Goal: Task Accomplishment & Management: Manage account settings

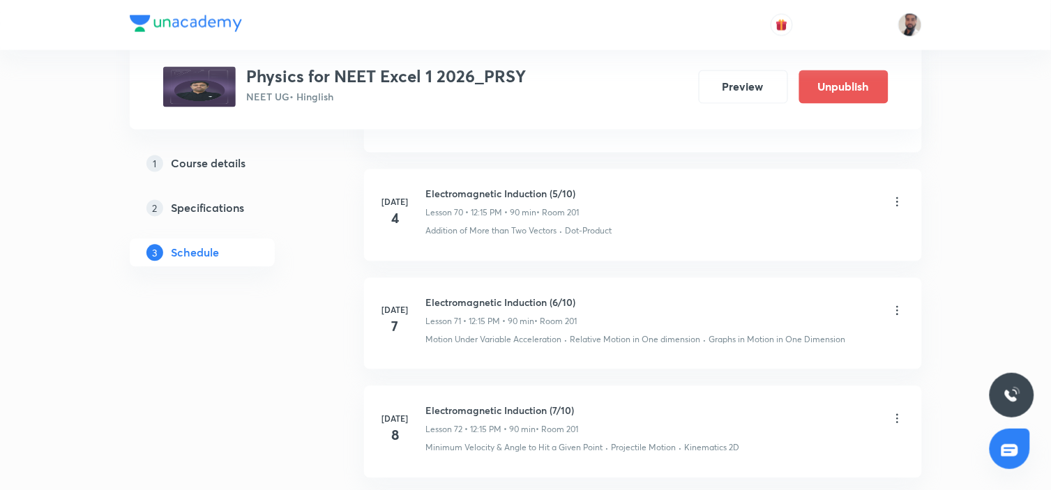
scroll to position [12058, 0]
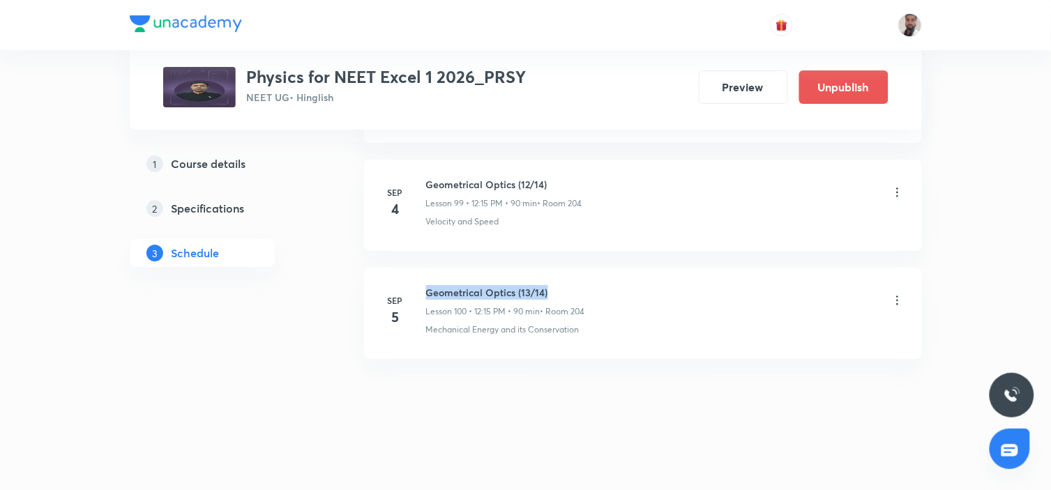
drag, startPoint x: 558, startPoint y: 289, endPoint x: 421, endPoint y: 276, distance: 138.0
click at [421, 276] on li "Sep 5 Geometrical Optics (13/14) Lesson 100 • 12:15 PM • 90 min • Room 204 Mech…" at bounding box center [643, 313] width 558 height 91
copy h6 "Geometrical Optics (13/14)"
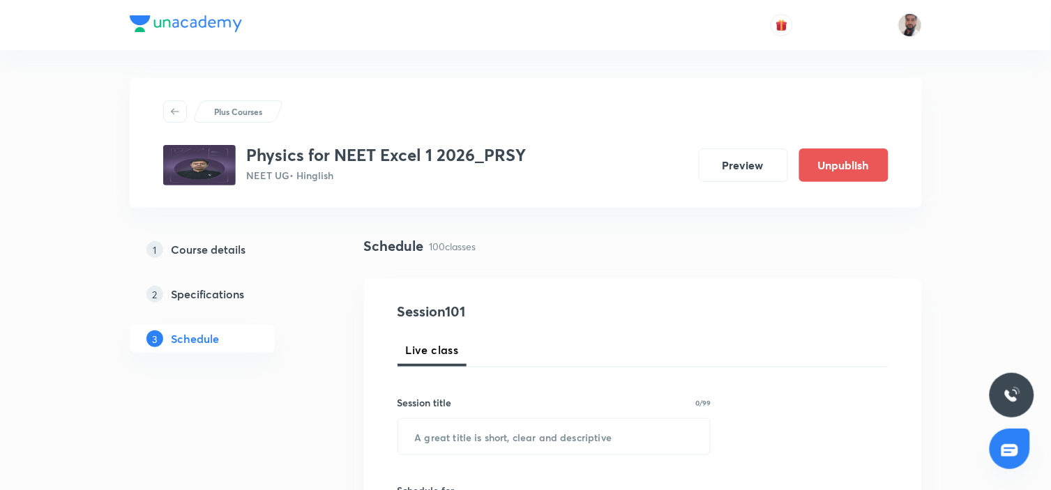
scroll to position [155, 0]
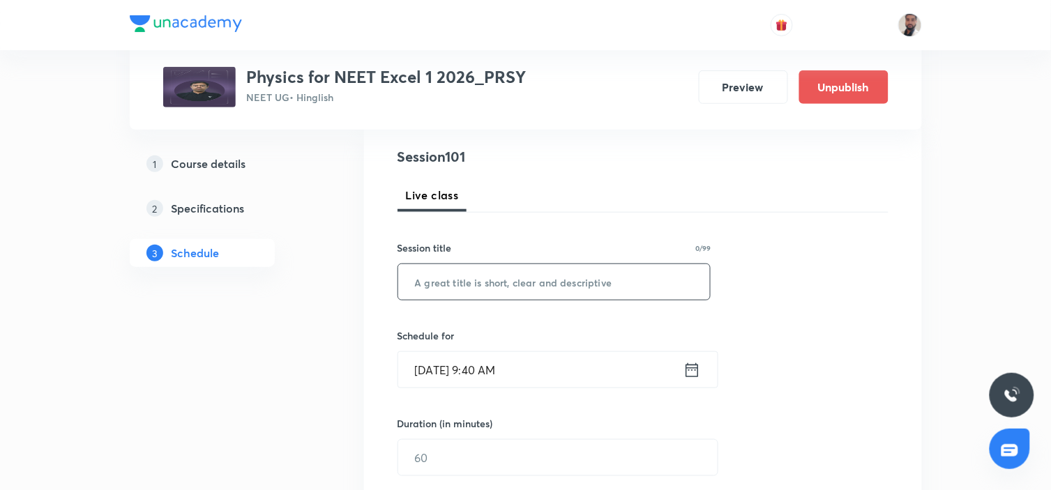
click at [607, 287] on input "text" at bounding box center [554, 282] width 313 height 36
paste input "Geometrical Optics (13/14)"
click at [533, 281] on input "Geometrical Optics (13/14)" at bounding box center [554, 282] width 313 height 36
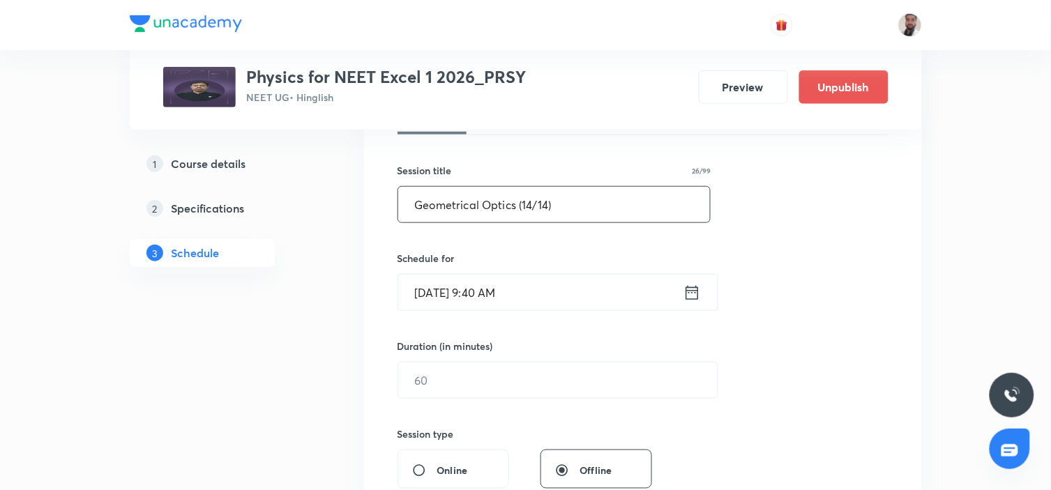
type input "Geometrical Optics (14/14)"
click at [698, 294] on icon at bounding box center [692, 292] width 13 height 14
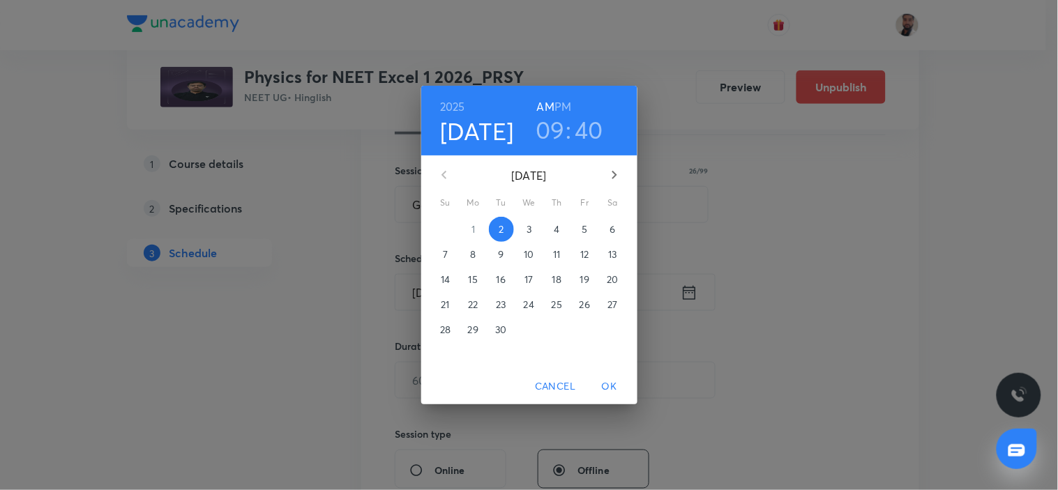
click at [607, 176] on icon "button" at bounding box center [614, 175] width 17 height 17
click at [445, 172] on icon "button" at bounding box center [444, 175] width 5 height 8
click at [473, 257] on p "8" at bounding box center [473, 255] width 6 height 14
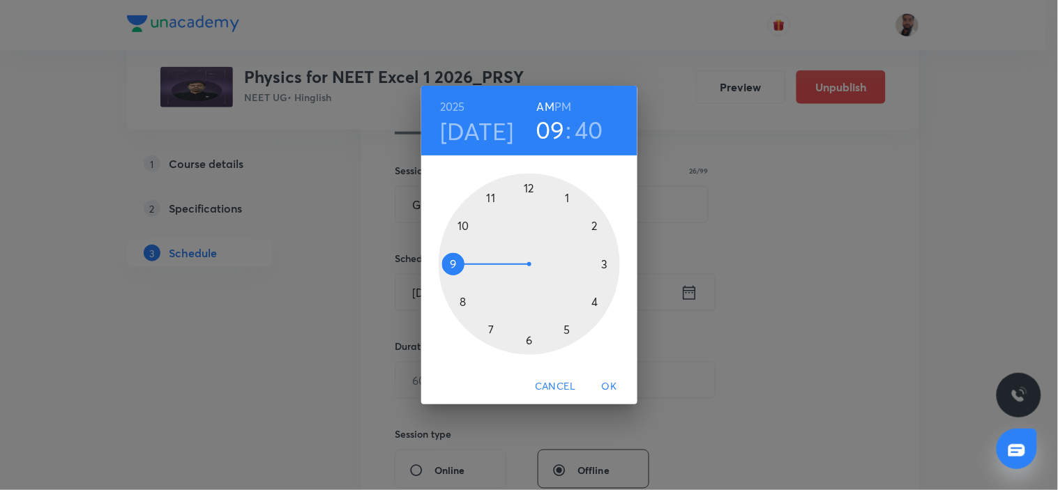
click at [531, 190] on div at bounding box center [529, 264] width 181 height 181
click at [556, 107] on h6 "PM" at bounding box center [563, 107] width 17 height 20
click at [611, 265] on div at bounding box center [529, 264] width 181 height 181
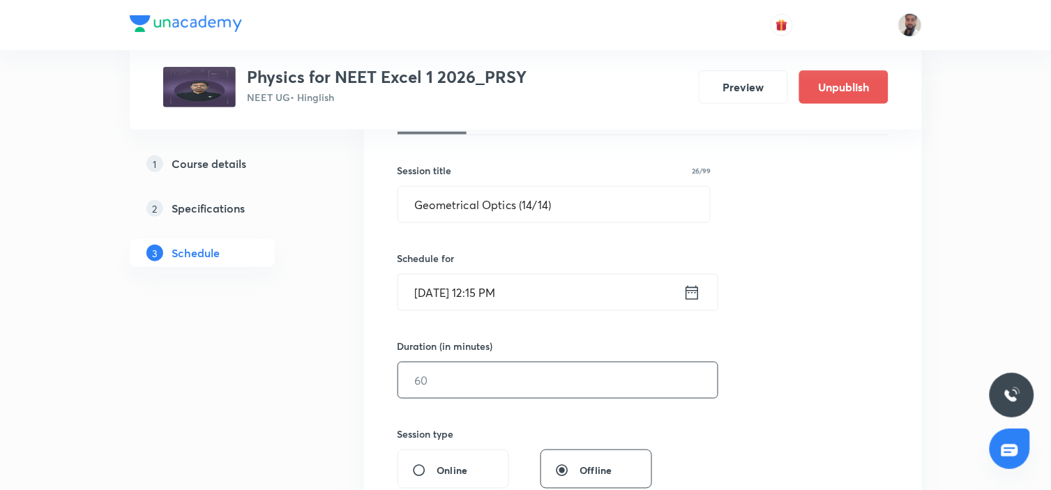
click at [490, 378] on input "text" at bounding box center [558, 381] width 320 height 36
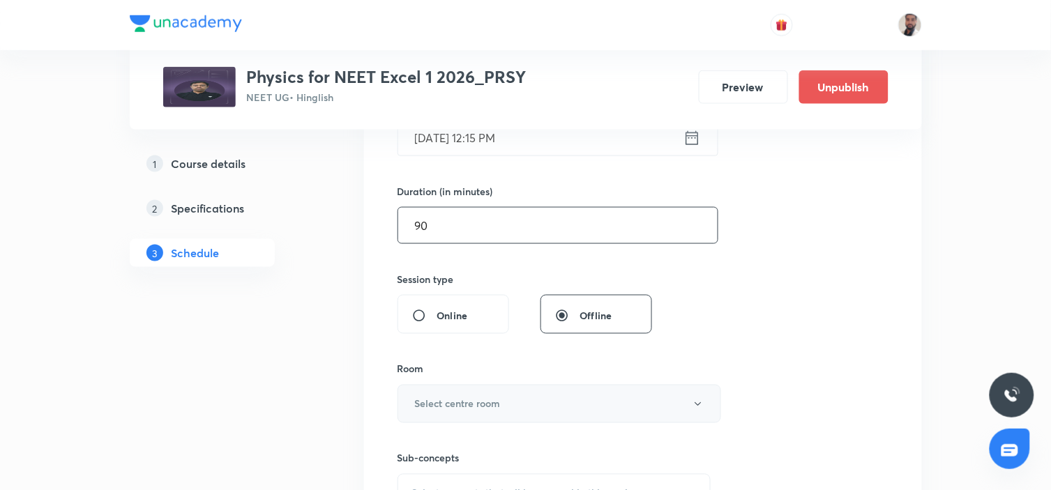
scroll to position [465, 0]
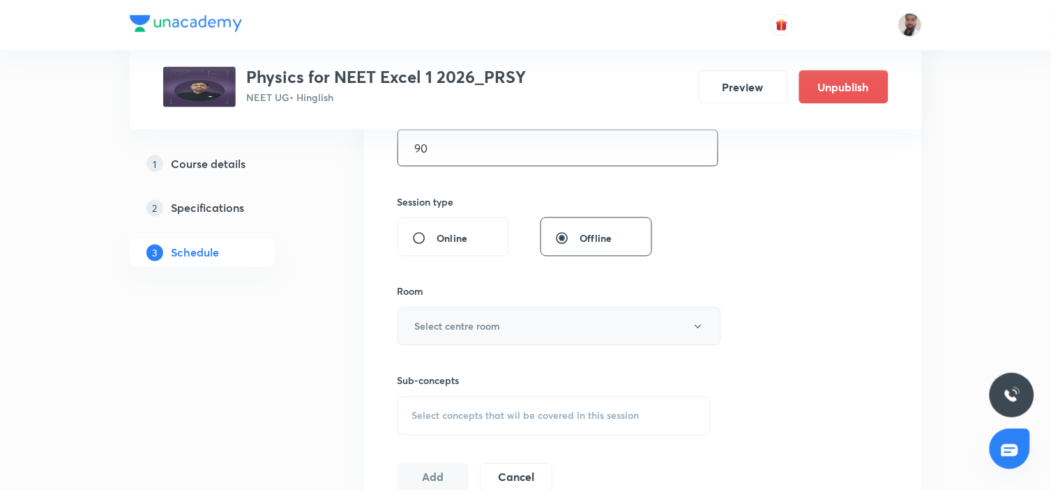
type input "90"
click at [506, 325] on button "Select centre room" at bounding box center [560, 327] width 324 height 38
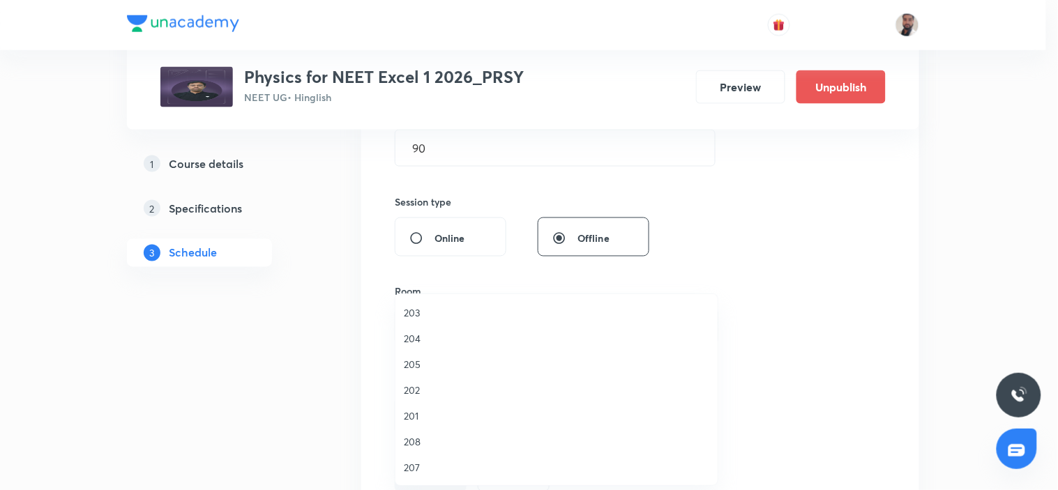
click at [426, 336] on span "204" at bounding box center [557, 338] width 306 height 15
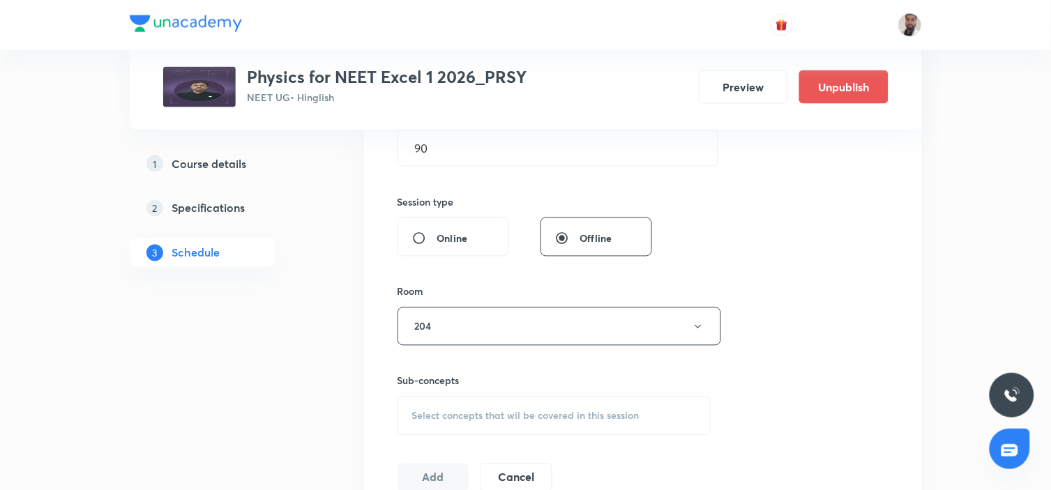
scroll to position [542, 0]
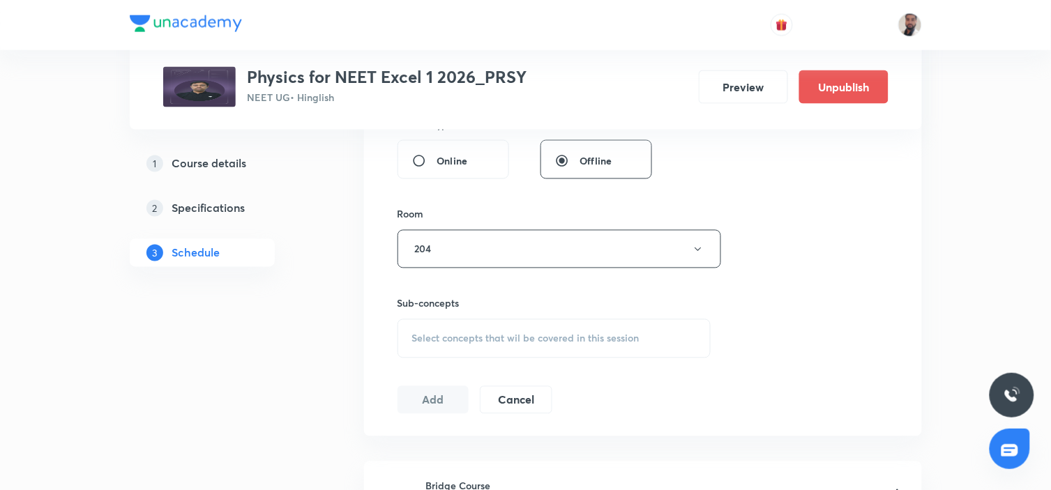
click at [527, 346] on div "Select concepts that wil be covered in this session" at bounding box center [555, 339] width 314 height 39
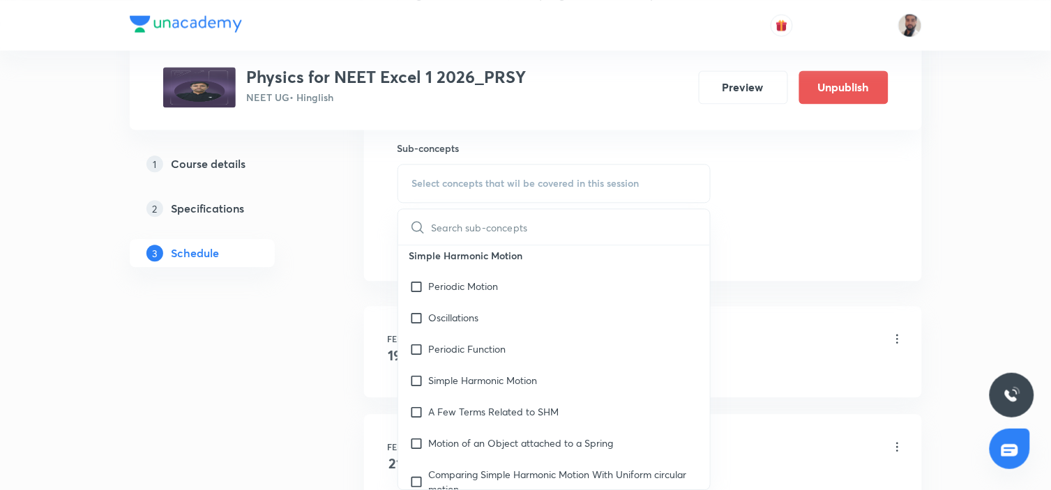
scroll to position [8002, 0]
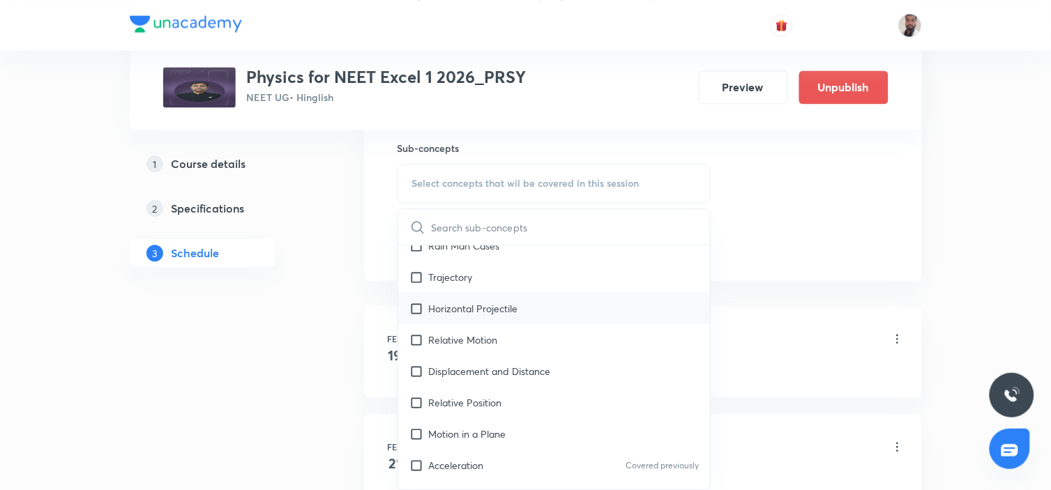
drag, startPoint x: 579, startPoint y: 345, endPoint x: 523, endPoint y: 317, distance: 62.4
click at [578, 345] on div "Relative Motion" at bounding box center [554, 339] width 313 height 31
checkbox input "true"
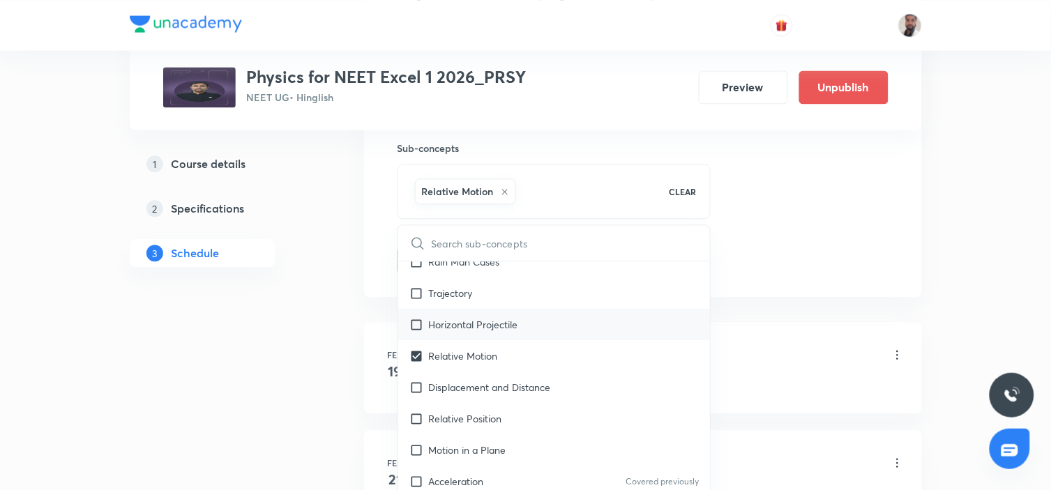
drag, startPoint x: 525, startPoint y: 319, endPoint x: 486, endPoint y: 324, distance: 39.4
click at [525, 320] on div "Horizontal Projectile" at bounding box center [554, 324] width 313 height 31
checkbox input "true"
click at [485, 308] on div "Trajectory" at bounding box center [554, 293] width 313 height 31
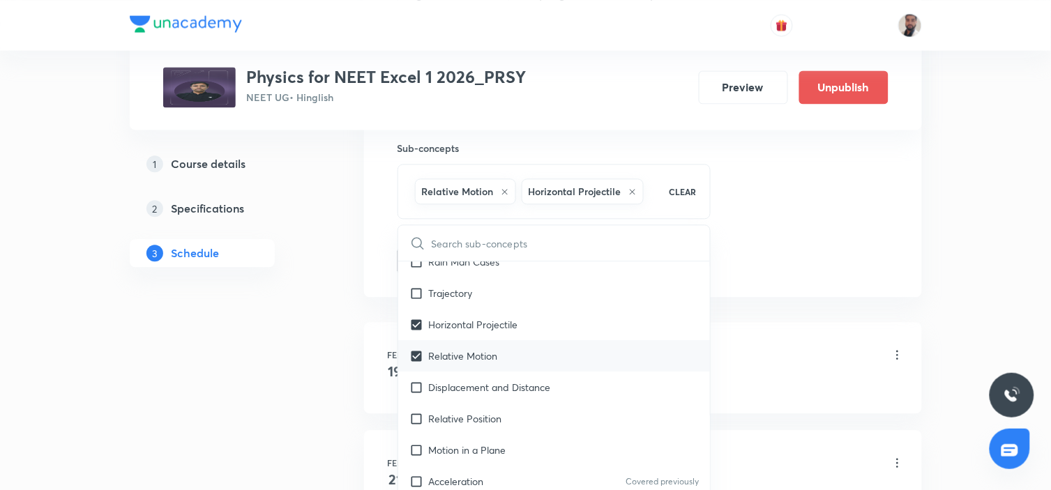
checkbox input "true"
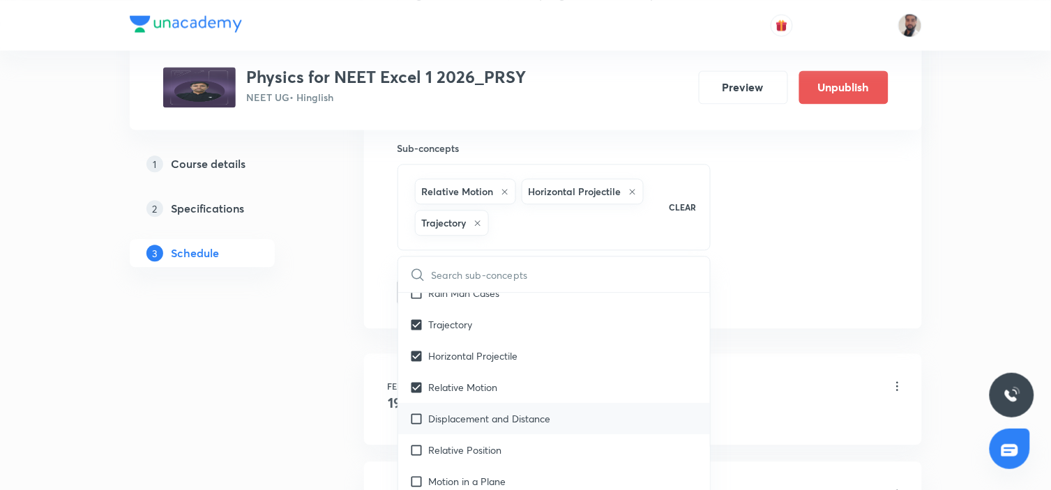
click at [463, 424] on p "Displacement and Distance" at bounding box center [490, 419] width 122 height 15
checkbox input "true"
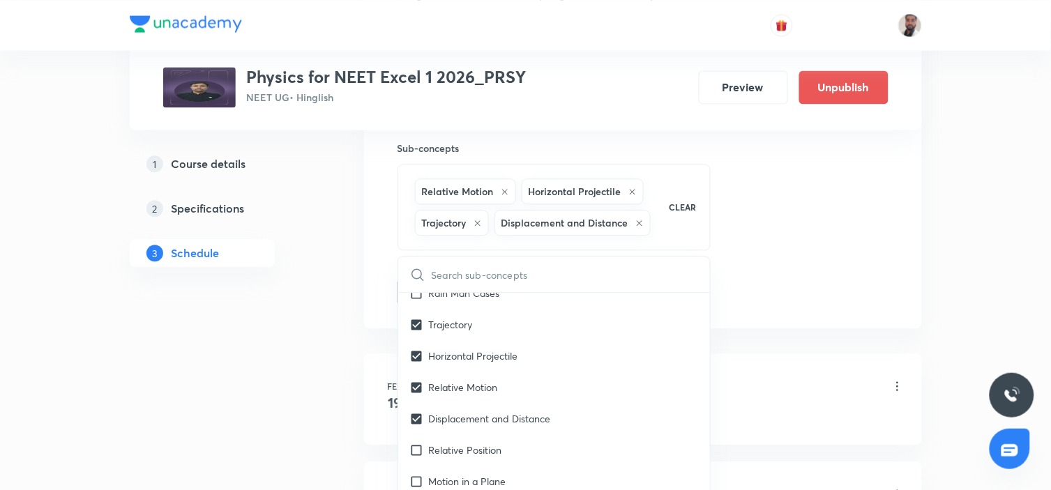
drag, startPoint x: 204, startPoint y: 412, endPoint x: 278, endPoint y: 387, distance: 78.1
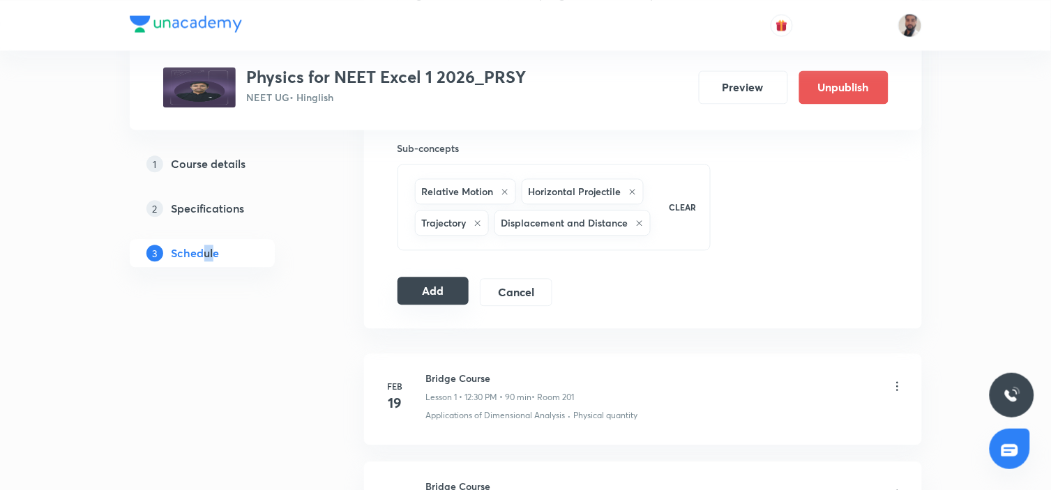
click at [427, 305] on button "Add" at bounding box center [434, 291] width 72 height 28
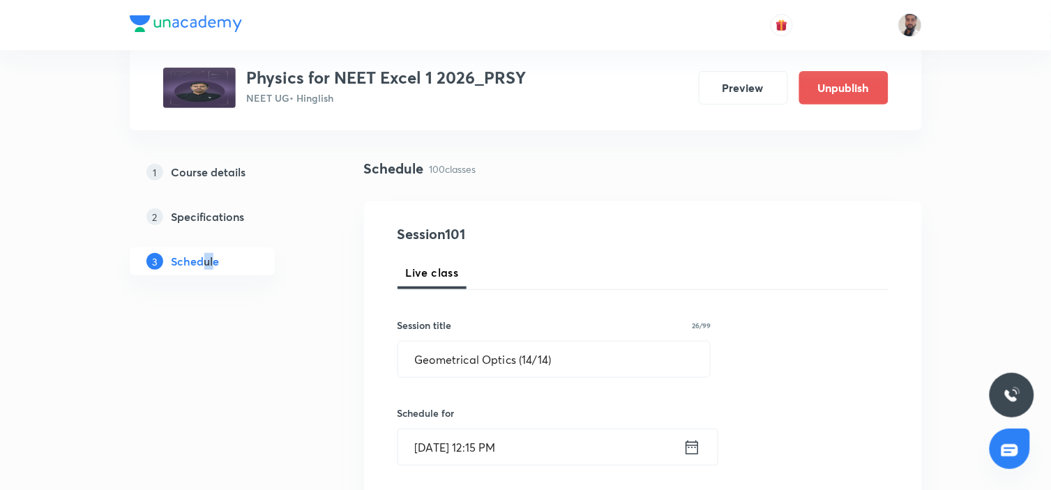
scroll to position [0, 0]
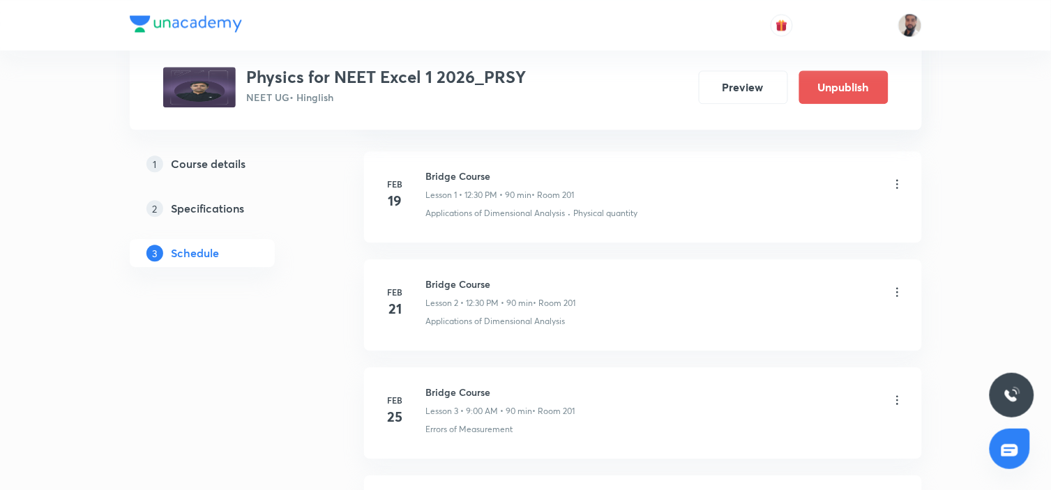
scroll to position [1085, 0]
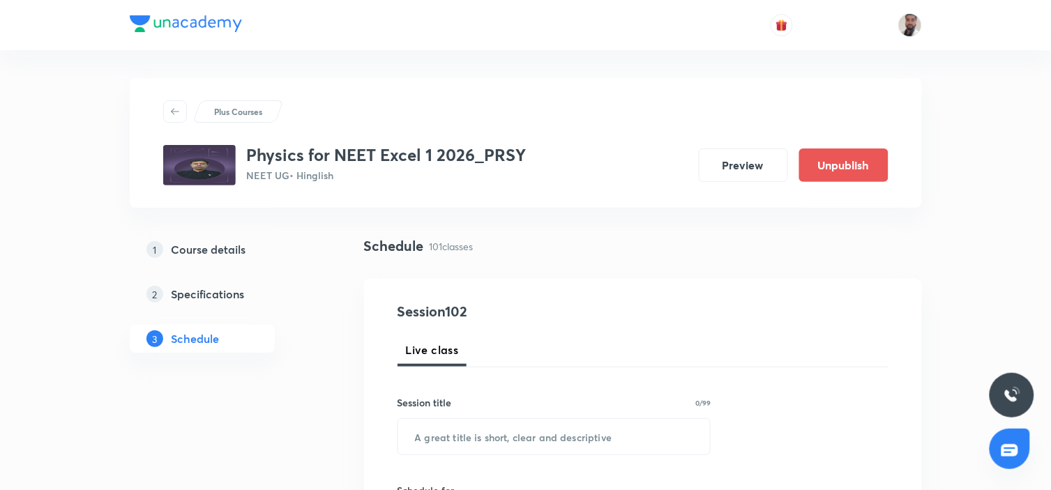
scroll to position [155, 0]
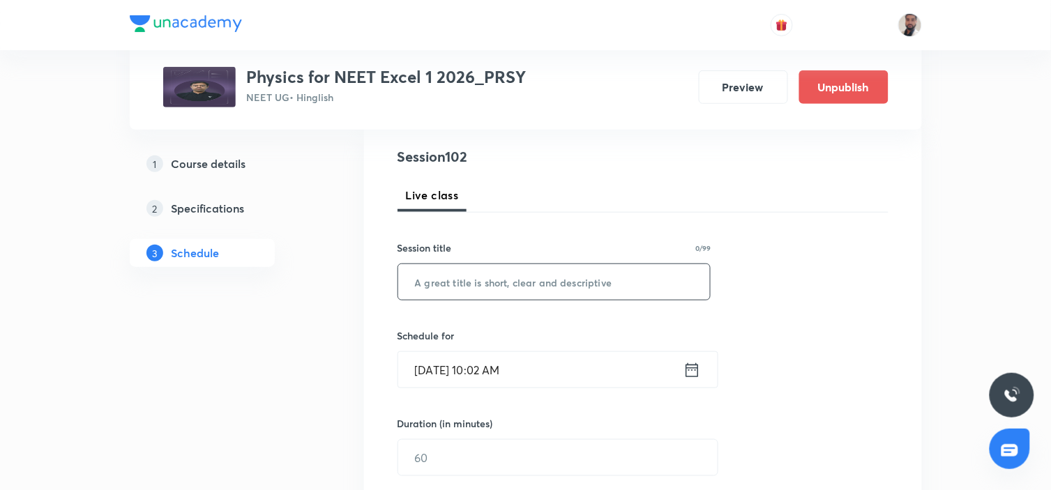
click at [559, 279] on input "text" at bounding box center [554, 282] width 313 height 36
paste input "Wave Optics & Electromagnetic Wave"
click at [619, 280] on input "Wave Optics & Electromagnetic Wave (12)" at bounding box center [554, 282] width 313 height 36
type input "Wave Optics & Electromagnetic Wave (1/12)"
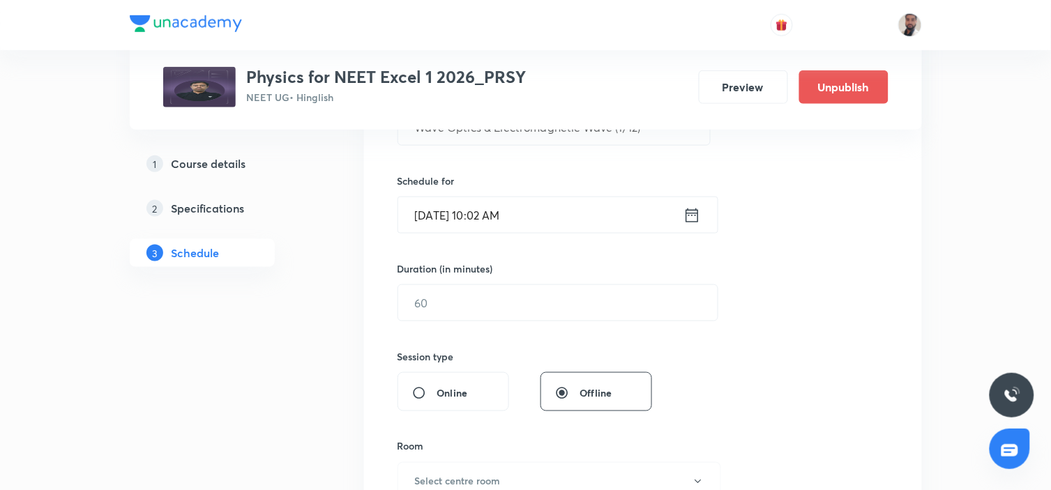
click at [691, 206] on icon at bounding box center [692, 216] width 17 height 20
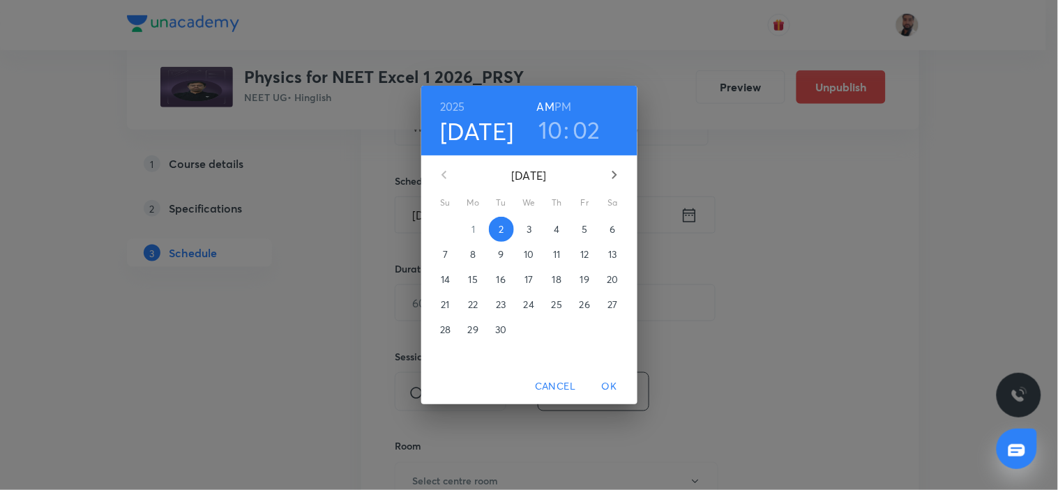
click at [612, 172] on icon "button" at bounding box center [614, 175] width 5 height 8
click at [442, 173] on icon "button" at bounding box center [444, 175] width 17 height 17
click at [500, 251] on p "9" at bounding box center [501, 255] width 6 height 14
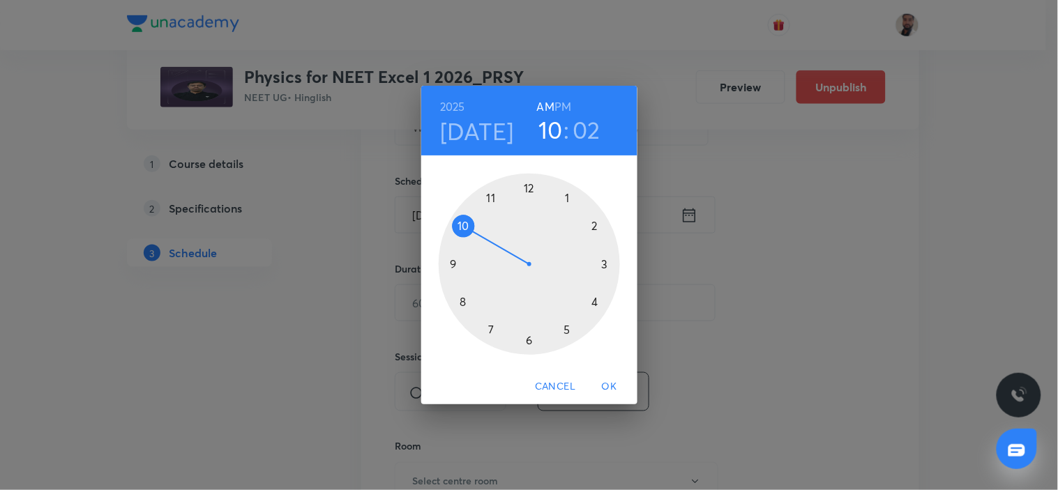
drag, startPoint x: 531, startPoint y: 188, endPoint x: 549, endPoint y: 170, distance: 25.7
click at [531, 187] on div at bounding box center [529, 264] width 181 height 181
drag, startPoint x: 566, startPoint y: 103, endPoint x: 567, endPoint y: 113, distance: 10.5
click at [566, 106] on h6 "PM" at bounding box center [563, 107] width 17 height 20
click at [608, 264] on div at bounding box center [529, 264] width 181 height 181
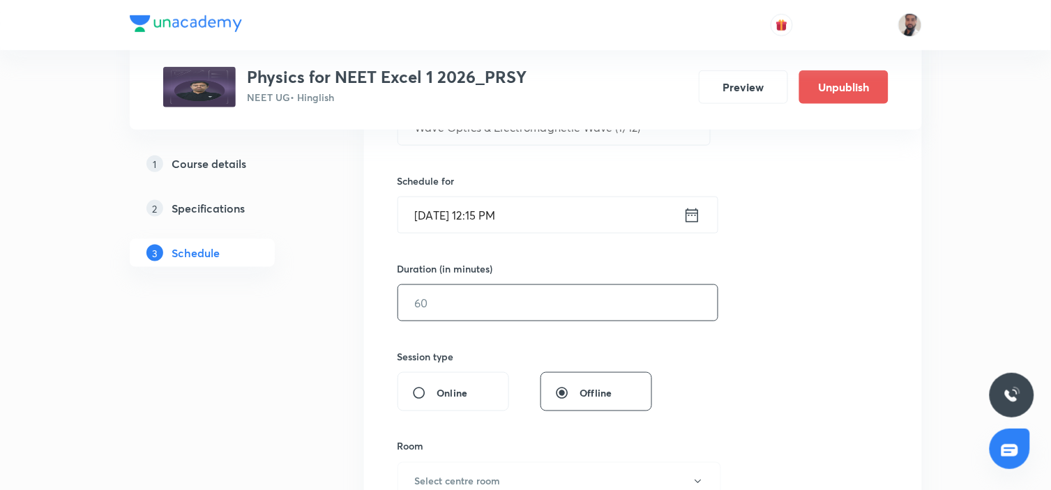
click at [505, 315] on input "text" at bounding box center [558, 303] width 320 height 36
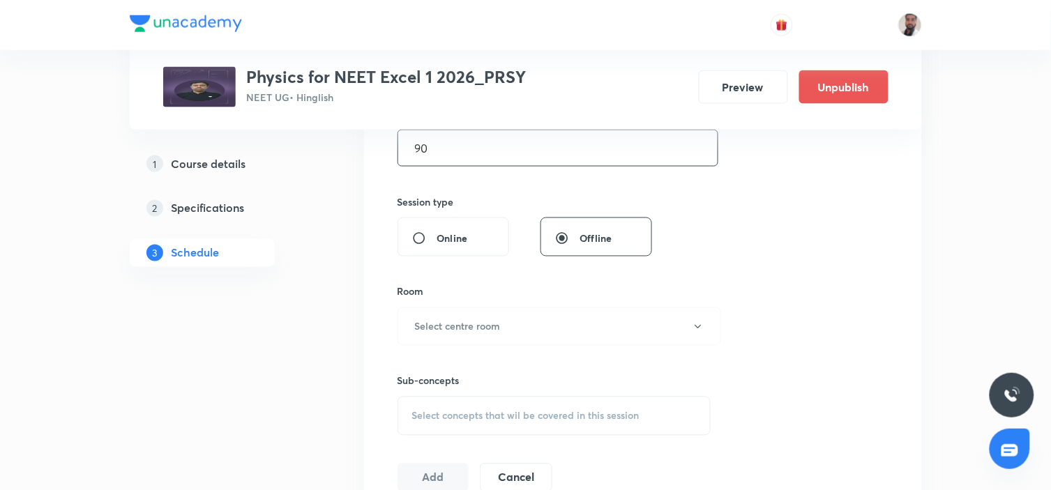
scroll to position [542, 0]
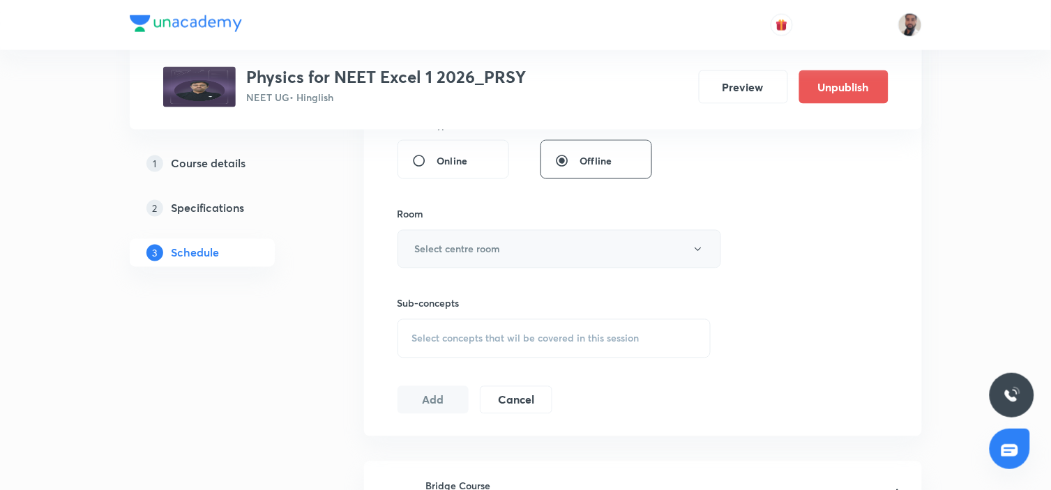
type input "90"
click at [516, 259] on button "Select centre room" at bounding box center [560, 249] width 324 height 38
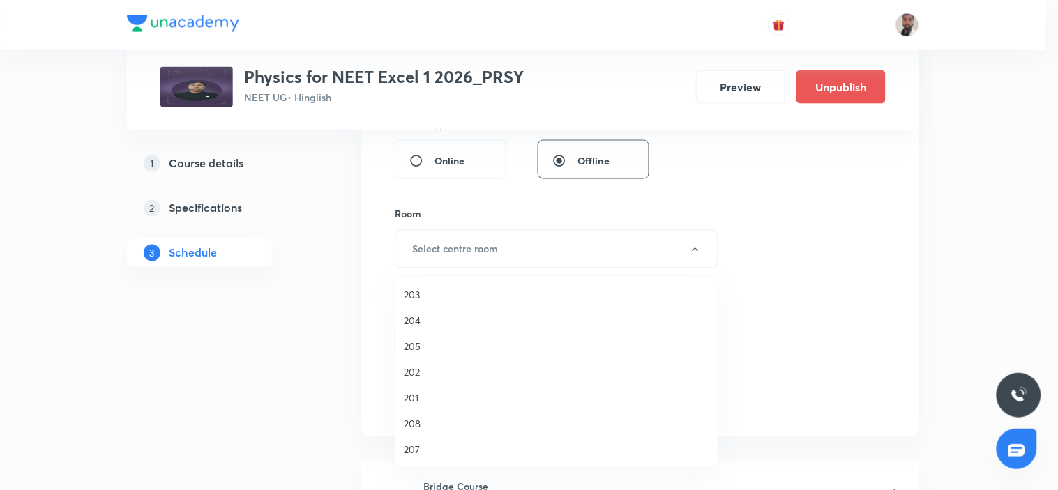
click at [421, 326] on span "204" at bounding box center [557, 320] width 306 height 15
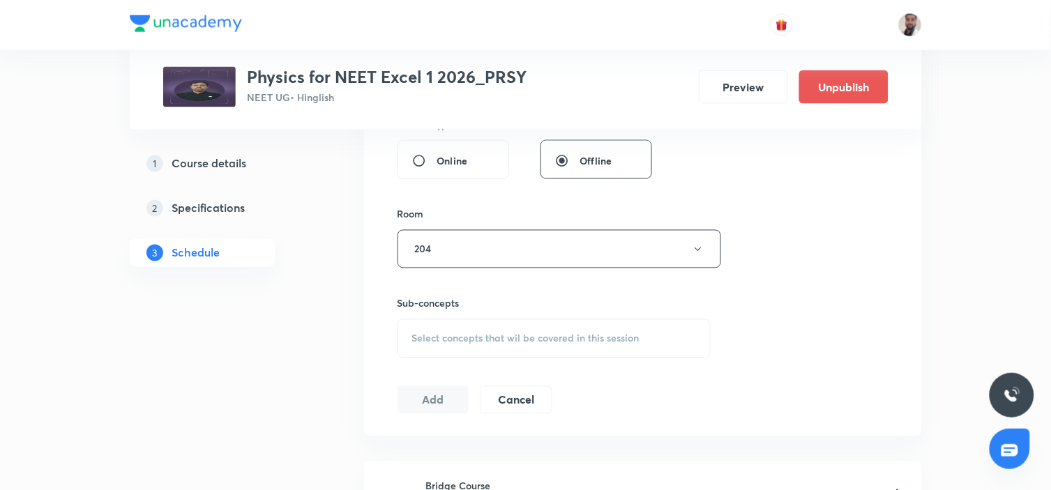
scroll to position [698, 0]
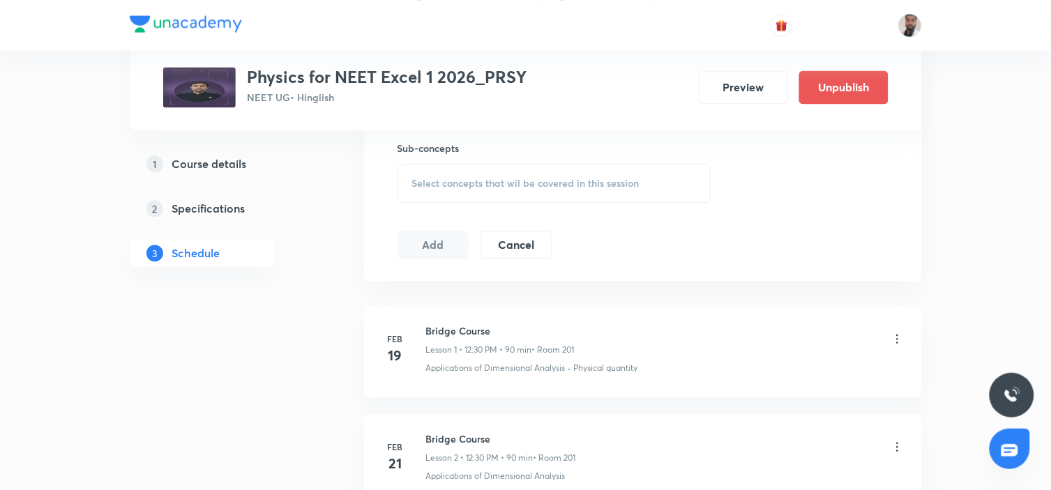
click at [505, 179] on span "Select concepts that wil be covered in this session" at bounding box center [525, 183] width 227 height 11
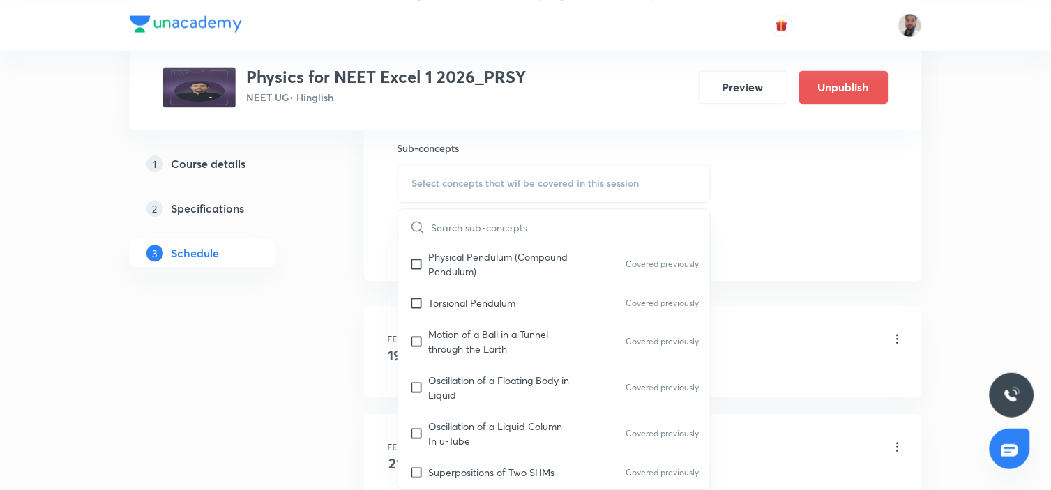
scroll to position [12737, 0]
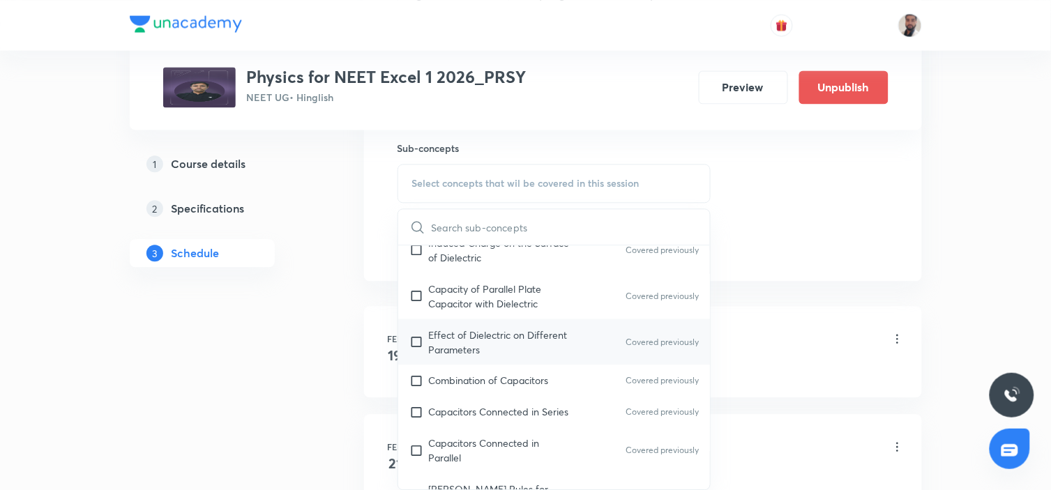
click at [579, 330] on div "Effect of Dielectric on Different Parameters Covered previously" at bounding box center [554, 342] width 313 height 46
checkbox input "true"
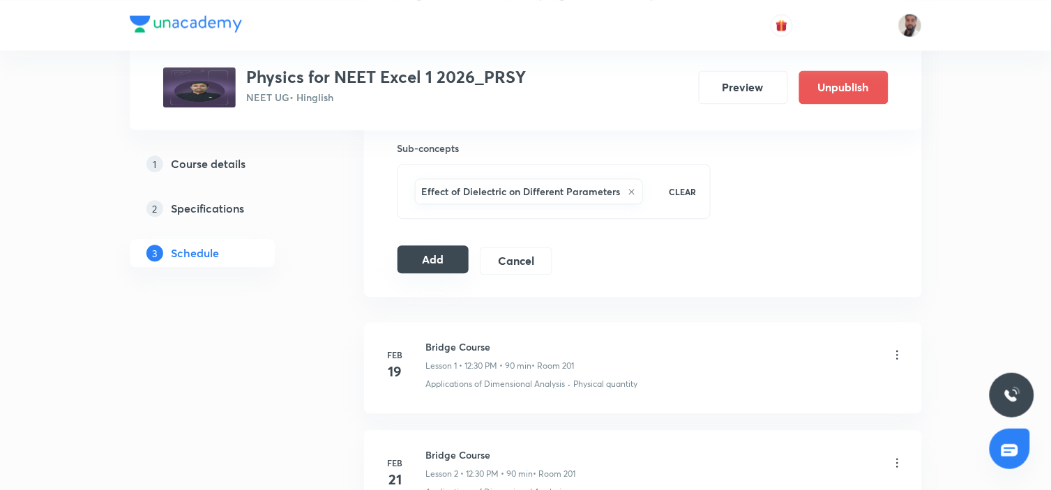
click at [451, 261] on button "Add" at bounding box center [434, 260] width 72 height 28
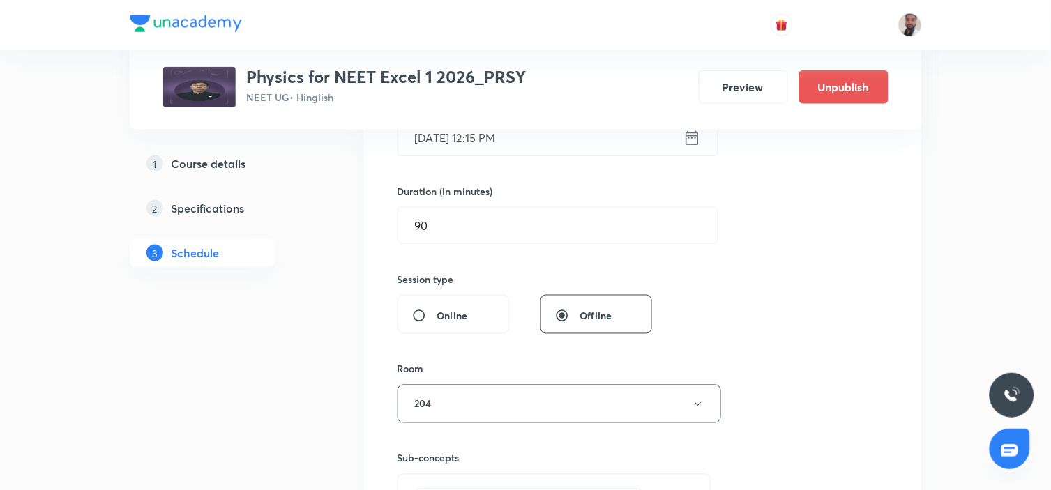
scroll to position [77, 0]
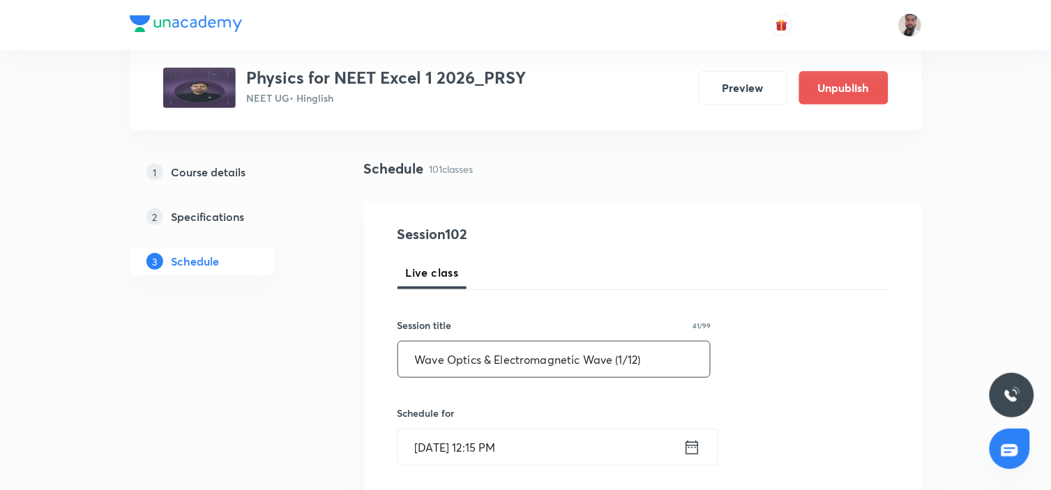
drag, startPoint x: 675, startPoint y: 361, endPoint x: 303, endPoint y: 373, distance: 372.0
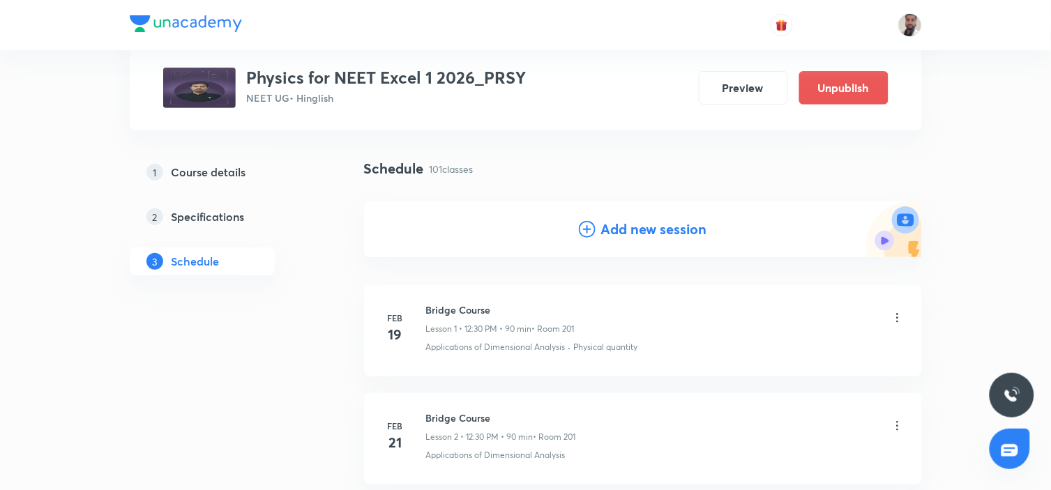
click at [587, 232] on icon at bounding box center [587, 229] width 17 height 17
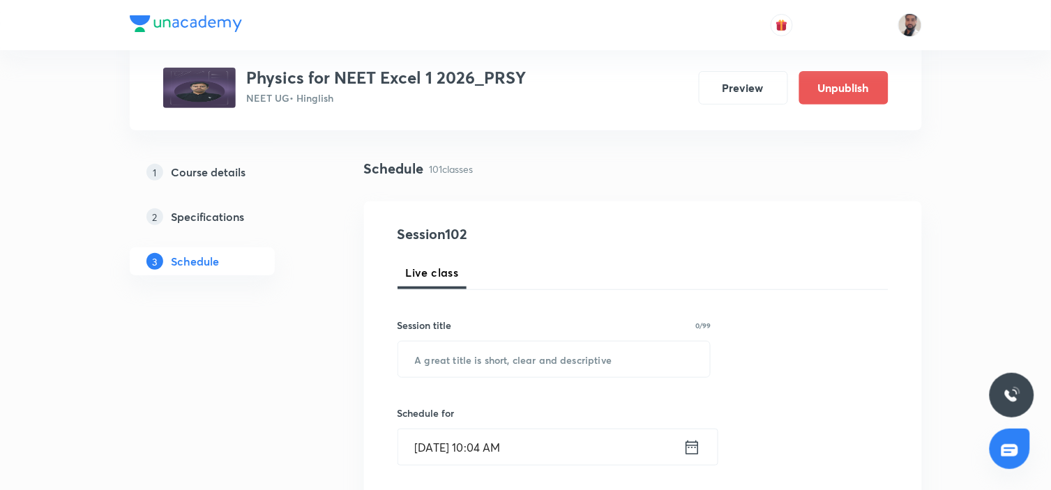
scroll to position [155, 0]
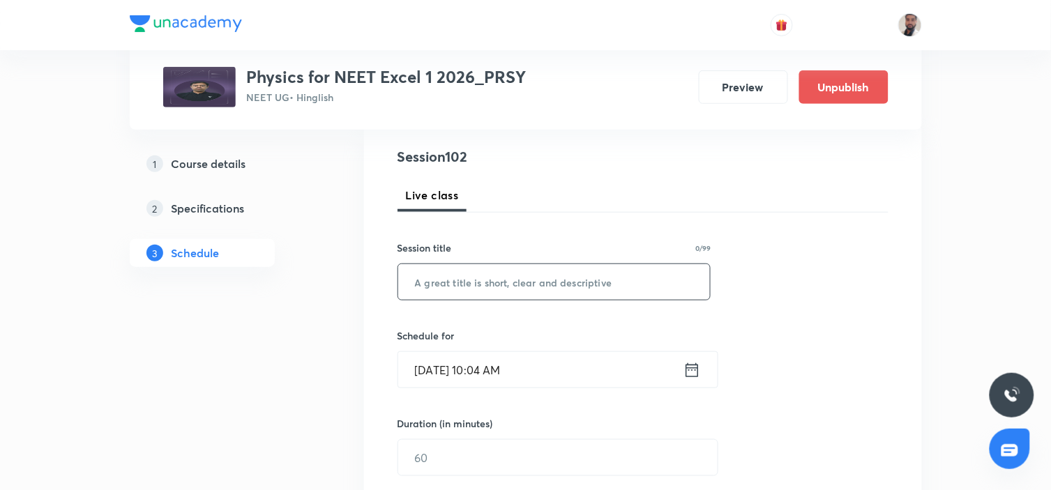
click at [541, 280] on input "text" at bounding box center [554, 282] width 313 height 36
paste input "Wave Optics & Electromagnetic Wave (1/12)"
click at [624, 285] on input "Wave Optics & Electromagnetic Wave (1/12)" at bounding box center [554, 282] width 313 height 36
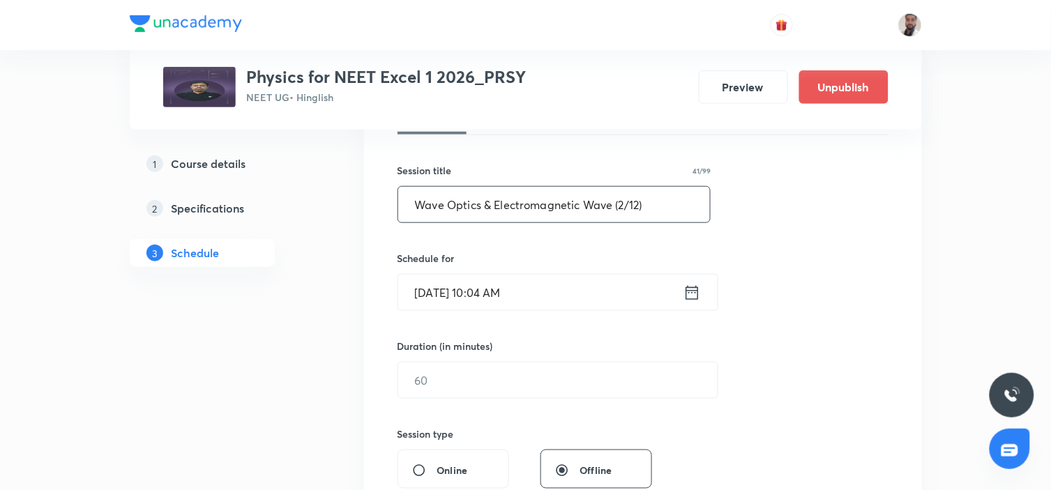
scroll to position [310, 0]
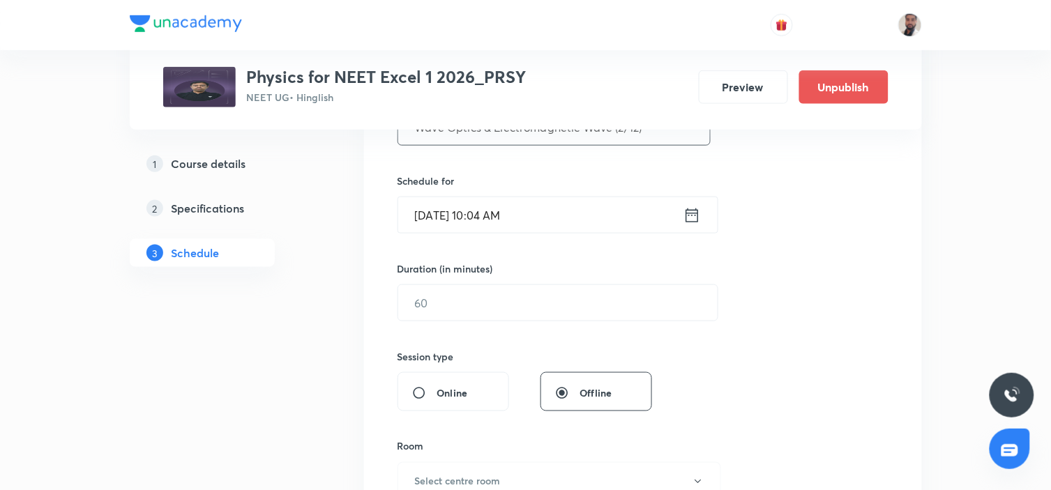
type input "Wave Optics & Electromagnetic Wave (2/12)"
click at [689, 220] on icon at bounding box center [692, 216] width 17 height 20
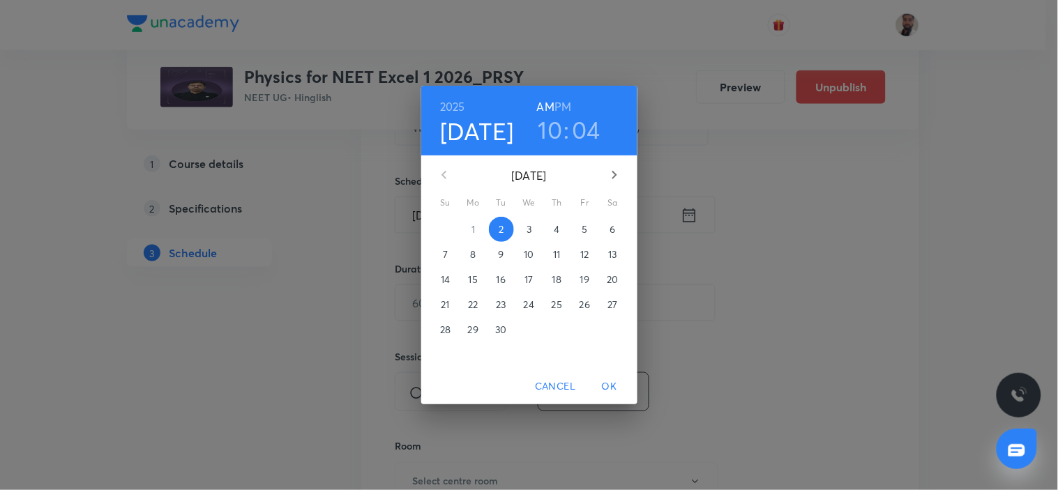
click at [559, 253] on p "11" at bounding box center [556, 255] width 7 height 14
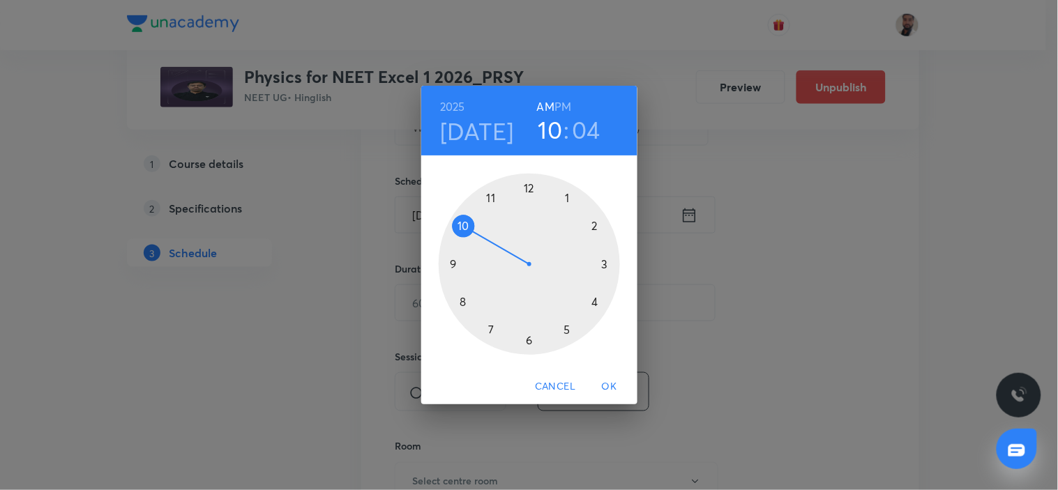
click at [528, 187] on div at bounding box center [529, 264] width 181 height 181
click at [566, 107] on h6 "PM" at bounding box center [563, 107] width 17 height 20
click at [606, 265] on div at bounding box center [529, 264] width 181 height 181
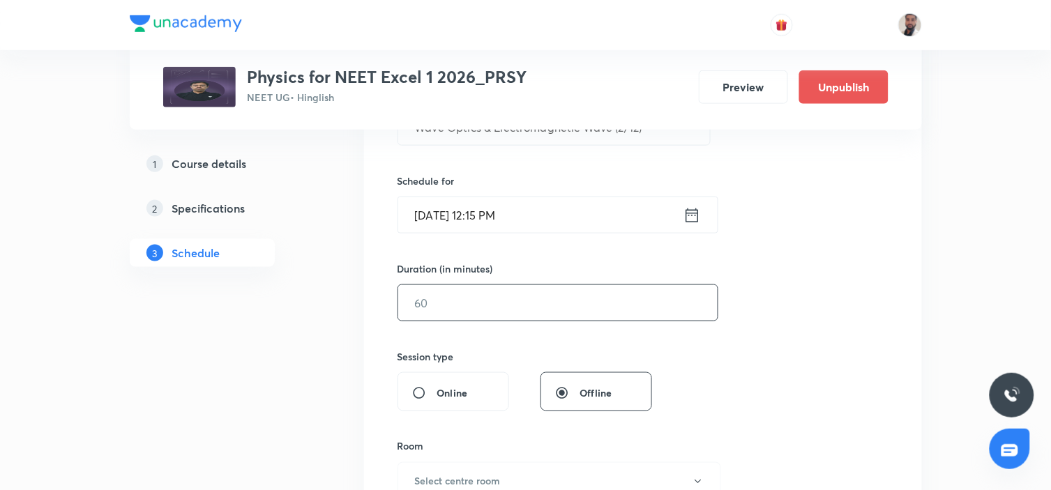
click at [463, 300] on input "text" at bounding box center [558, 303] width 320 height 36
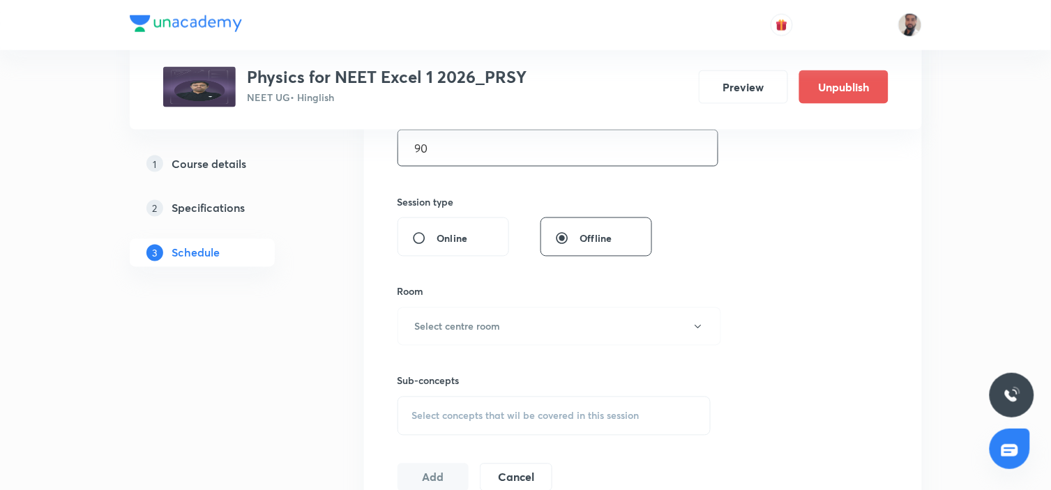
scroll to position [542, 0]
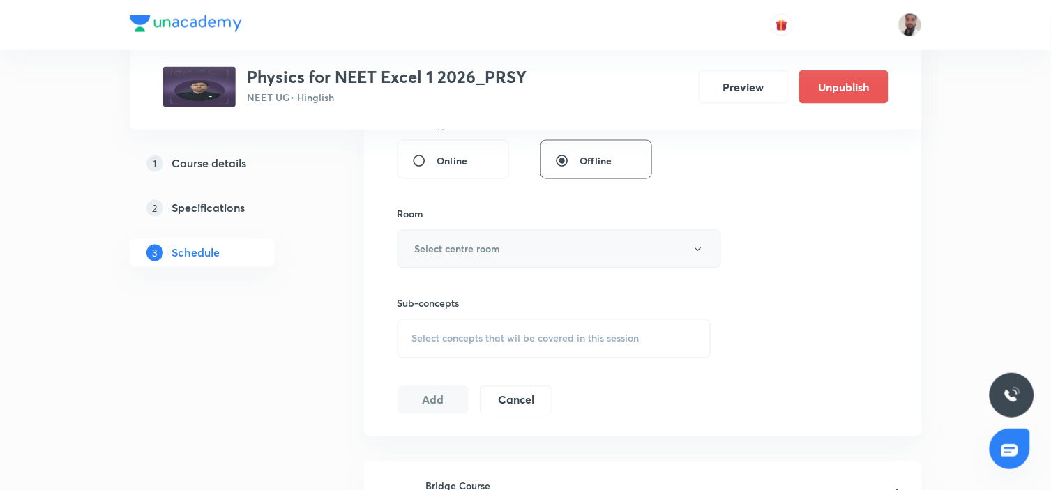
type input "90"
click at [512, 248] on button "Select centre room" at bounding box center [560, 249] width 324 height 38
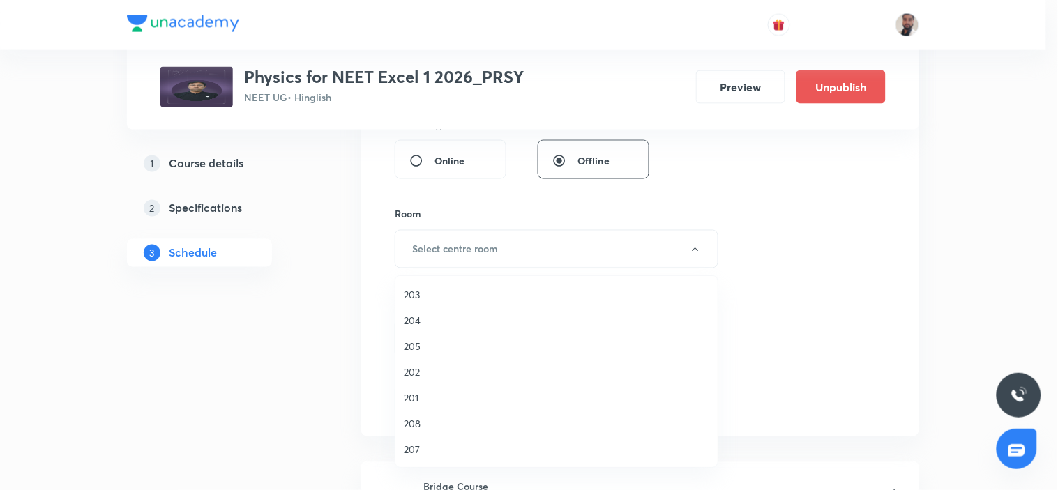
click at [419, 319] on span "204" at bounding box center [557, 320] width 306 height 15
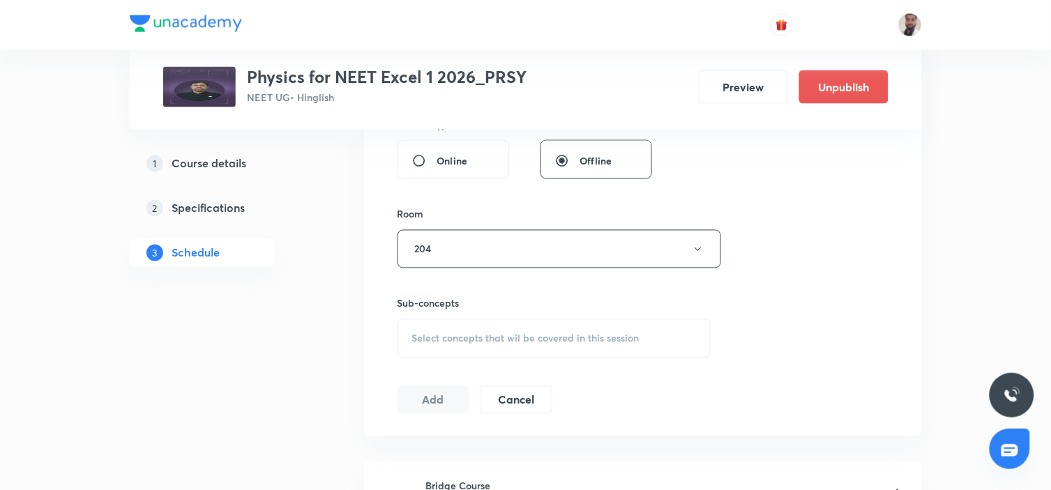
scroll to position [619, 0]
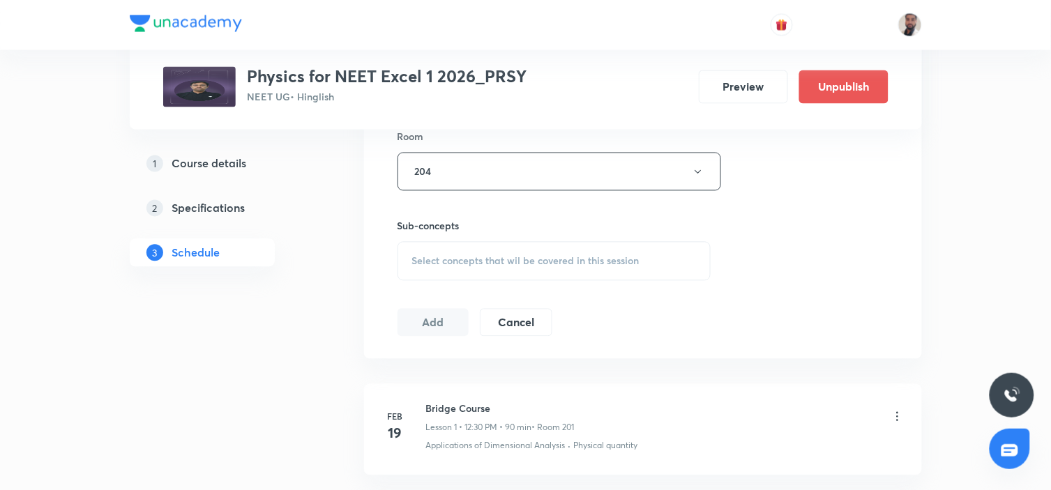
click at [526, 257] on span "Select concepts that wil be covered in this session" at bounding box center [525, 261] width 227 height 11
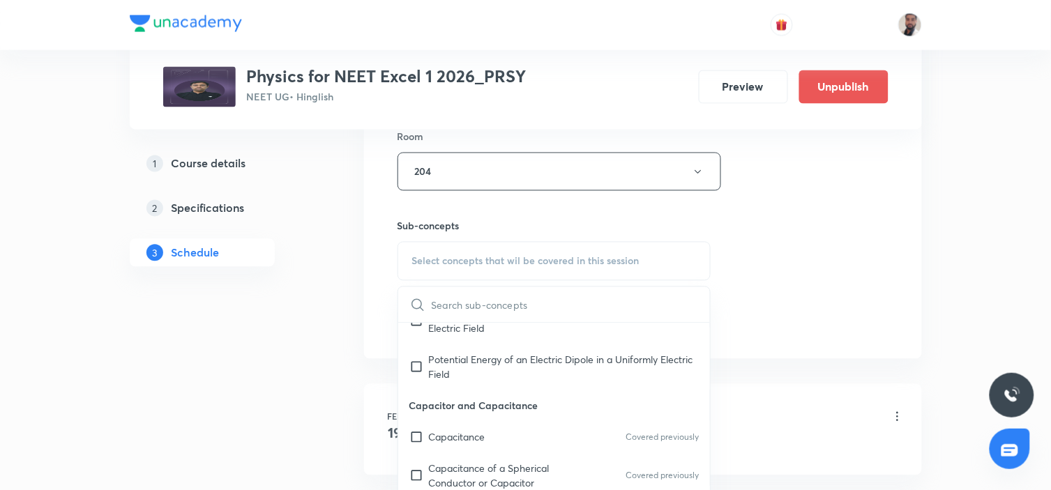
scroll to position [17473, 0]
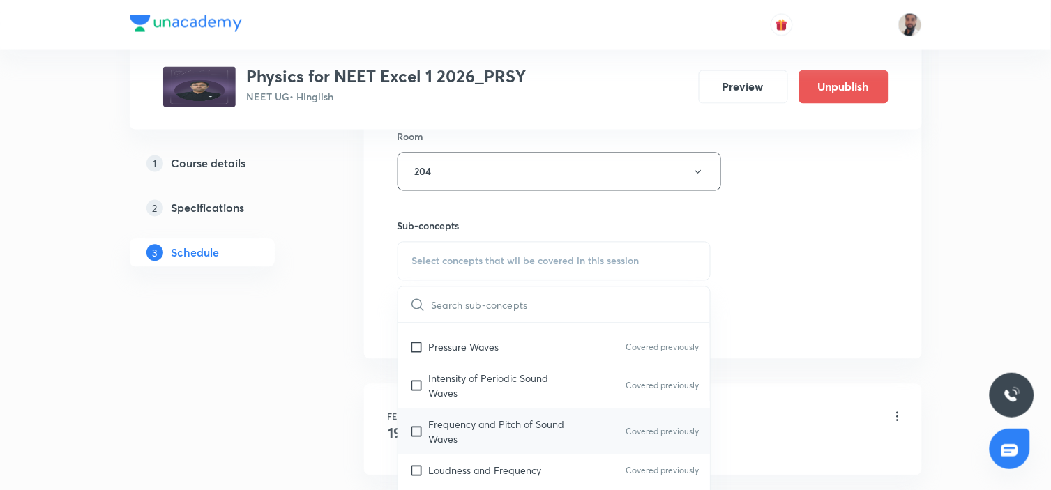
drag, startPoint x: 479, startPoint y: 403, endPoint x: 631, endPoint y: 414, distance: 152.5
click at [478, 418] on p "Frequency and Pitch of Sound Waves" at bounding box center [499, 432] width 141 height 29
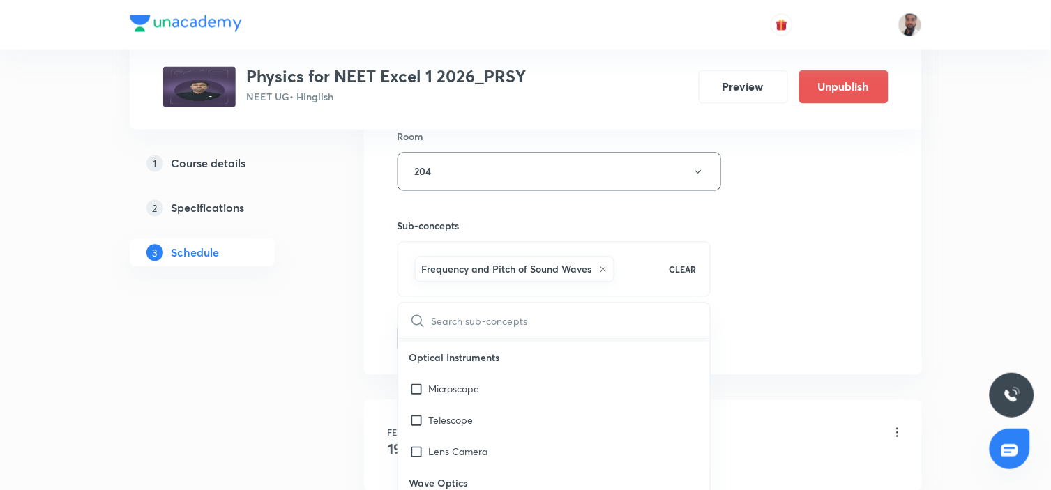
scroll to position [22536, 0]
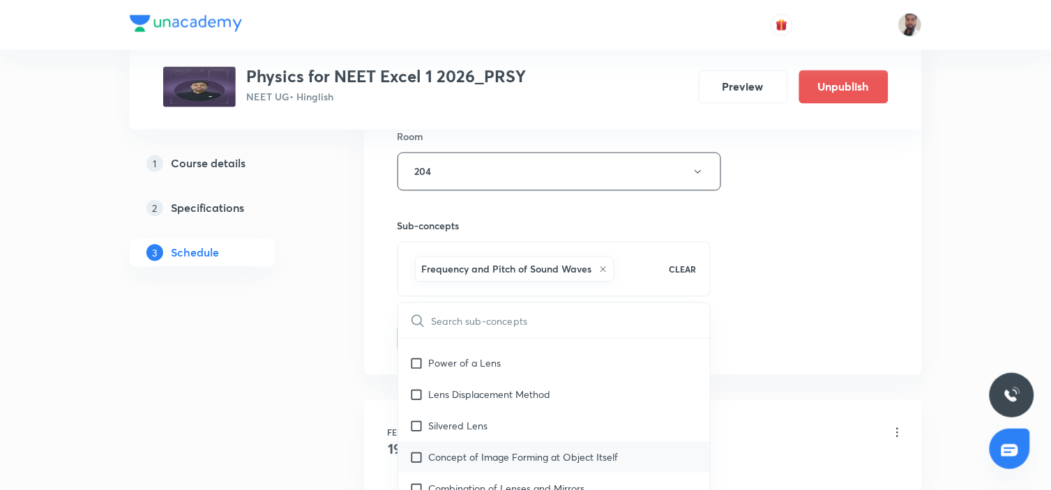
click at [548, 451] on p "Concept of Image Forming at Object Itself" at bounding box center [524, 458] width 190 height 15
checkbox input "true"
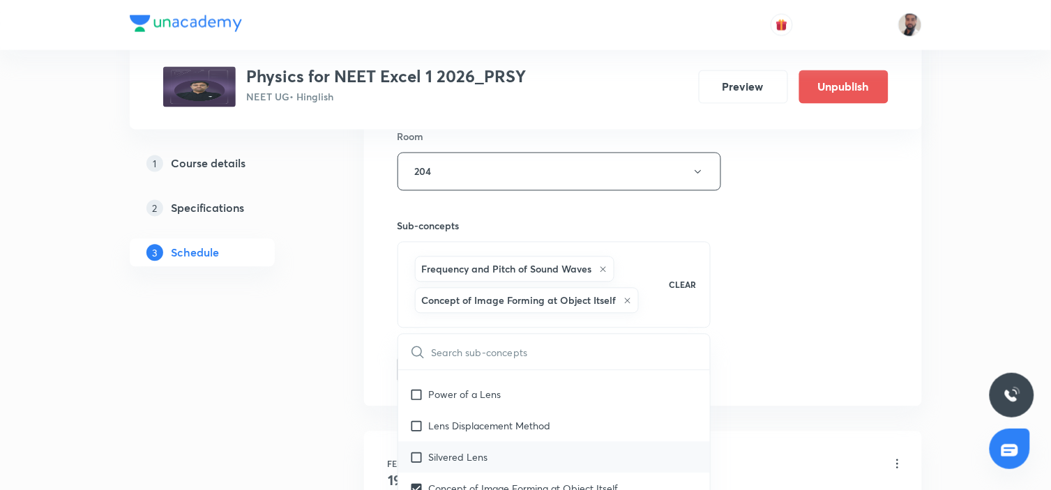
drag, startPoint x: 473, startPoint y: 378, endPoint x: 444, endPoint y: 441, distance: 69.0
click at [472, 411] on div "Lens Displacement Method" at bounding box center [554, 426] width 313 height 31
checkbox input "true"
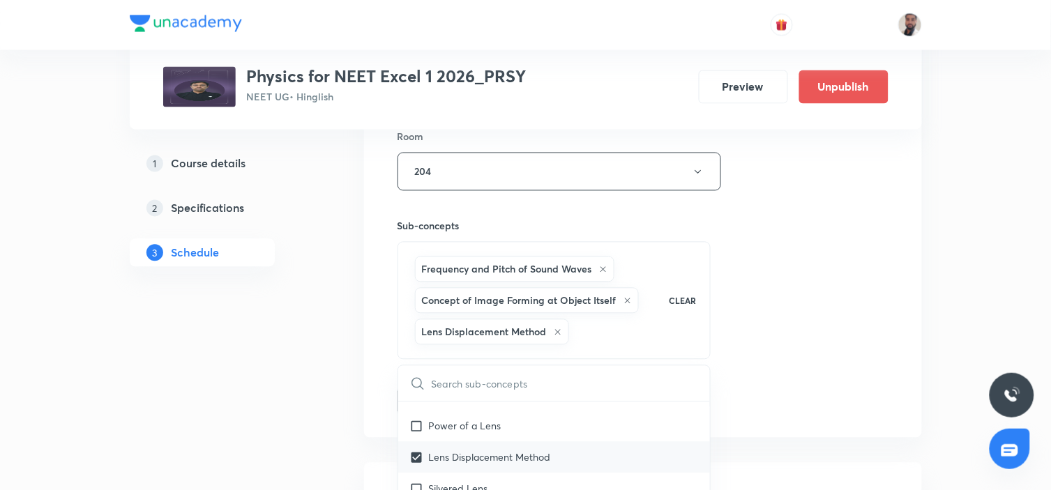
scroll to position [22528, 0]
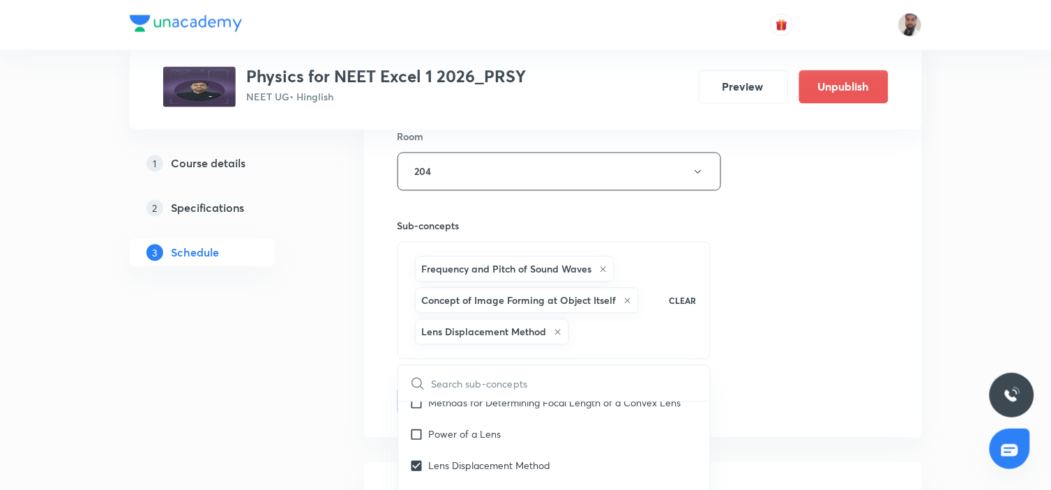
drag, startPoint x: 437, startPoint y: 448, endPoint x: 326, endPoint y: 416, distance: 114.8
click at [426, 482] on div "Silvered Lens" at bounding box center [554, 497] width 313 height 31
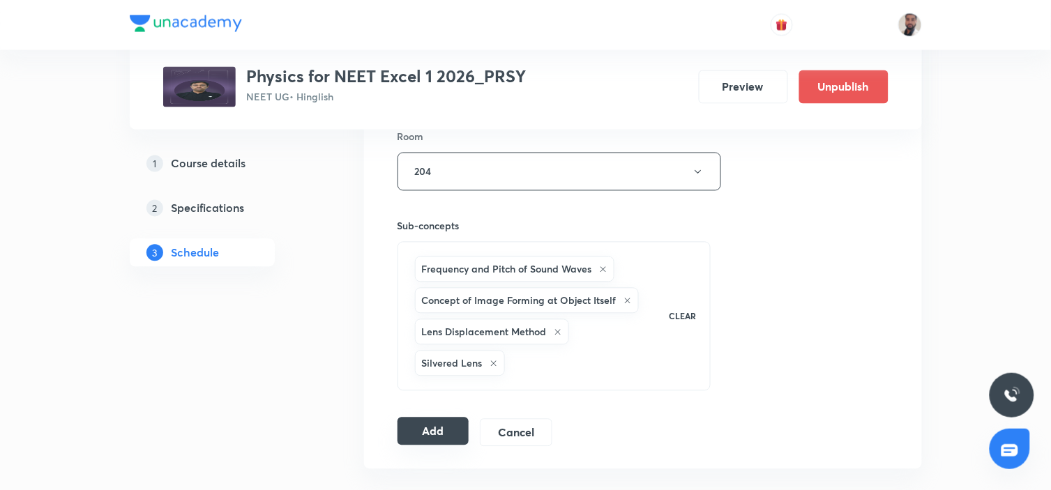
click at [426, 437] on button "Add" at bounding box center [434, 432] width 72 height 28
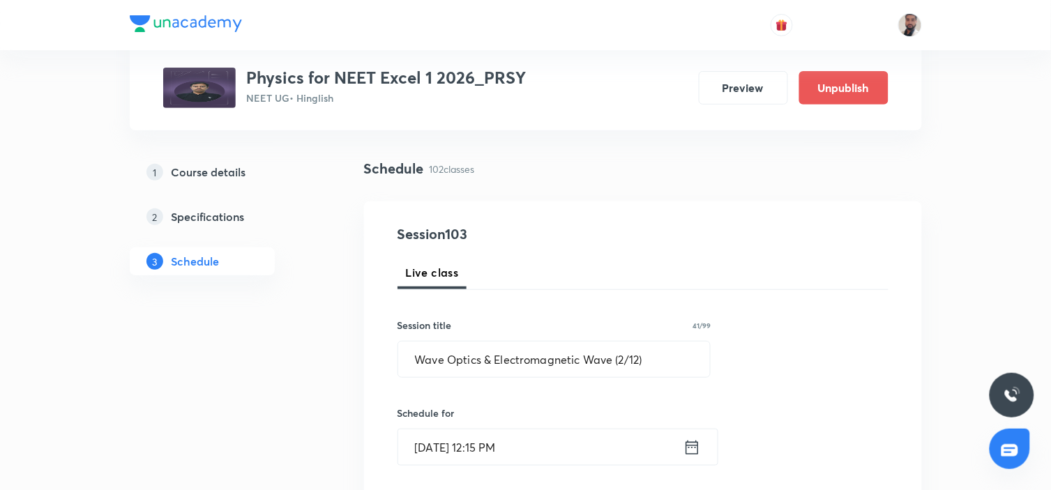
scroll to position [0, 0]
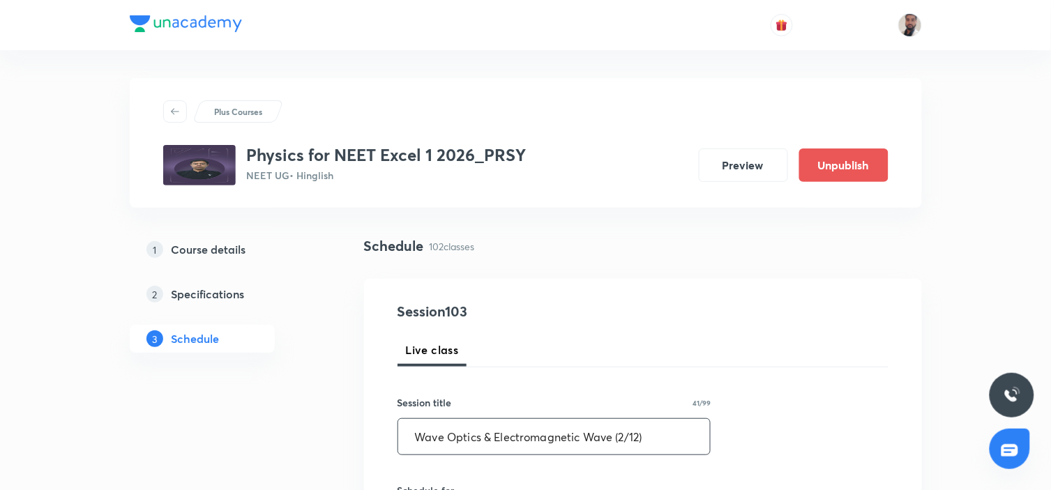
drag, startPoint x: 660, startPoint y: 437, endPoint x: 243, endPoint y: 433, distance: 417.2
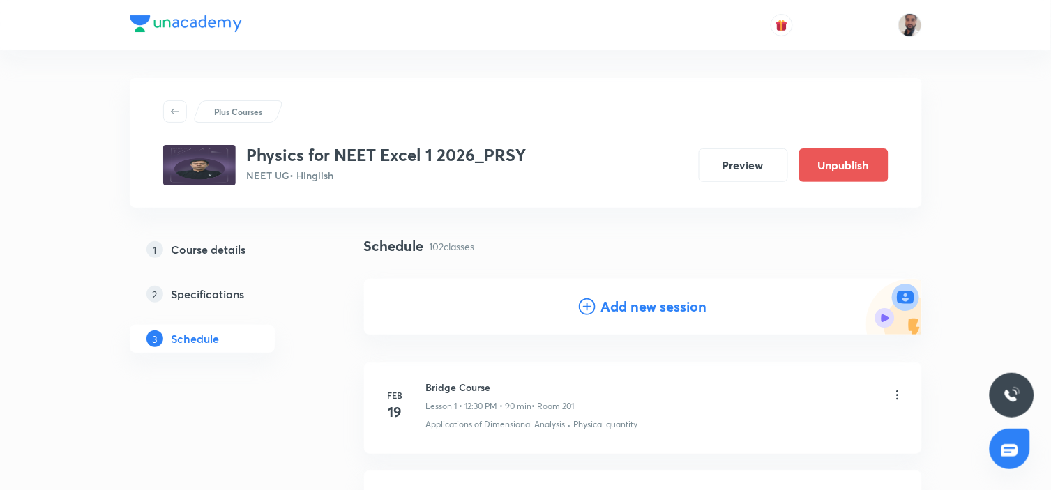
click at [587, 304] on icon at bounding box center [587, 307] width 17 height 17
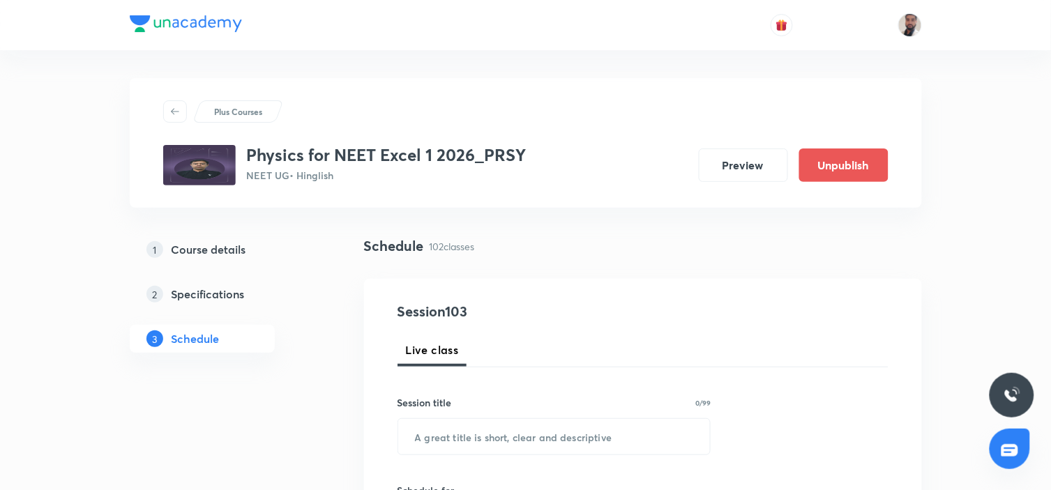
scroll to position [155, 0]
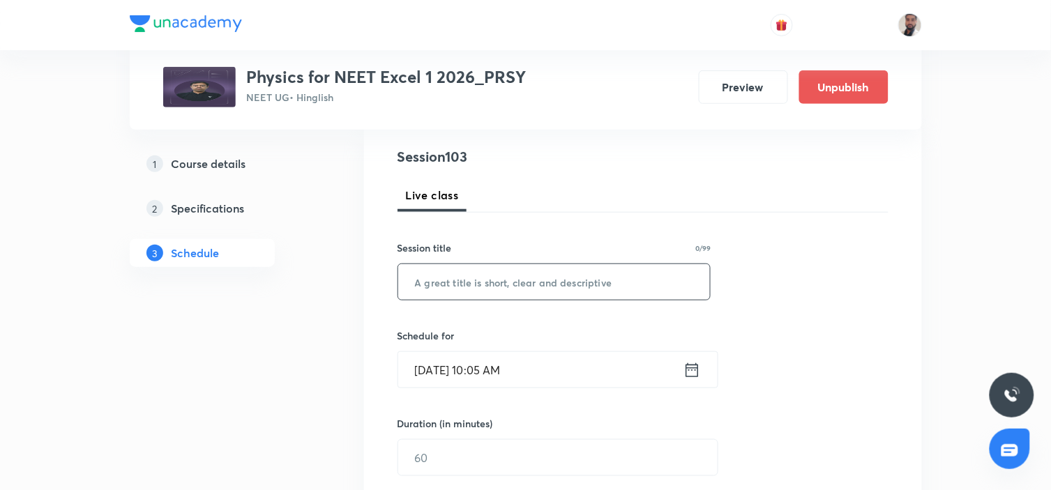
click at [513, 280] on input "text" at bounding box center [554, 282] width 313 height 36
paste input "Wave Optics & Electromagnetic Wave (2/12)"
click at [623, 278] on input "Wave Optics & Electromagnetic Wave (2/12)" at bounding box center [554, 282] width 313 height 36
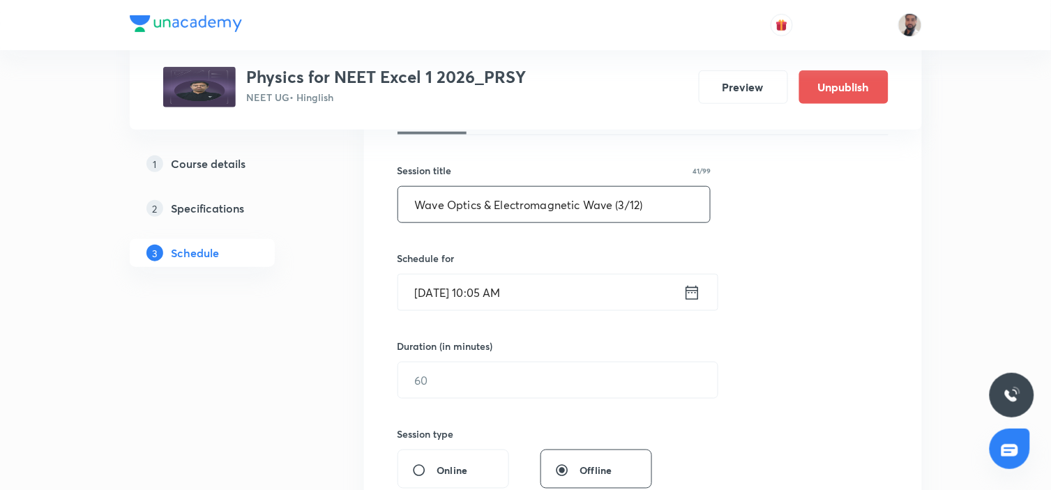
type input "Wave Optics & Electromagnetic Wave (3/12)"
click at [687, 298] on icon at bounding box center [692, 293] width 17 height 20
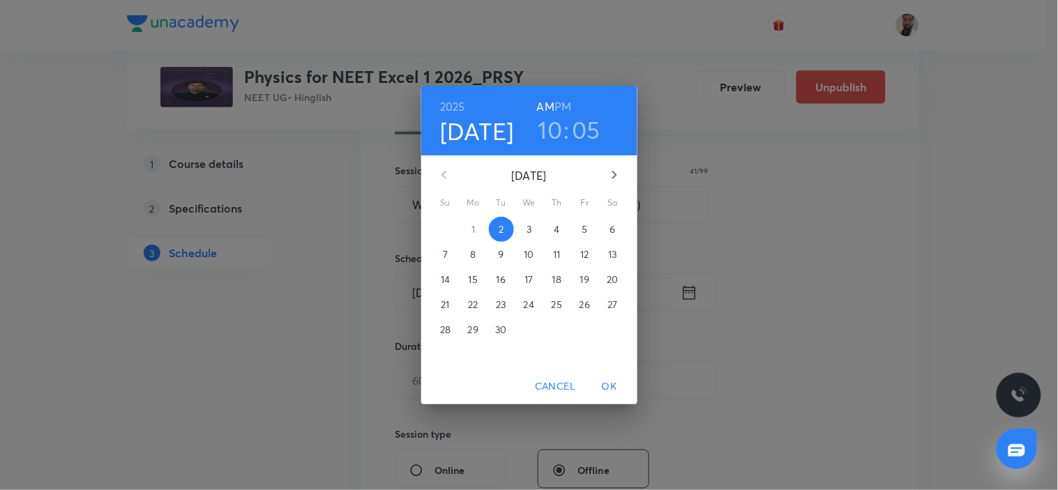
click at [587, 255] on p "12" at bounding box center [584, 255] width 8 height 14
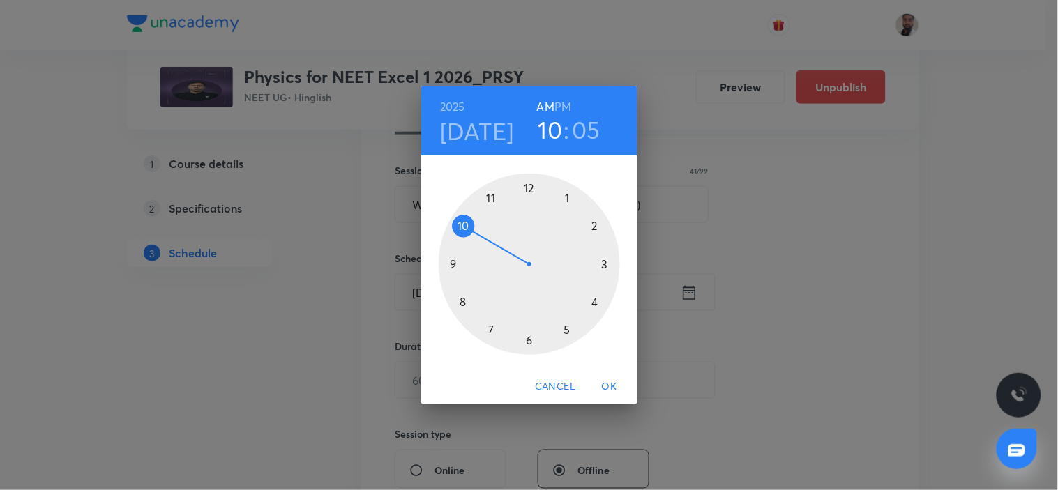
click at [531, 186] on div at bounding box center [529, 264] width 181 height 181
click at [559, 107] on h6 "PM" at bounding box center [563, 107] width 17 height 20
click at [602, 267] on div at bounding box center [529, 264] width 181 height 181
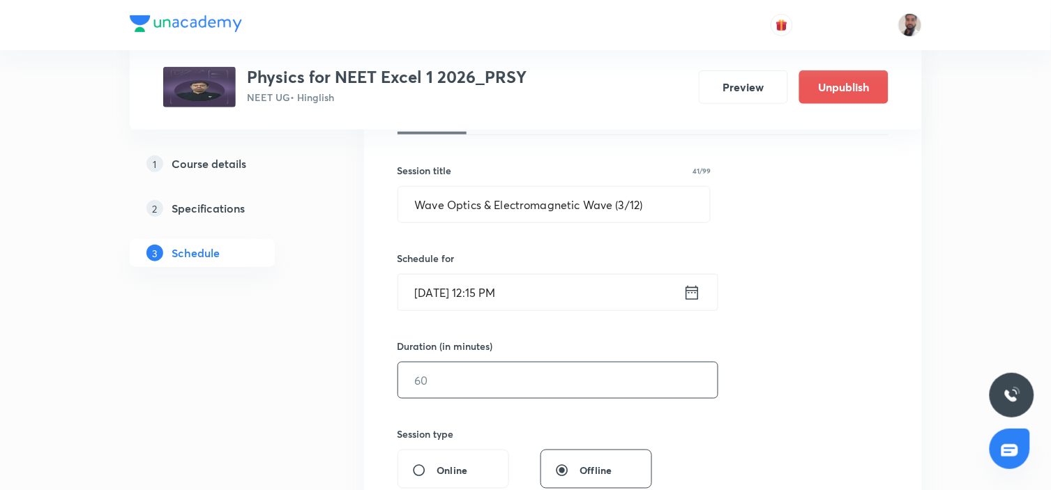
click at [474, 364] on input "text" at bounding box center [558, 381] width 320 height 36
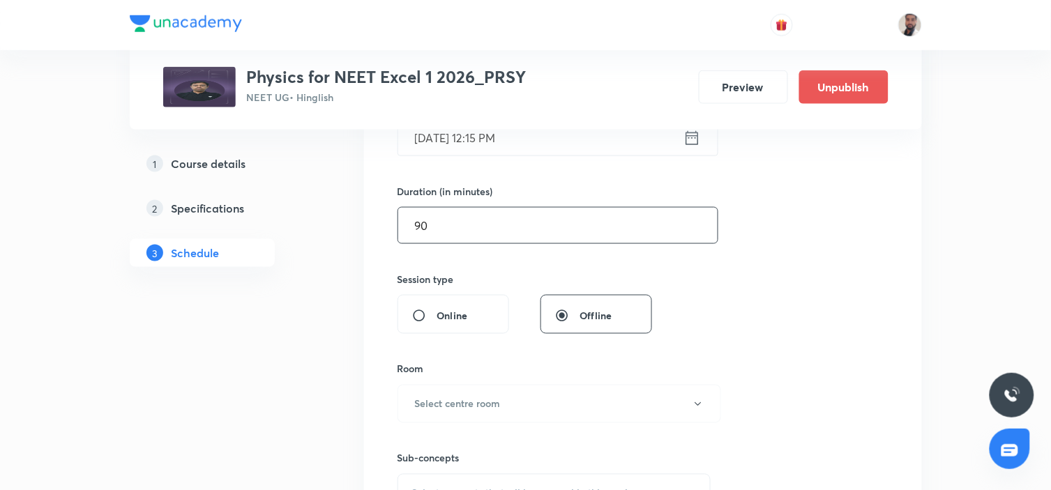
scroll to position [465, 0]
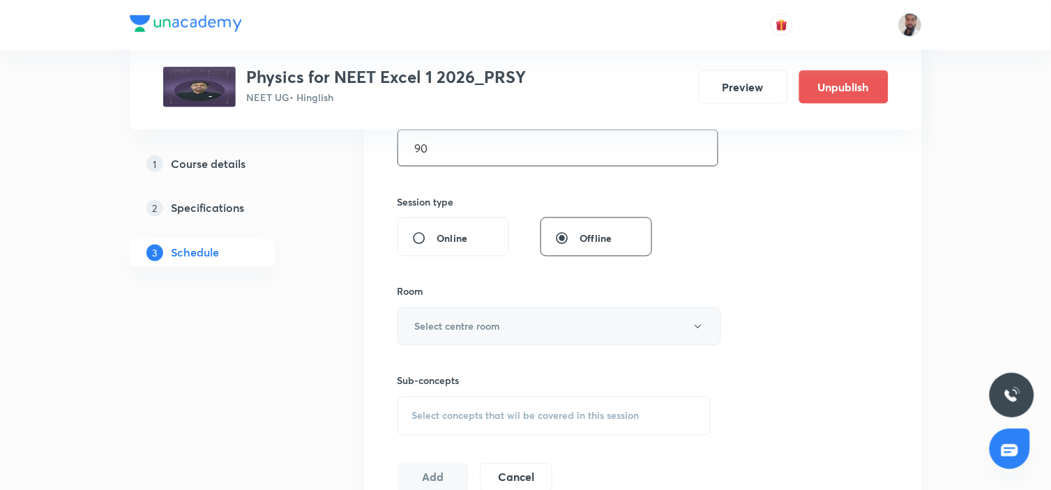
type input "90"
click at [513, 325] on button "Select centre room" at bounding box center [560, 327] width 324 height 38
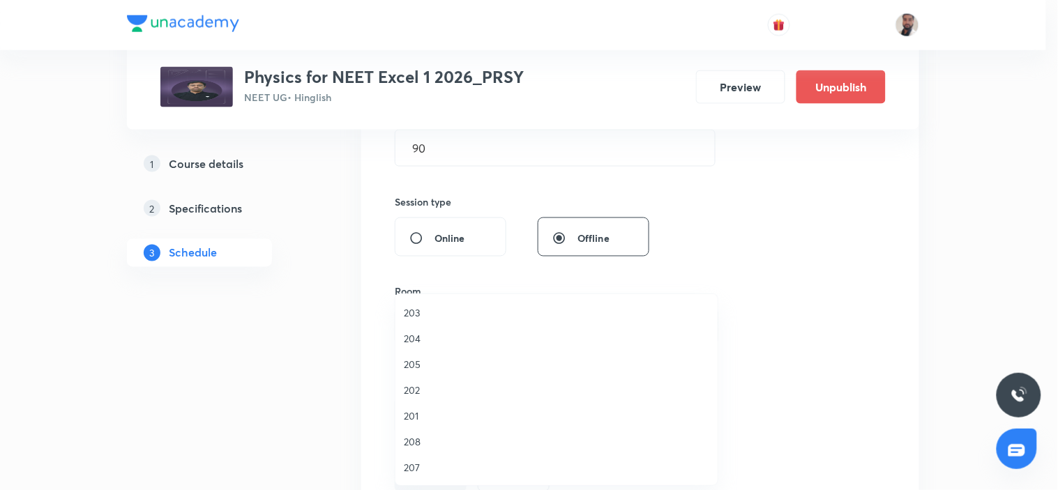
click at [419, 340] on span "204" at bounding box center [557, 338] width 306 height 15
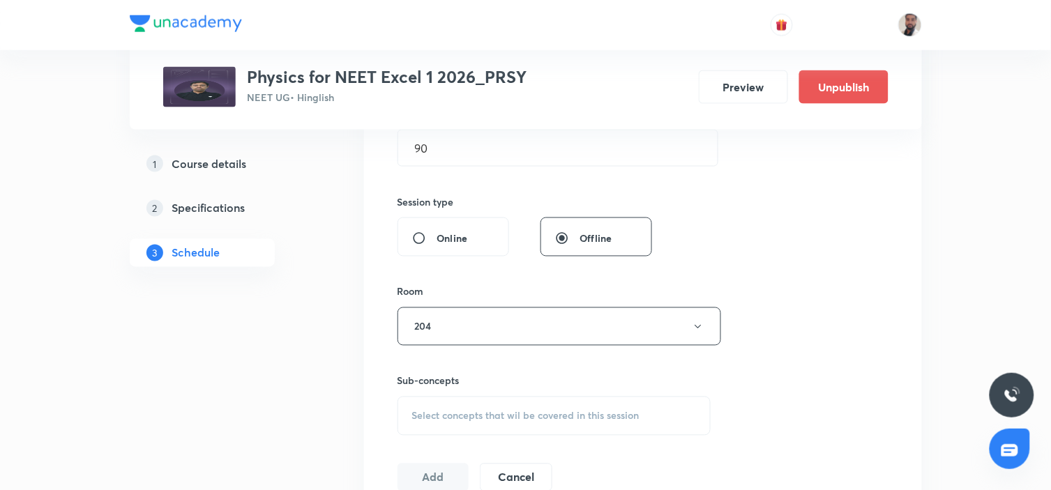
scroll to position [542, 0]
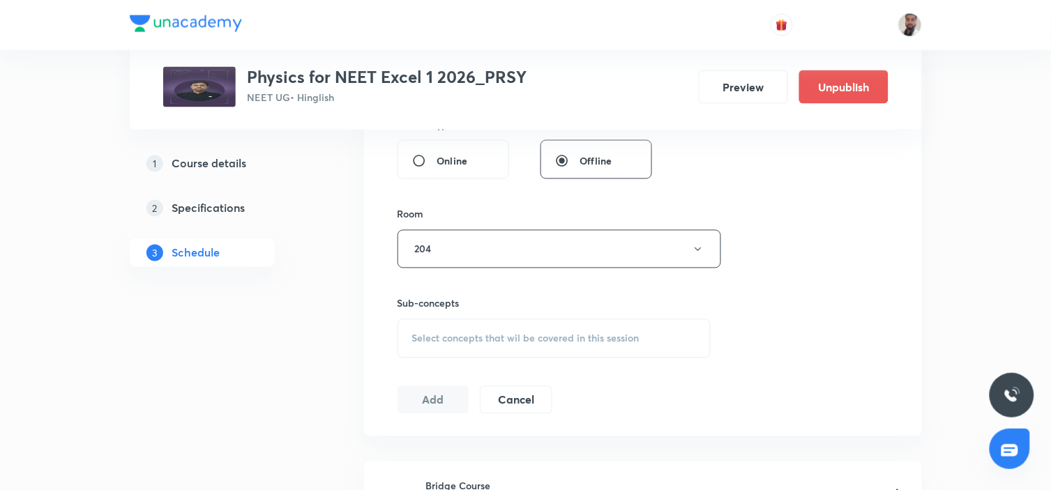
click at [548, 340] on span "Select concepts that wil be covered in this session" at bounding box center [525, 338] width 227 height 11
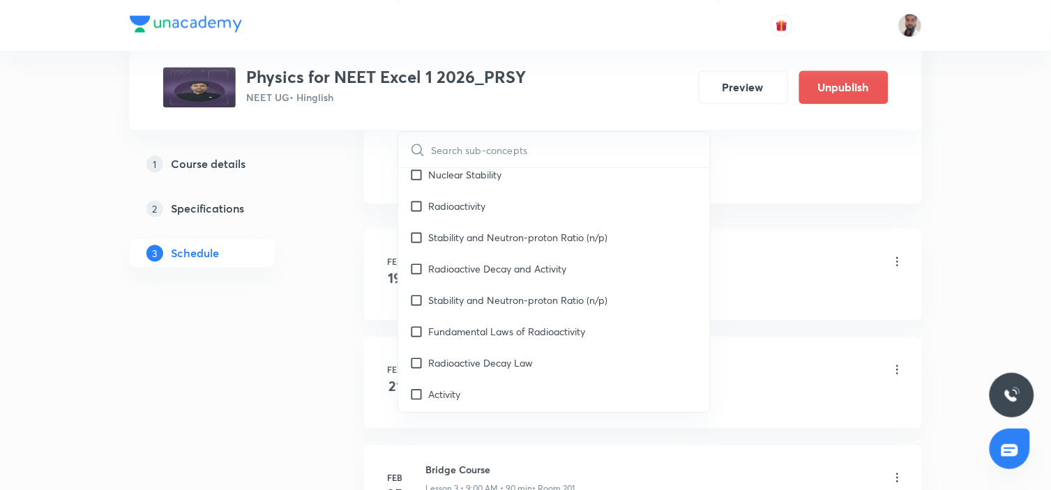
scroll to position [23516, 0]
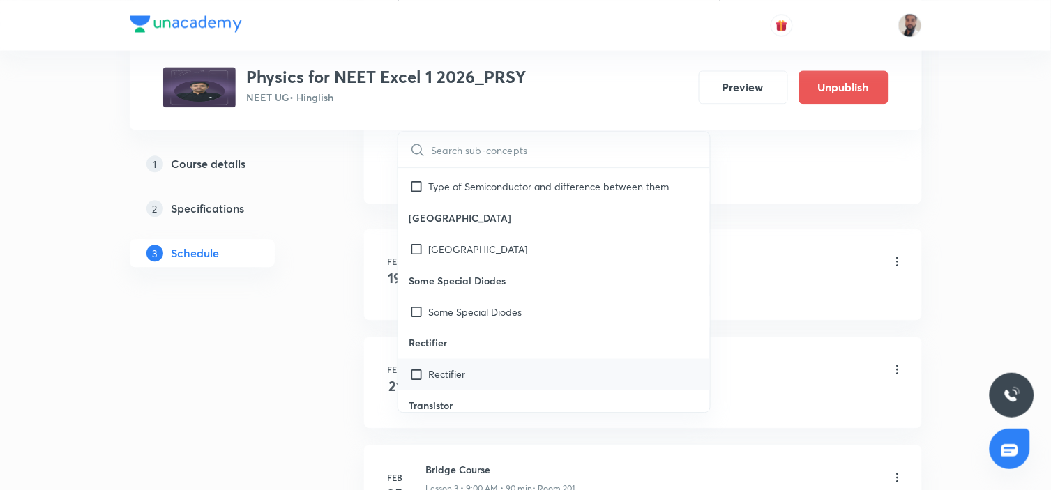
click at [474, 359] on div "Rectifier" at bounding box center [554, 374] width 313 height 31
checkbox input "true"
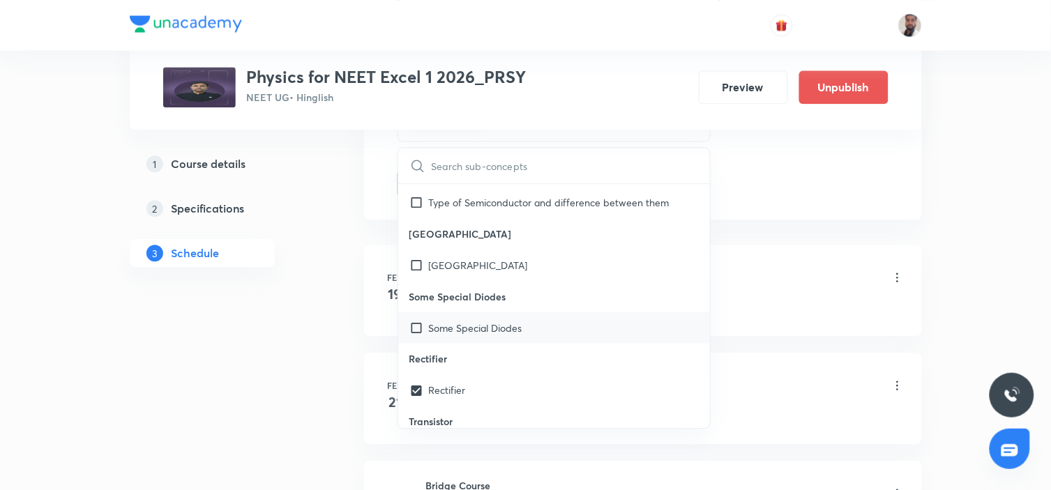
click at [473, 312] on div "Some Special Diodes" at bounding box center [554, 327] width 313 height 31
checkbox input "true"
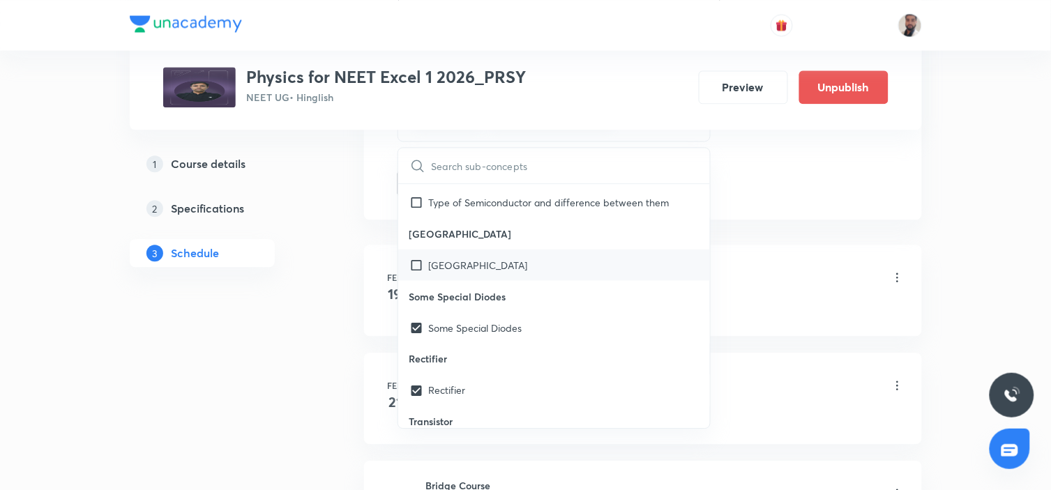
scroll to position [23531, 0]
click at [473, 257] on p "P-N Junction" at bounding box center [478, 264] width 99 height 15
checkbox input "true"
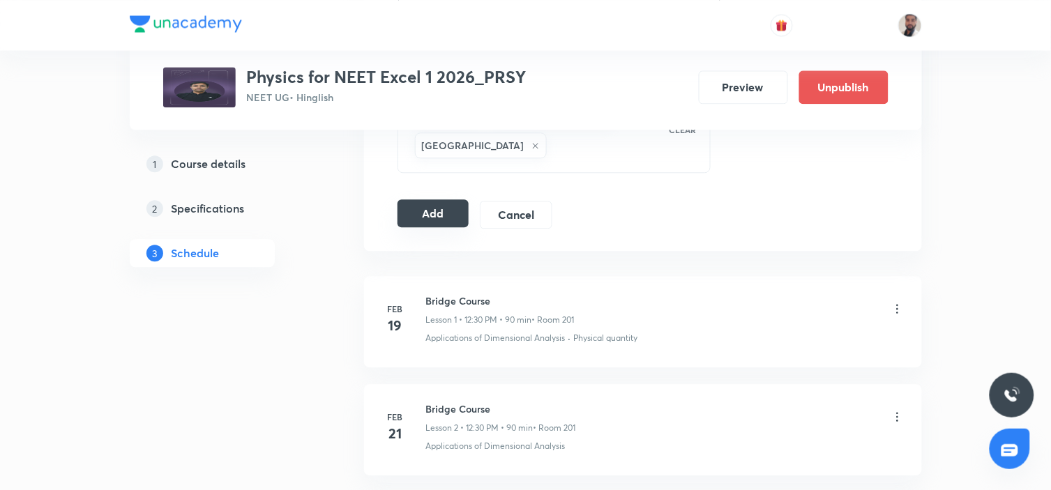
click at [456, 215] on button "Add" at bounding box center [434, 214] width 72 height 28
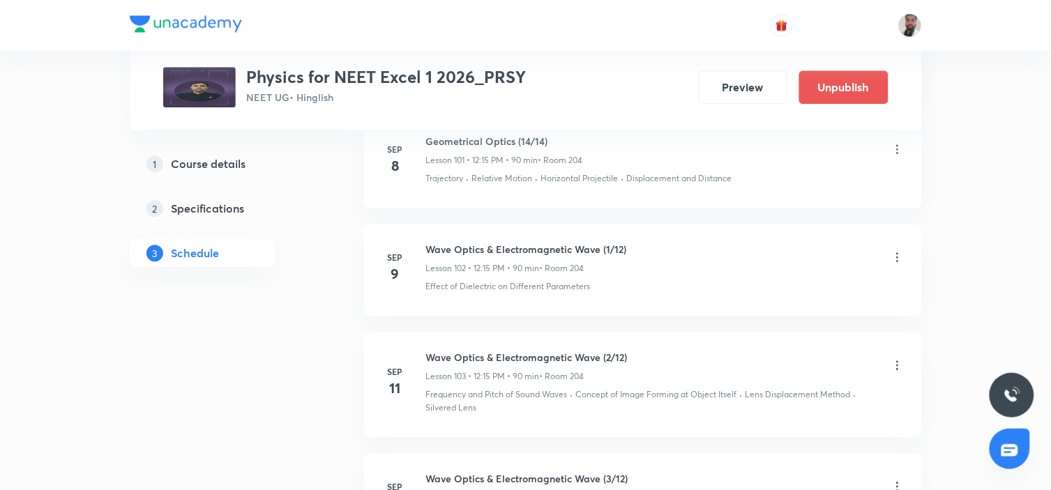
scroll to position [11755, 0]
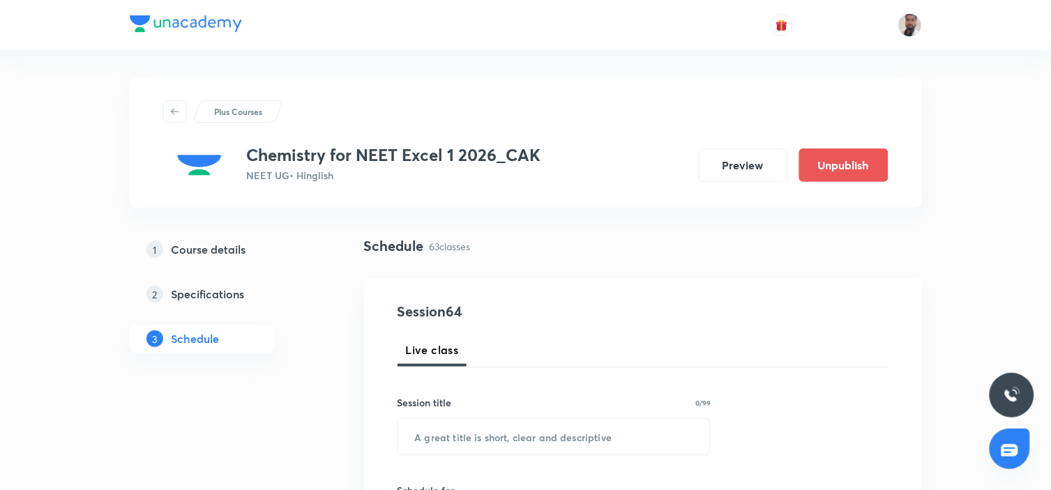
scroll to position [7818, 0]
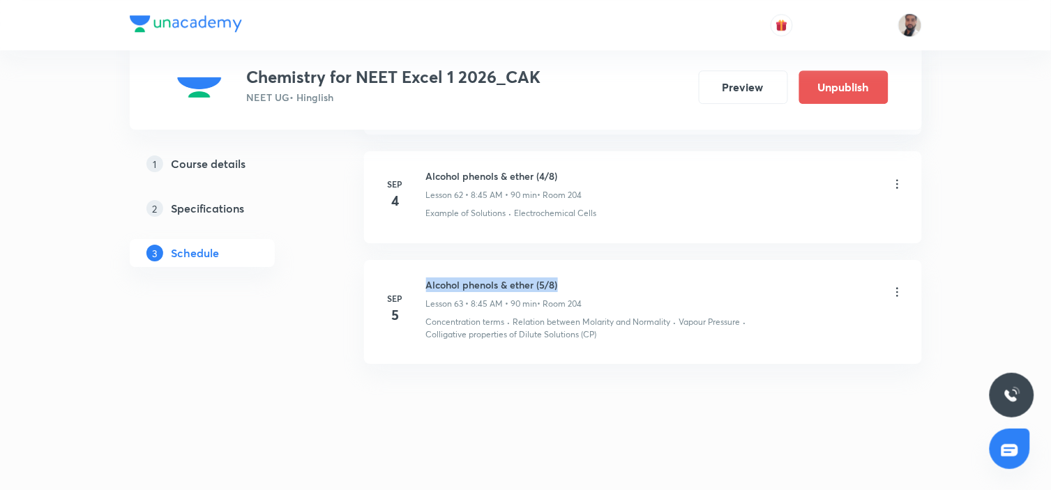
drag, startPoint x: 567, startPoint y: 274, endPoint x: 426, endPoint y: 258, distance: 142.5
click at [426, 260] on li "[DATE] Alcohol phenols & ether (5/8) Lesson 63 • 8:45 AM • 90 min • Room 204 Co…" at bounding box center [643, 312] width 558 height 104
copy h6 "Alcohol phenols & ether (5/8)"
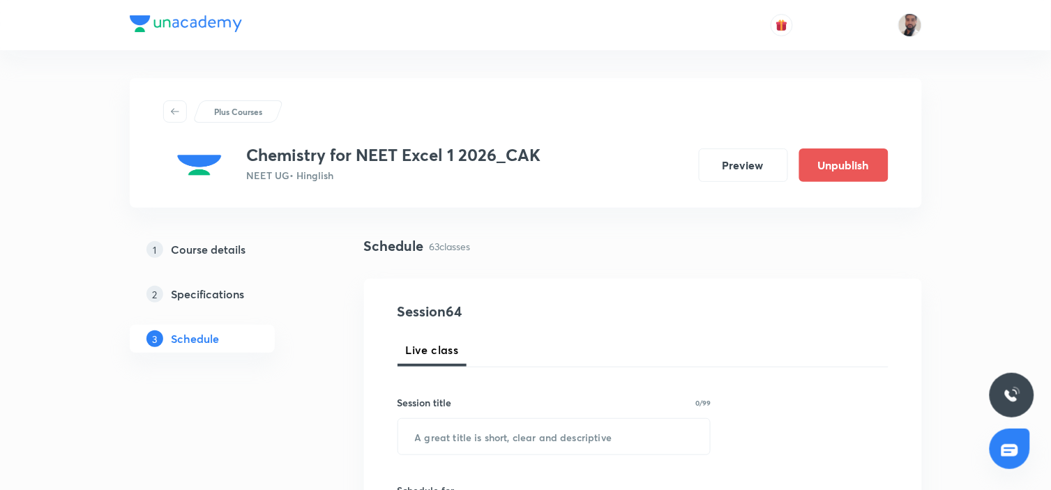
scroll to position [155, 0]
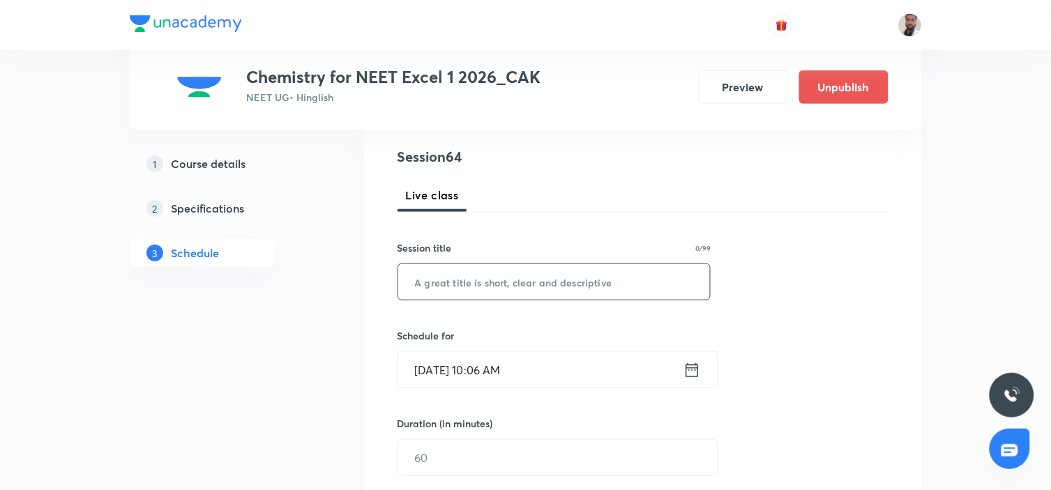
click at [570, 287] on input "text" at bounding box center [554, 282] width 313 height 36
paste input "Alcohol phenols & ether (5/8)"
click at [550, 284] on input "Alcohol phenols & ether (5/8)" at bounding box center [554, 282] width 313 height 36
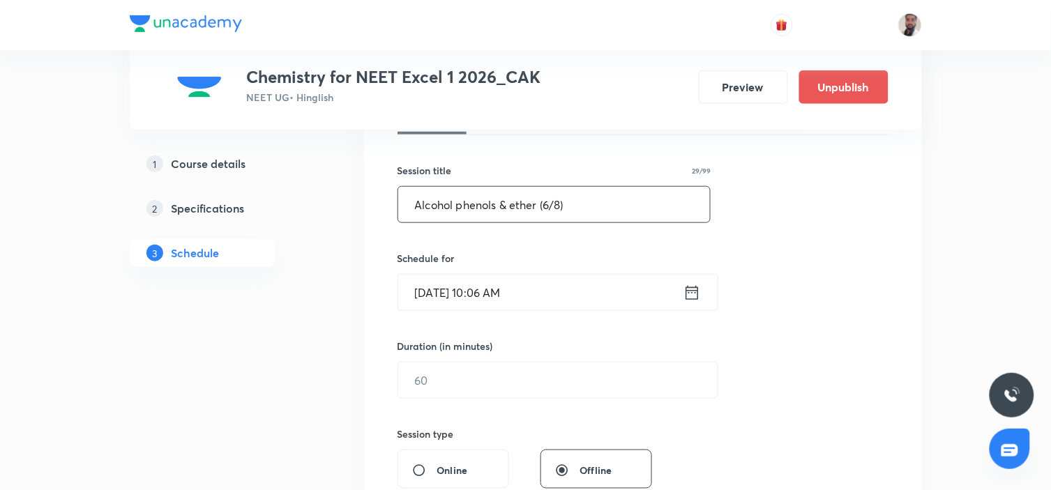
type input "Alcohol phenols & ether (6/8)"
click at [693, 296] on icon at bounding box center [692, 293] width 17 height 20
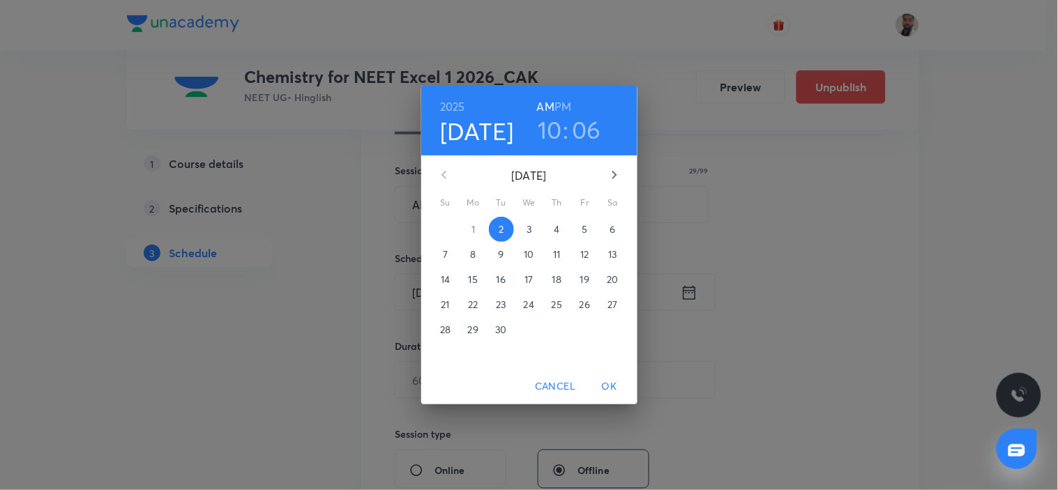
click at [479, 254] on span "8" at bounding box center [473, 255] width 25 height 14
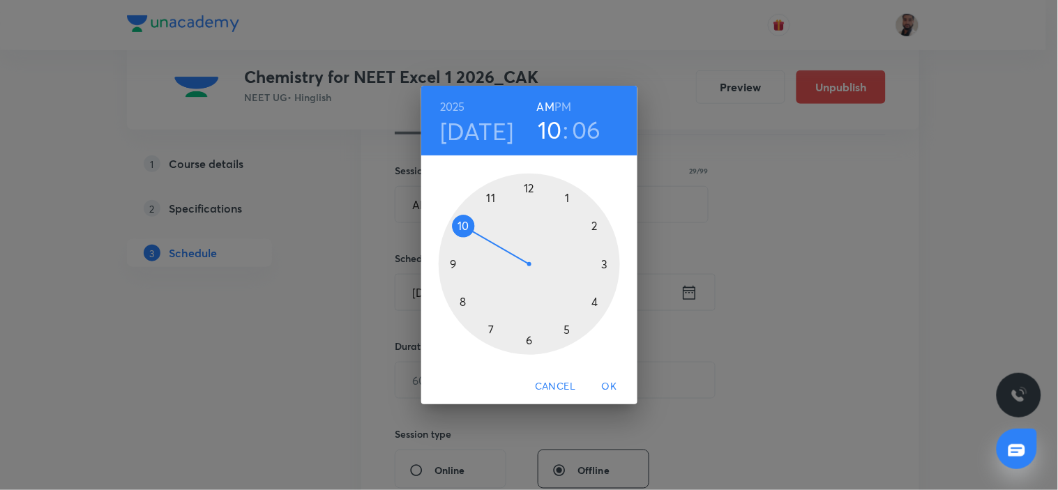
click at [463, 300] on div at bounding box center [529, 264] width 181 height 181
click at [453, 266] on div at bounding box center [529, 264] width 181 height 181
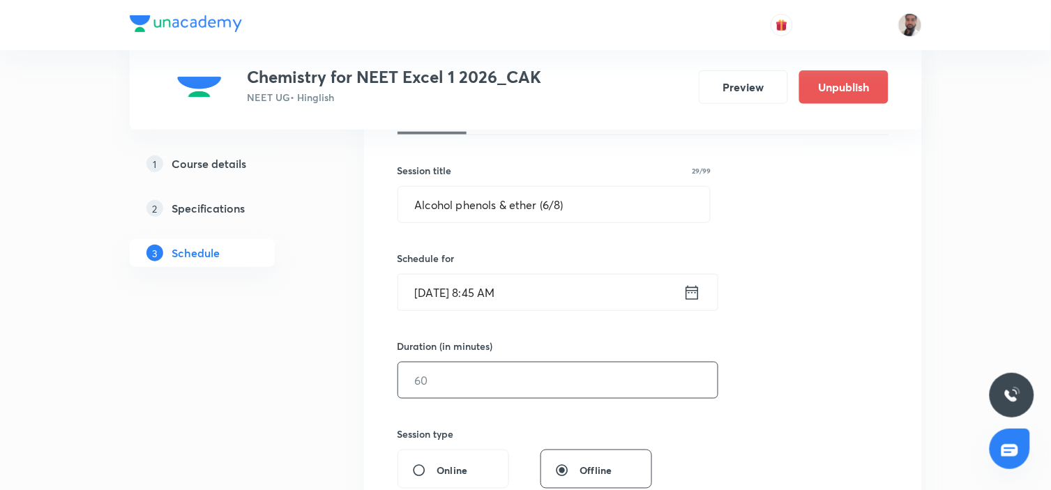
click at [452, 385] on input "text" at bounding box center [558, 381] width 320 height 36
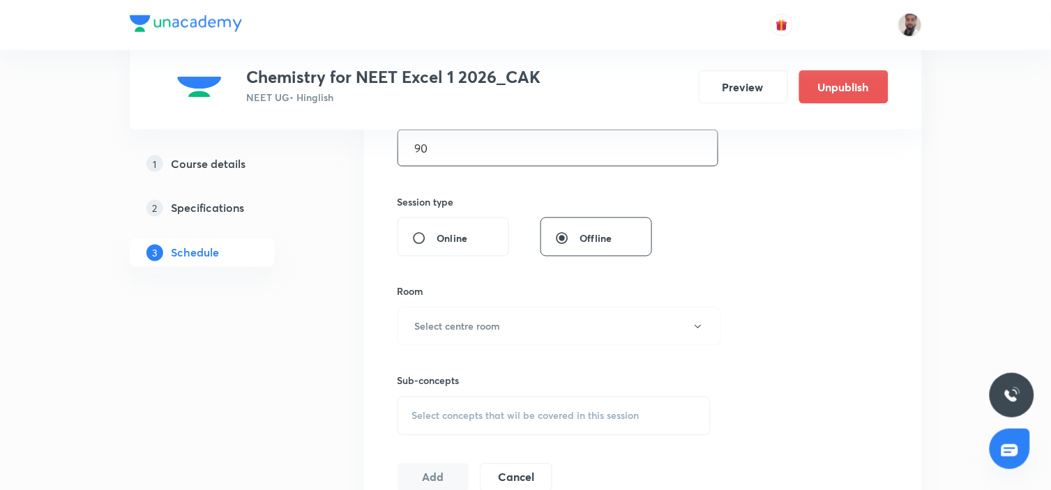
scroll to position [542, 0]
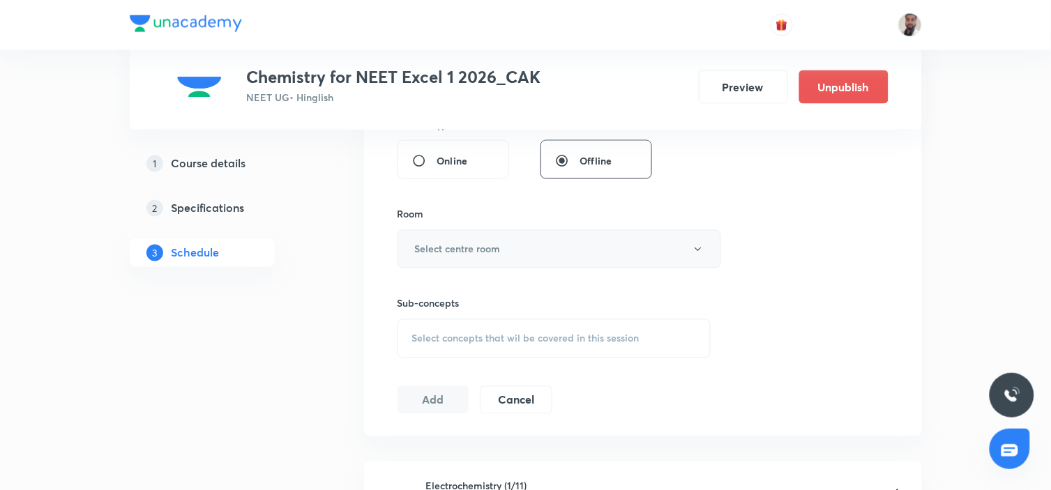
type input "90"
click at [497, 254] on h6 "Select centre room" at bounding box center [458, 249] width 86 height 15
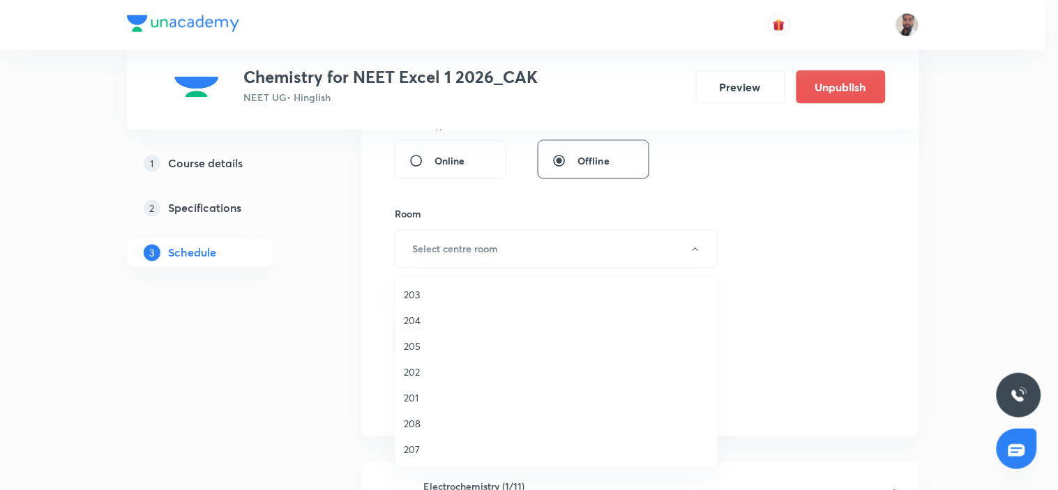
click at [414, 319] on span "204" at bounding box center [557, 320] width 306 height 15
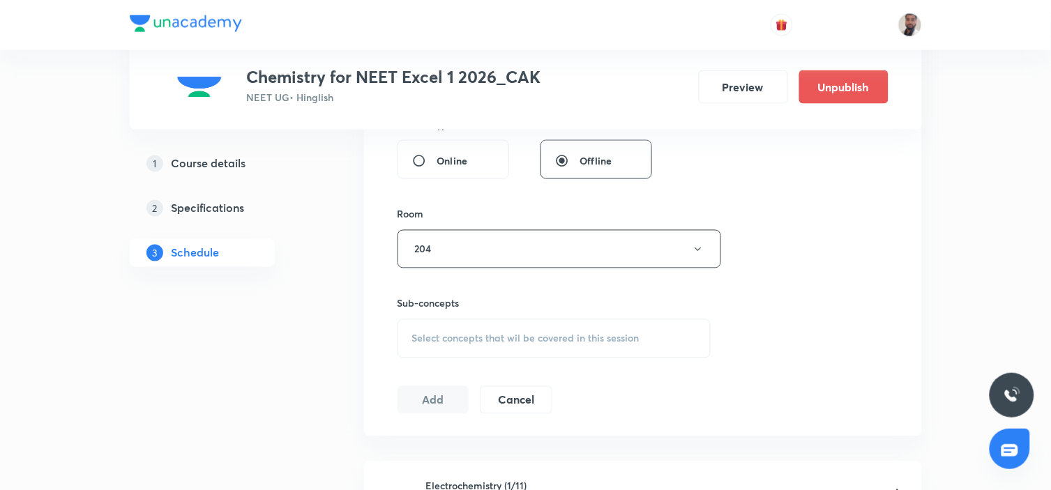
scroll to position [698, 0]
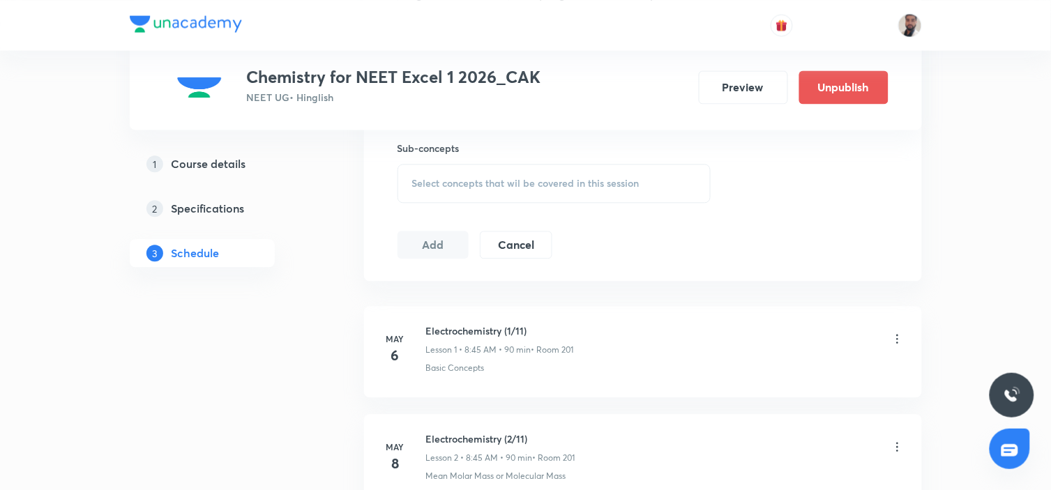
click at [569, 179] on span "Select concepts that wil be covered in this session" at bounding box center [525, 183] width 227 height 11
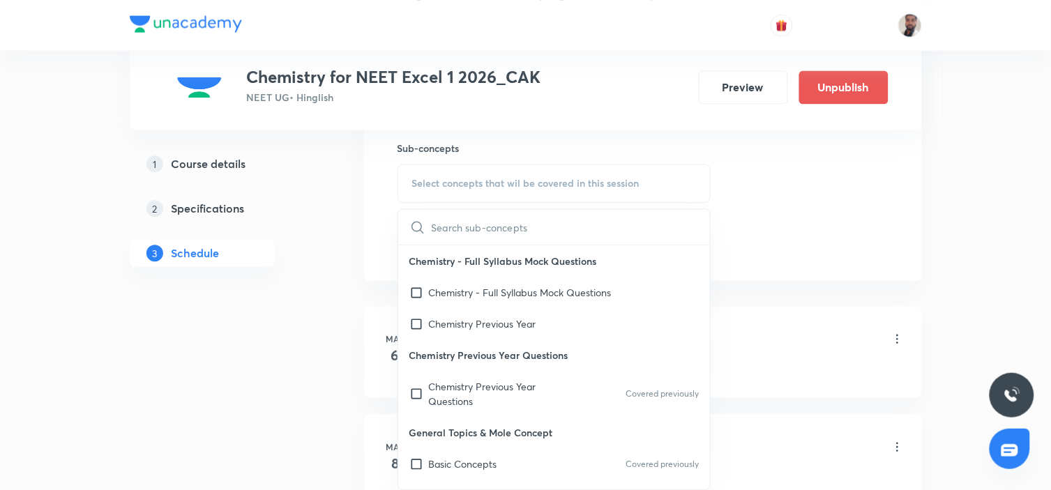
scroll to position [19571, 0]
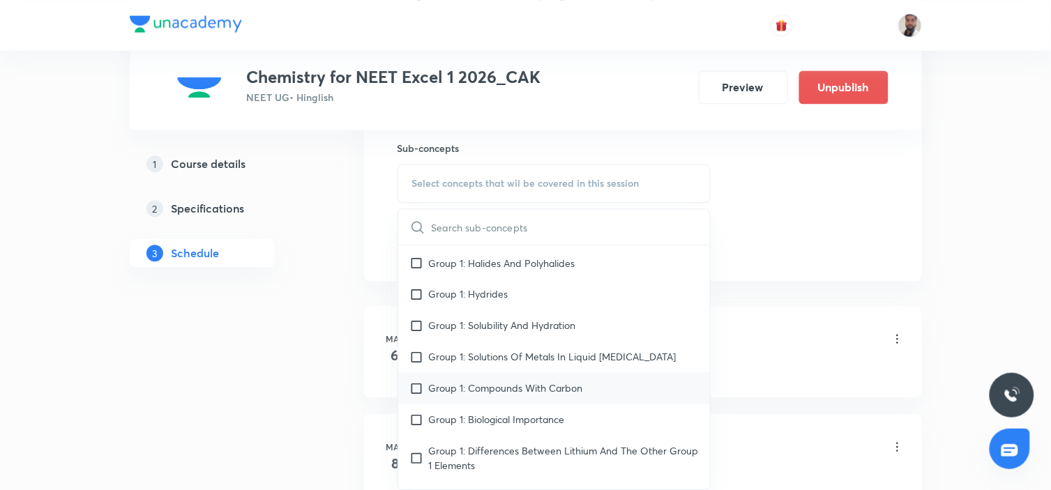
click at [576, 381] on p "Group 1: Compounds With Carbon" at bounding box center [506, 388] width 154 height 15
checkbox input "true"
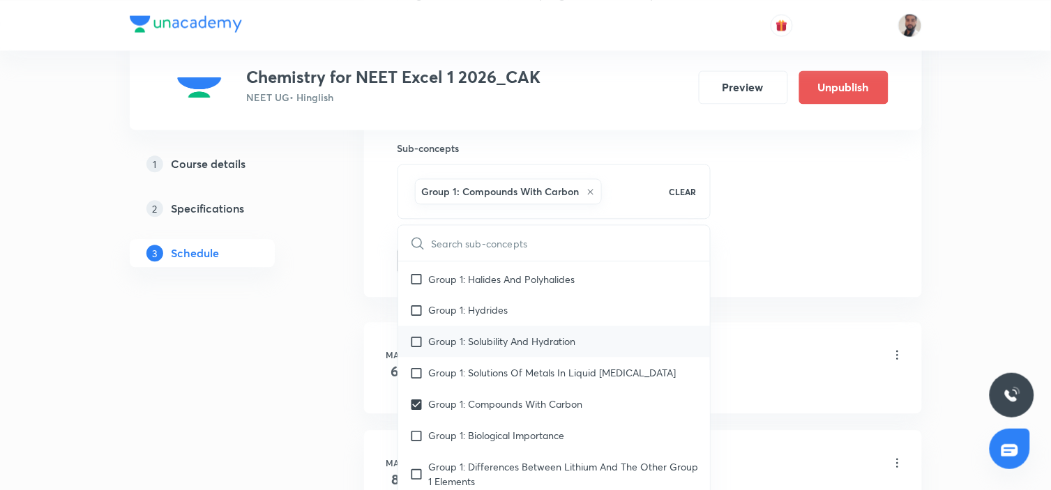
click at [521, 336] on div "Group 1: Solubility And Hydration" at bounding box center [554, 341] width 313 height 31
checkbox input "true"
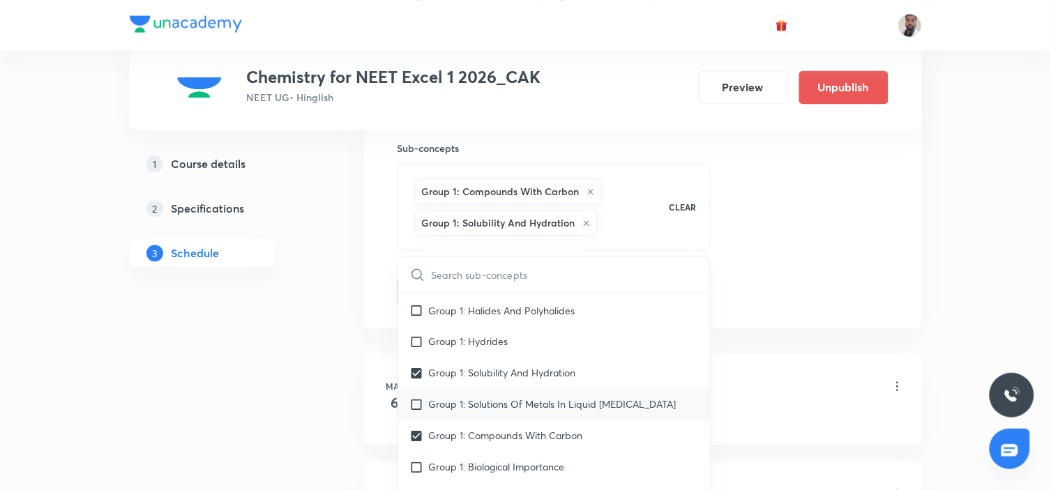
click at [462, 397] on p "Group 1: Solutions Of Metals In Liquid Ammonia" at bounding box center [553, 404] width 248 height 15
checkbox input "true"
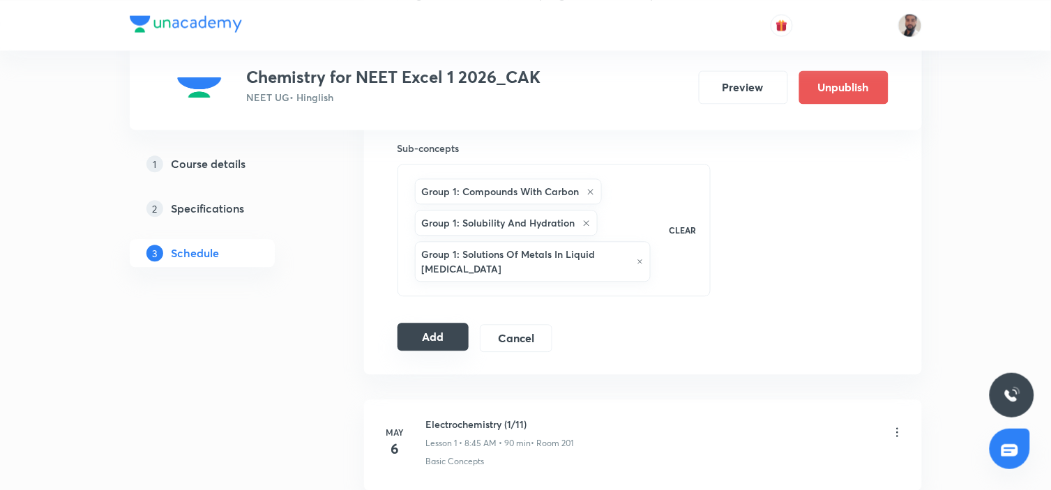
click at [429, 349] on button "Add" at bounding box center [434, 337] width 72 height 28
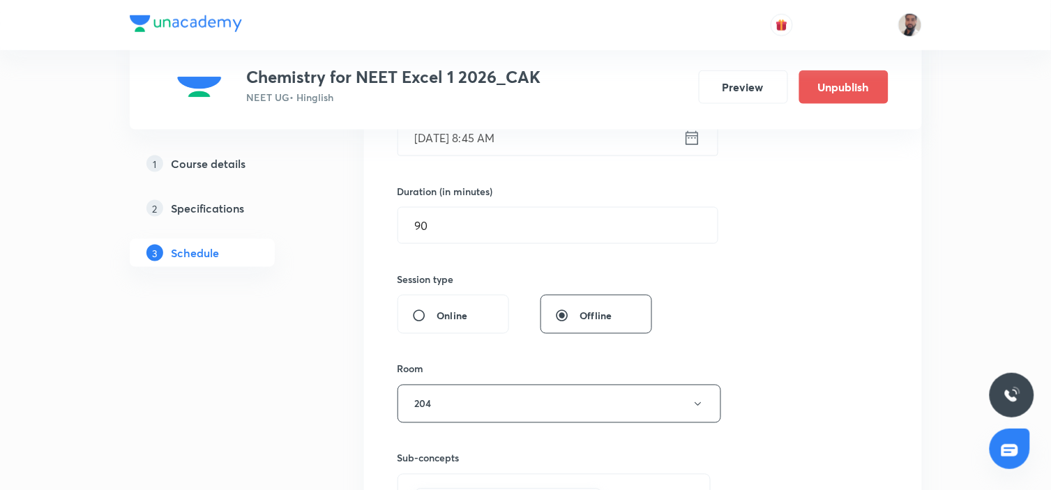
scroll to position [232, 0]
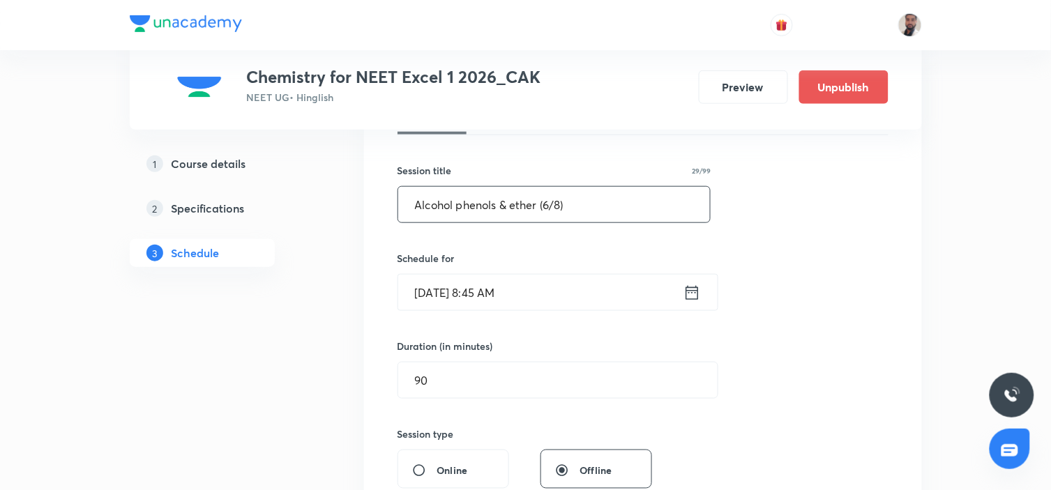
drag, startPoint x: 614, startPoint y: 193, endPoint x: 287, endPoint y: 205, distance: 327.4
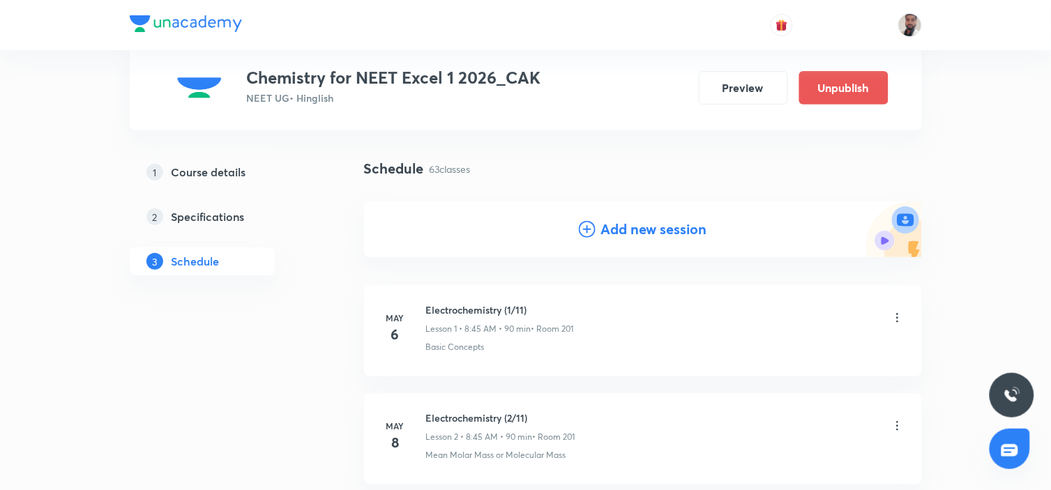
scroll to position [0, 0]
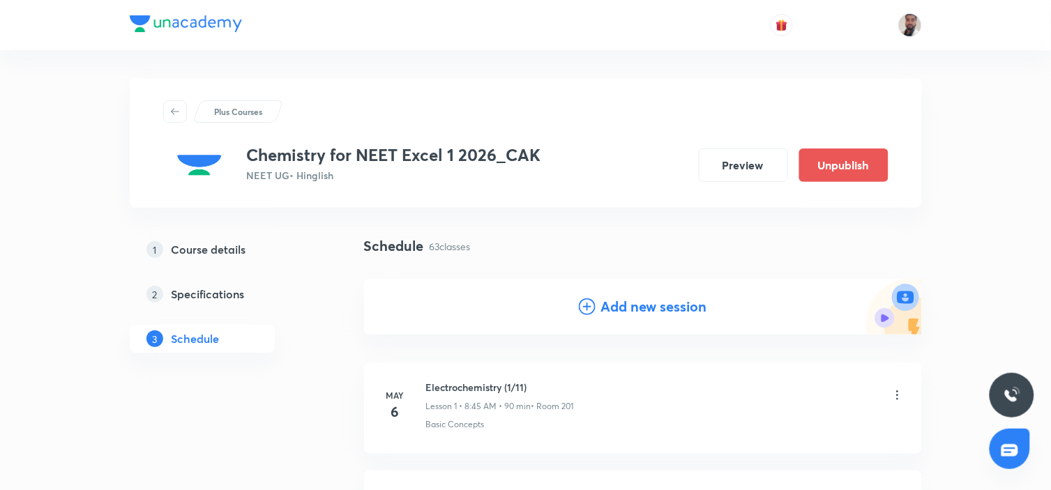
click at [584, 309] on icon at bounding box center [587, 307] width 17 height 17
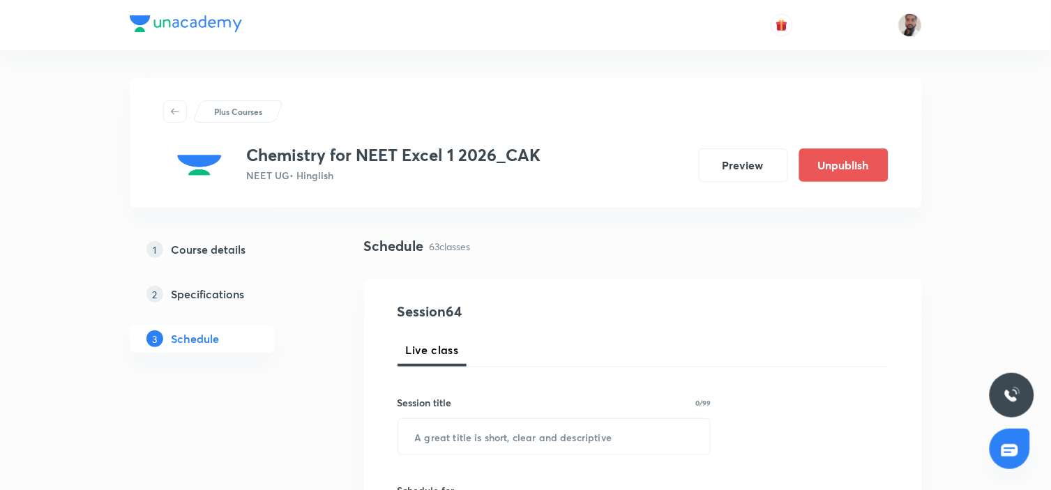
scroll to position [155, 0]
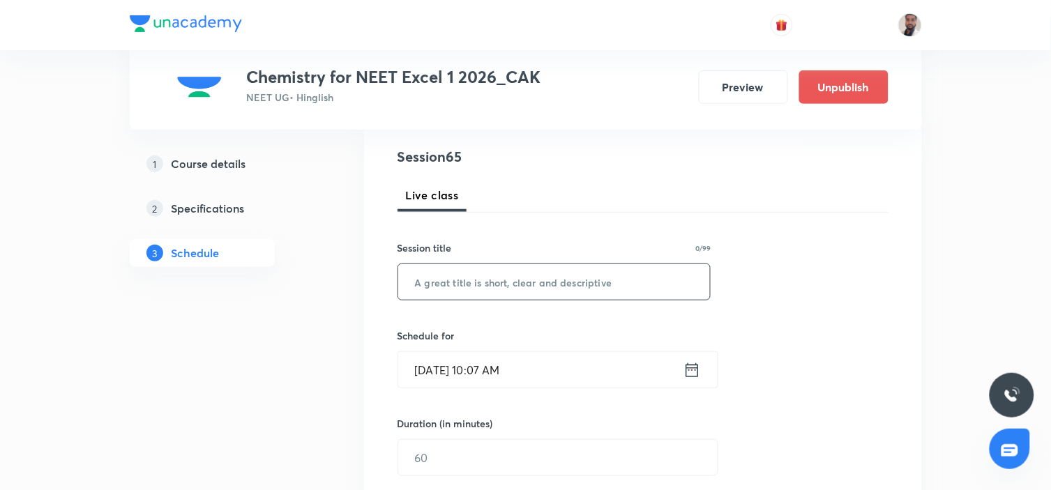
click at [527, 280] on input "text" at bounding box center [554, 282] width 313 height 36
paste input "Alcohol phenols & ether (6/8)"
click at [550, 283] on input "Alcohol phenols & ether (6/8)" at bounding box center [554, 282] width 313 height 36
type input "Alcohol phenols & ether (7/8)"
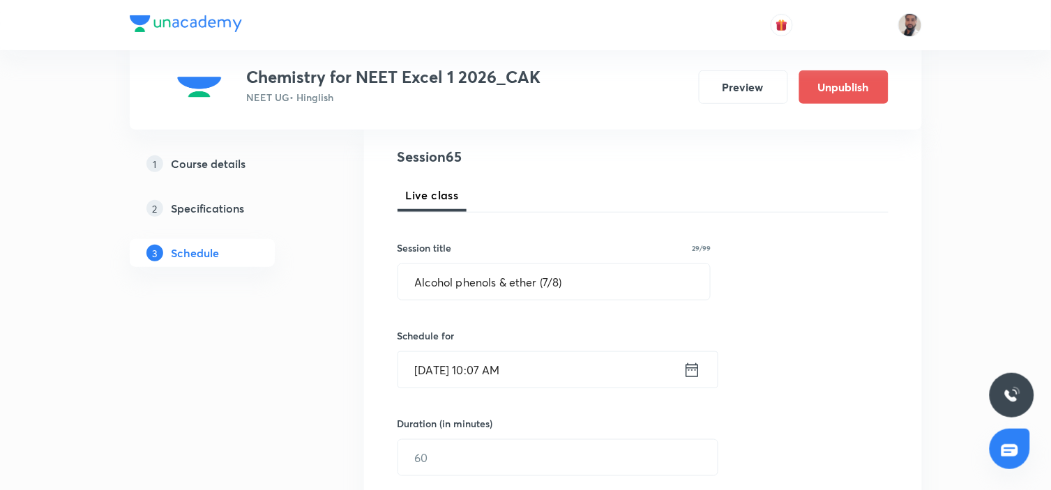
click at [698, 370] on icon at bounding box center [692, 370] width 13 height 14
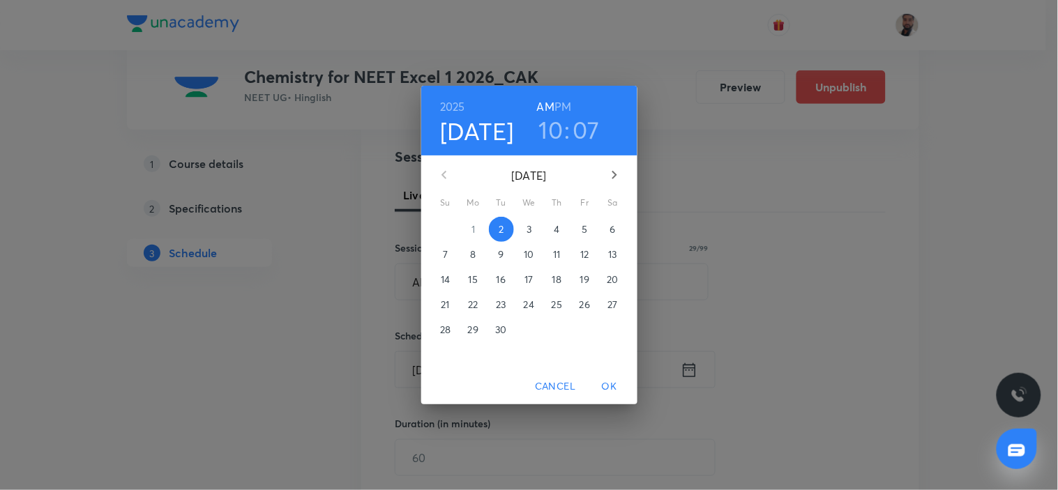
click at [499, 252] on p "9" at bounding box center [501, 255] width 6 height 14
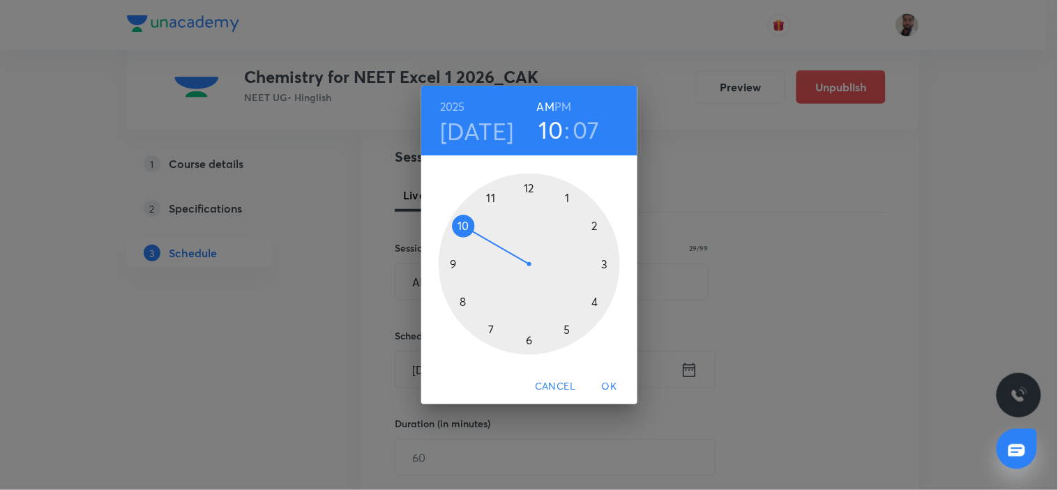
click at [463, 299] on div at bounding box center [529, 264] width 181 height 181
click at [461, 266] on div at bounding box center [529, 264] width 181 height 181
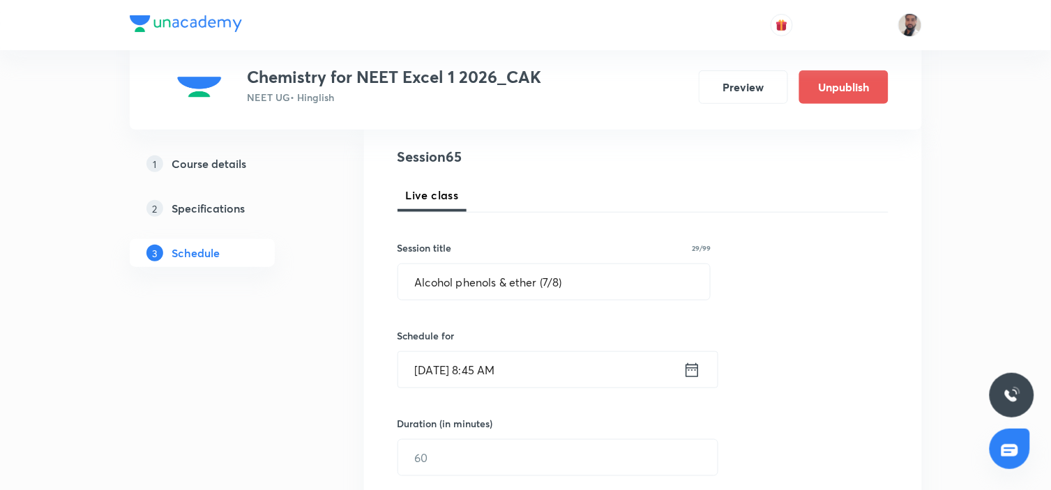
scroll to position [310, 0]
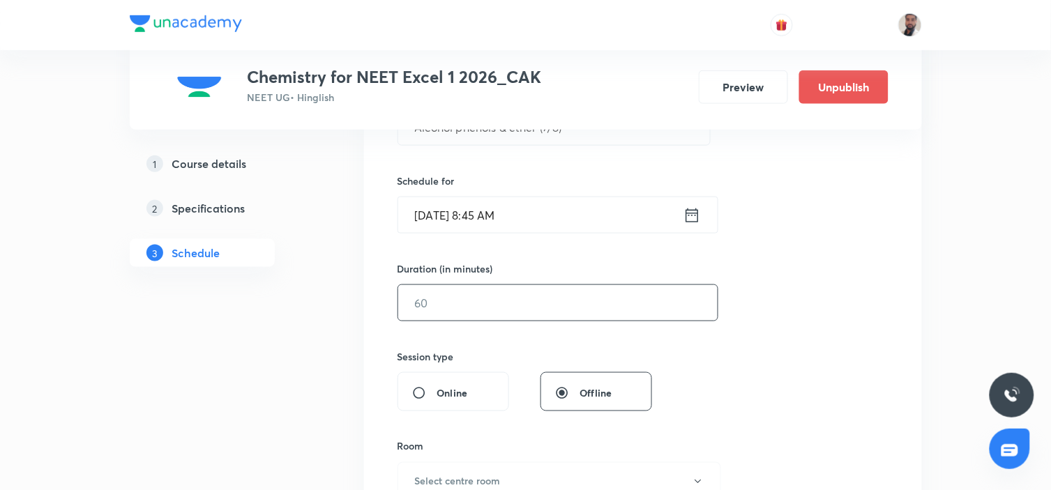
click at [436, 297] on input "text" at bounding box center [558, 303] width 320 height 36
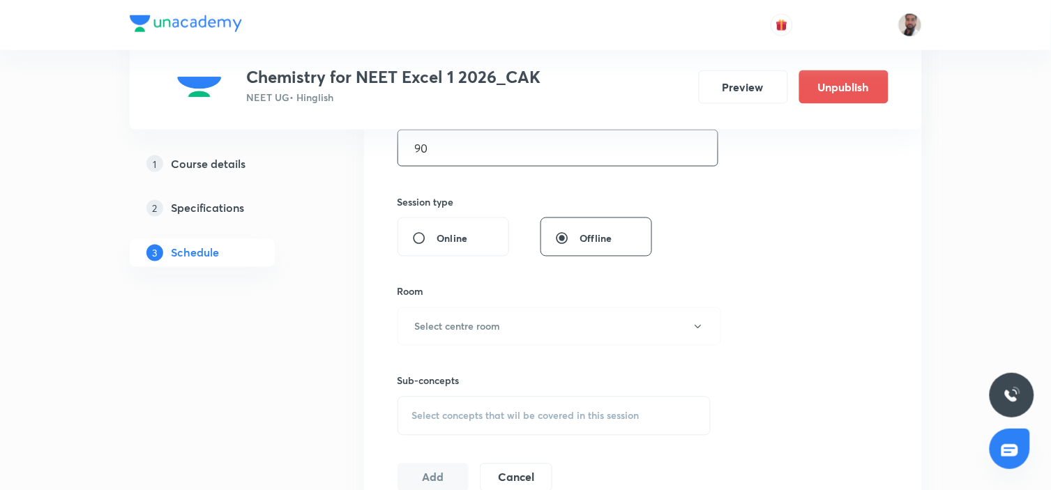
scroll to position [542, 0]
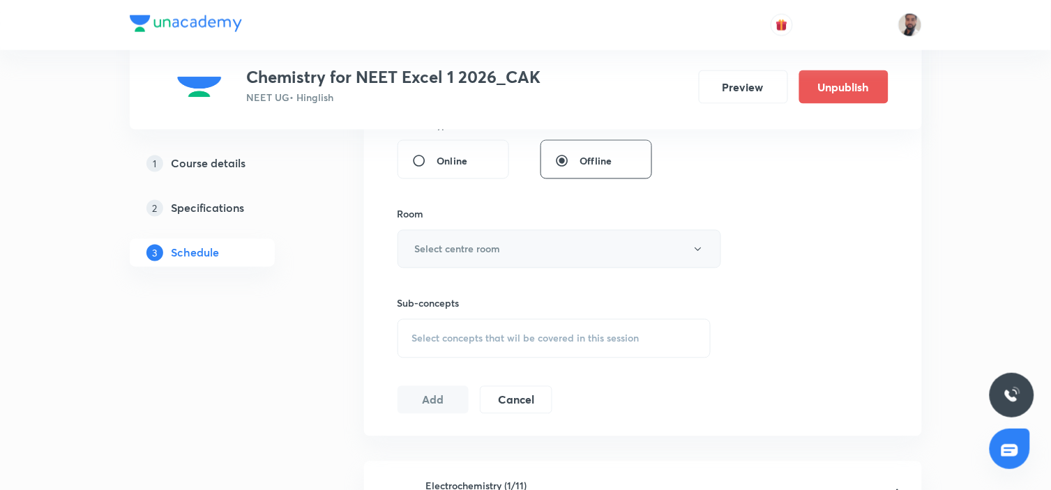
type input "90"
click at [516, 246] on button "Select centre room" at bounding box center [560, 249] width 324 height 38
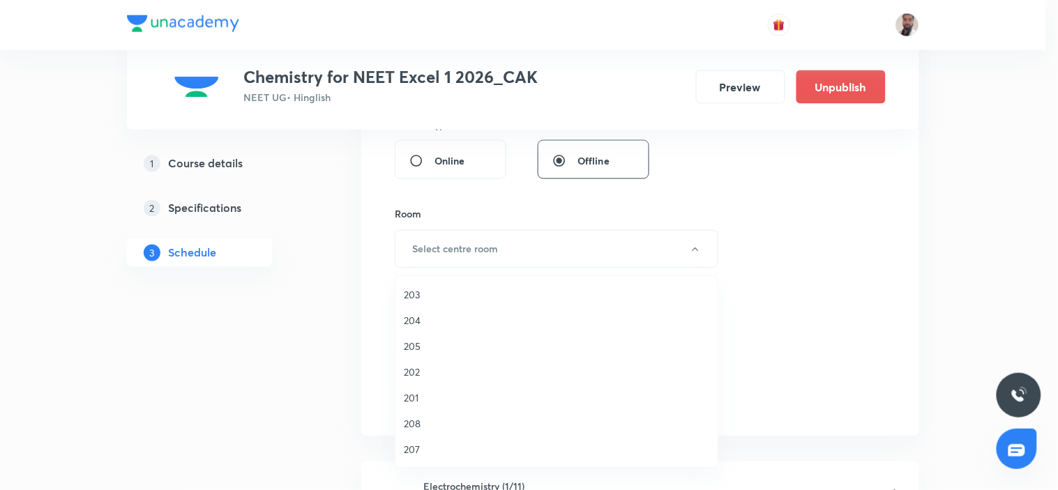
click at [415, 322] on span "204" at bounding box center [557, 320] width 306 height 15
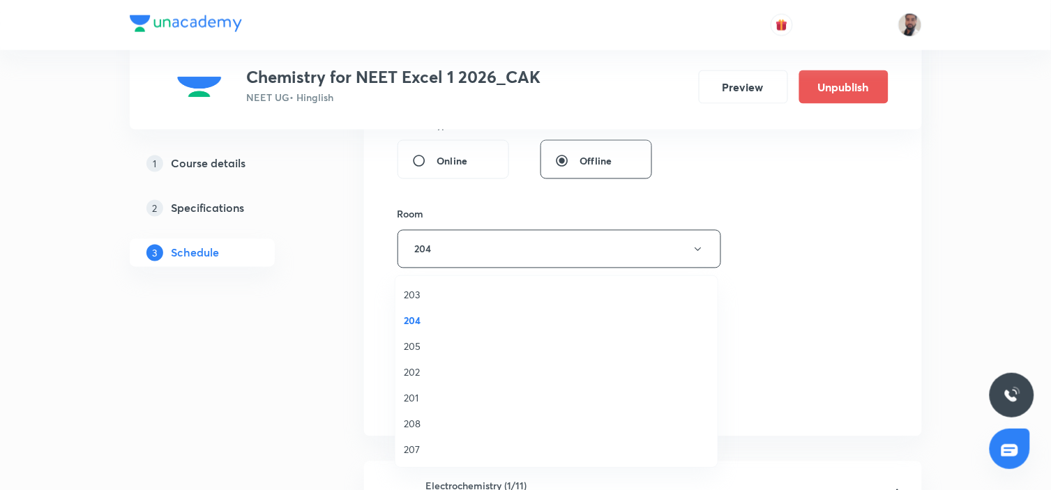
scroll to position [698, 0]
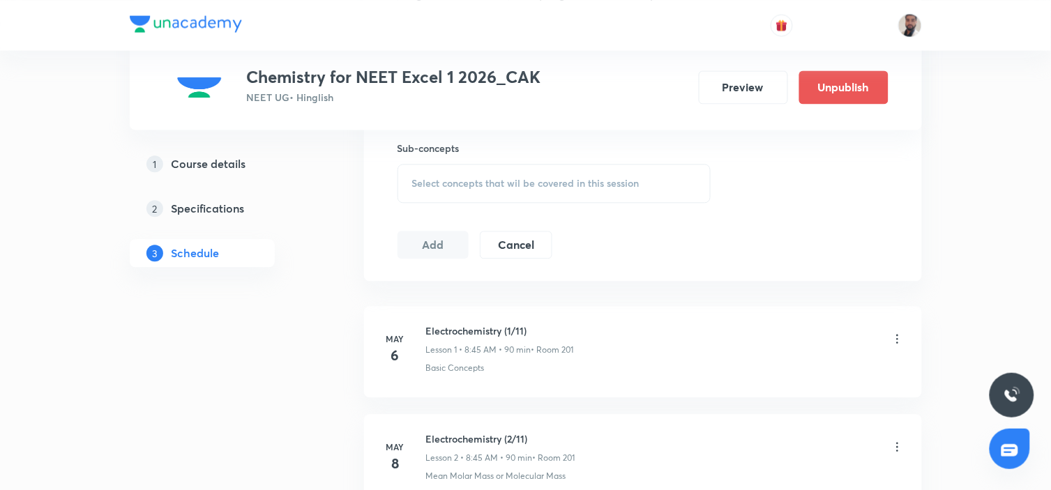
click at [507, 190] on div "Select concepts that wil be covered in this session" at bounding box center [555, 183] width 314 height 39
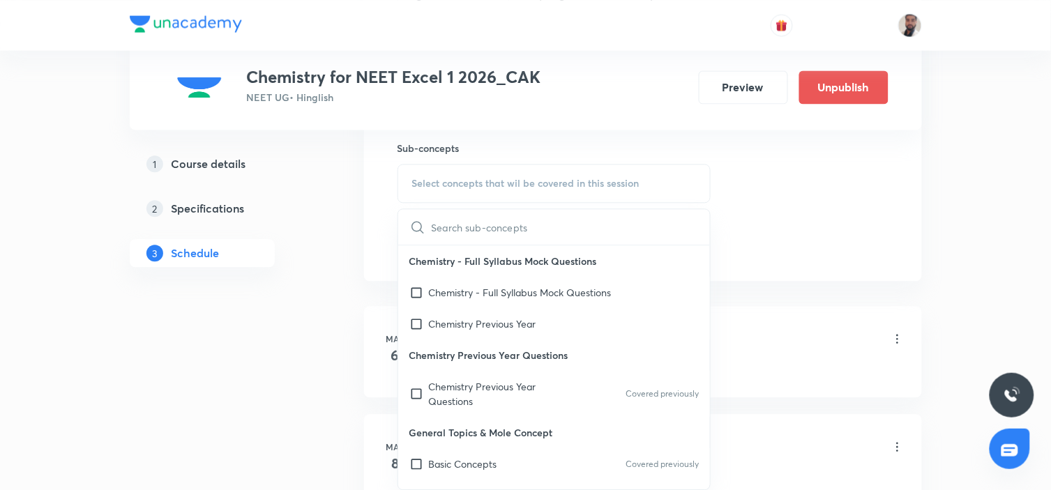
scroll to position [15365, 0]
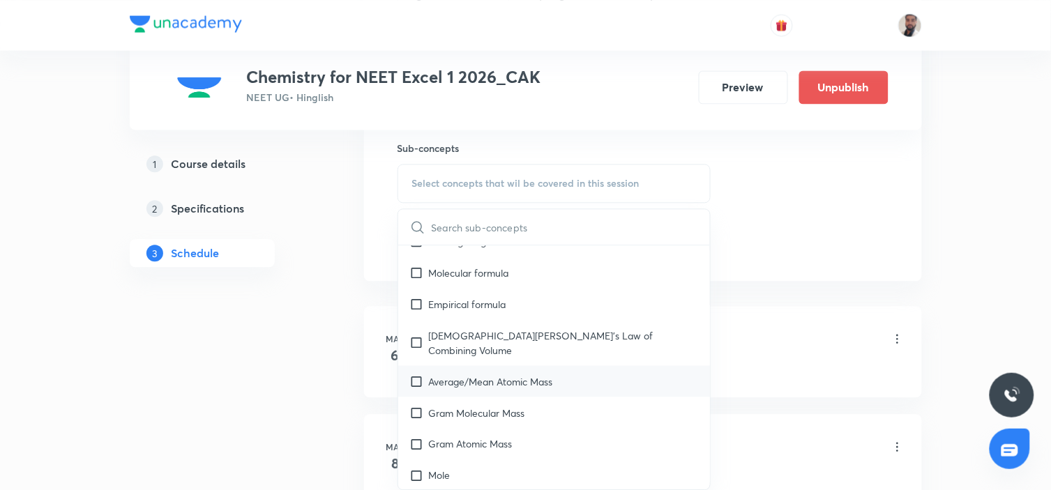
click at [533, 374] on p "Average/Mean Atomic Mass" at bounding box center [491, 381] width 124 height 15
checkbox input "true"
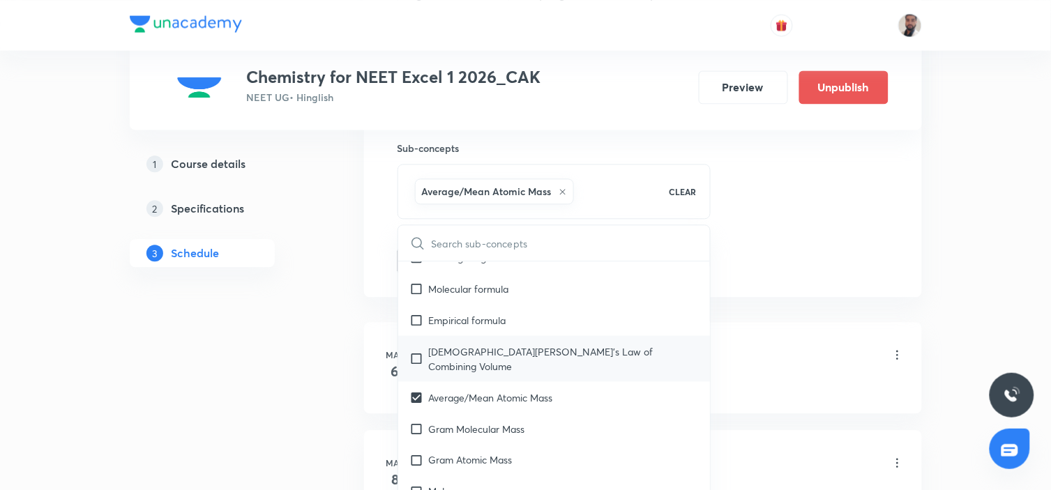
click at [470, 340] on div "Gay-Lussac's Law of Combining Volume" at bounding box center [554, 359] width 313 height 46
checkbox input "true"
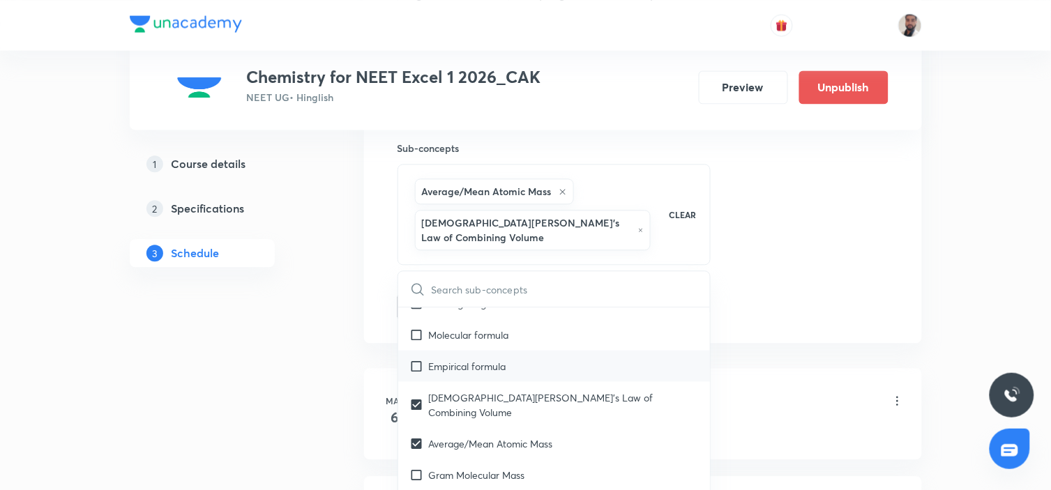
click at [469, 359] on p "Empirical formula" at bounding box center [467, 366] width 77 height 15
checkbox input "true"
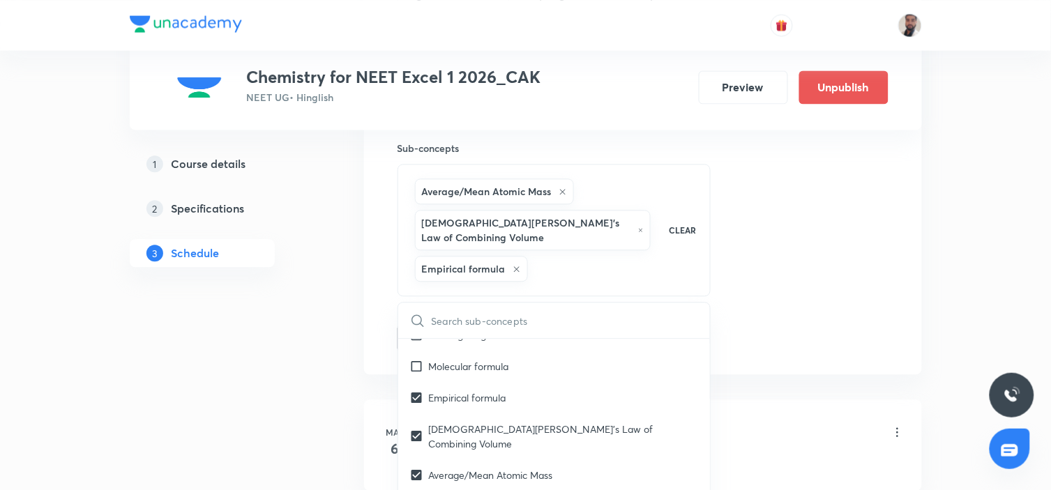
drag, startPoint x: 301, startPoint y: 359, endPoint x: 323, endPoint y: 359, distance: 21.6
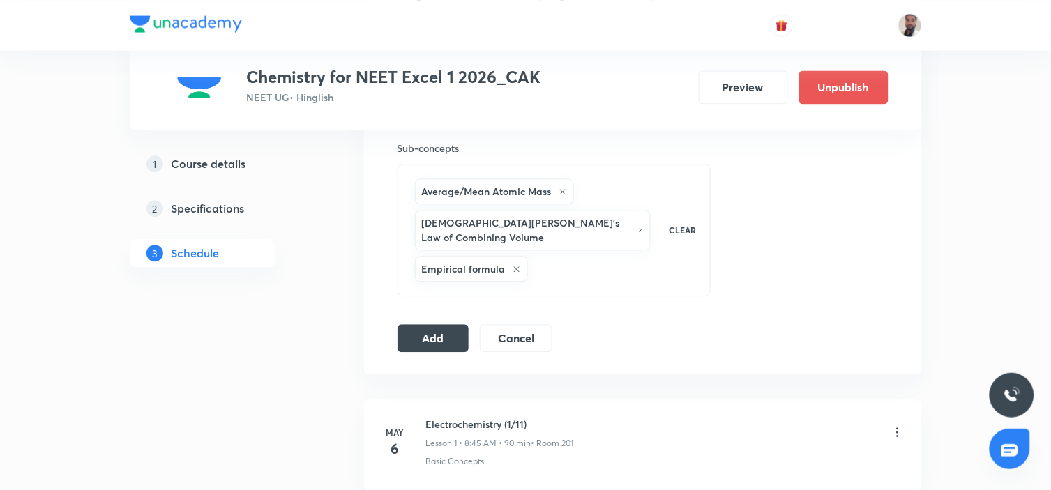
click at [431, 326] on button "Add" at bounding box center [434, 337] width 72 height 28
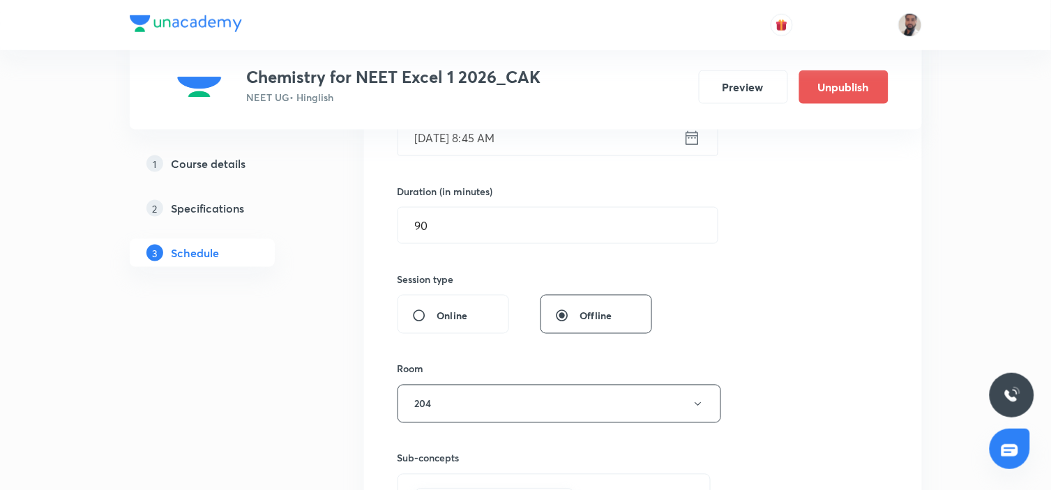
scroll to position [155, 0]
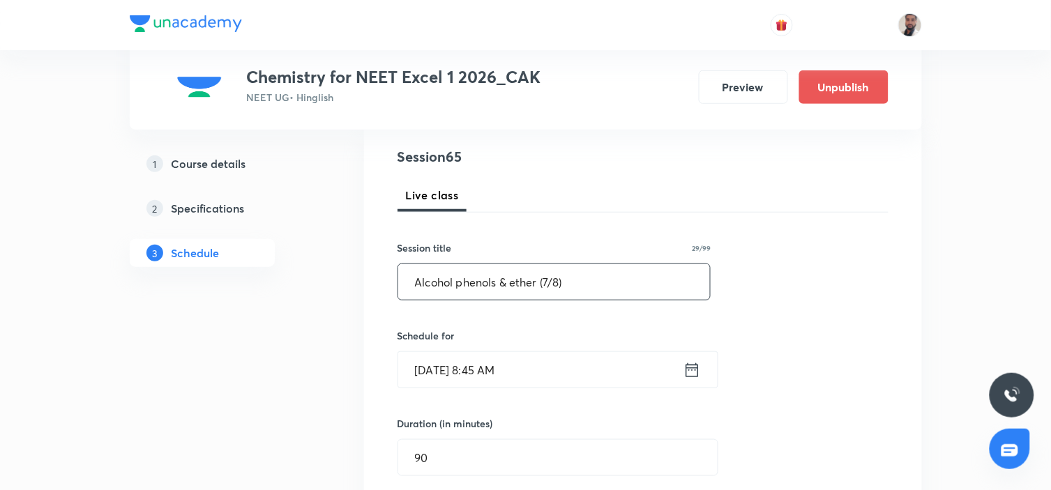
drag, startPoint x: 597, startPoint y: 279, endPoint x: 171, endPoint y: 315, distance: 427.7
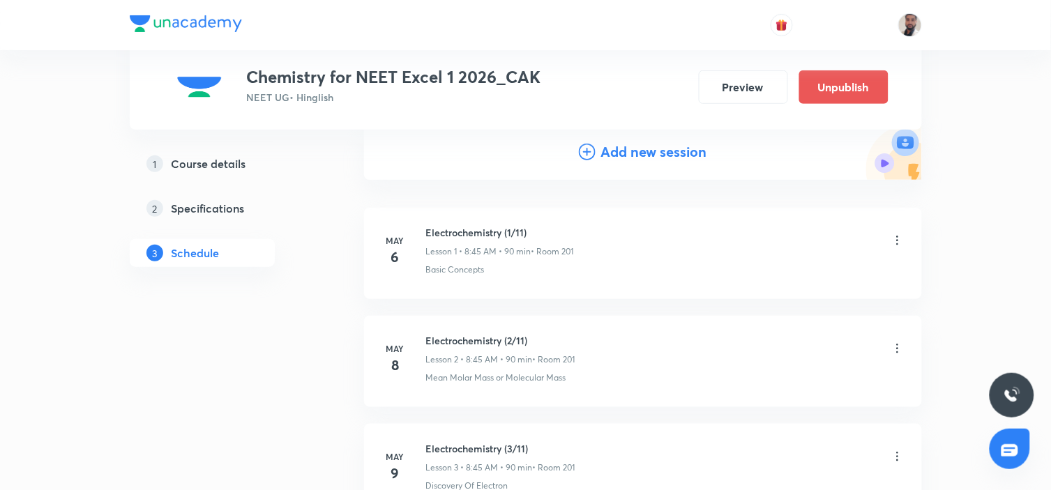
click at [587, 142] on div "Add new session" at bounding box center [643, 152] width 128 height 21
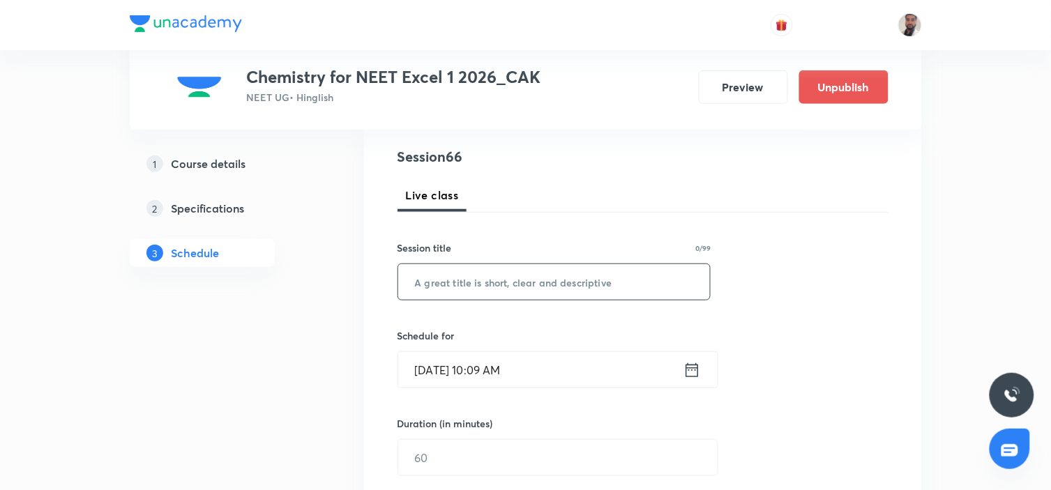
click at [474, 286] on input "text" at bounding box center [554, 282] width 313 height 36
paste input "Alcohol phenols & ether (7/8)"
drag, startPoint x: 548, startPoint y: 283, endPoint x: 551, endPoint y: 304, distance: 21.1
click at [549, 285] on input "Alcohol phenols & ether (7/8)" at bounding box center [554, 282] width 313 height 36
type input "Alcohol phenols & ether (8/8)"
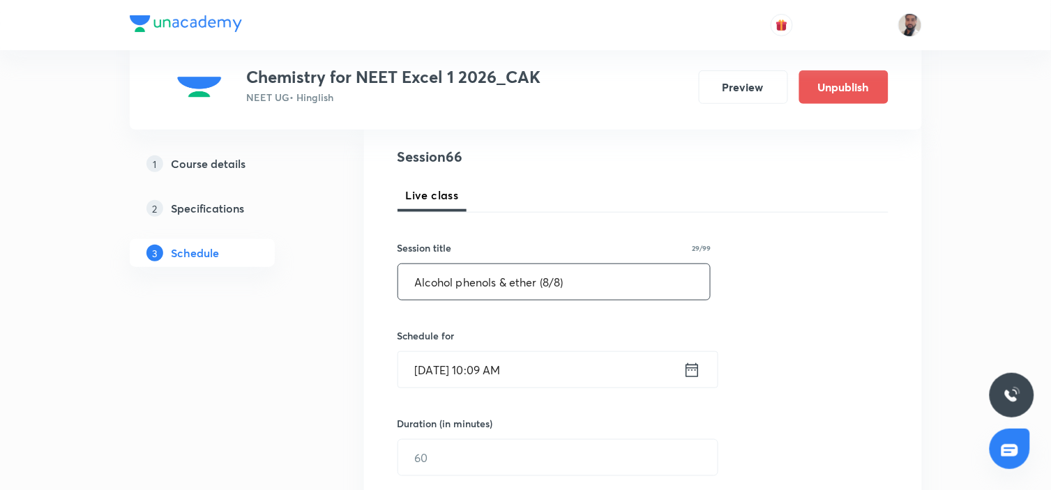
scroll to position [232, 0]
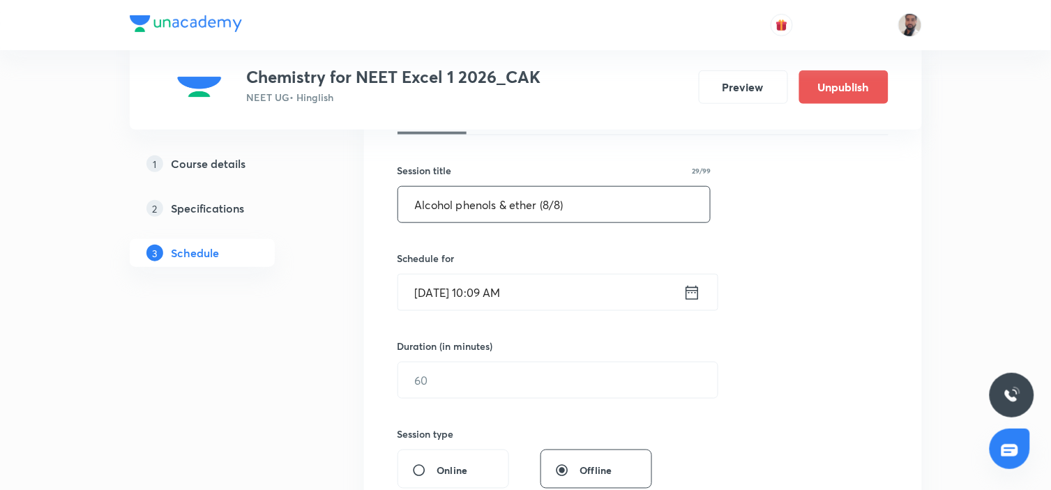
click at [693, 294] on icon at bounding box center [692, 293] width 17 height 20
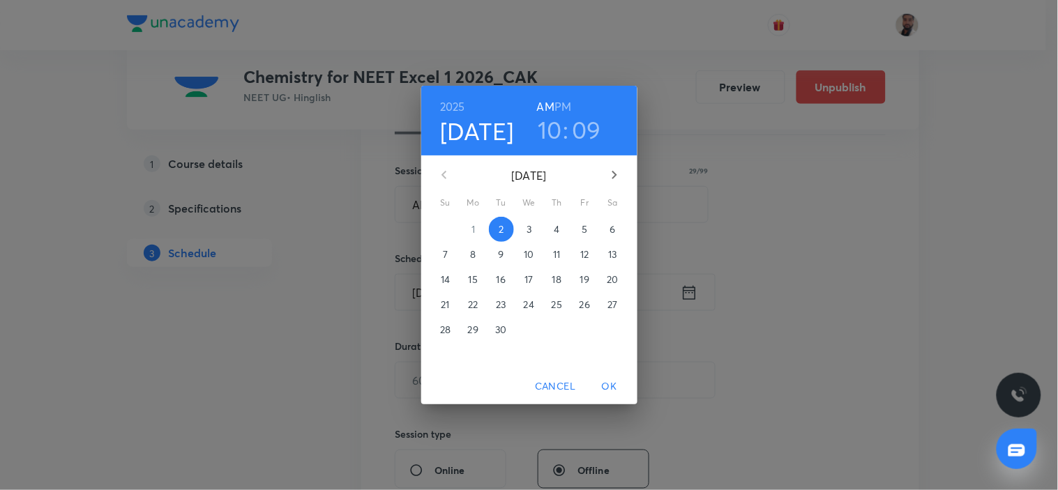
click at [554, 253] on p "11" at bounding box center [556, 255] width 7 height 14
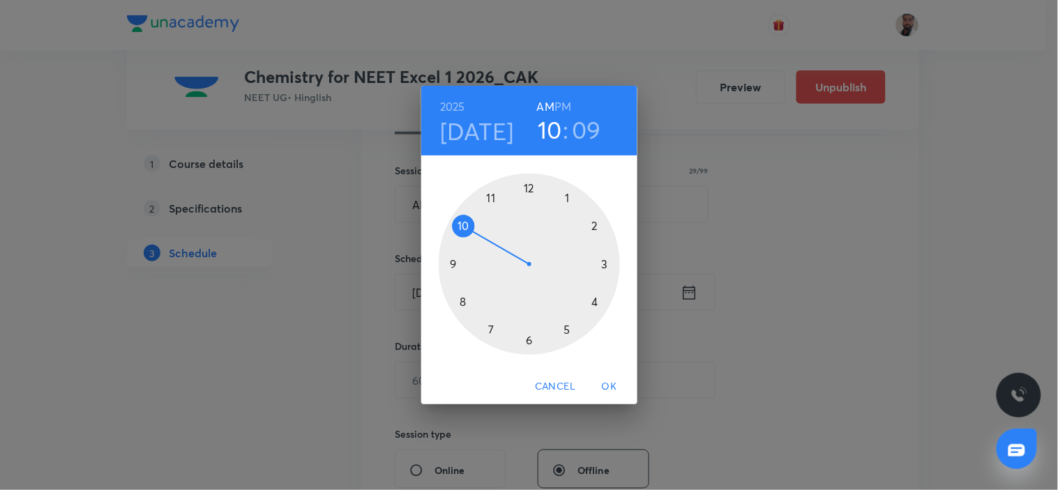
click at [466, 301] on div at bounding box center [529, 264] width 181 height 181
click at [456, 263] on div at bounding box center [529, 264] width 181 height 181
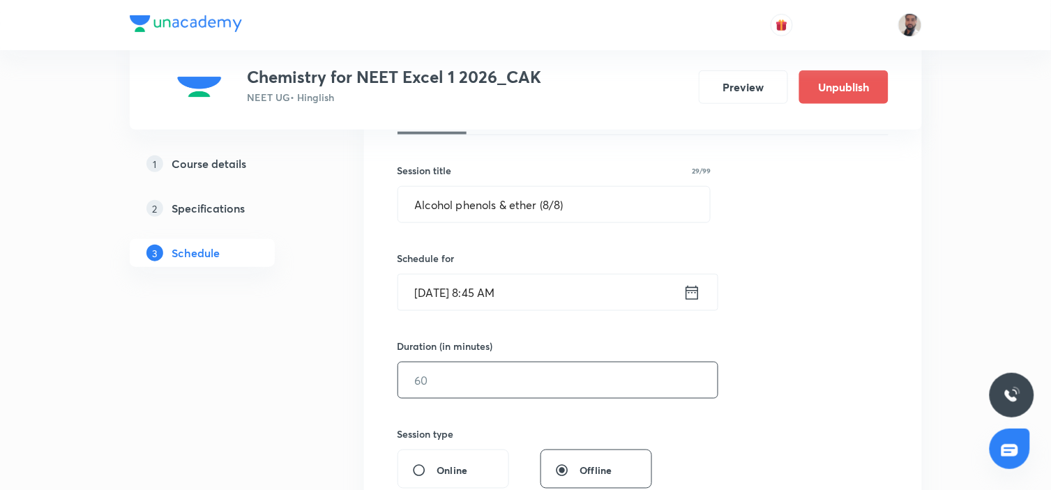
click at [470, 378] on input "text" at bounding box center [558, 381] width 320 height 36
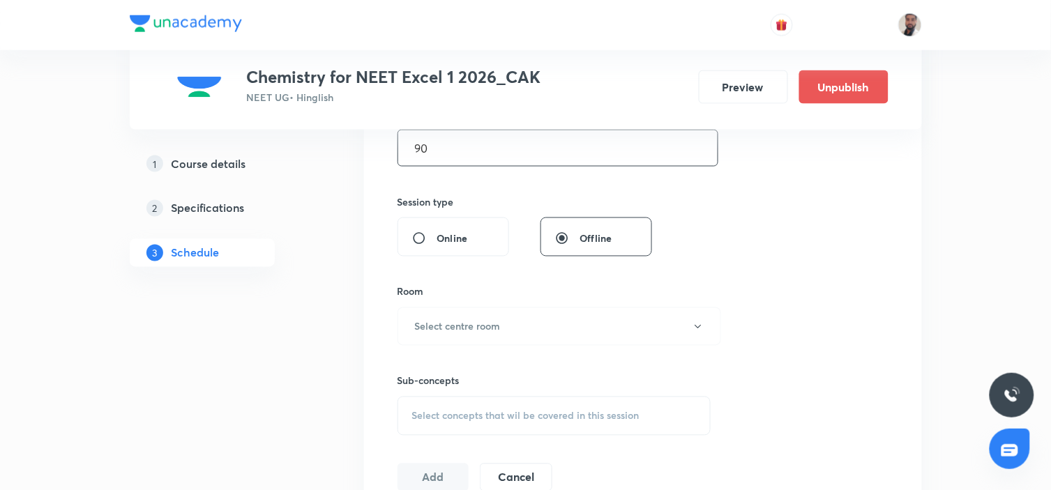
scroll to position [542, 0]
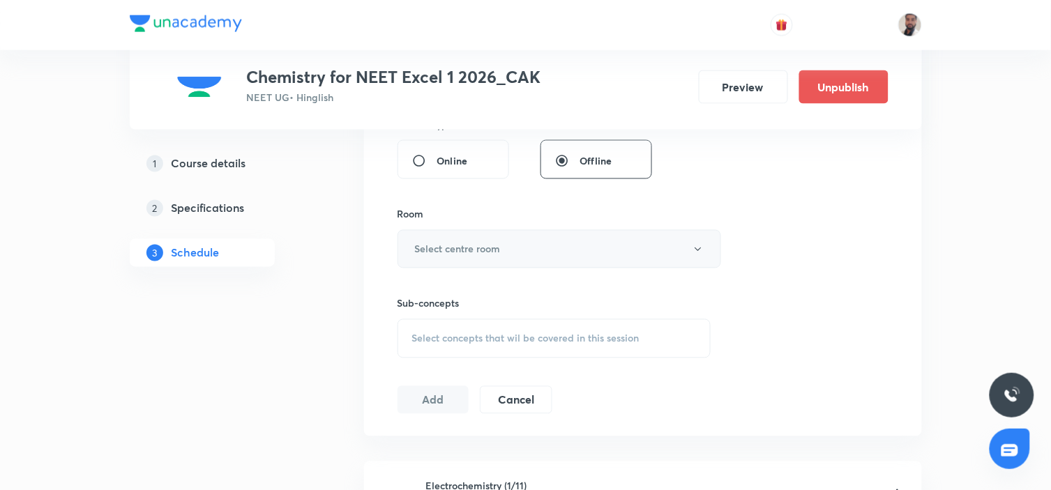
type input "90"
click at [480, 237] on button "Select centre room" at bounding box center [560, 249] width 324 height 38
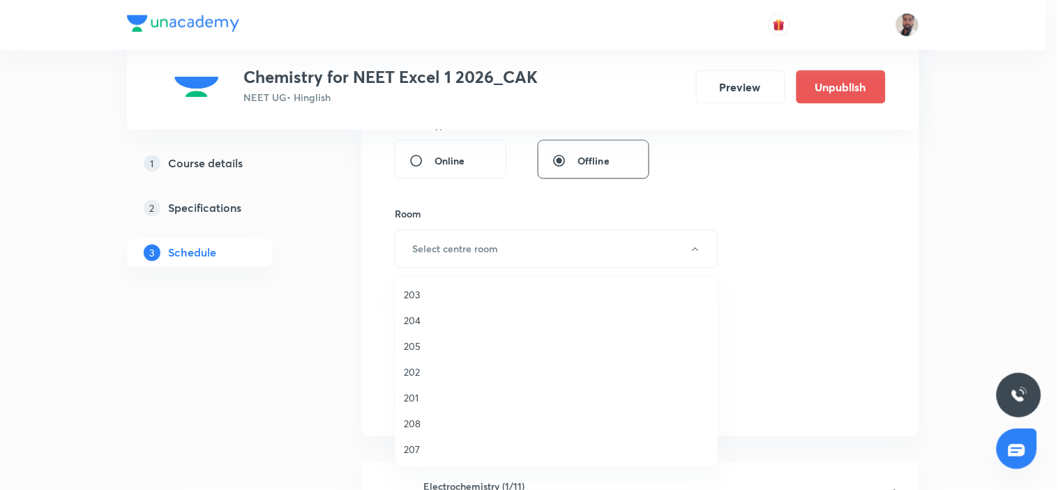
click at [428, 322] on span "204" at bounding box center [557, 320] width 306 height 15
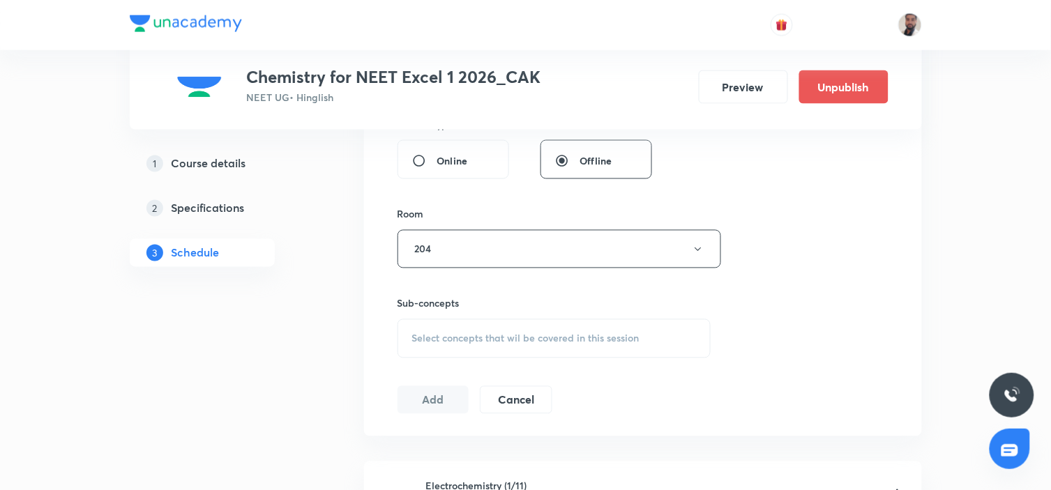
scroll to position [619, 0]
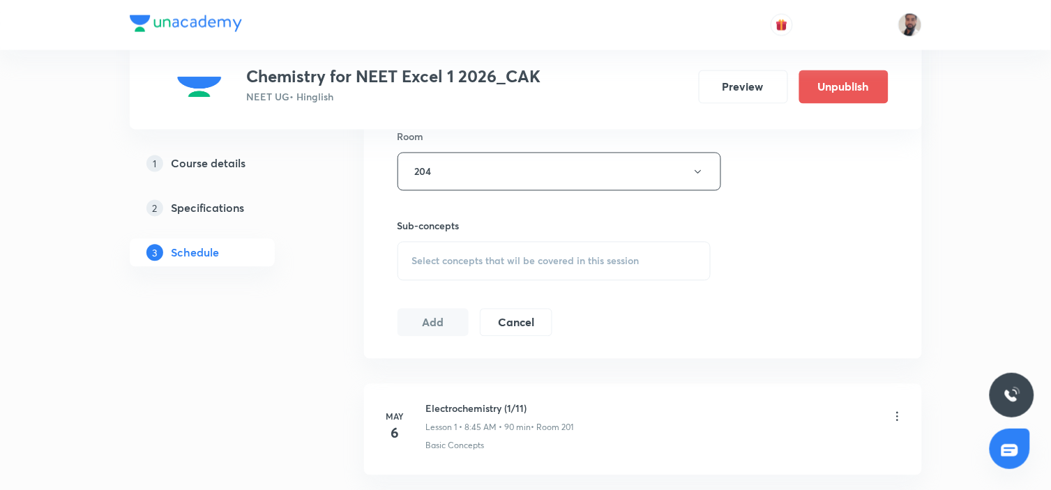
click at [562, 262] on span "Select concepts that wil be covered in this session" at bounding box center [525, 261] width 227 height 11
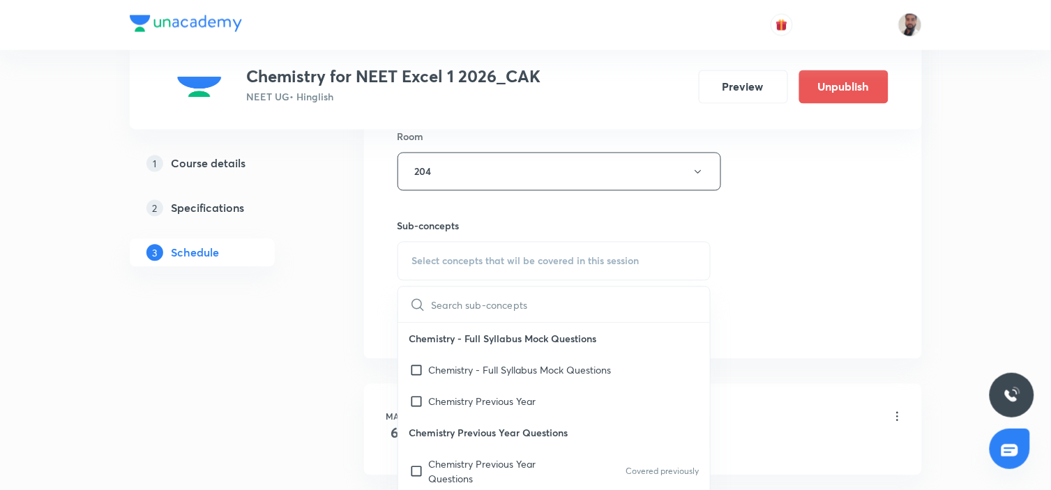
scroll to position [4533, 0]
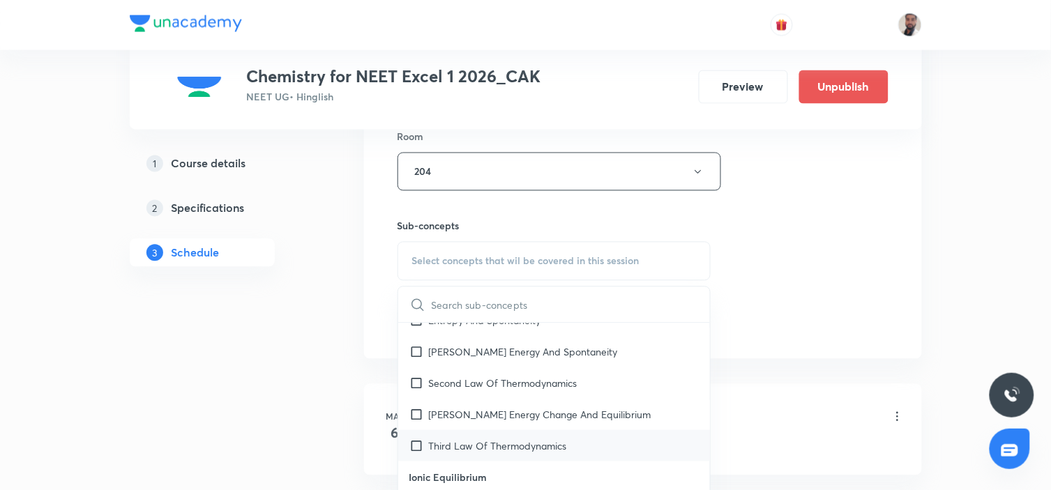
click at [559, 439] on p "Third Law Of Thermodynamics" at bounding box center [498, 446] width 138 height 15
checkbox input "true"
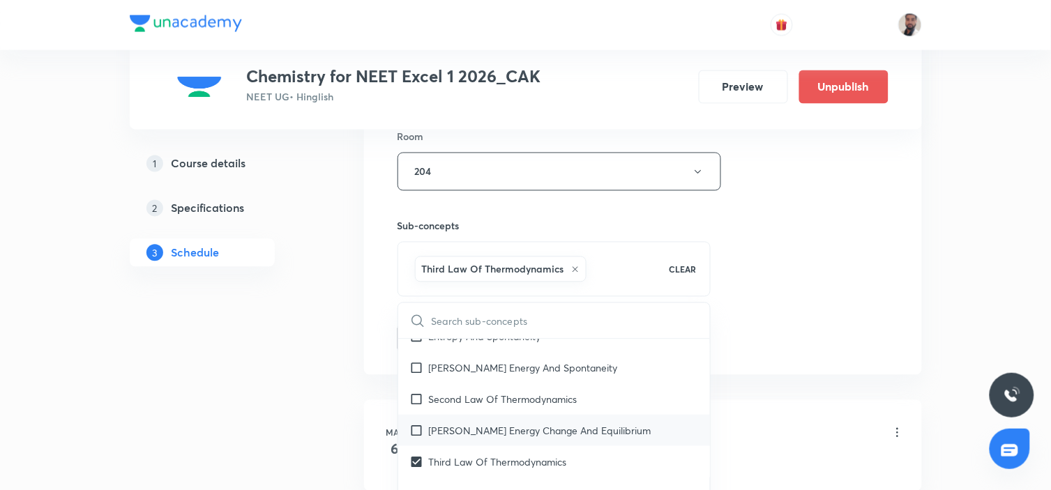
click at [505, 423] on p "Gibbs Energy Change And Equilibrium" at bounding box center [540, 430] width 223 height 15
checkbox input "true"
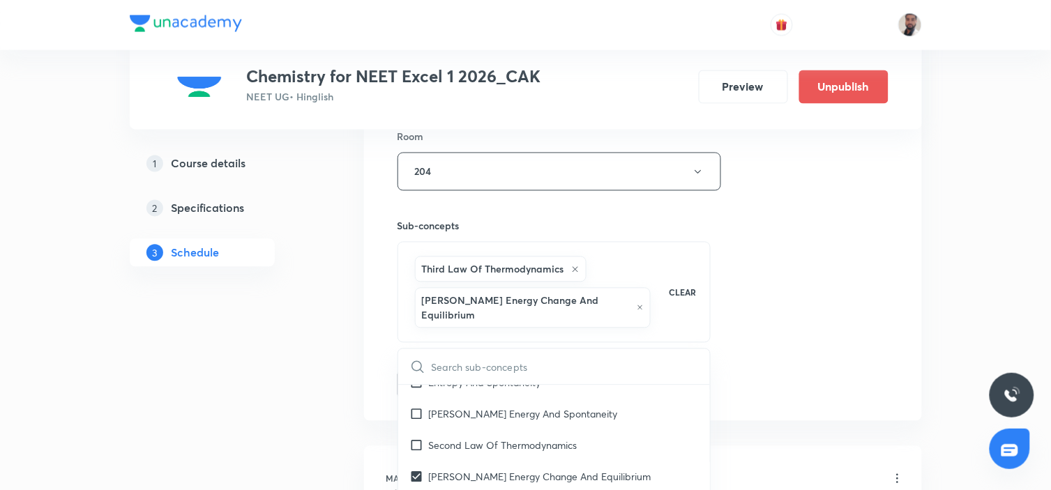
drag, startPoint x: 435, startPoint y: 386, endPoint x: 265, endPoint y: 403, distance: 171.0
click at [436, 438] on p "Second Law Of Thermodynamics" at bounding box center [503, 445] width 149 height 15
checkbox input "true"
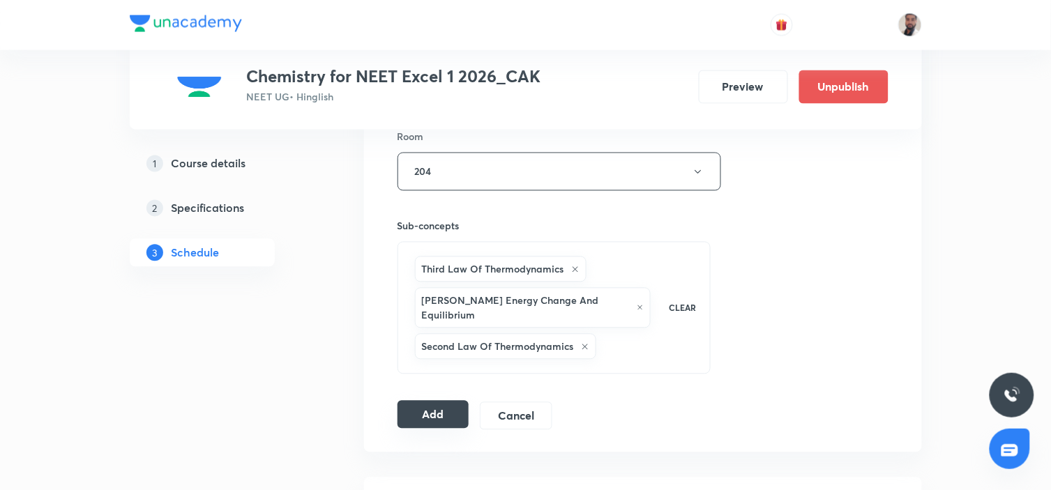
click at [430, 401] on button "Add" at bounding box center [434, 415] width 72 height 28
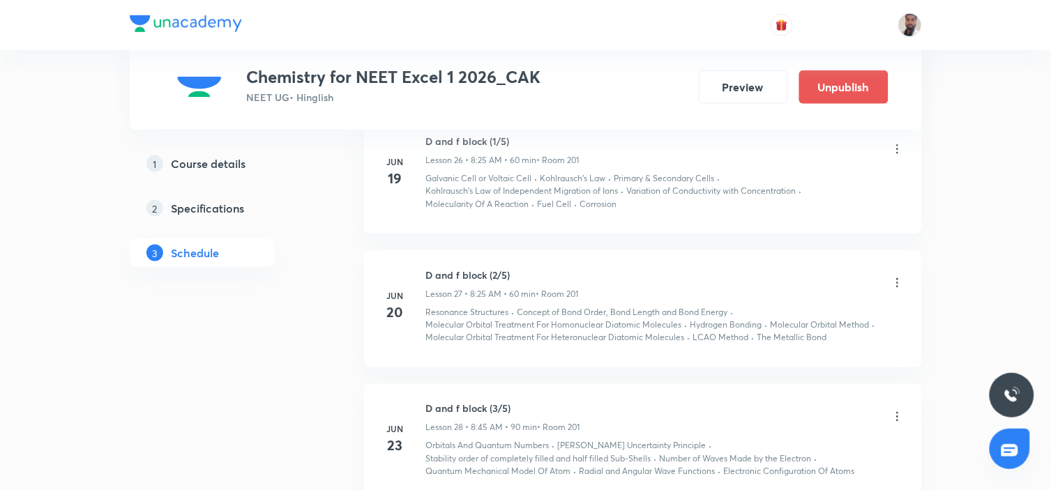
scroll to position [0, 0]
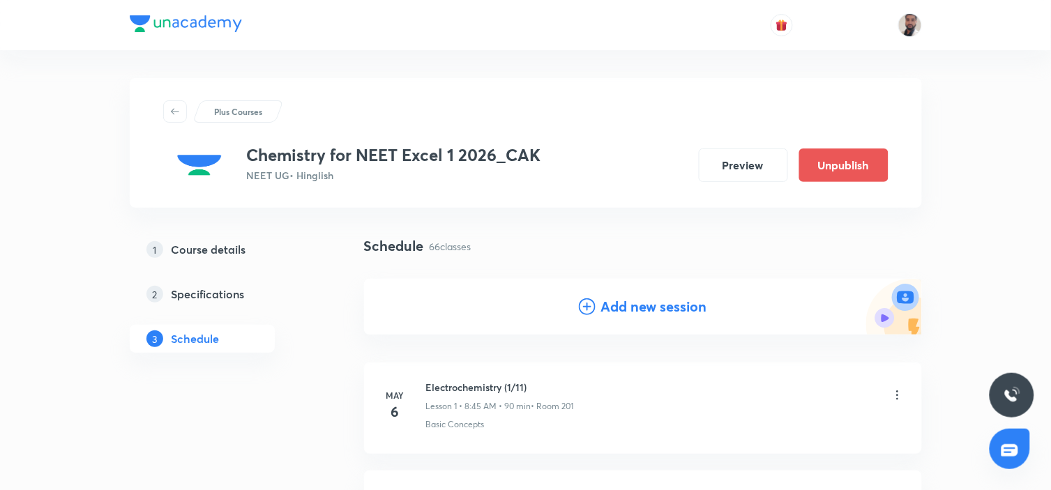
click at [585, 301] on icon at bounding box center [587, 307] width 17 height 17
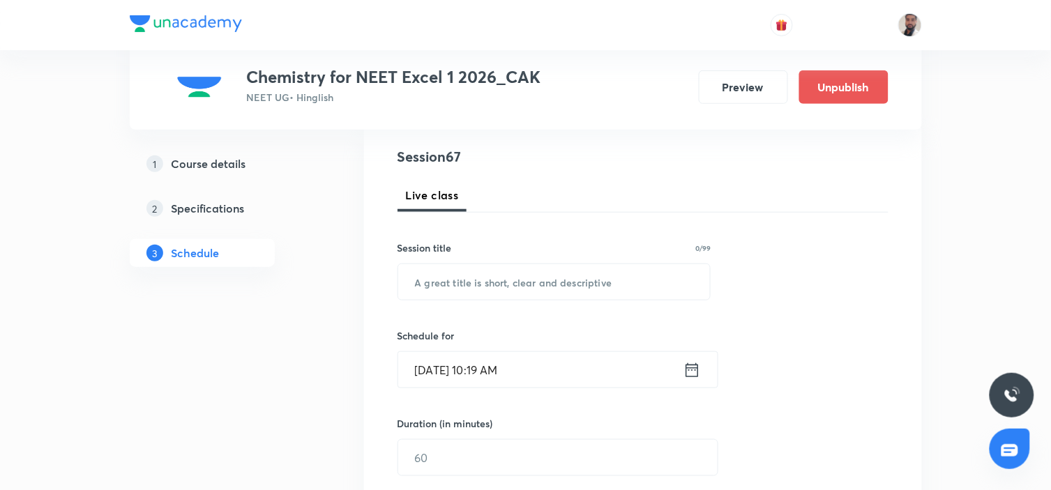
scroll to position [232, 0]
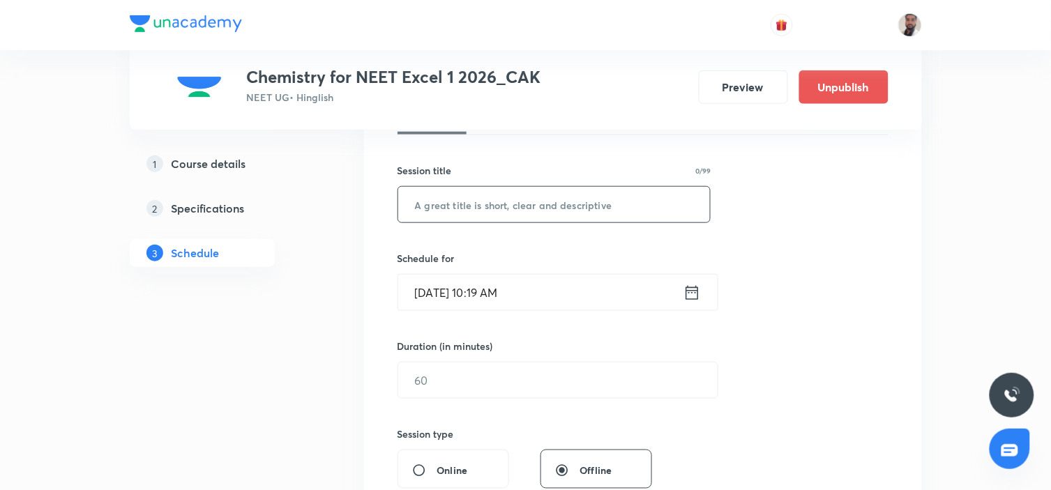
click at [530, 202] on input "text" at bounding box center [554, 205] width 313 height 36
paste input "Carbonyl compound"
type input "Carbonyl compound (1/6)"
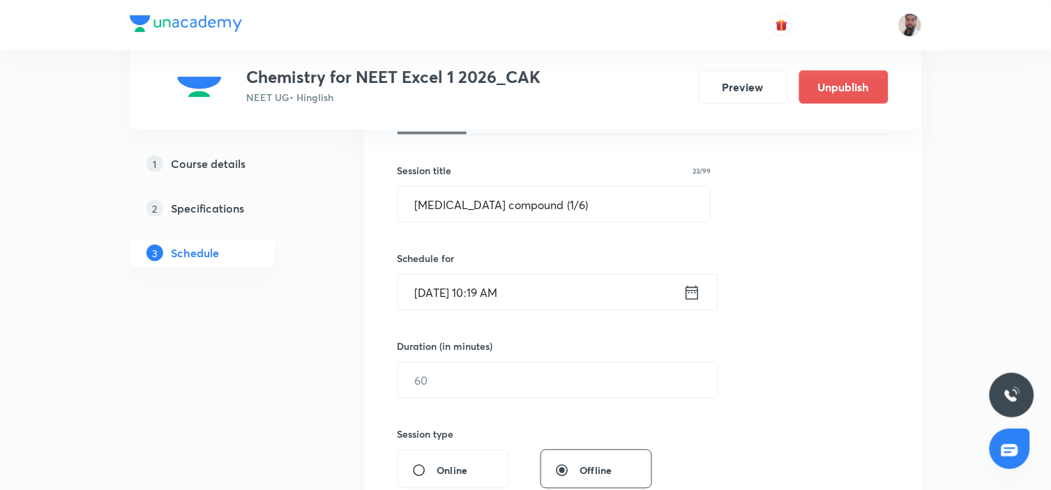
click at [700, 290] on icon at bounding box center [692, 293] width 17 height 20
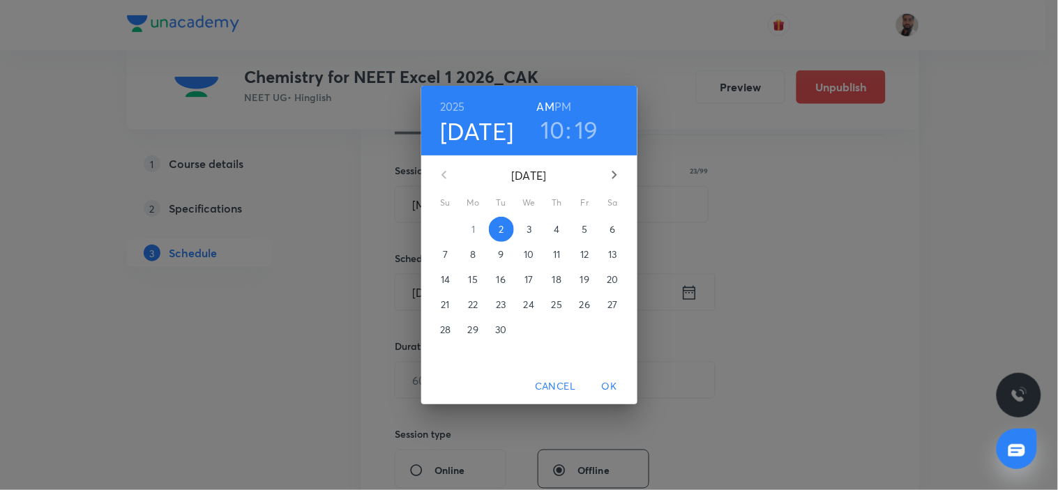
click at [583, 250] on p "12" at bounding box center [584, 255] width 8 height 14
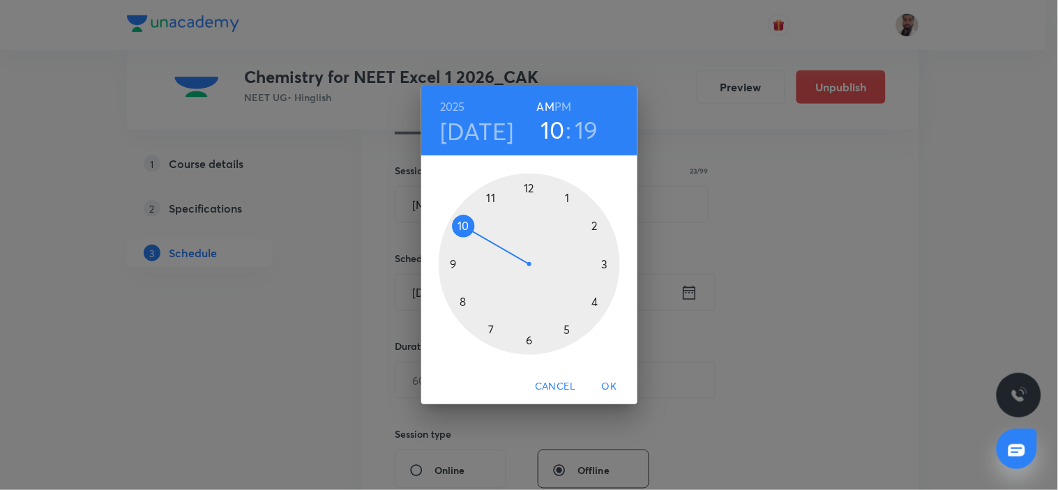
click at [461, 301] on div at bounding box center [529, 264] width 181 height 181
click at [459, 266] on div at bounding box center [529, 264] width 181 height 181
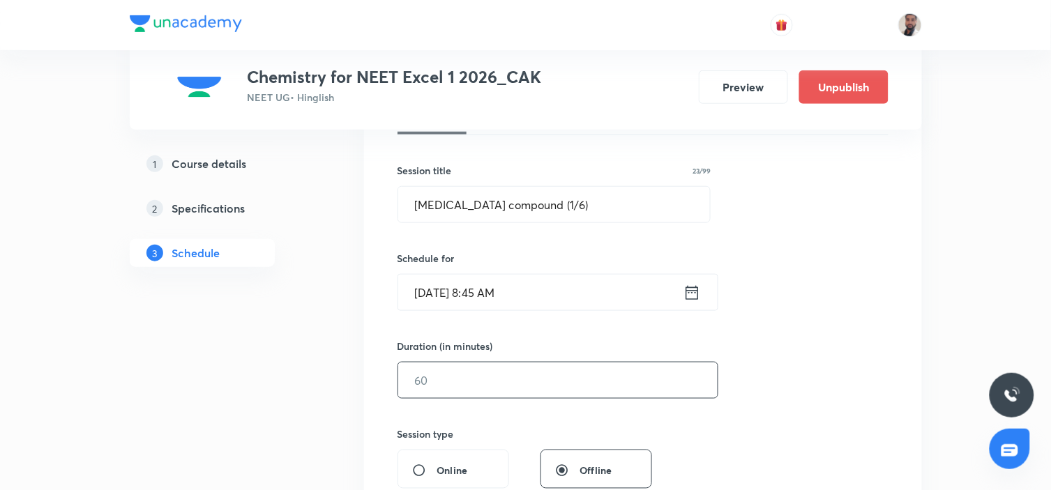
click at [466, 389] on input "text" at bounding box center [558, 381] width 320 height 36
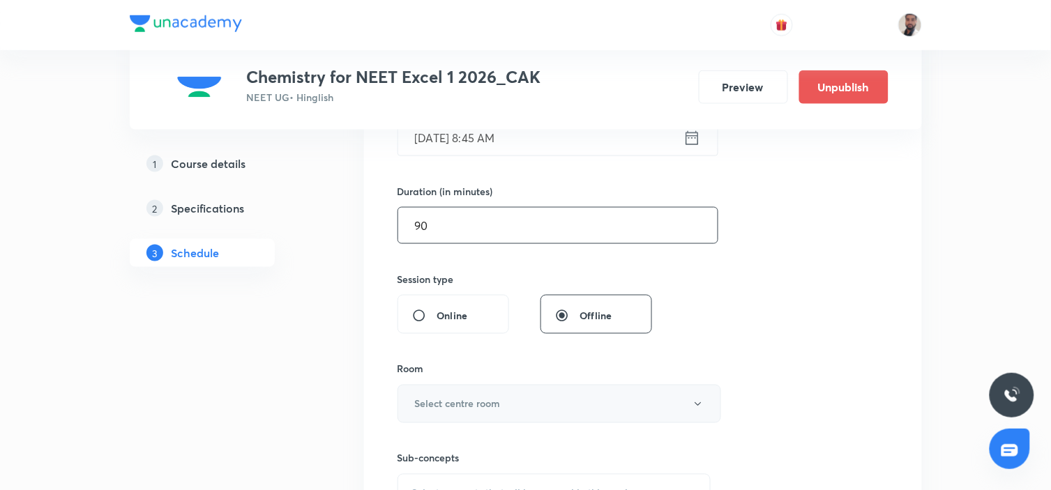
type input "90"
click at [522, 412] on button "Select centre room" at bounding box center [560, 404] width 324 height 38
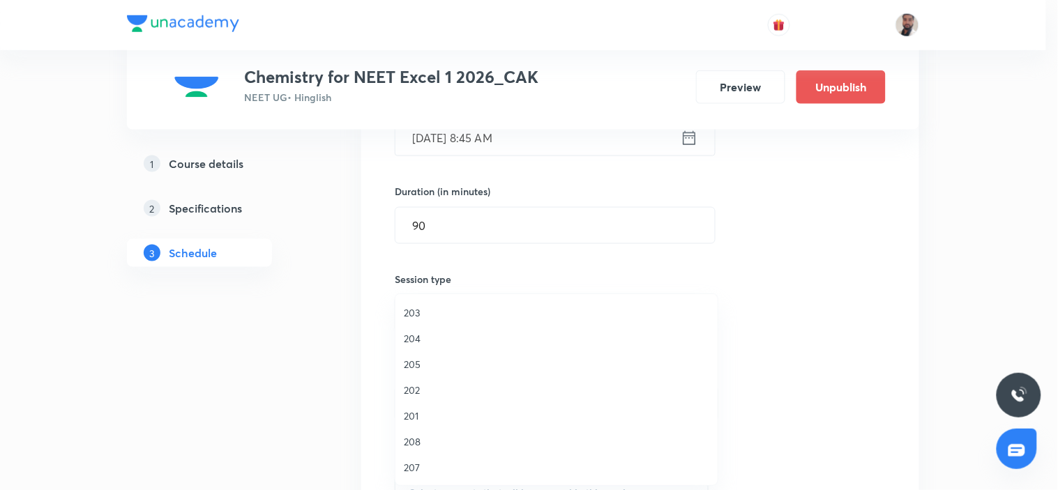
click at [422, 340] on span "204" at bounding box center [557, 338] width 306 height 15
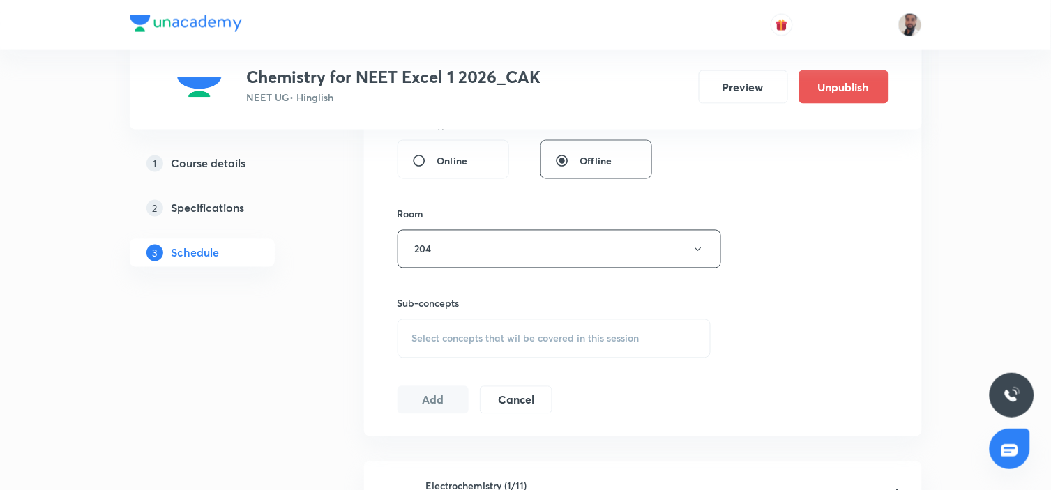
scroll to position [619, 0]
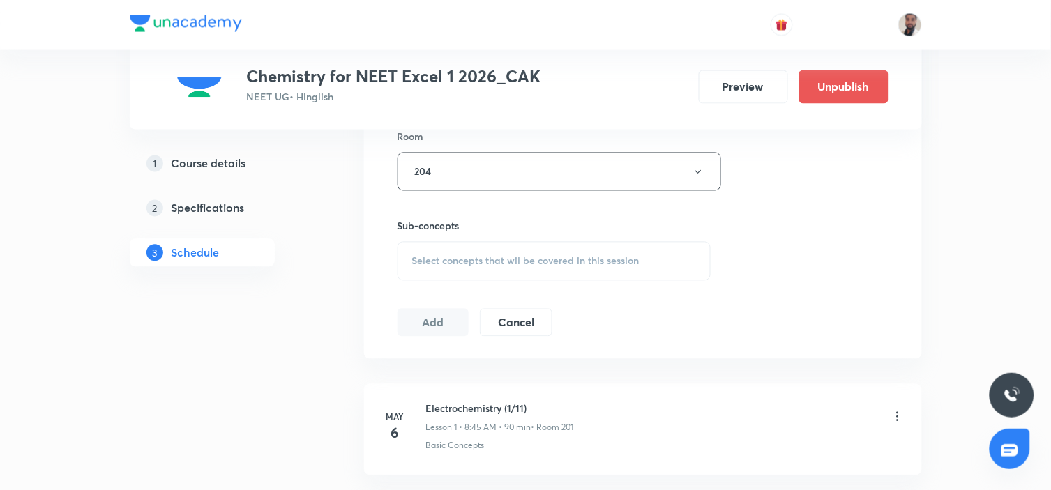
click at [553, 260] on span "Select concepts that wil be covered in this session" at bounding box center [525, 261] width 227 height 11
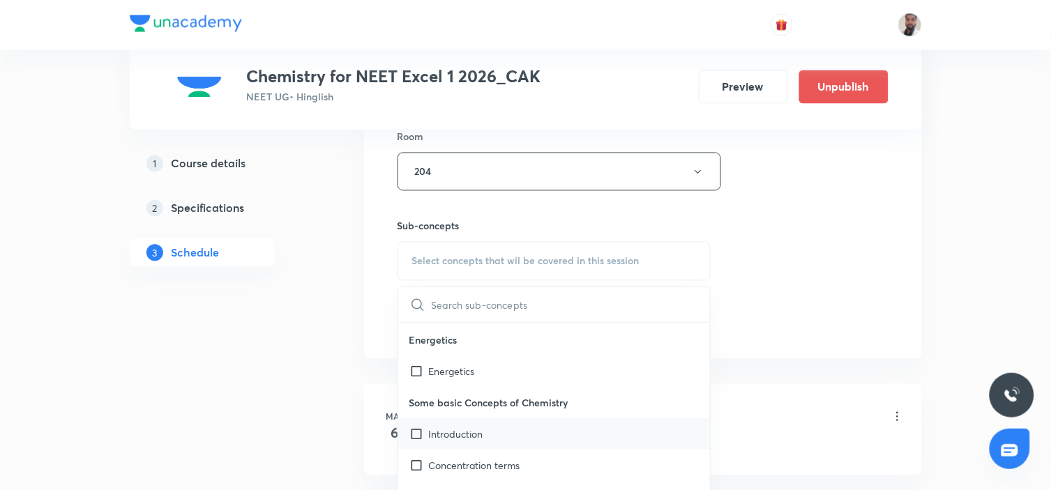
drag, startPoint x: 510, startPoint y: 388, endPoint x: 513, endPoint y: 399, distance: 11.5
click at [512, 388] on p "Some basic Concepts of Chemistry" at bounding box center [554, 402] width 313 height 31
click at [489, 419] on div "Introduction" at bounding box center [554, 434] width 313 height 31
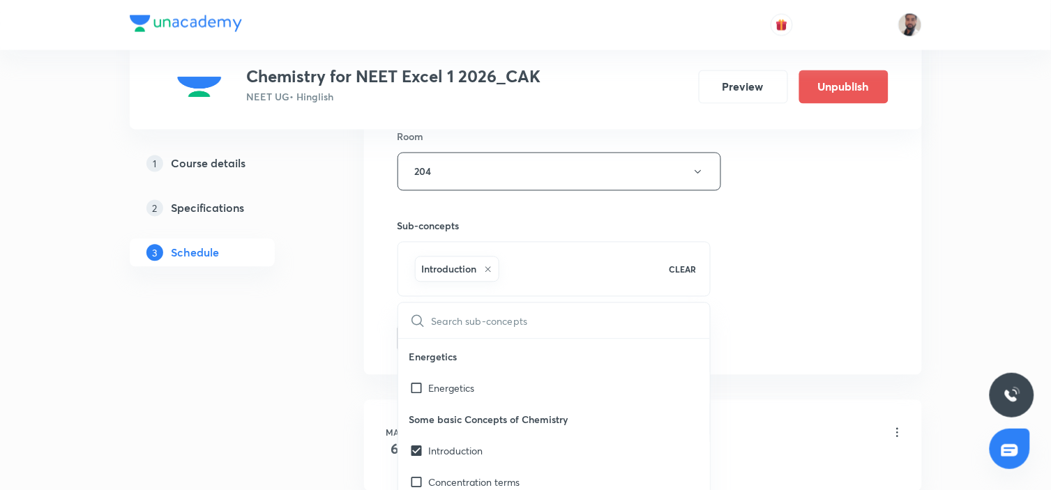
scroll to position [12740, 0]
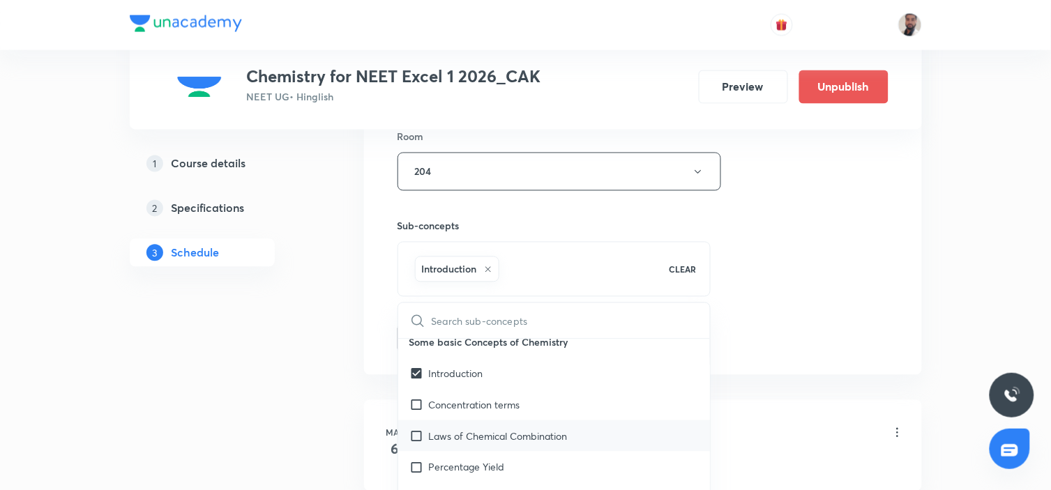
click at [488, 429] on p "Laws of Chemical Combination" at bounding box center [498, 436] width 139 height 15
checkbox input "true"
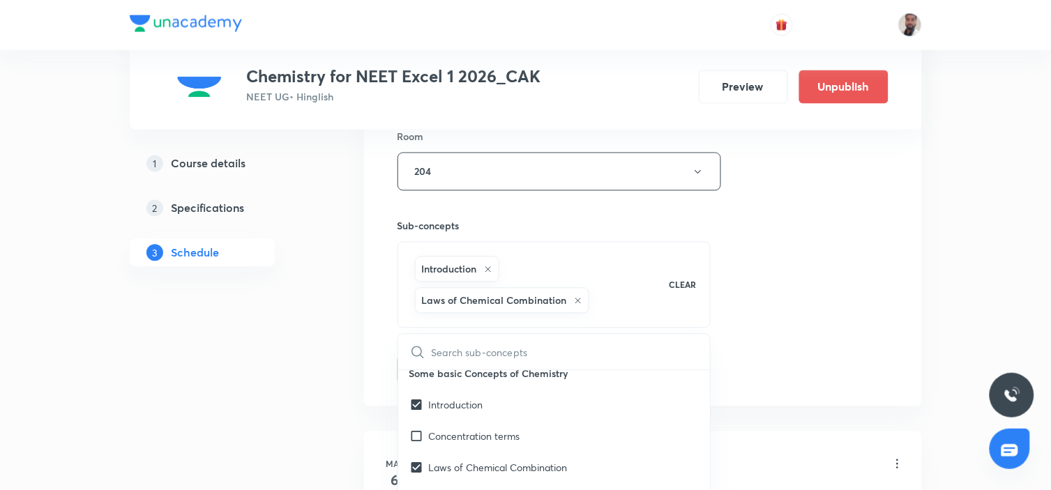
drag, startPoint x: 449, startPoint y: 399, endPoint x: 241, endPoint y: 393, distance: 208.0
click at [449, 421] on div "Concentration terms" at bounding box center [554, 436] width 313 height 31
checkbox input "true"
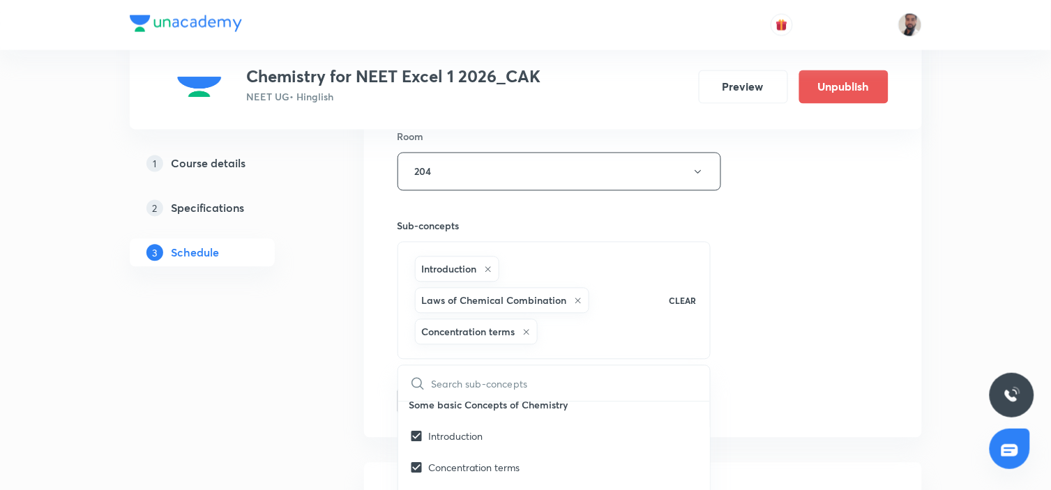
drag, startPoint x: 241, startPoint y: 393, endPoint x: 440, endPoint y: 367, distance: 199.9
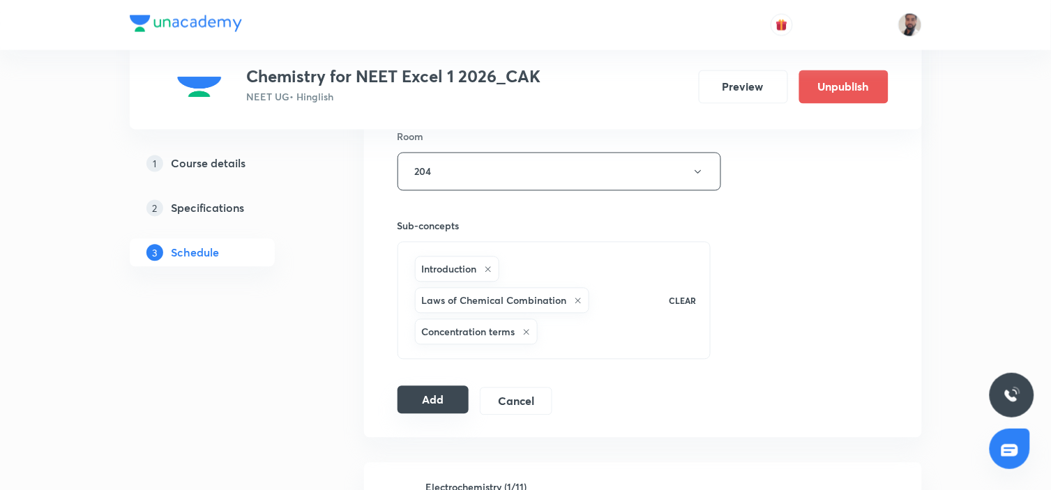
click at [446, 400] on button "Add" at bounding box center [434, 400] width 72 height 28
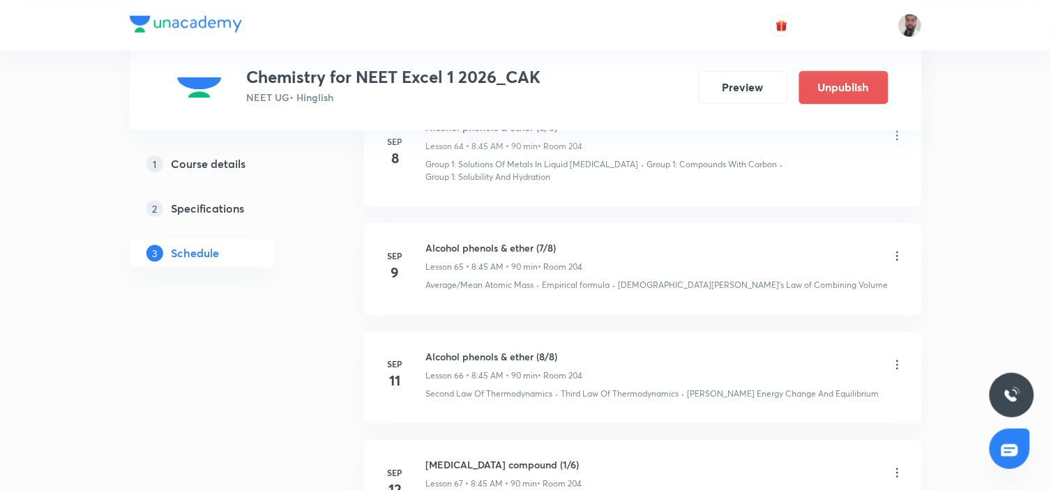
scroll to position [7378, 0]
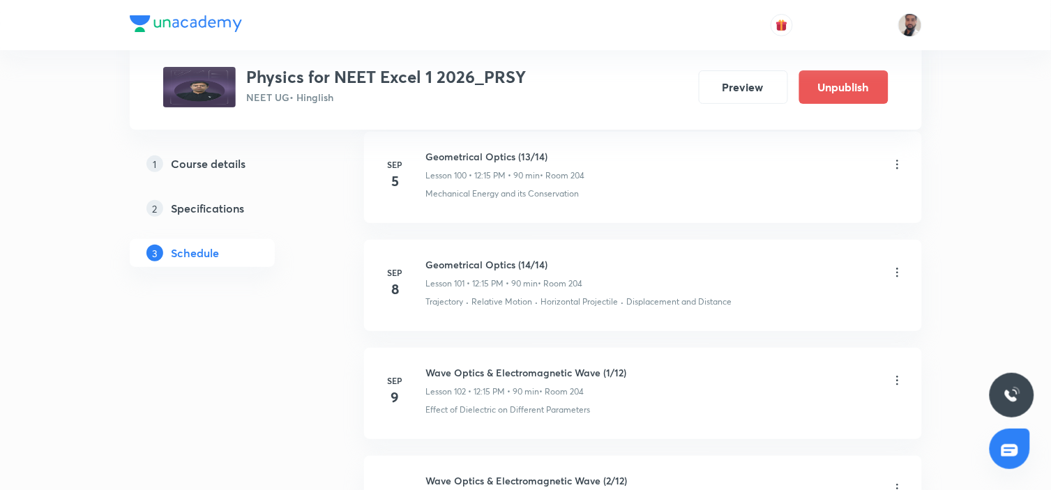
scroll to position [12272, 0]
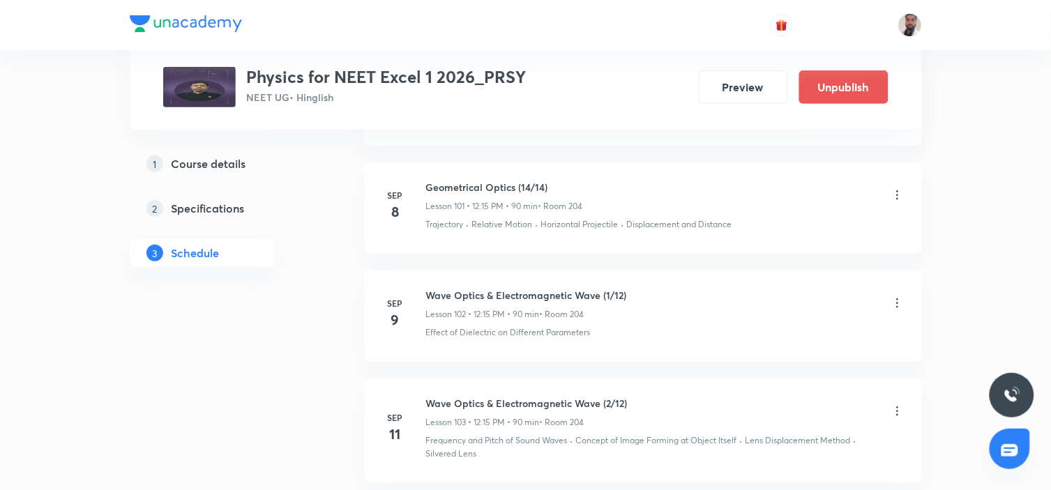
click at [898, 299] on icon at bounding box center [898, 303] width 14 height 14
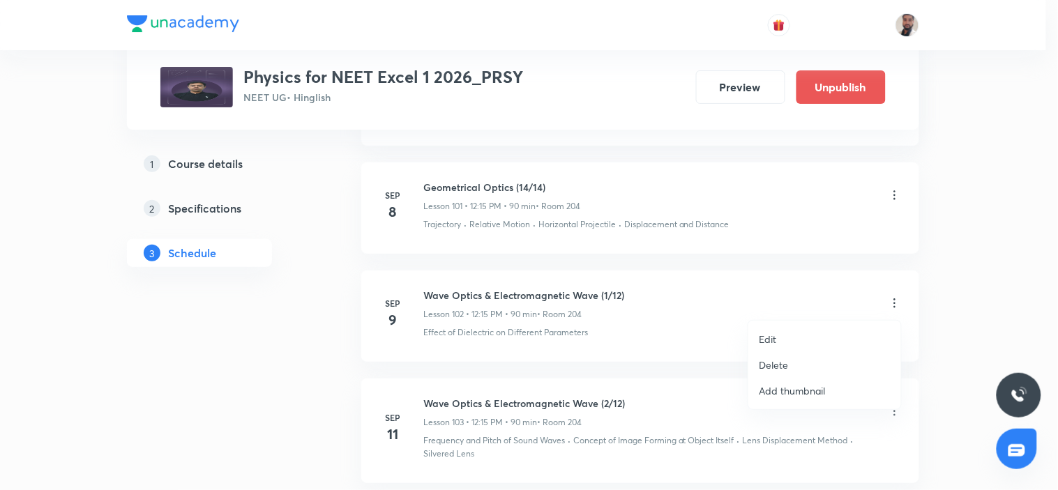
click at [790, 338] on li "Edit" at bounding box center [825, 339] width 153 height 26
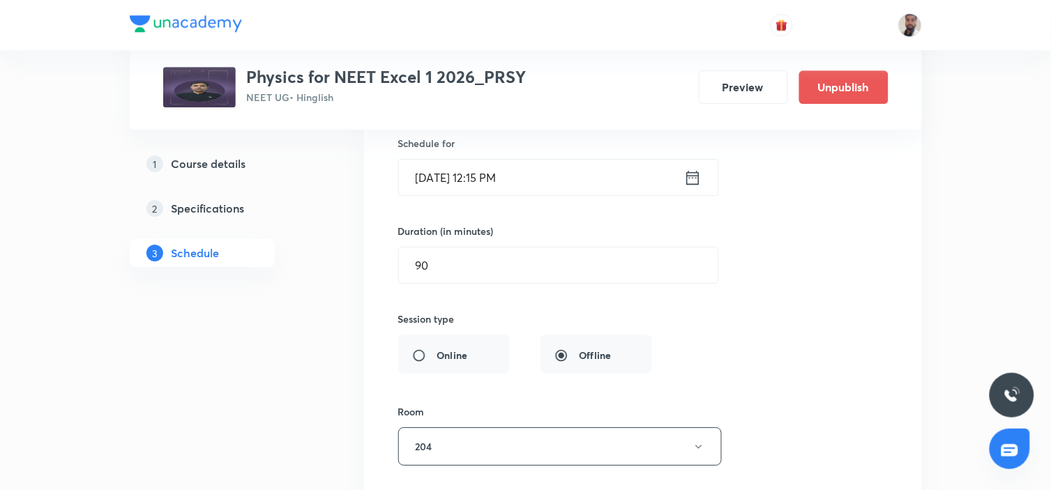
scroll to position [11729, 0]
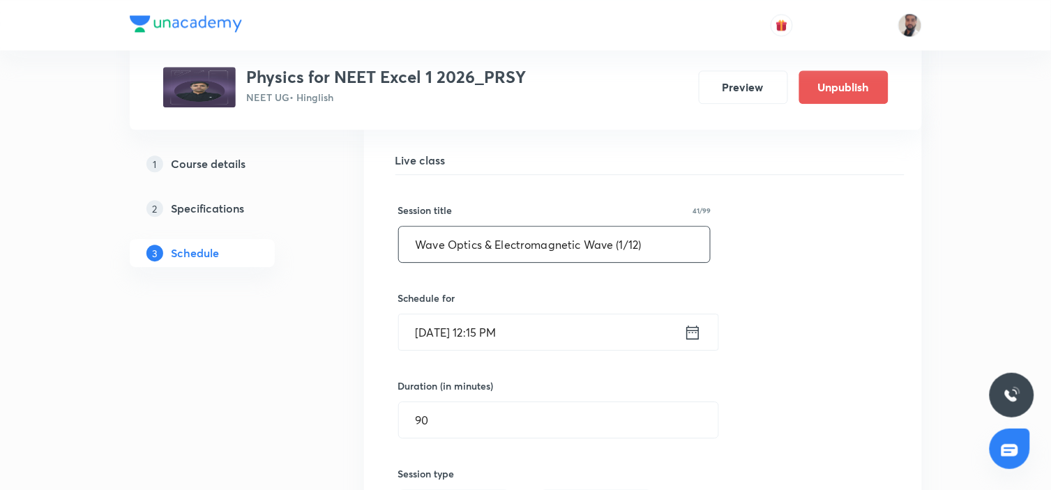
drag, startPoint x: 653, startPoint y: 243, endPoint x: 310, endPoint y: 232, distance: 342.7
paste input "text"
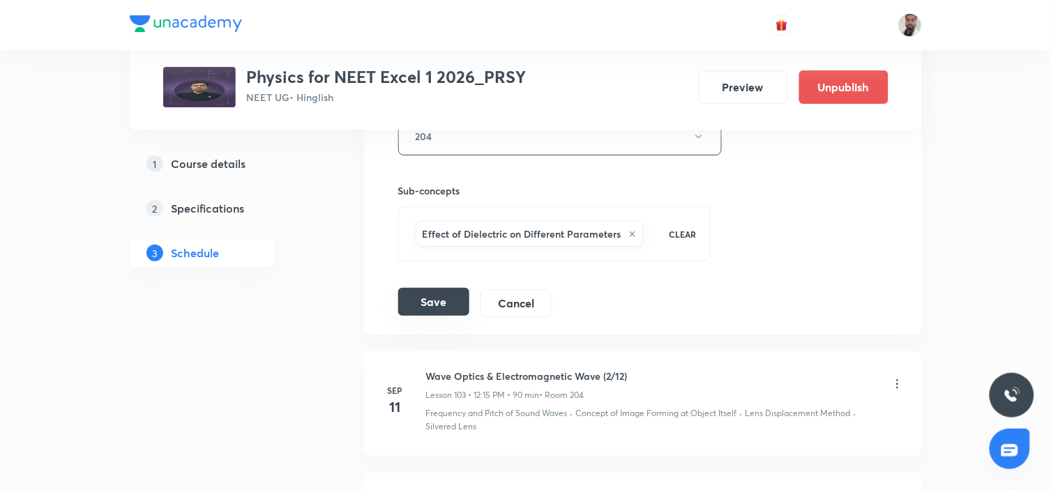
type input "Wave Optics (1/9)"
click at [444, 297] on button "Save" at bounding box center [433, 302] width 71 height 28
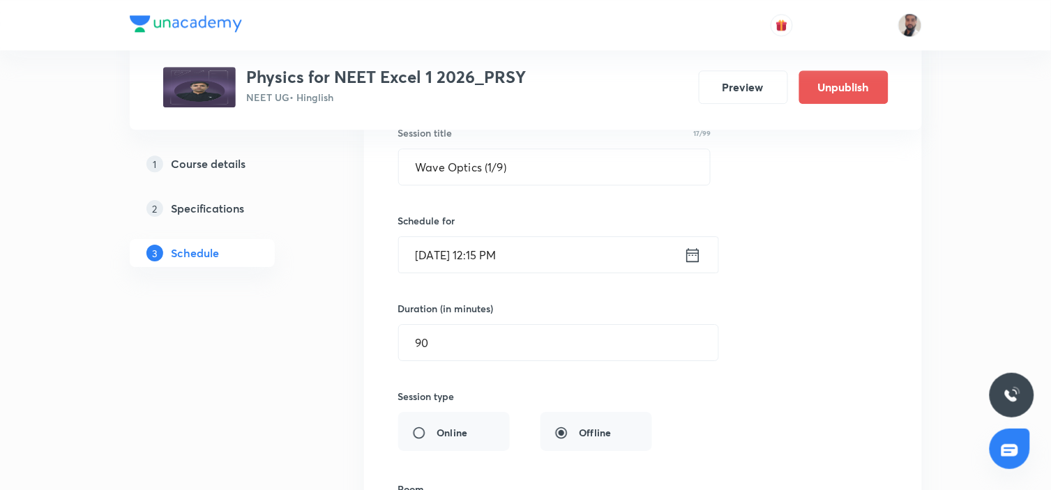
scroll to position [11574, 0]
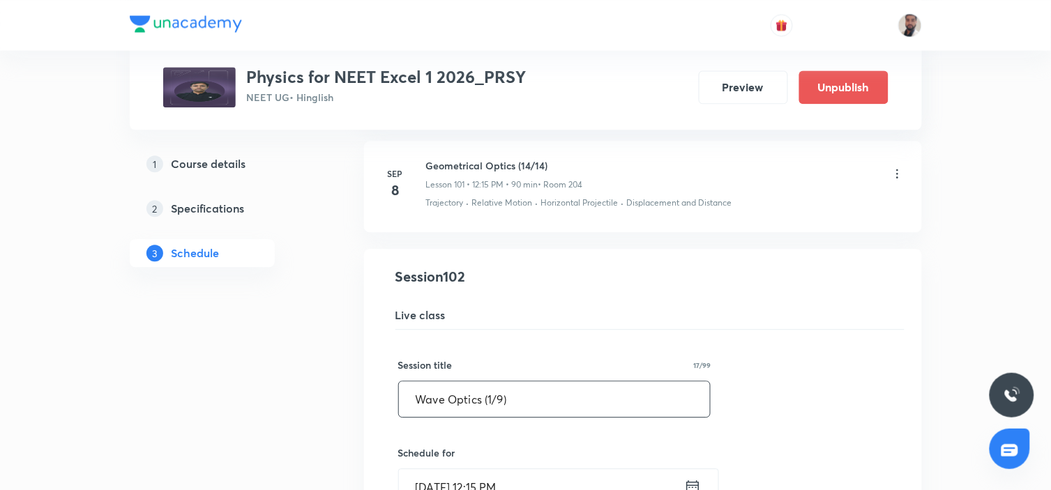
click at [532, 382] on input "Wave Optics (1/9)" at bounding box center [555, 400] width 312 height 36
drag, startPoint x: 534, startPoint y: 385, endPoint x: 367, endPoint y: 395, distance: 167.0
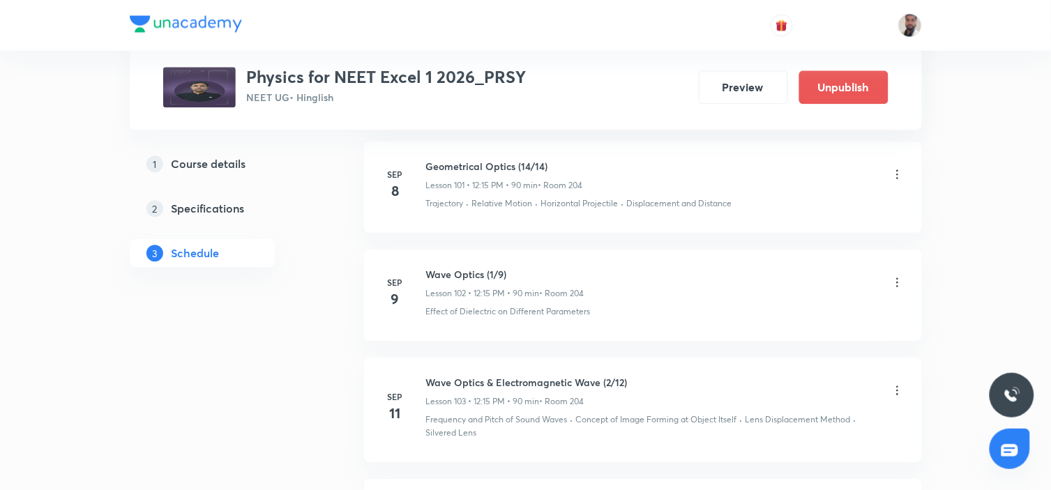
scroll to position [11729, 0]
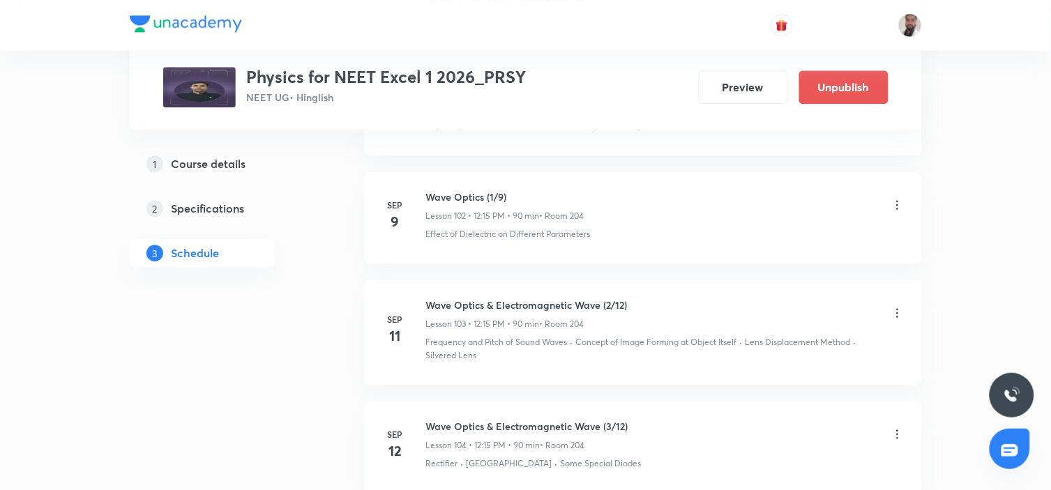
click at [897, 315] on icon at bounding box center [898, 313] width 14 height 14
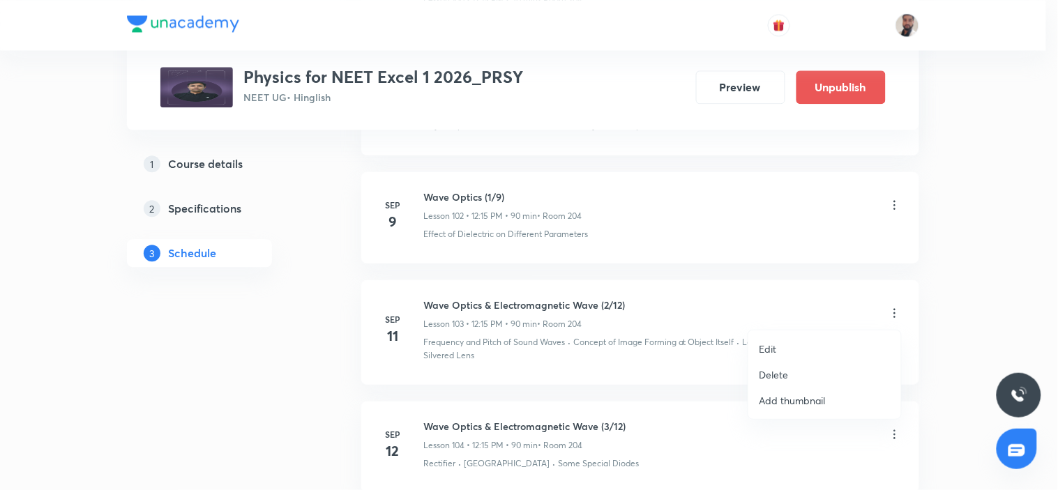
click at [793, 346] on li "Edit" at bounding box center [825, 349] width 153 height 26
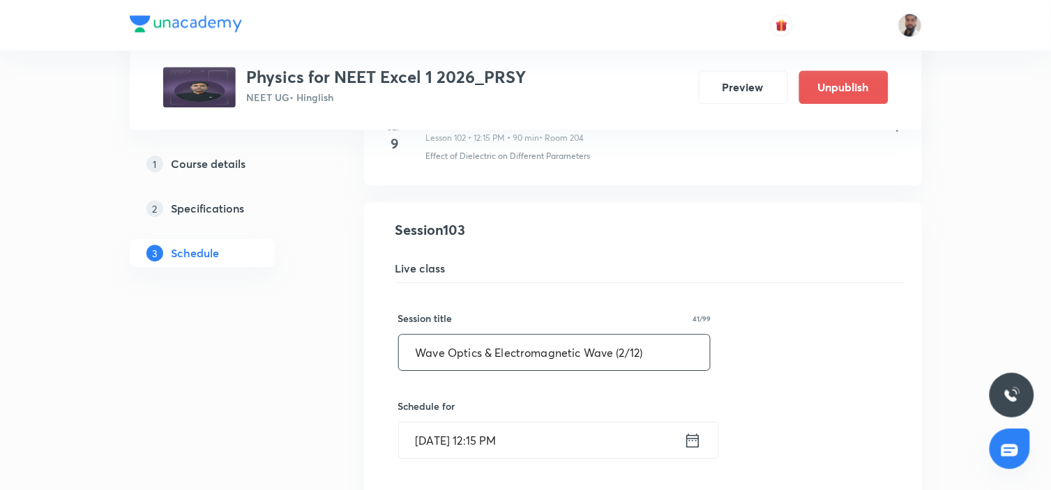
drag, startPoint x: 673, startPoint y: 346, endPoint x: 187, endPoint y: 356, distance: 485.7
paste input "(1/9"
click at [495, 343] on input "Wave Optics (1/9)" at bounding box center [555, 353] width 312 height 36
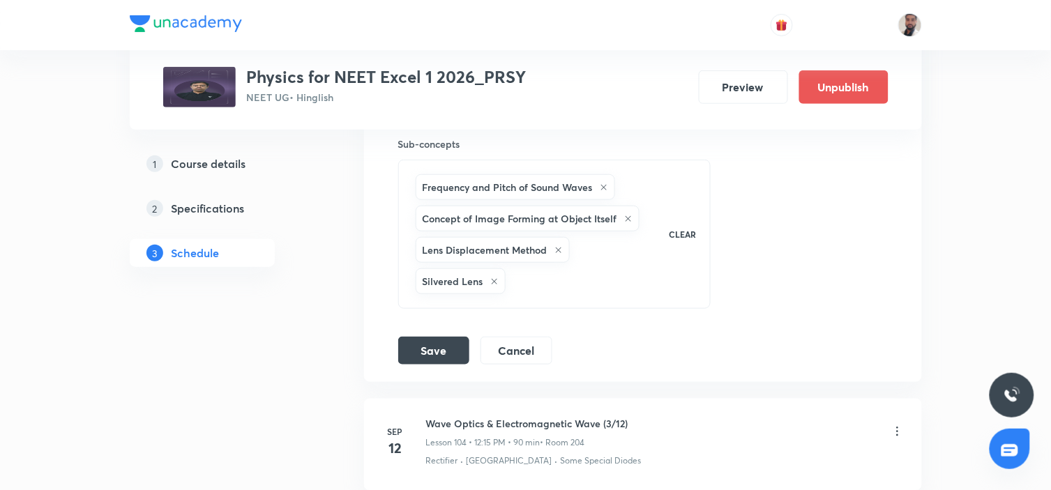
scroll to position [12427, 0]
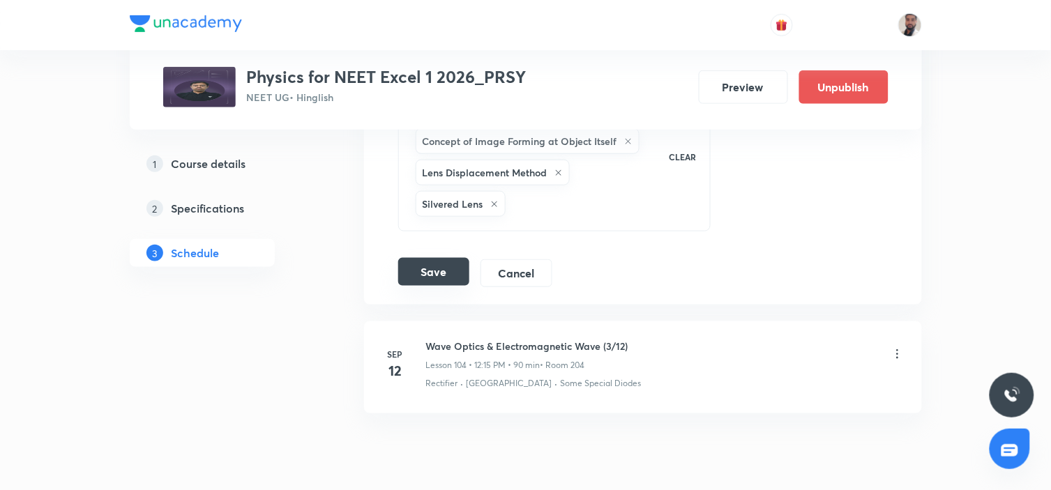
type input "Wave Optics (2/9)"
click at [440, 270] on button "Save" at bounding box center [433, 272] width 71 height 28
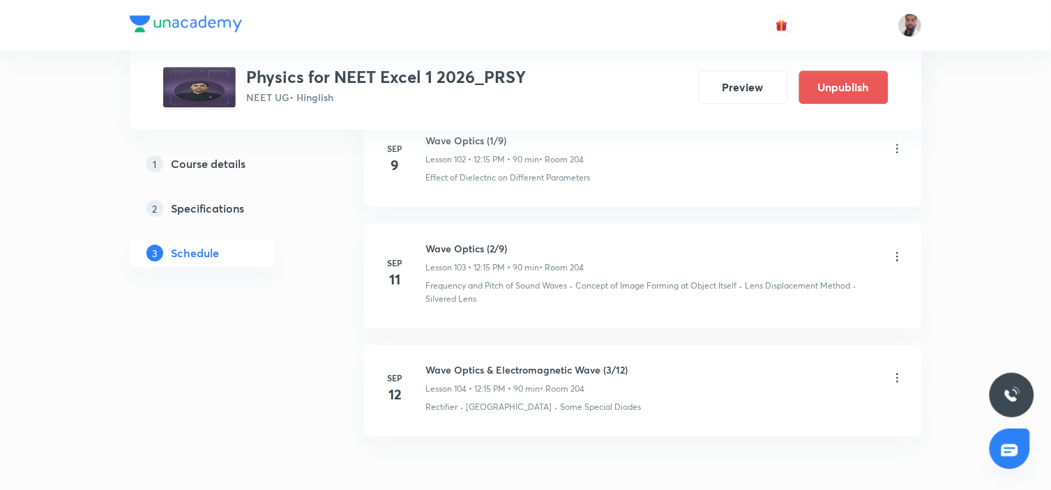
scroll to position [11863, 0]
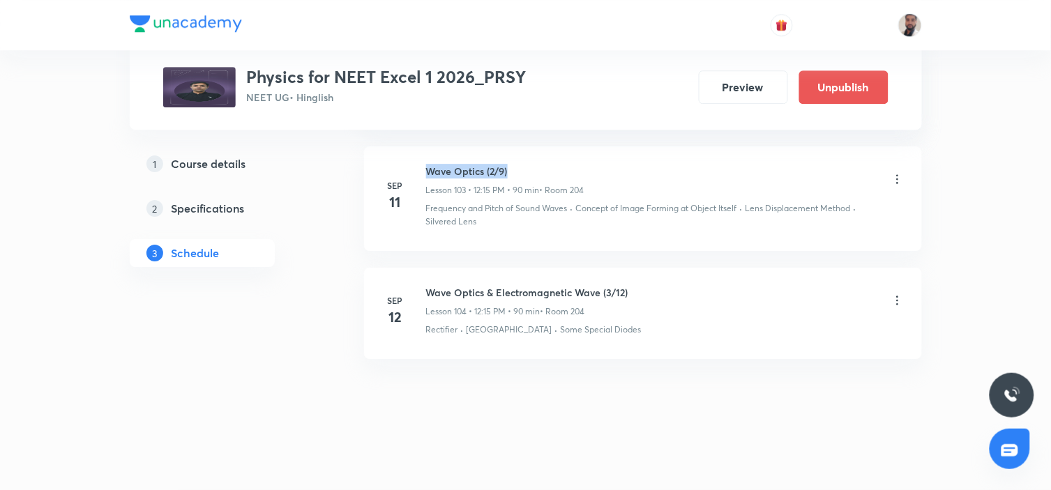
drag, startPoint x: 514, startPoint y: 164, endPoint x: 419, endPoint y: 162, distance: 95.6
click at [419, 162] on li "Sep 11 Wave Optics (2/9) Lesson 103 • 12:15 PM • 90 min • Room 204 Frequency an…" at bounding box center [643, 199] width 558 height 104
copy h6 "Wave Optics (2/9)"
click at [900, 300] on icon at bounding box center [898, 301] width 14 height 14
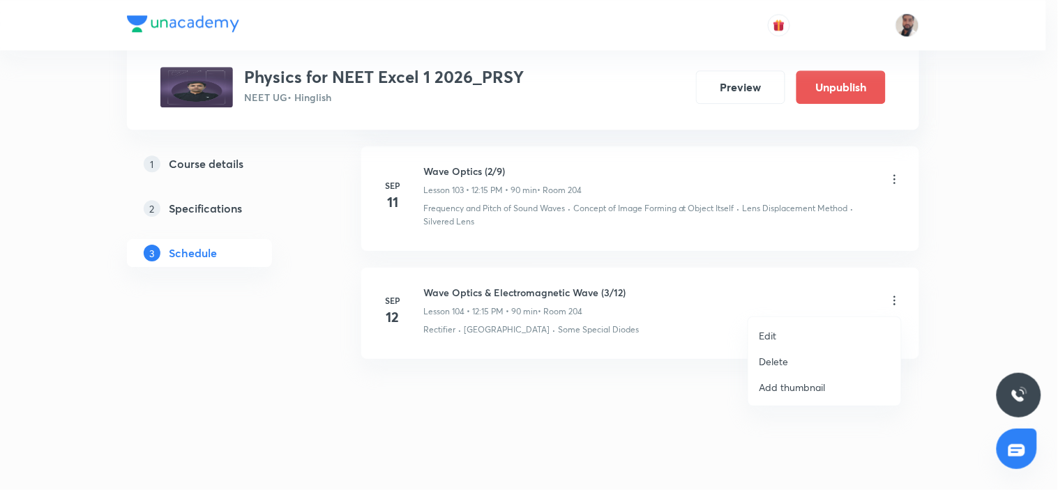
click at [786, 330] on li "Edit" at bounding box center [825, 336] width 153 height 26
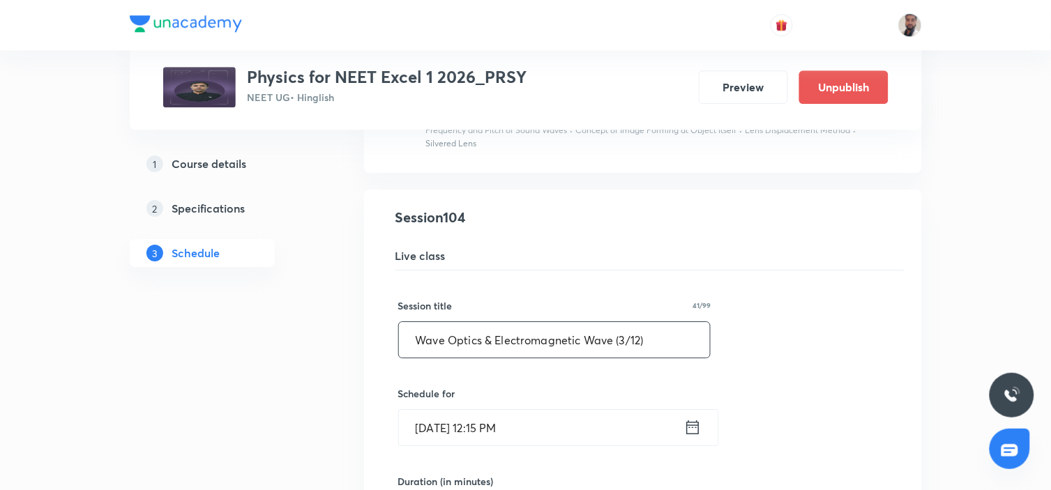
drag, startPoint x: 671, startPoint y: 337, endPoint x: 117, endPoint y: 361, distance: 555.2
paste input "(2/9"
click at [491, 340] on input "Wave Optics (2/9)" at bounding box center [555, 340] width 312 height 36
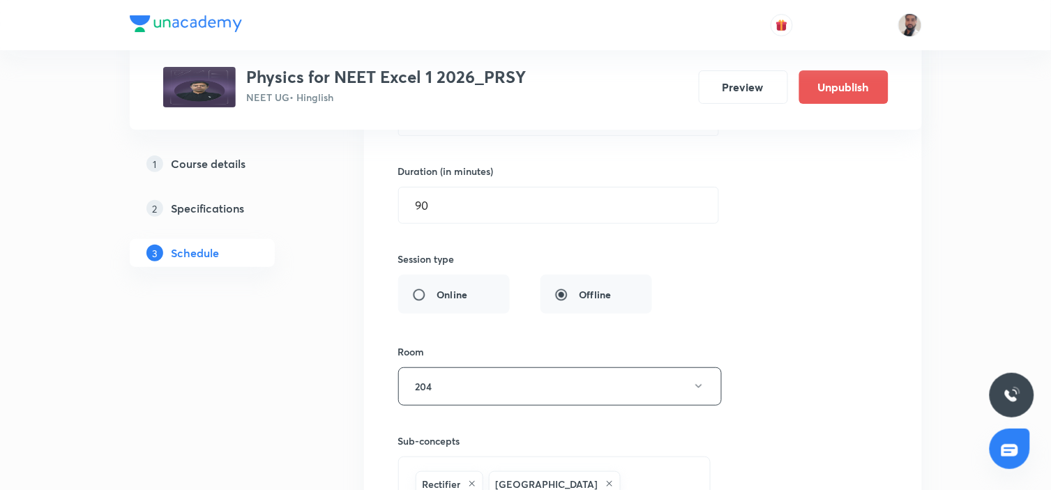
scroll to position [12432, 0]
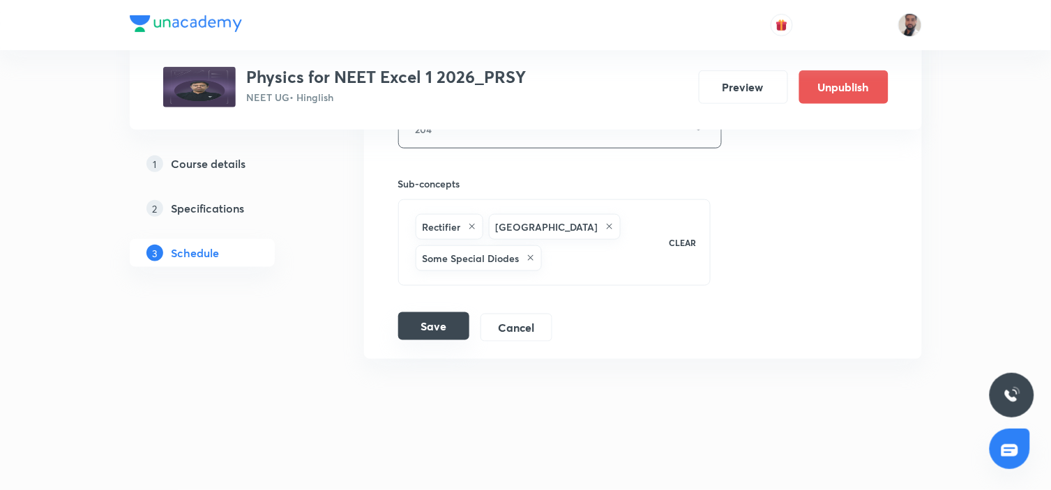
type input "Wave Optics (3/9)"
click at [422, 329] on button "Save" at bounding box center [433, 327] width 71 height 28
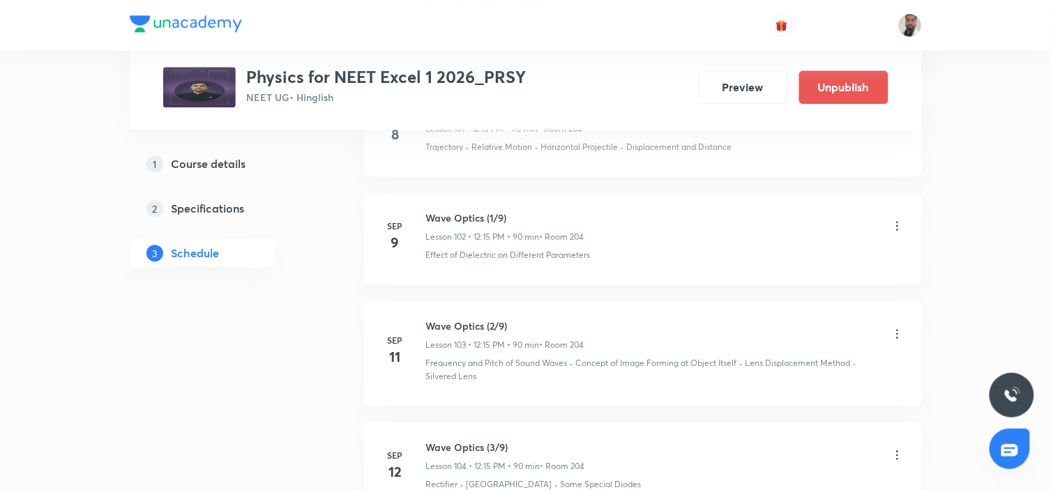
scroll to position [11631, 0]
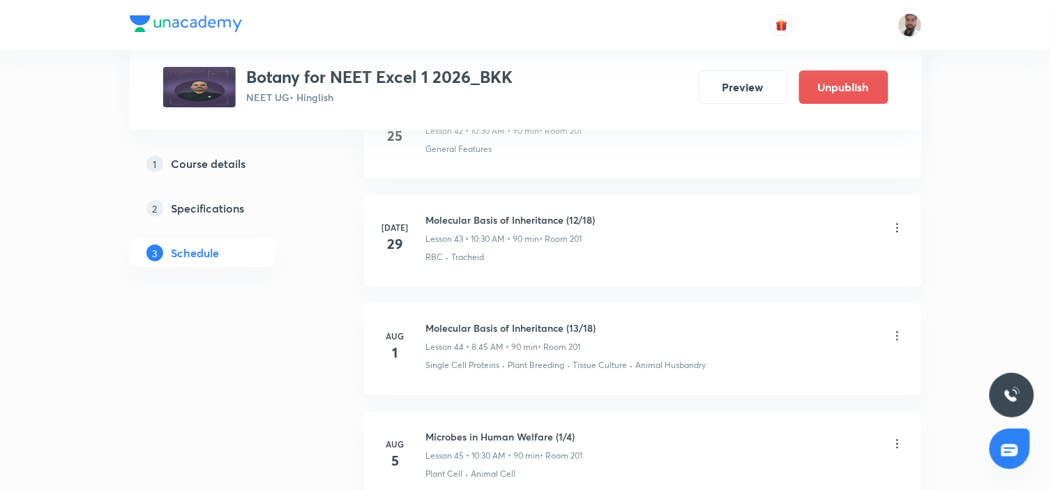
scroll to position [6279, 0]
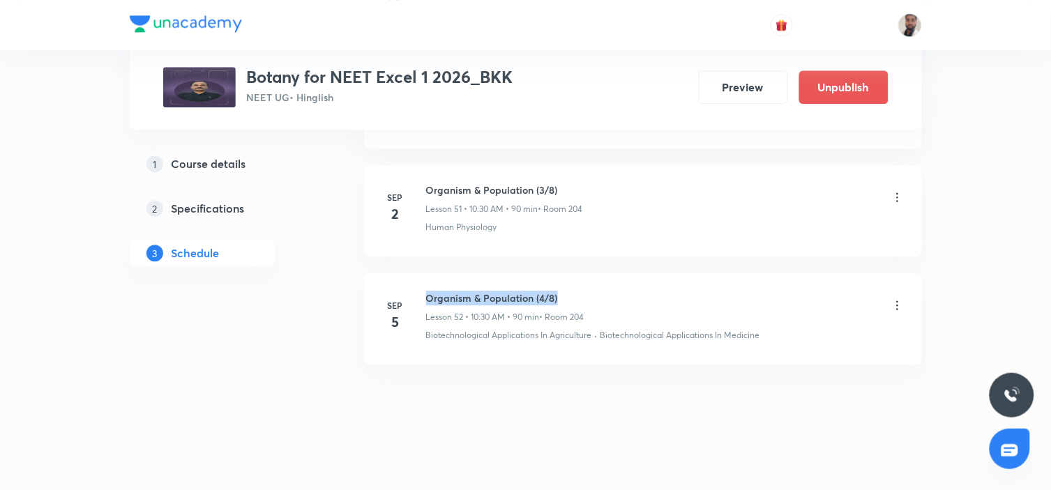
drag, startPoint x: 557, startPoint y: 287, endPoint x: 423, endPoint y: 283, distance: 133.3
click at [423, 283] on li "[DATE] Organism & Population (4/8) Lesson 52 • 10:30 AM • 90 min • Room 204 Bio…" at bounding box center [643, 318] width 558 height 91
copy h6 "Organism & Population (4/8)"
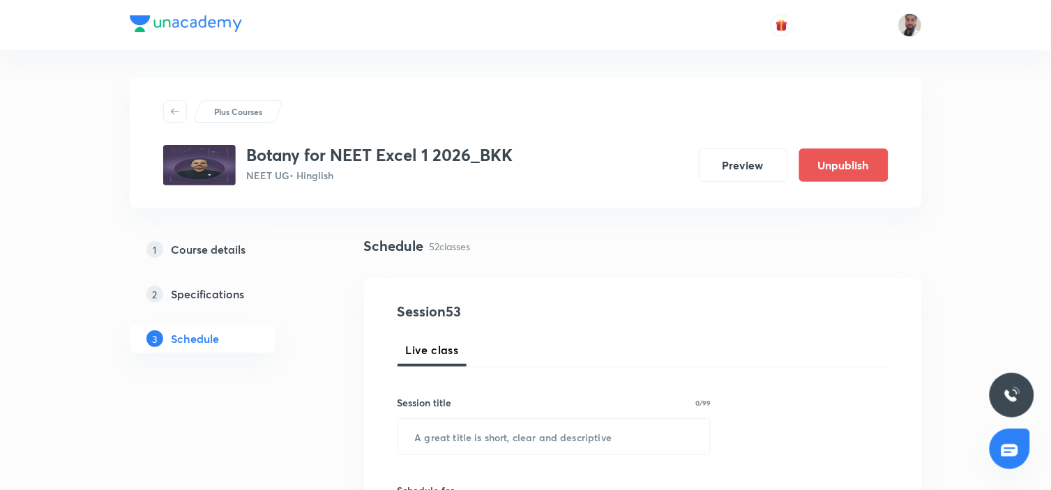
scroll to position [77, 0]
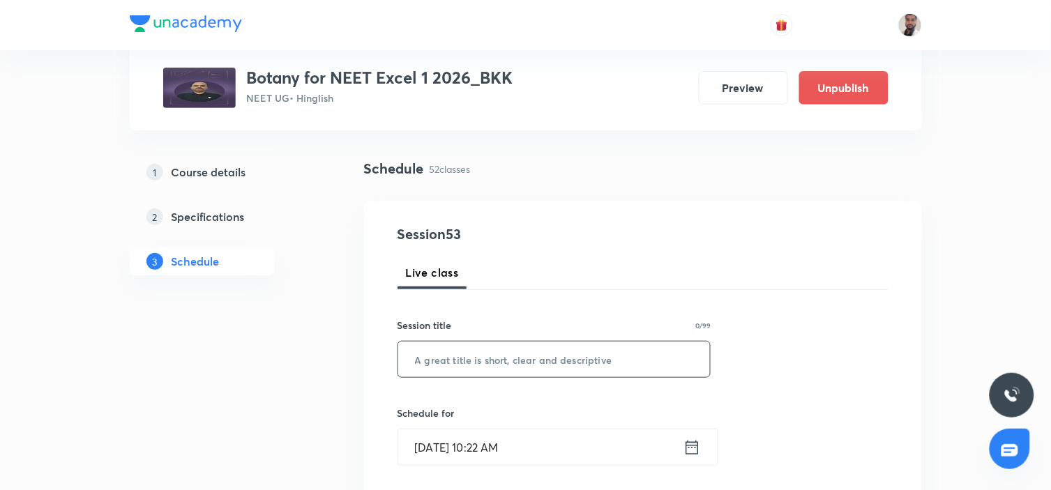
click at [518, 359] on input "text" at bounding box center [554, 360] width 313 height 36
paste input "Organism & Population (4/8)"
click at [548, 351] on input "Organism & Population (4/8)" at bounding box center [554, 360] width 313 height 36
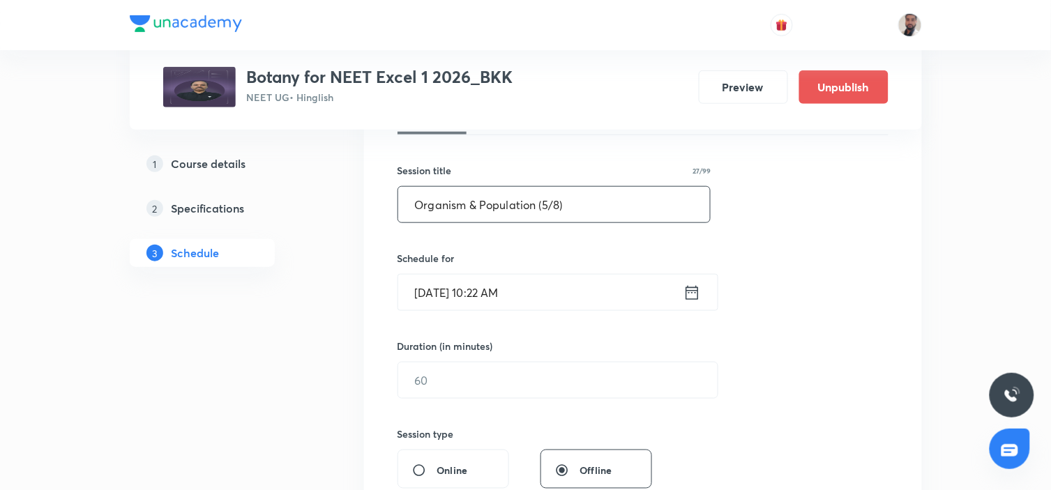
type input "Organism & Population (5/8)"
click at [689, 293] on icon at bounding box center [692, 292] width 13 height 14
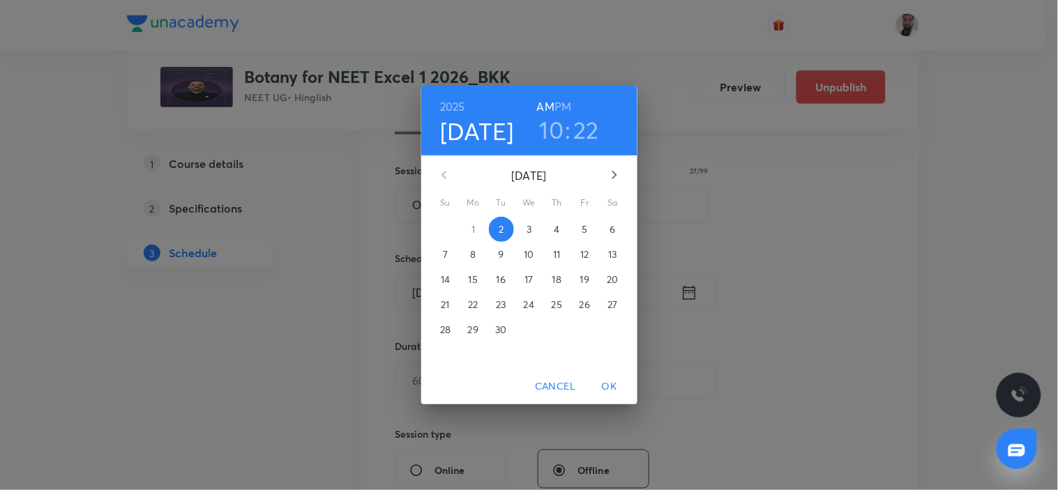
click at [500, 250] on p "9" at bounding box center [501, 255] width 6 height 14
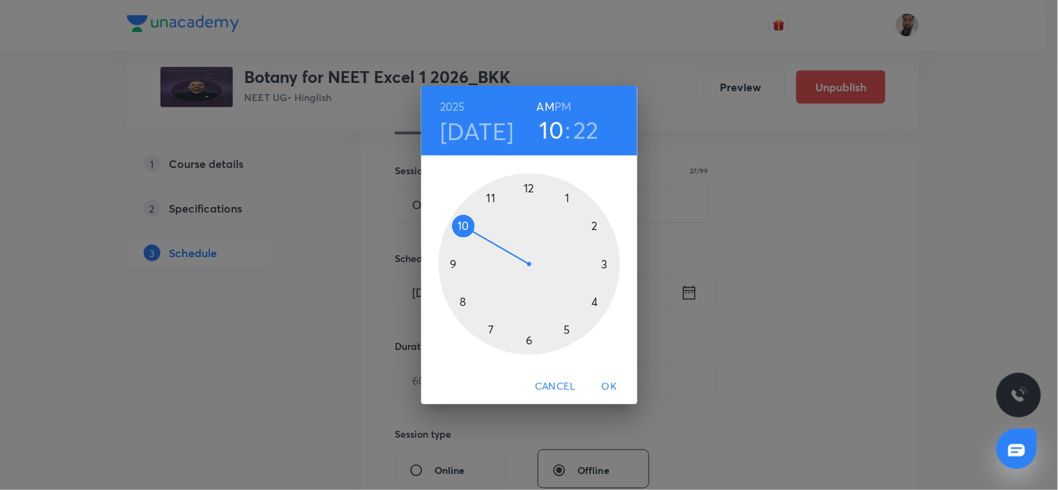
click at [465, 229] on div at bounding box center [529, 264] width 181 height 181
click at [529, 340] on div at bounding box center [529, 264] width 181 height 181
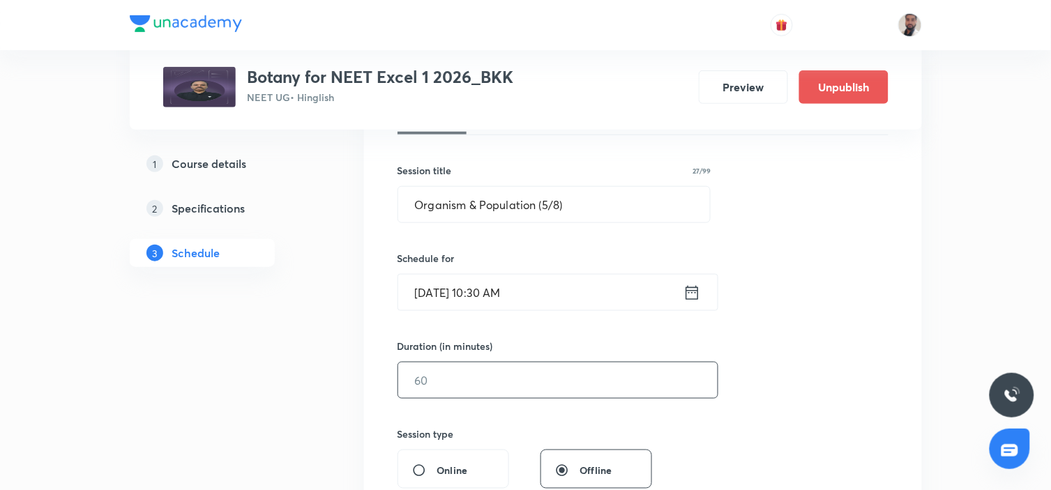
click at [465, 381] on input "text" at bounding box center [558, 381] width 320 height 36
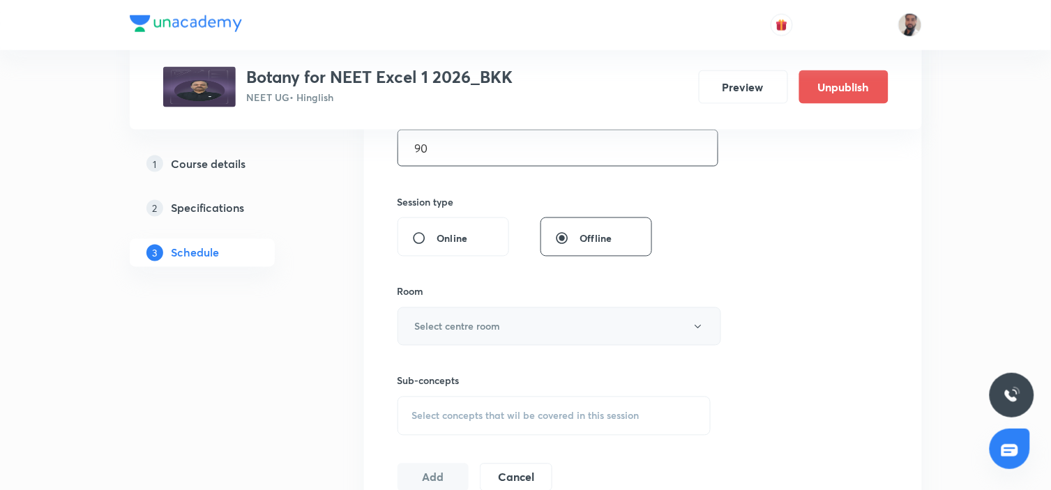
type input "90"
click at [520, 324] on button "Select centre room" at bounding box center [560, 327] width 324 height 38
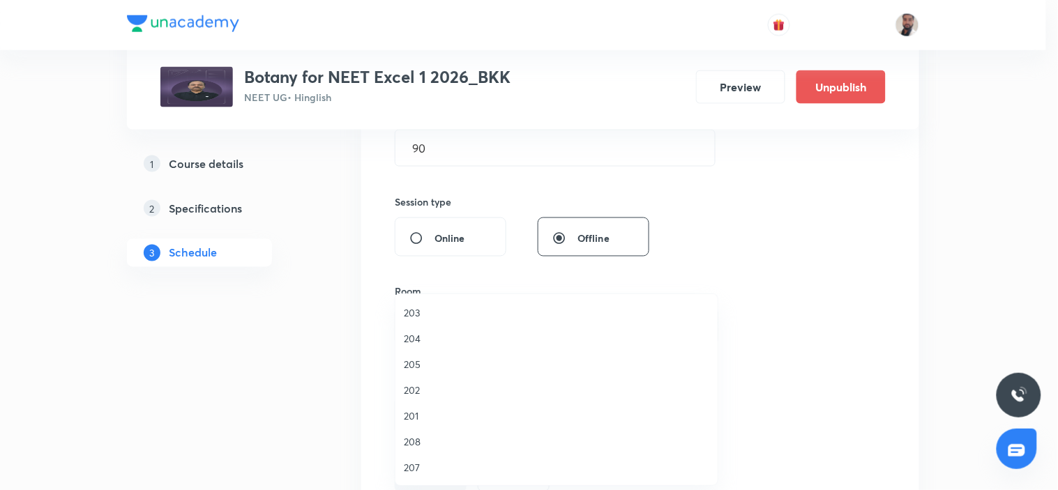
click at [428, 343] on span "204" at bounding box center [557, 338] width 306 height 15
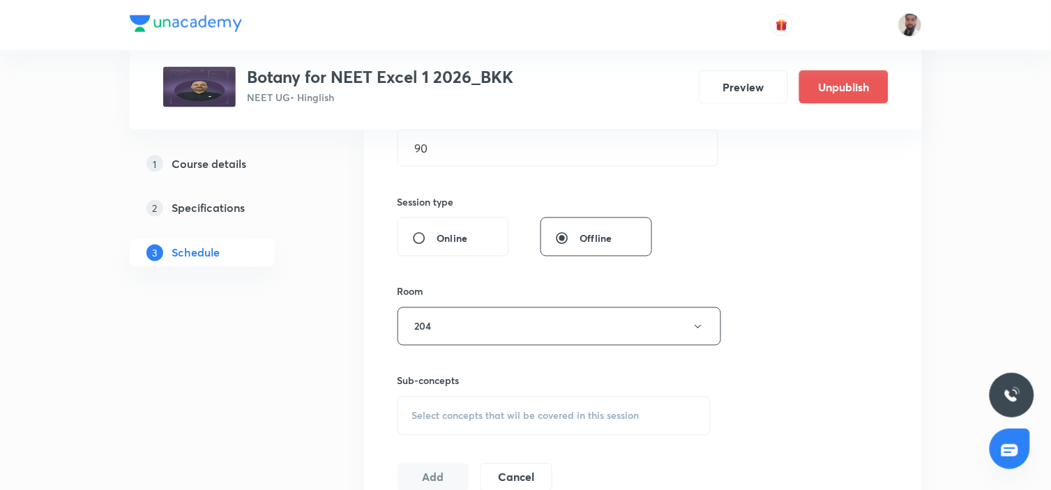
scroll to position [542, 0]
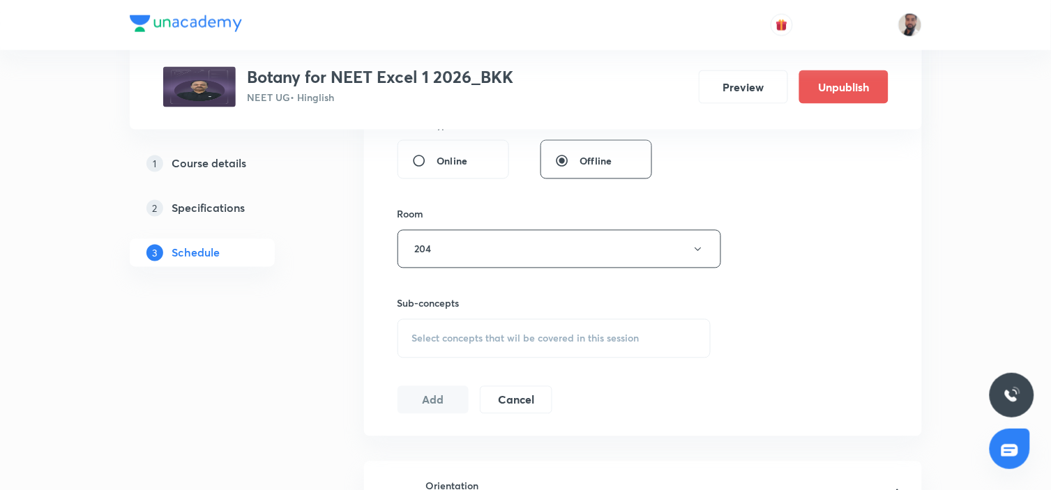
click at [542, 335] on span "Select concepts that wil be covered in this session" at bounding box center [525, 338] width 227 height 11
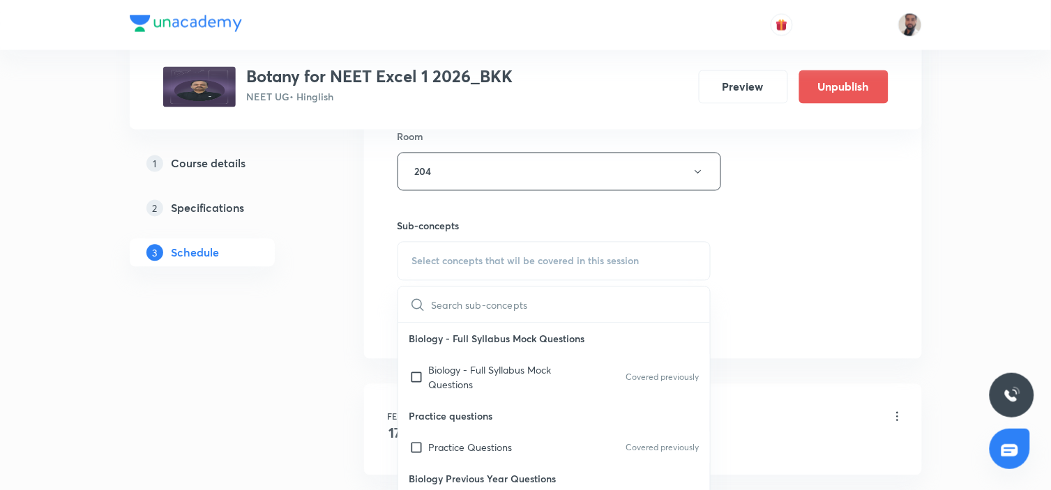
scroll to position [15895, 0]
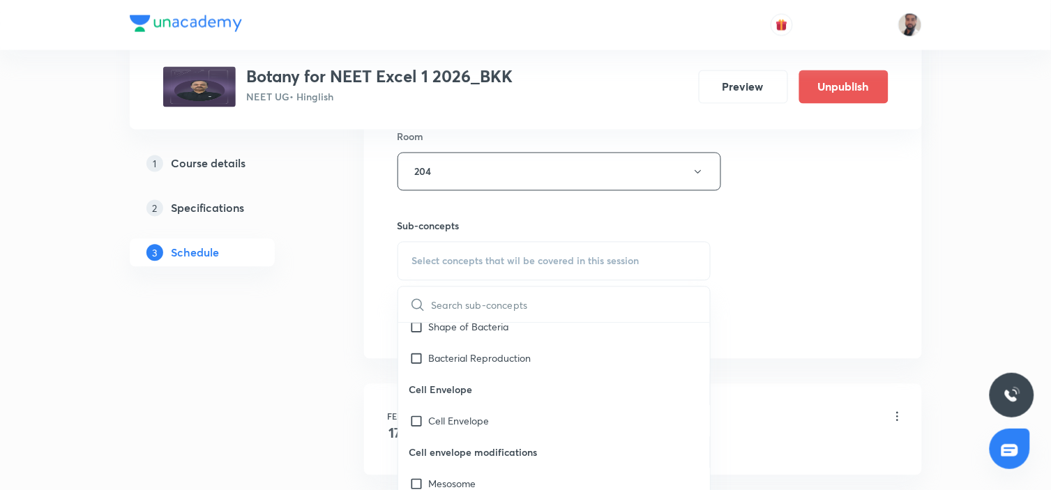
click at [509, 437] on p "Cell envelope modifications" at bounding box center [554, 452] width 313 height 31
click at [506, 406] on div "Cell Envelope" at bounding box center [554, 421] width 313 height 31
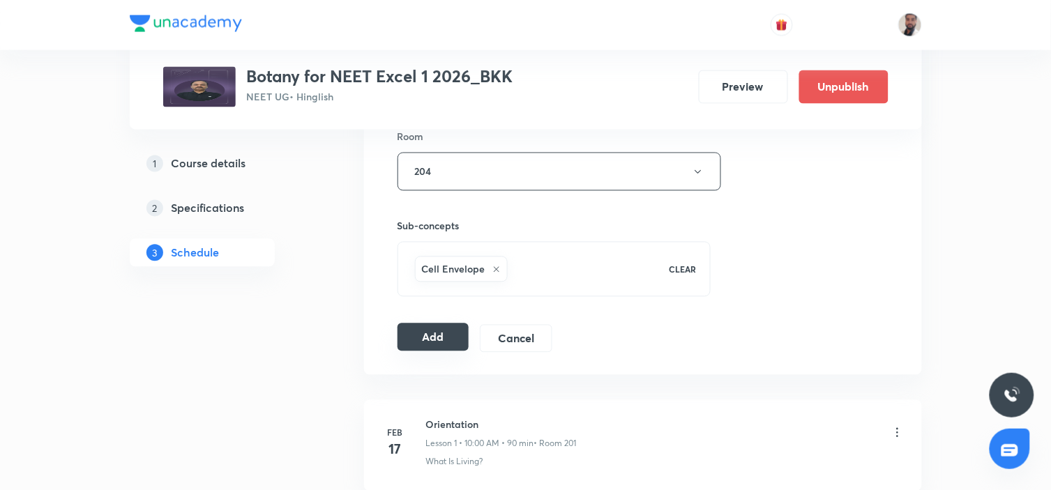
click at [417, 343] on button "Add" at bounding box center [434, 338] width 72 height 28
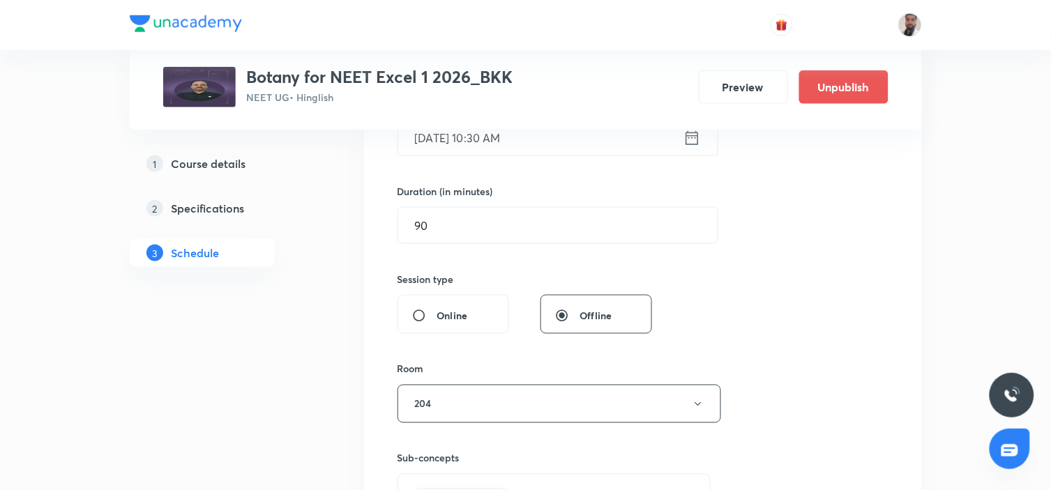
scroll to position [155, 0]
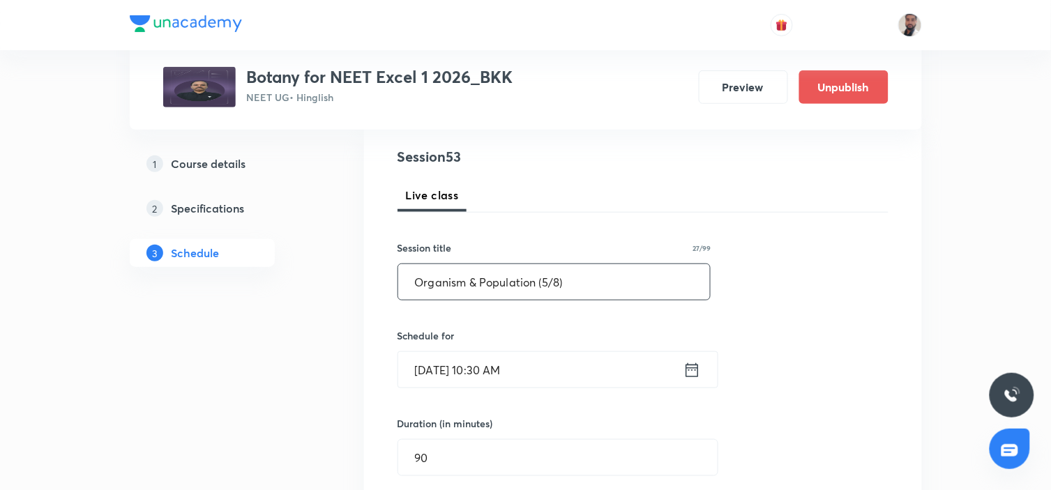
drag, startPoint x: 599, startPoint y: 287, endPoint x: 232, endPoint y: 299, distance: 367.1
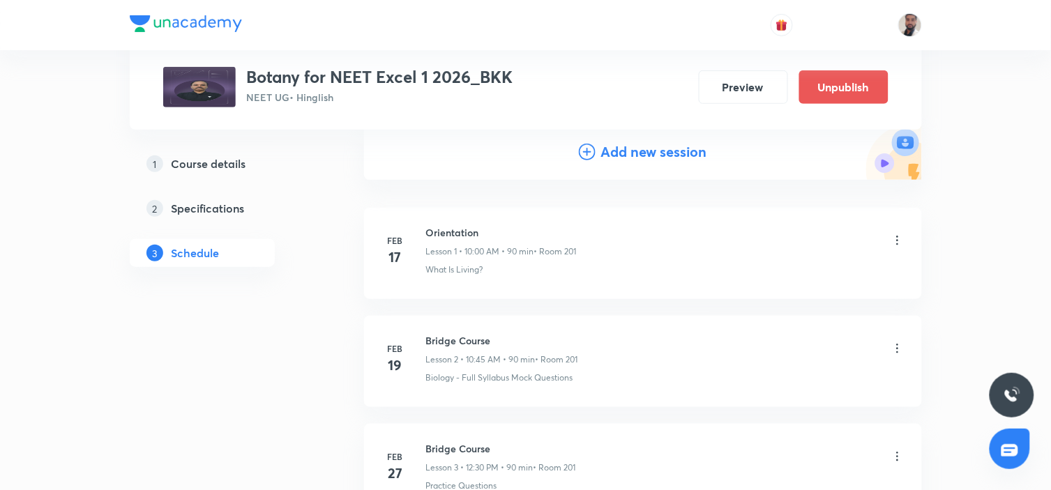
click at [587, 147] on icon at bounding box center [587, 152] width 17 height 17
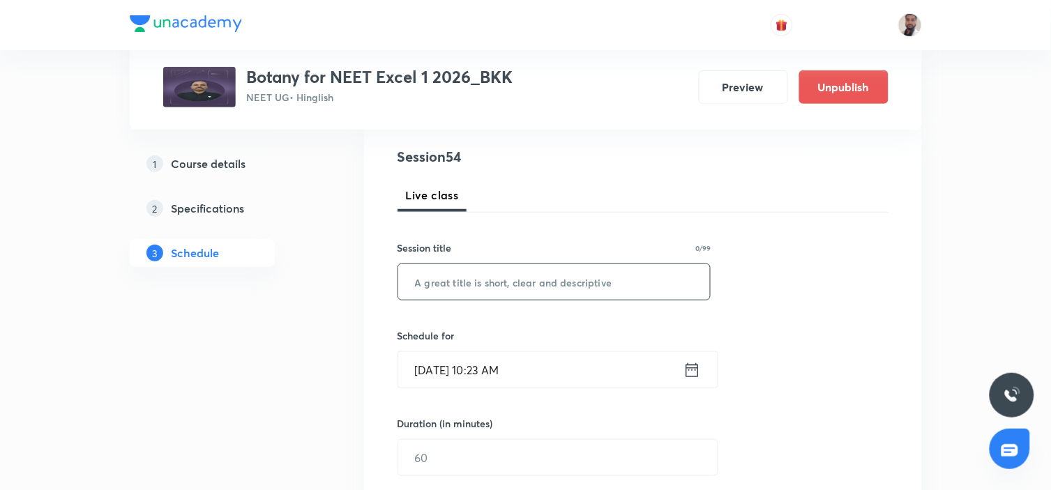
click at [521, 278] on input "text" at bounding box center [554, 282] width 313 height 36
paste input "Organism & Population (5/8)"
click at [548, 280] on input "Organism & Population (5/8)" at bounding box center [554, 282] width 313 height 36
type input "Organism & Population (6/8)"
click at [696, 370] on icon at bounding box center [692, 371] width 17 height 20
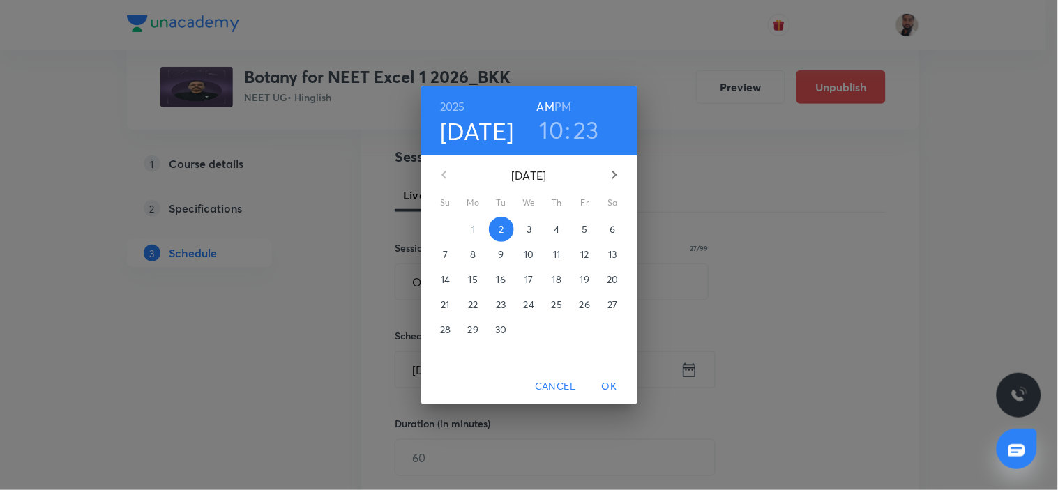
click at [583, 251] on p "12" at bounding box center [584, 255] width 8 height 14
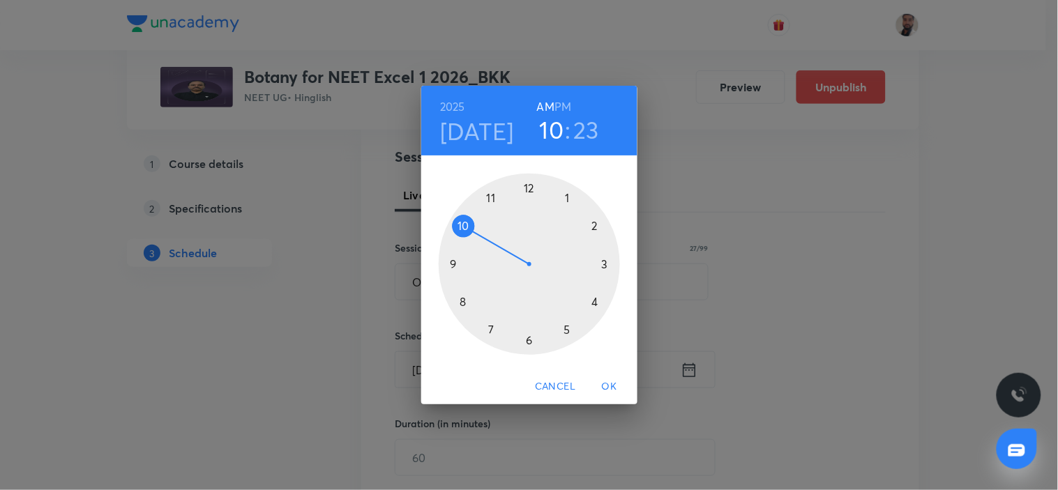
click at [463, 223] on div at bounding box center [529, 264] width 181 height 181
click at [526, 345] on div at bounding box center [529, 264] width 181 height 181
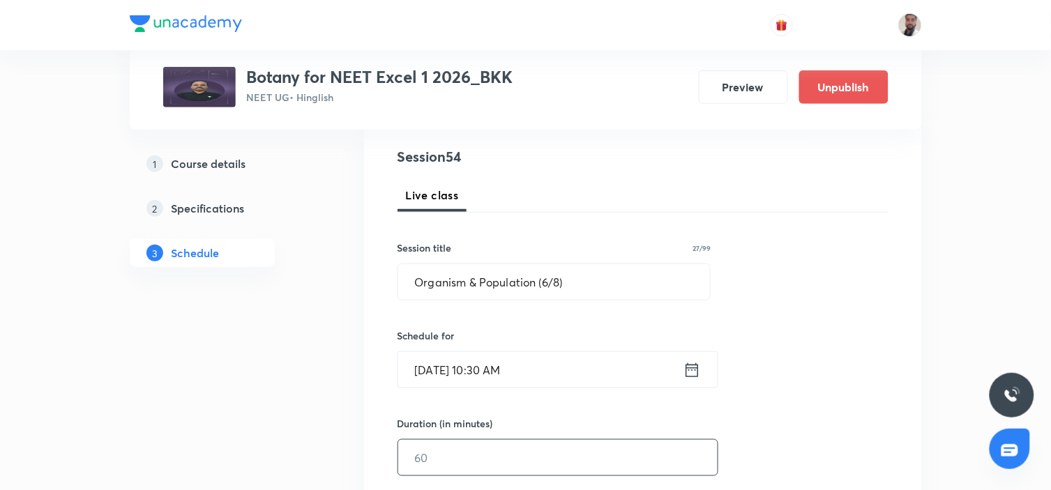
click at [428, 465] on input "text" at bounding box center [558, 458] width 320 height 36
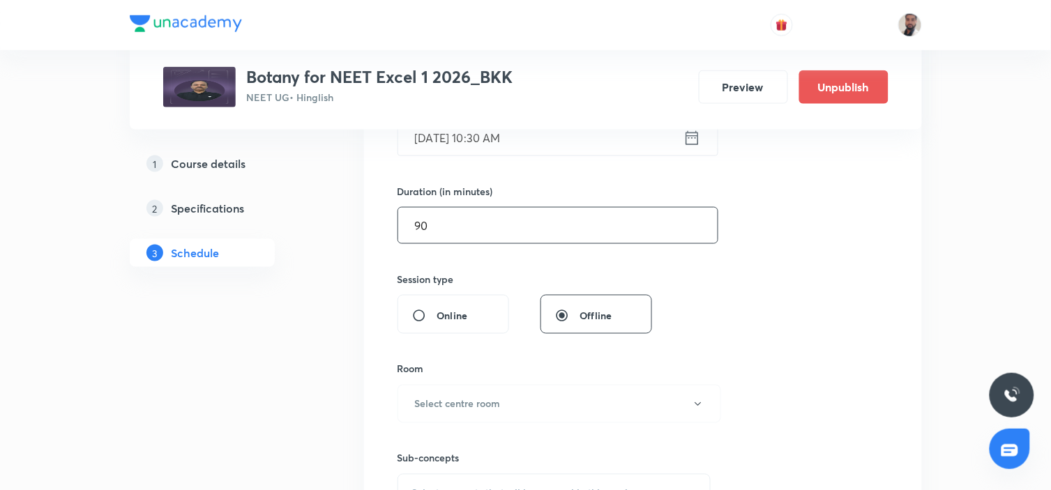
scroll to position [465, 0]
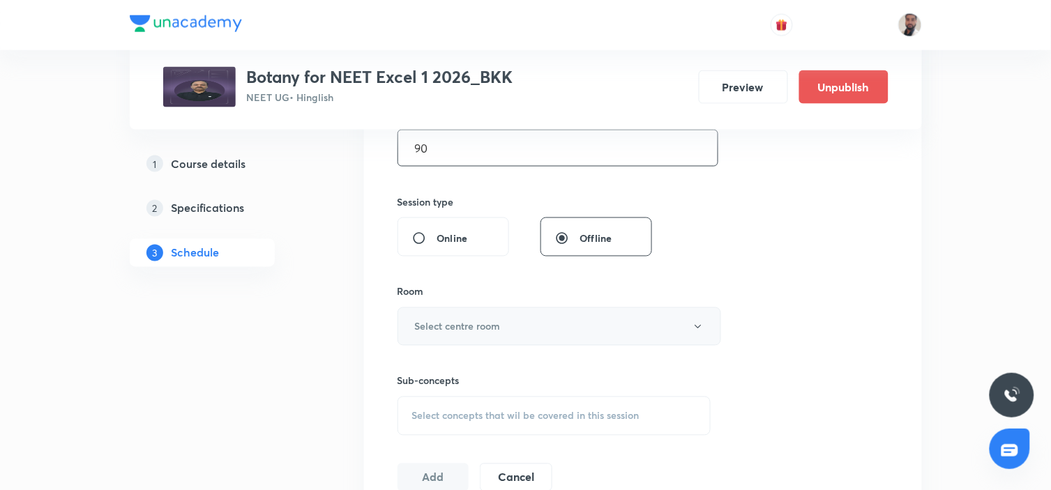
type input "90"
click at [580, 323] on button "Select centre room" at bounding box center [560, 327] width 324 height 38
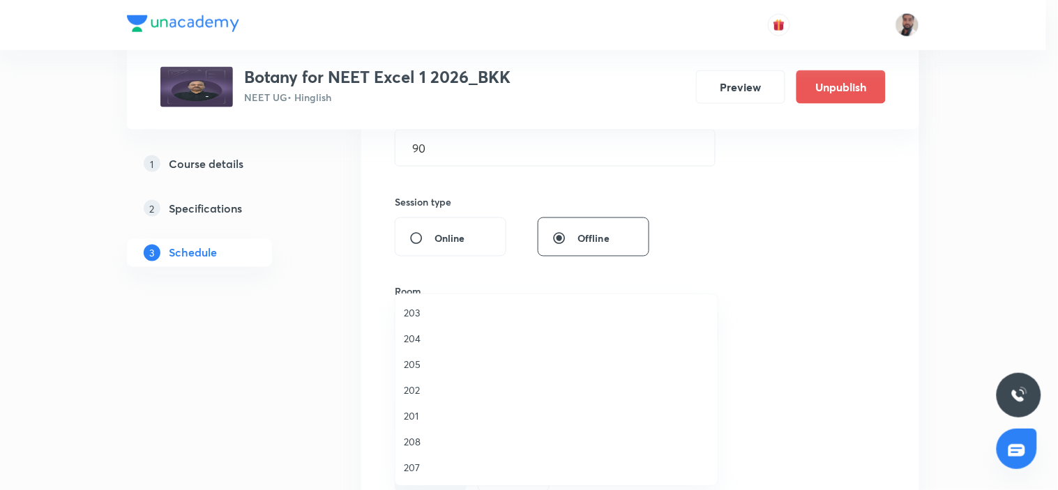
click at [427, 338] on span "204" at bounding box center [557, 338] width 306 height 15
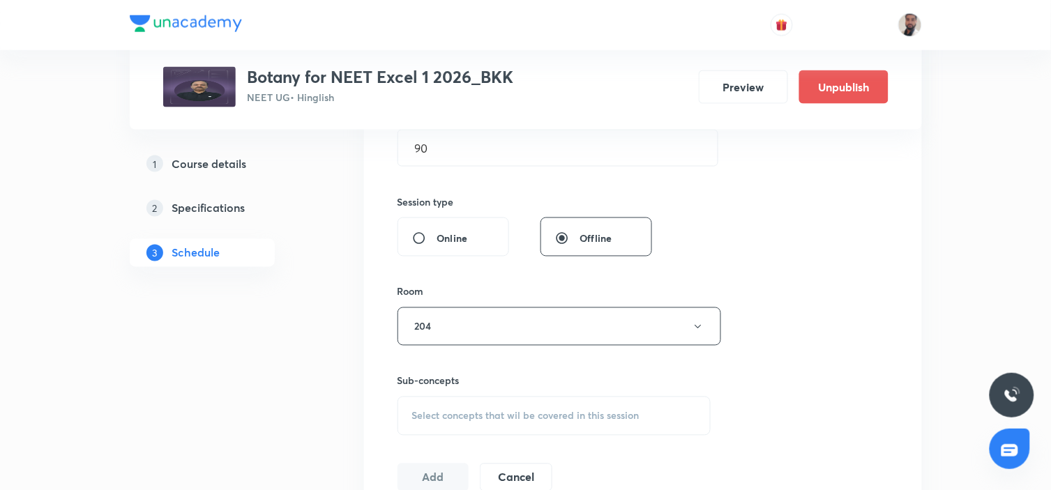
scroll to position [619, 0]
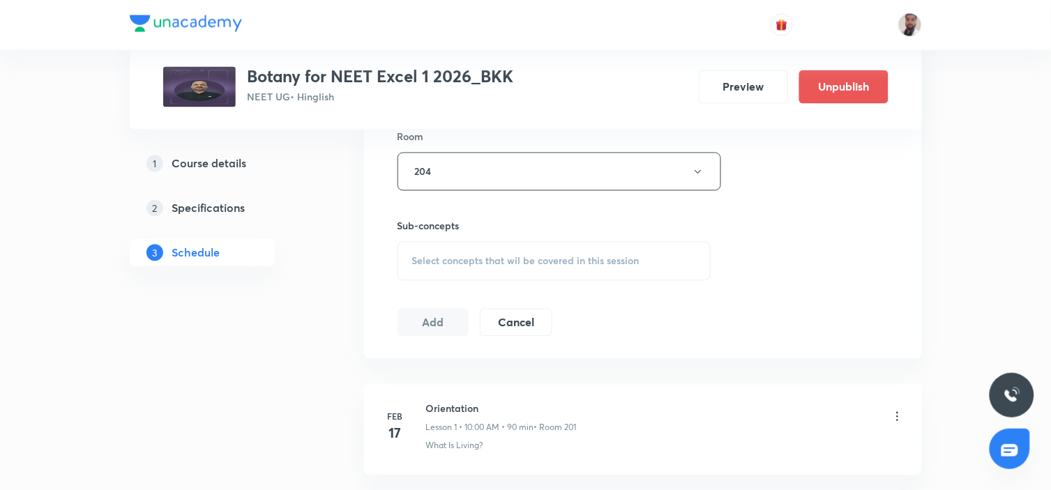
click at [591, 267] on div "Select concepts that wil be covered in this session" at bounding box center [555, 261] width 314 height 39
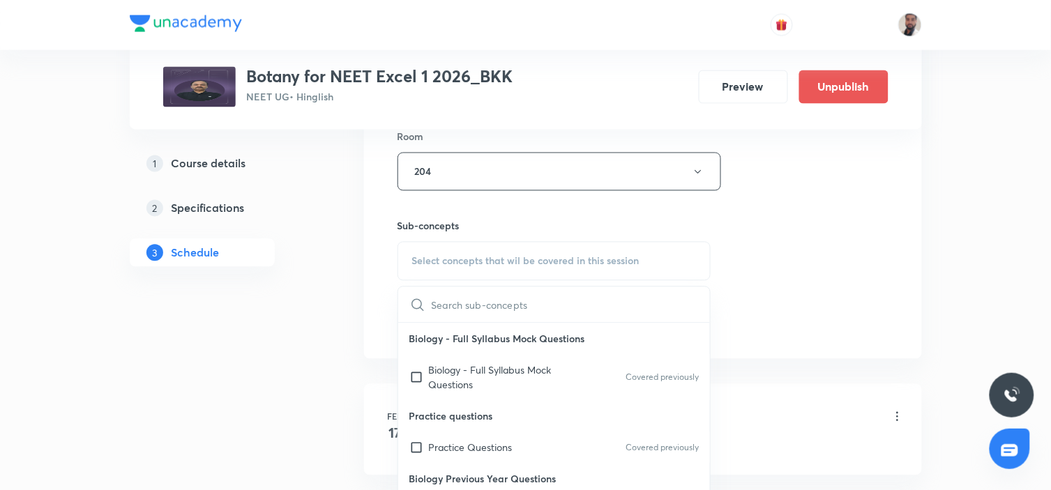
scroll to position [9189, 0]
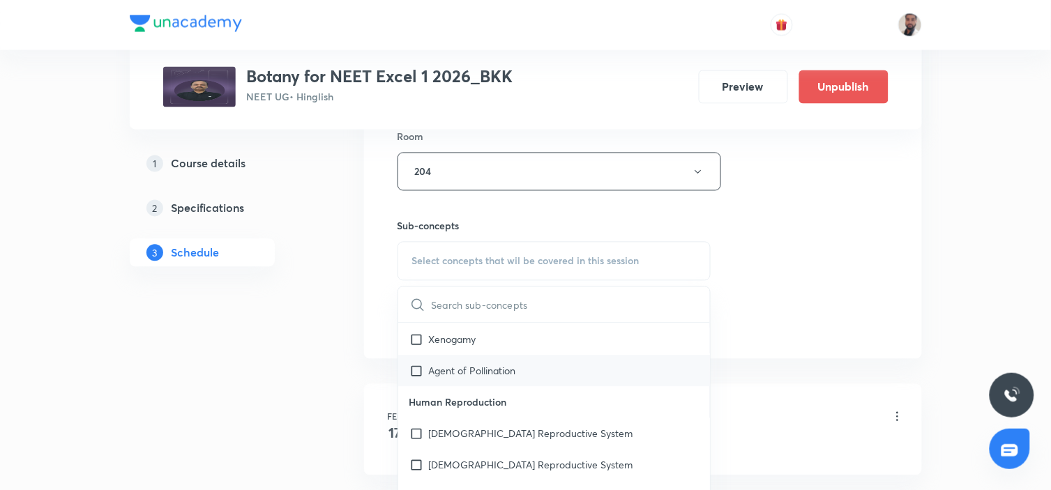
click at [522, 368] on div "Agent of Pollination" at bounding box center [554, 371] width 313 height 31
checkbox input "true"
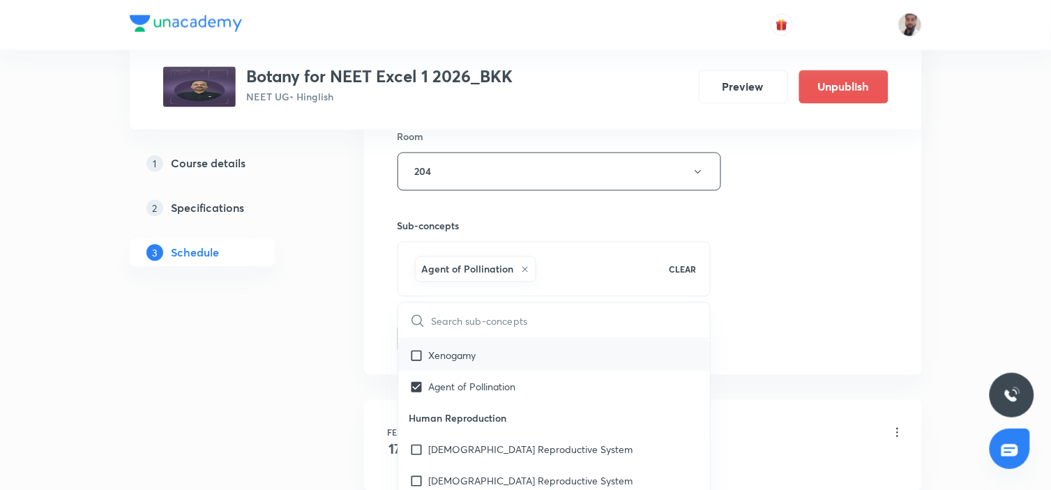
click at [477, 364] on div "Xenogamy" at bounding box center [554, 355] width 313 height 31
checkbox input "true"
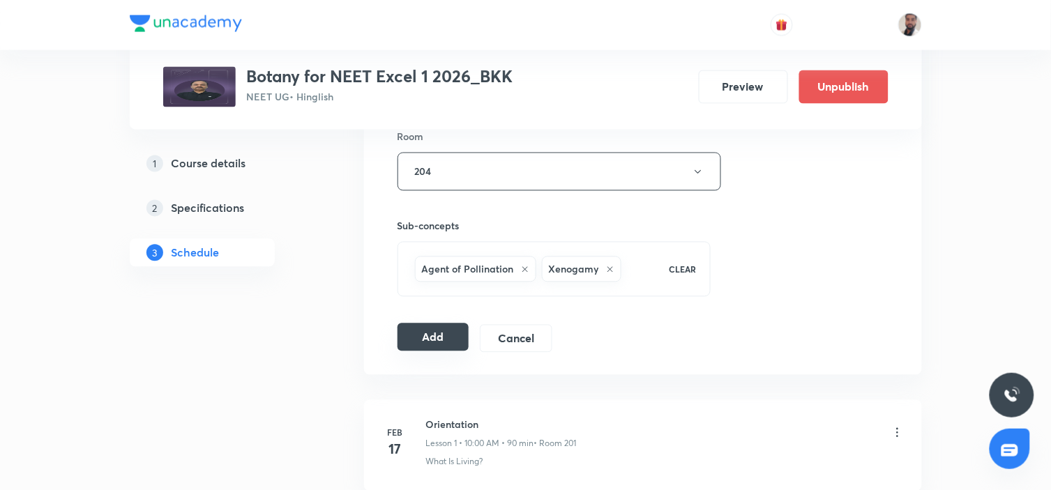
click at [430, 339] on button "Add" at bounding box center [434, 338] width 72 height 28
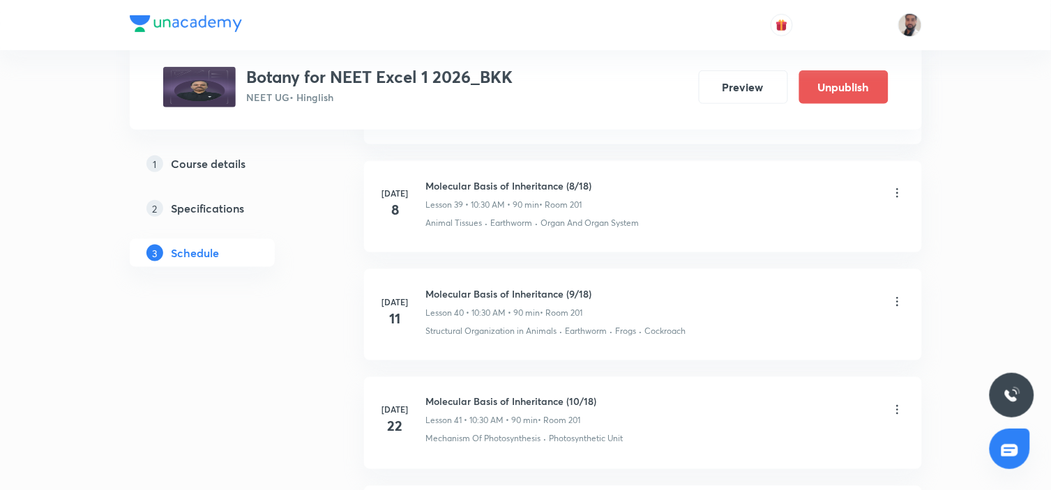
scroll to position [5854, 0]
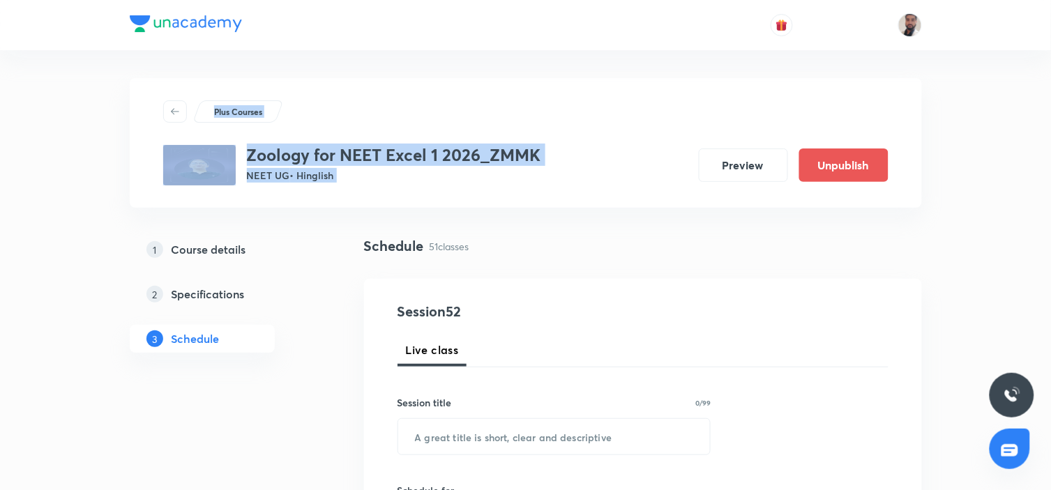
drag, startPoint x: 1051, startPoint y: 20, endPoint x: 1054, endPoint y: 136, distance: 116.6
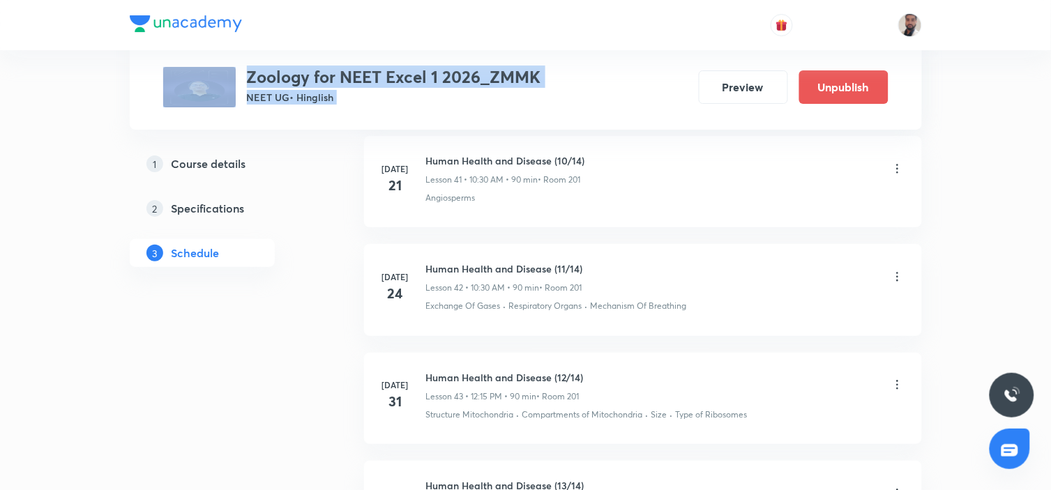
scroll to position [6297, 0]
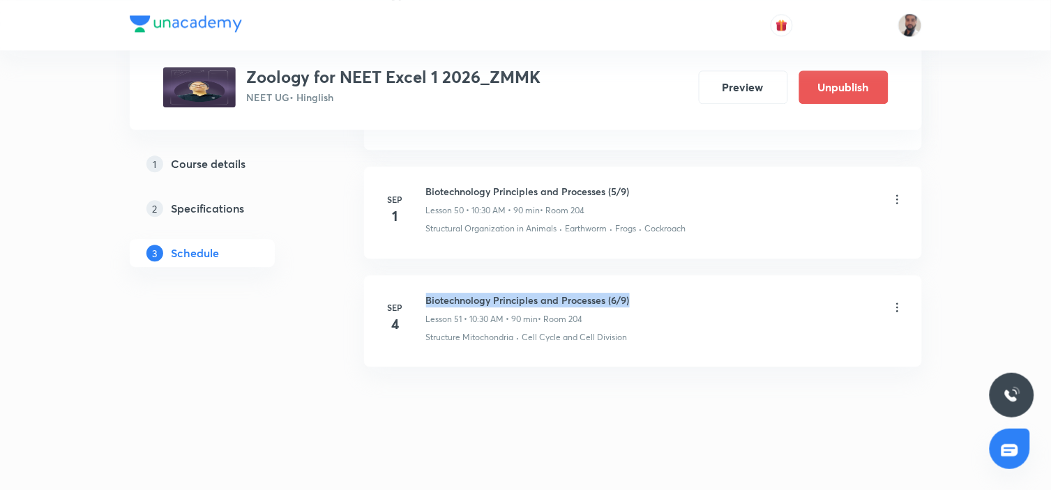
drag, startPoint x: 649, startPoint y: 288, endPoint x: 417, endPoint y: 283, distance: 232.4
click at [417, 283] on li "[DATE] Biotechnology Principles and Processes (6/9) Lesson 51 • 10:30 AM • 90 m…" at bounding box center [643, 321] width 558 height 91
copy h6 "Biotechnology Principles and Processes (6/9)"
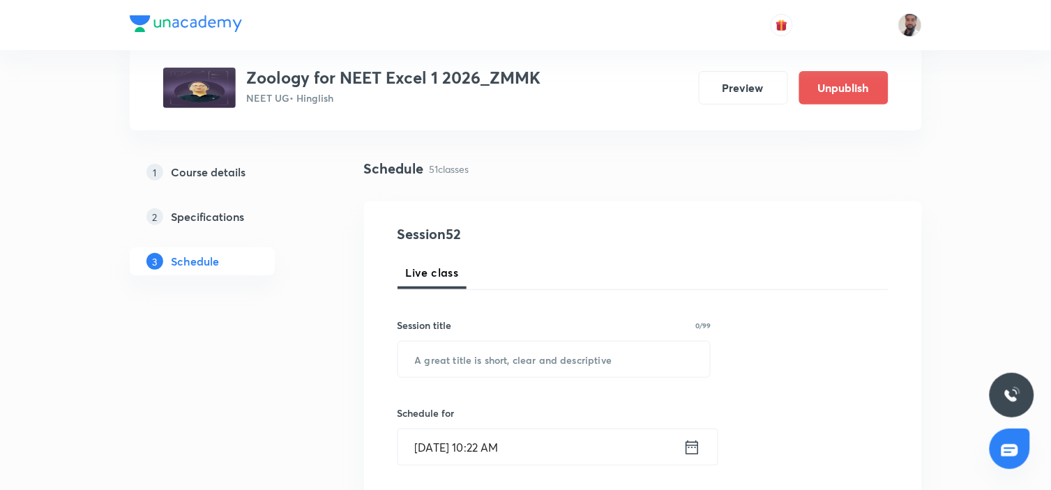
scroll to position [155, 0]
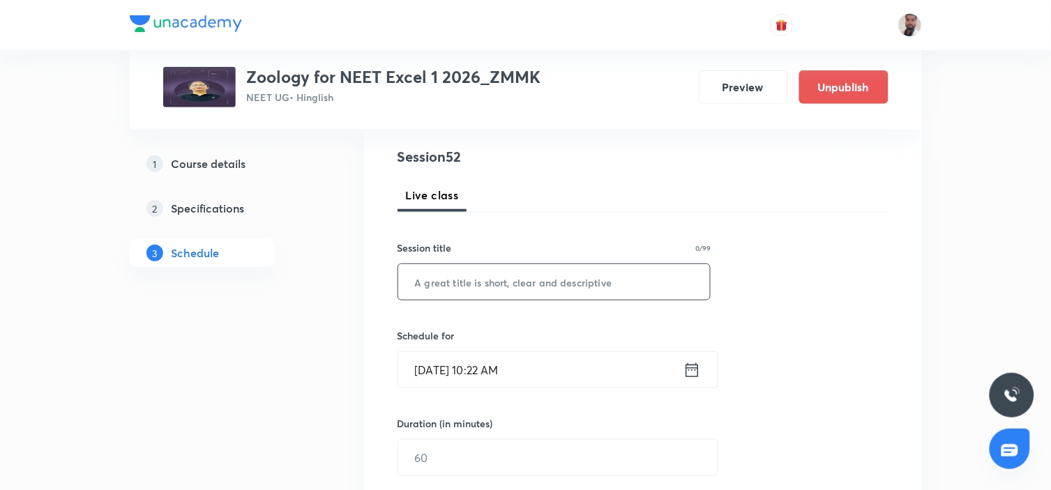
click at [555, 290] on input "text" at bounding box center [554, 282] width 313 height 36
paste input "Biotechnology Principles and Processes (6/9)"
click at [631, 284] on input "Biotechnology Principles and Processes (6/9)" at bounding box center [554, 282] width 313 height 36
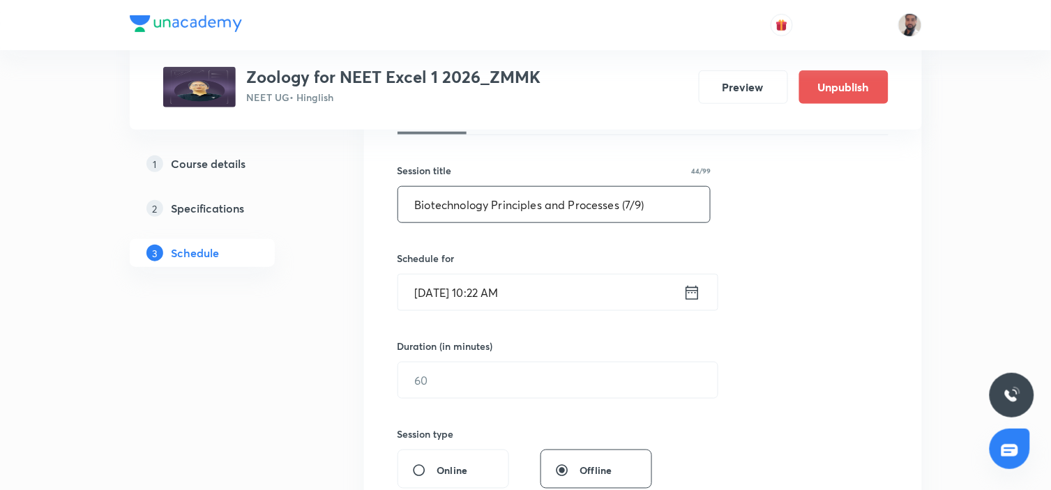
scroll to position [310, 0]
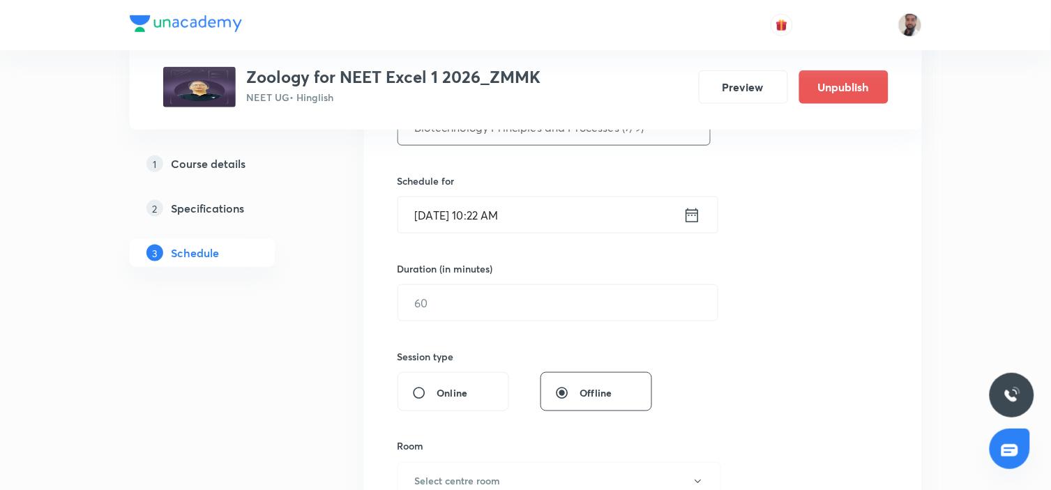
type input "Biotechnology Principles and Processes (7/9)"
click at [689, 220] on icon at bounding box center [692, 216] width 17 height 20
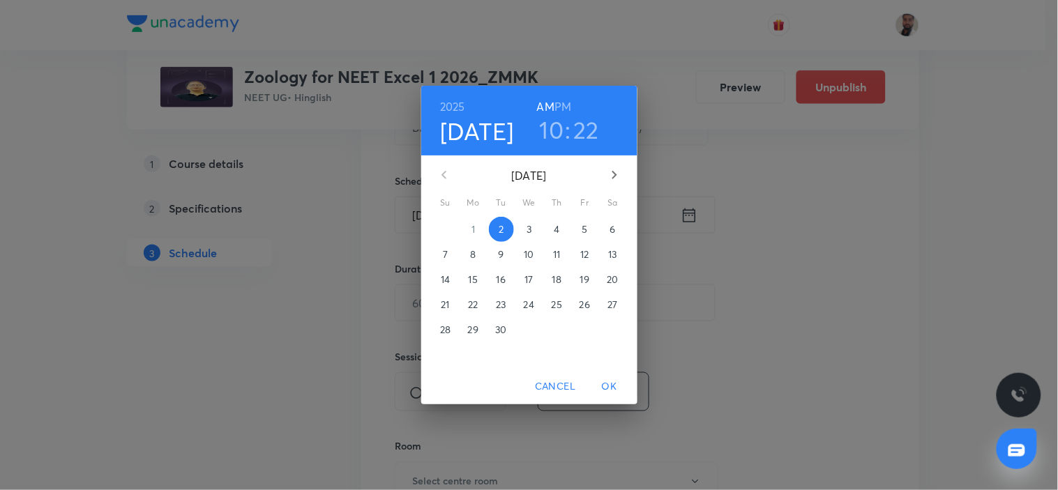
click at [479, 252] on span "8" at bounding box center [473, 255] width 25 height 14
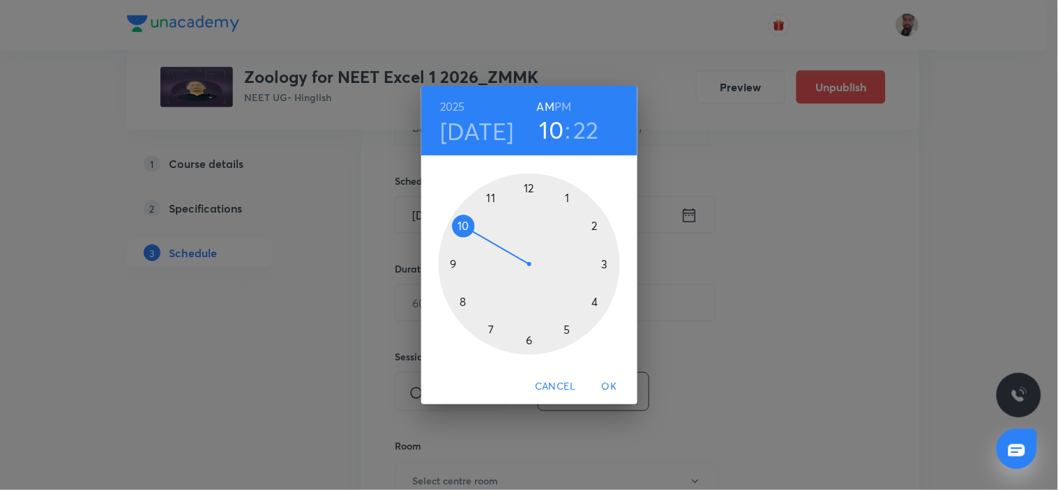
click at [461, 229] on div at bounding box center [529, 264] width 181 height 181
click at [528, 342] on div at bounding box center [529, 264] width 181 height 181
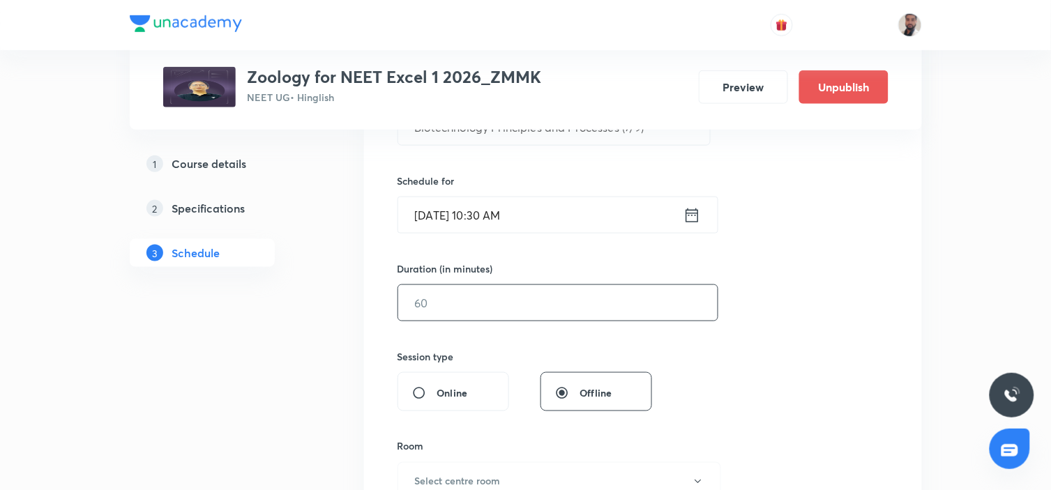
click at [449, 304] on input "text" at bounding box center [558, 303] width 320 height 36
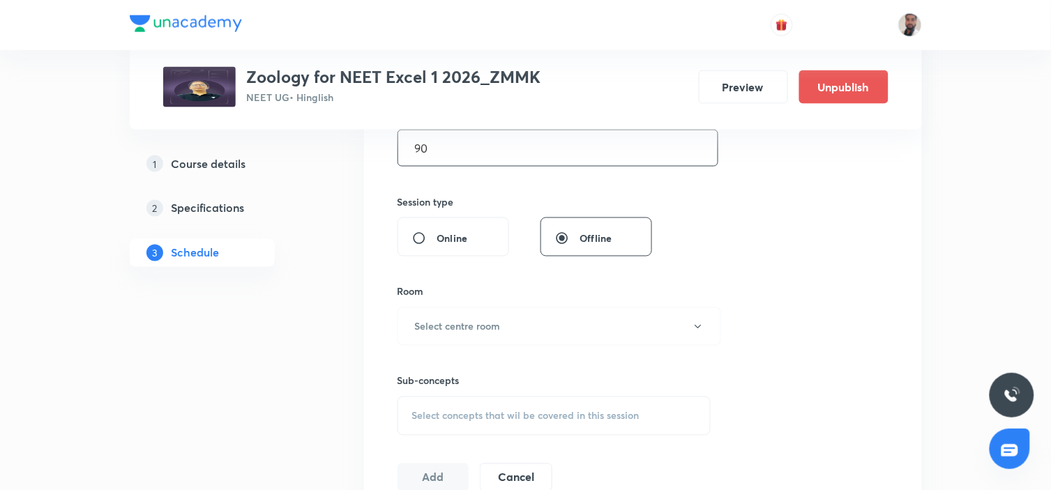
scroll to position [542, 0]
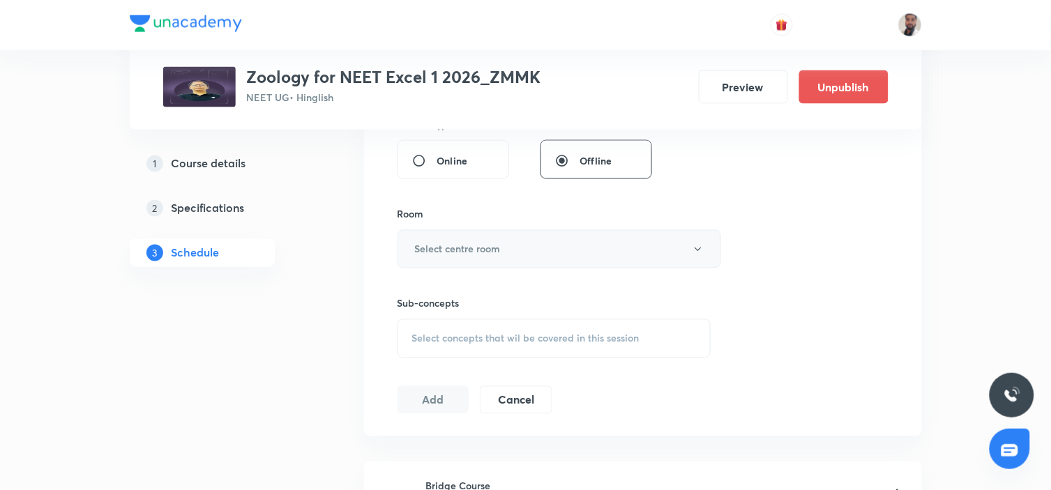
type input "90"
click at [519, 248] on button "Select centre room" at bounding box center [560, 249] width 324 height 38
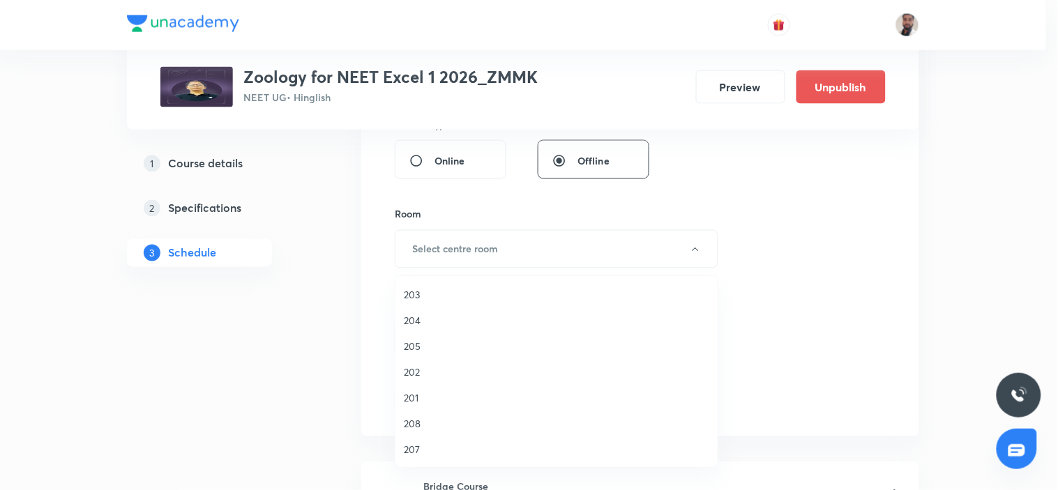
click at [430, 323] on span "204" at bounding box center [557, 320] width 306 height 15
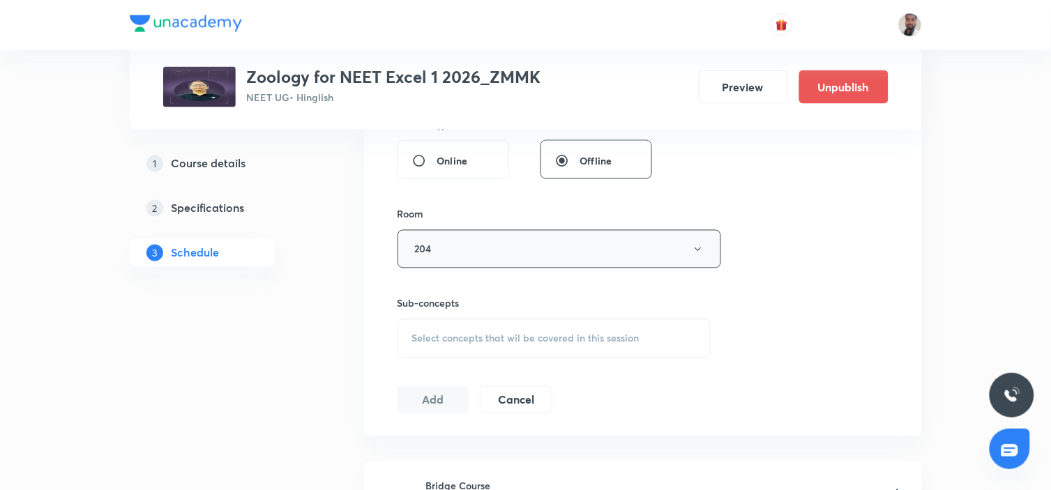
scroll to position [698, 0]
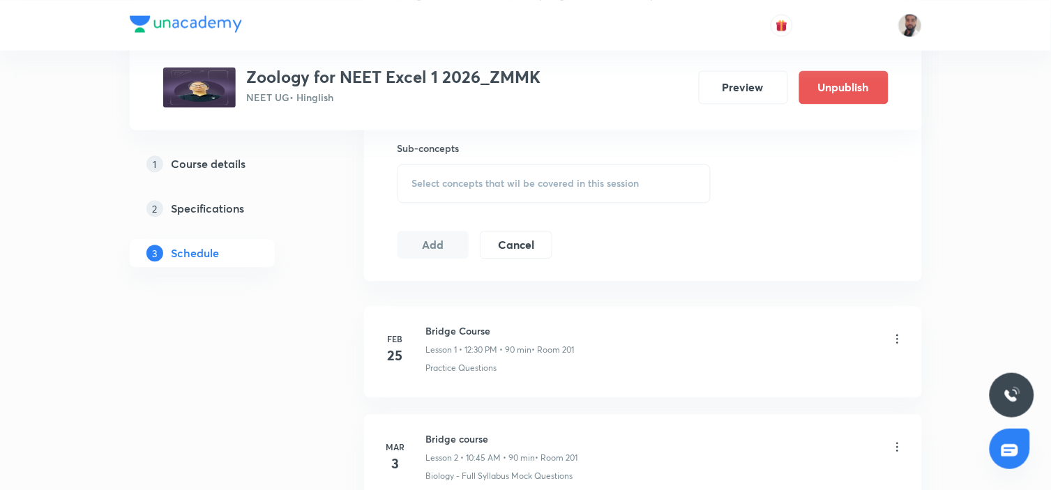
click at [536, 186] on span "Select concepts that wil be covered in this session" at bounding box center [525, 183] width 227 height 11
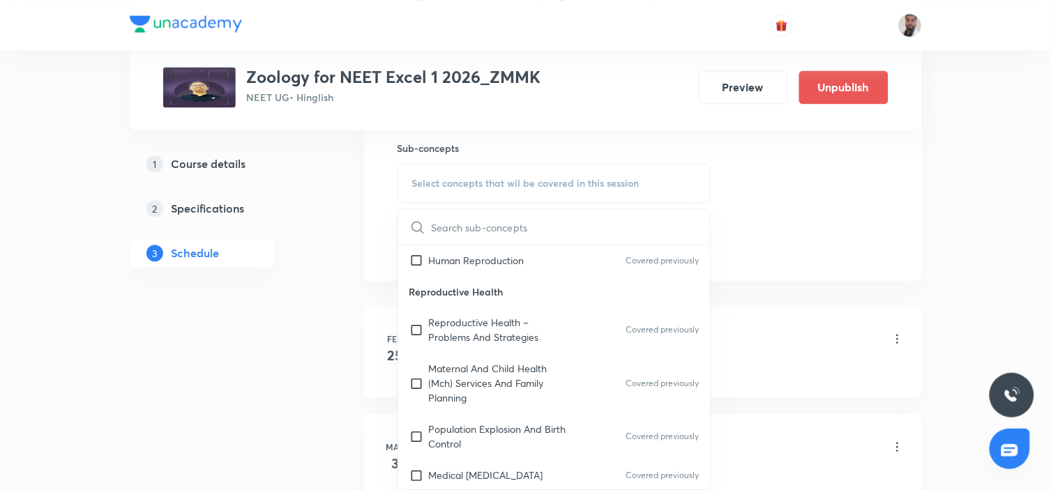
scroll to position [10593, 0]
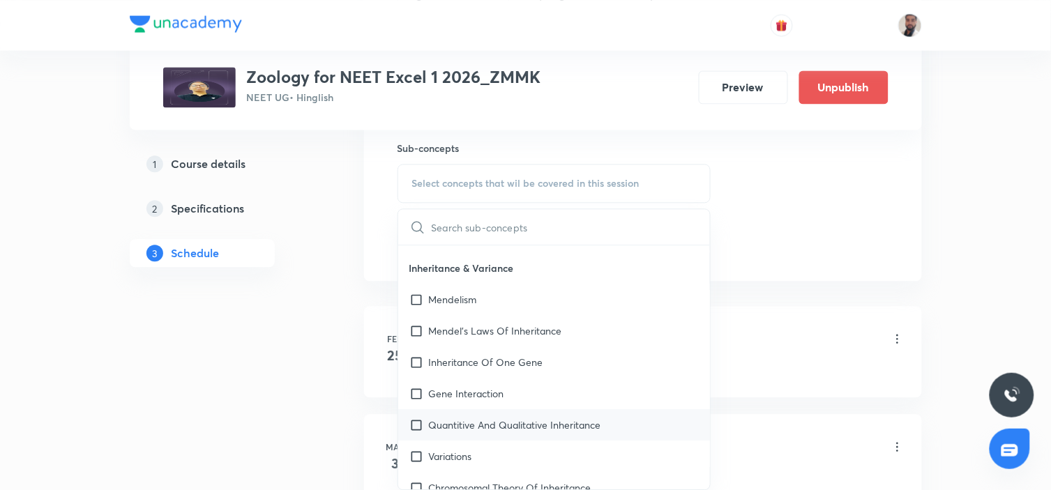
click at [557, 418] on p "Quantitive And Qualitative Inheritance" at bounding box center [515, 425] width 172 height 15
checkbox input "true"
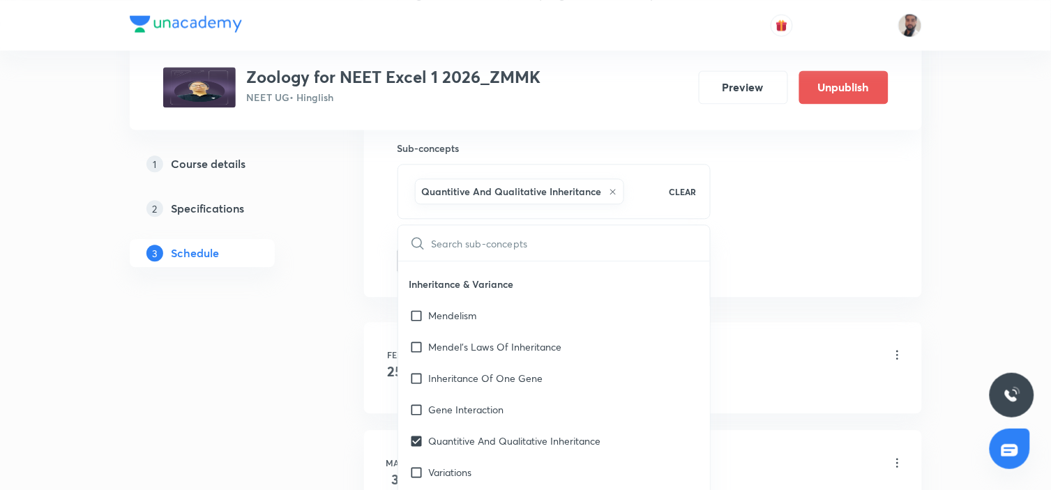
drag, startPoint x: 483, startPoint y: 310, endPoint x: 228, endPoint y: 332, distance: 256.2
click at [482, 403] on p "Gene Interaction" at bounding box center [466, 410] width 75 height 15
checkbox input "true"
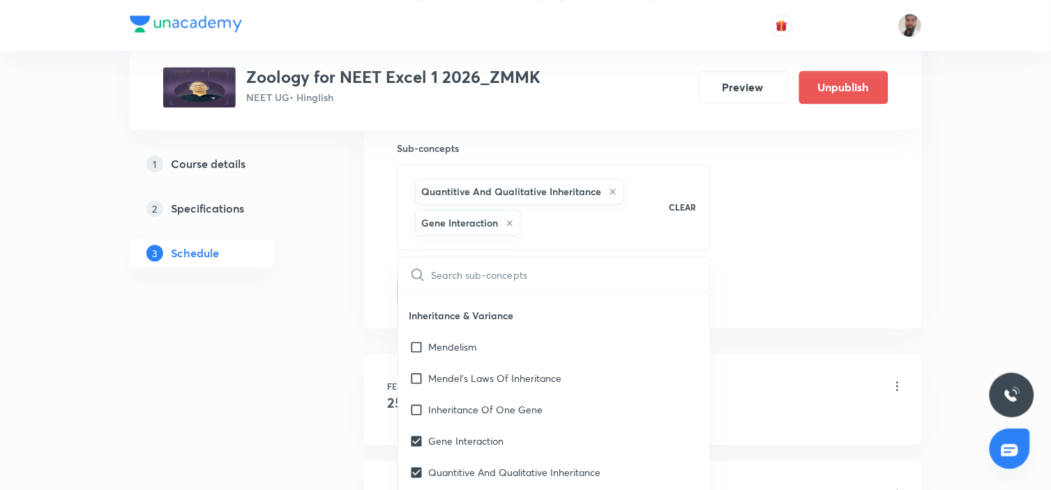
drag, startPoint x: 228, startPoint y: 332, endPoint x: 336, endPoint y: 333, distance: 108.1
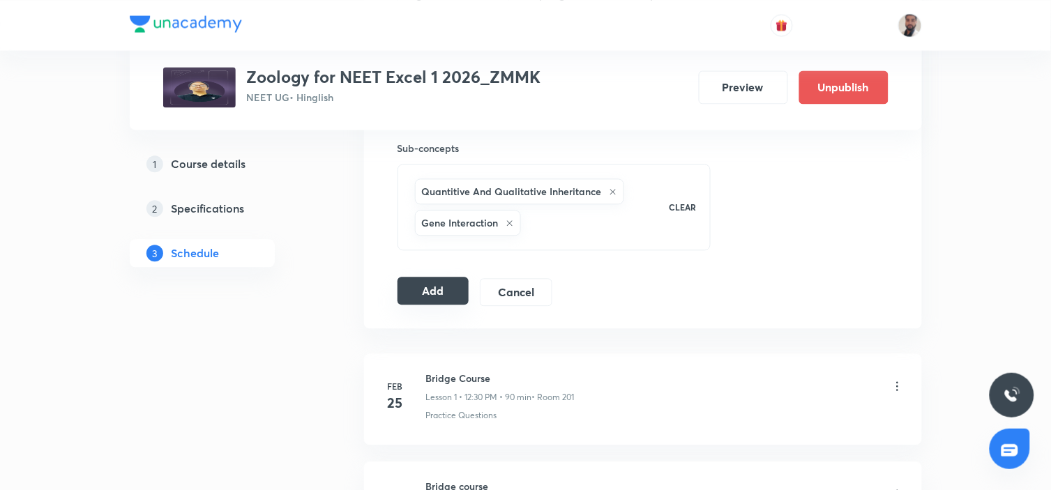
click at [424, 293] on button "Add" at bounding box center [434, 291] width 72 height 28
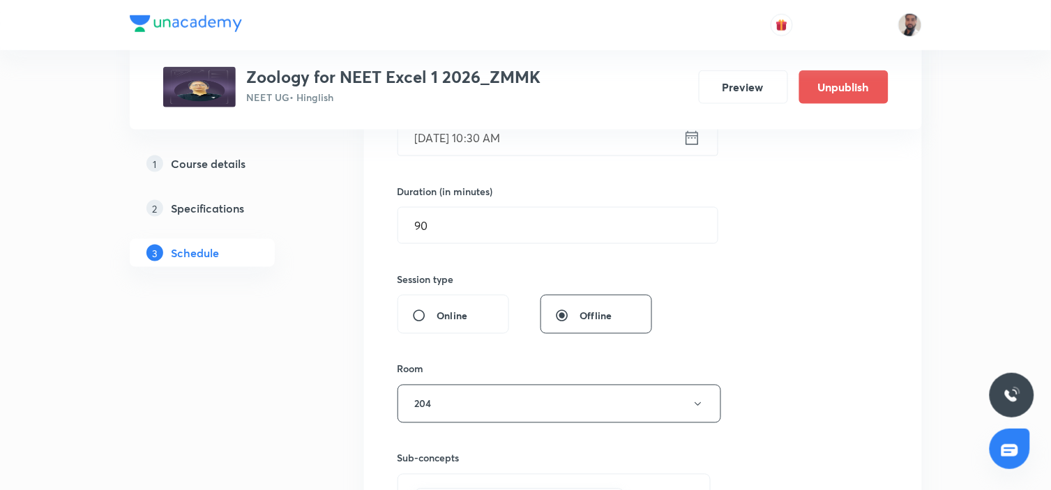
scroll to position [155, 0]
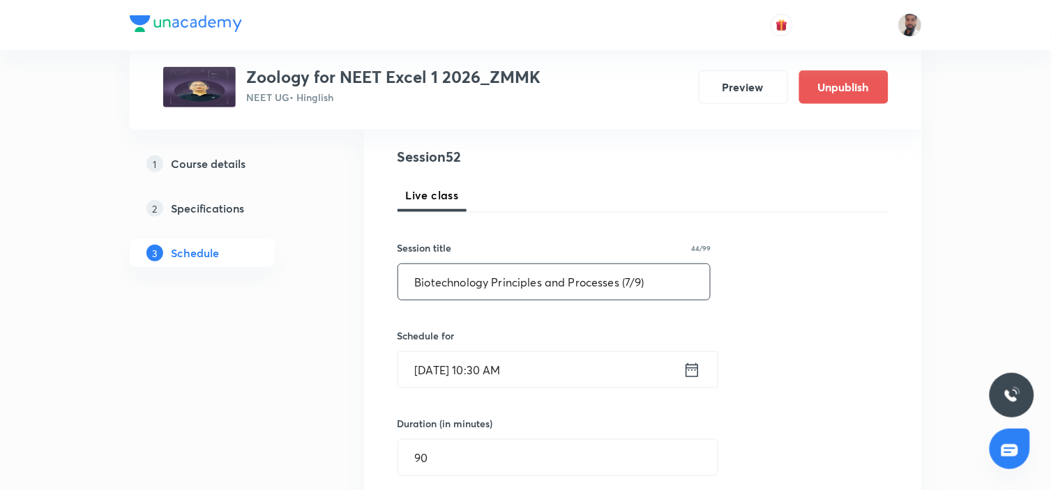
drag, startPoint x: 663, startPoint y: 279, endPoint x: 266, endPoint y: 316, distance: 398.7
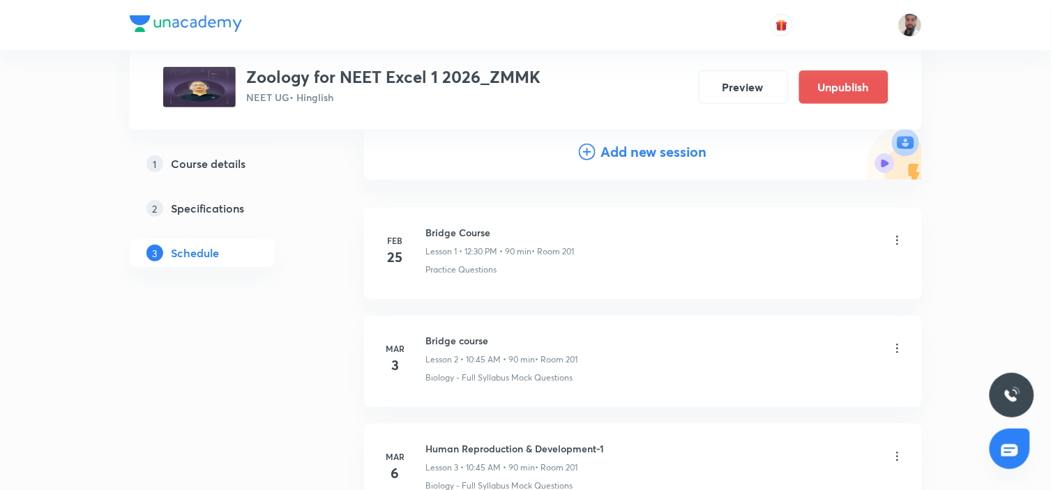
click at [583, 151] on icon at bounding box center [587, 152] width 17 height 17
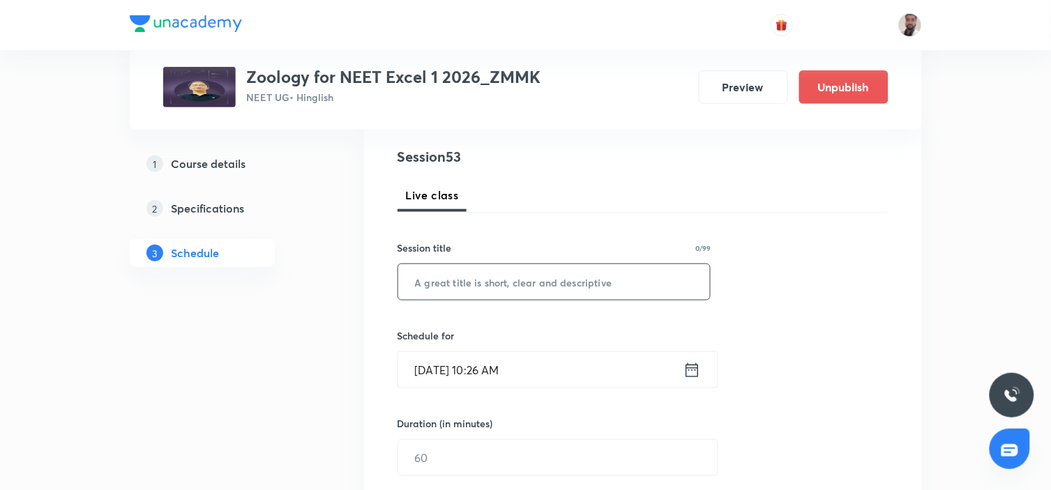
click at [528, 281] on input "text" at bounding box center [554, 282] width 313 height 36
paste input "Biotechnology Principles and Processes (7/9)"
click at [629, 282] on input "Biotechnology Principles and Processes (7/9)" at bounding box center [554, 282] width 313 height 36
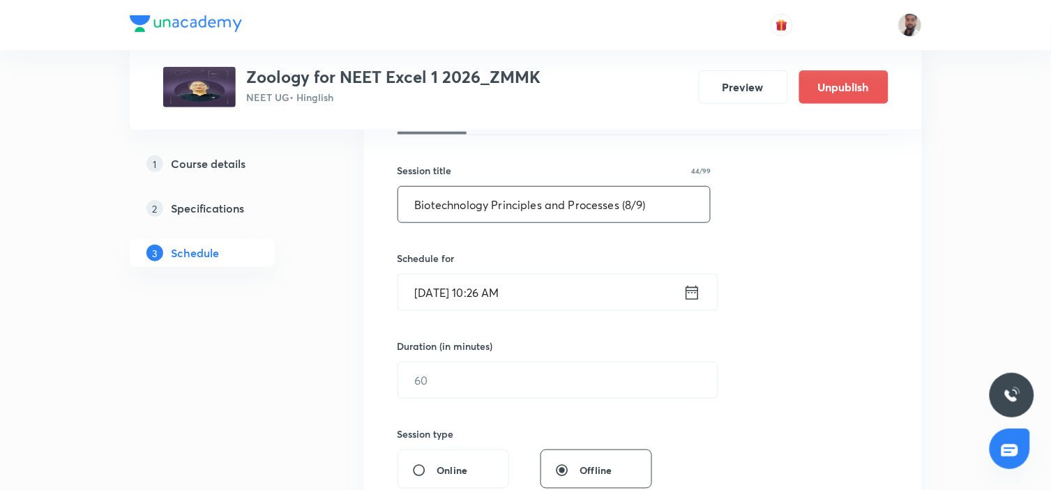
type input "Biotechnology Principles and Processes (8/9)"
click at [693, 294] on icon at bounding box center [692, 293] width 17 height 20
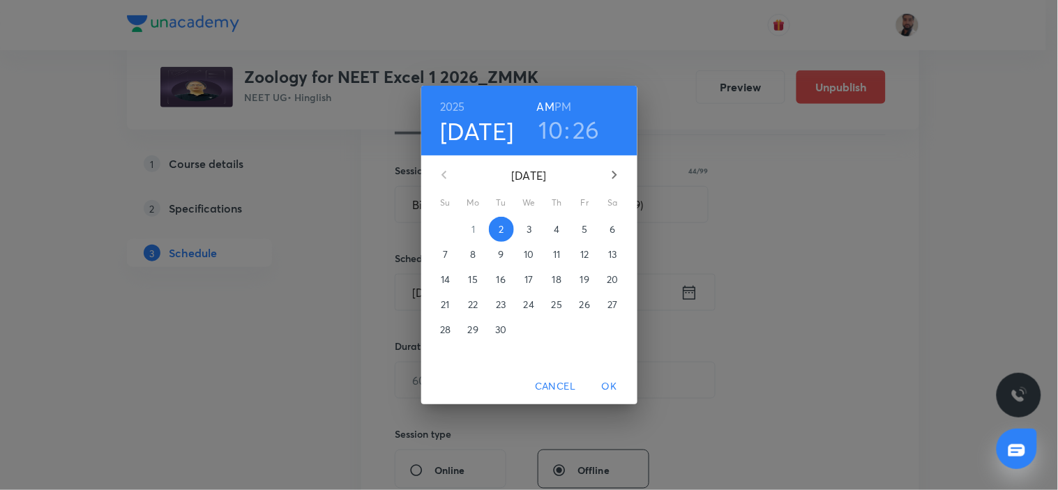
click at [561, 253] on span "11" at bounding box center [557, 255] width 25 height 14
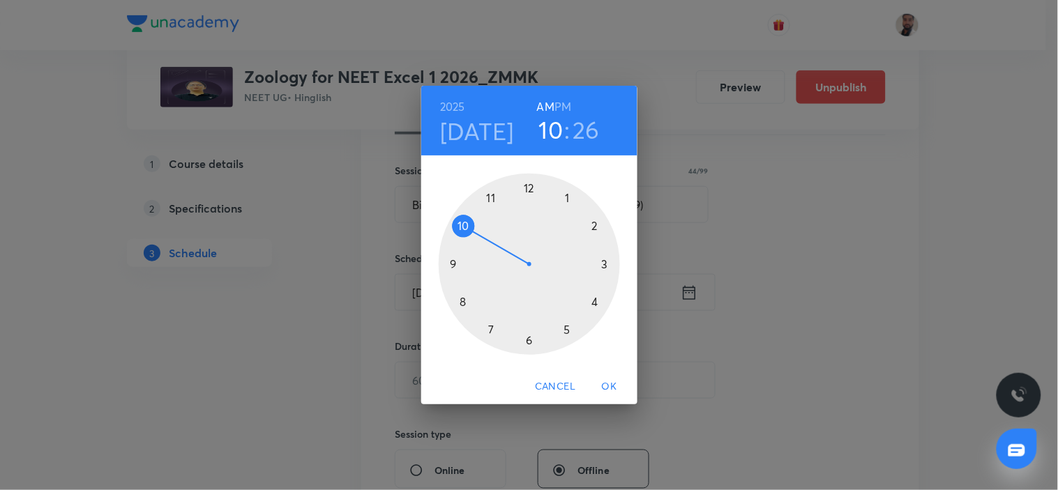
click at [469, 232] on div at bounding box center [529, 264] width 181 height 181
click at [530, 338] on div at bounding box center [529, 264] width 181 height 181
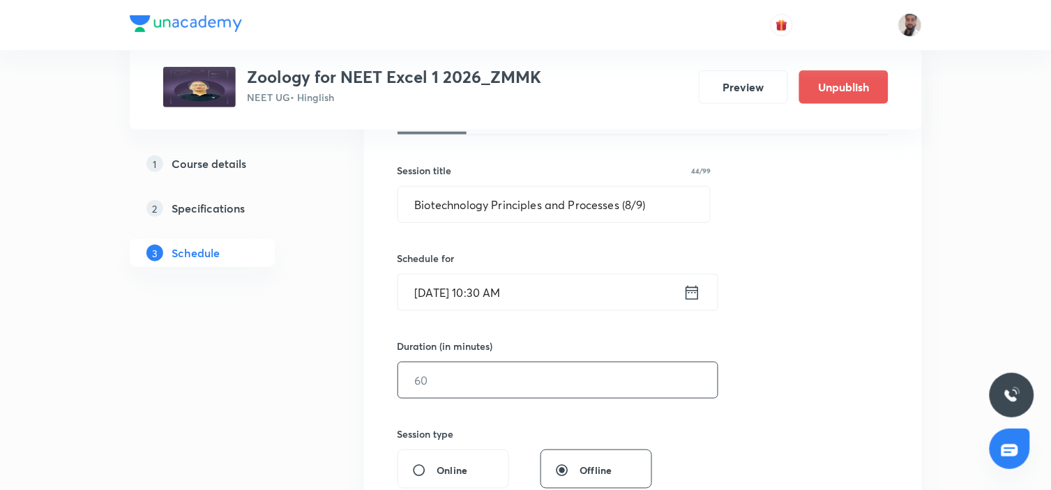
click at [428, 391] on input "text" at bounding box center [558, 381] width 320 height 36
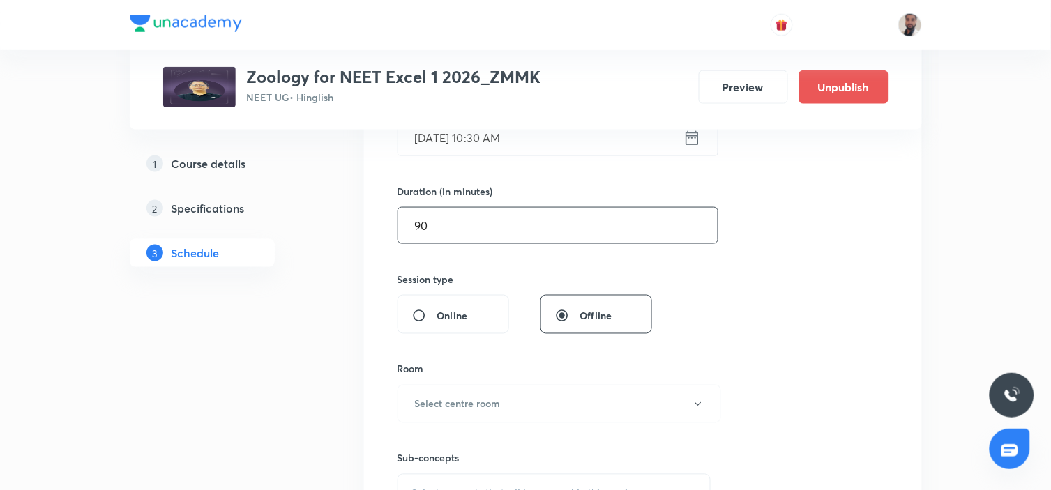
scroll to position [542, 0]
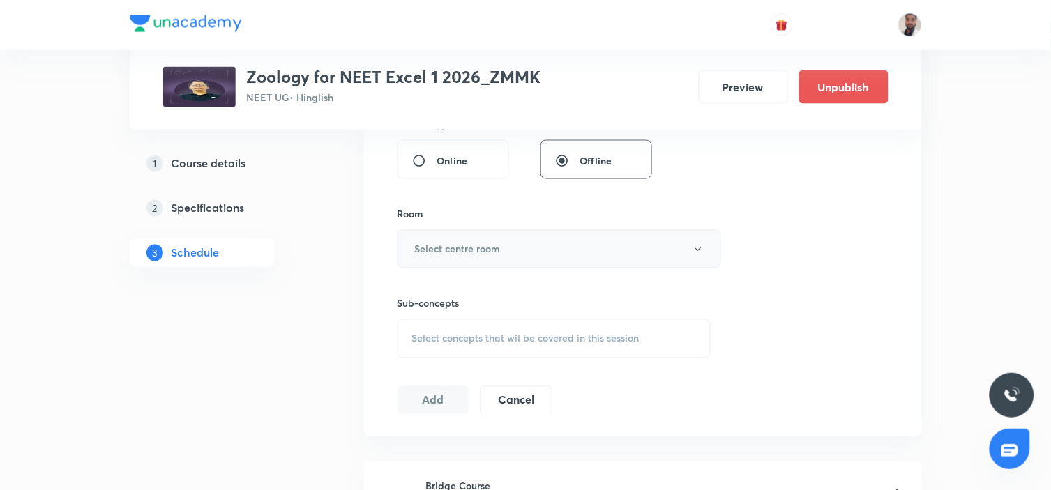
type input "90"
click at [511, 254] on button "Select centre room" at bounding box center [560, 249] width 324 height 38
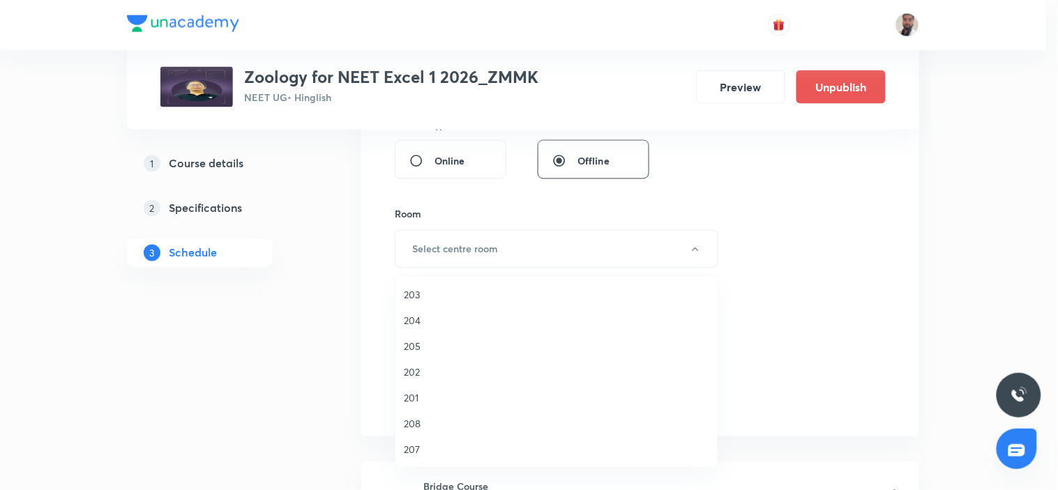
click at [412, 320] on span "204" at bounding box center [557, 320] width 306 height 15
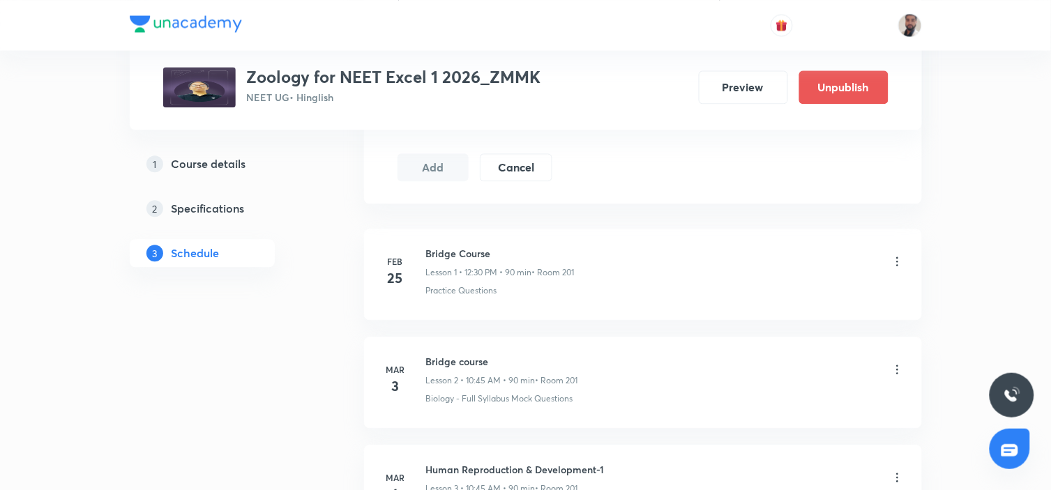
scroll to position [619, 0]
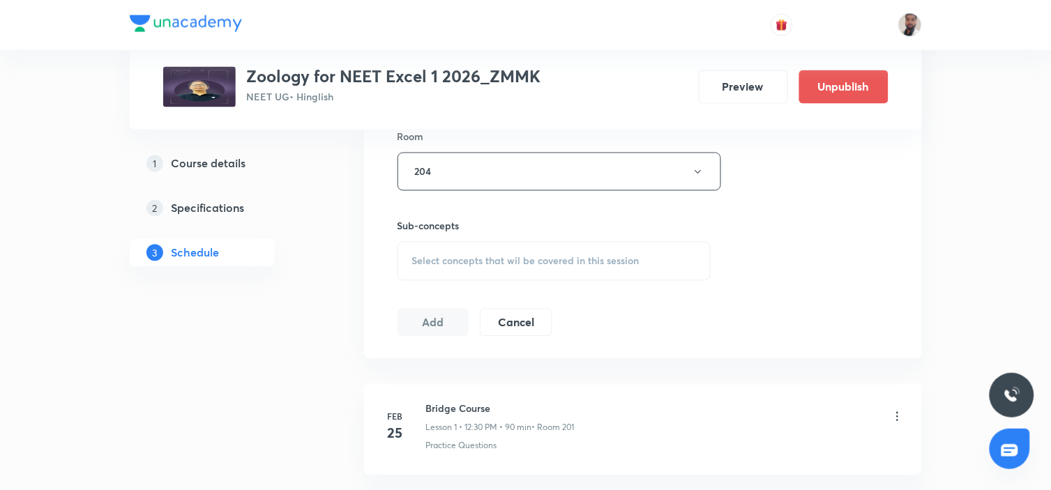
click at [545, 249] on div "Select concepts that wil be covered in this session" at bounding box center [555, 261] width 314 height 39
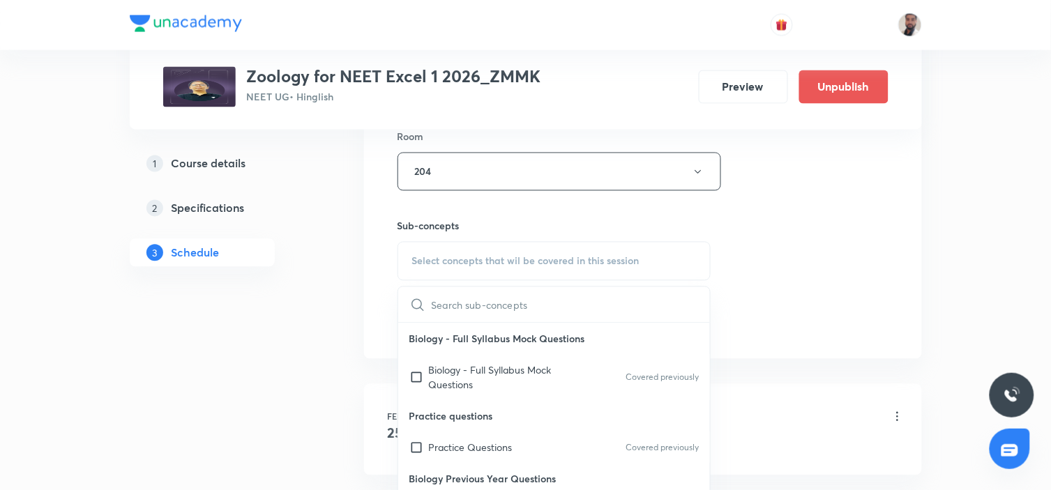
scroll to position [15638, 0]
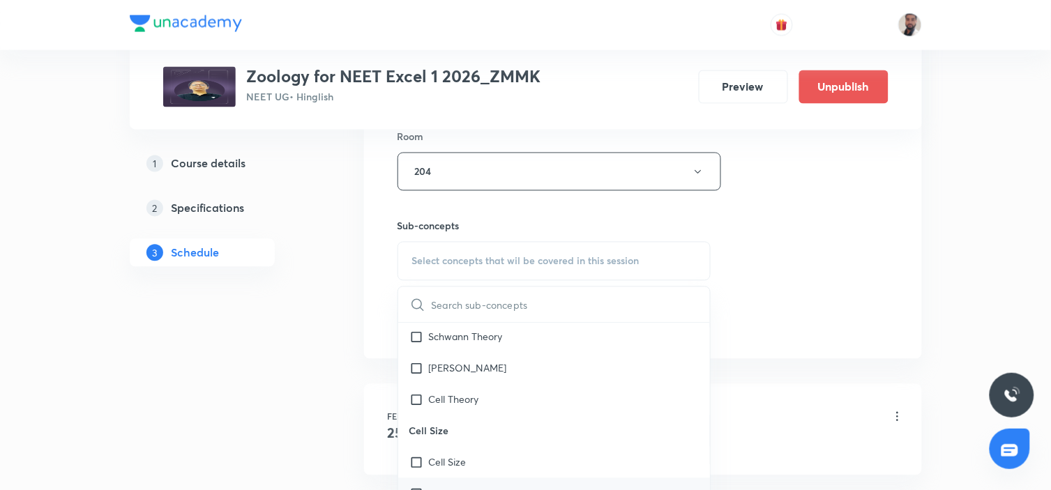
click at [519, 479] on div "Smallest Cell" at bounding box center [554, 494] width 313 height 31
checkbox input "true"
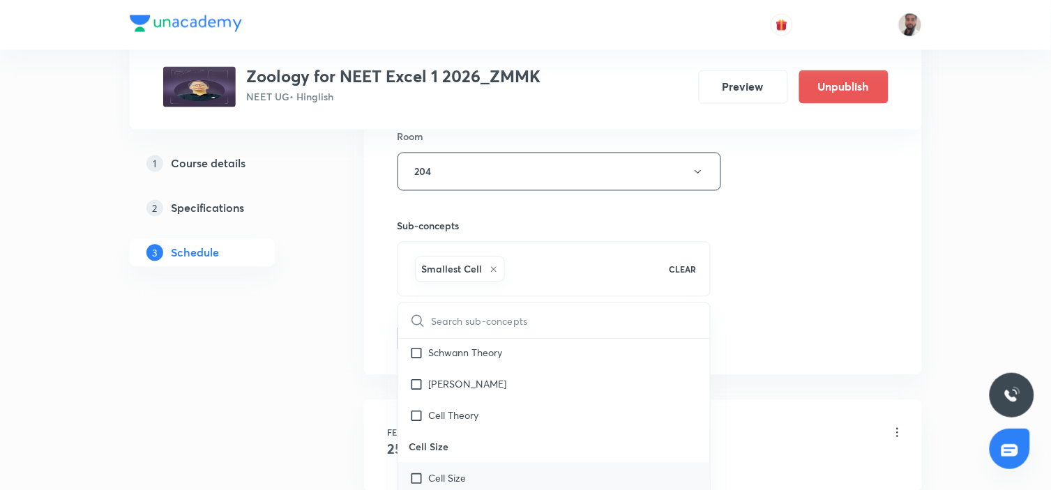
click at [490, 463] on div "Cell Size" at bounding box center [554, 478] width 313 height 31
checkbox input "true"
drag, startPoint x: 206, startPoint y: 408, endPoint x: 241, endPoint y: 394, distance: 38.2
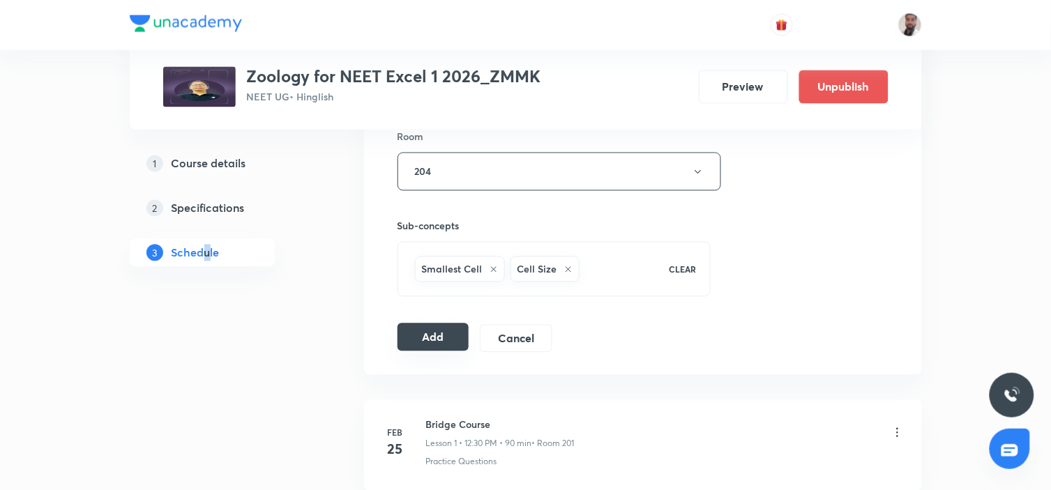
click at [442, 332] on button "Add" at bounding box center [434, 338] width 72 height 28
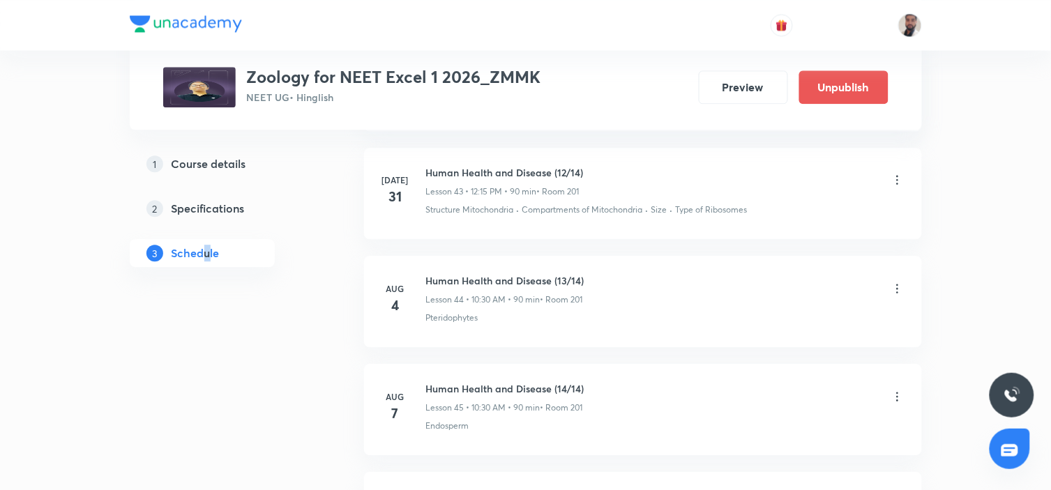
scroll to position [5873, 0]
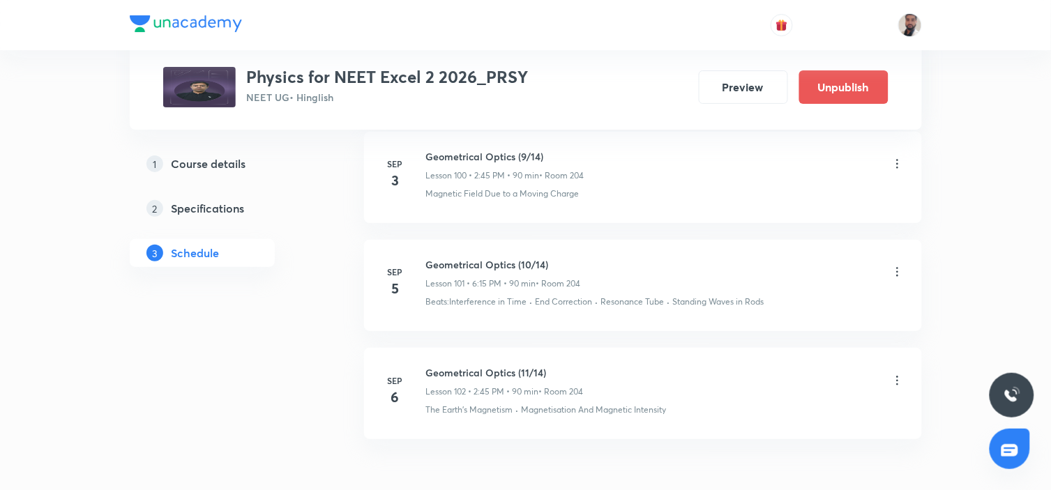
scroll to position [12238, 0]
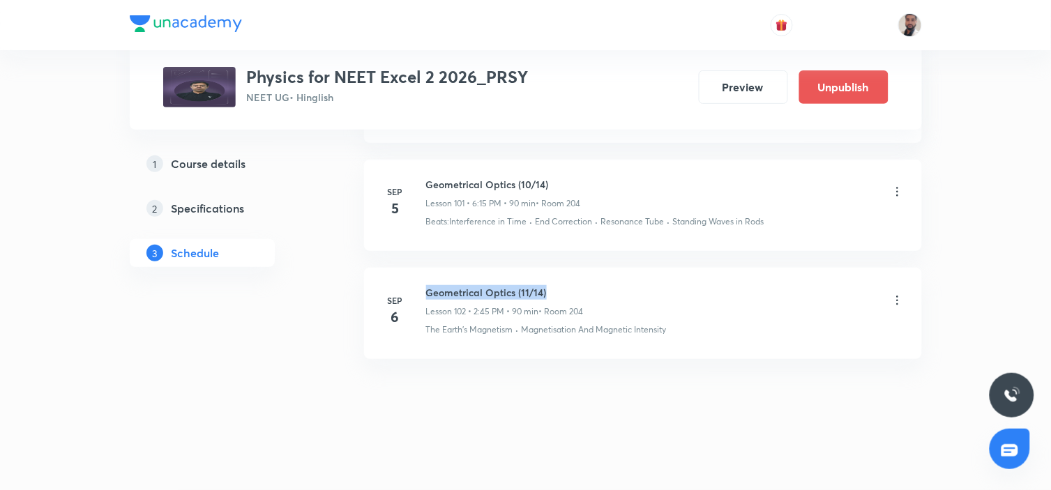
drag, startPoint x: 559, startPoint y: 294, endPoint x: 426, endPoint y: 287, distance: 133.4
click at [426, 287] on h6 "Geometrical Optics (11/14)" at bounding box center [505, 292] width 158 height 15
copy h6 "Geometrical Optics (11/14)"
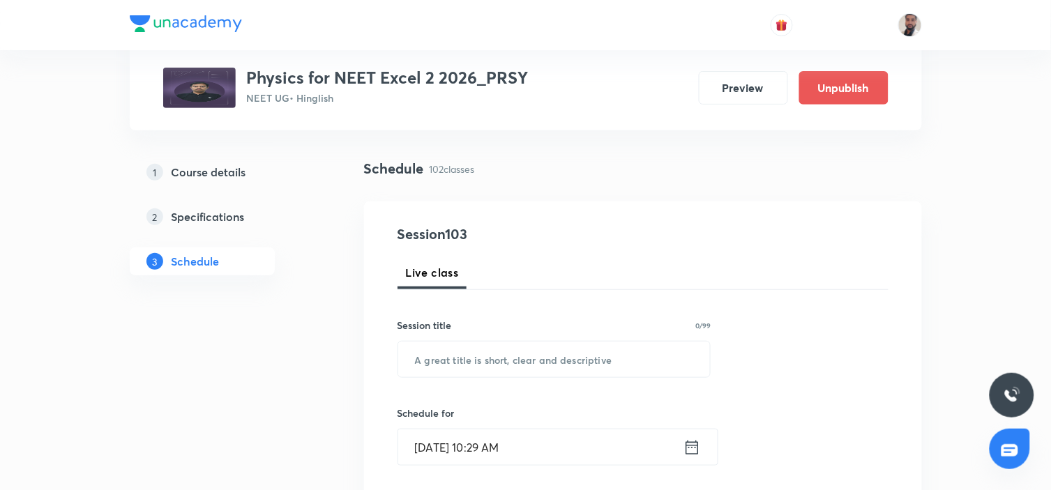
scroll to position [155, 0]
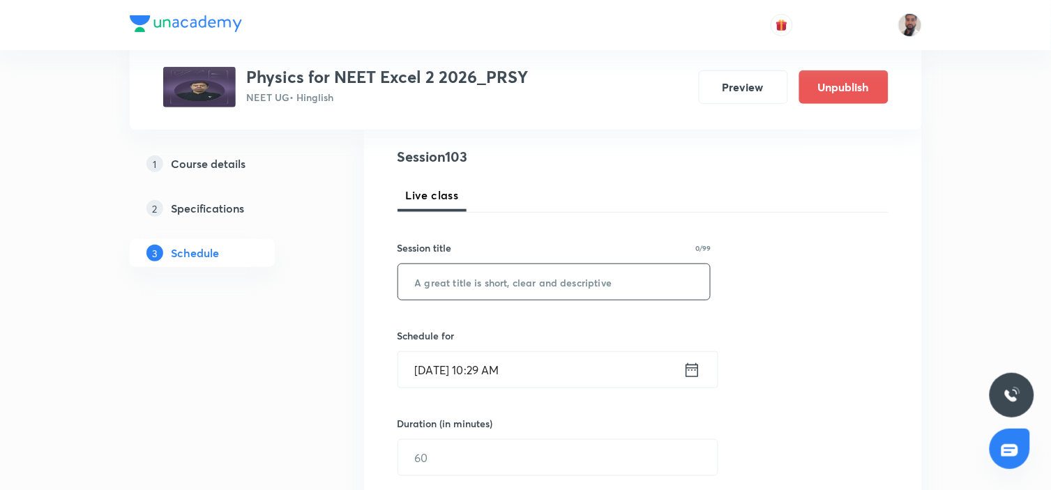
click at [511, 283] on input "text" at bounding box center [554, 282] width 313 height 36
paste input "Geometrical Optics (11/14)"
click at [530, 282] on input "Geometrical Optics (11/14)" at bounding box center [554, 282] width 313 height 36
type input "Geometrical Optics (12/14)"
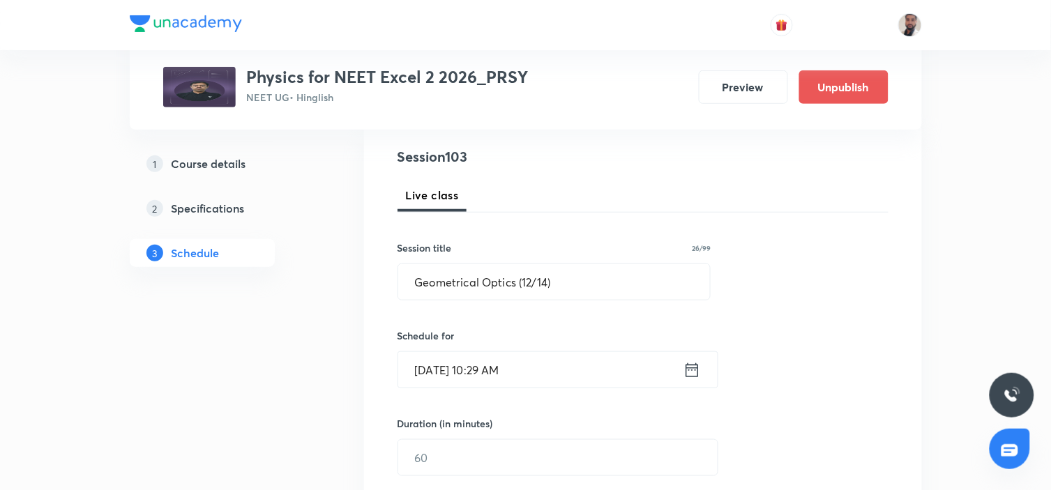
click at [686, 363] on icon at bounding box center [692, 371] width 17 height 20
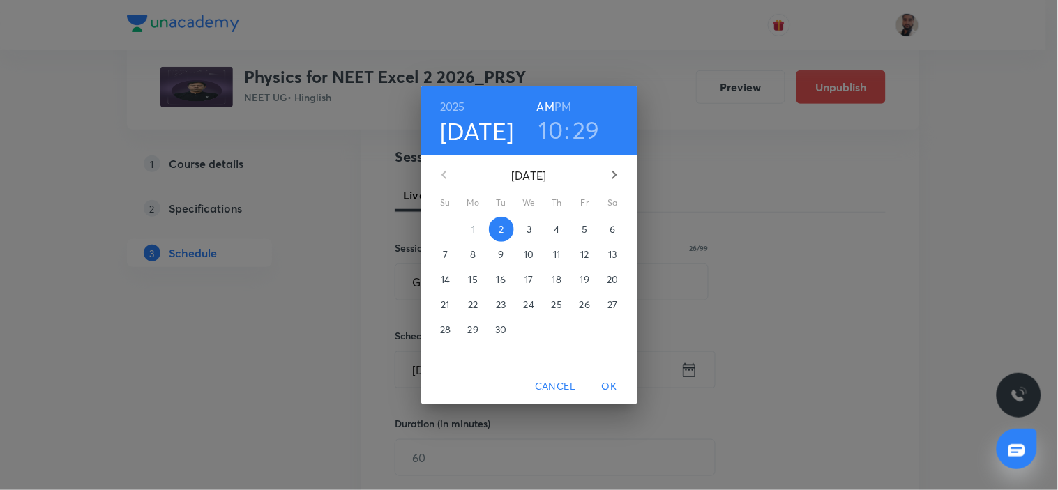
click at [500, 255] on p "9" at bounding box center [501, 255] width 6 height 14
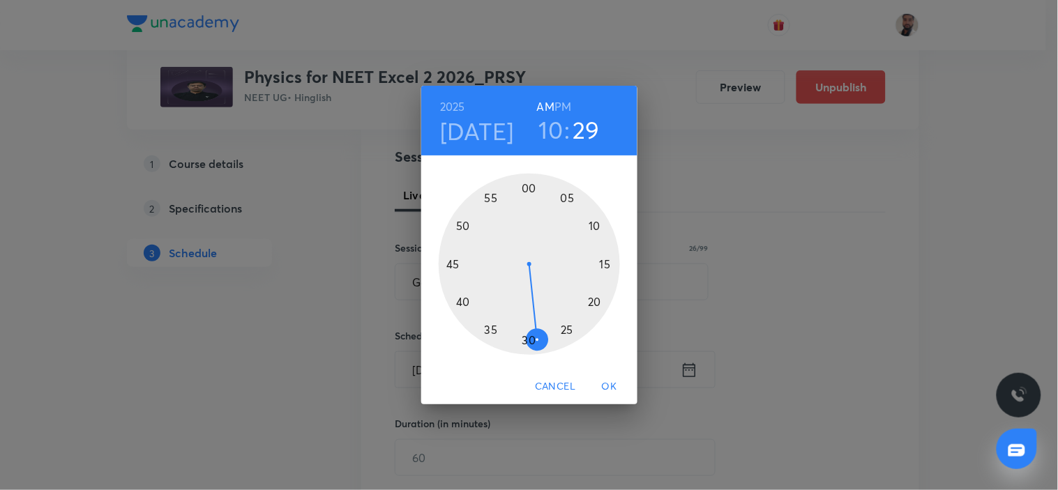
click at [562, 103] on h6 "PM" at bounding box center [563, 107] width 17 height 20
click at [553, 134] on h3 "10" at bounding box center [551, 129] width 24 height 29
click at [527, 340] on div at bounding box center [529, 264] width 181 height 181
click at [605, 265] on div at bounding box center [529, 264] width 181 height 181
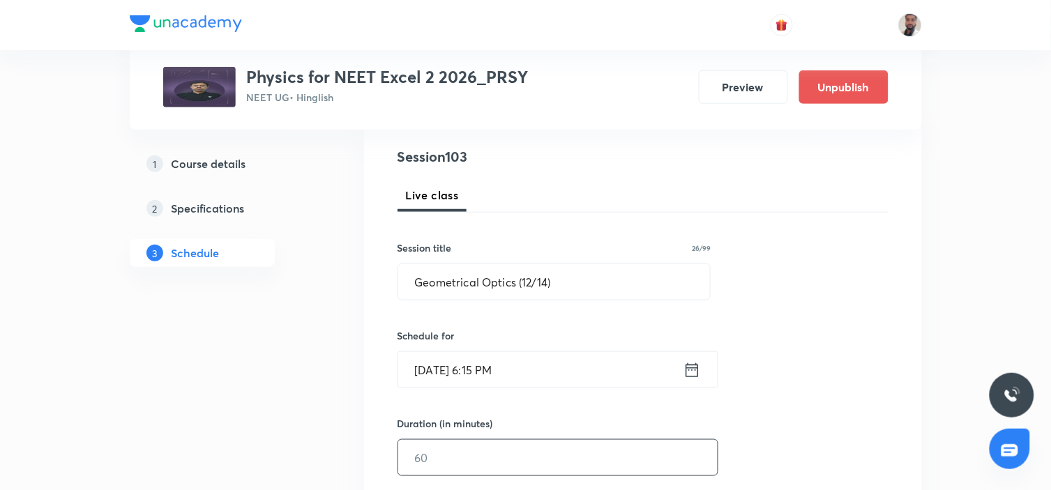
click at [452, 452] on input "text" at bounding box center [558, 458] width 320 height 36
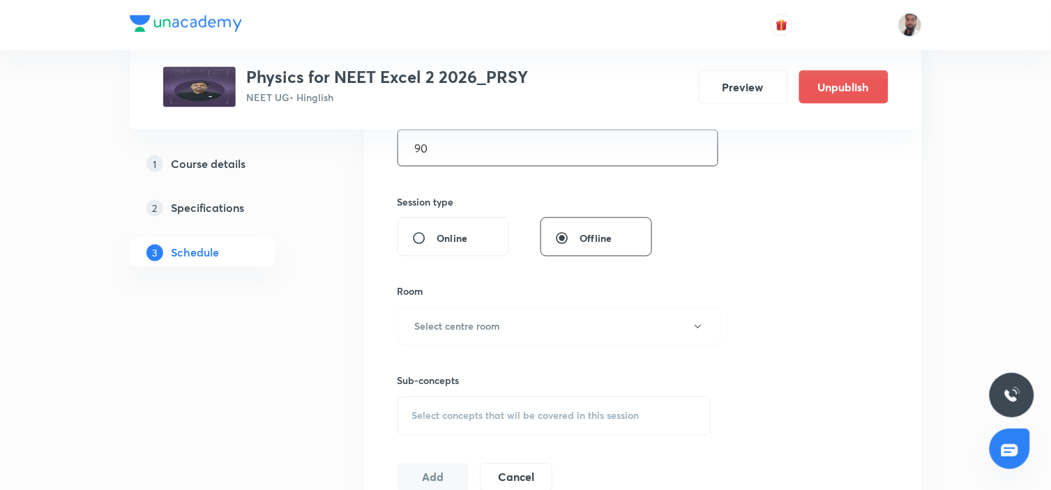
scroll to position [542, 0]
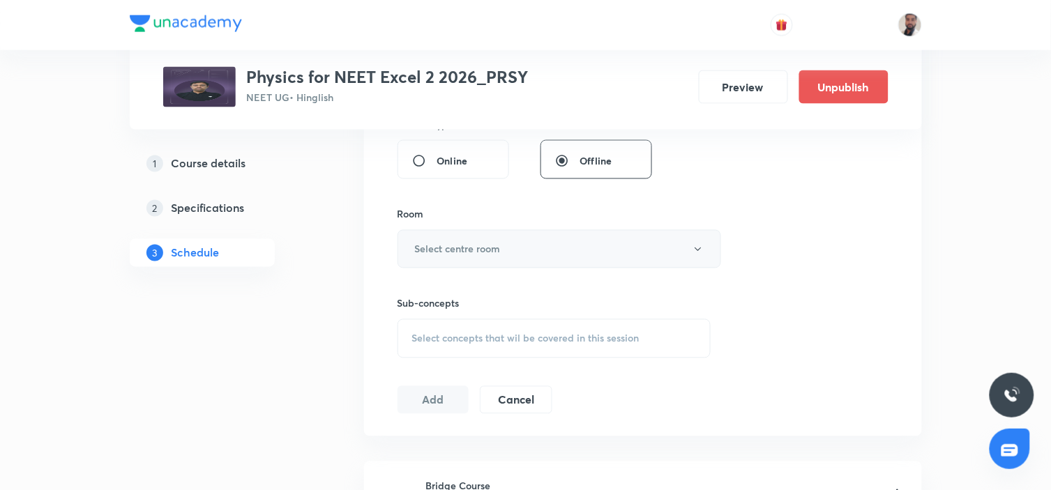
type input "90"
click at [507, 238] on button "Select centre room" at bounding box center [560, 249] width 324 height 38
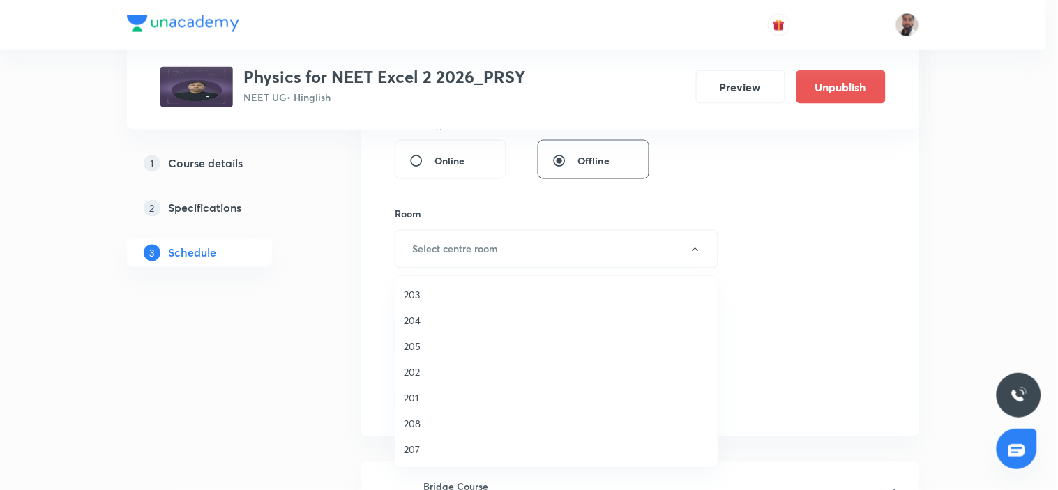
click at [426, 322] on span "204" at bounding box center [557, 320] width 306 height 15
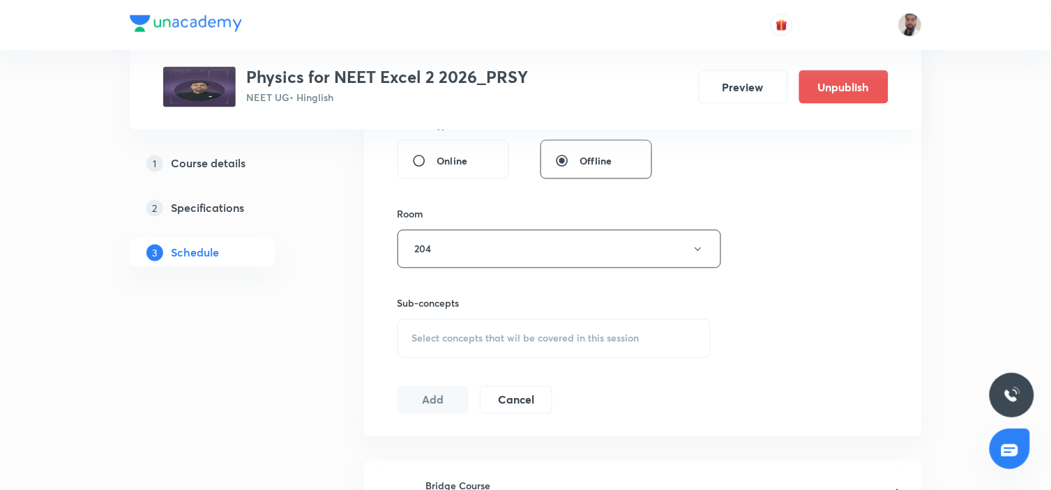
scroll to position [698, 0]
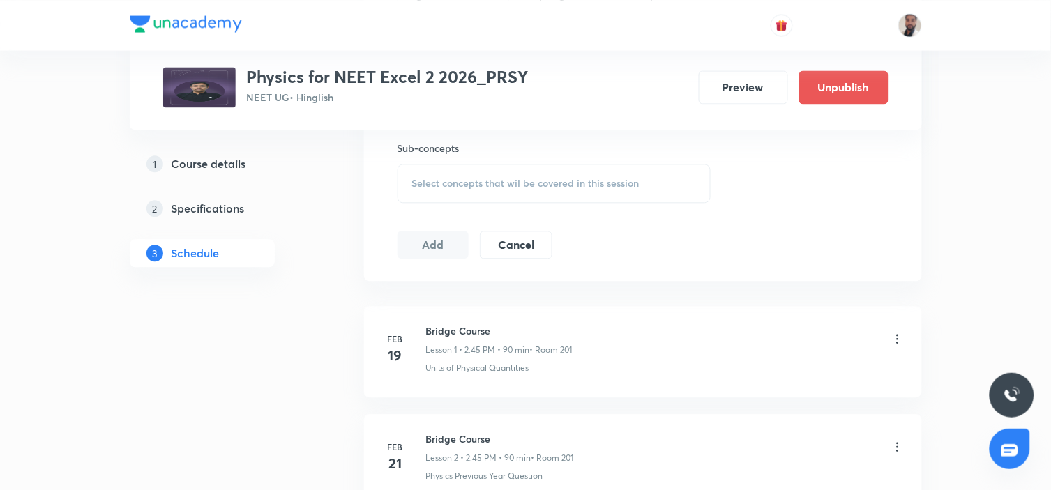
click at [467, 184] on span "Select concepts that wil be covered in this session" at bounding box center [525, 183] width 227 height 11
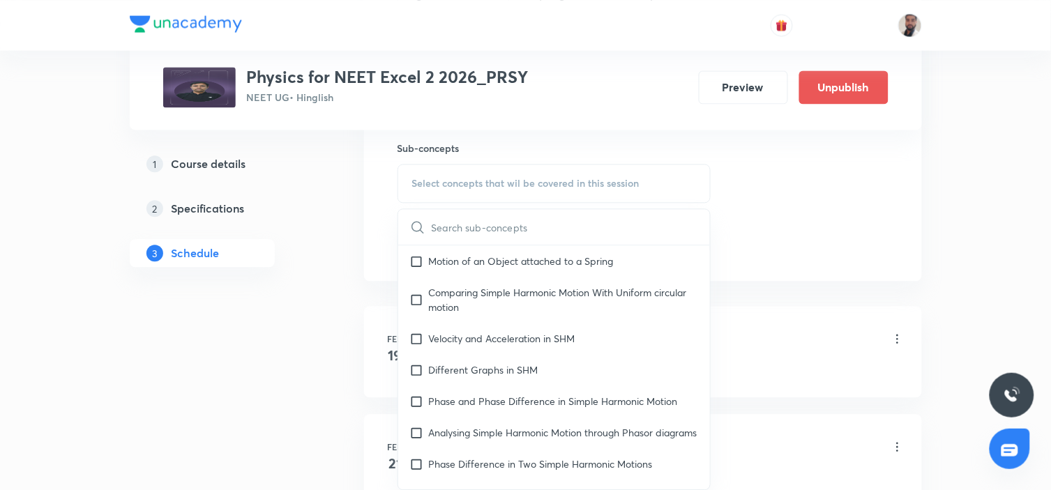
scroll to position [8498, 0]
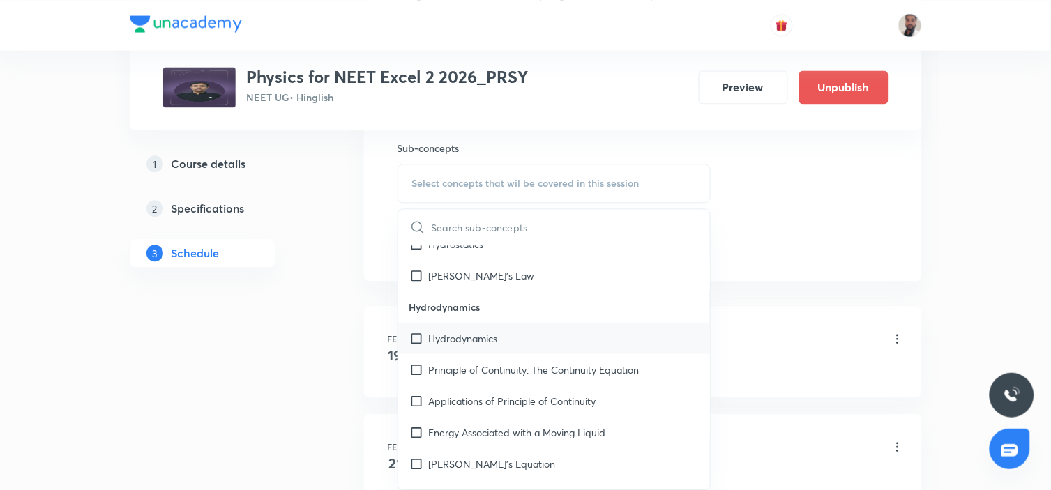
click at [606, 330] on div "Hydrodynamics" at bounding box center [554, 337] width 313 height 31
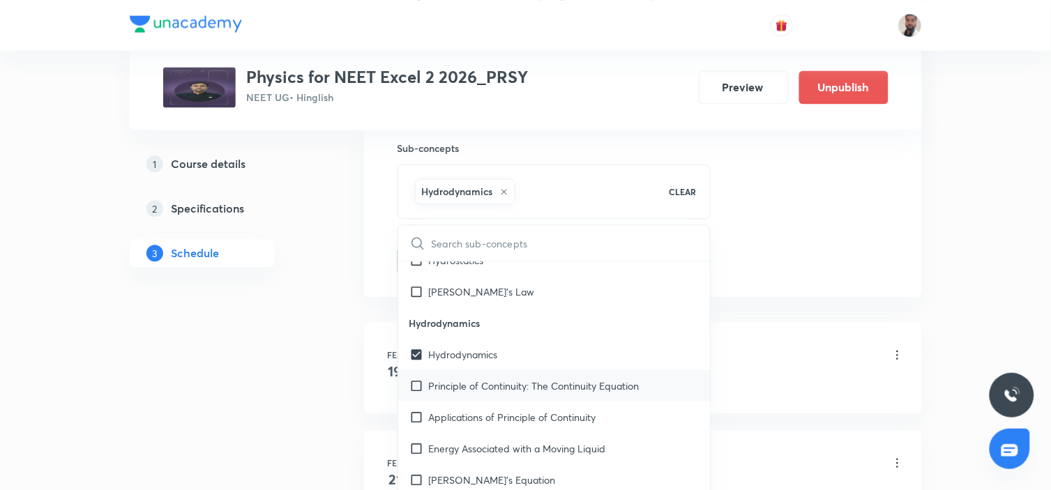
drag, startPoint x: 580, startPoint y: 377, endPoint x: 553, endPoint y: 409, distance: 41.1
click at [581, 378] on p "Principle of Continuity: The Continuity Equation" at bounding box center [534, 385] width 211 height 15
checkbox input "true"
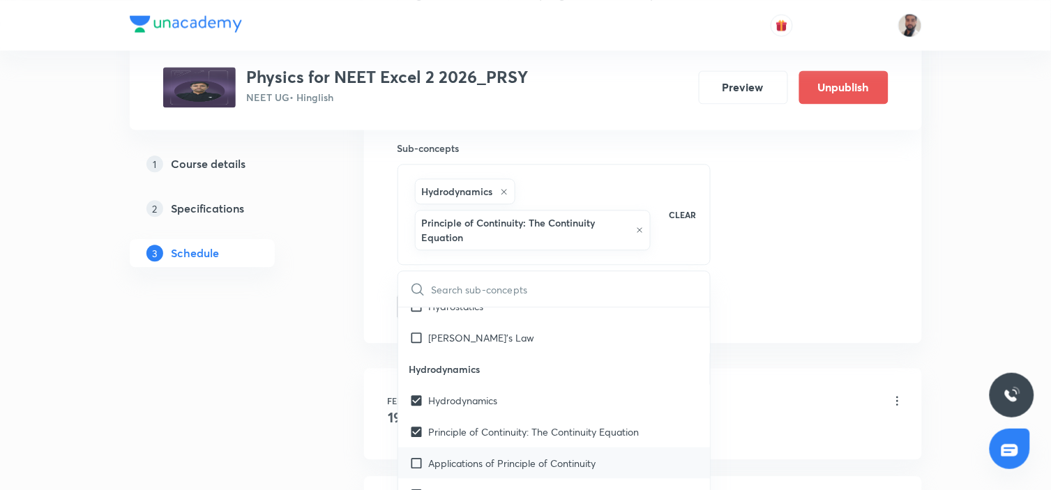
click at [519, 456] on p "Applications of Principle of Continuity" at bounding box center [512, 463] width 167 height 15
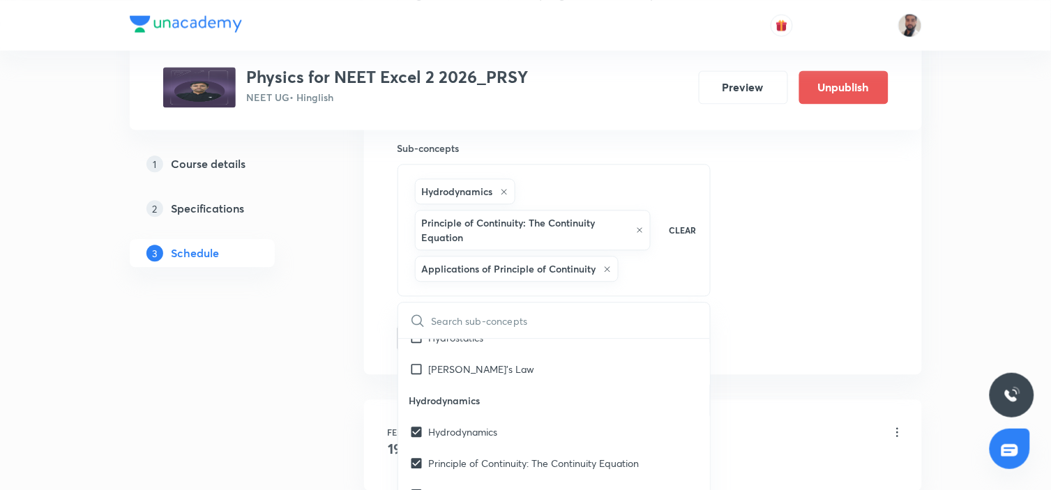
drag, startPoint x: 265, startPoint y: 429, endPoint x: 299, endPoint y: 412, distance: 37.8
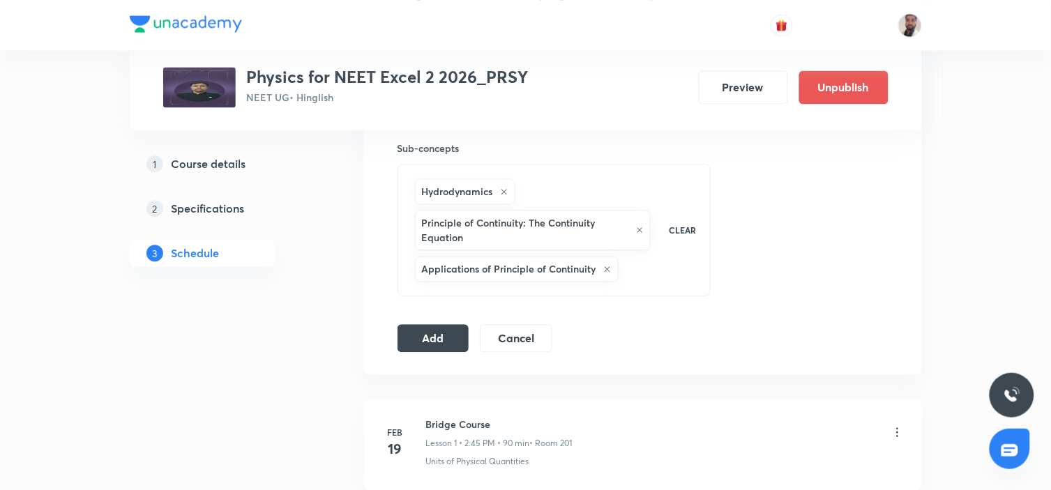
drag, startPoint x: 426, startPoint y: 342, endPoint x: 443, endPoint y: 342, distance: 17.4
click at [426, 342] on button "Add" at bounding box center [434, 337] width 72 height 28
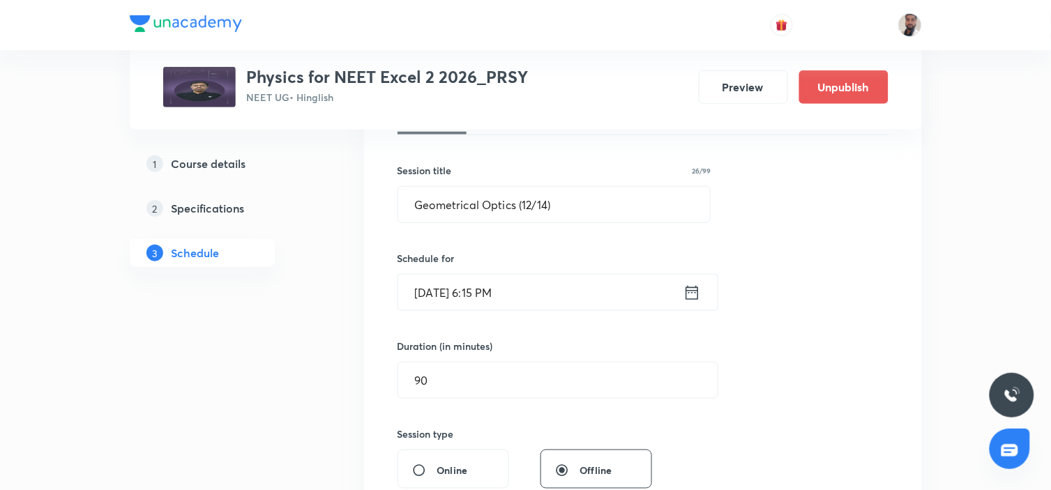
scroll to position [0, 0]
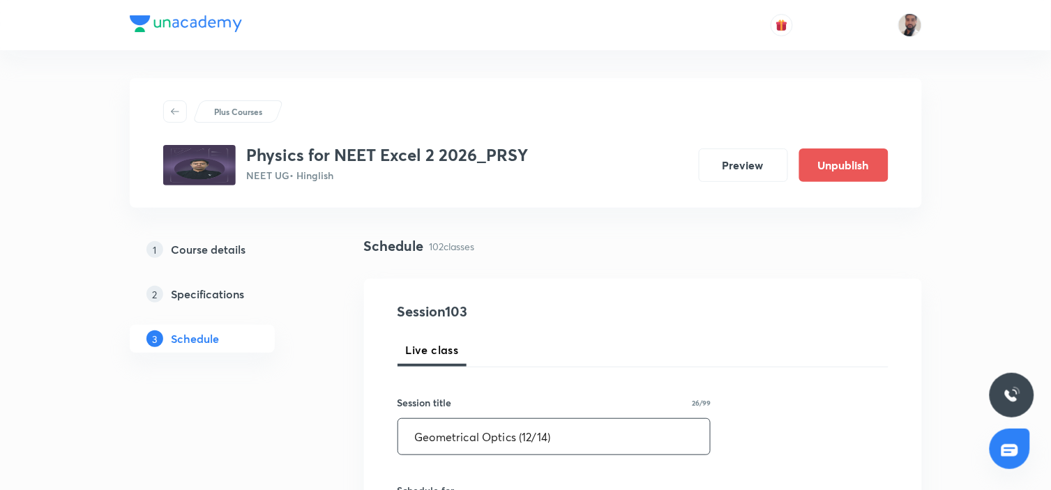
drag, startPoint x: 584, startPoint y: 431, endPoint x: 329, endPoint y: 435, distance: 255.4
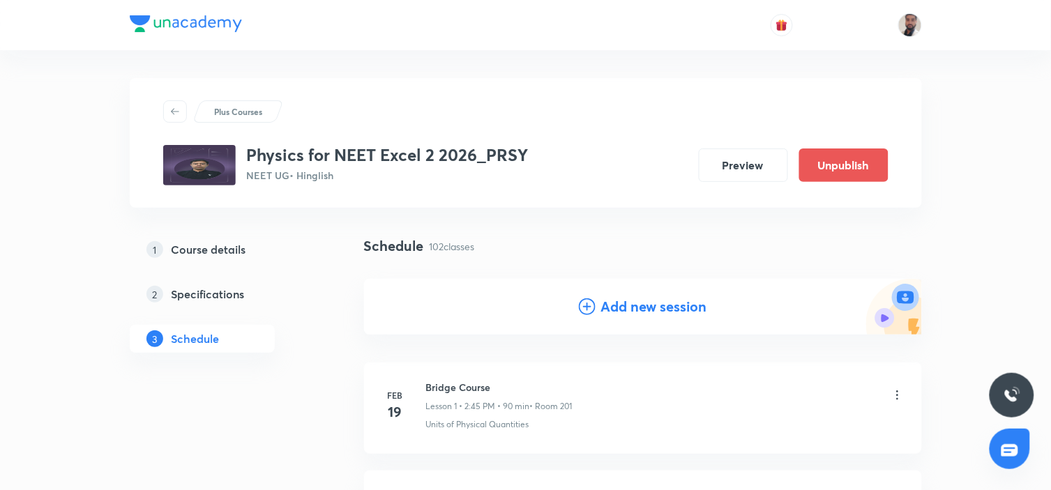
click at [586, 303] on icon at bounding box center [587, 307] width 17 height 17
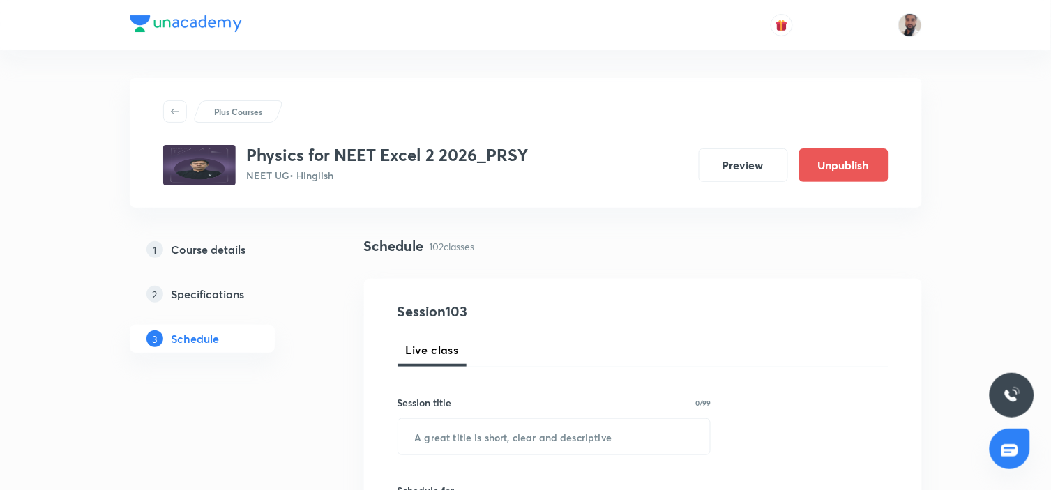
scroll to position [155, 0]
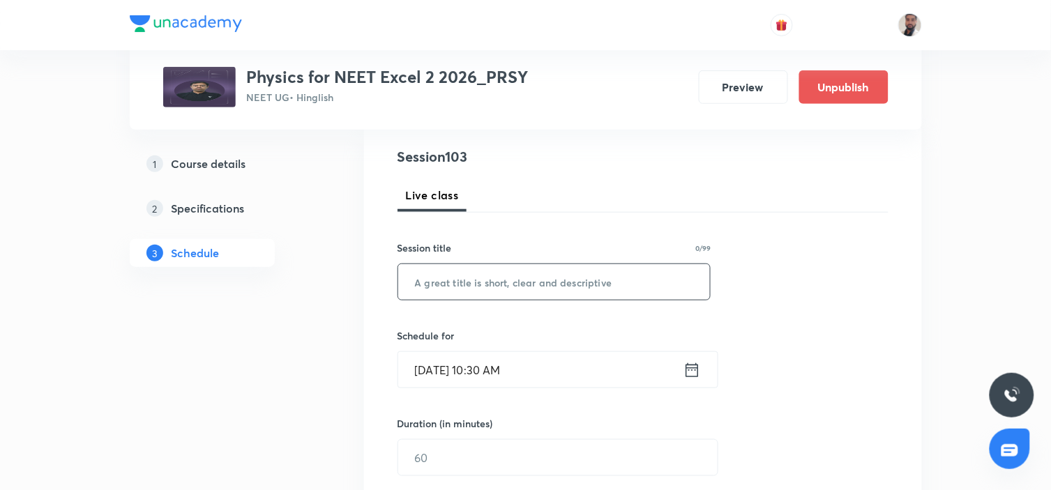
click at [554, 288] on input "text" at bounding box center [554, 282] width 313 height 36
paste input "Geometrical Optics (12/14)"
click at [534, 283] on input "Geometrical Optics (12/14)" at bounding box center [554, 282] width 313 height 36
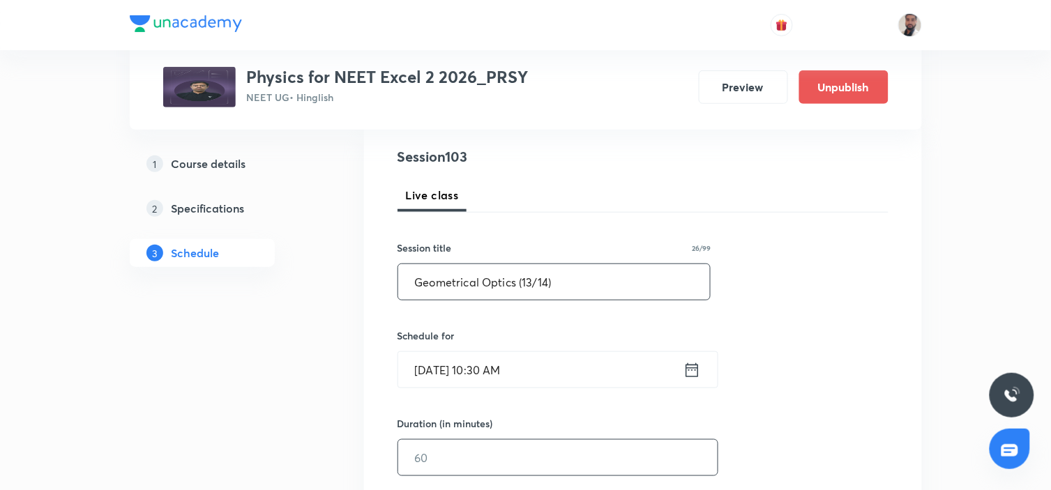
scroll to position [310, 0]
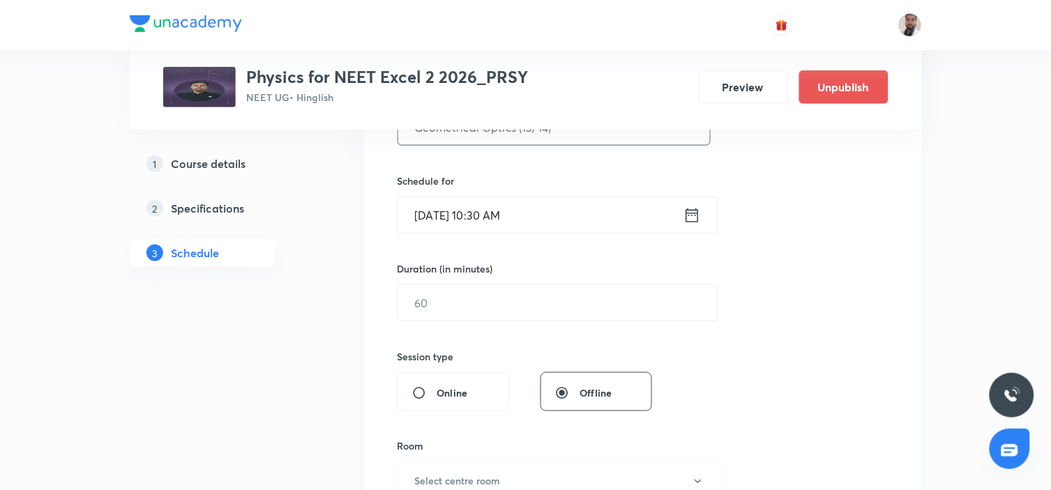
type input "Geometrical Optics (13/14)"
click at [689, 208] on icon at bounding box center [692, 216] width 17 height 20
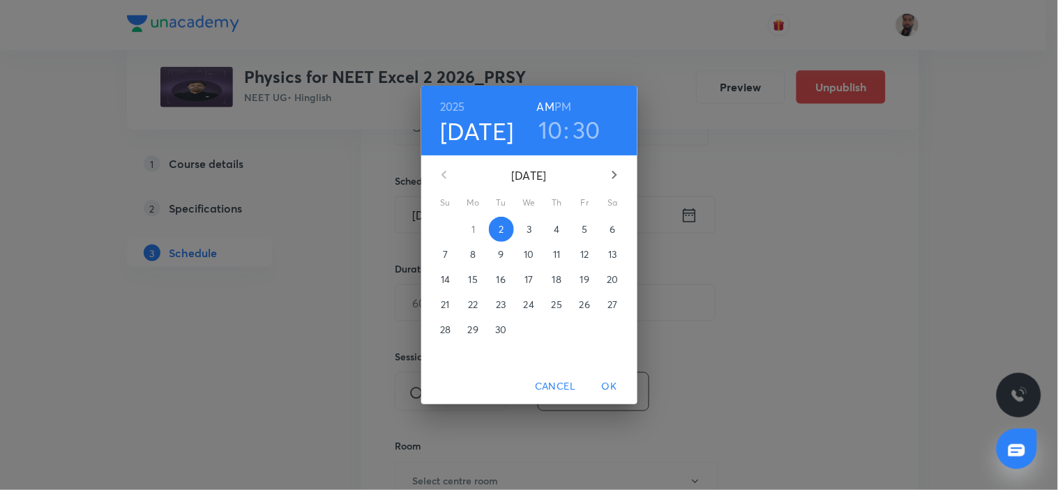
click at [530, 255] on p "10" at bounding box center [529, 255] width 10 height 14
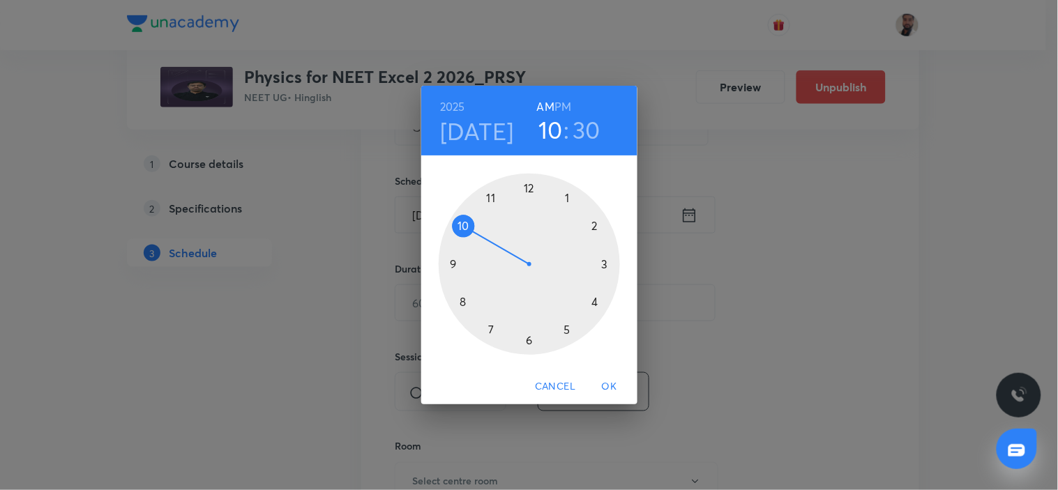
click at [596, 226] on div at bounding box center [529, 264] width 181 height 181
click at [569, 103] on h6 "PM" at bounding box center [563, 107] width 17 height 20
click at [460, 262] on div at bounding box center [529, 264] width 181 height 181
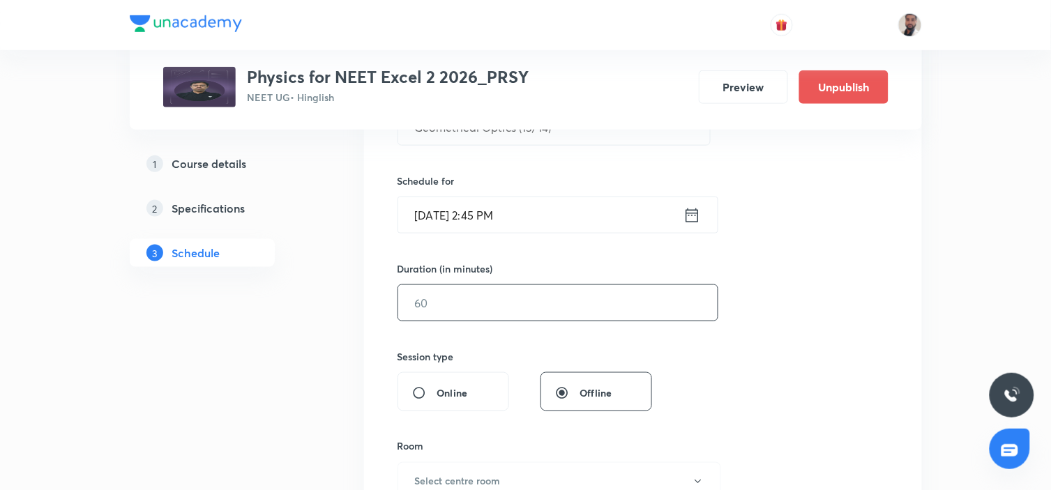
click at [454, 301] on input "text" at bounding box center [558, 303] width 320 height 36
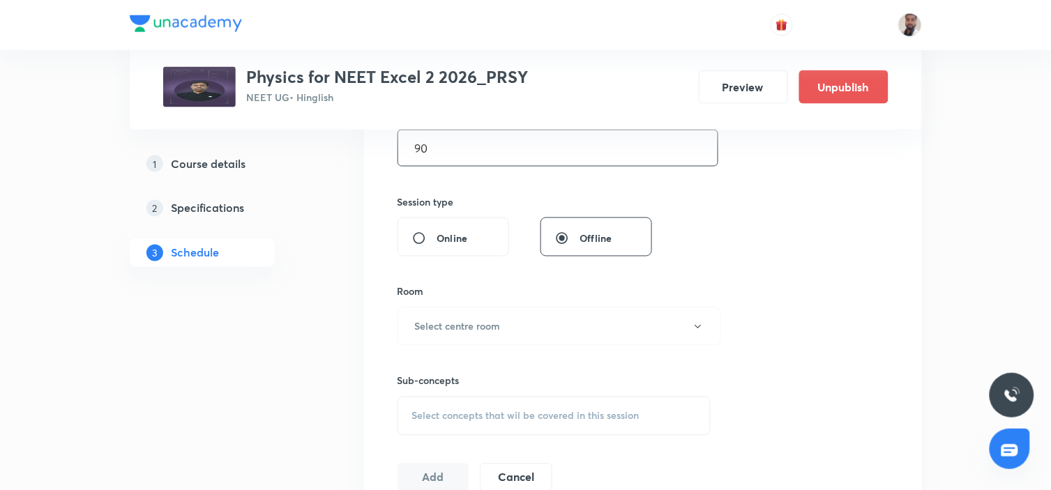
scroll to position [542, 0]
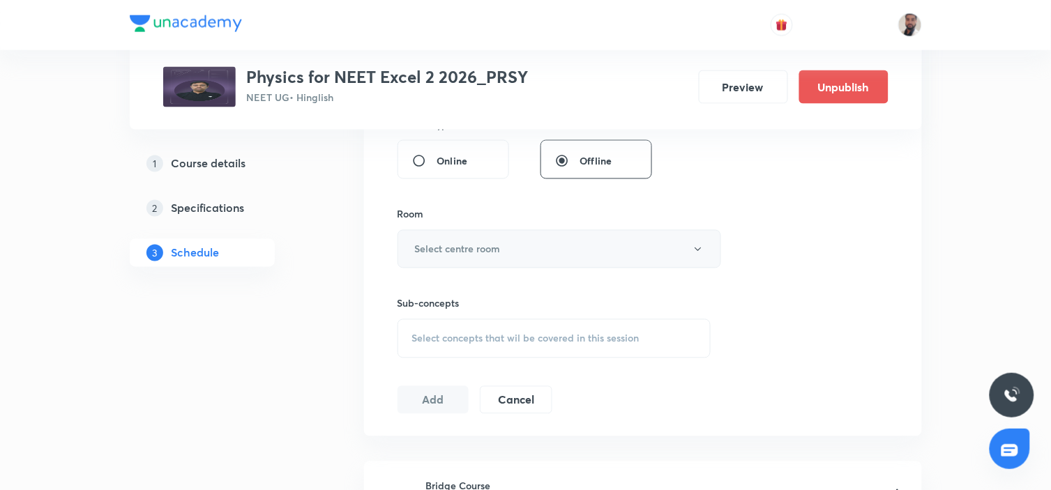
type input "90"
click at [498, 242] on h6 "Select centre room" at bounding box center [458, 249] width 86 height 15
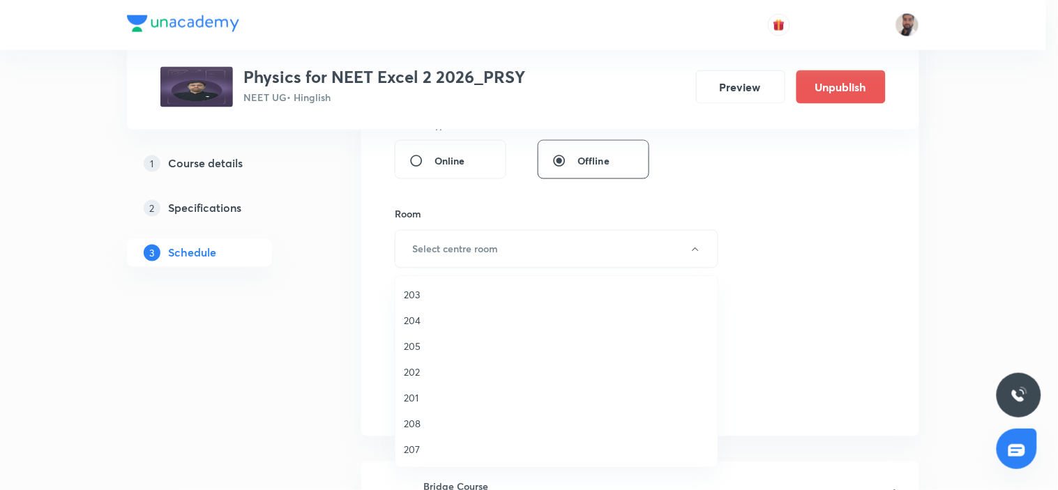
click at [421, 323] on span "204" at bounding box center [557, 320] width 306 height 15
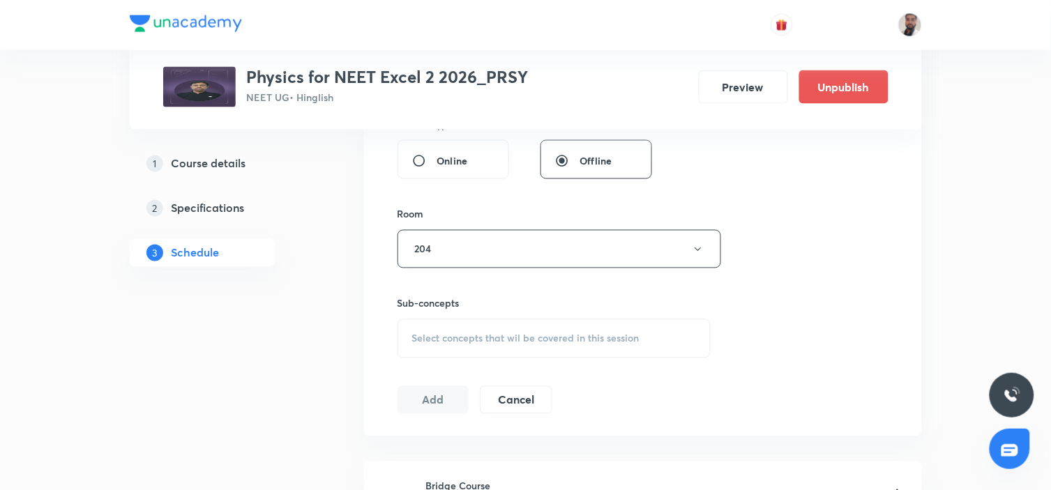
scroll to position [619, 0]
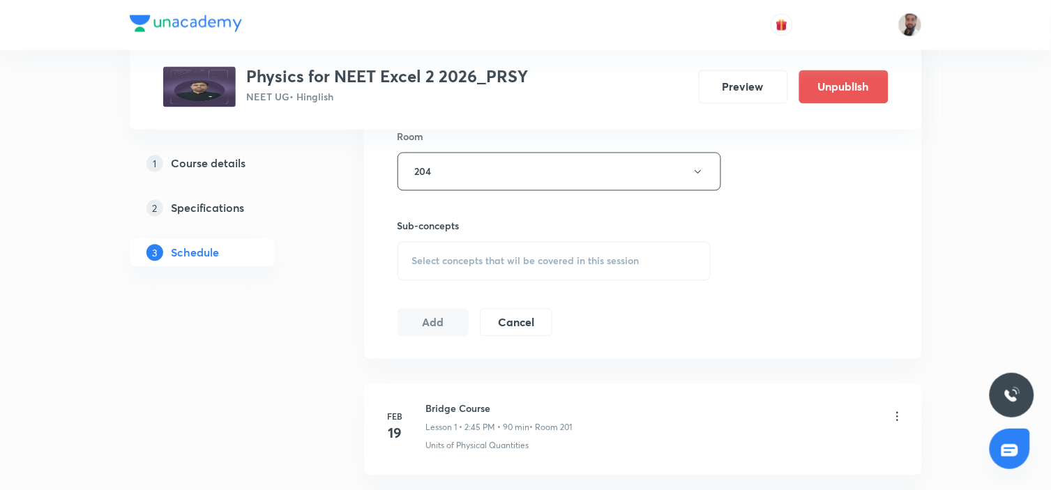
click at [512, 262] on span "Select concepts that wil be covered in this session" at bounding box center [525, 261] width 227 height 11
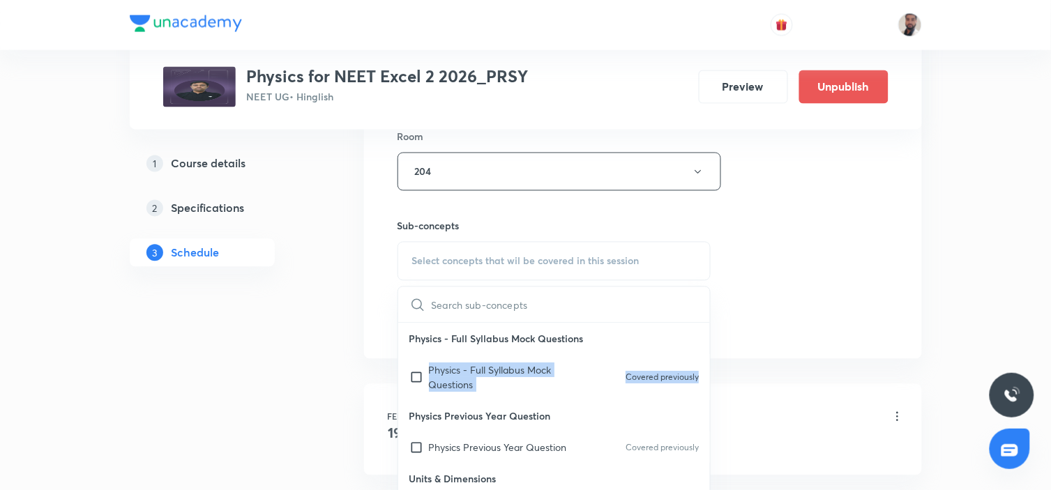
drag, startPoint x: 698, startPoint y: 344, endPoint x: 703, endPoint y: 350, distance: 7.9
click at [705, 382] on div "Physics - Full Syllabus Mock Questions Physics - Full Syllabus Mock Questions C…" at bounding box center [554, 446] width 313 height 244
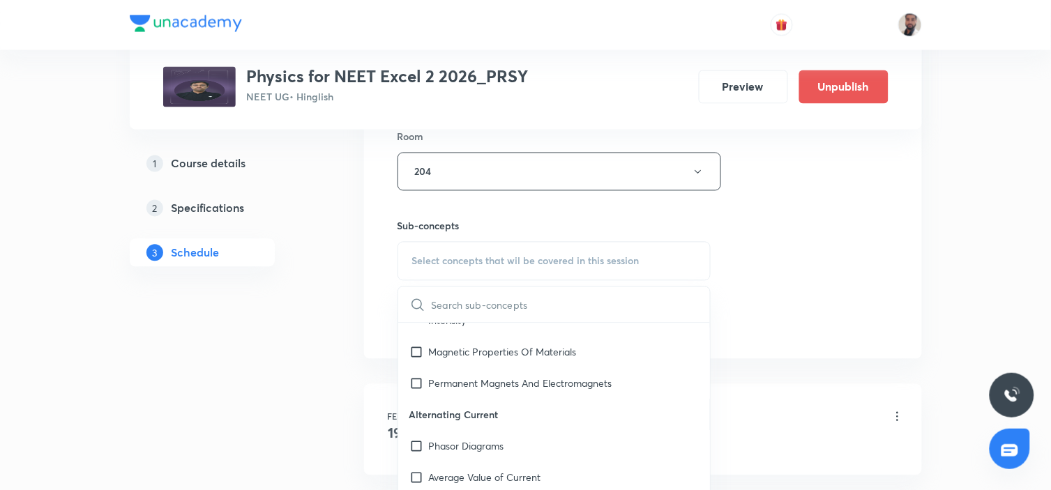
click at [617, 405] on p "Alternating Current" at bounding box center [554, 415] width 313 height 31
click at [584, 377] on p "Permanent Magnets And Electromagnets" at bounding box center [520, 384] width 183 height 15
checkbox input "true"
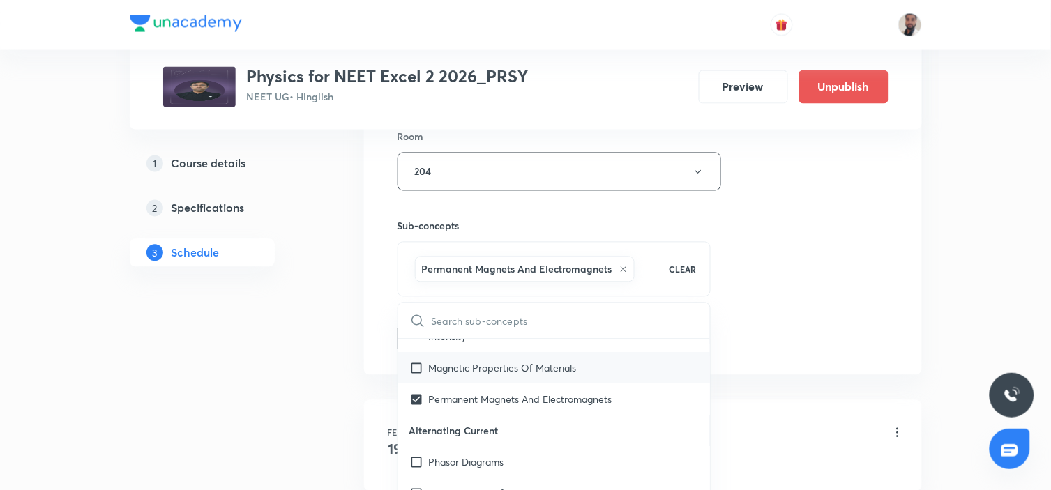
click at [557, 361] on p "Magnetic Properties Of Materials" at bounding box center [503, 368] width 148 height 15
checkbox input "true"
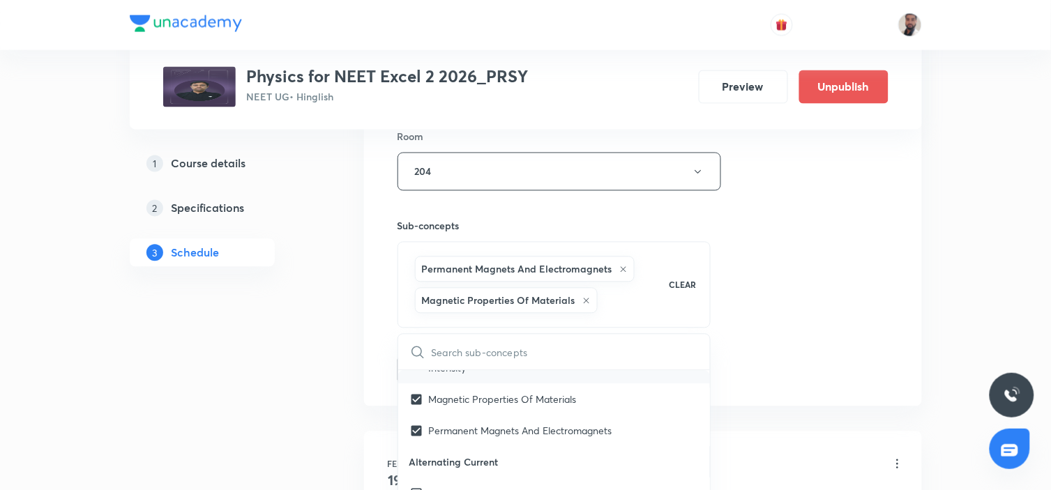
scroll to position [14798, 0]
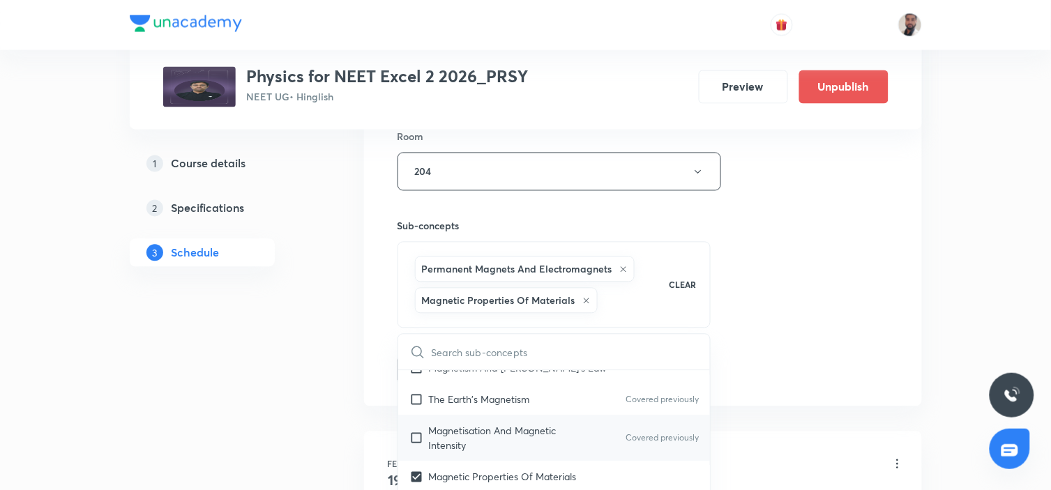
click at [520, 424] on p "Magnetisation And Magnetic Intensity" at bounding box center [499, 438] width 141 height 29
checkbox input "true"
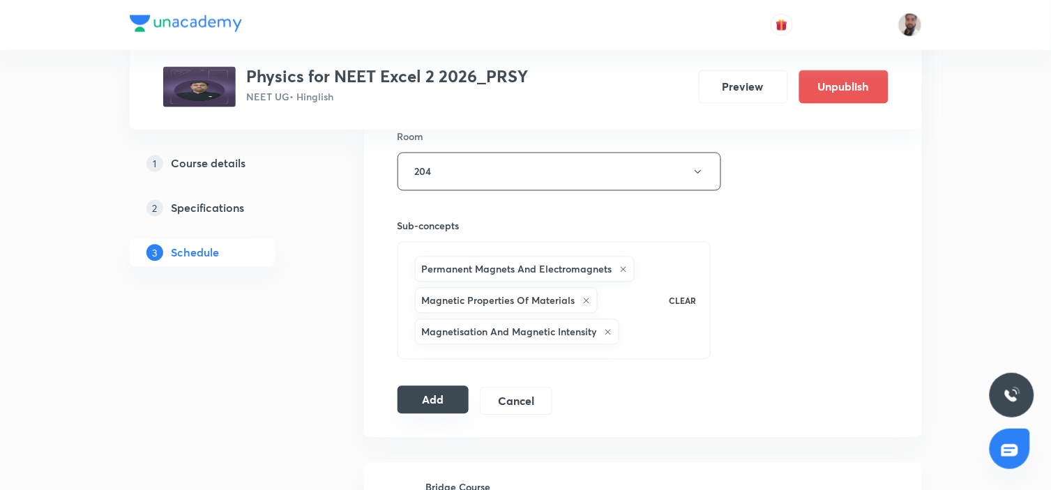
click at [423, 396] on button "Add" at bounding box center [434, 400] width 72 height 28
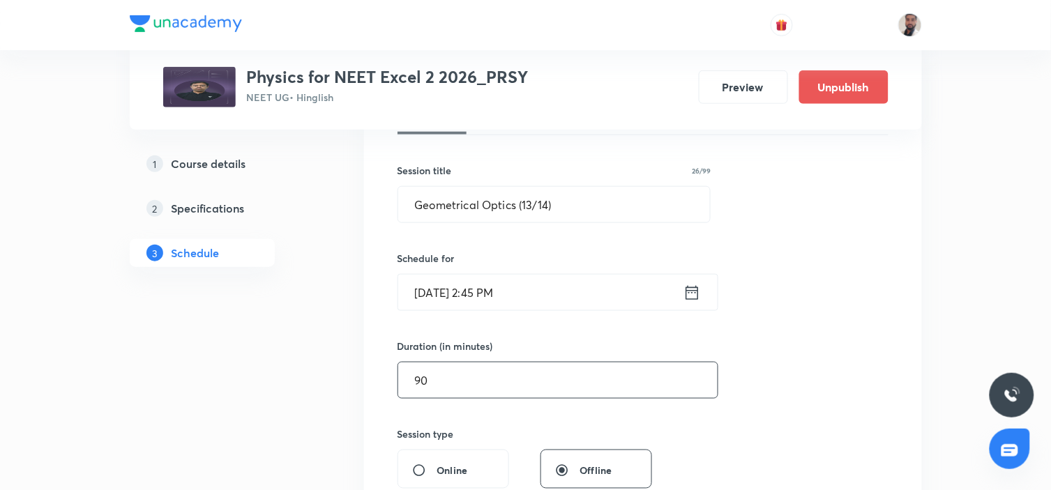
scroll to position [0, 0]
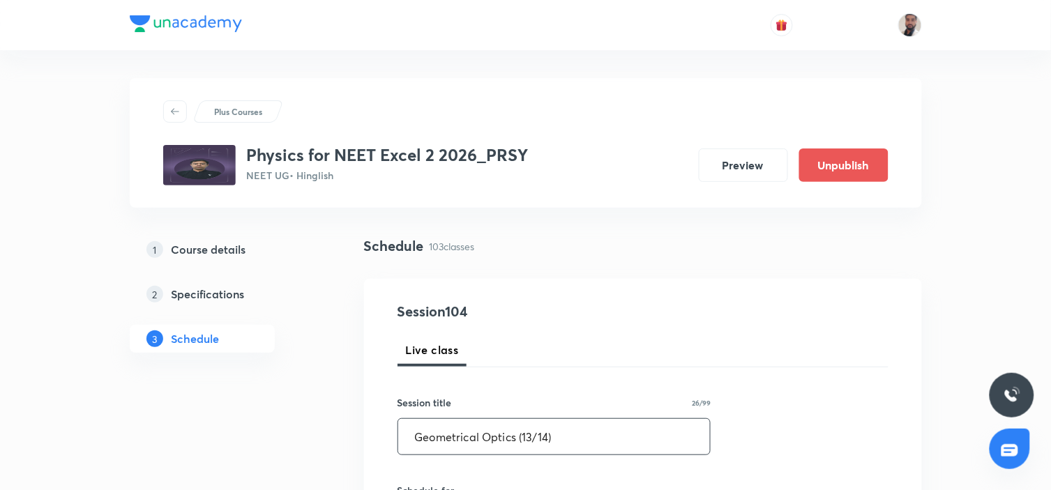
drag, startPoint x: 598, startPoint y: 442, endPoint x: 230, endPoint y: 442, distance: 367.7
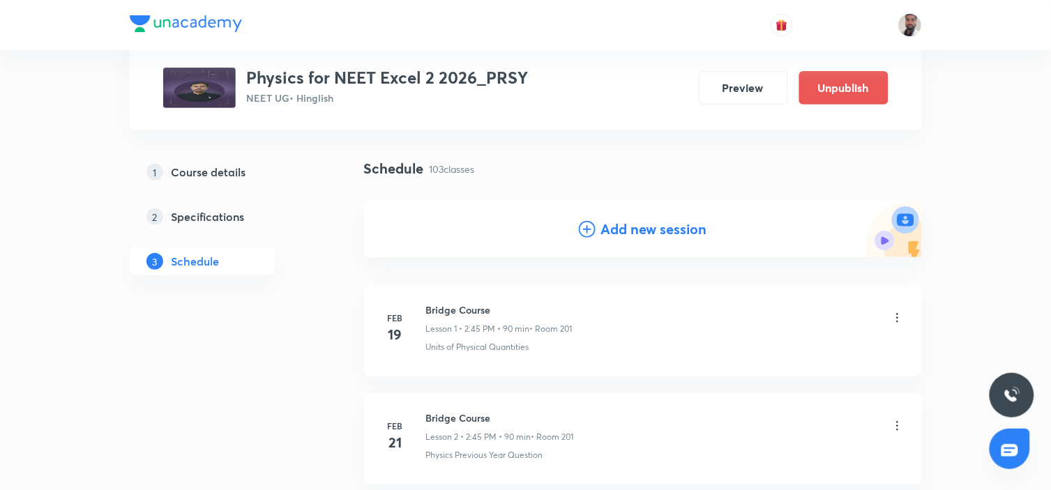
click at [590, 227] on icon at bounding box center [587, 229] width 17 height 17
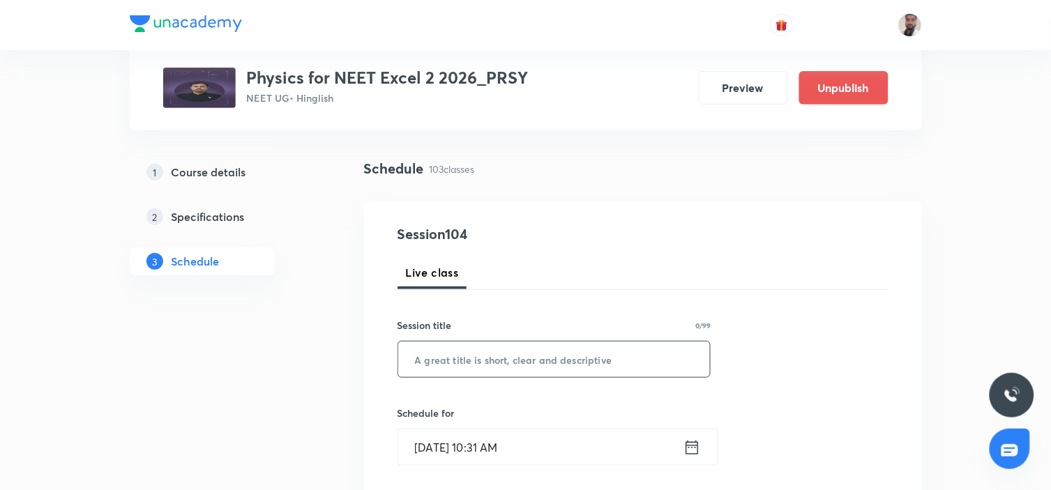
click at [569, 354] on input "text" at bounding box center [554, 360] width 313 height 36
paste input "Geometrical Optics (13/14)"
click at [534, 359] on input "Geometrical Optics (13/14)" at bounding box center [554, 360] width 313 height 36
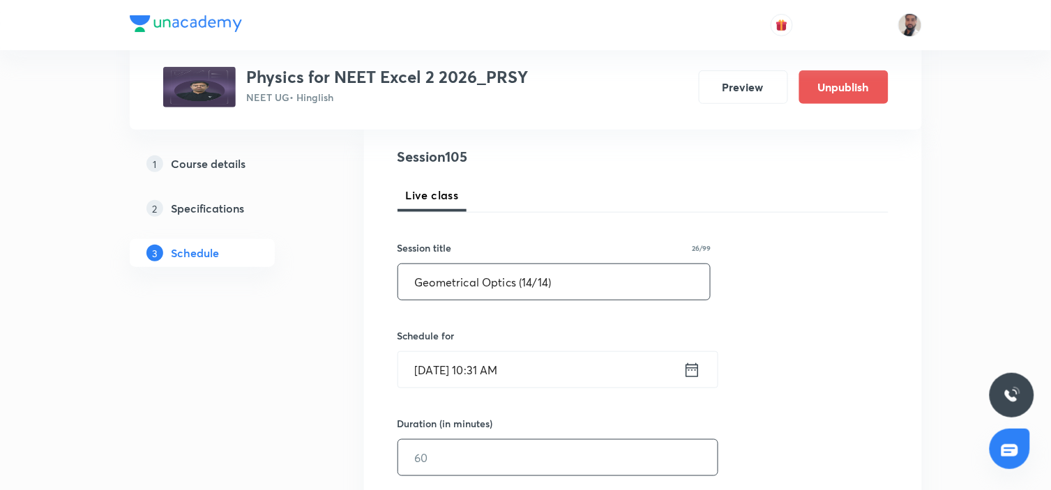
scroll to position [232, 0]
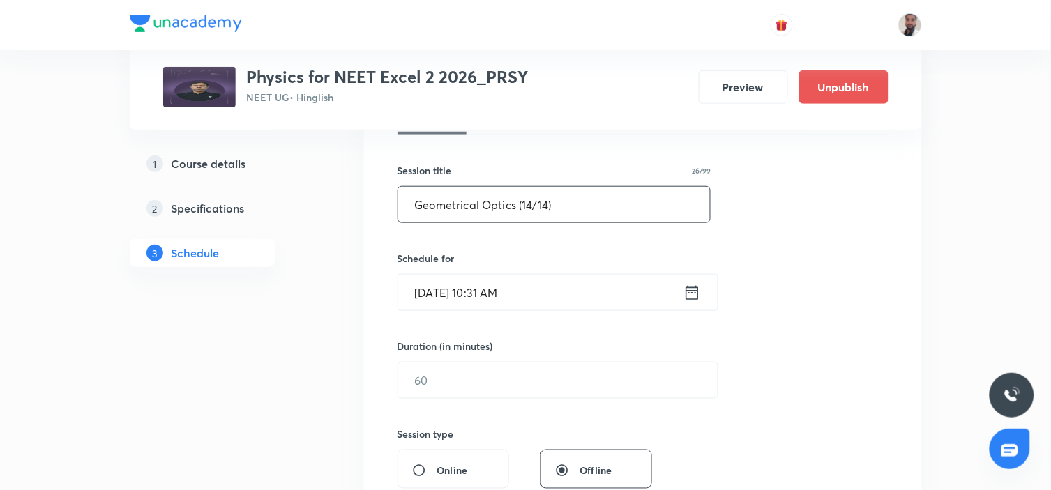
type input "Geometrical Optics (14/14)"
click at [691, 290] on icon at bounding box center [692, 292] width 13 height 14
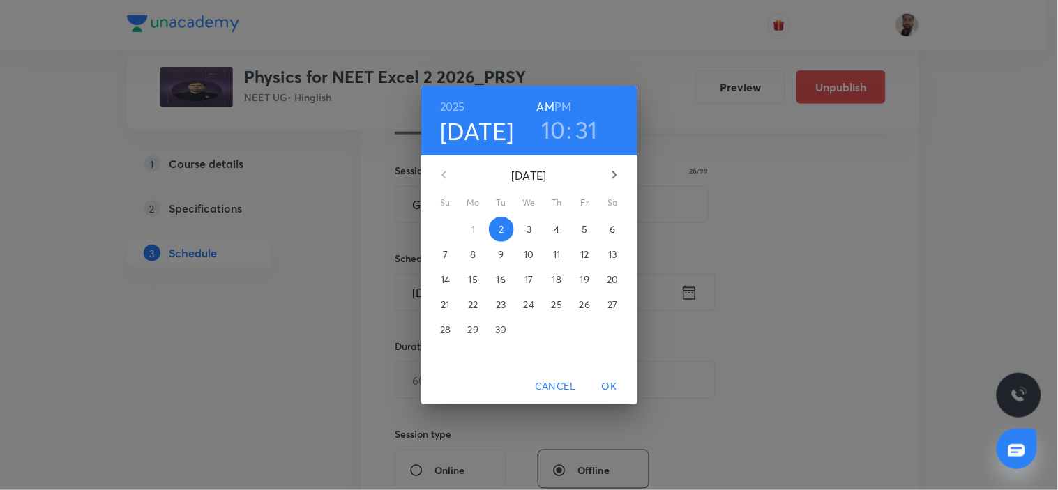
click at [587, 252] on p "12" at bounding box center [584, 255] width 8 height 14
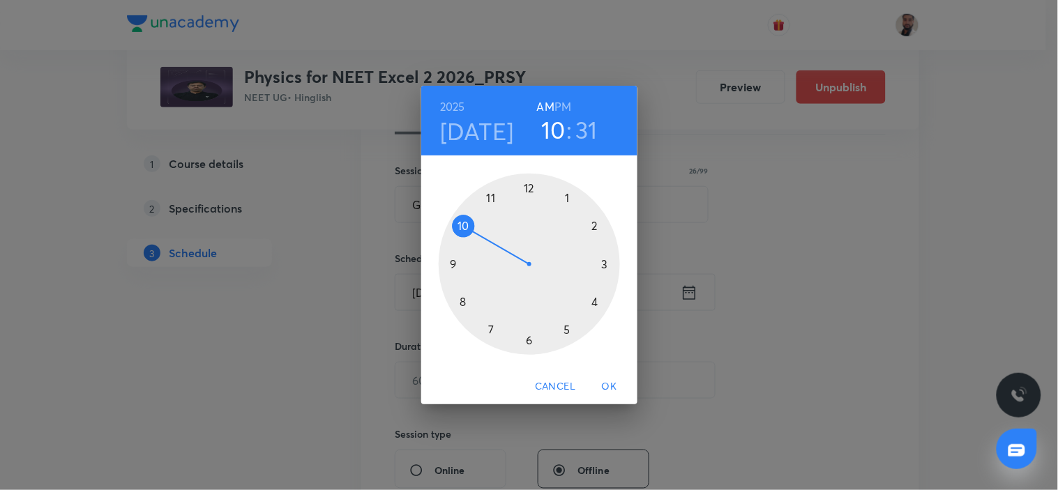
click at [531, 338] on div at bounding box center [529, 264] width 181 height 181
click at [567, 88] on div "2025 Sep 12 06 : 31 AM PM" at bounding box center [529, 121] width 216 height 70
click at [603, 265] on div at bounding box center [529, 264] width 181 height 181
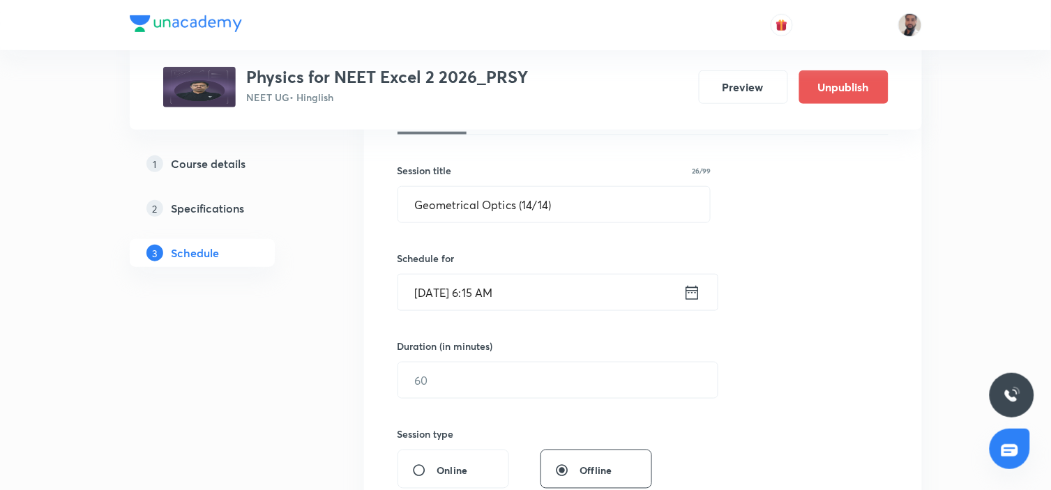
click at [688, 290] on icon at bounding box center [692, 293] width 17 height 20
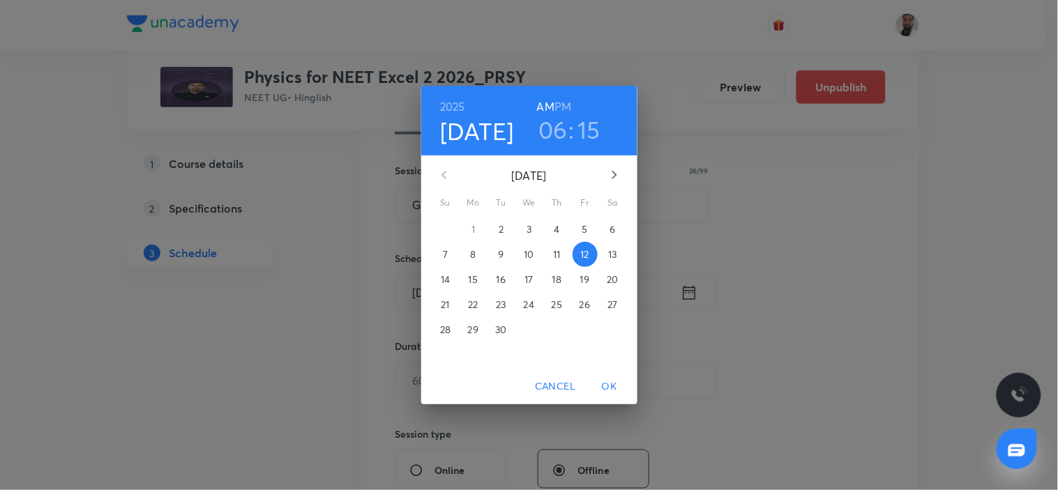
click at [563, 105] on h6 "PM" at bounding box center [563, 107] width 17 height 20
click at [613, 388] on span "OK" at bounding box center [609, 386] width 33 height 17
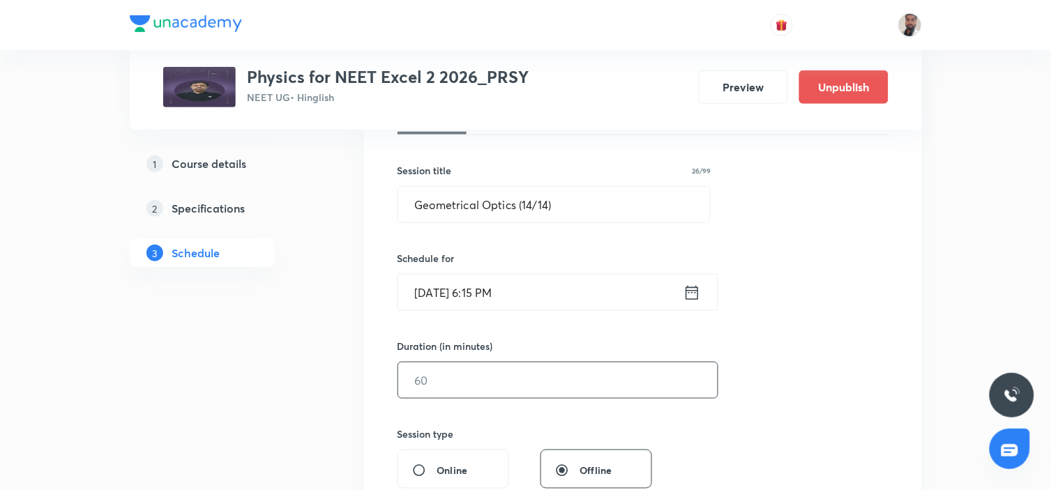
click at [506, 377] on input "text" at bounding box center [558, 381] width 320 height 36
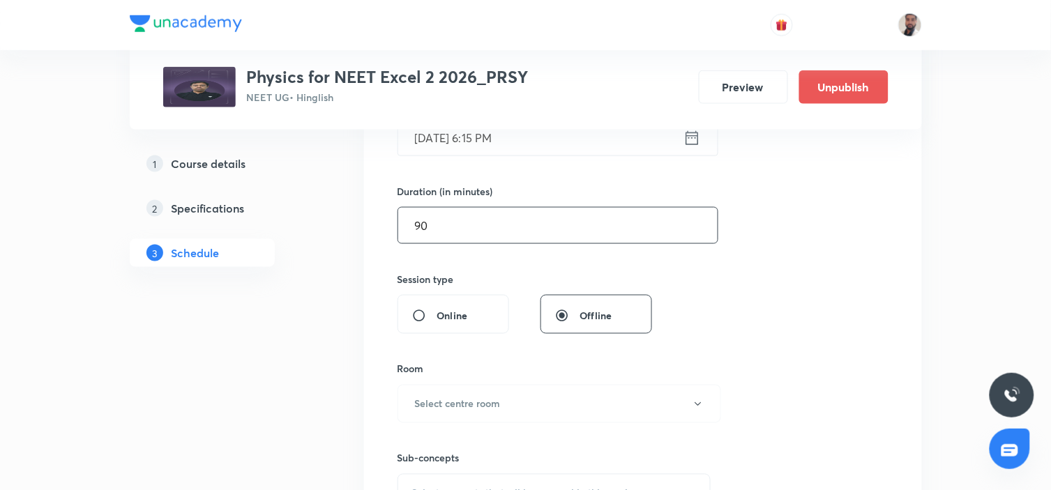
scroll to position [465, 0]
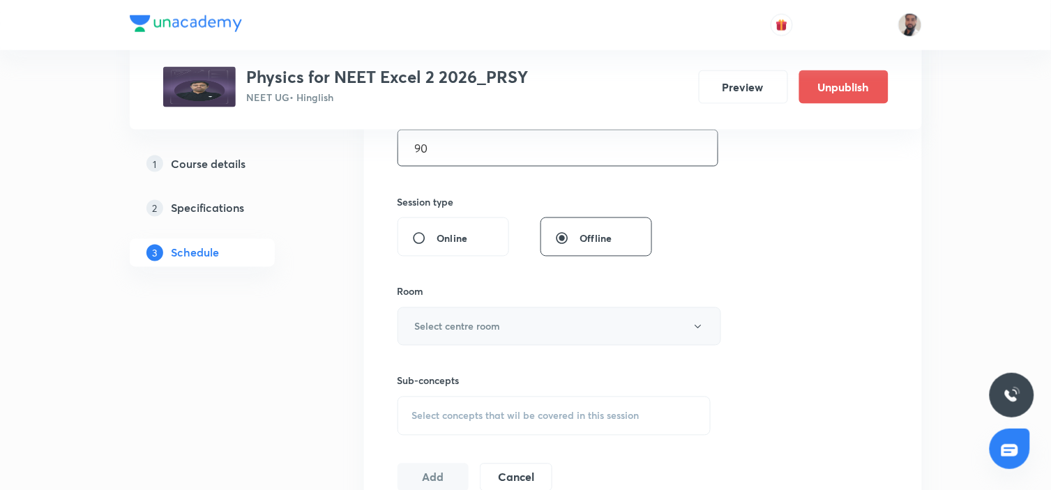
type input "90"
click at [532, 324] on button "Select centre room" at bounding box center [560, 327] width 324 height 38
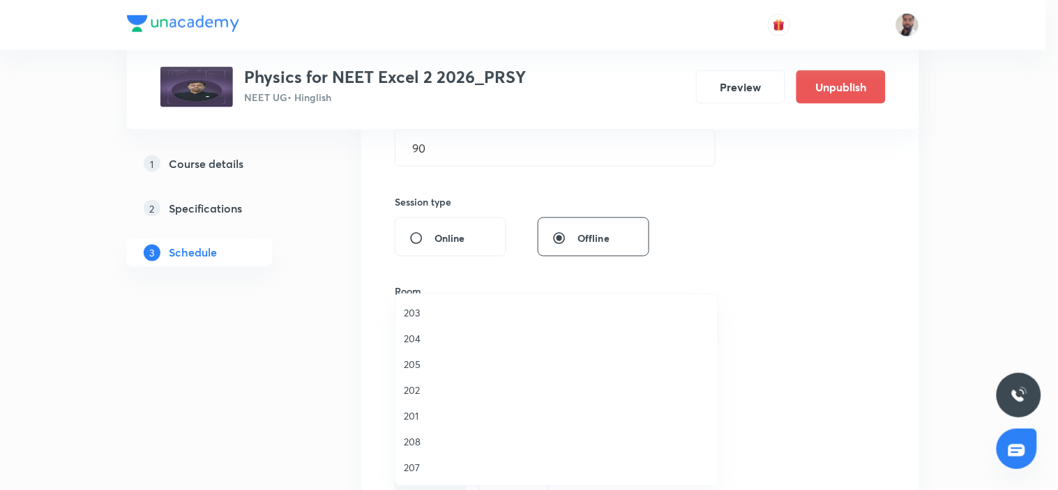
click at [430, 336] on span "204" at bounding box center [557, 338] width 306 height 15
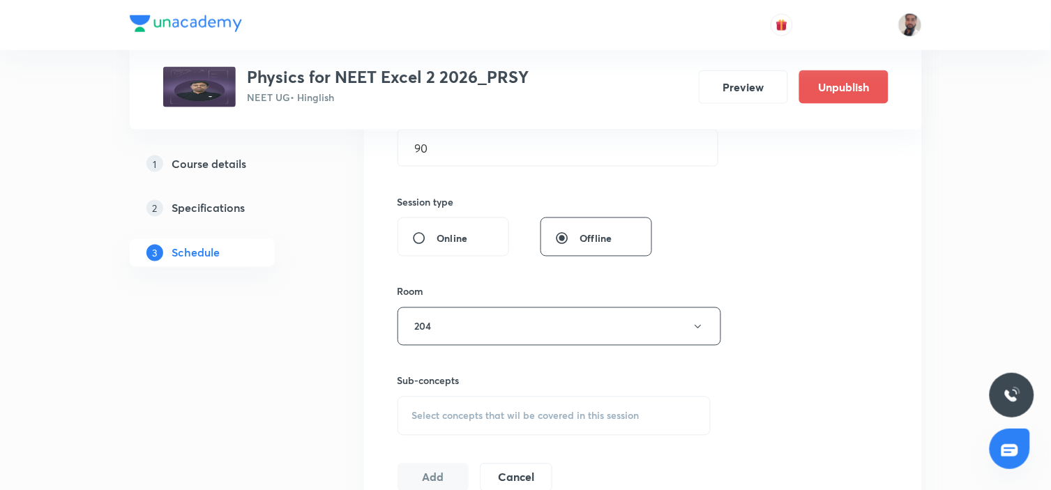
scroll to position [542, 0]
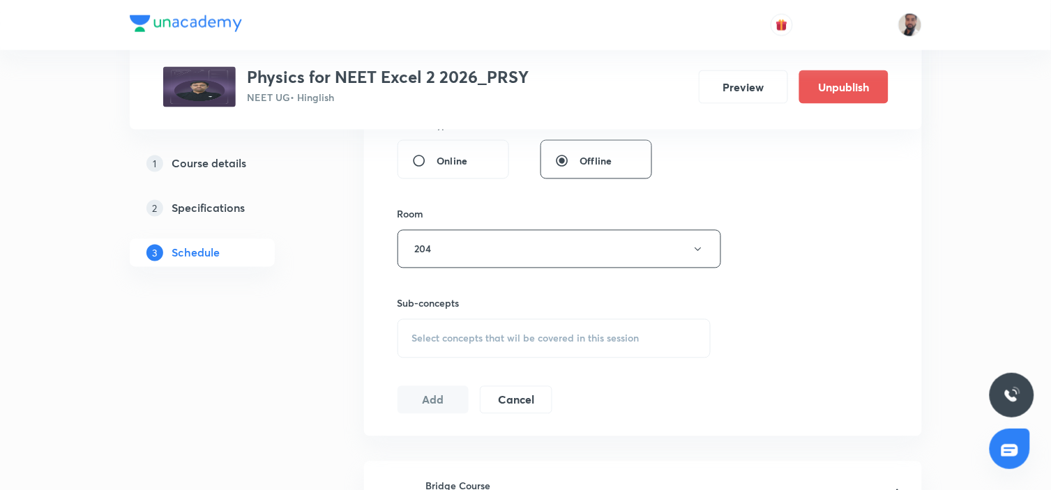
click at [608, 333] on span "Select concepts that wil be covered in this session" at bounding box center [525, 338] width 227 height 11
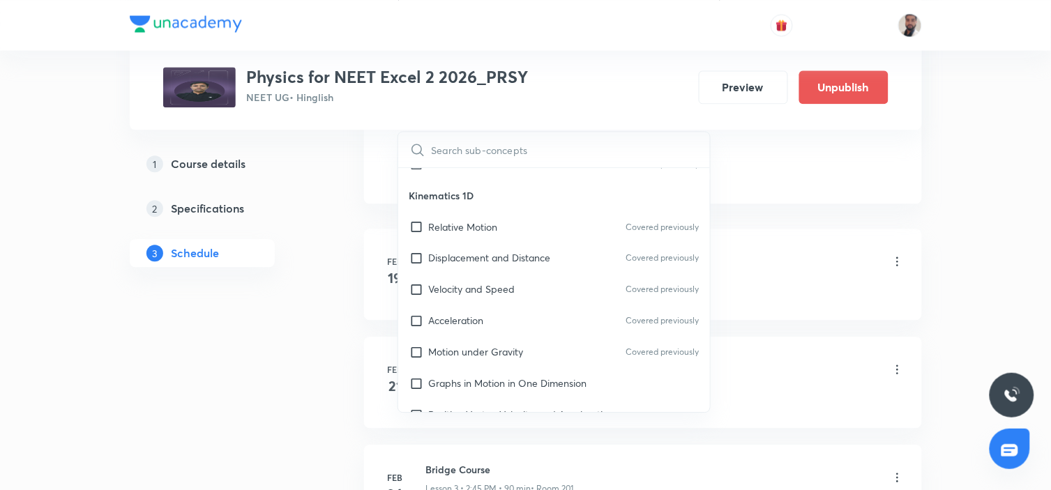
scroll to position [14554, 0]
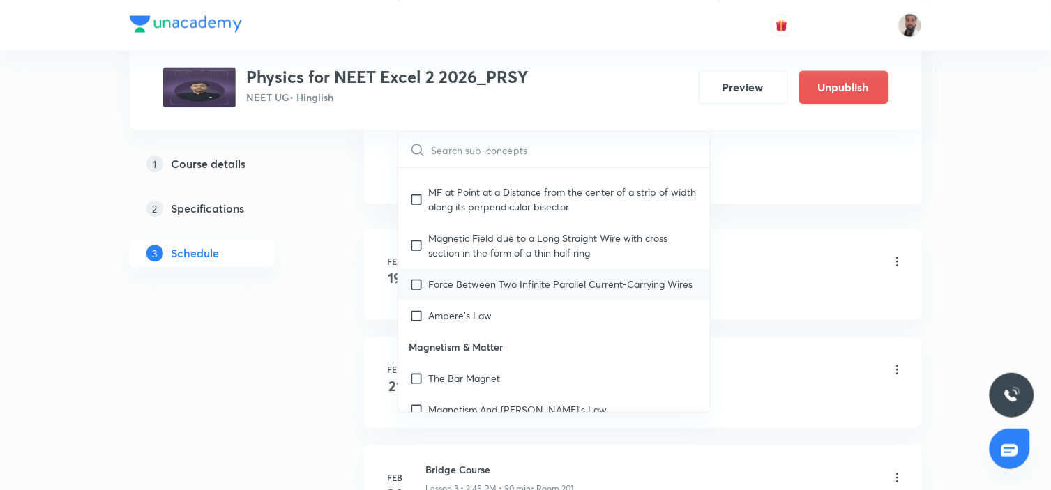
click at [581, 277] on p "Force Between Two Infinite Parallel Current-Carrying Wires" at bounding box center [561, 284] width 264 height 15
checkbox input "true"
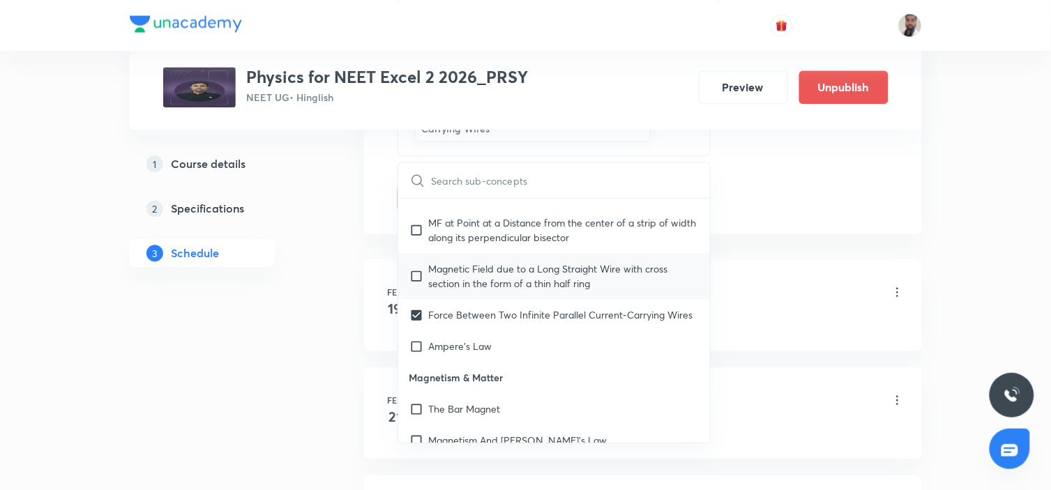
click at [538, 262] on p "Magnetic Field due to a Long Straight Wire with cross section in the form of a …" at bounding box center [564, 276] width 271 height 29
checkbox input "true"
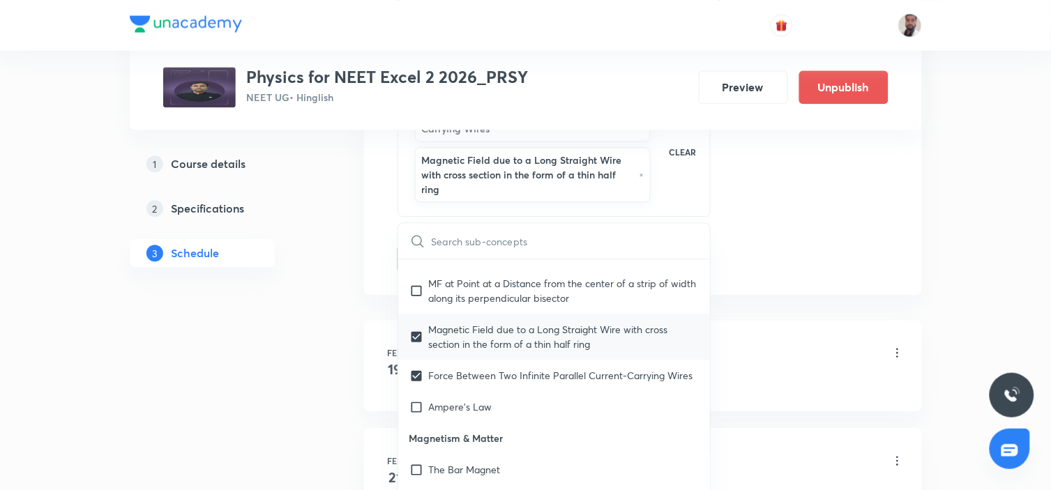
scroll to position [14476, 0]
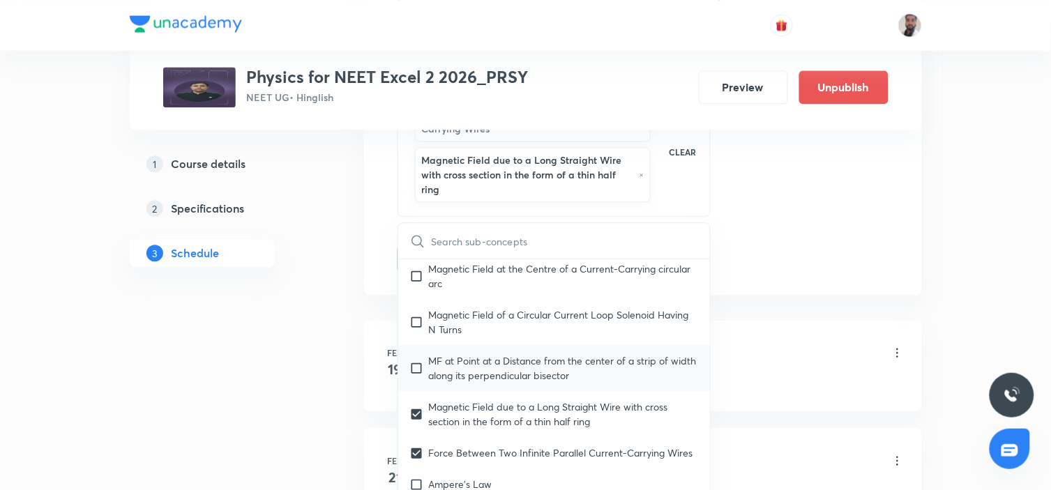
click at [479, 354] on p "MF at Point at a Distance from the center of a strip of width along its perpend…" at bounding box center [564, 368] width 271 height 29
checkbox input "true"
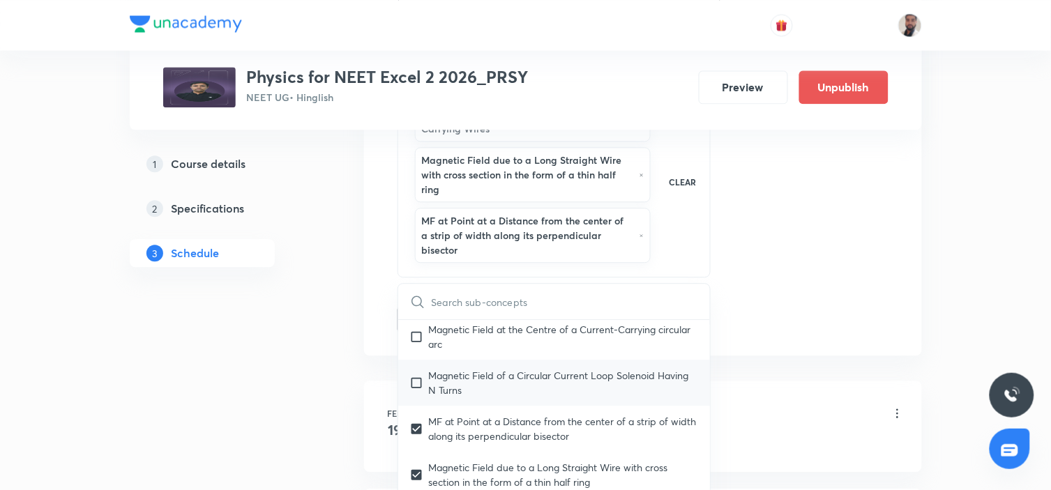
checkbox input "true"
drag, startPoint x: 476, startPoint y: 340, endPoint x: 374, endPoint y: 372, distance: 107.5
click at [479, 368] on p "Magnetic Field of a Circular Current Loop Solenoid Having N Turns" at bounding box center [564, 382] width 271 height 29
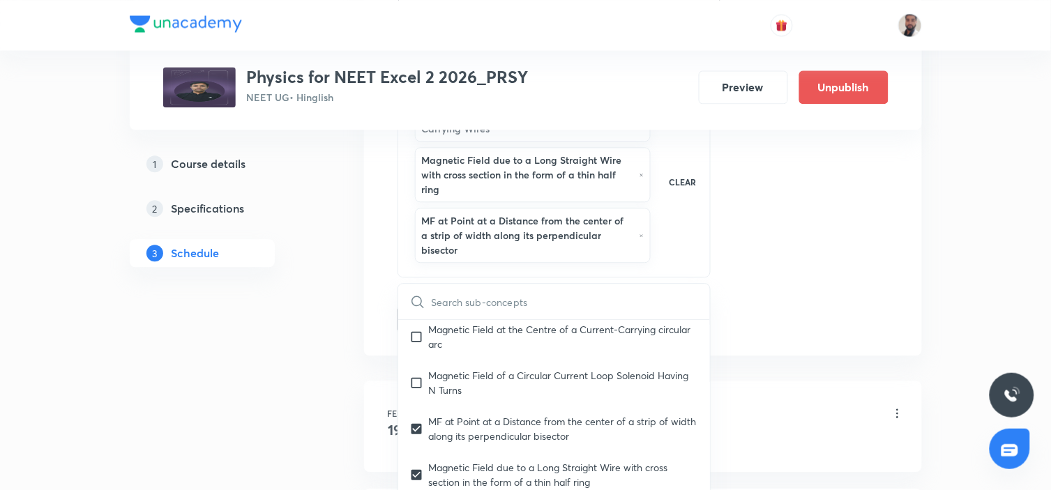
checkbox input "true"
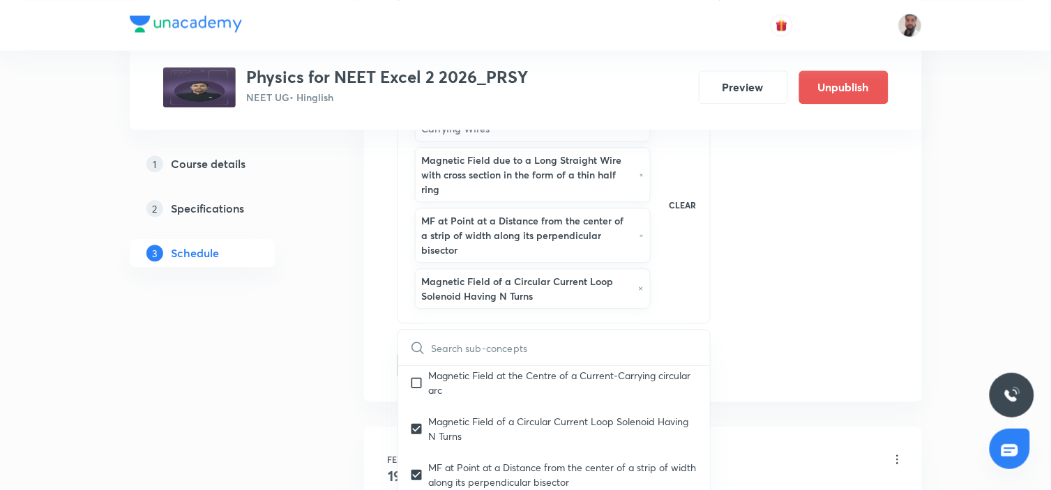
drag, startPoint x: 264, startPoint y: 374, endPoint x: 290, endPoint y: 374, distance: 25.8
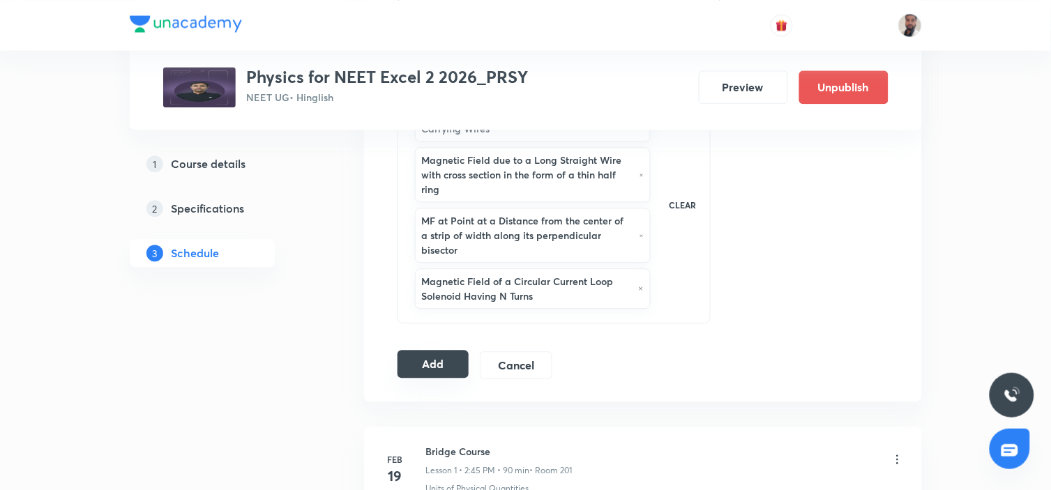
click at [405, 352] on button "Add" at bounding box center [434, 364] width 72 height 28
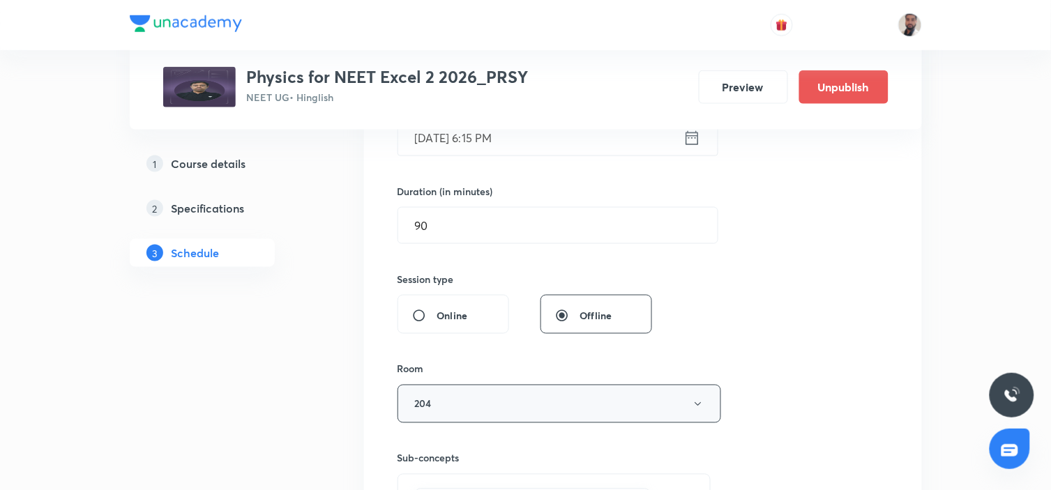
scroll to position [155, 0]
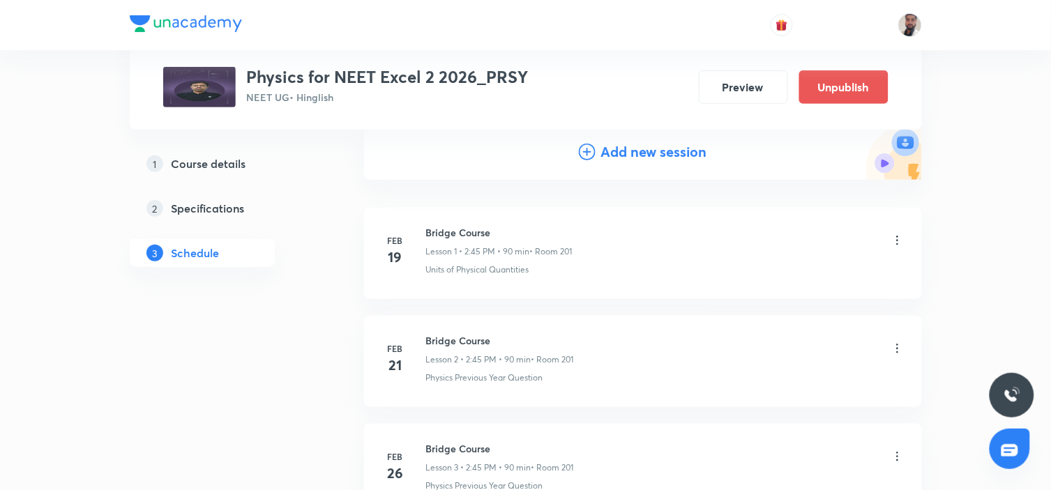
click at [583, 149] on icon at bounding box center [587, 152] width 17 height 17
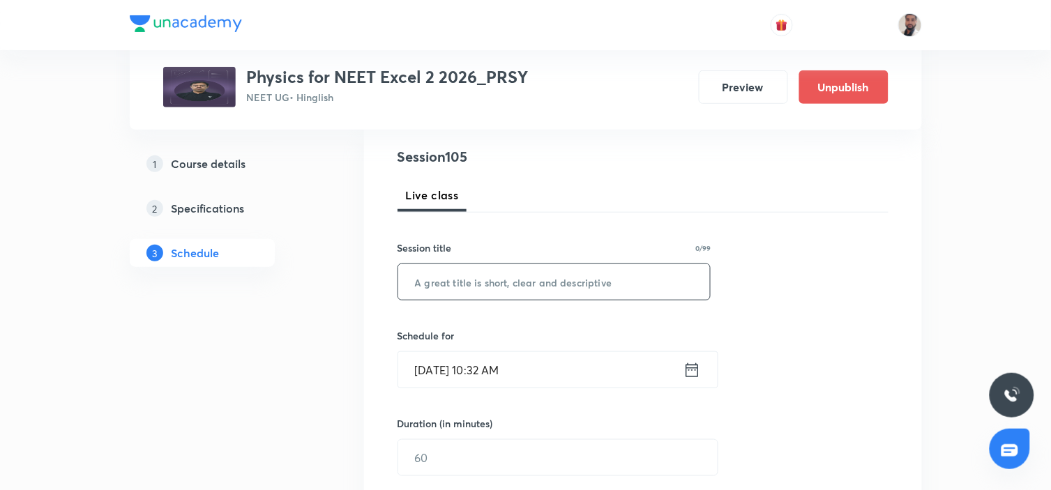
click at [469, 280] on input "text" at bounding box center [554, 282] width 313 height 36
paste input "Wave Optics"
type input "Wave Optics (1/9)"
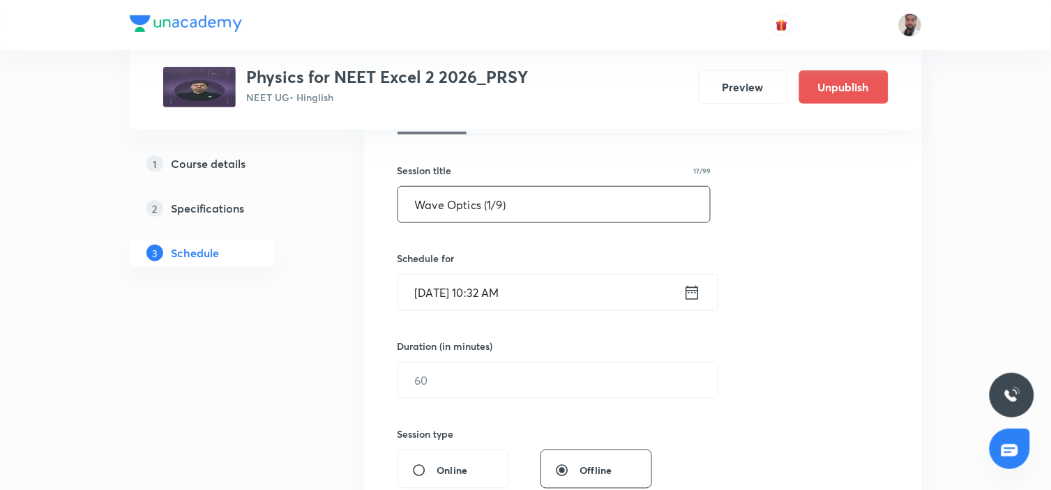
scroll to position [310, 0]
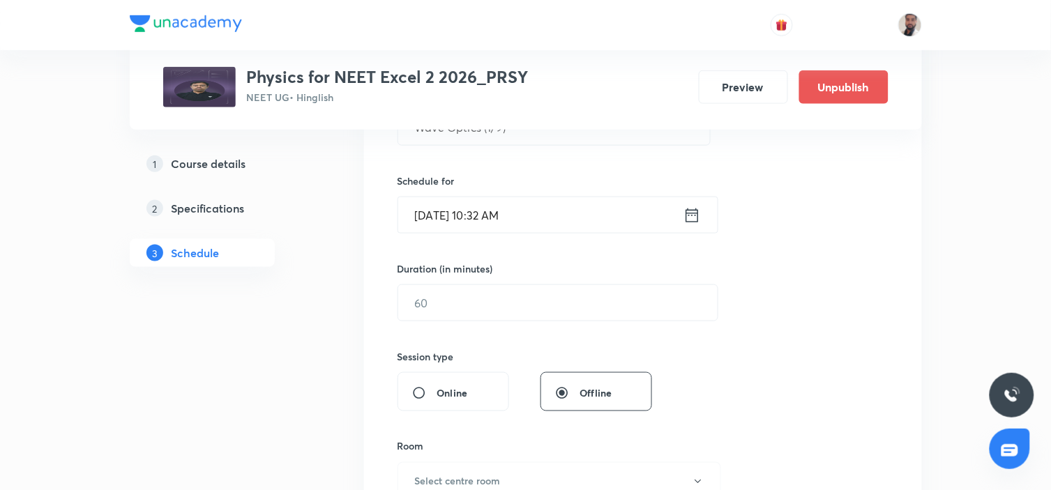
click at [693, 210] on icon at bounding box center [692, 215] width 13 height 14
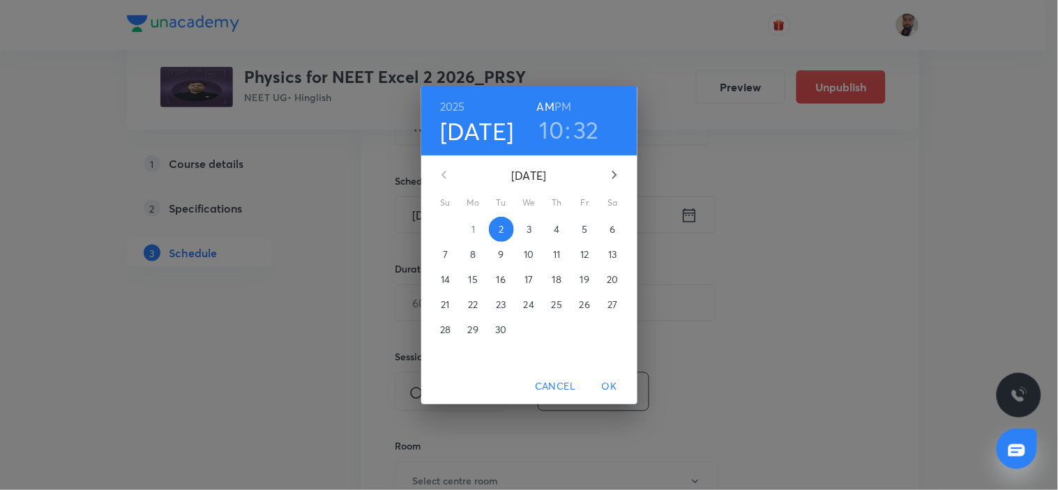
click at [614, 256] on p "13" at bounding box center [612, 255] width 8 height 14
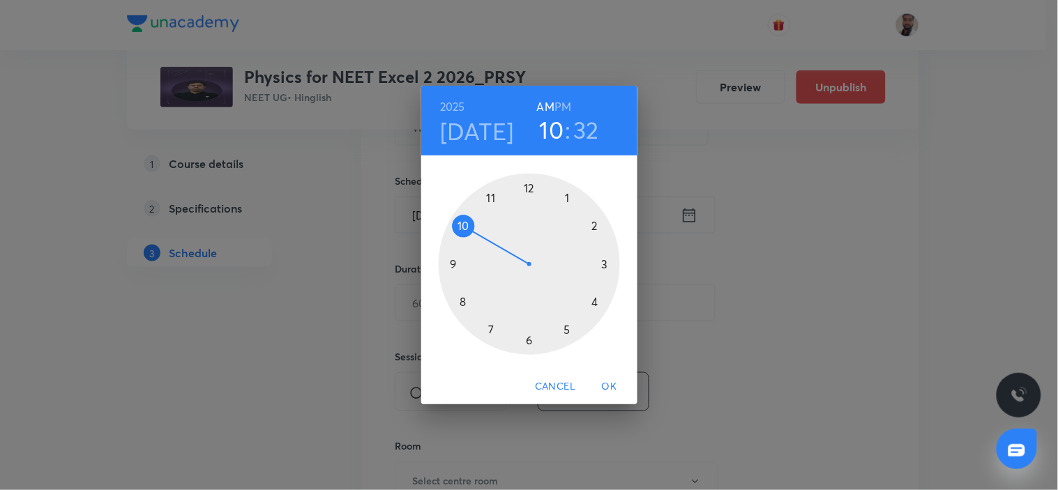
drag, startPoint x: 529, startPoint y: 340, endPoint x: 583, endPoint y: 195, distance: 155.0
click at [530, 340] on div at bounding box center [529, 264] width 181 height 181
drag, startPoint x: 567, startPoint y: 102, endPoint x: 573, endPoint y: 114, distance: 14.0
click at [567, 103] on h6 "PM" at bounding box center [563, 107] width 17 height 20
click at [609, 263] on div at bounding box center [529, 264] width 181 height 181
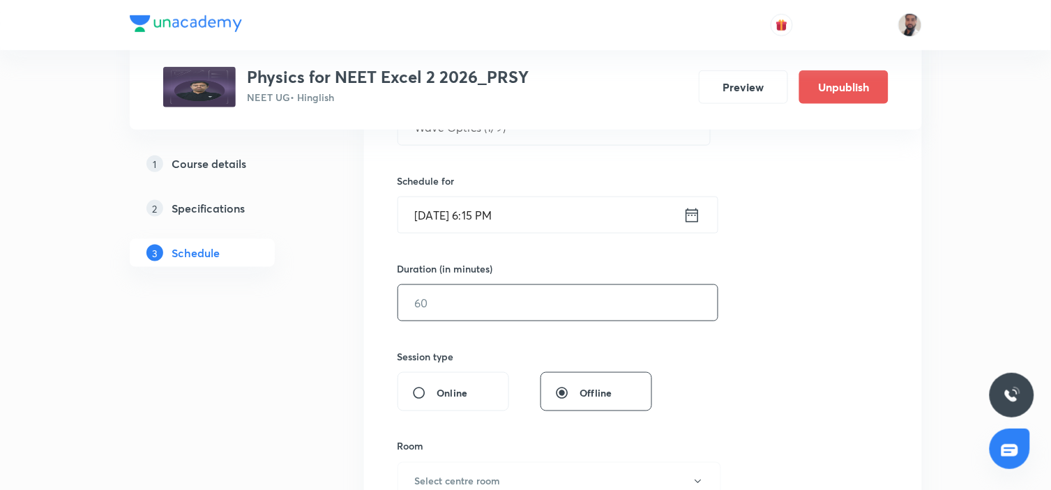
click at [448, 303] on input "text" at bounding box center [558, 303] width 320 height 36
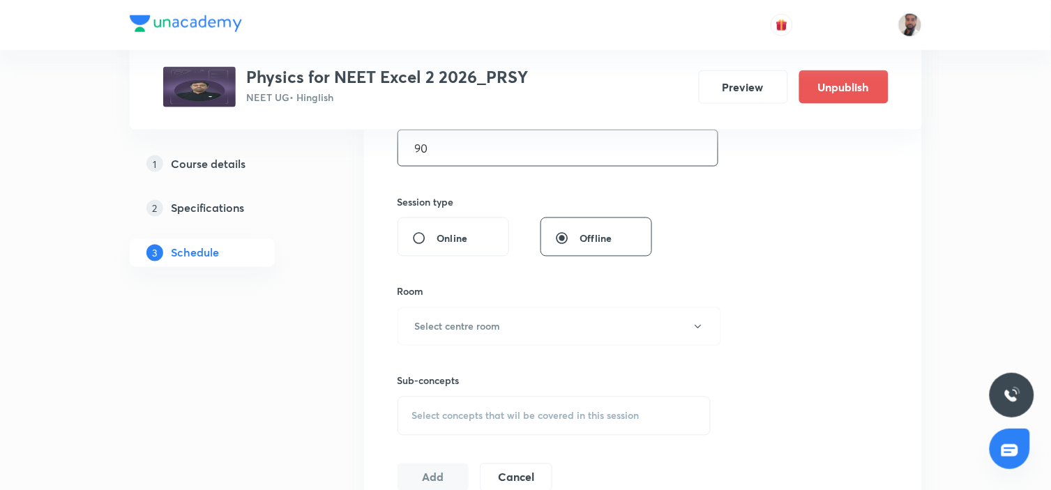
scroll to position [542, 0]
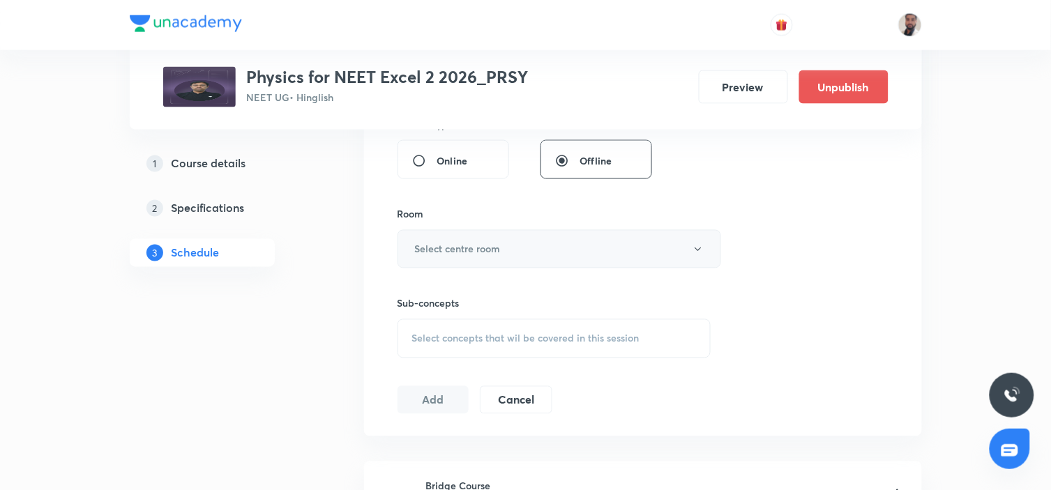
type input "90"
click at [607, 247] on button "Select centre room" at bounding box center [560, 249] width 324 height 38
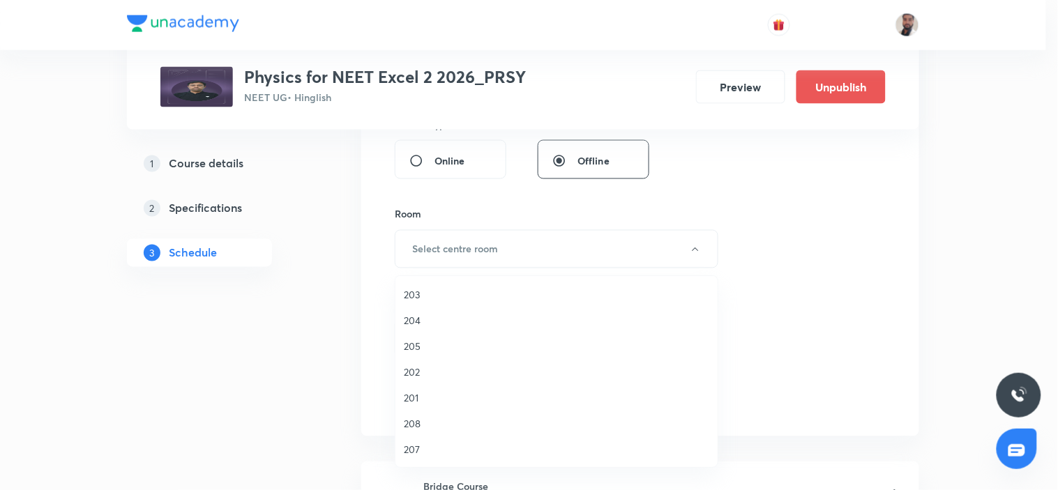
click at [419, 319] on span "204" at bounding box center [557, 320] width 306 height 15
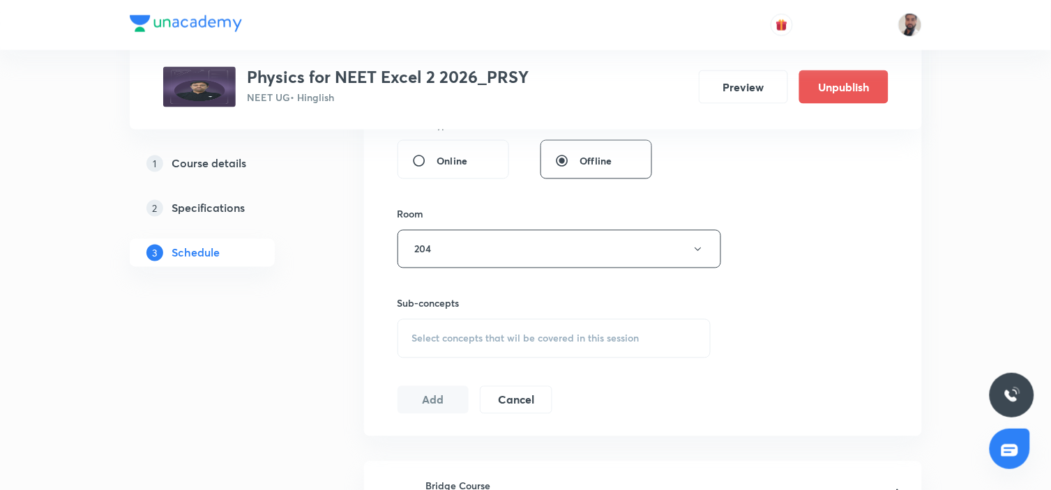
scroll to position [698, 0]
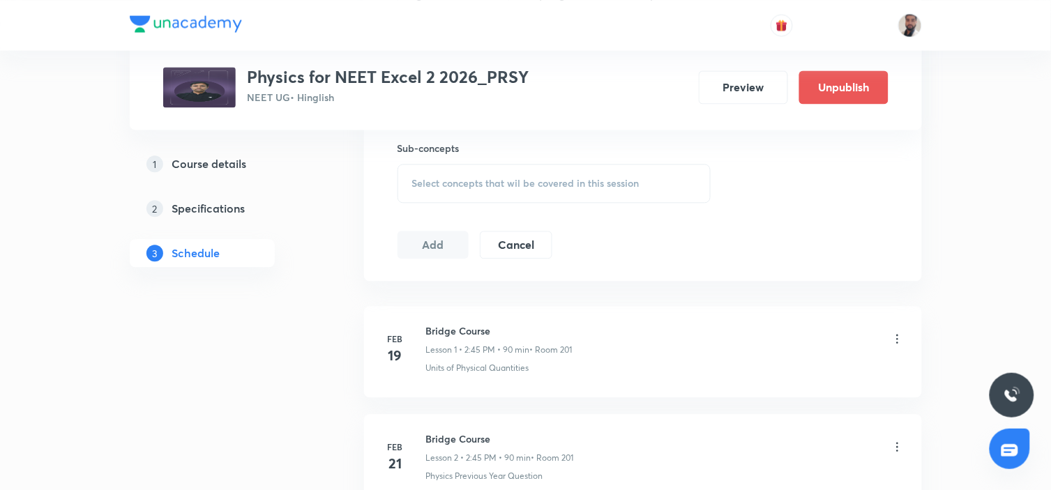
click at [532, 172] on div "Select concepts that wil be covered in this session" at bounding box center [555, 183] width 314 height 39
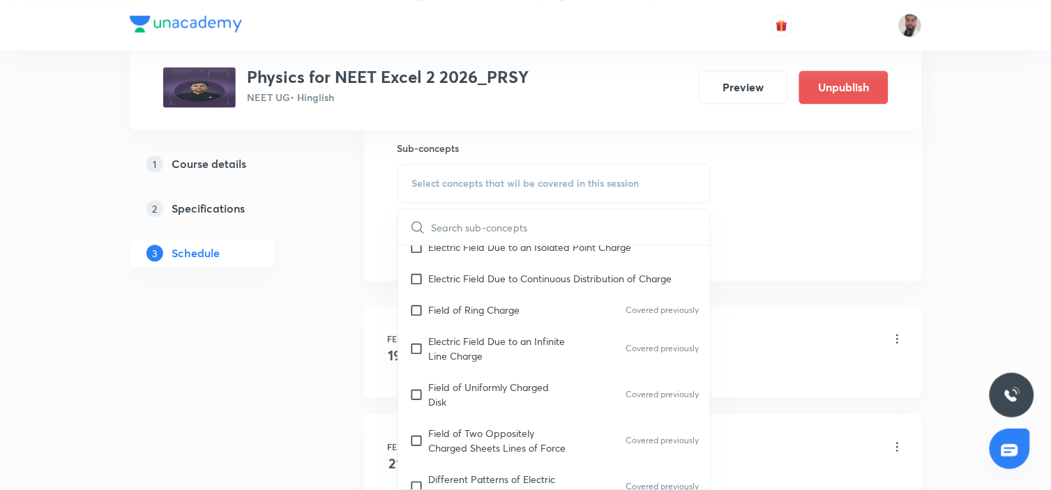
scroll to position [10963, 0]
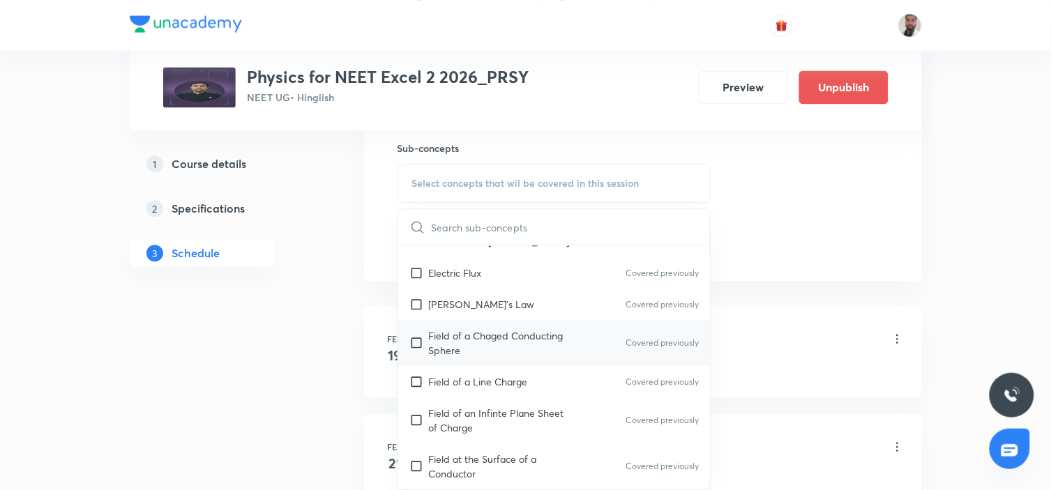
drag, startPoint x: 495, startPoint y: 335, endPoint x: 574, endPoint y: 356, distance: 81.6
click at [494, 335] on p "Field of a Chaged Conducting Sphere" at bounding box center [499, 343] width 141 height 29
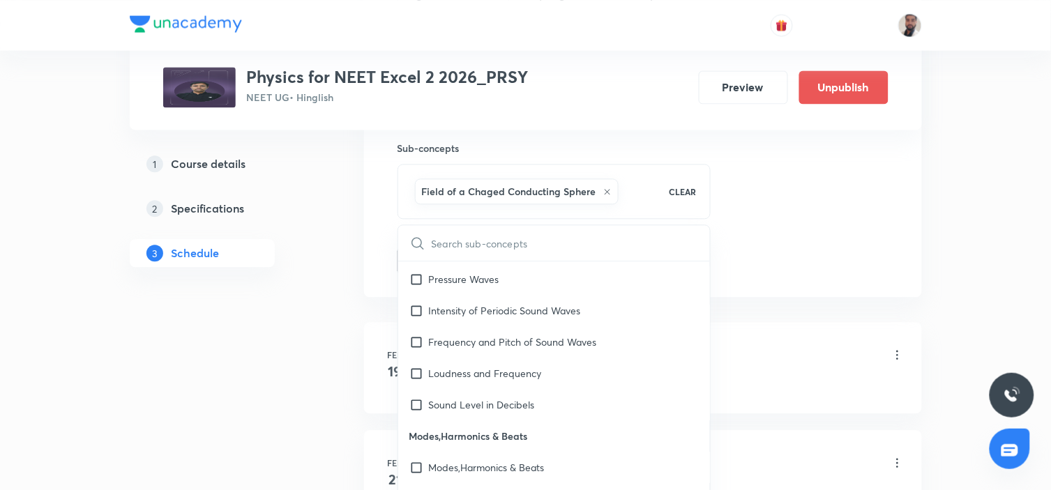
scroll to position [22418, 0]
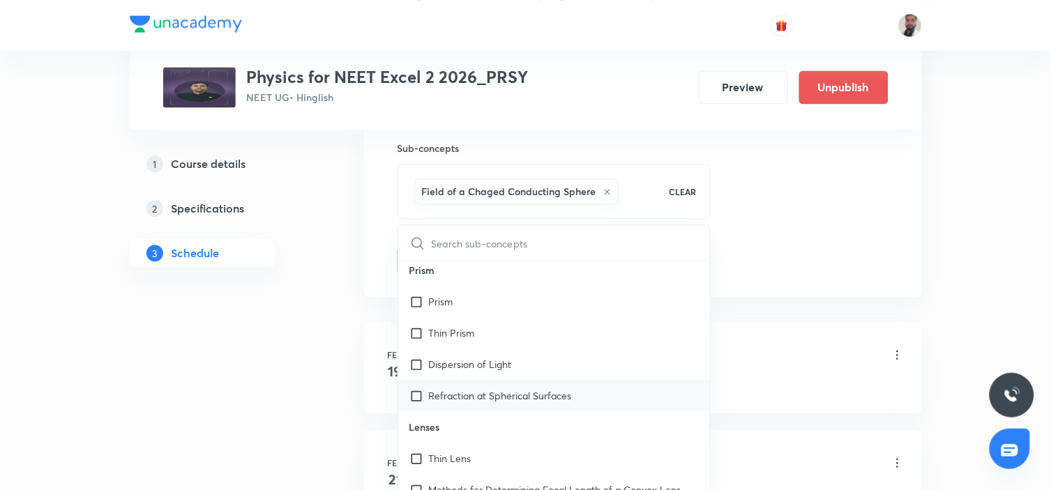
click at [539, 389] on p "Refraction at Spherical Surfaces" at bounding box center [500, 396] width 143 height 15
checkbox input "true"
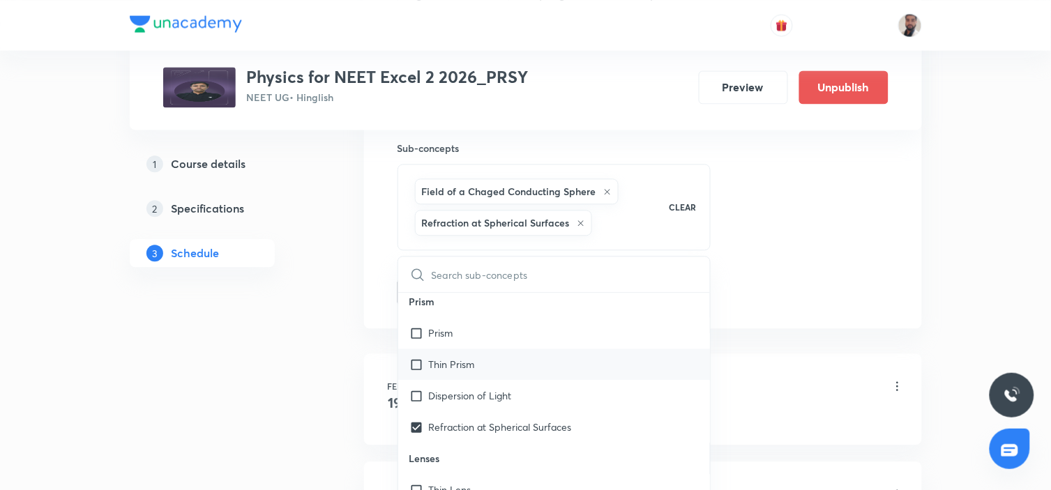
scroll to position [22399, 0]
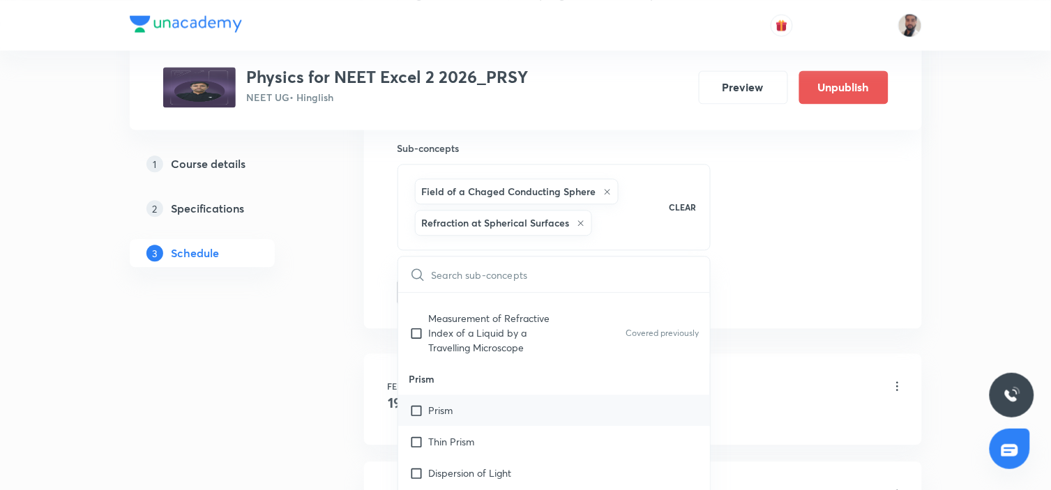
drag, startPoint x: 493, startPoint y: 400, endPoint x: 468, endPoint y: 377, distance: 34.0
click at [491, 466] on p "Dispersion of Light" at bounding box center [470, 473] width 83 height 15
checkbox input "true"
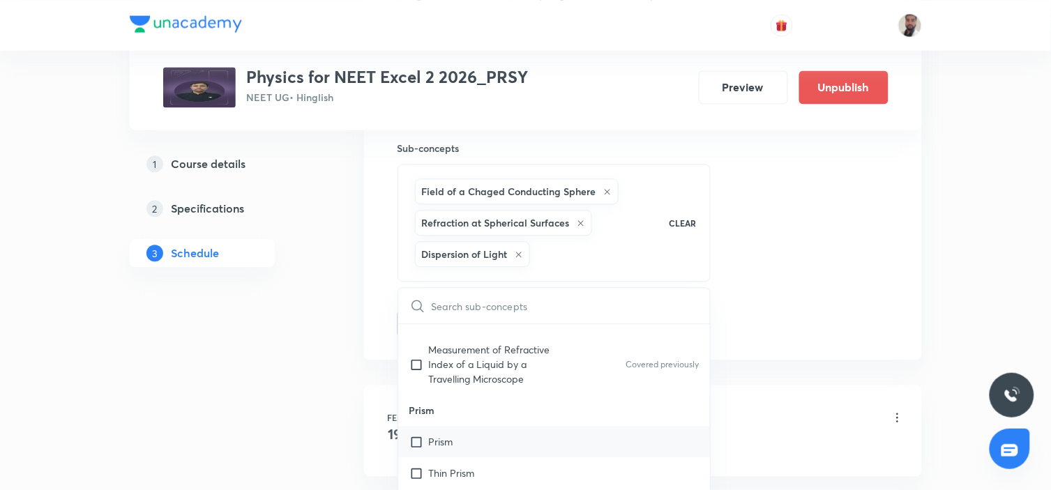
click at [466, 426] on div "Prism" at bounding box center [554, 441] width 313 height 31
checkbox input "true"
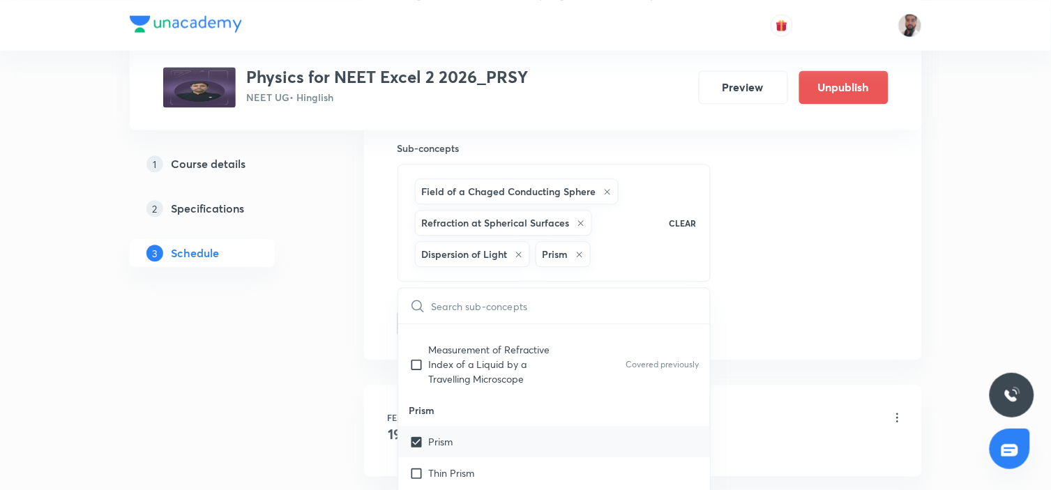
click at [466, 458] on div "Thin Prism" at bounding box center [554, 473] width 313 height 31
checkbox input "true"
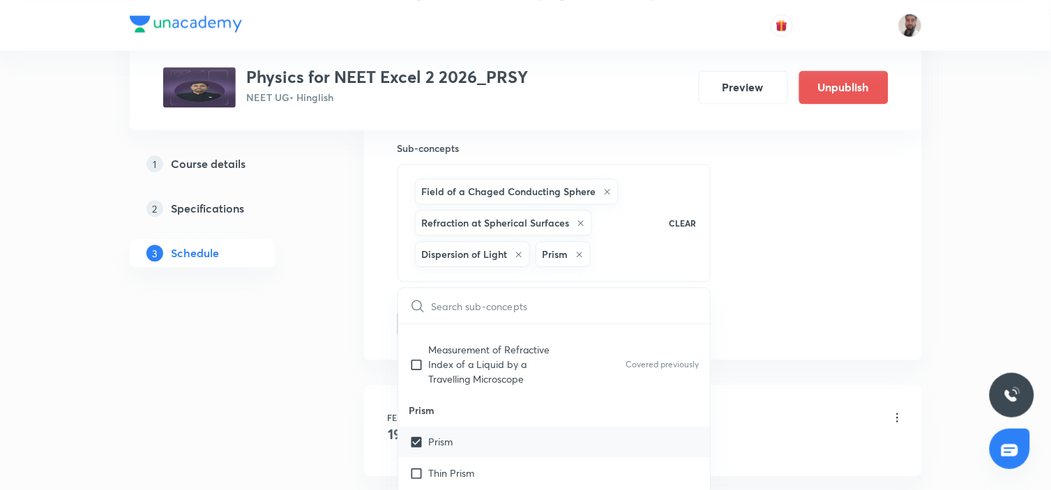
checkbox input "true"
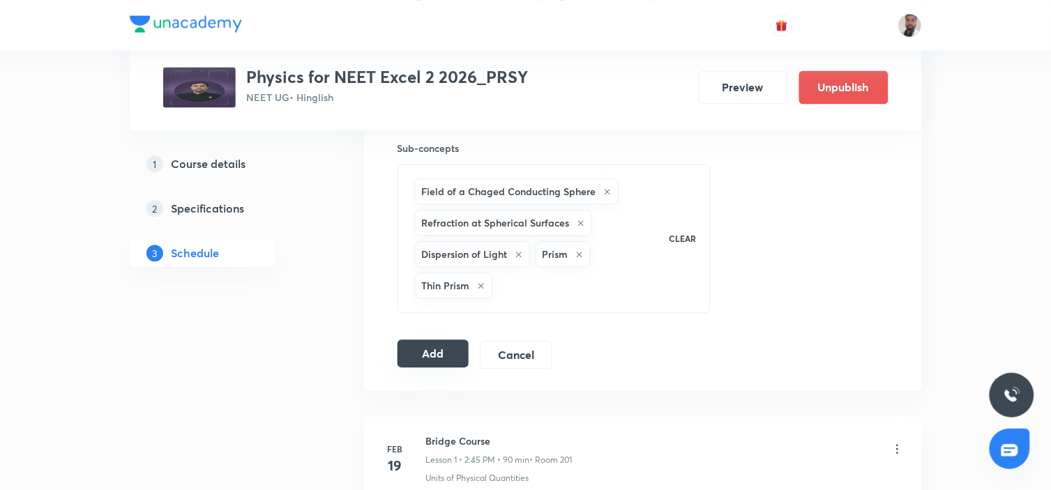
click at [435, 358] on button "Add" at bounding box center [434, 354] width 72 height 28
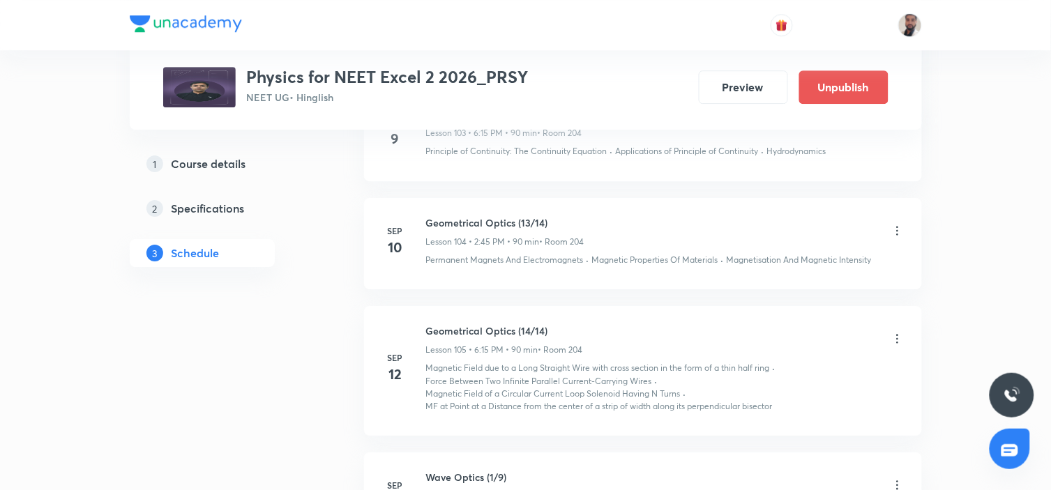
scroll to position [11960, 0]
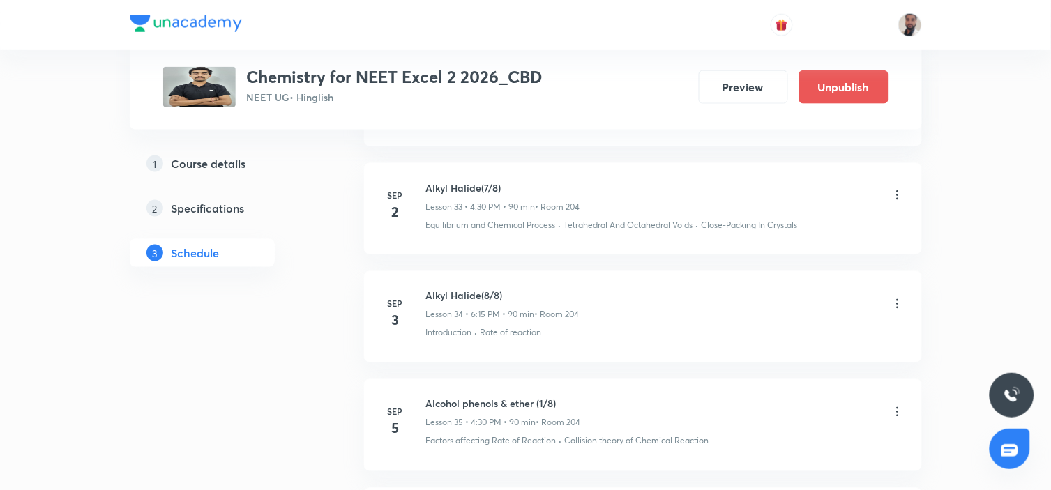
scroll to position [4686, 0]
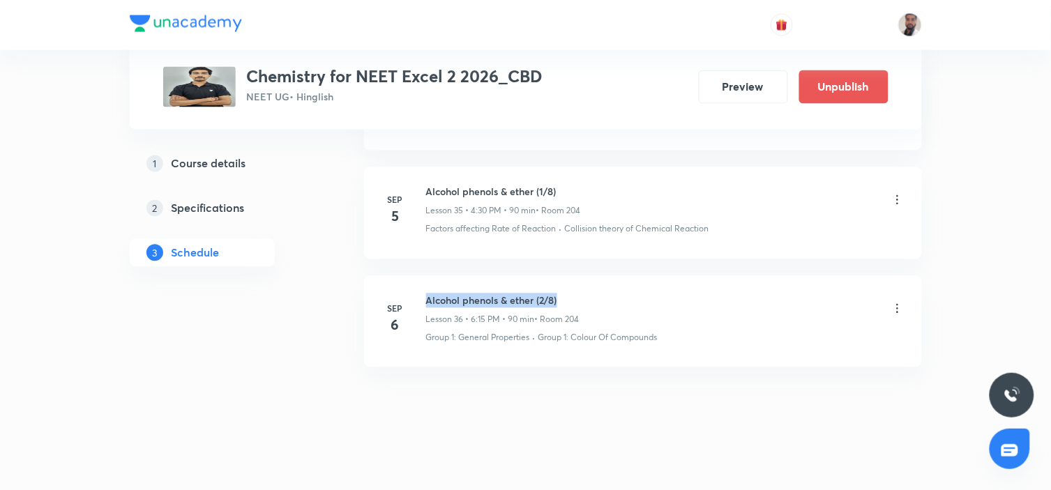
drag, startPoint x: 569, startPoint y: 288, endPoint x: 421, endPoint y: 275, distance: 149.2
click at [421, 276] on li "[DATE] Alcohol phenols & ether (2/8) Lesson 36 • 6:15 PM • 90 min • Room 204 Gr…" at bounding box center [643, 321] width 558 height 91
click at [615, 337] on li "[DATE] Alcohol phenols & ether (2/8) Lesson 36 • 6:15 PM • 90 min • Room 204 Gr…" at bounding box center [643, 321] width 558 height 91
drag, startPoint x: 564, startPoint y: 290, endPoint x: 424, endPoint y: 283, distance: 139.7
click at [424, 283] on li "[DATE] Alcohol phenols & ether (2/8) Lesson 36 • 6:15 PM • 90 min • Room 204 Gr…" at bounding box center [643, 321] width 558 height 91
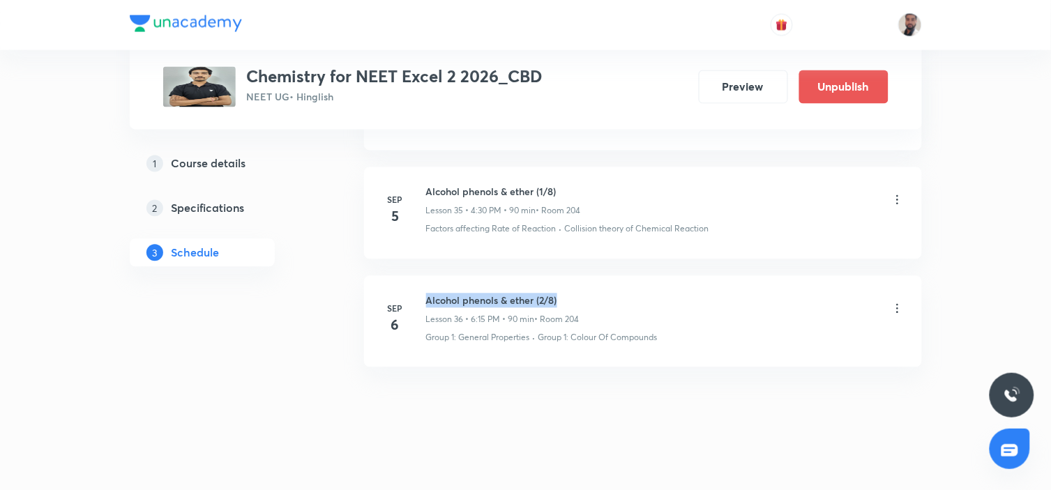
copy h6 "Alcohol phenols & ether (2/8)"
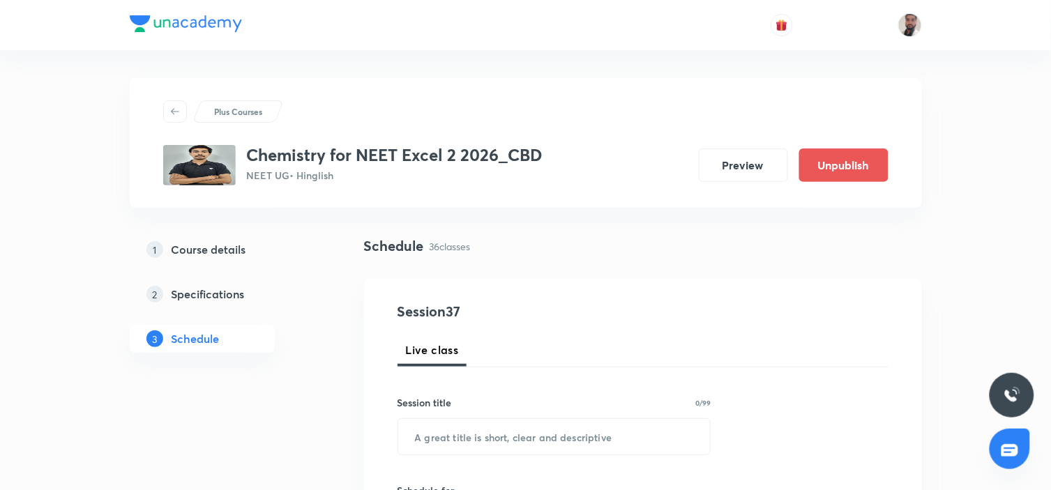
scroll to position [77, 0]
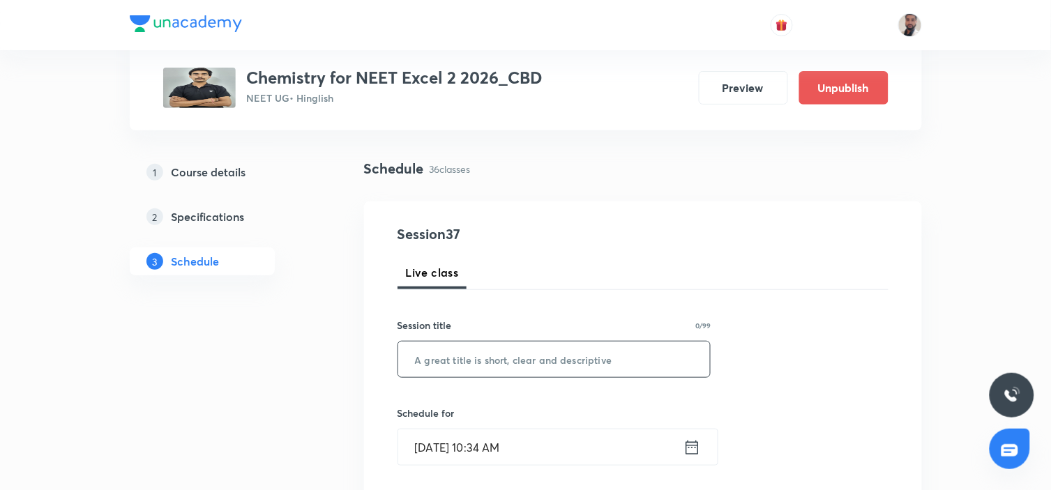
click at [524, 356] on input "text" at bounding box center [554, 360] width 313 height 36
paste input "Alcohol phenols & ether (2/8)"
click at [549, 359] on input "Alcohol phenols & ether (2/8)" at bounding box center [554, 360] width 313 height 36
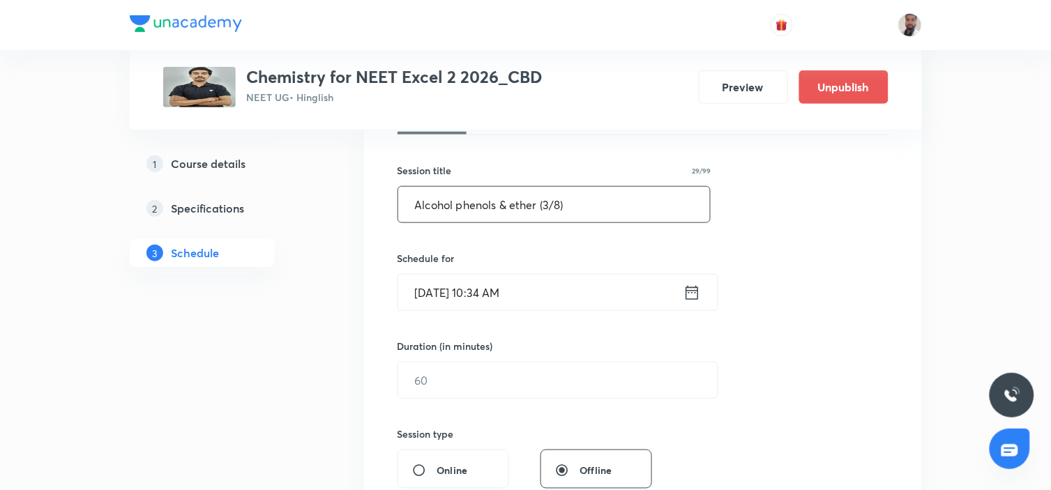
type input "Alcohol phenols & ether (3/8)"
click at [689, 296] on icon at bounding box center [692, 293] width 17 height 20
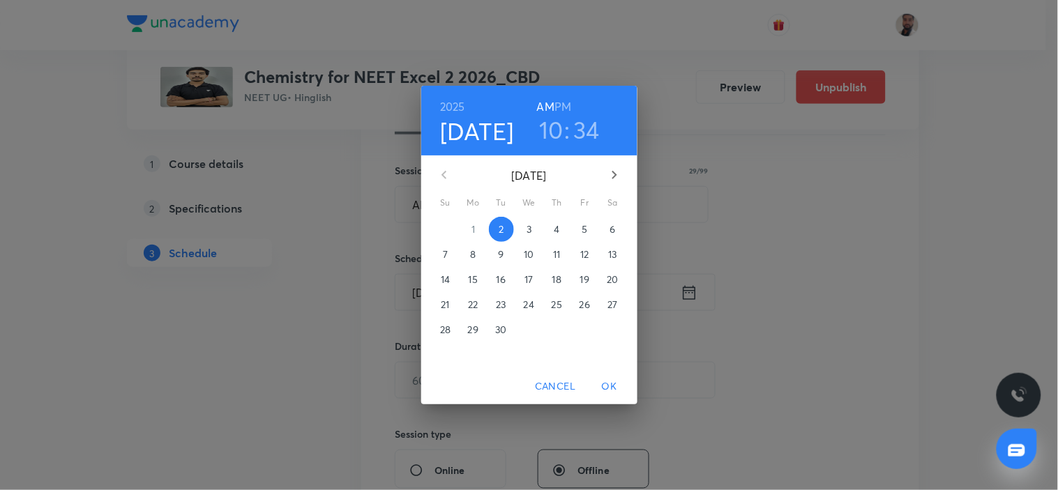
click at [506, 256] on span "9" at bounding box center [501, 255] width 25 height 14
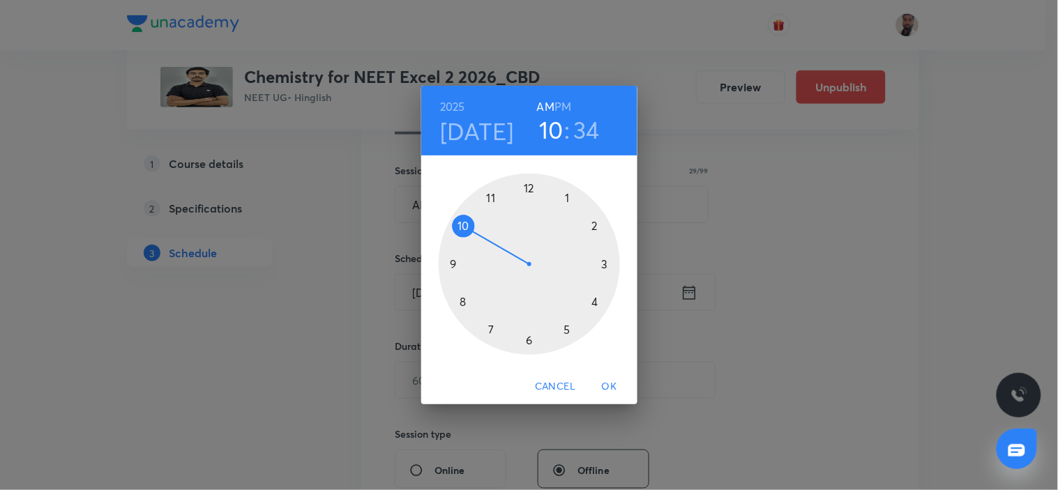
click at [593, 301] on div at bounding box center [529, 264] width 181 height 181
click at [561, 105] on h6 "PM" at bounding box center [563, 107] width 17 height 20
click at [528, 345] on div at bounding box center [529, 264] width 181 height 181
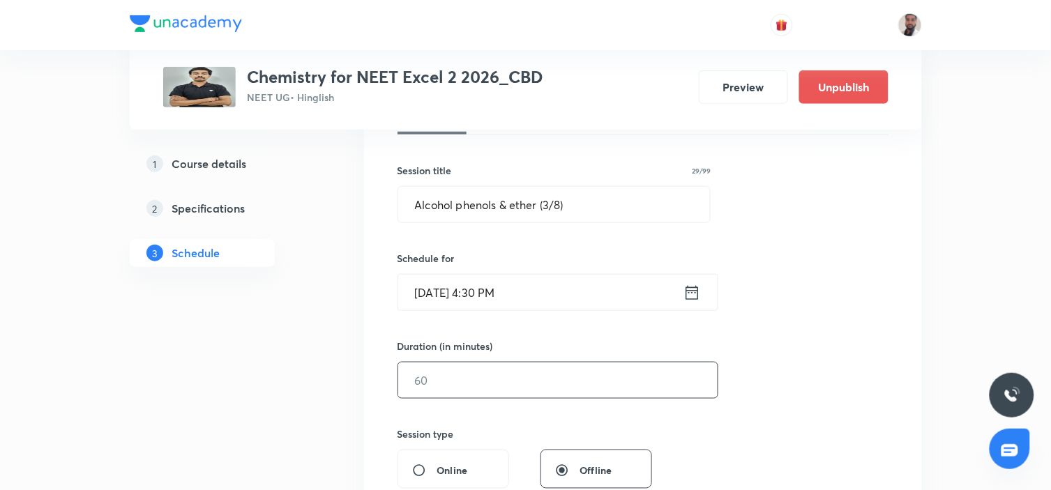
click at [498, 381] on input "text" at bounding box center [558, 381] width 320 height 36
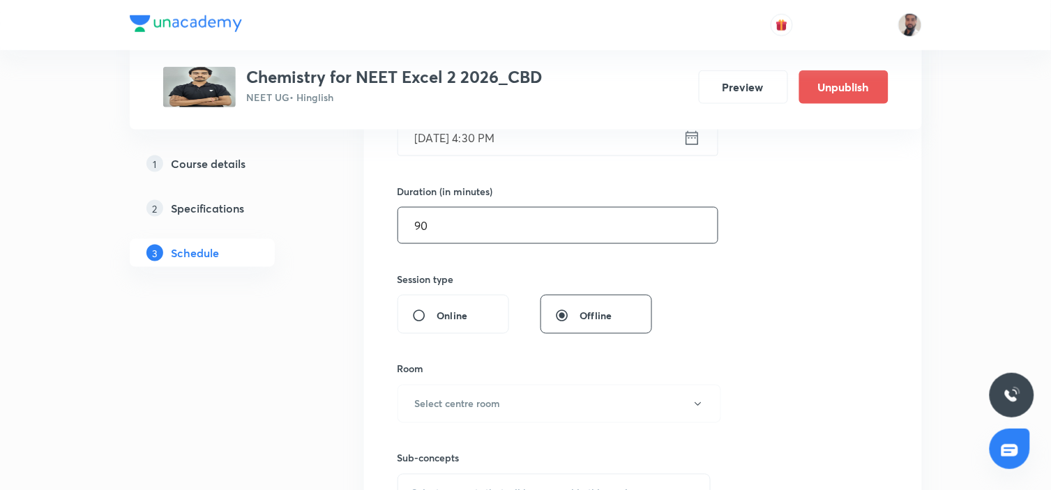
scroll to position [465, 0]
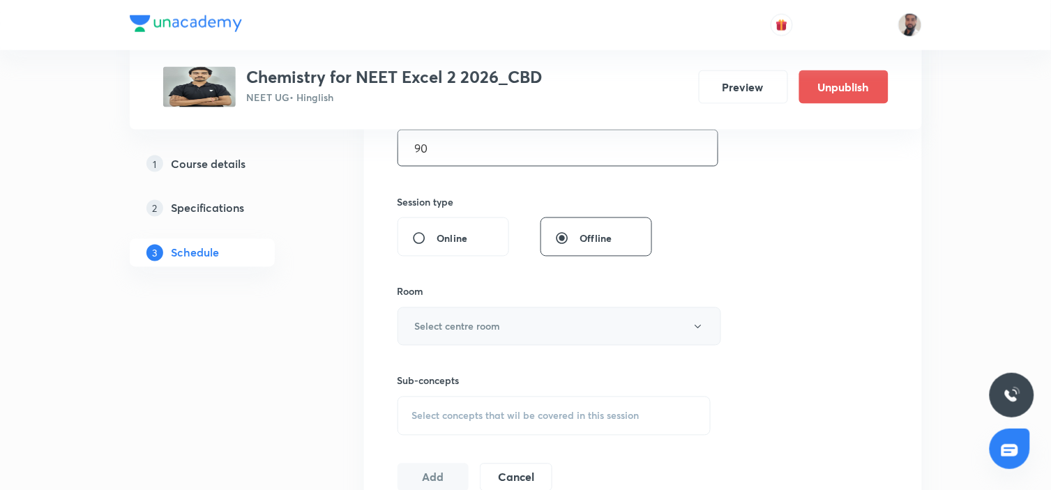
type input "90"
click at [530, 331] on button "Select centre room" at bounding box center [560, 327] width 324 height 38
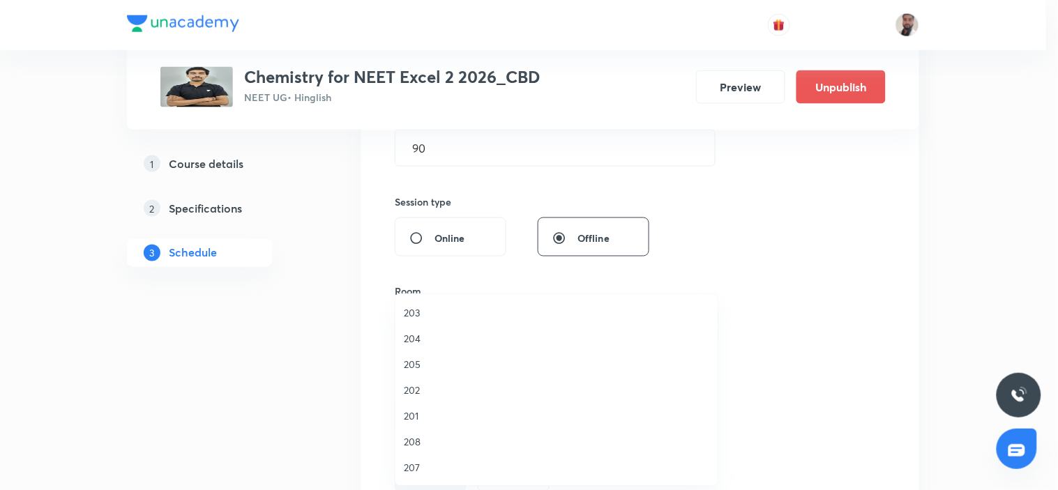
click at [426, 337] on span "204" at bounding box center [557, 338] width 306 height 15
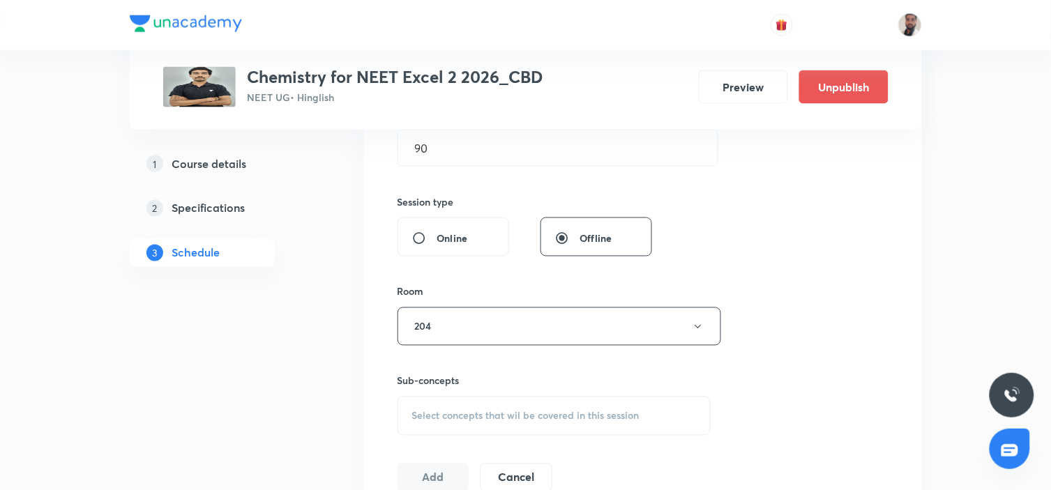
scroll to position [542, 0]
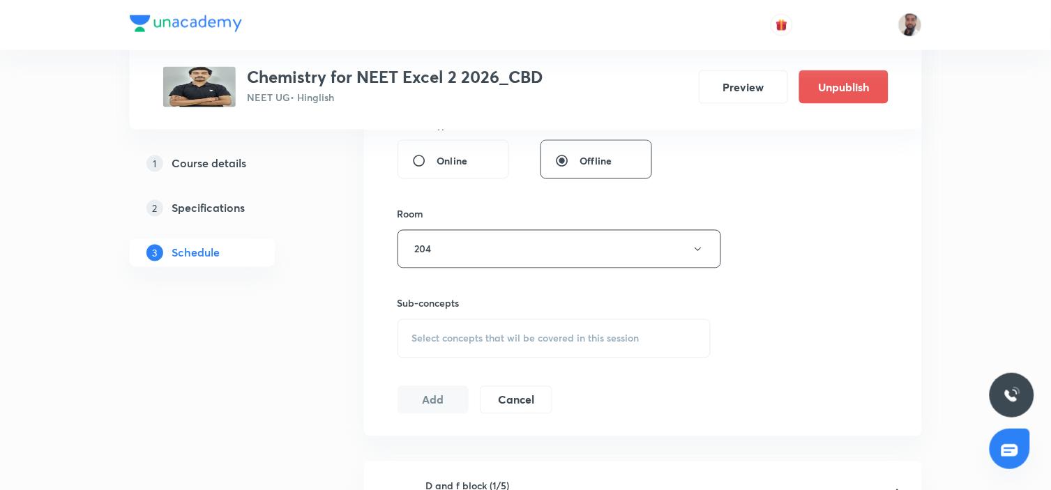
click at [567, 338] on span "Select concepts that wil be covered in this session" at bounding box center [525, 338] width 227 height 11
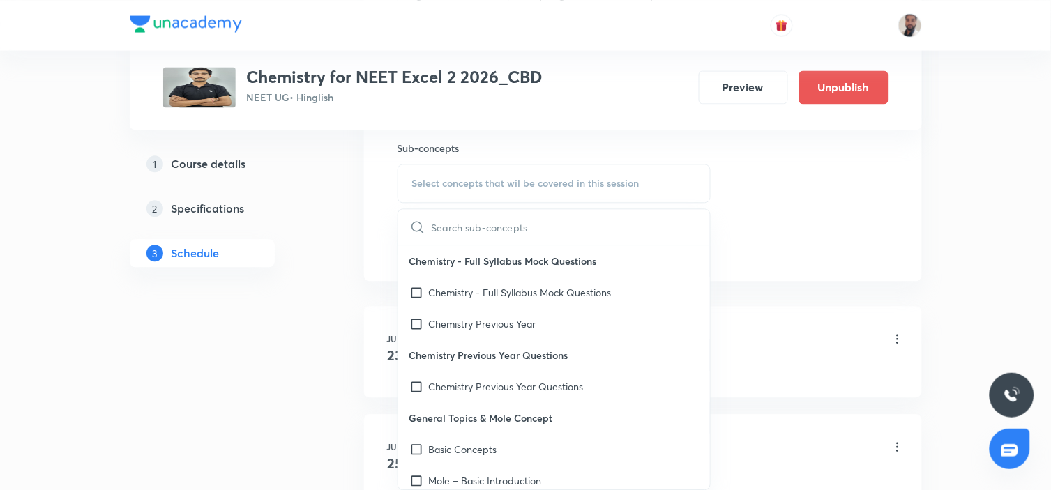
scroll to position [18636, 0]
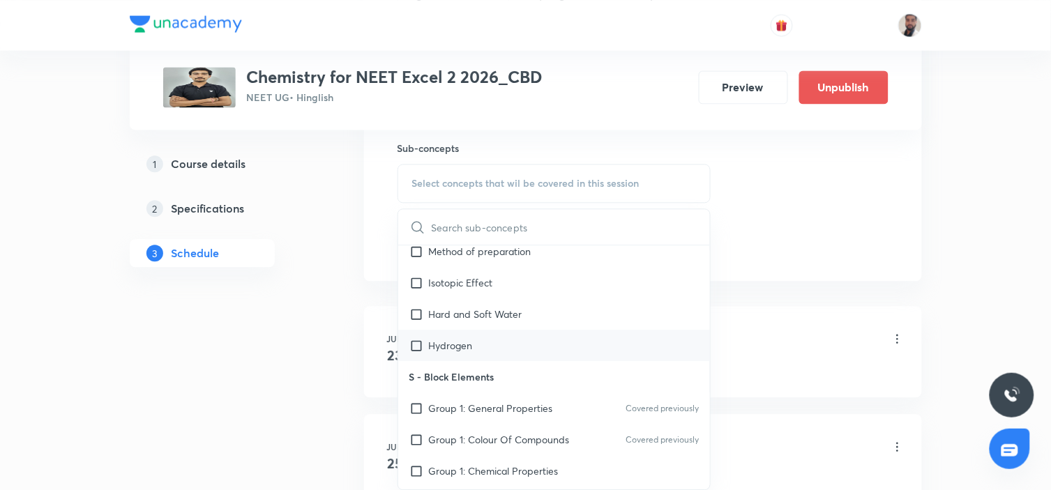
click at [508, 330] on div "Hydrogen" at bounding box center [554, 345] width 313 height 31
checkbox input "true"
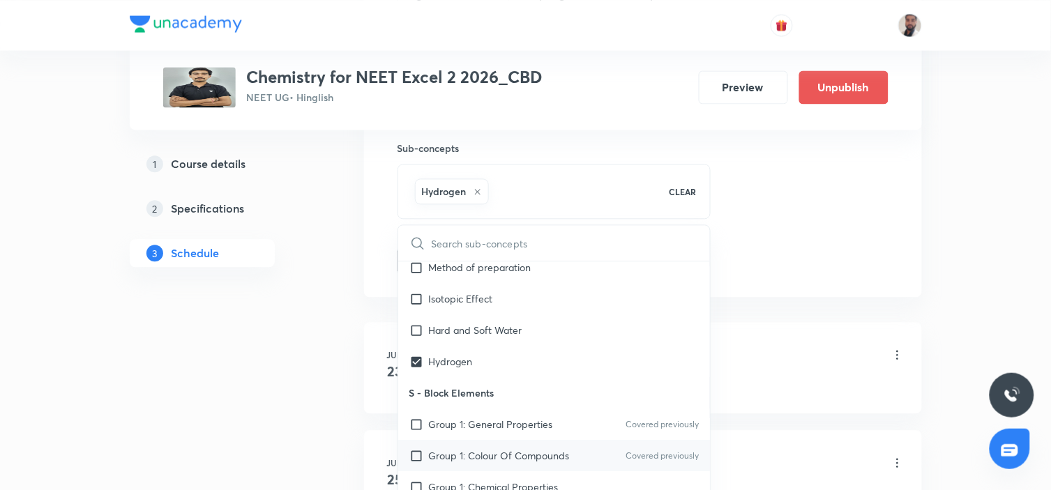
scroll to position [18559, 0]
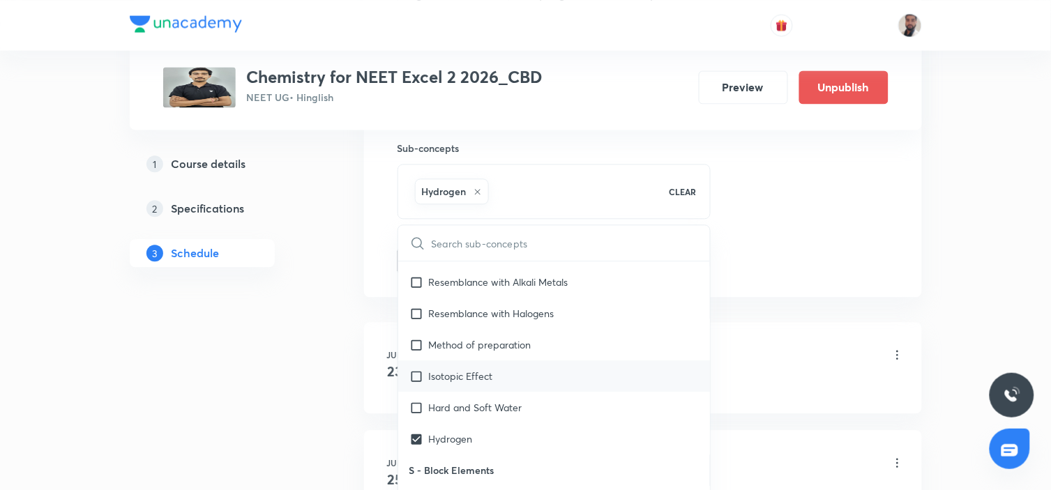
drag, startPoint x: 488, startPoint y: 352, endPoint x: 473, endPoint y: 331, distance: 26.0
click at [487, 400] on p "Hard and Soft Water" at bounding box center [475, 407] width 93 height 15
checkbox input "true"
drag, startPoint x: 468, startPoint y: 329, endPoint x: 467, endPoint y: 301, distance: 27.9
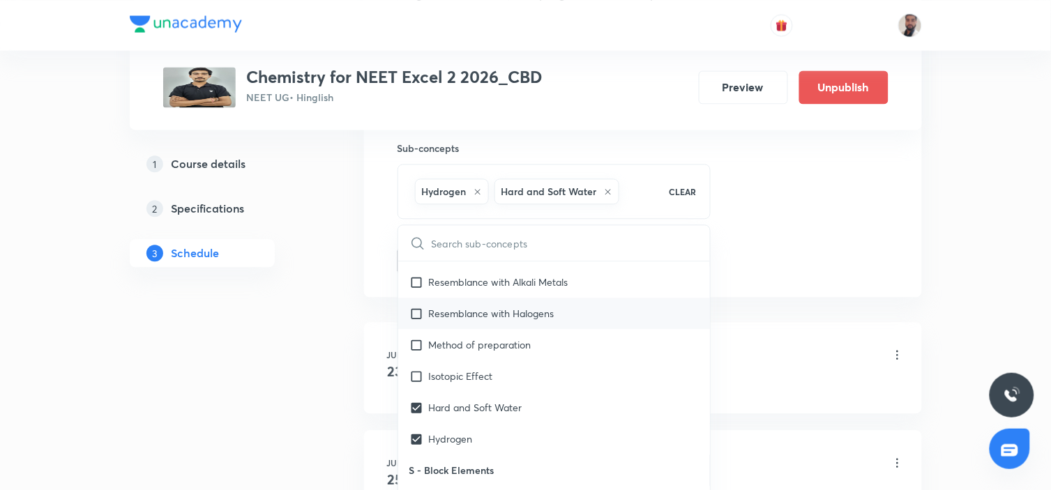
click at [467, 361] on div "Isotopic Effect" at bounding box center [554, 376] width 313 height 31
checkbox input "true"
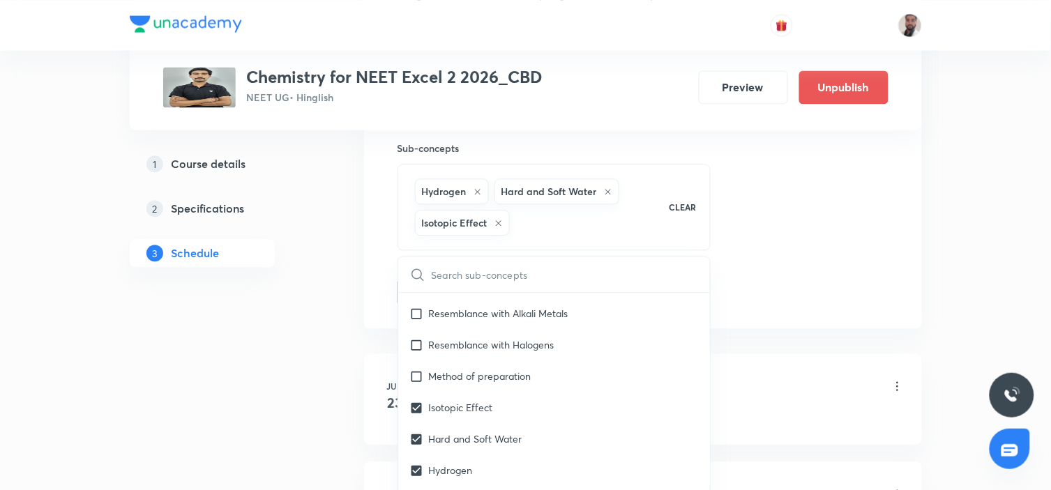
drag, startPoint x: 463, startPoint y: 312, endPoint x: 220, endPoint y: 343, distance: 245.5
click at [461, 369] on p "Method of preparation" at bounding box center [480, 376] width 103 height 15
checkbox input "true"
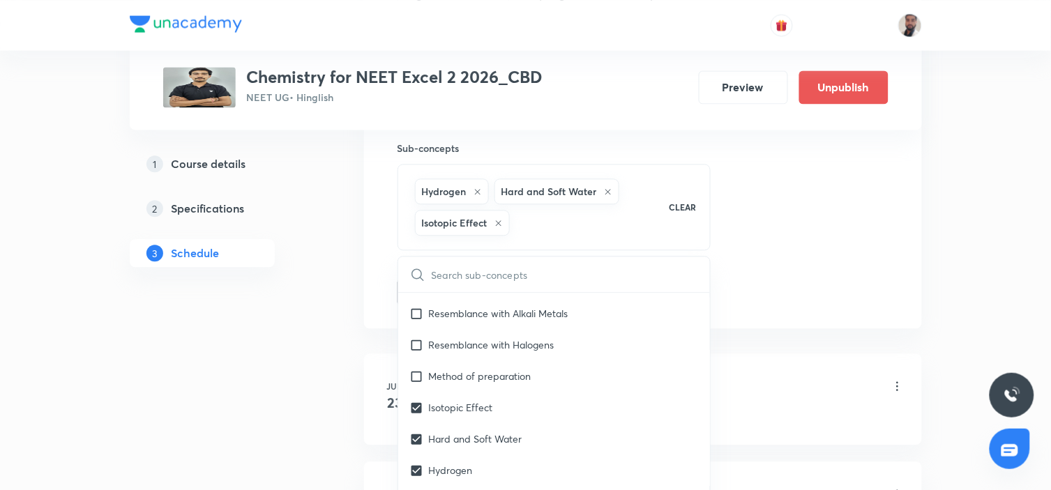
checkbox input "true"
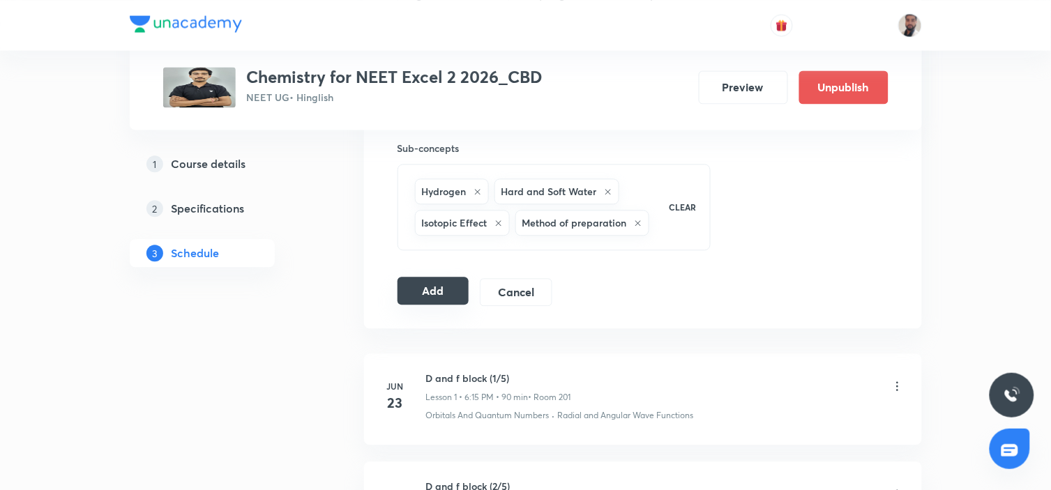
click at [456, 287] on button "Add" at bounding box center [434, 291] width 72 height 28
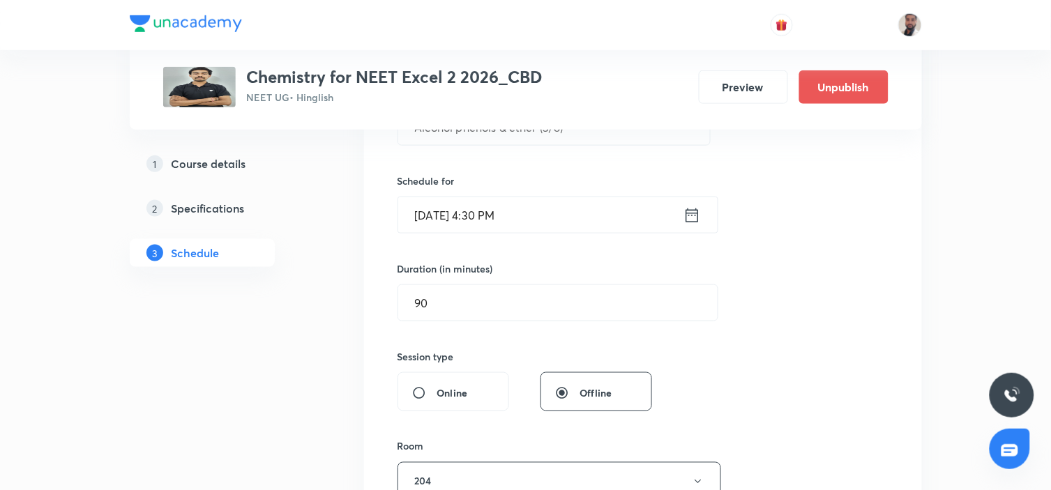
scroll to position [77, 0]
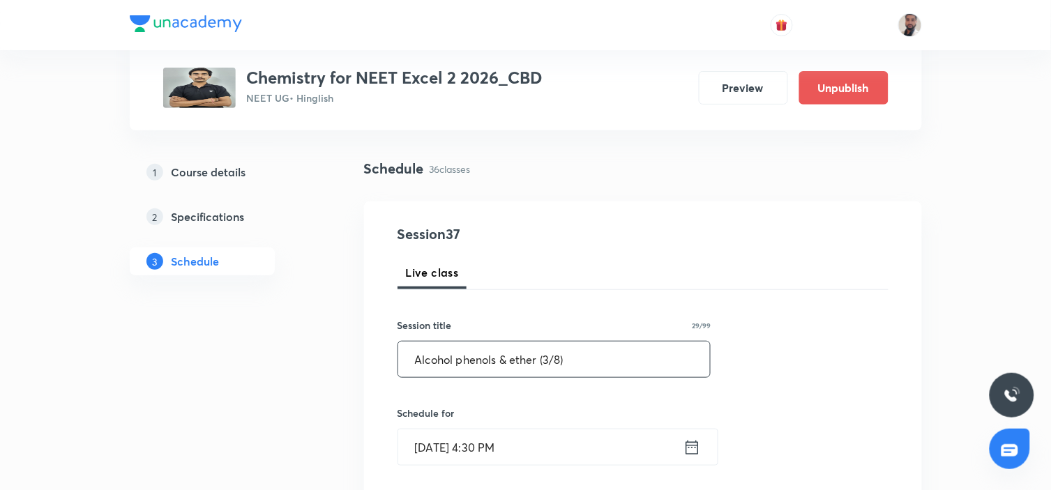
drag, startPoint x: 579, startPoint y: 361, endPoint x: 134, endPoint y: 389, distance: 445.9
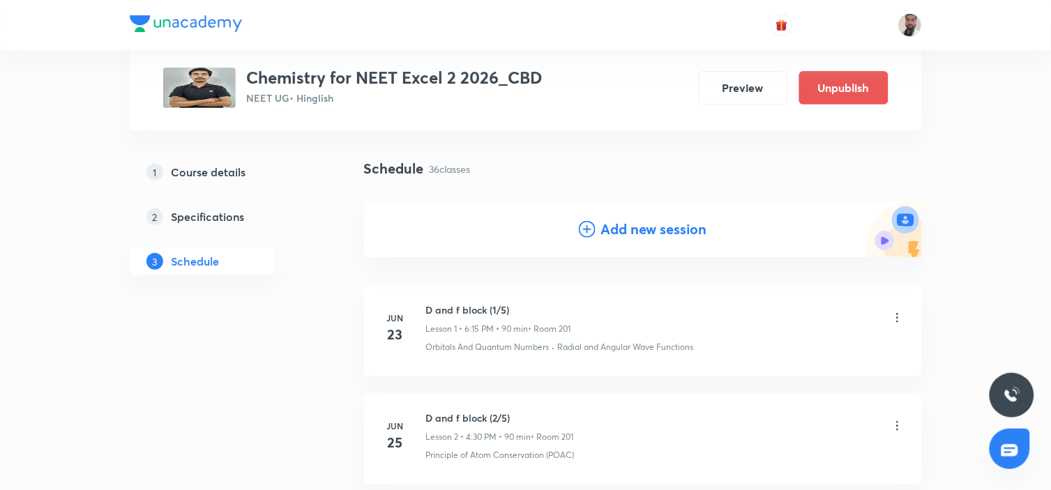
click at [584, 236] on icon at bounding box center [587, 229] width 17 height 17
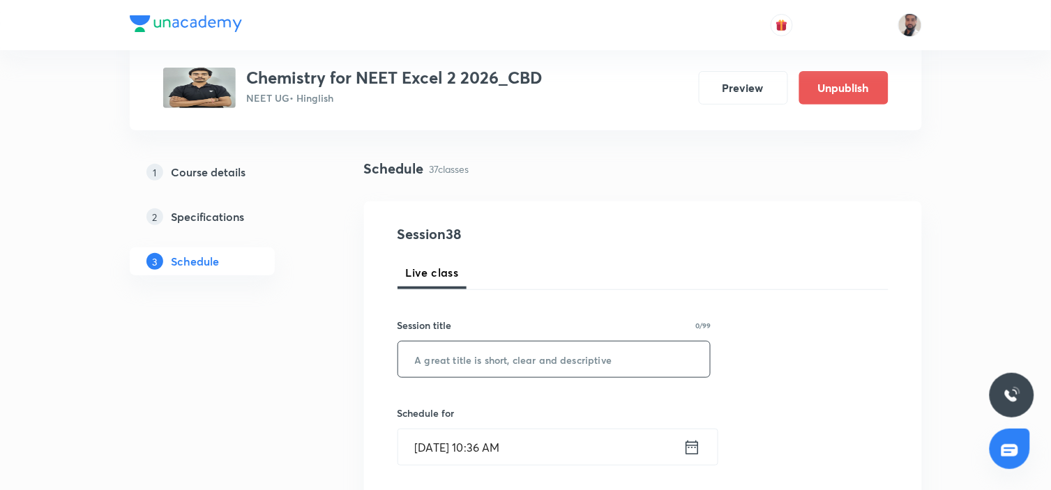
click at [478, 354] on input "text" at bounding box center [554, 360] width 313 height 36
paste input "Alcohol phenols & ether (3/8)"
click at [548, 360] on input "Alcohol phenols & ether (3/8)" at bounding box center [554, 360] width 313 height 36
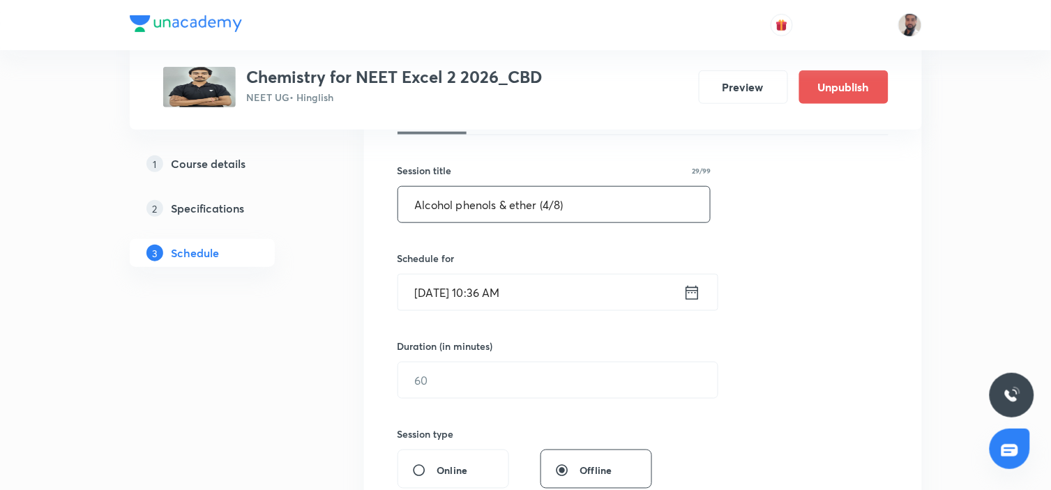
type input "Alcohol phenols & ether (4/8)"
click at [686, 296] on icon at bounding box center [692, 292] width 13 height 14
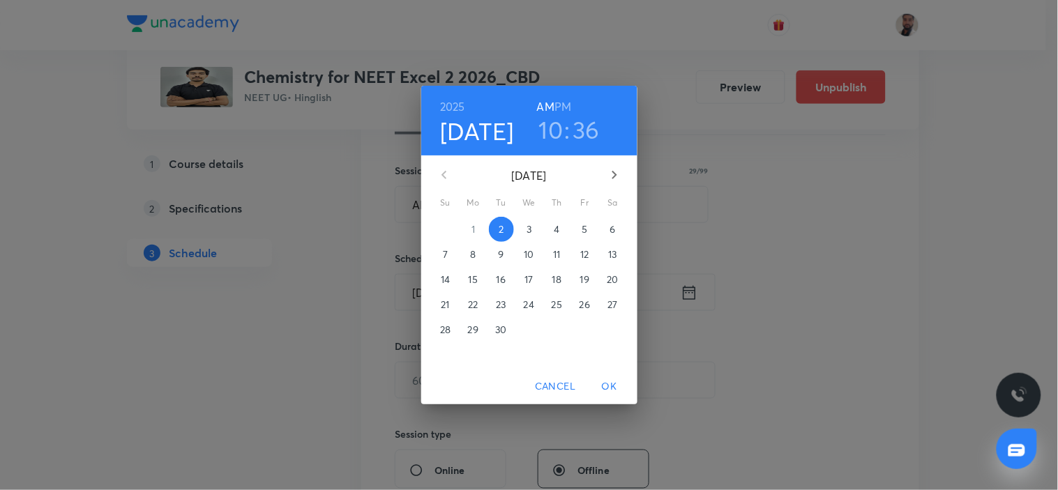
click at [532, 255] on p "10" at bounding box center [529, 255] width 10 height 14
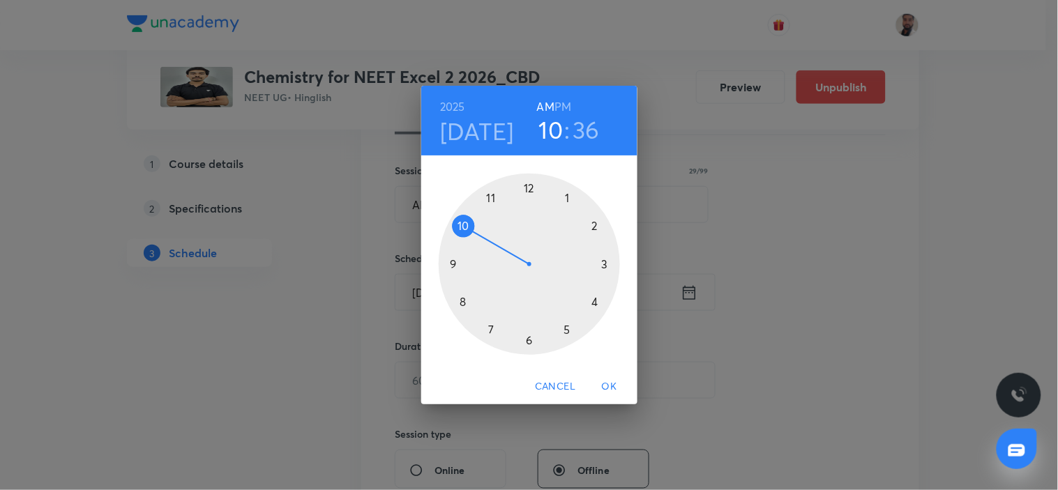
click at [589, 302] on div at bounding box center [529, 264] width 181 height 181
click at [561, 107] on h6 "PM" at bounding box center [563, 107] width 17 height 20
click at [529, 336] on div at bounding box center [529, 264] width 181 height 181
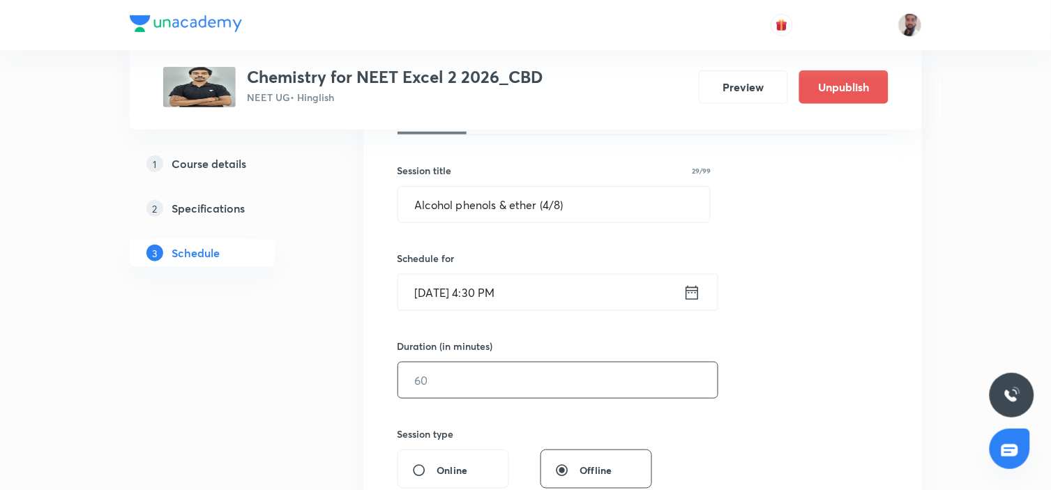
click at [493, 386] on input "text" at bounding box center [558, 381] width 320 height 36
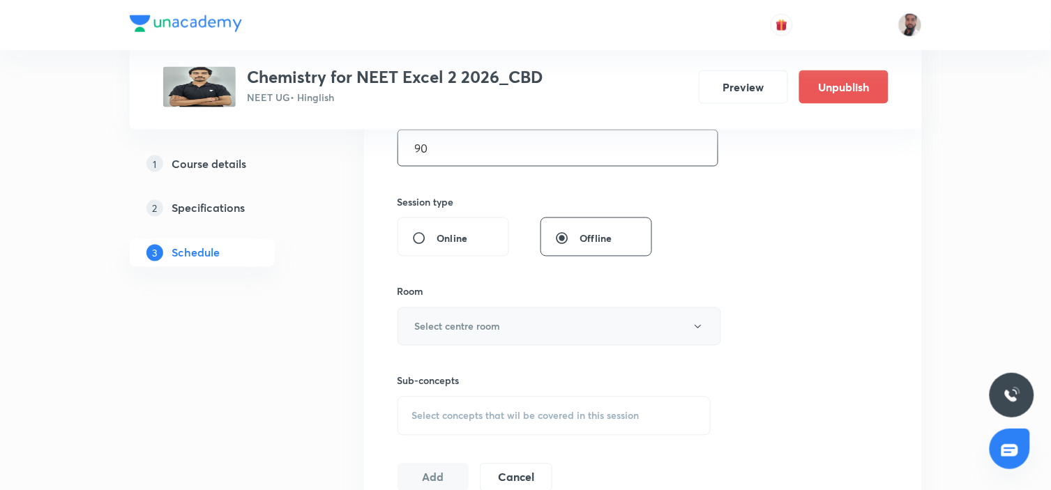
type input "90"
click at [540, 330] on button "Select centre room" at bounding box center [560, 327] width 324 height 38
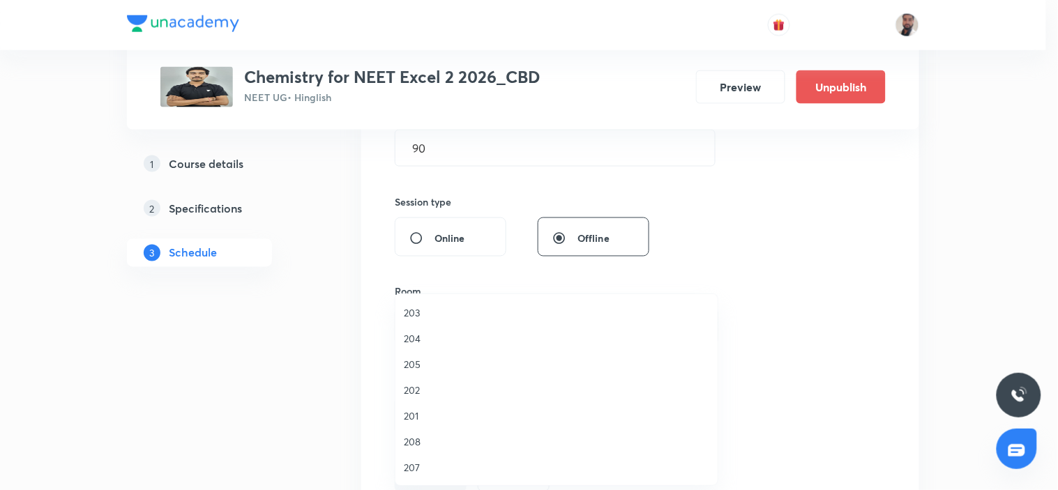
click at [416, 337] on span "204" at bounding box center [557, 338] width 306 height 15
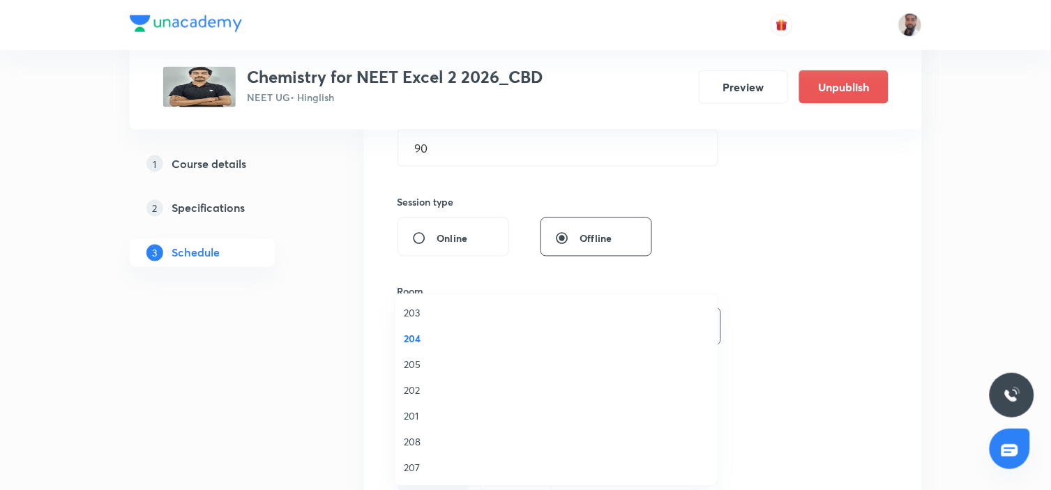
scroll to position [619, 0]
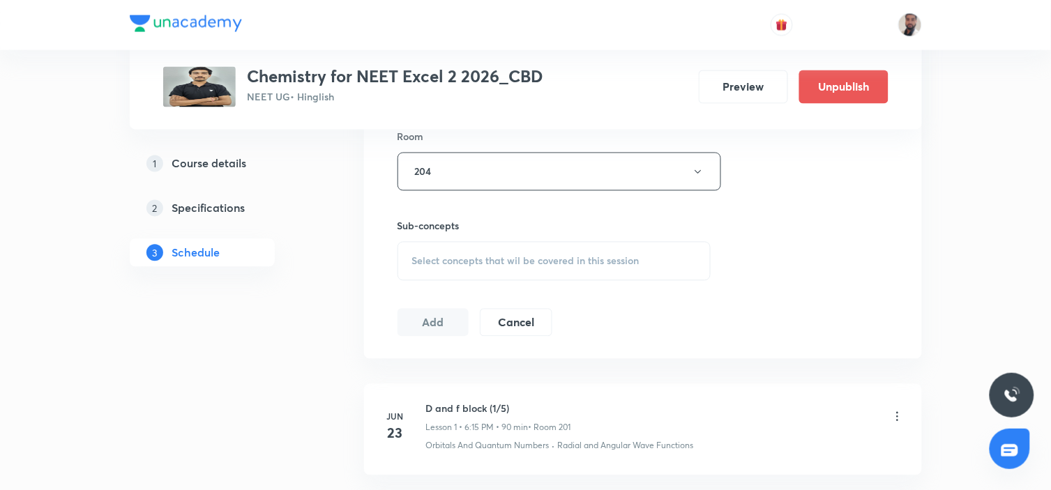
click at [525, 260] on span "Select concepts that wil be covered in this session" at bounding box center [525, 261] width 227 height 11
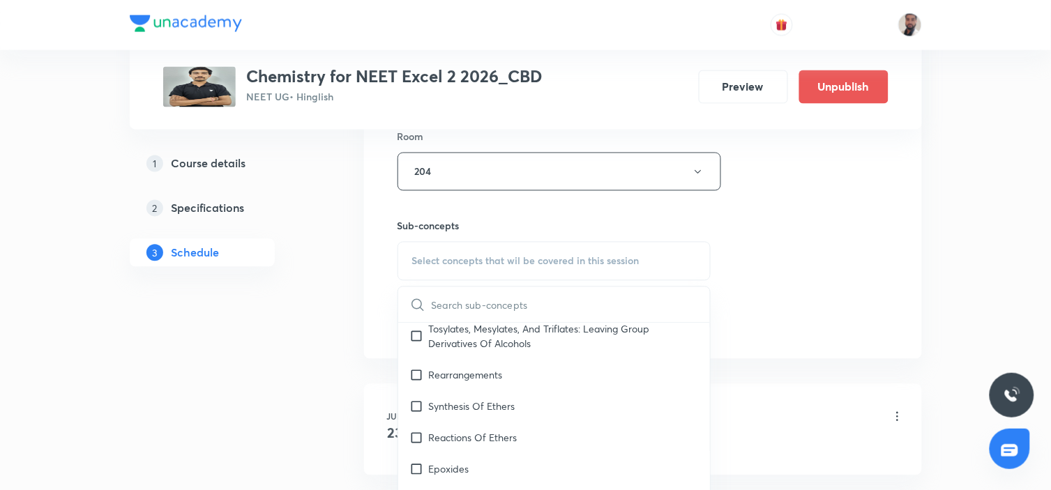
scroll to position [32812, 0]
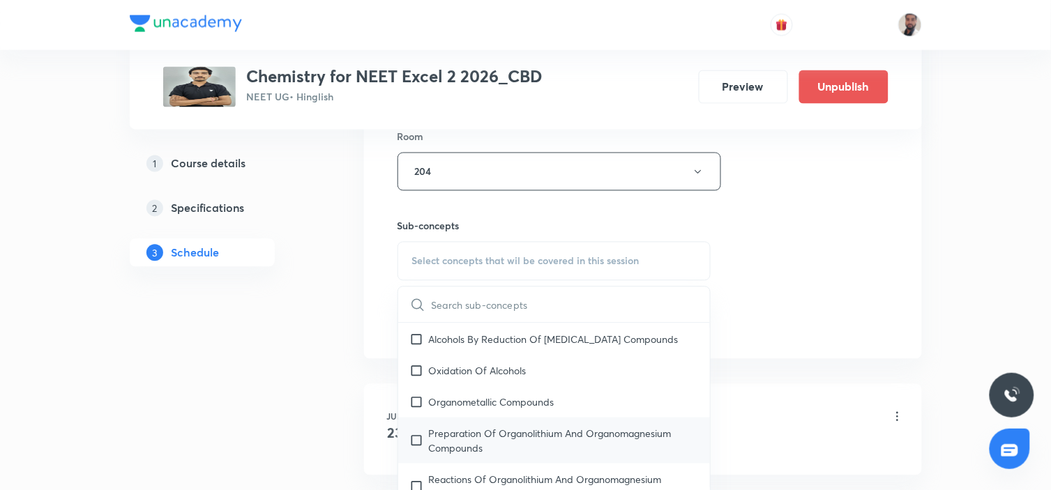
click at [497, 426] on p "Preparation Of Organolithium And Organomagnesium Compounds" at bounding box center [564, 440] width 271 height 29
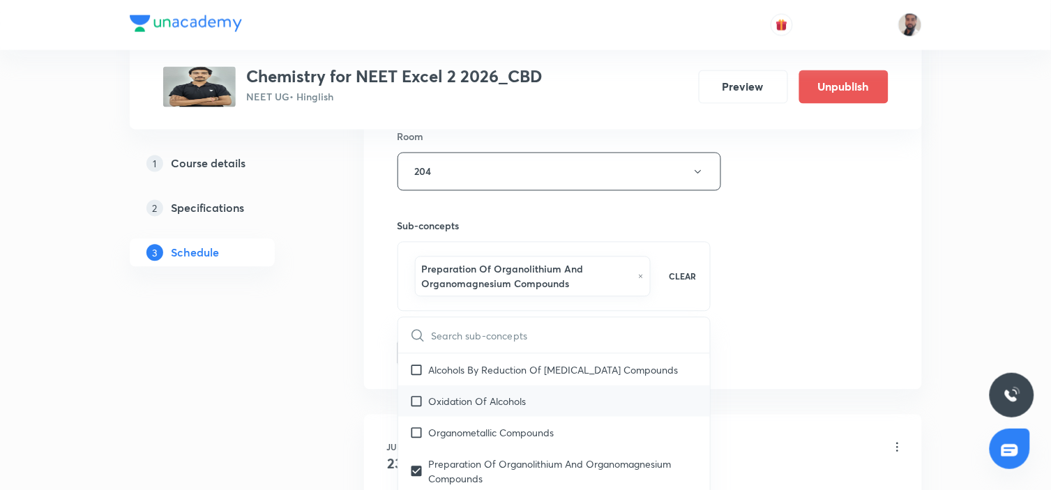
checkbox input "true"
click at [471, 386] on div "Oxidation Of Alcohols" at bounding box center [554, 401] width 313 height 31
checkbox input "true"
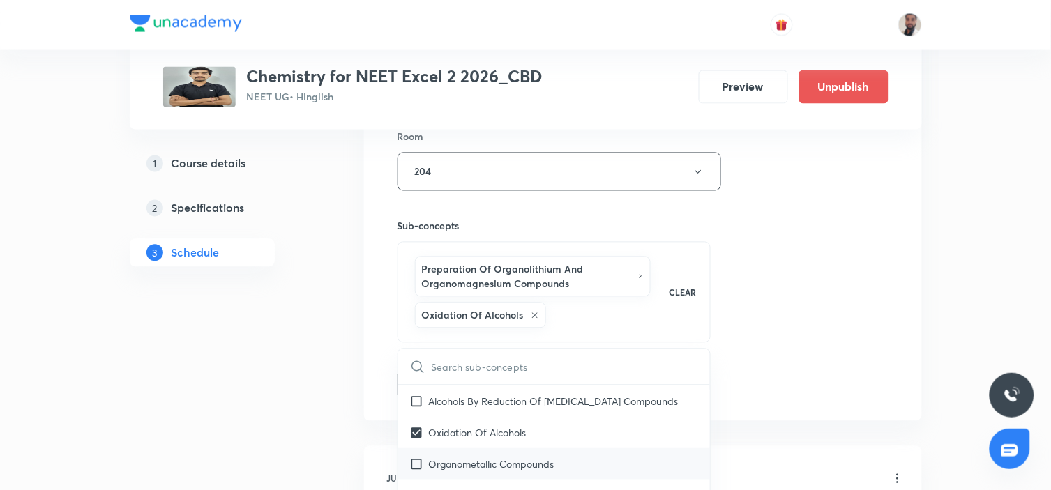
click at [448, 449] on div "Organometallic Compounds" at bounding box center [554, 464] width 313 height 31
checkbox input "true"
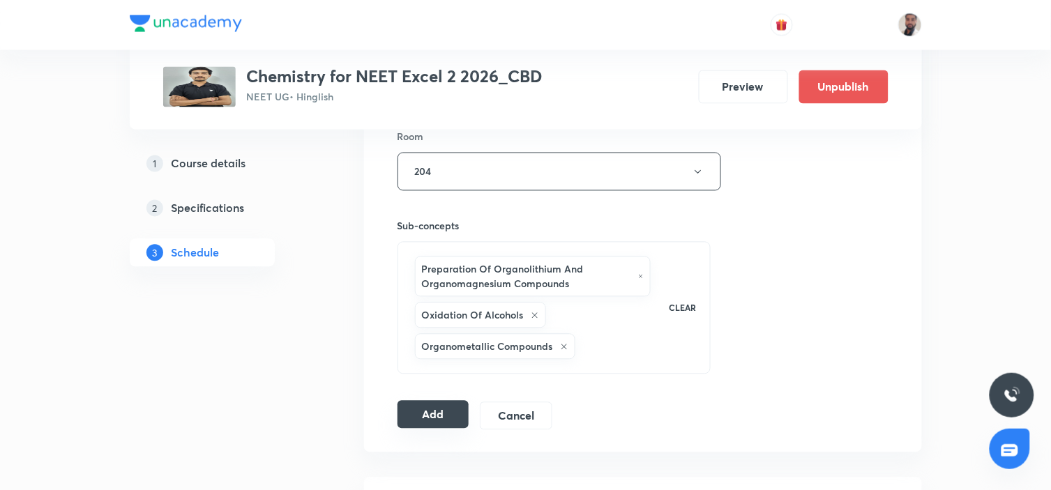
drag, startPoint x: 416, startPoint y: 417, endPoint x: 426, endPoint y: 417, distance: 10.5
click at [416, 416] on button "Add" at bounding box center [434, 415] width 72 height 28
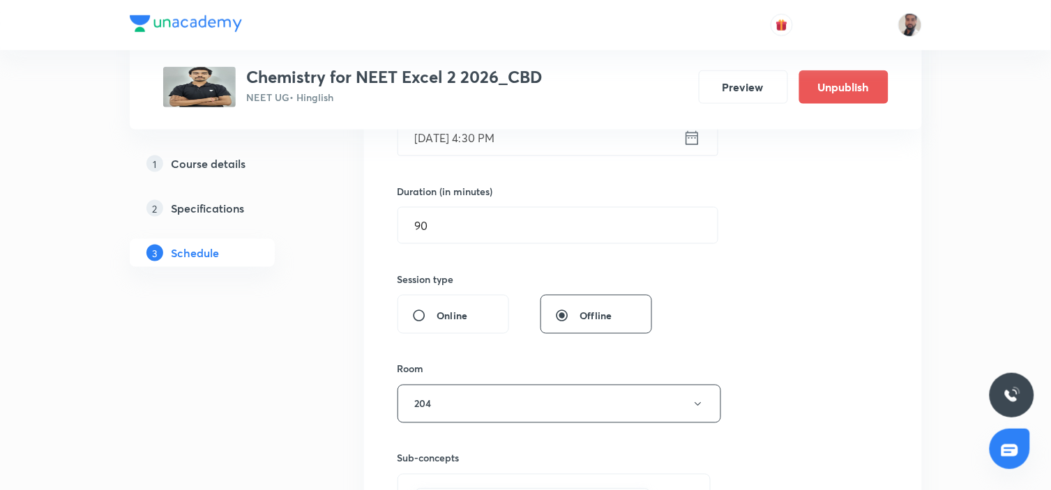
scroll to position [232, 0]
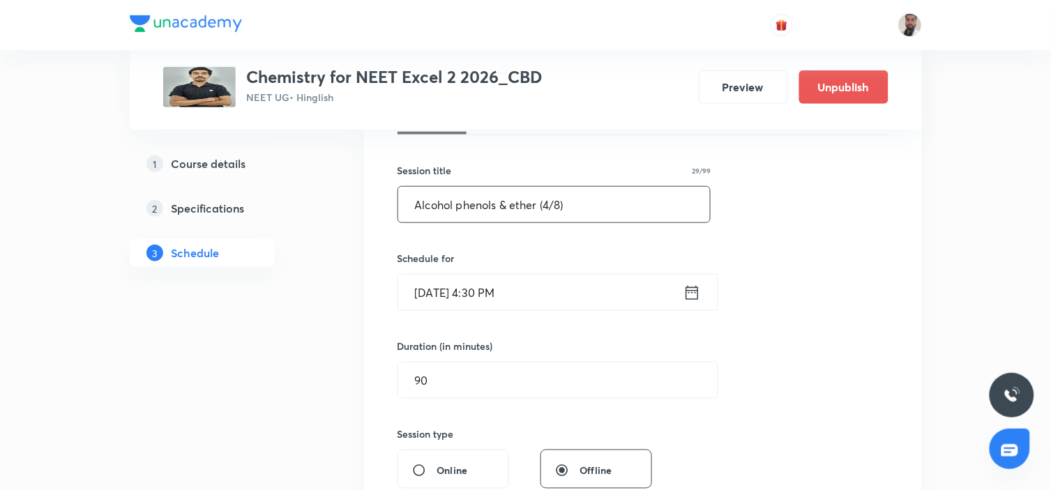
drag, startPoint x: 594, startPoint y: 203, endPoint x: 150, endPoint y: 241, distance: 446.0
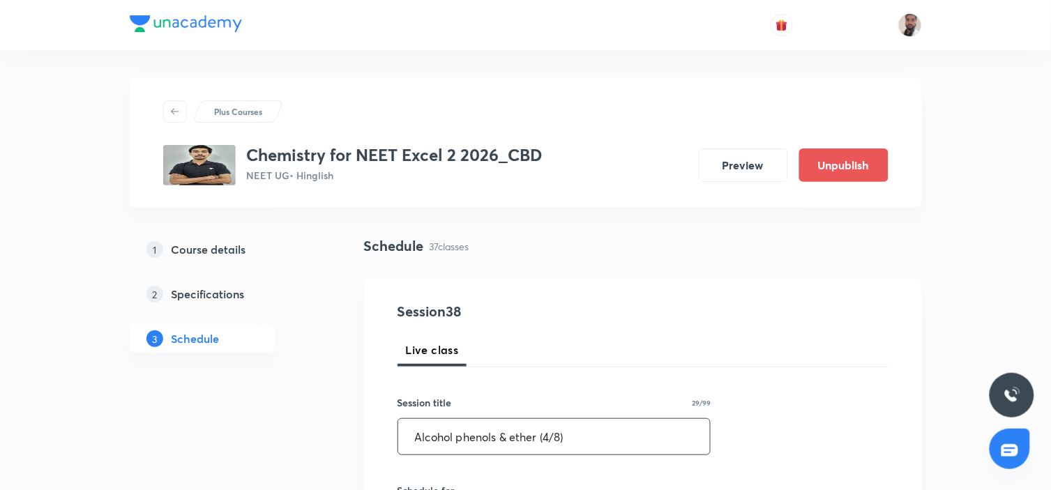
scroll to position [155, 0]
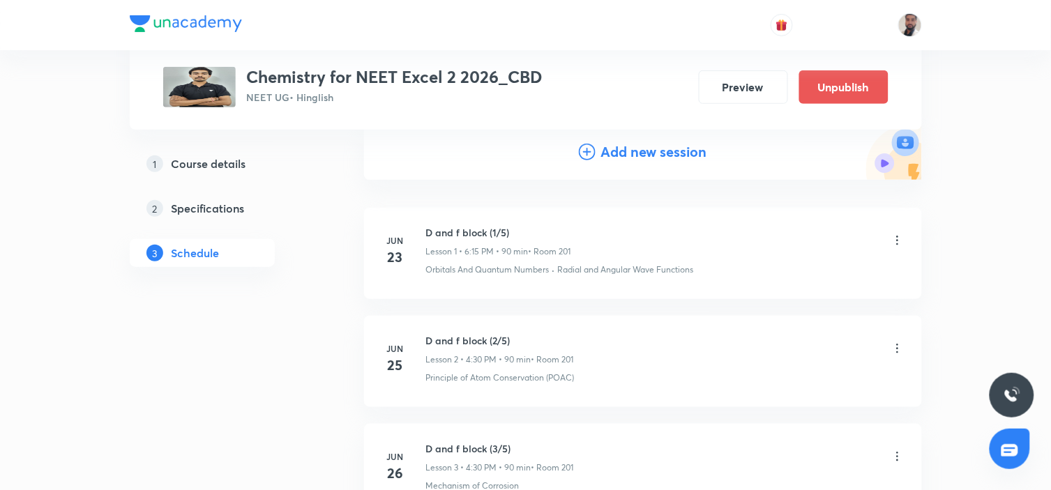
click at [581, 147] on icon at bounding box center [587, 152] width 17 height 17
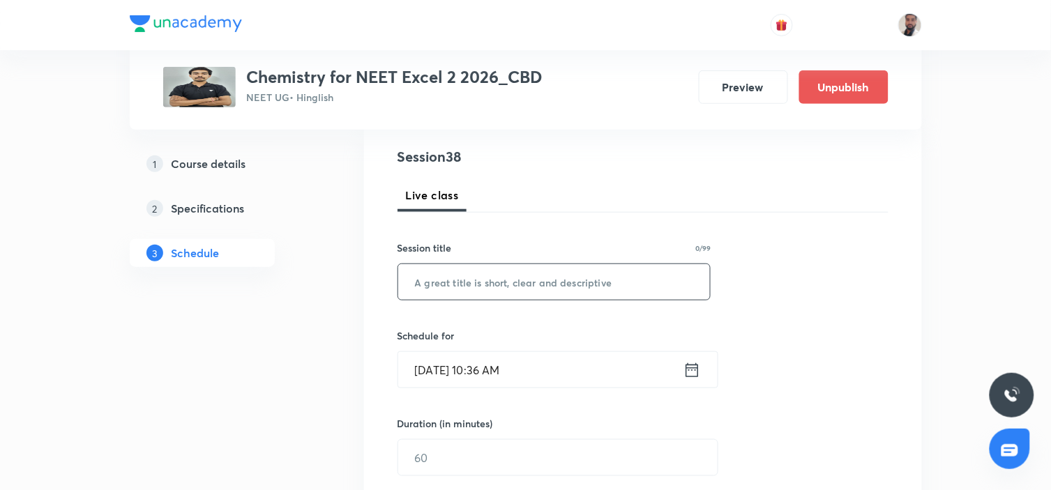
click at [469, 285] on input "text" at bounding box center [554, 282] width 313 height 36
paste input "Alcohol phenols & ether (4/8)"
click at [553, 279] on input "Alcohol phenols & ether (4/8)" at bounding box center [554, 282] width 313 height 36
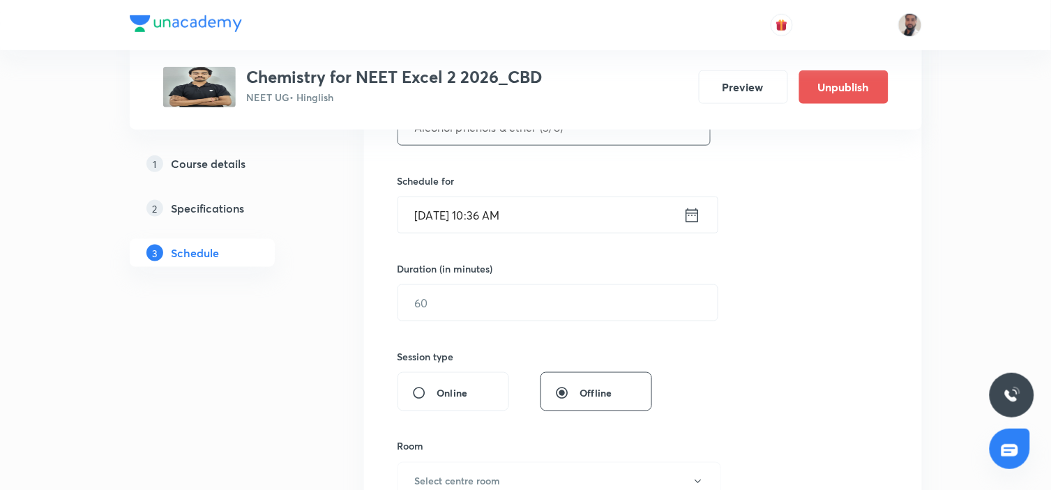
type input "Alcohol phenols & ether (5/8)"
click at [689, 214] on icon at bounding box center [692, 216] width 17 height 20
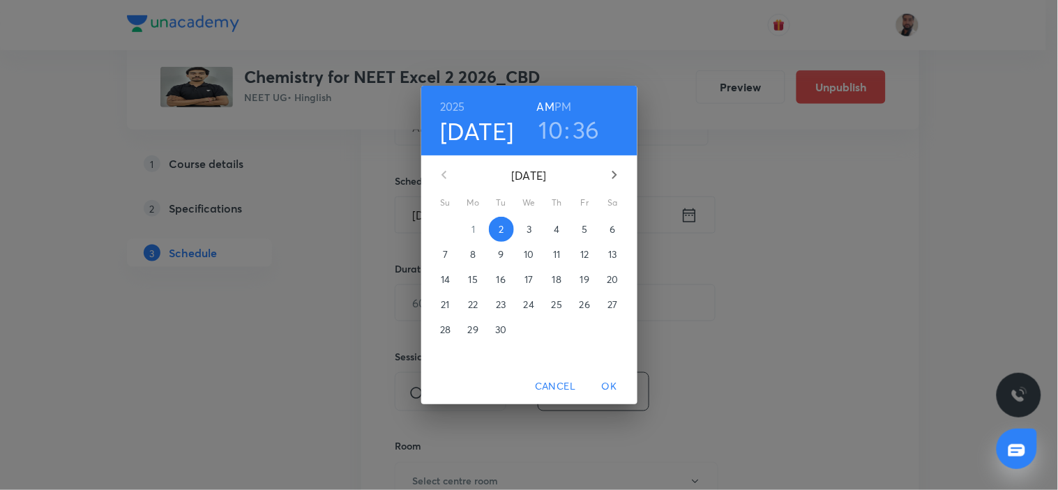
click at [589, 252] on span "12" at bounding box center [585, 255] width 25 height 14
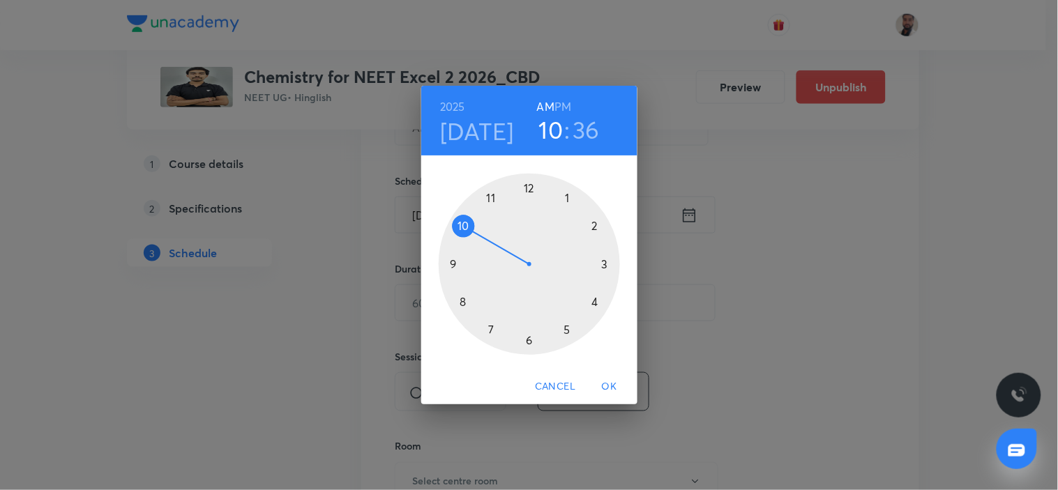
click at [594, 300] on div at bounding box center [529, 264] width 181 height 181
click at [559, 107] on h6 "PM" at bounding box center [563, 107] width 17 height 20
click at [528, 345] on div at bounding box center [529, 264] width 181 height 181
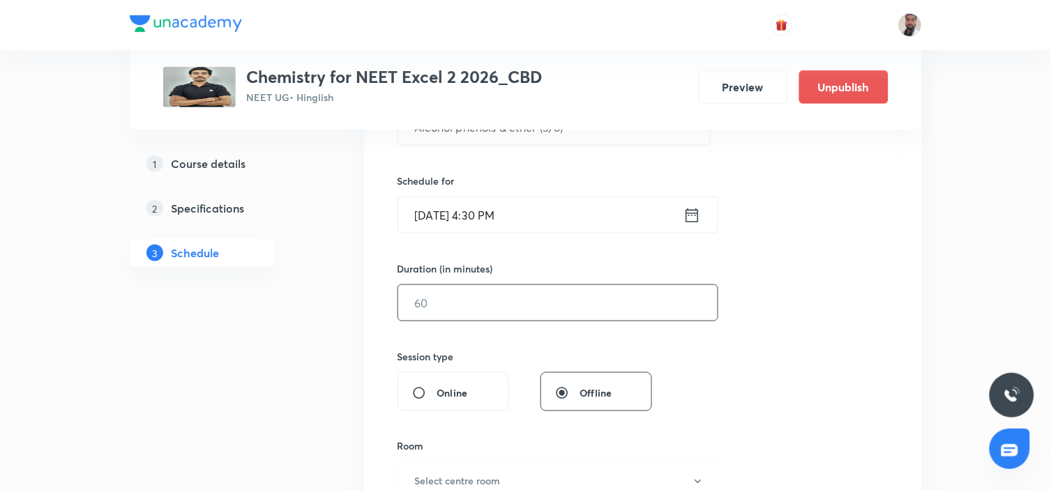
click at [463, 303] on input "text" at bounding box center [558, 303] width 320 height 36
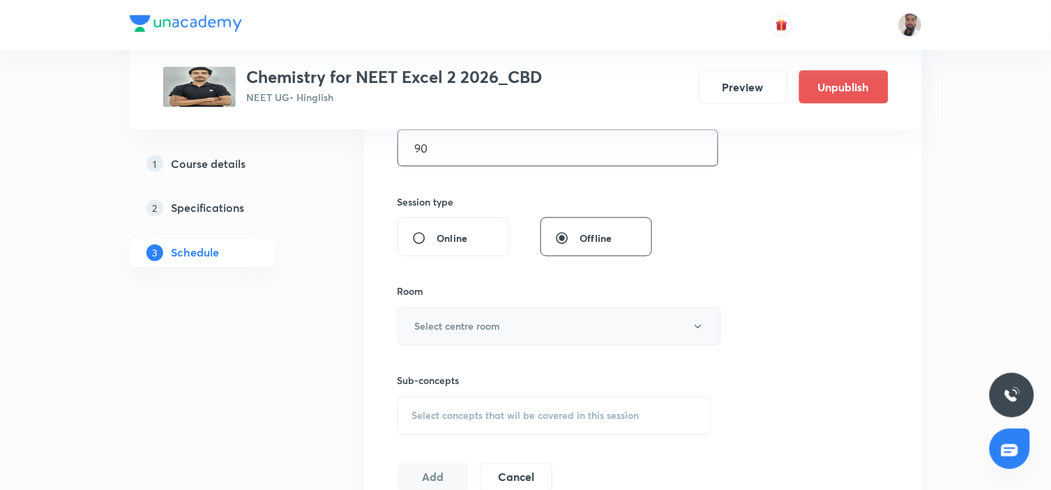
scroll to position [542, 0]
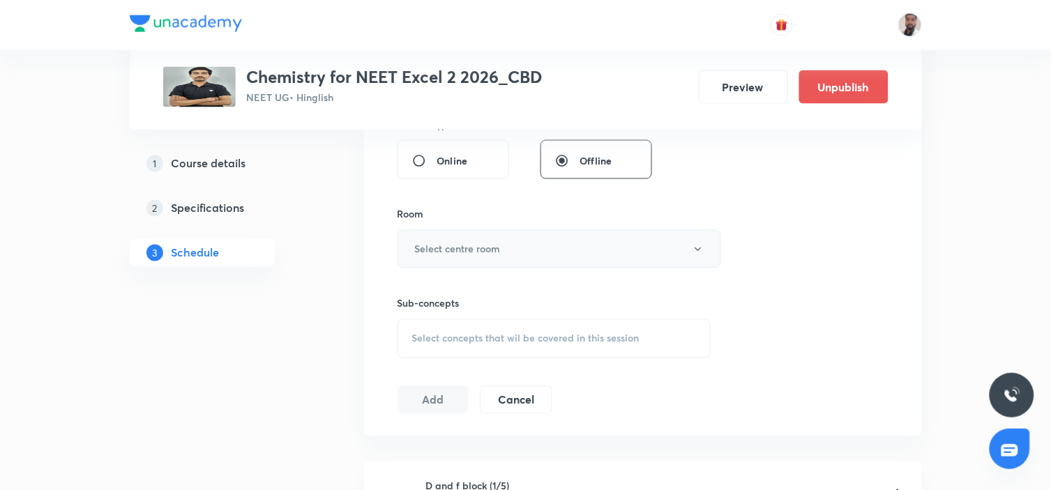
type input "90"
click at [536, 253] on button "Select centre room" at bounding box center [560, 249] width 324 height 38
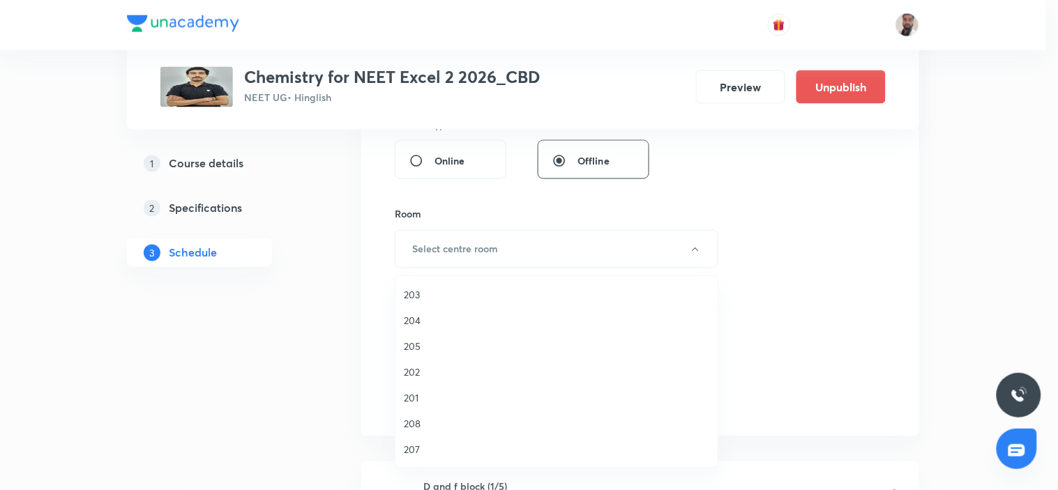
click at [423, 320] on span "204" at bounding box center [557, 320] width 306 height 15
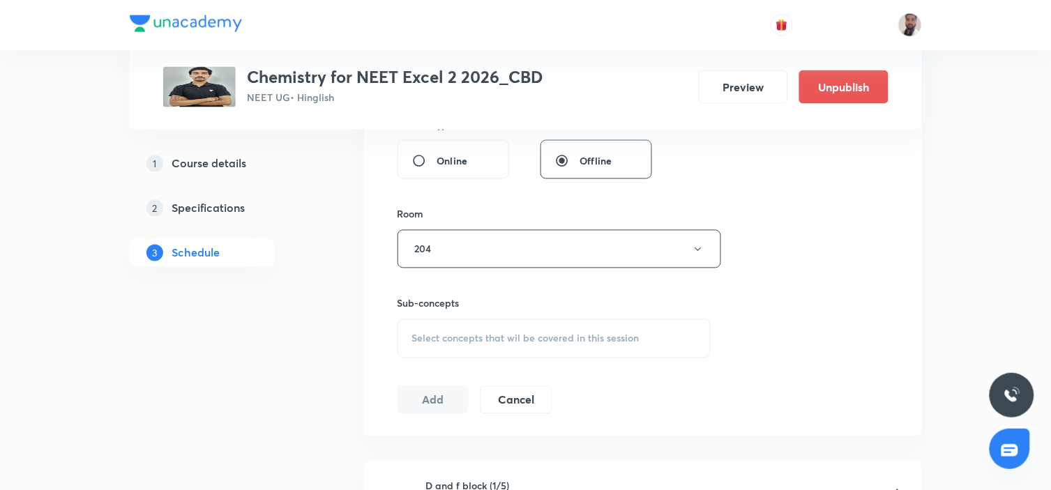
scroll to position [619, 0]
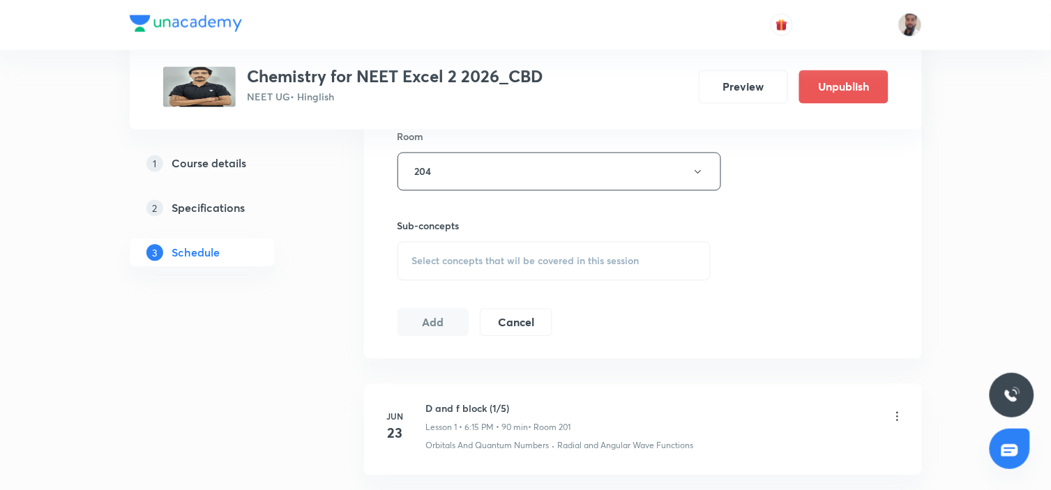
click at [534, 265] on span "Select concepts that wil be covered in this session" at bounding box center [525, 261] width 227 height 11
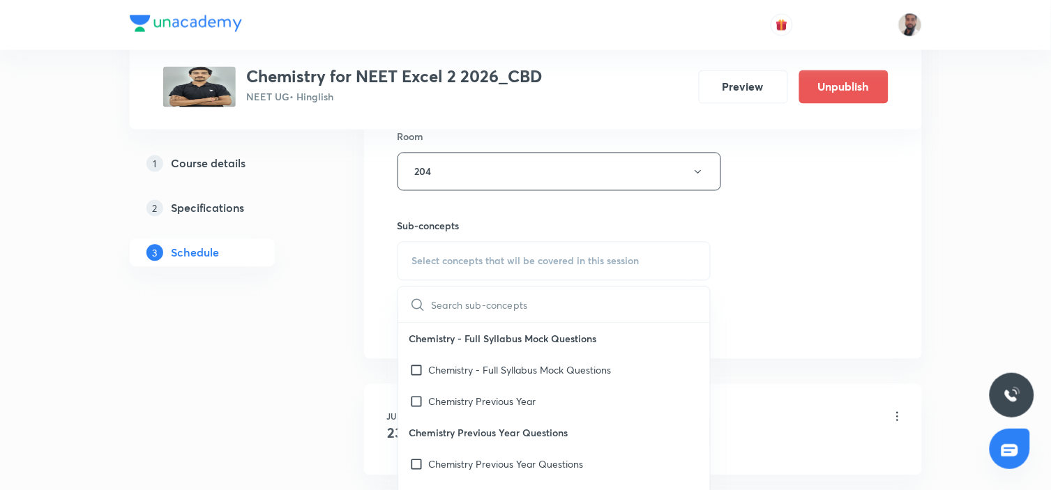
scroll to position [6053, 0]
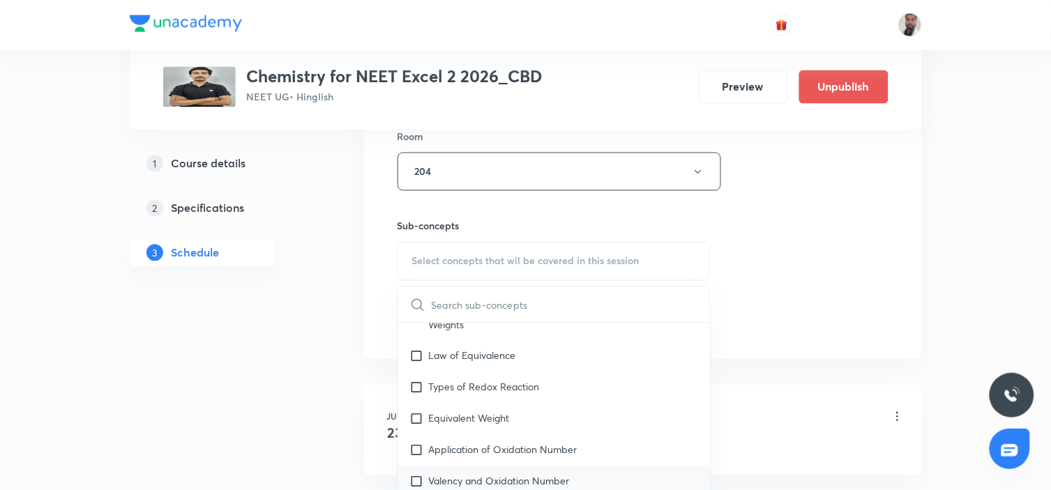
click at [507, 466] on div "Valency and Oxidation Number" at bounding box center [554, 481] width 313 height 31
checkbox input "true"
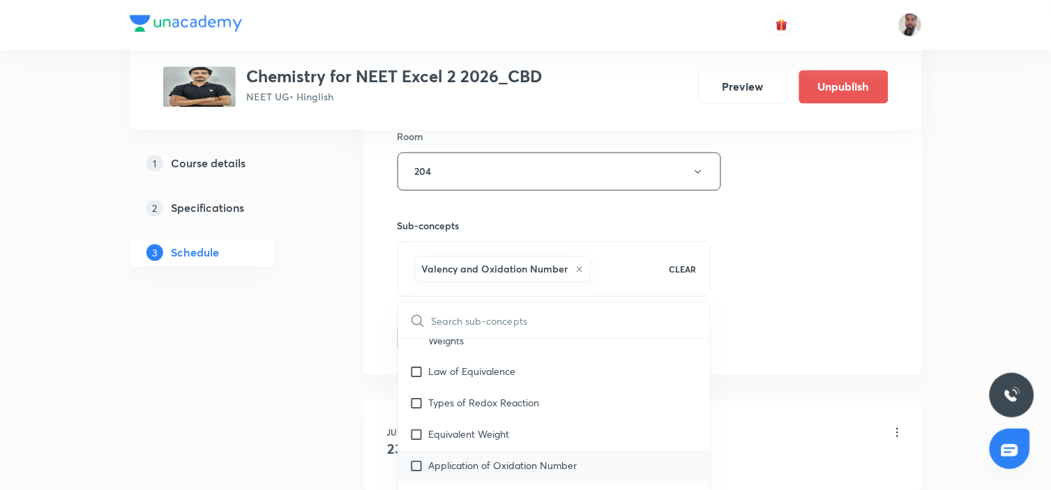
drag, startPoint x: 500, startPoint y: 374, endPoint x: 490, endPoint y: 416, distance: 42.8
click at [499, 419] on div "Equivalent Weight" at bounding box center [554, 434] width 313 height 31
checkbox input "true"
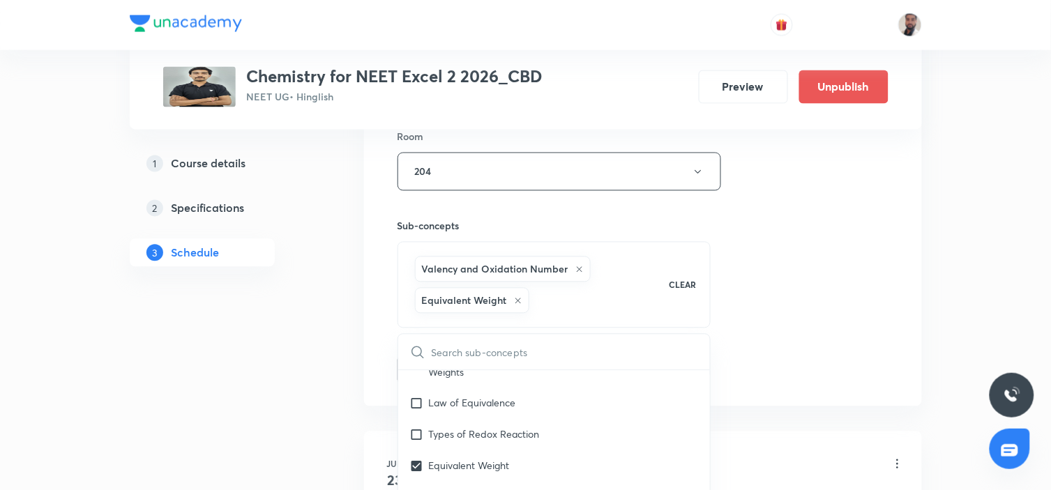
drag, startPoint x: 486, startPoint y: 421, endPoint x: 673, endPoint y: 316, distance: 214.6
click at [486, 490] on p "Application of Oxidation Number" at bounding box center [503, 497] width 149 height 15
checkbox input "true"
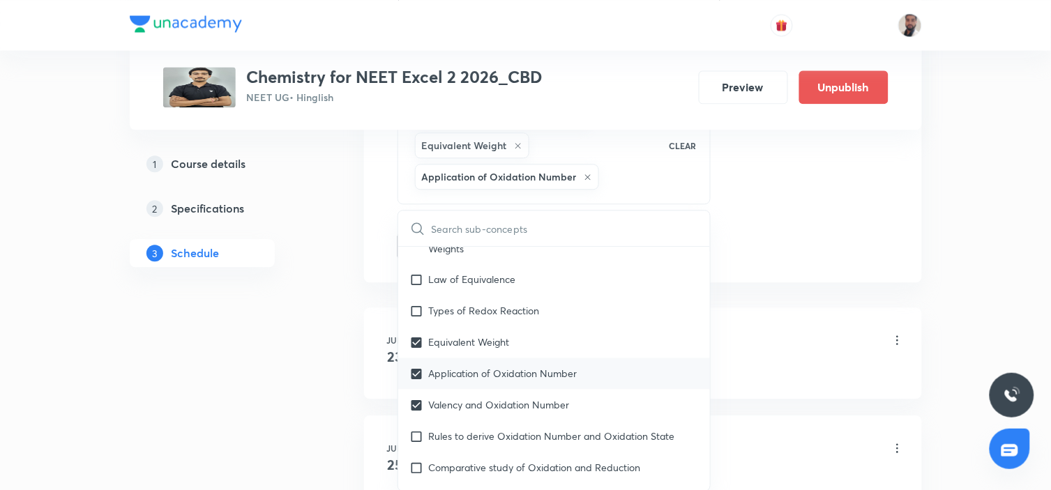
scroll to position [853, 0]
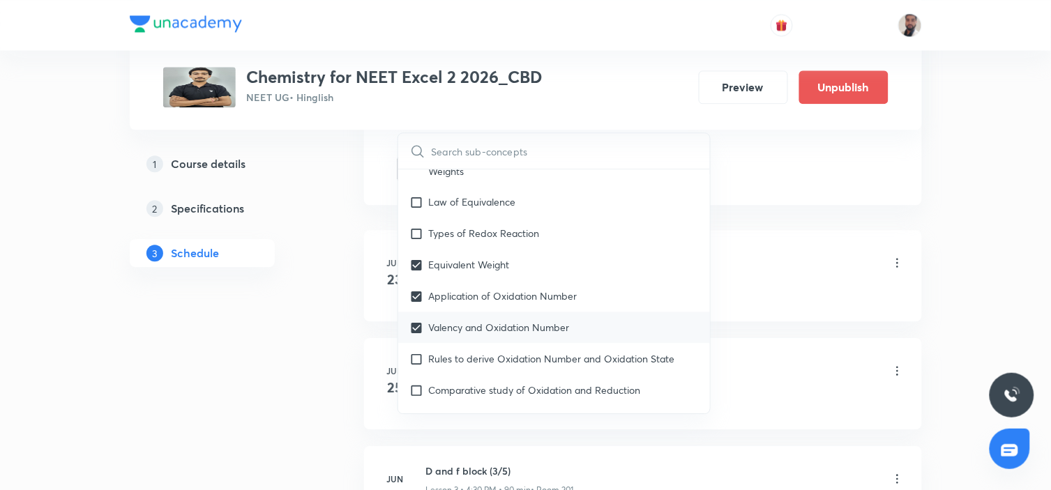
drag, startPoint x: 464, startPoint y: 312, endPoint x: 472, endPoint y: 301, distance: 13.5
click at [465, 383] on p "Comparative study of Oxidation and Reduction" at bounding box center [535, 390] width 212 height 15
checkbox input "true"
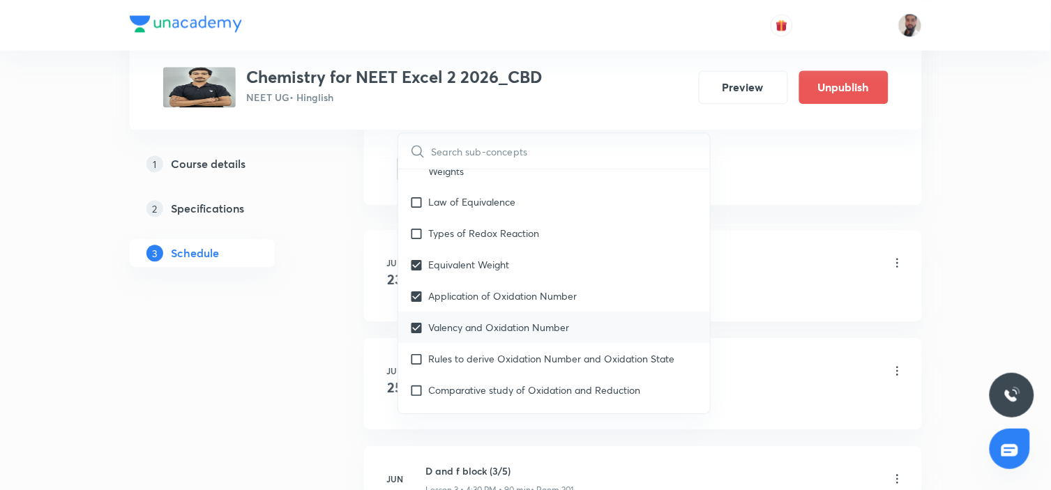
checkbox input "true"
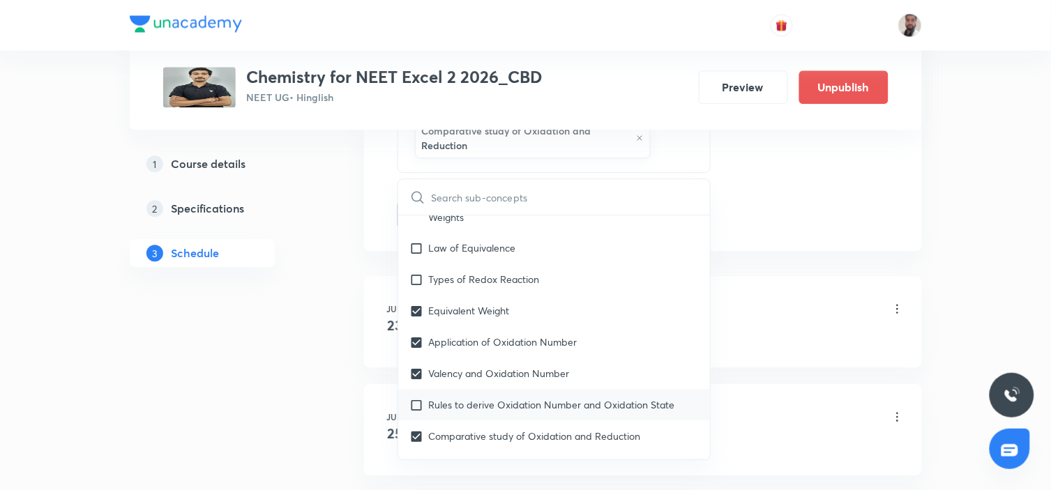
click at [483, 398] on p "Rules to derive Oxidation Number and Oxidation State" at bounding box center [552, 405] width 246 height 15
checkbox input "true"
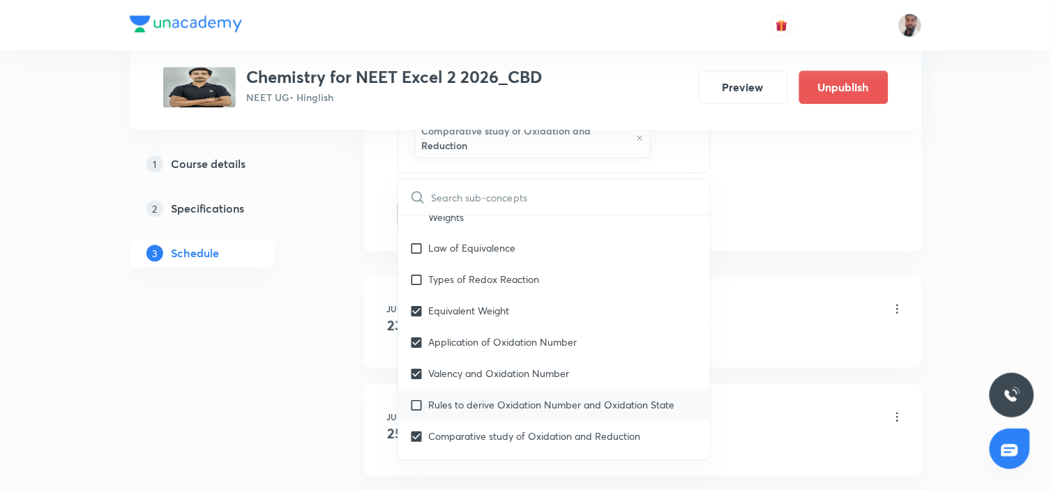
checkbox input "true"
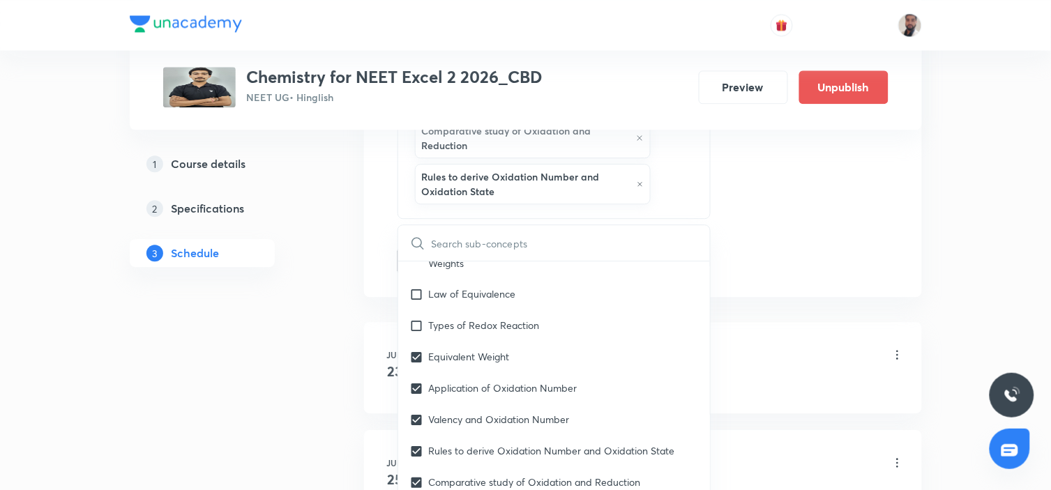
checkbox input "true"
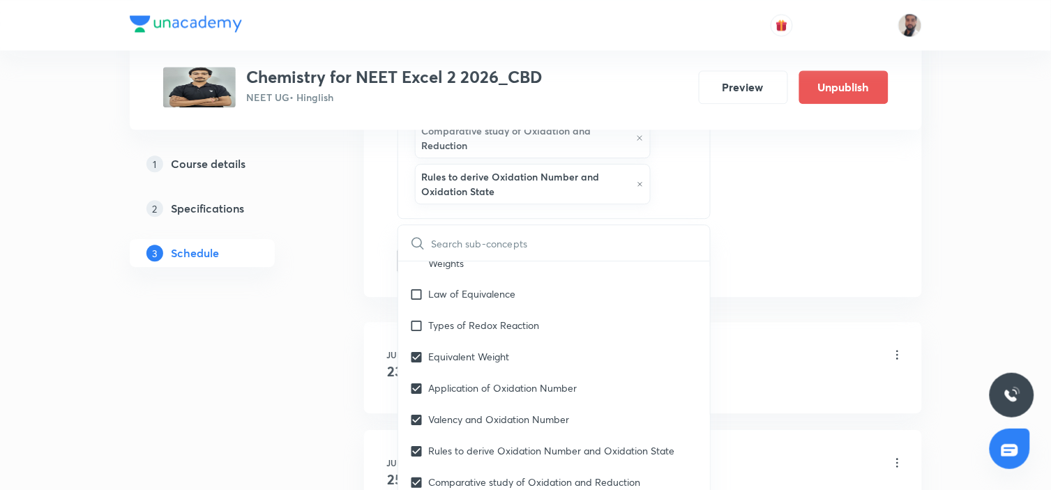
checkbox input "true"
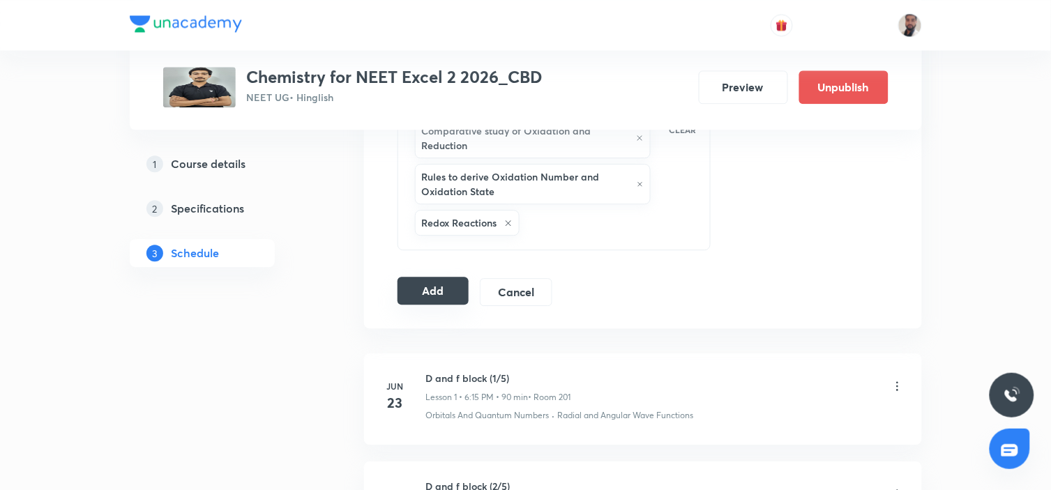
click at [444, 286] on button "Add" at bounding box center [434, 291] width 72 height 28
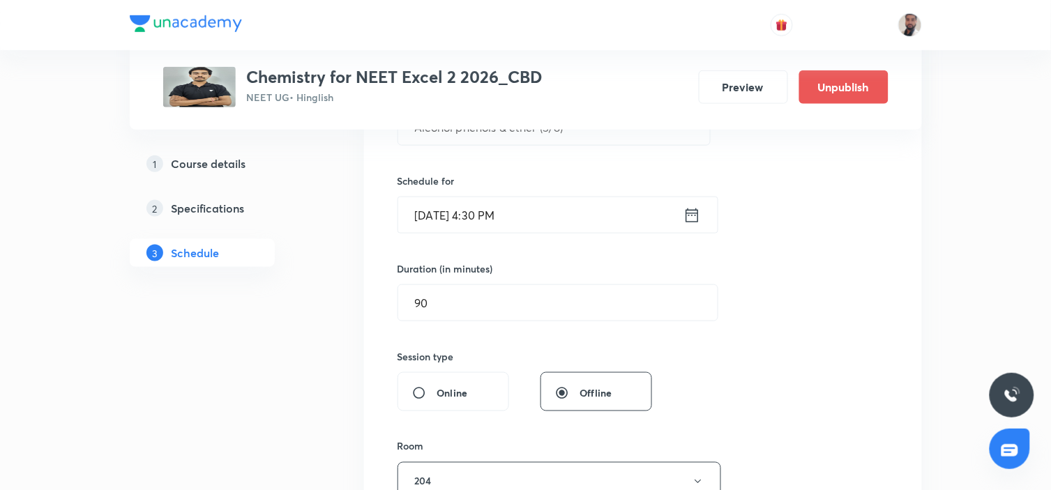
scroll to position [232, 0]
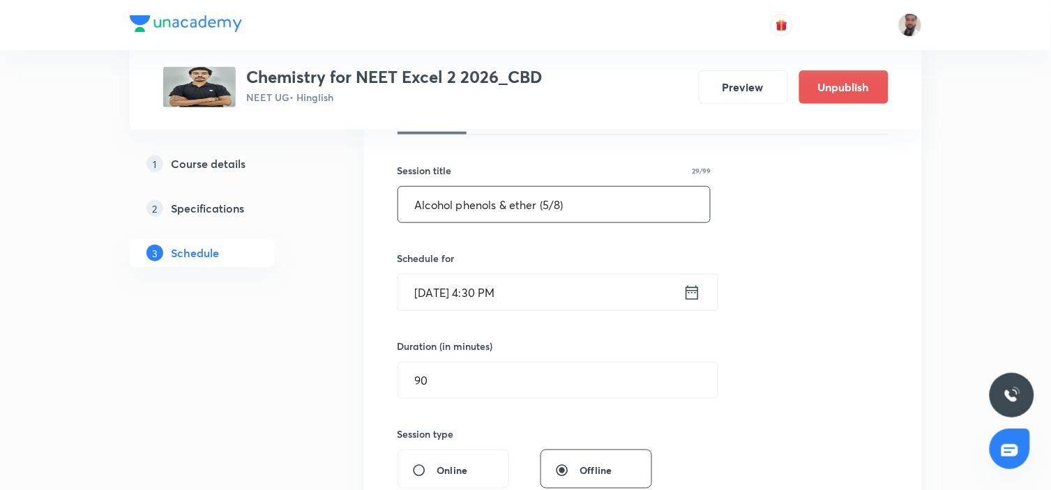
drag, startPoint x: 598, startPoint y: 194, endPoint x: 212, endPoint y: 221, distance: 386.7
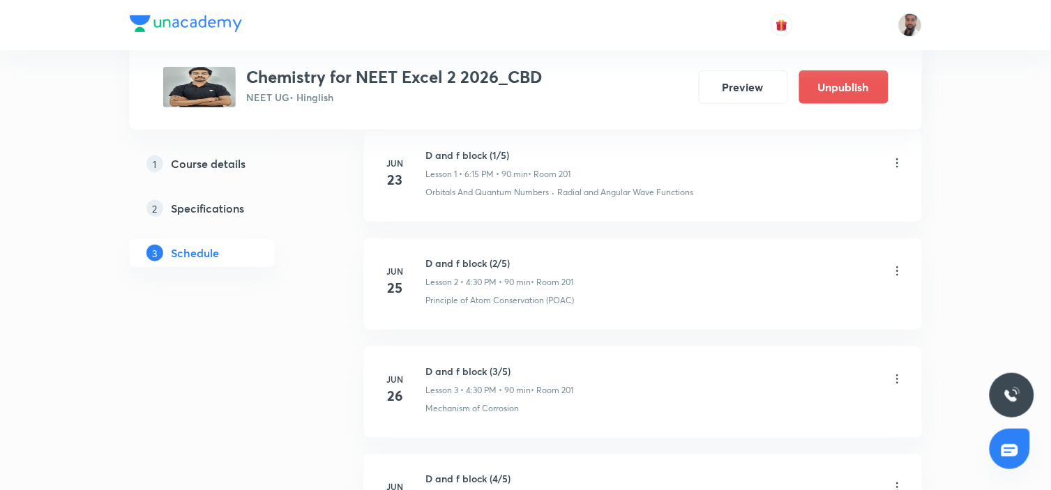
scroll to position [0, 0]
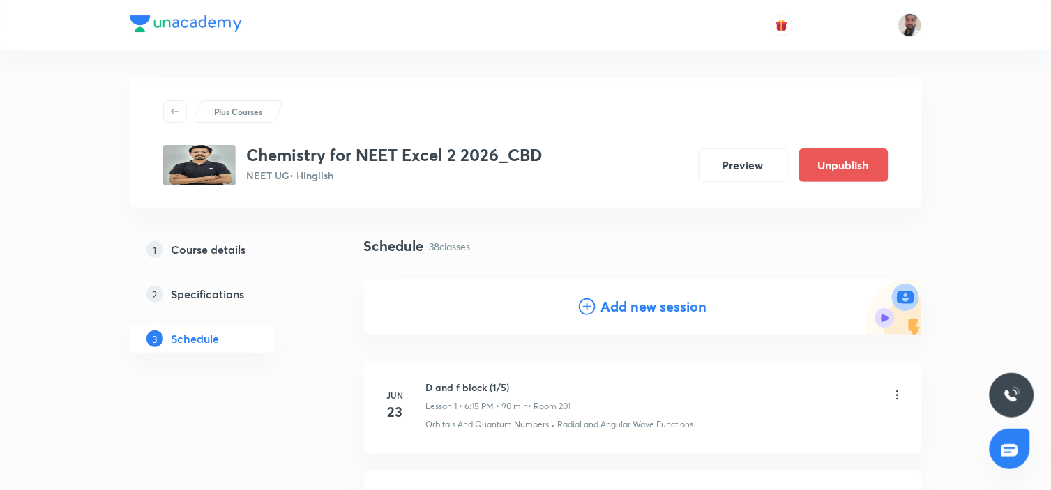
click at [587, 306] on icon at bounding box center [587, 307] width 17 height 17
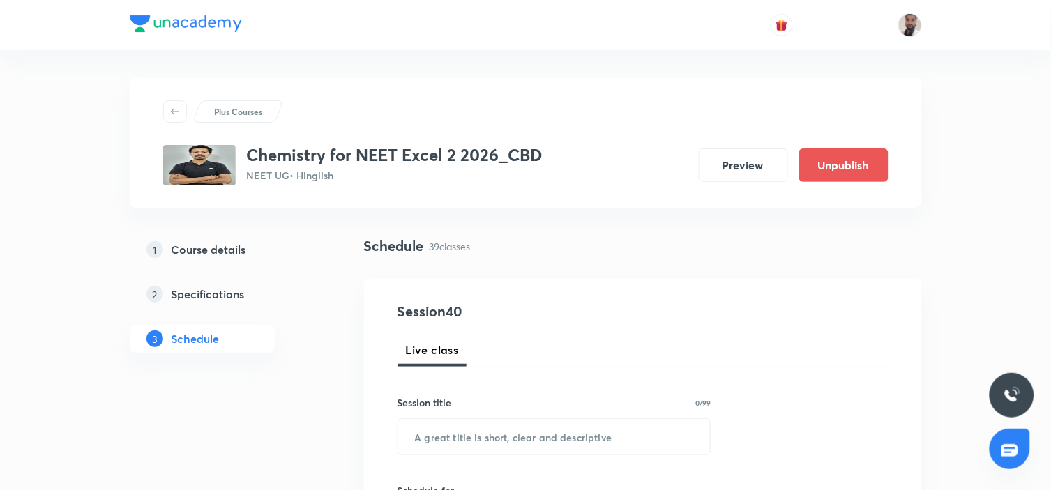
scroll to position [77, 0]
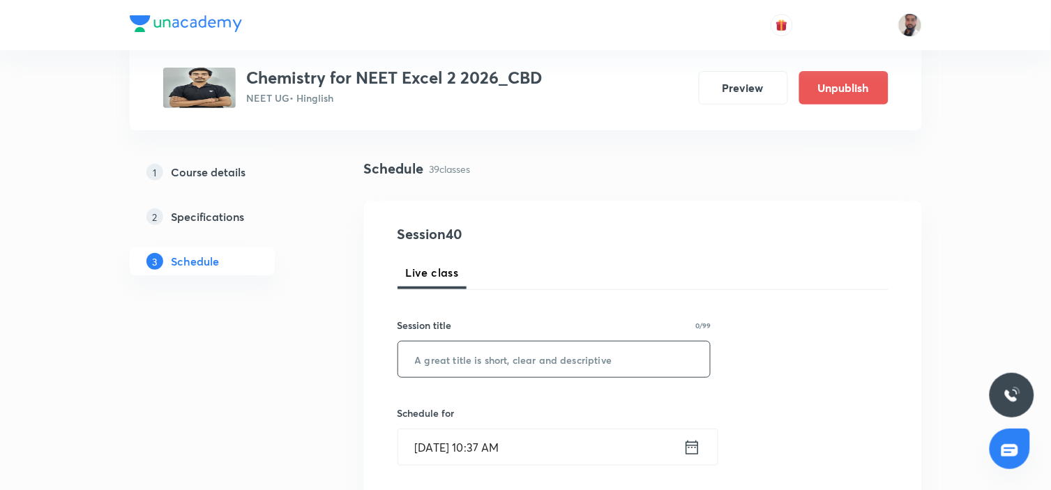
click at [492, 359] on input "text" at bounding box center [554, 360] width 313 height 36
paste input "Alcohol phenols & ether (5/8)"
click at [551, 357] on input "Alcohol phenols & ether (5/8)" at bounding box center [554, 360] width 313 height 36
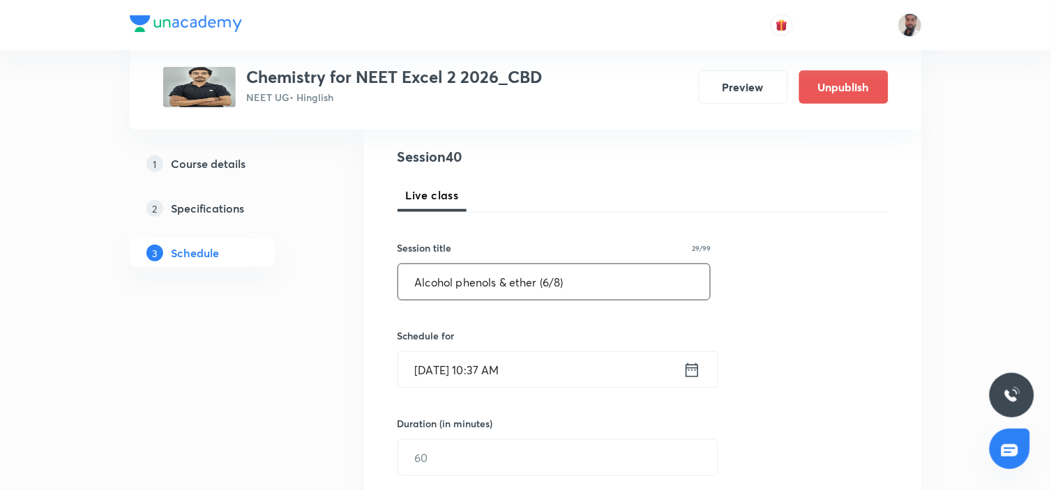
type input "Alcohol phenols & ether (6/8)"
click at [689, 372] on icon at bounding box center [692, 371] width 17 height 20
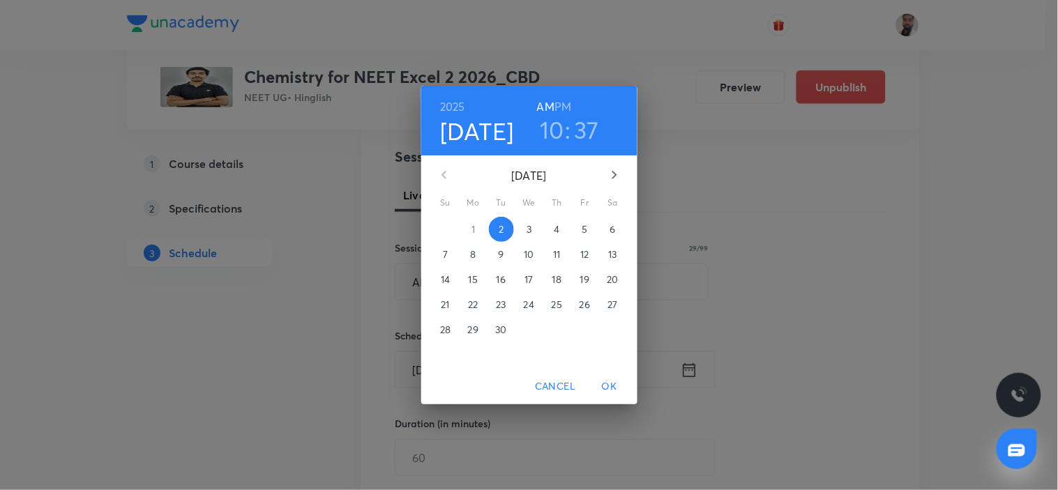
click at [613, 256] on p "13" at bounding box center [612, 255] width 8 height 14
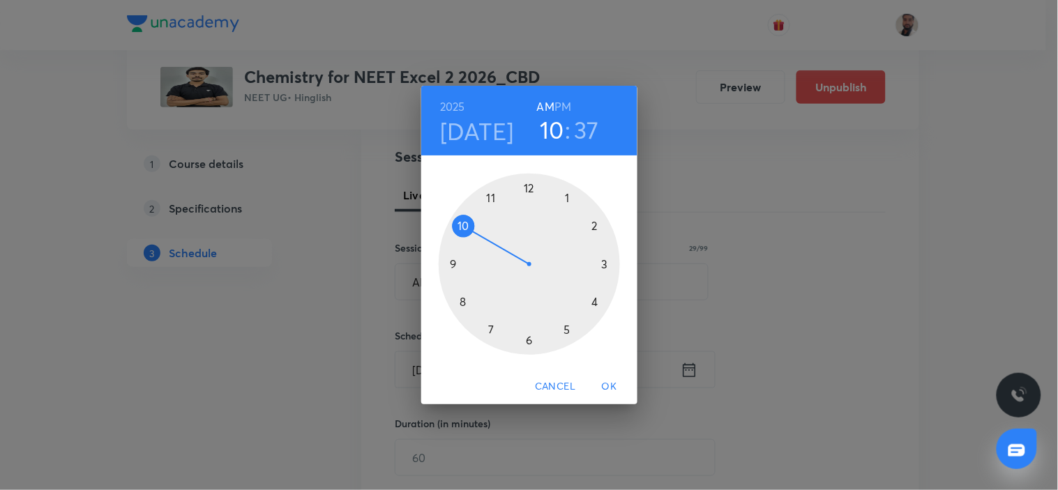
click at [592, 303] on div at bounding box center [529, 264] width 181 height 181
click at [528, 339] on div at bounding box center [529, 264] width 181 height 181
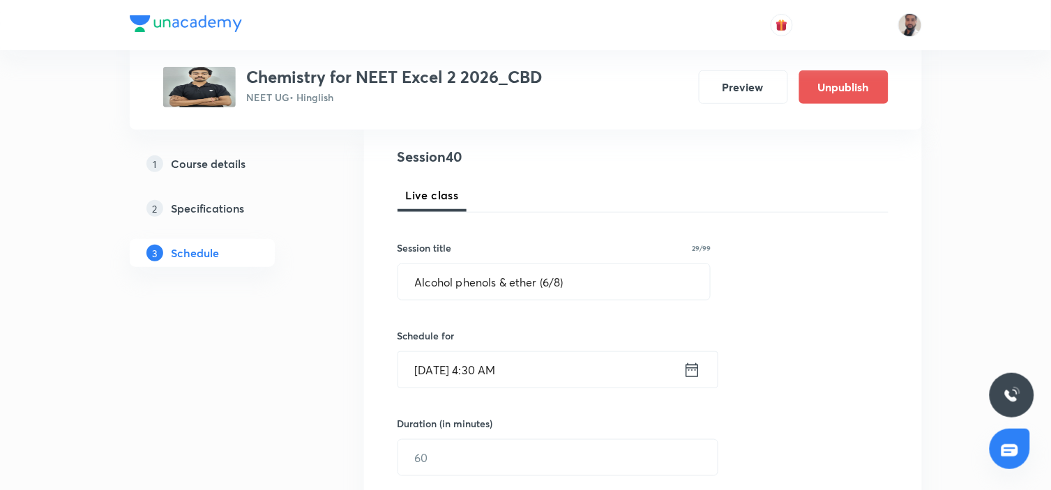
click at [686, 368] on icon at bounding box center [692, 370] width 13 height 14
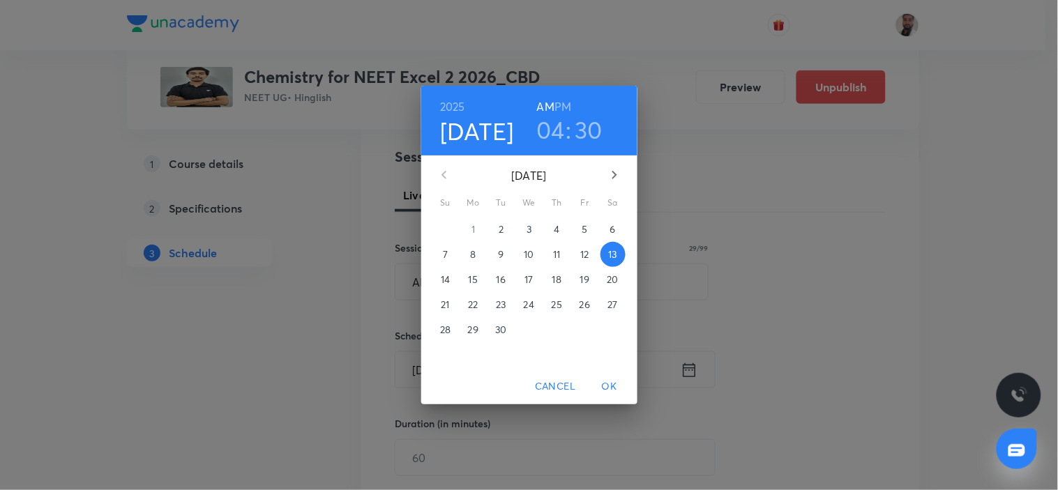
click at [561, 105] on h6 "PM" at bounding box center [563, 107] width 17 height 20
click at [611, 378] on span "OK" at bounding box center [609, 386] width 33 height 17
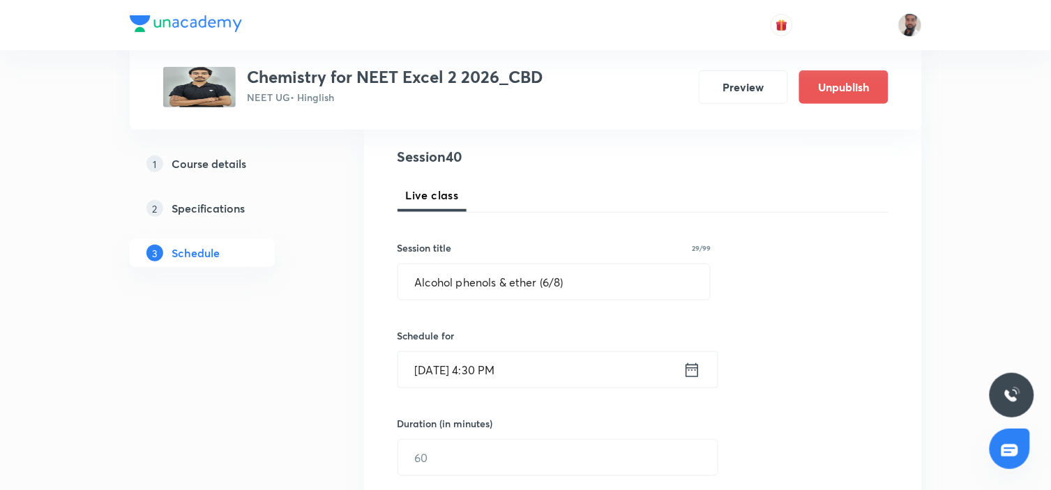
scroll to position [310, 0]
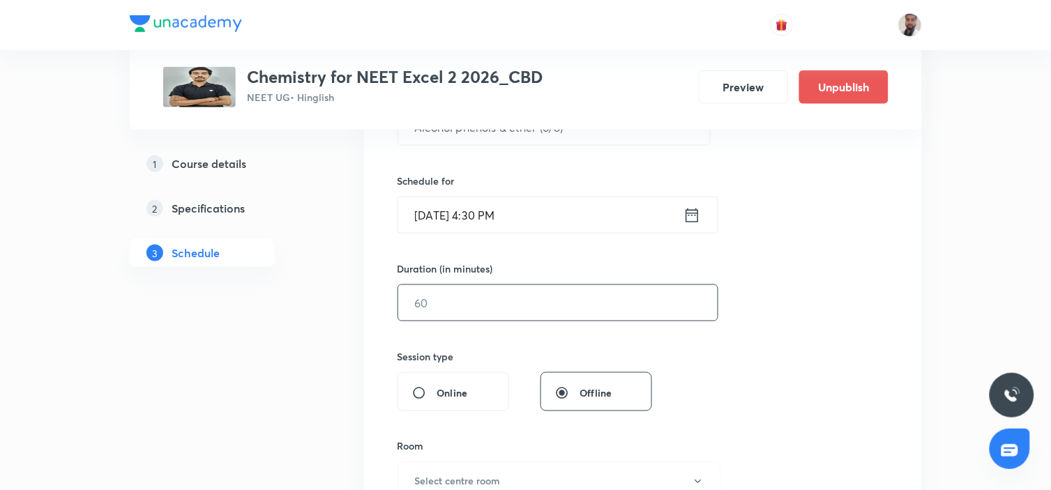
click at [465, 290] on input "text" at bounding box center [558, 303] width 320 height 36
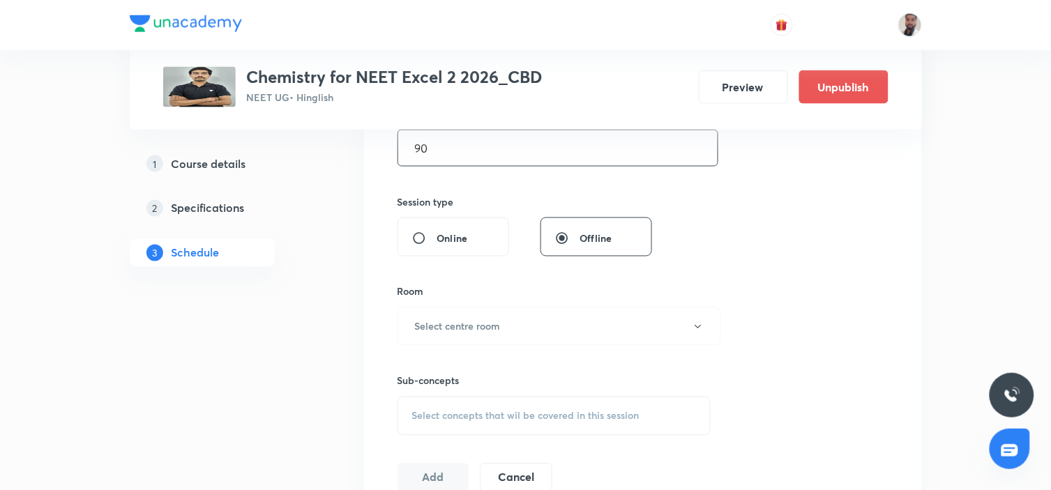
scroll to position [542, 0]
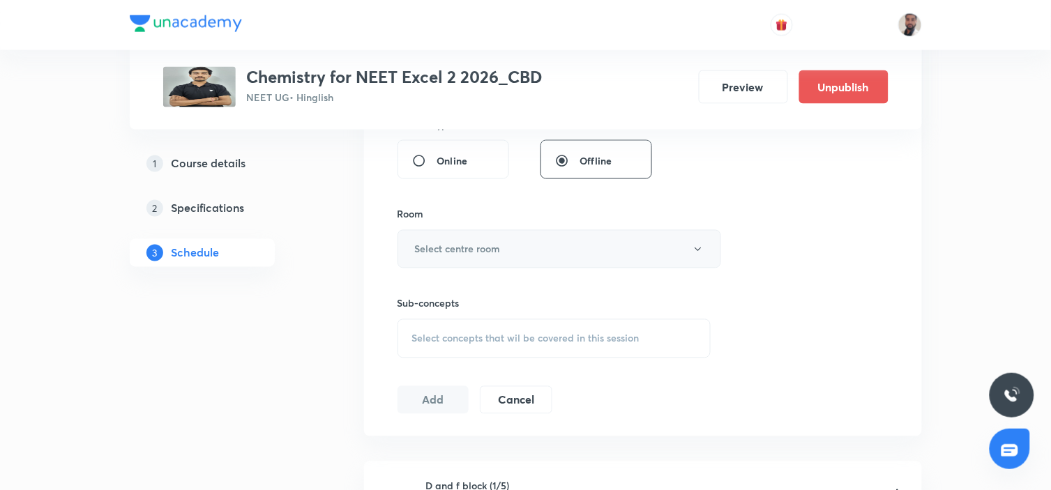
type input "90"
click at [474, 252] on h6 "Select centre room" at bounding box center [458, 249] width 86 height 15
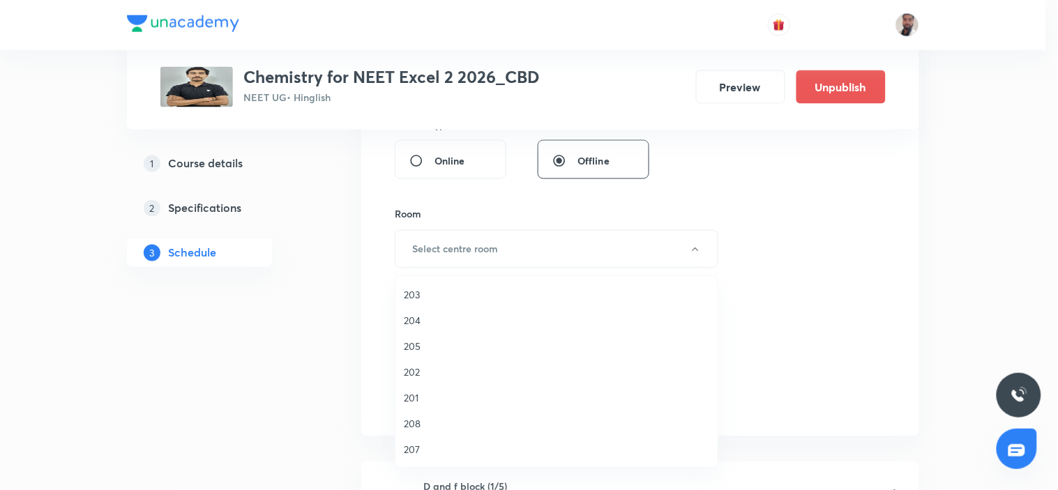
click at [410, 315] on span "204" at bounding box center [557, 320] width 306 height 15
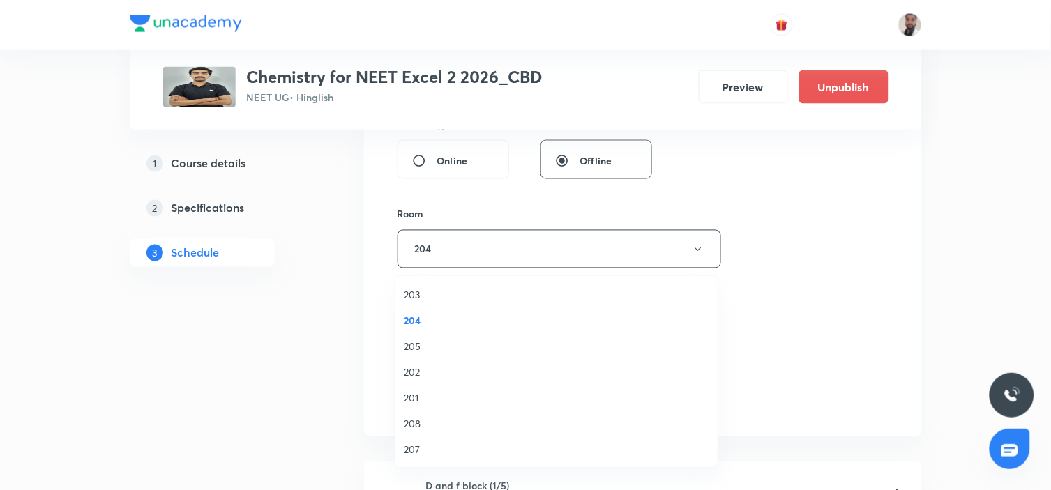
scroll to position [619, 0]
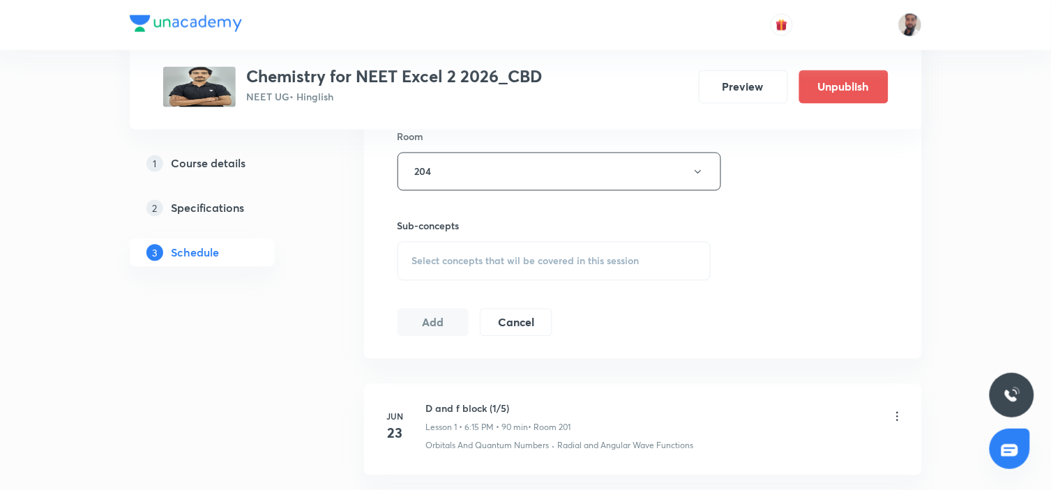
click at [532, 272] on div "Select concepts that wil be covered in this session" at bounding box center [555, 261] width 314 height 39
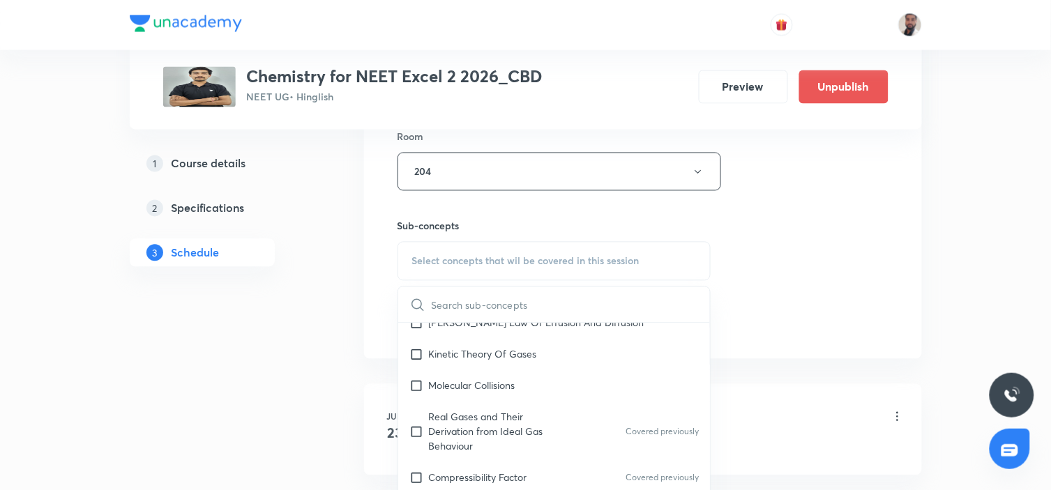
scroll to position [3824, 0]
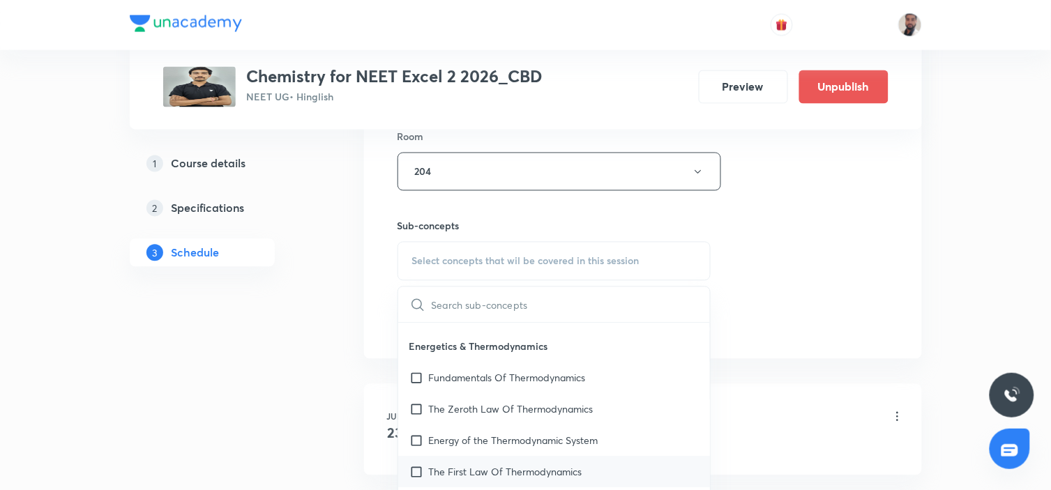
drag, startPoint x: 513, startPoint y: 377, endPoint x: 506, endPoint y: 430, distance: 53.6
click at [513, 434] on p "Energy of the Thermodynamic System" at bounding box center [514, 441] width 170 height 15
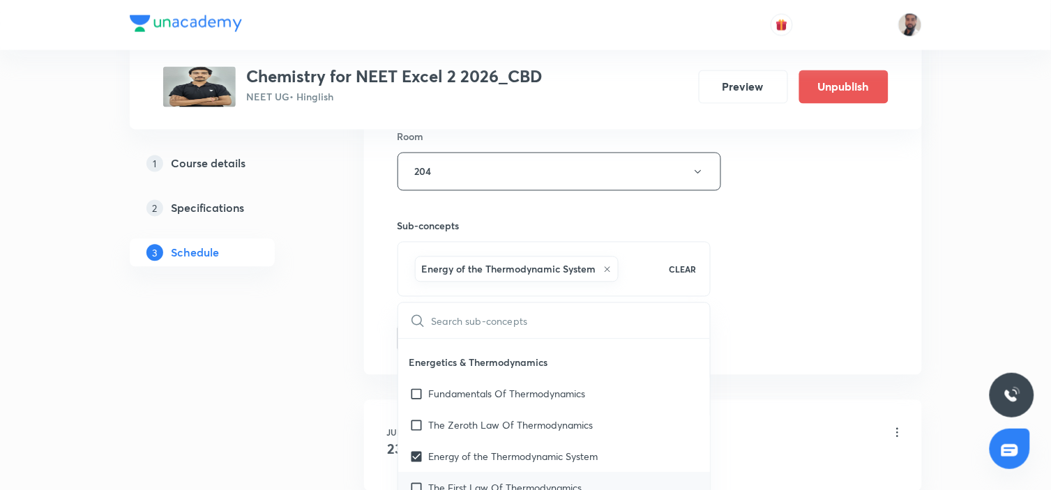
click at [496, 481] on p "The First Law Of Thermodynamics" at bounding box center [505, 488] width 153 height 15
checkbox input "true"
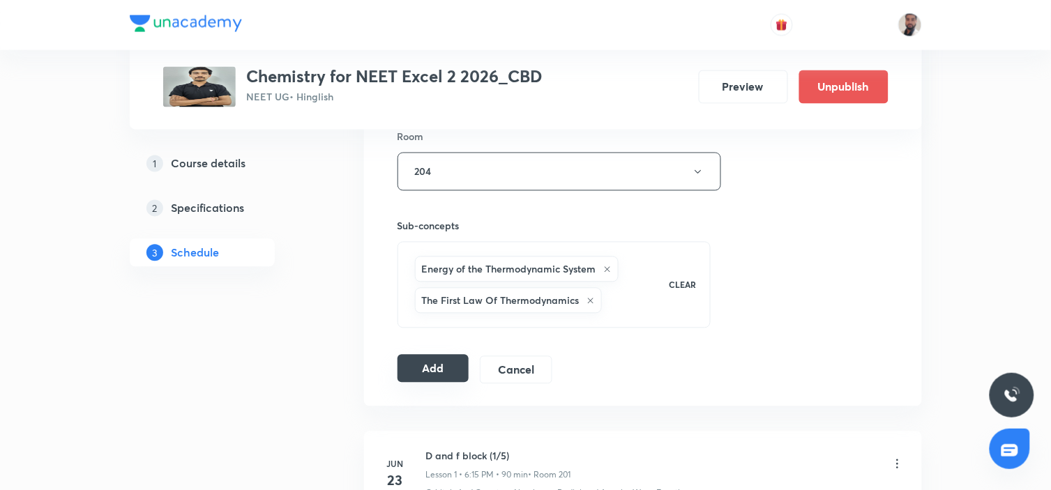
drag, startPoint x: 426, startPoint y: 350, endPoint x: 427, endPoint y: 363, distance: 12.6
click at [426, 352] on div "Session 40 Live class Session title 29/99 Alcohol phenols & ether (6/8) ​ Sched…" at bounding box center [643, 33] width 491 height 703
click at [426, 373] on button "Add" at bounding box center [434, 369] width 72 height 28
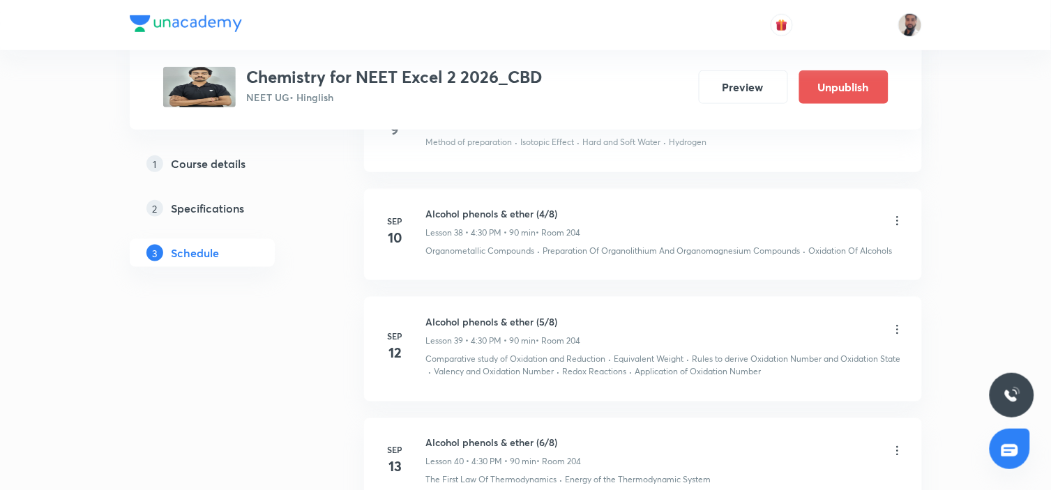
scroll to position [4426, 0]
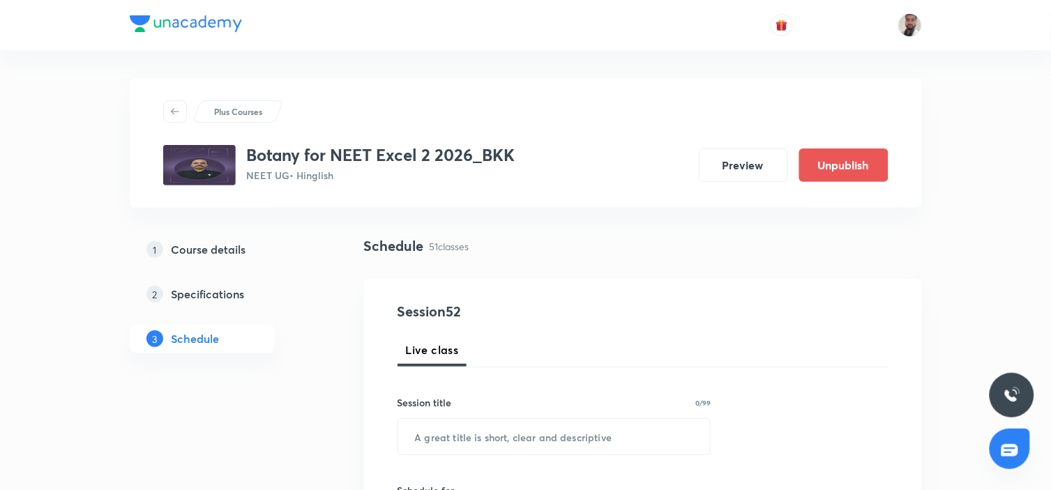
scroll to position [6181, 0]
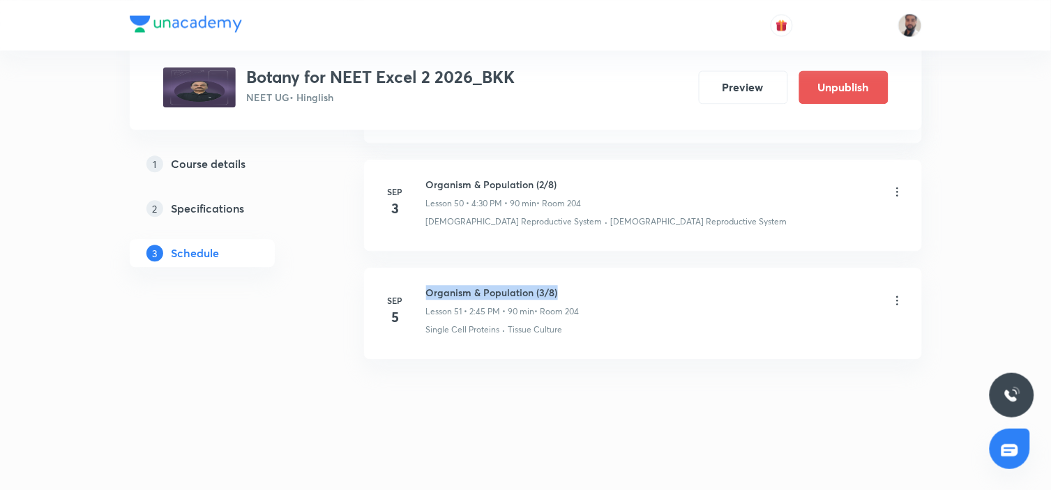
drag, startPoint x: 560, startPoint y: 290, endPoint x: 428, endPoint y: 286, distance: 132.6
click at [428, 286] on h6 "Organism & Population (3/8)" at bounding box center [502, 292] width 153 height 15
copy h6 "Organism & Population (3/8)"
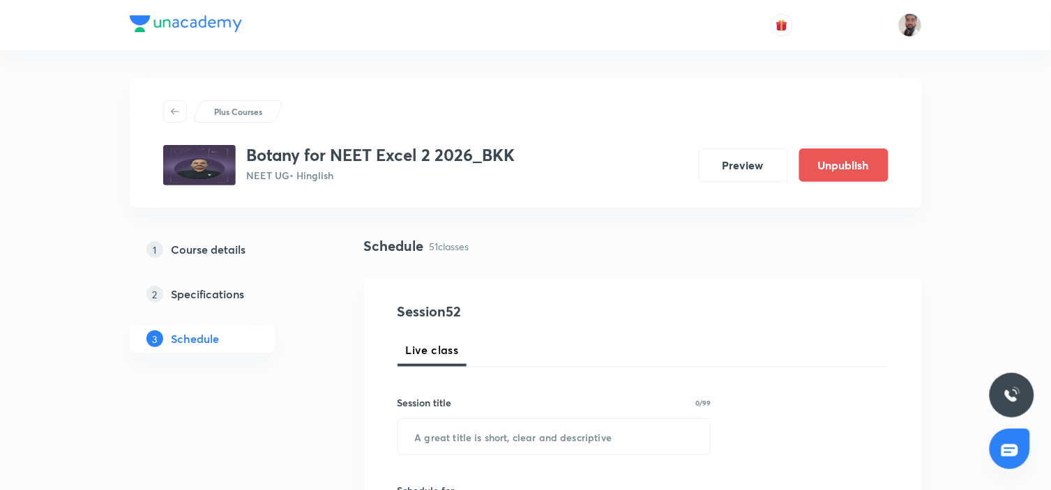
scroll to position [155, 0]
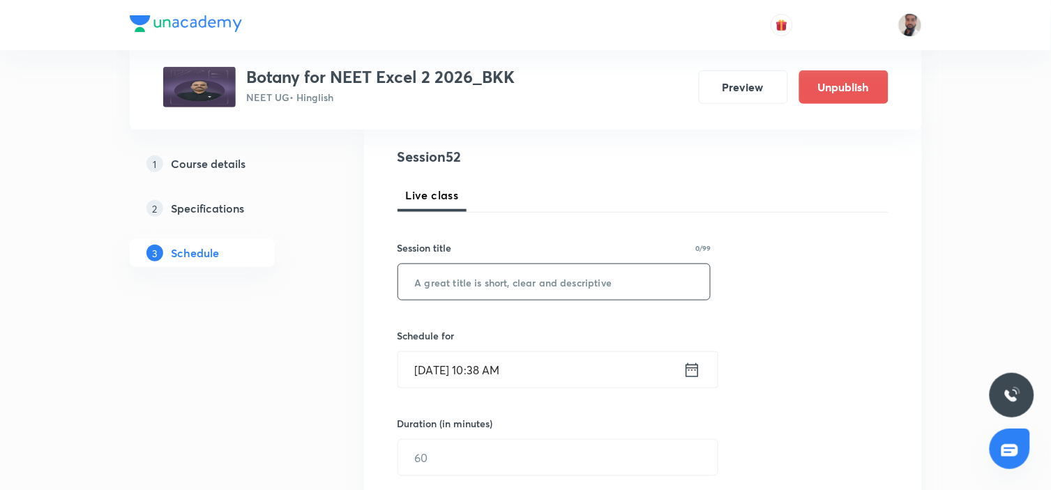
click at [519, 280] on input "text" at bounding box center [554, 282] width 313 height 36
paste input "Organism & Population (3/8)"
click at [548, 283] on input "Organism & Population (3/8)" at bounding box center [554, 282] width 313 height 36
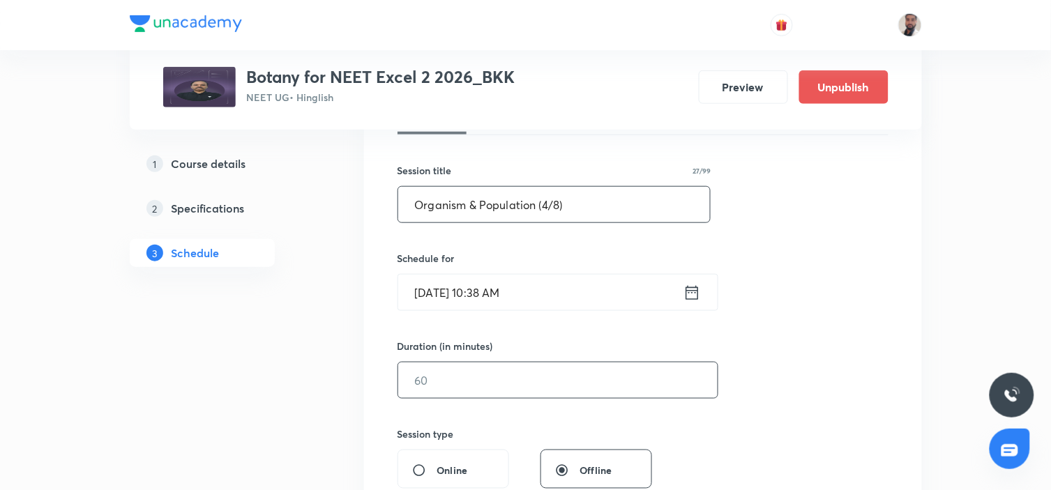
scroll to position [310, 0]
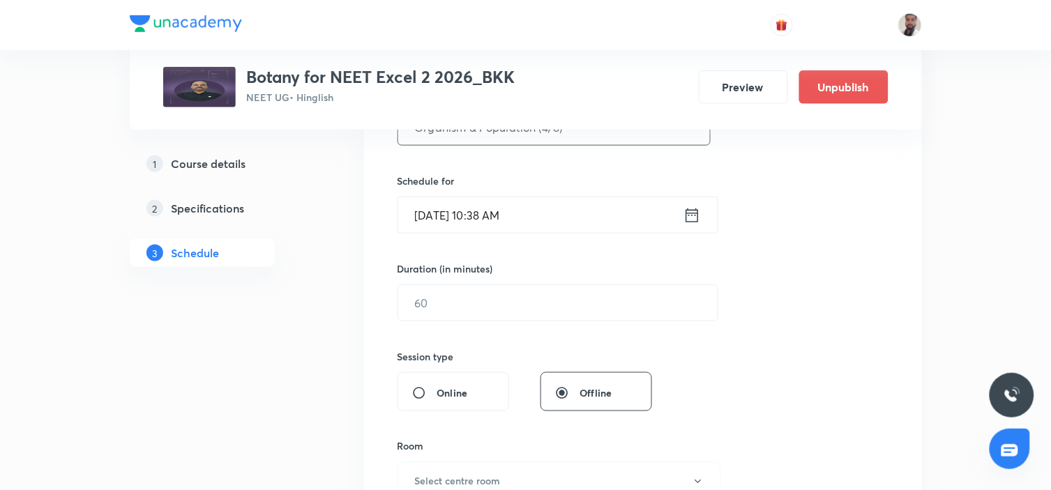
type input "Organism & Population (4/8)"
click at [693, 214] on icon at bounding box center [692, 216] width 17 height 20
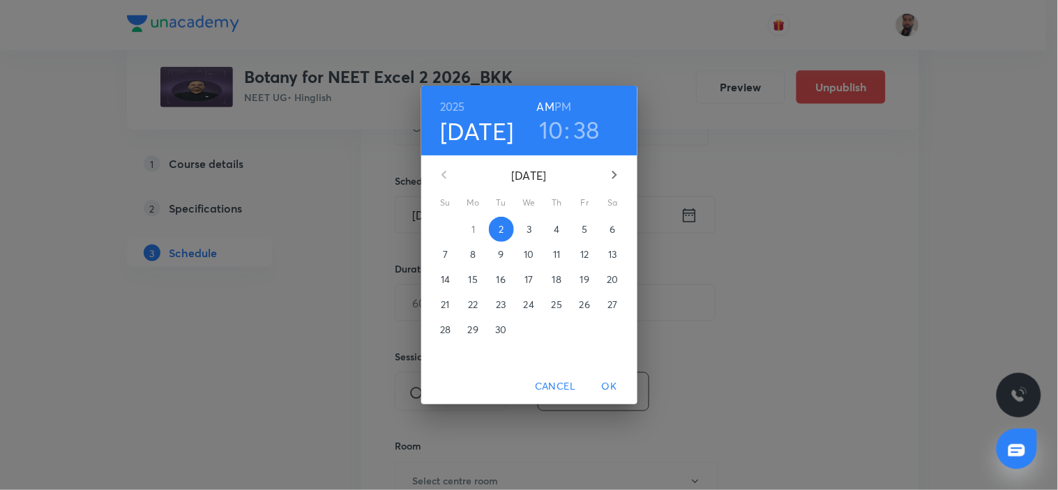
click at [531, 255] on p "10" at bounding box center [529, 255] width 10 height 14
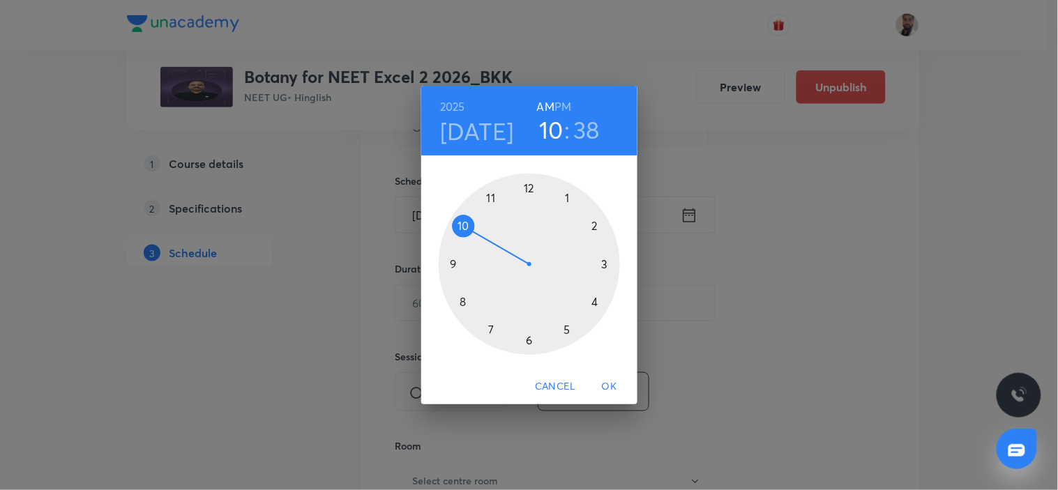
click at [781, 185] on div "[DATE] 10 : 38 AM PM 1 2 3 4 5 6 7 8 9 10 11 12 Cancel OK" at bounding box center [529, 245] width 1058 height 490
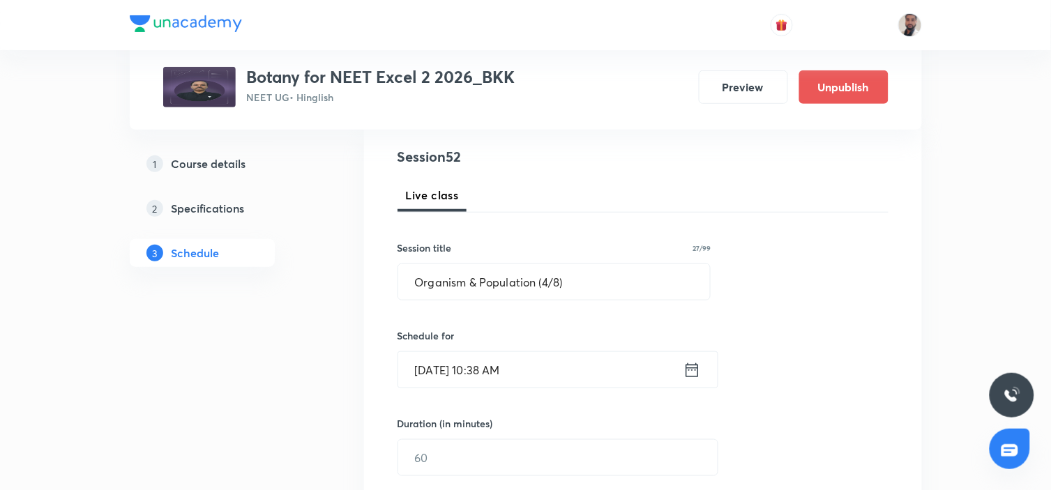
scroll to position [232, 0]
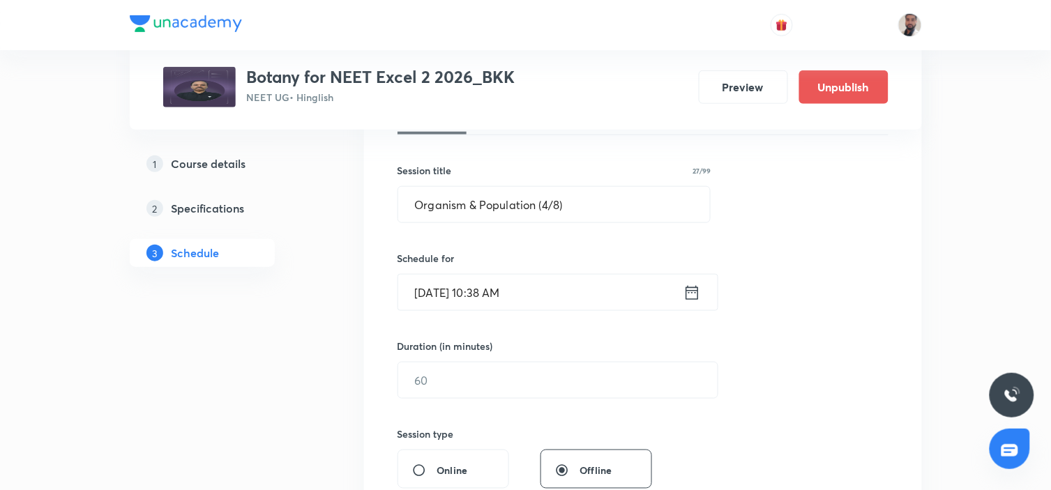
click at [693, 291] on icon at bounding box center [692, 293] width 17 height 20
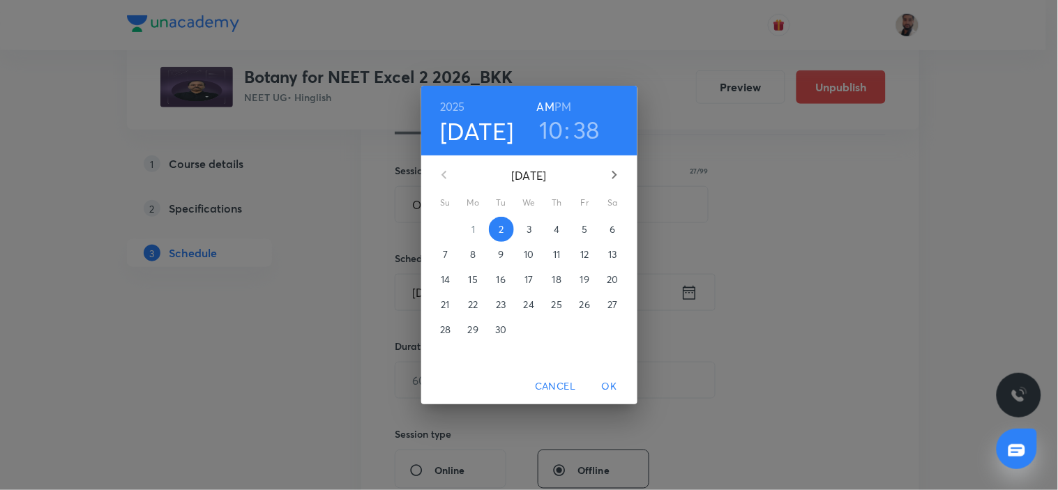
click at [528, 256] on p "10" at bounding box center [529, 255] width 10 height 14
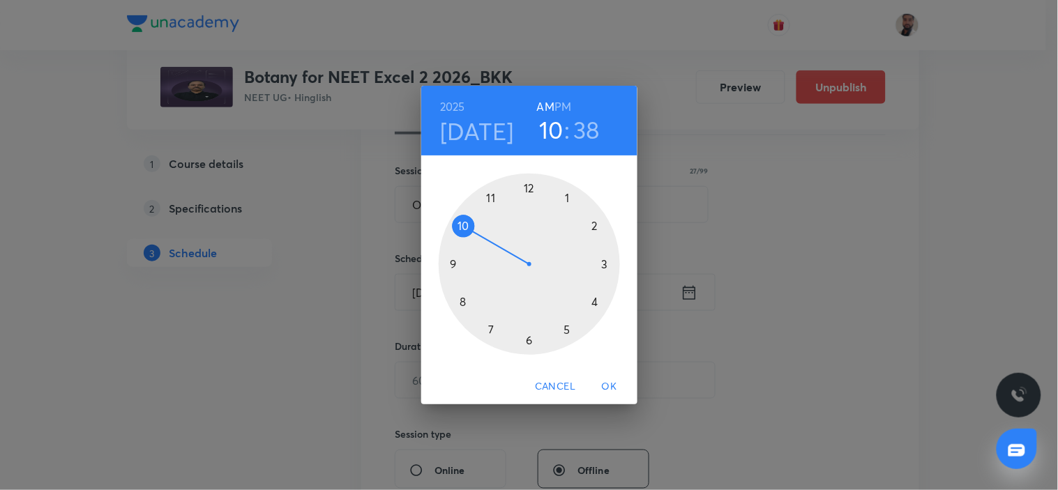
click at [527, 340] on div at bounding box center [529, 264] width 181 height 181
drag, startPoint x: 563, startPoint y: 105, endPoint x: 585, endPoint y: 172, distance: 69.7
click at [563, 106] on h6 "PM" at bounding box center [563, 107] width 17 height 20
click at [608, 266] on div at bounding box center [529, 264] width 181 height 181
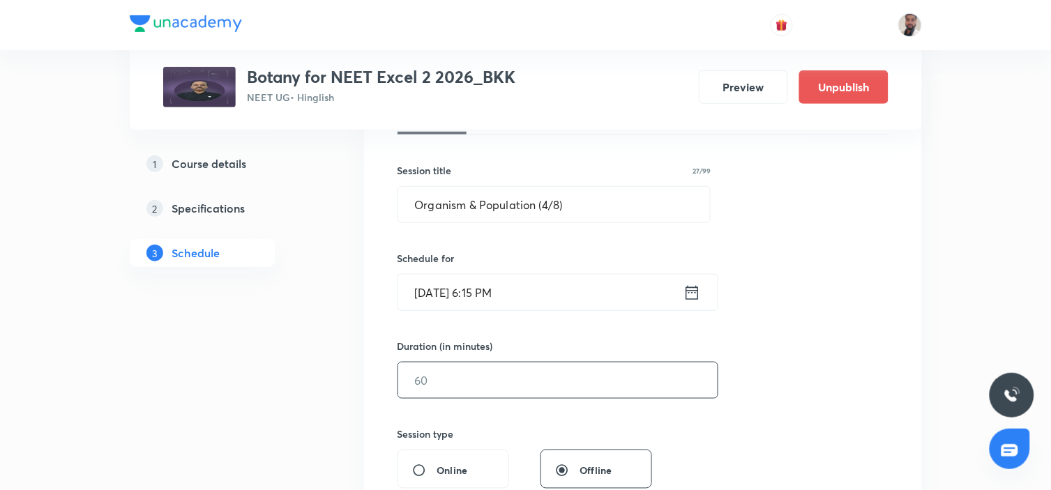
click at [441, 396] on input "text" at bounding box center [558, 381] width 320 height 36
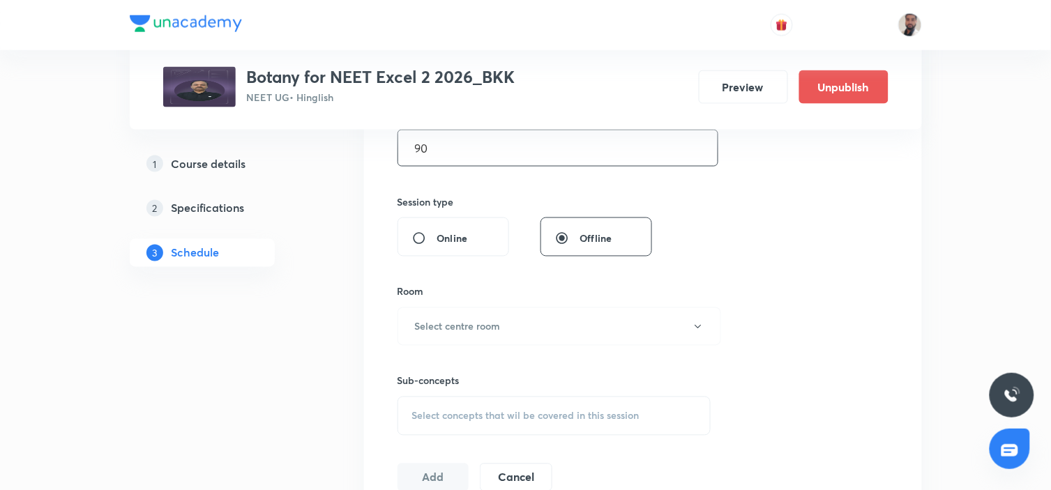
scroll to position [542, 0]
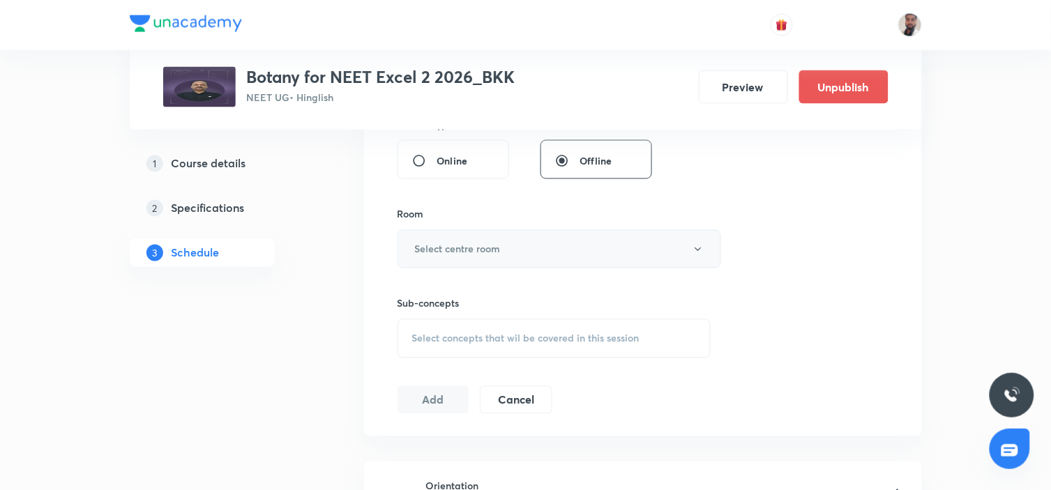
type input "90"
click at [511, 239] on button "Select centre room" at bounding box center [560, 249] width 324 height 38
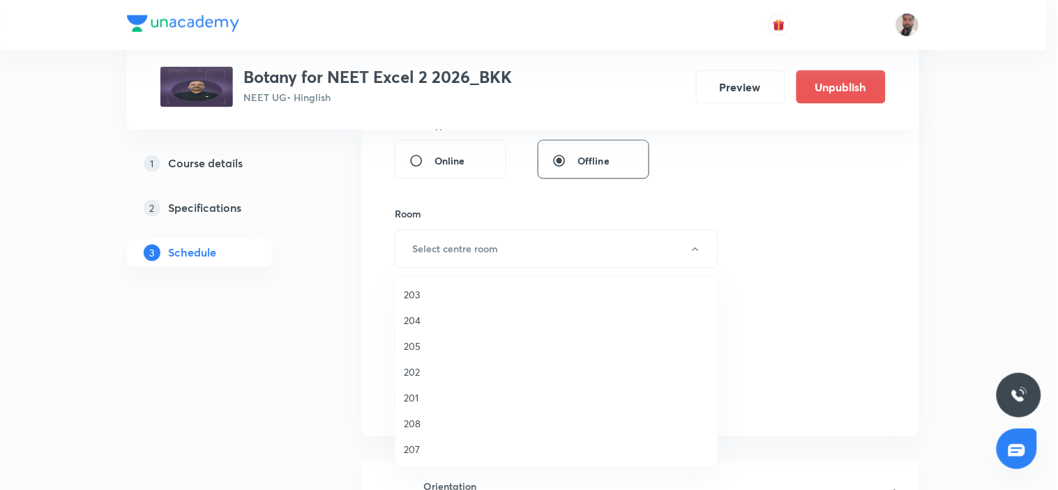
click at [423, 329] on li "204" at bounding box center [557, 321] width 322 height 26
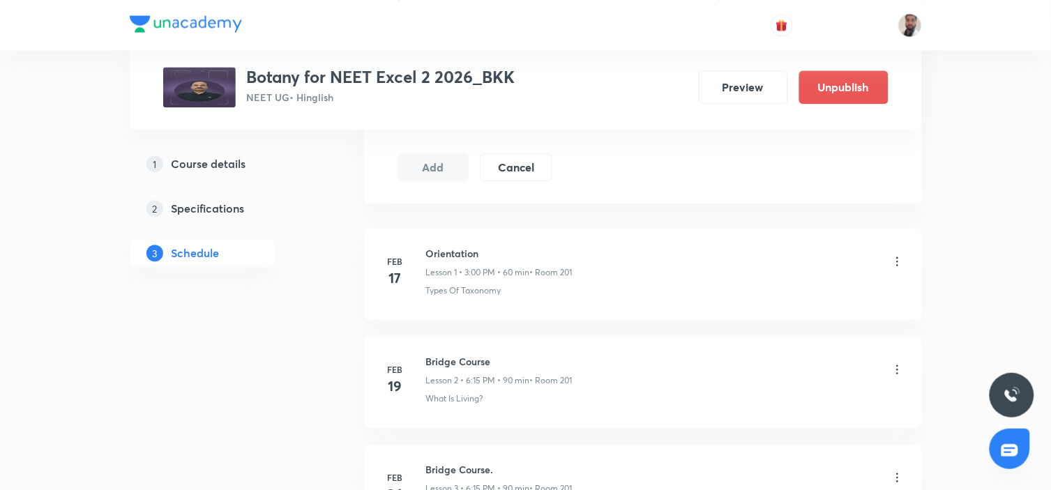
scroll to position [619, 0]
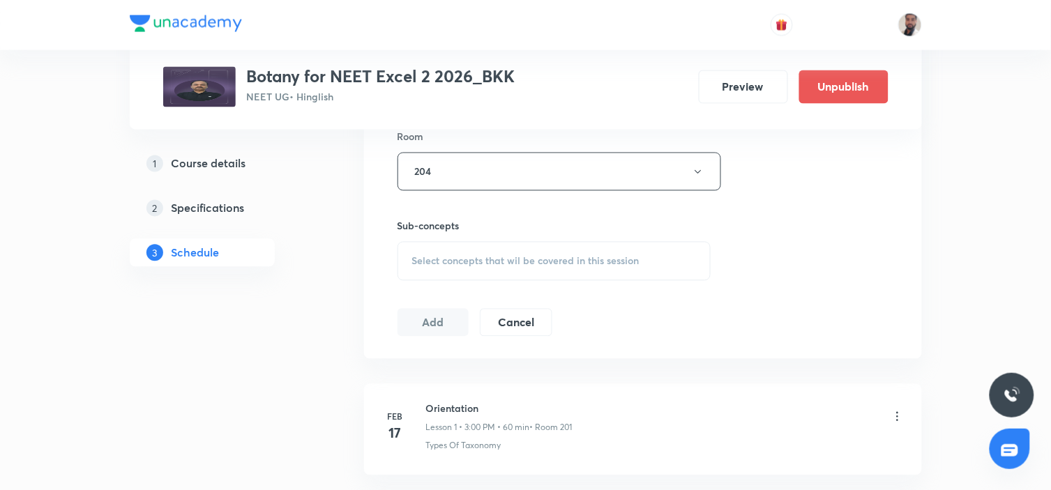
click at [525, 262] on span "Select concepts that wil be covered in this session" at bounding box center [525, 261] width 227 height 11
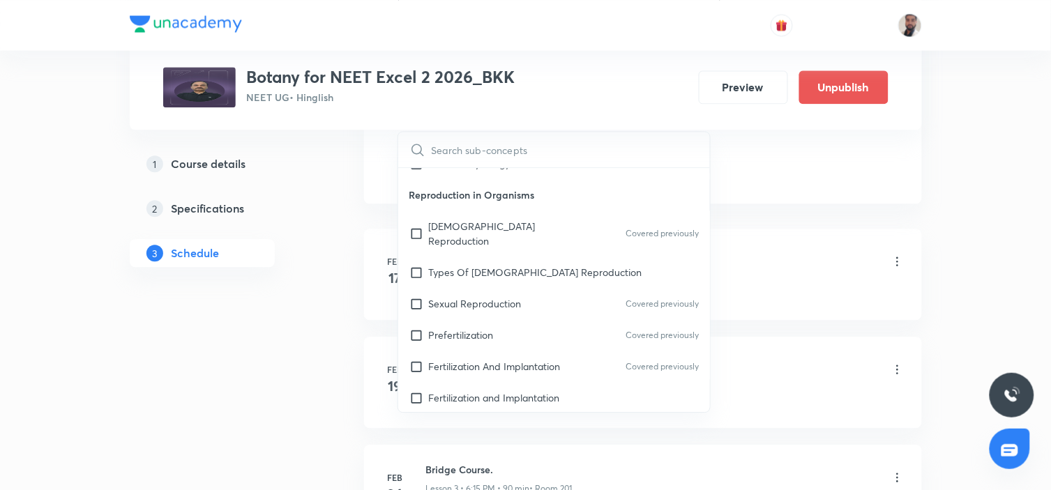
scroll to position [7835, 0]
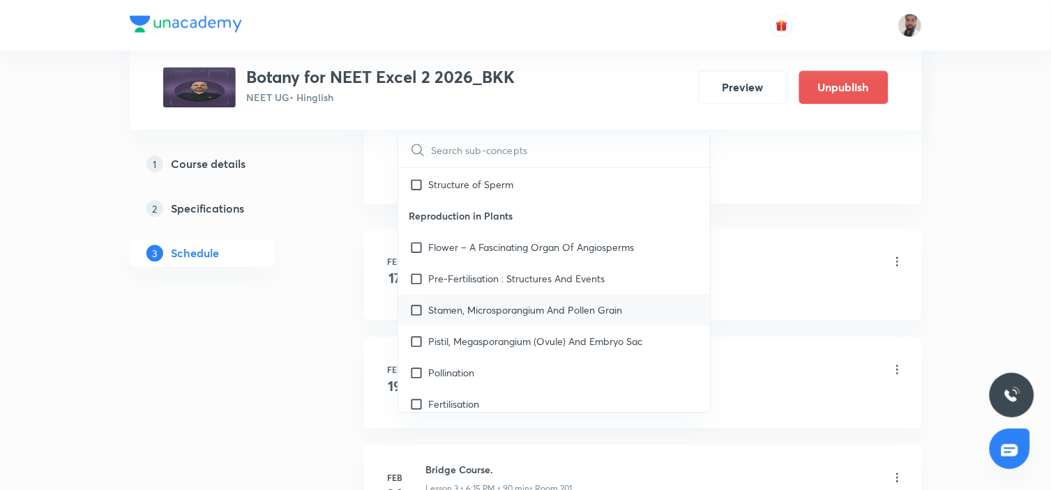
click at [494, 303] on p "Stamen, Microsporangium And Pollen Grain" at bounding box center [526, 310] width 194 height 15
checkbox input "true"
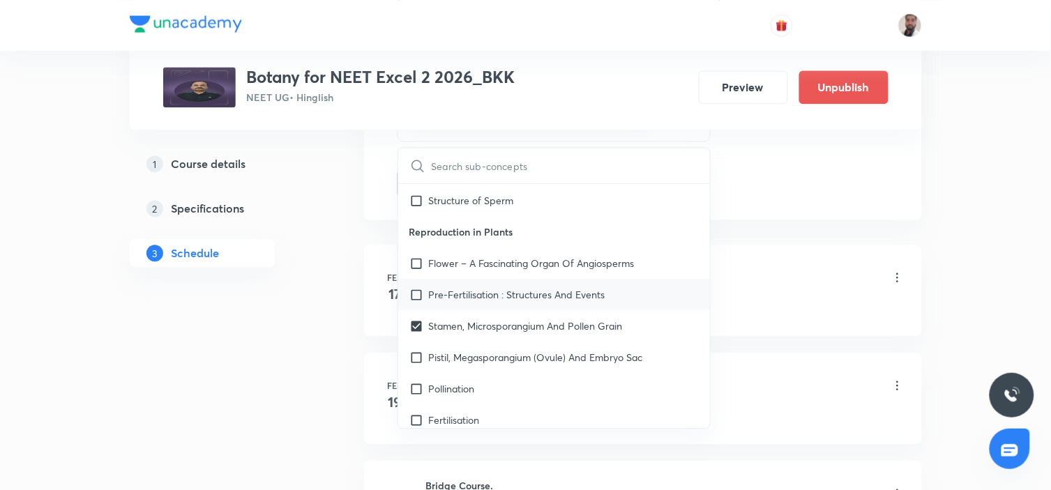
click at [485, 287] on p "Pre-Fertilisation : Structures And Events" at bounding box center [517, 294] width 176 height 15
checkbox input "true"
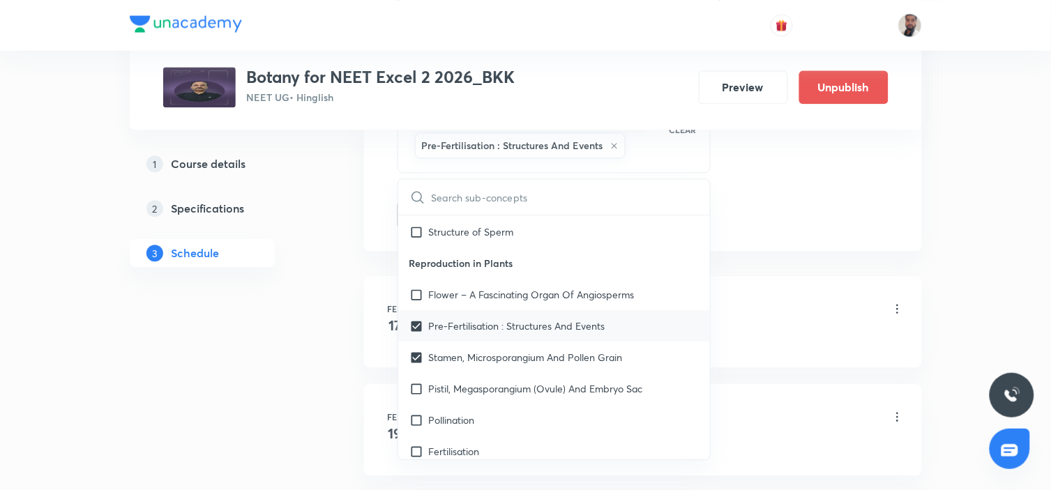
click at [506, 287] on p "Flower – A Fascinating Organ Of Angiosperms" at bounding box center [532, 294] width 206 height 15
checkbox input "true"
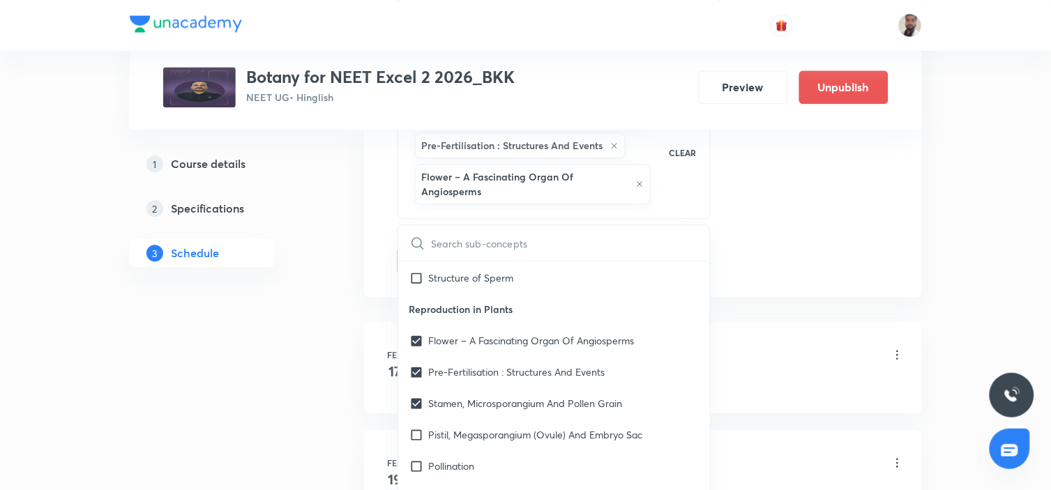
drag, startPoint x: 209, startPoint y: 401, endPoint x: 239, endPoint y: 387, distance: 32.5
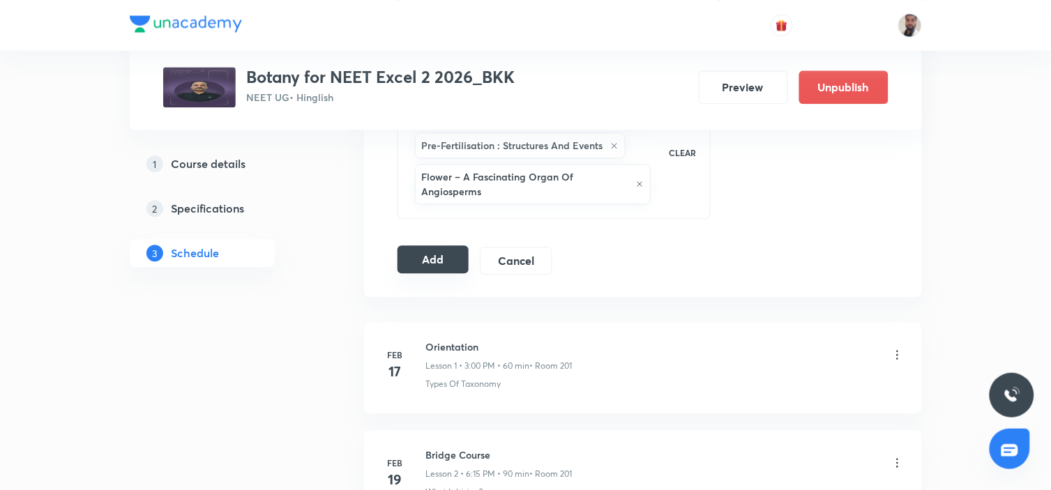
click at [440, 251] on button "Add" at bounding box center [434, 260] width 72 height 28
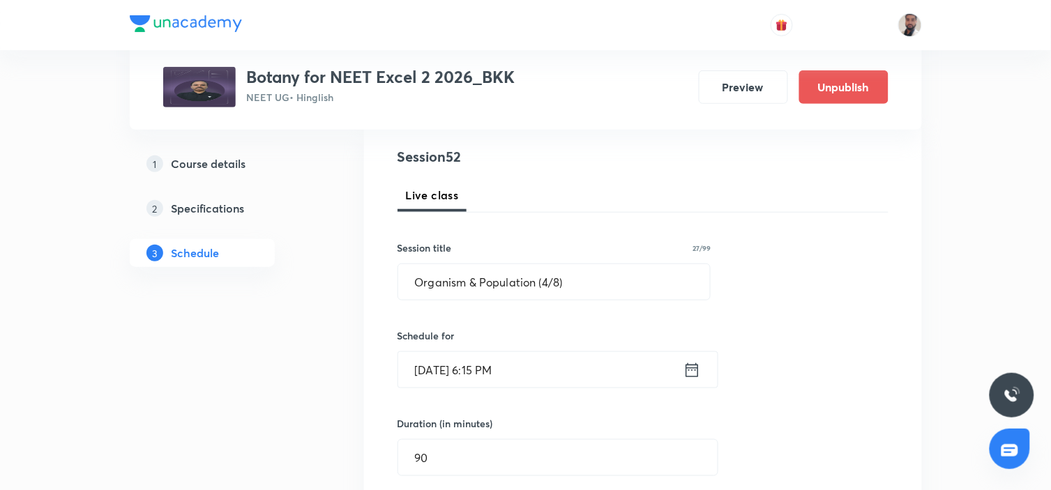
scroll to position [77, 0]
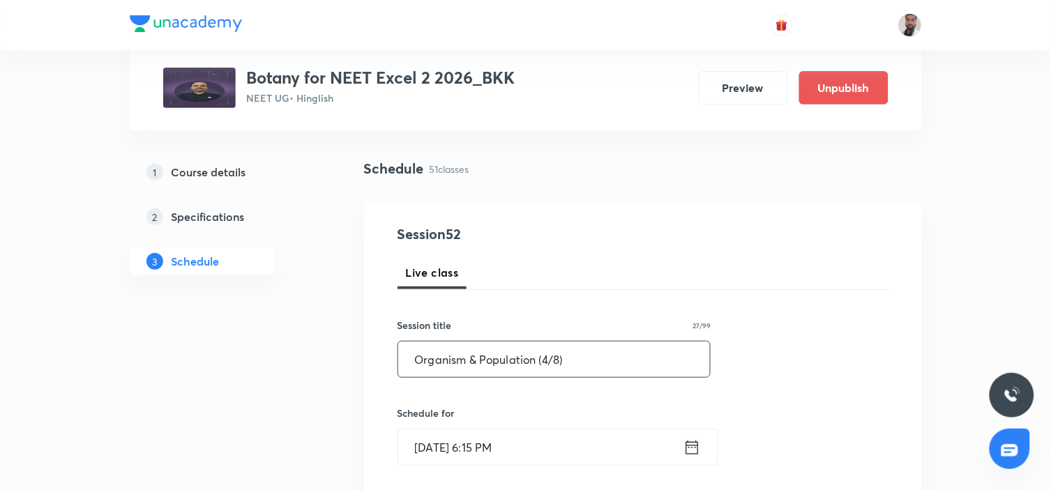
drag, startPoint x: 592, startPoint y: 349, endPoint x: 310, endPoint y: 352, distance: 281.2
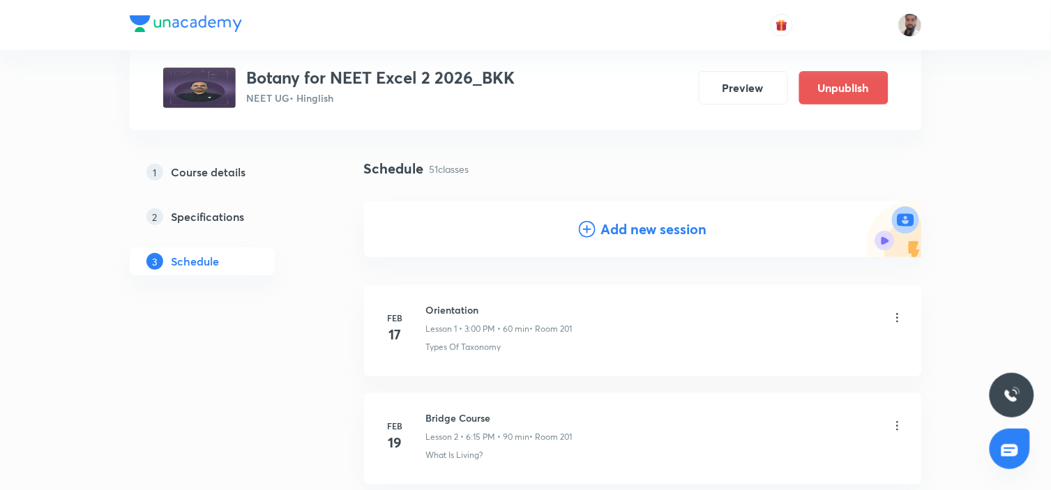
click at [591, 221] on icon at bounding box center [587, 229] width 17 height 17
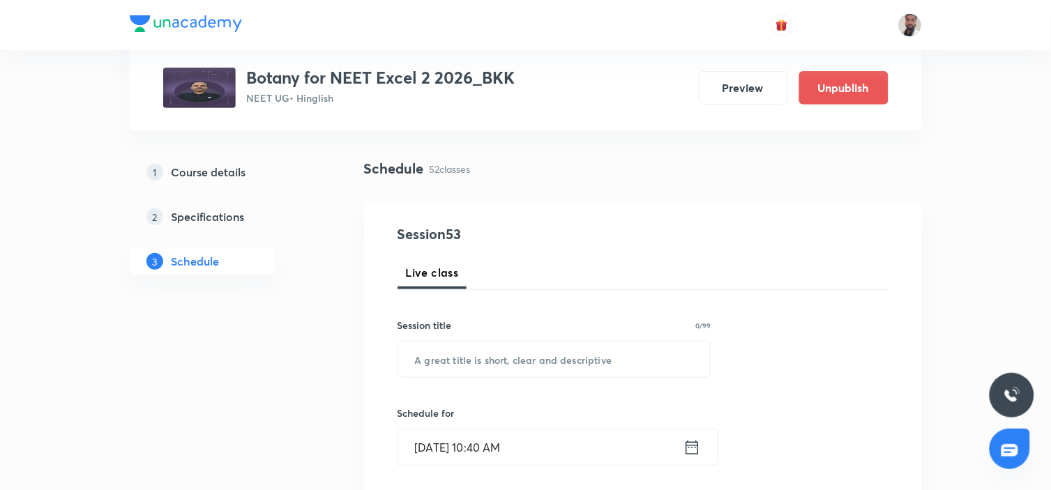
scroll to position [232, 0]
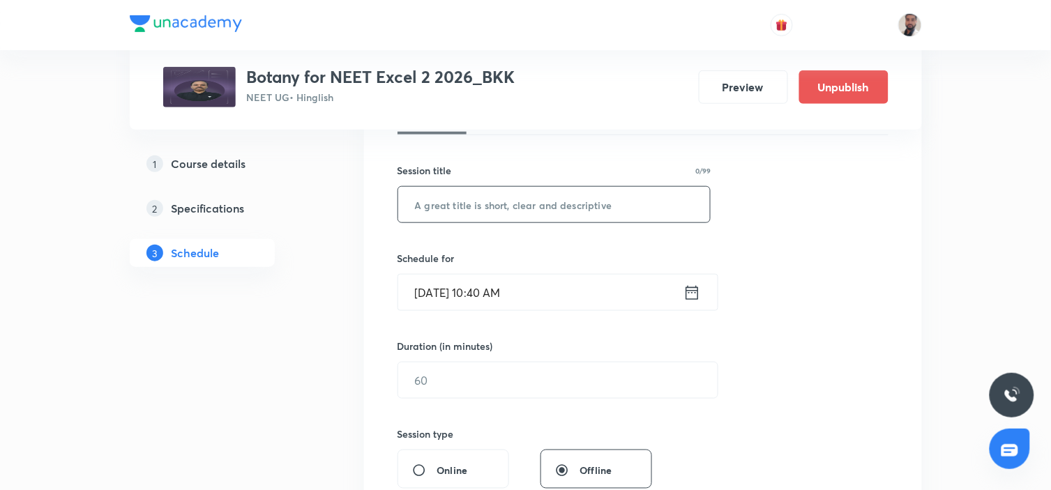
click at [482, 207] on input "text" at bounding box center [554, 205] width 313 height 36
paste input "Organism & Population (4/8)"
click at [553, 211] on input "Organism & Population (4/8)" at bounding box center [554, 205] width 313 height 36
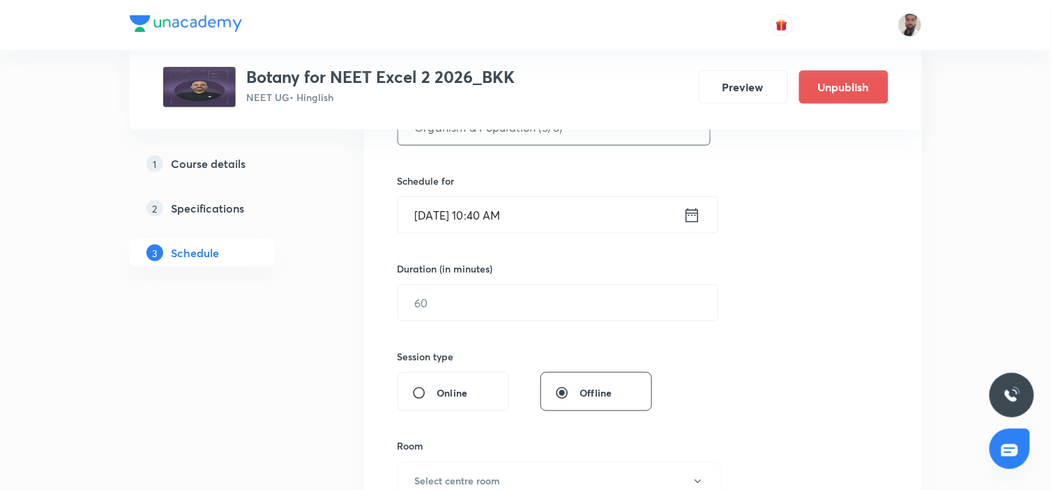
type input "Organism & Population (5/8)"
click at [698, 209] on icon at bounding box center [692, 216] width 17 height 20
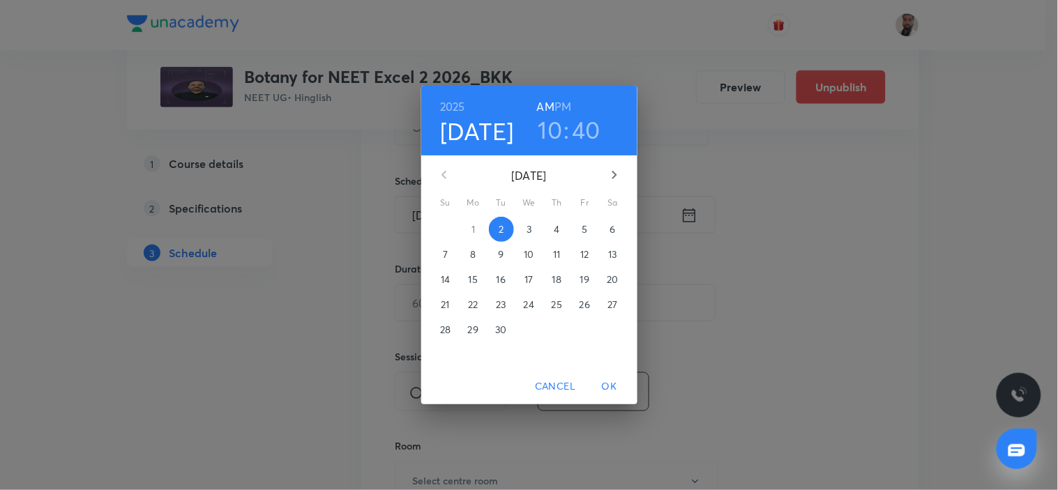
click at [583, 253] on p "12" at bounding box center [584, 255] width 8 height 14
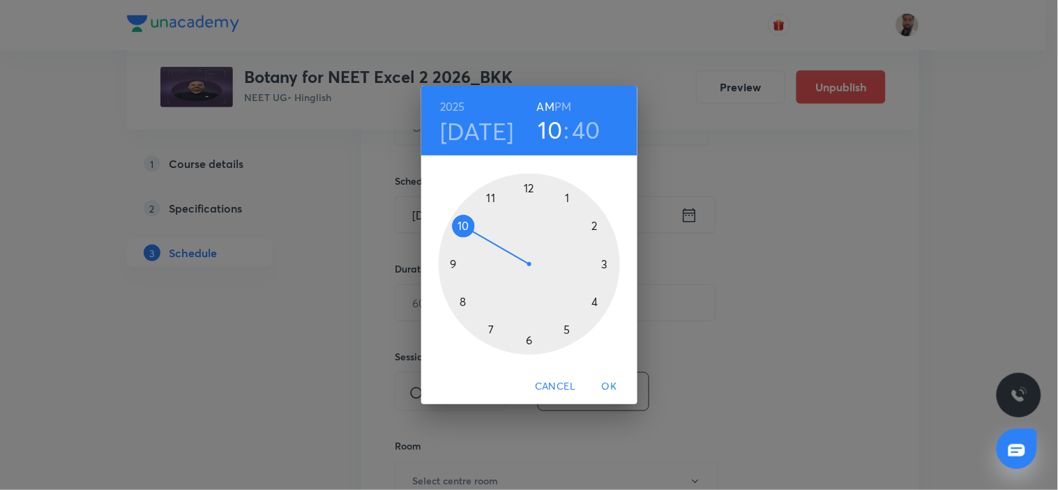
click at [596, 221] on div at bounding box center [529, 264] width 181 height 181
click at [561, 105] on h6 "PM" at bounding box center [563, 107] width 17 height 20
click at [456, 266] on div at bounding box center [529, 264] width 181 height 181
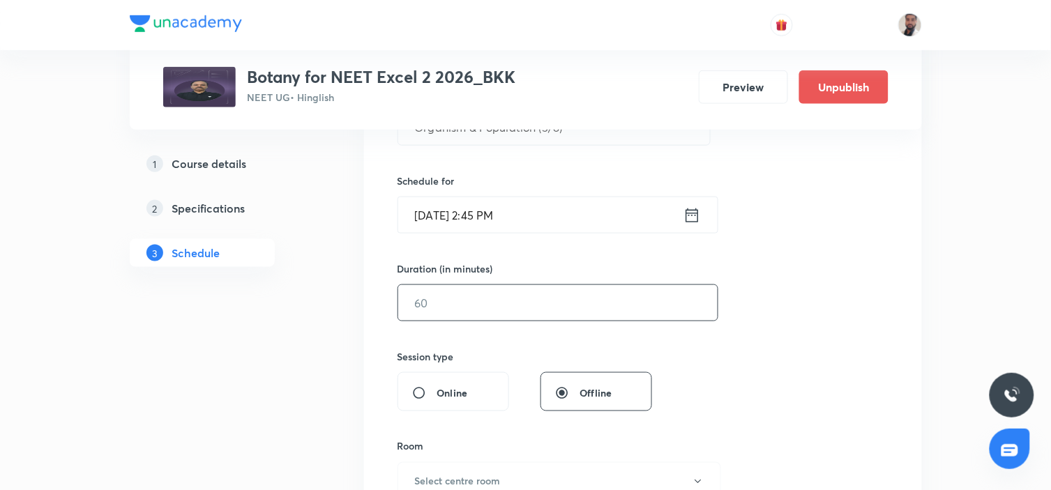
click at [447, 304] on input "text" at bounding box center [558, 303] width 320 height 36
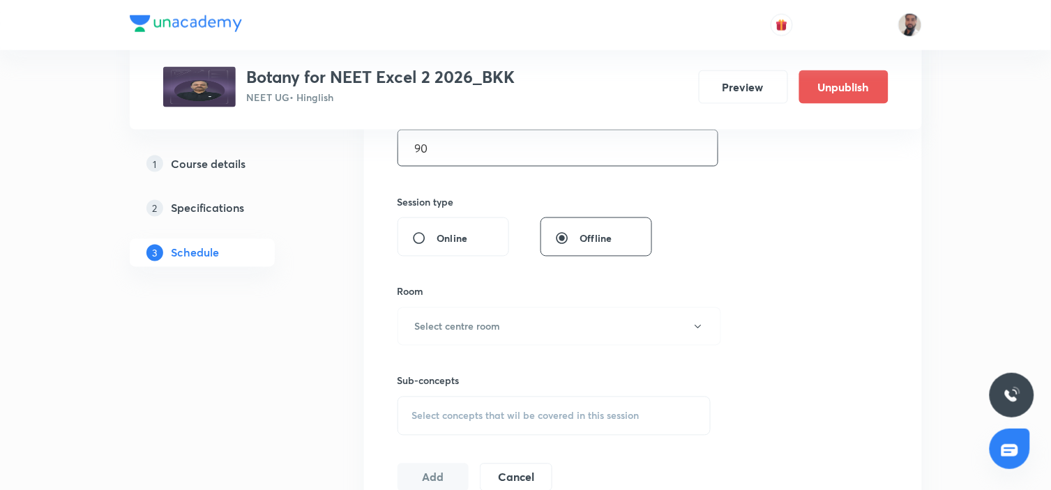
scroll to position [619, 0]
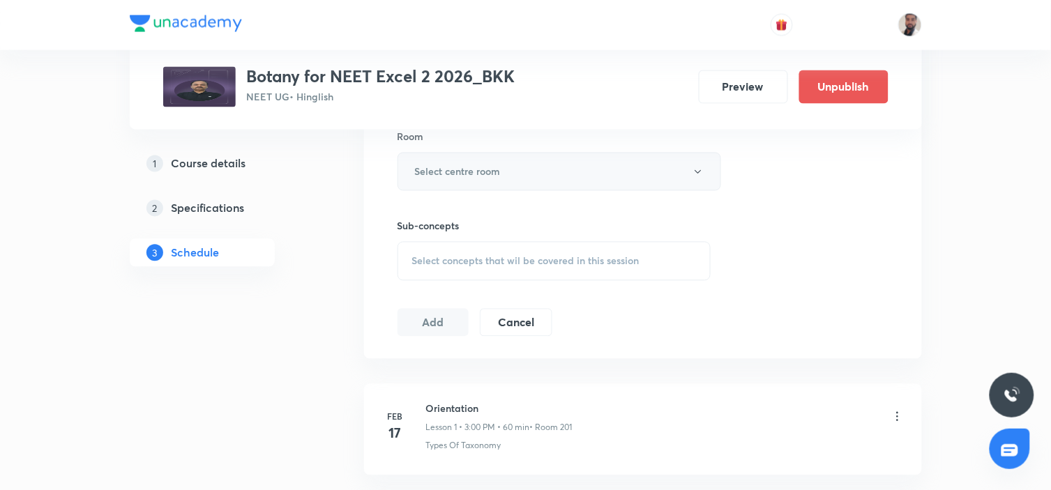
type input "90"
click at [503, 179] on button "Select centre room" at bounding box center [560, 172] width 324 height 38
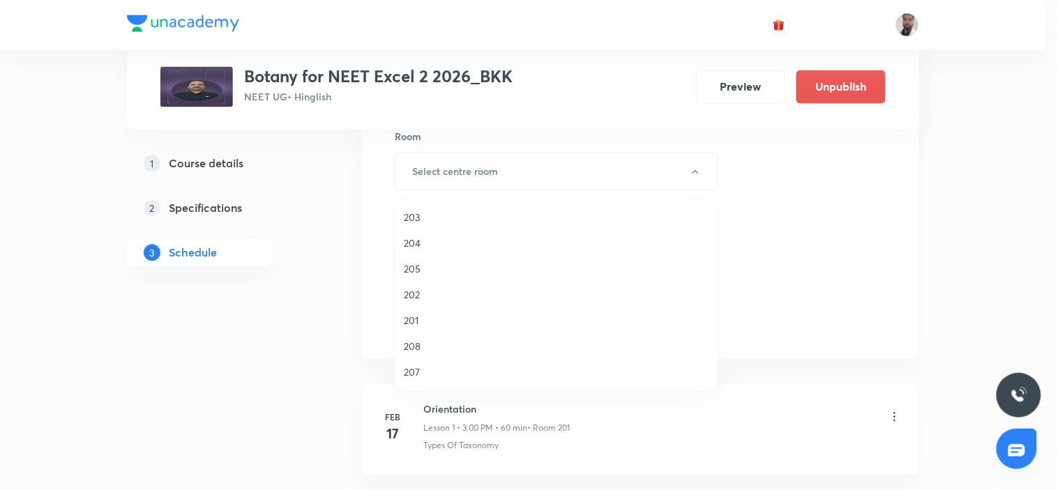
click at [416, 246] on span "204" at bounding box center [557, 243] width 306 height 15
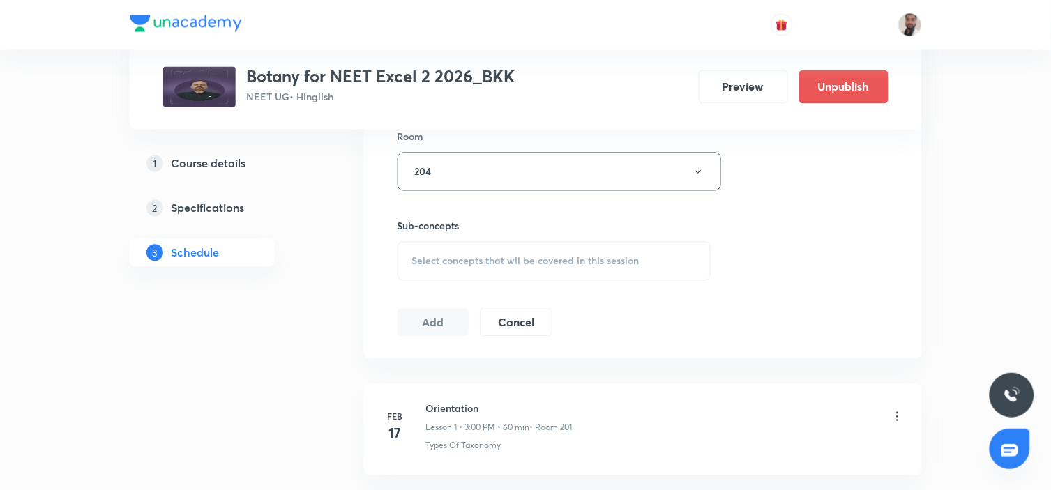
click at [509, 267] on div "Select concepts that wil be covered in this session" at bounding box center [555, 261] width 314 height 39
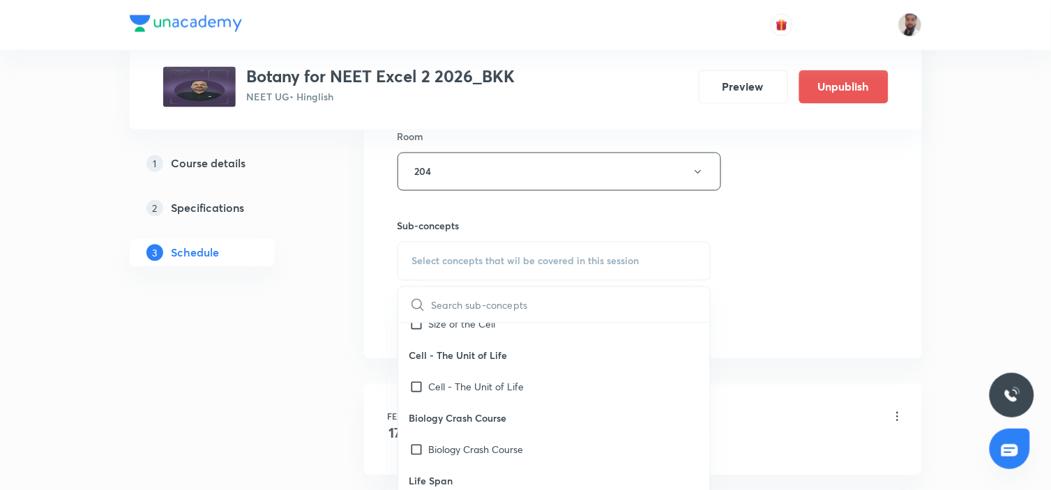
scroll to position [20566, 0]
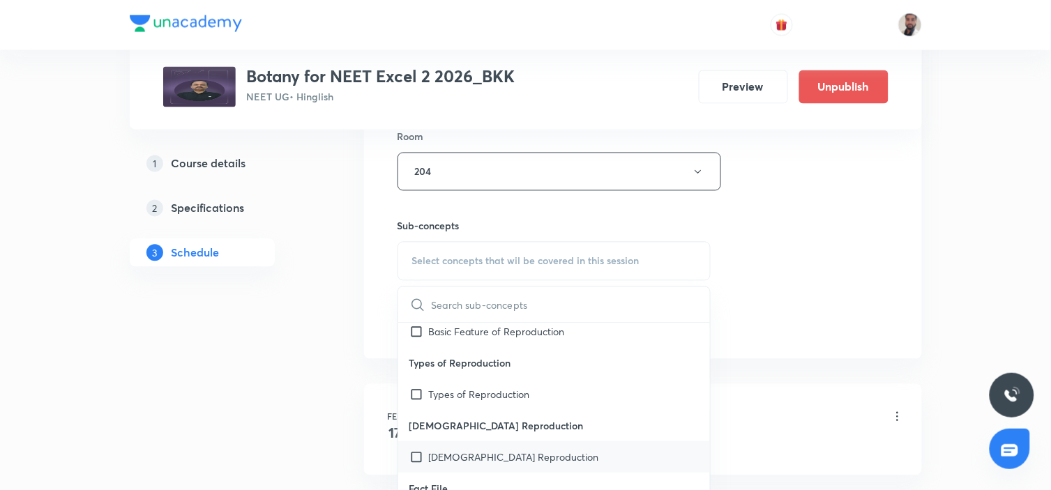
click at [515, 450] on p "[DEMOGRAPHIC_DATA] Reproduction" at bounding box center [514, 457] width 170 height 15
checkbox input "true"
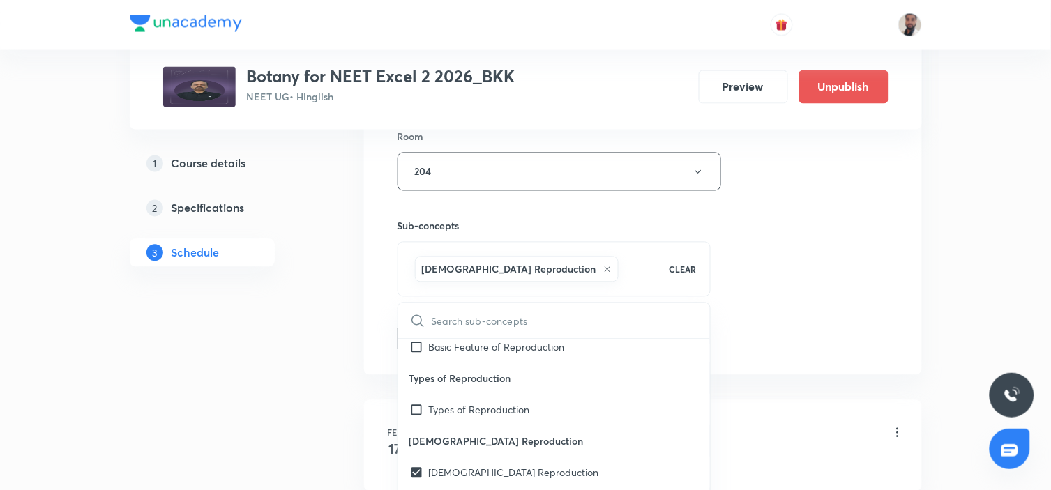
drag, startPoint x: 213, startPoint y: 384, endPoint x: 231, endPoint y: 375, distance: 19.3
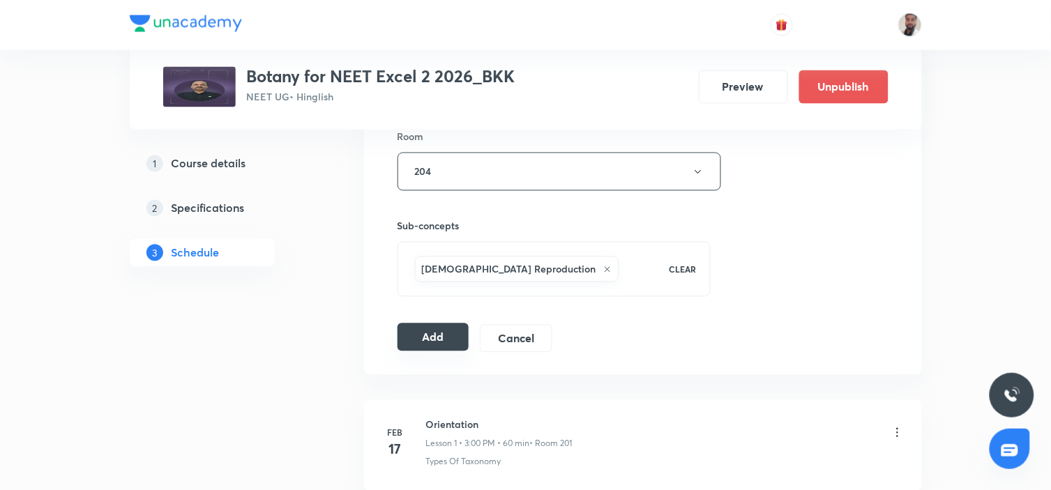
click at [447, 332] on button "Add" at bounding box center [434, 338] width 72 height 28
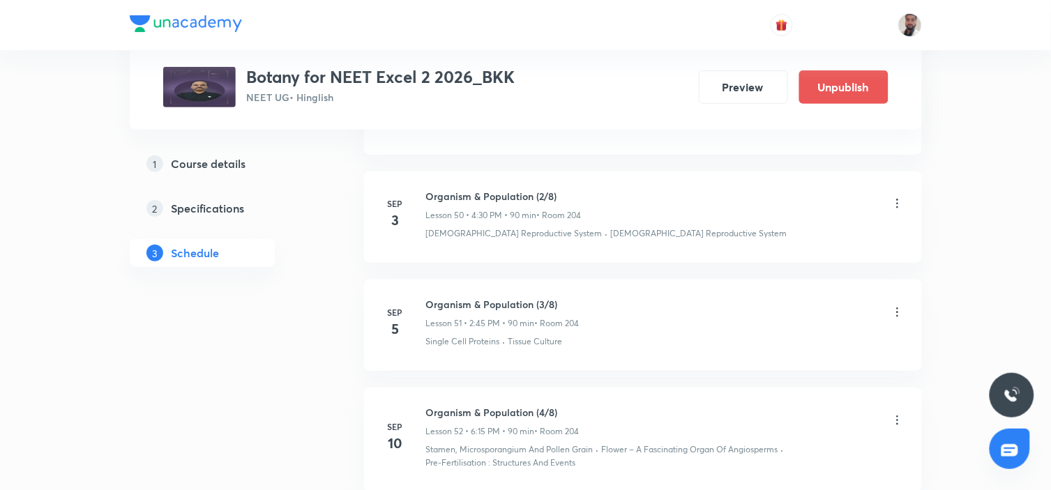
scroll to position [5768, 0]
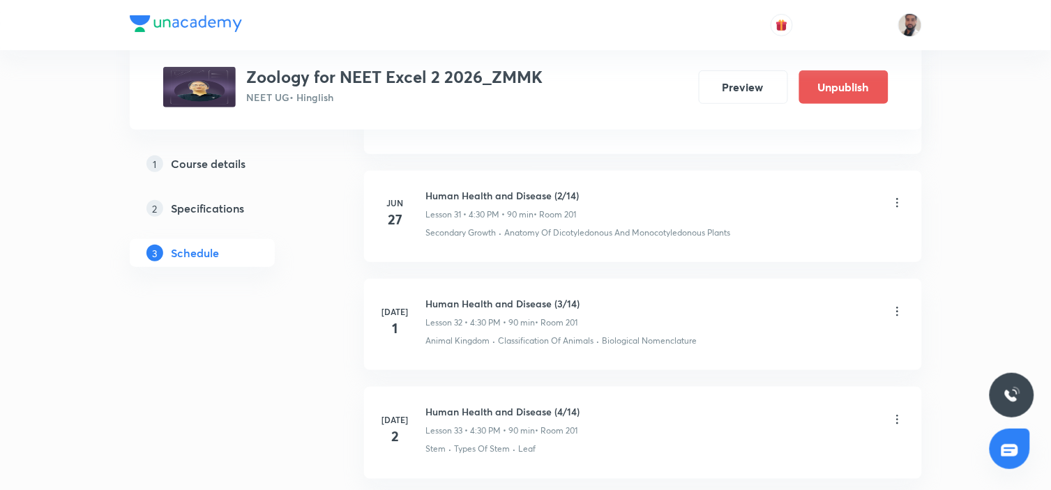
scroll to position [5730, 0]
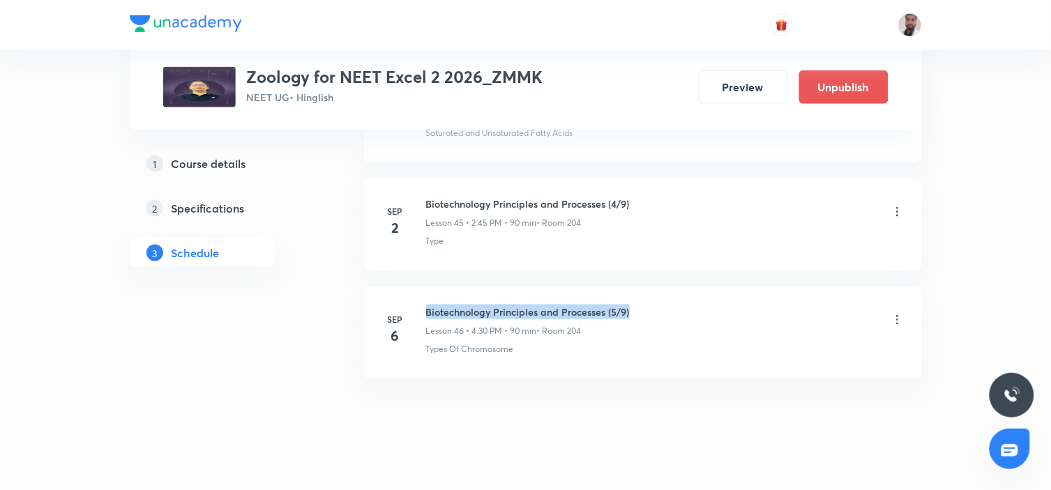
drag, startPoint x: 649, startPoint y: 285, endPoint x: 423, endPoint y: 281, distance: 226.8
click at [423, 287] on li "[DATE] Biotechnology Principles and Processes (5/9) Lesson 46 • 4:30 PM • 90 mi…" at bounding box center [643, 332] width 558 height 91
copy h6 "Biotechnology Principles and Processes (5/9)"
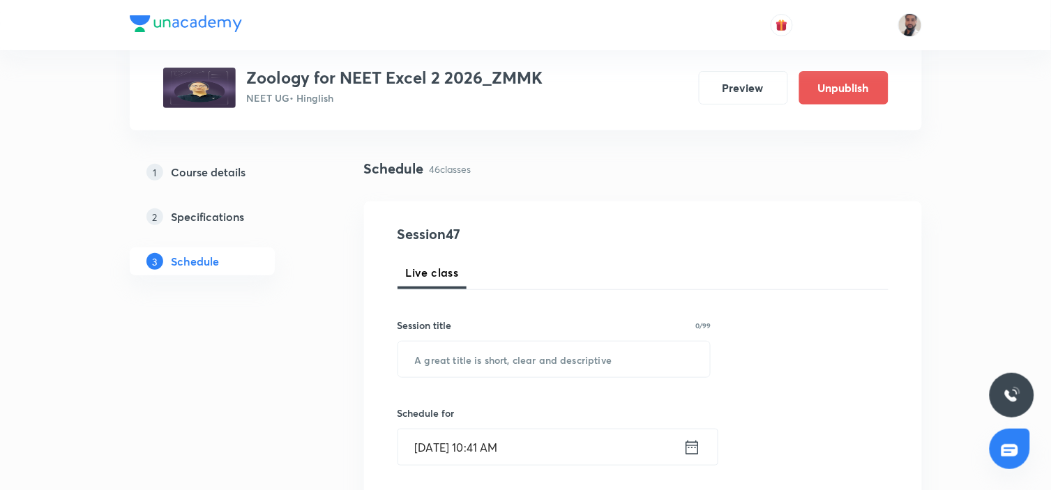
scroll to position [232, 0]
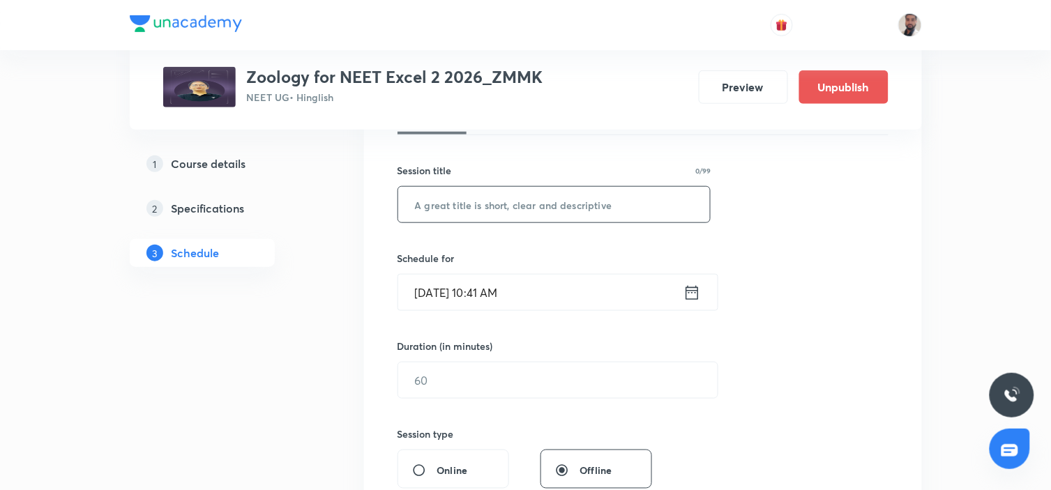
click at [594, 202] on input "text" at bounding box center [554, 205] width 313 height 36
paste input "Biotechnology Principles and Processes (5/9)"
click at [632, 203] on input "Biotechnology Principles and Processes (5/9)" at bounding box center [554, 205] width 313 height 36
type input "Biotechnology Principles and Processes (6/9)"
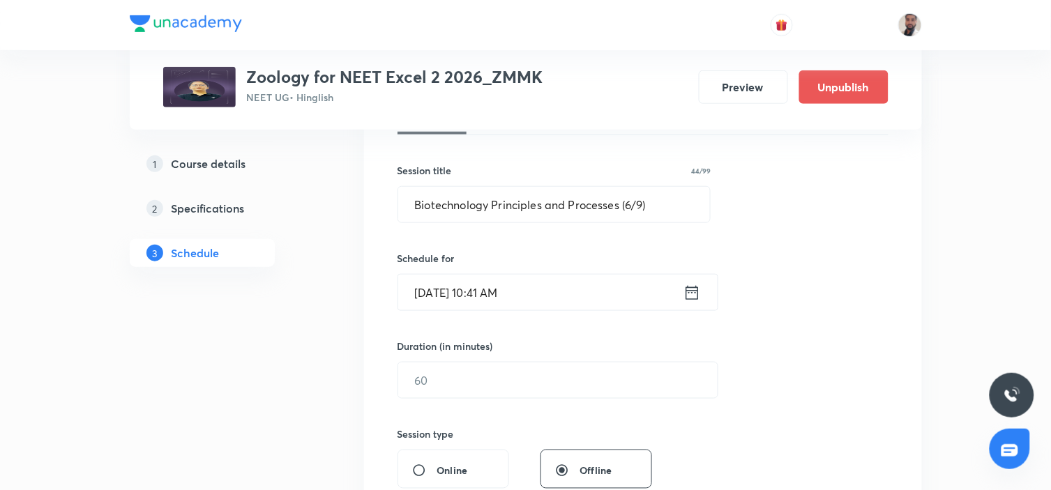
click at [693, 291] on icon at bounding box center [692, 293] width 17 height 20
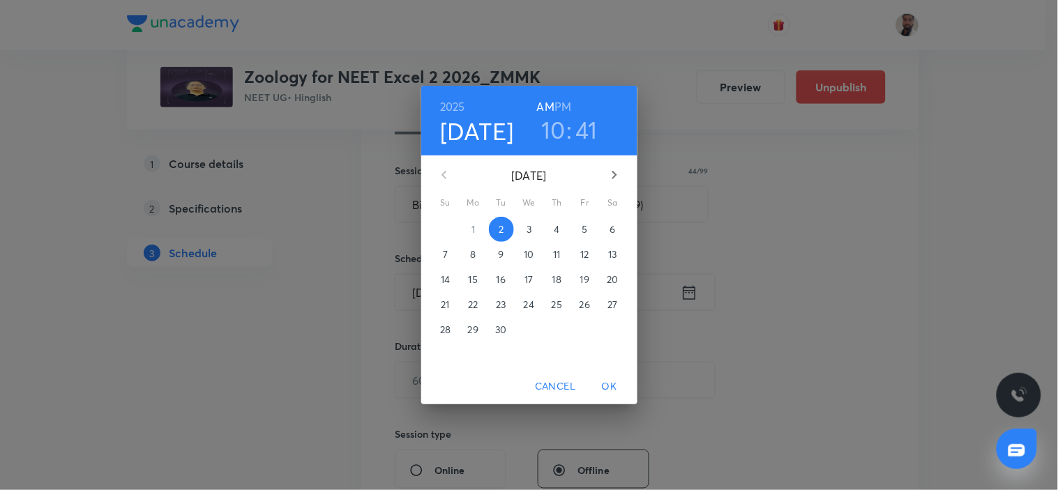
click at [615, 173] on icon "button" at bounding box center [614, 175] width 5 height 8
drag, startPoint x: 442, startPoint y: 176, endPoint x: 591, endPoint y: 227, distance: 157.1
click at [443, 176] on icon "button" at bounding box center [444, 175] width 17 height 17
click at [500, 253] on p "9" at bounding box center [501, 255] width 6 height 14
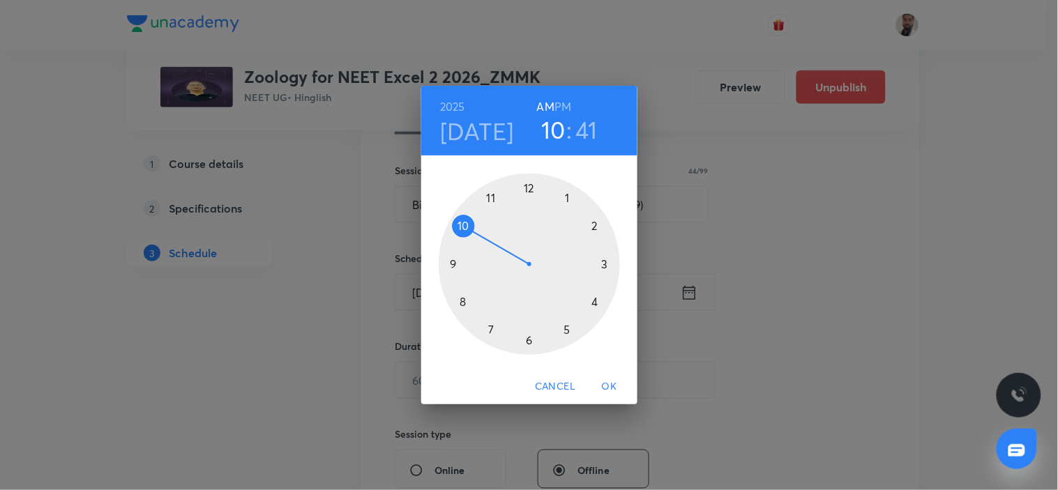
click at [595, 220] on div at bounding box center [529, 264] width 181 height 181
click at [565, 107] on h6 "PM" at bounding box center [563, 107] width 17 height 20
click at [456, 265] on div at bounding box center [529, 264] width 181 height 181
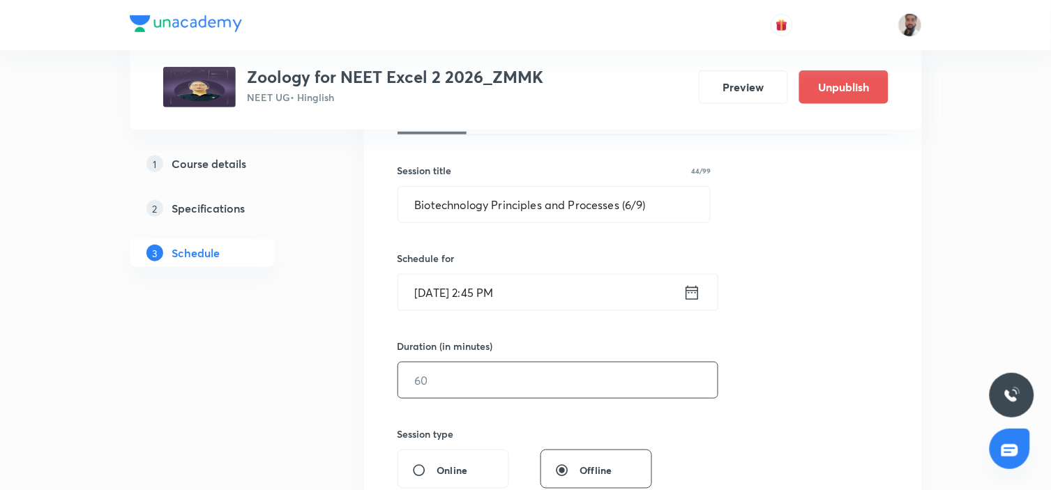
click at [473, 370] on input "text" at bounding box center [558, 381] width 320 height 36
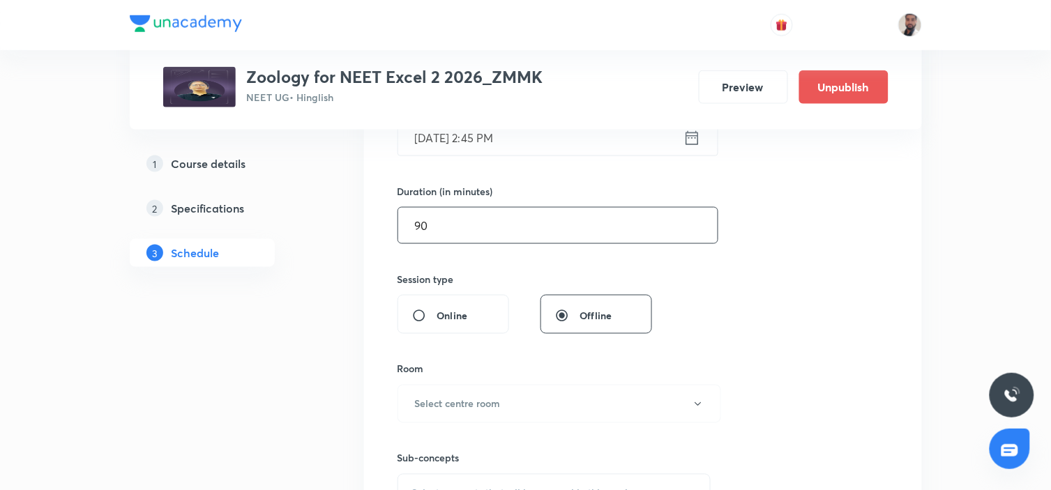
scroll to position [465, 0]
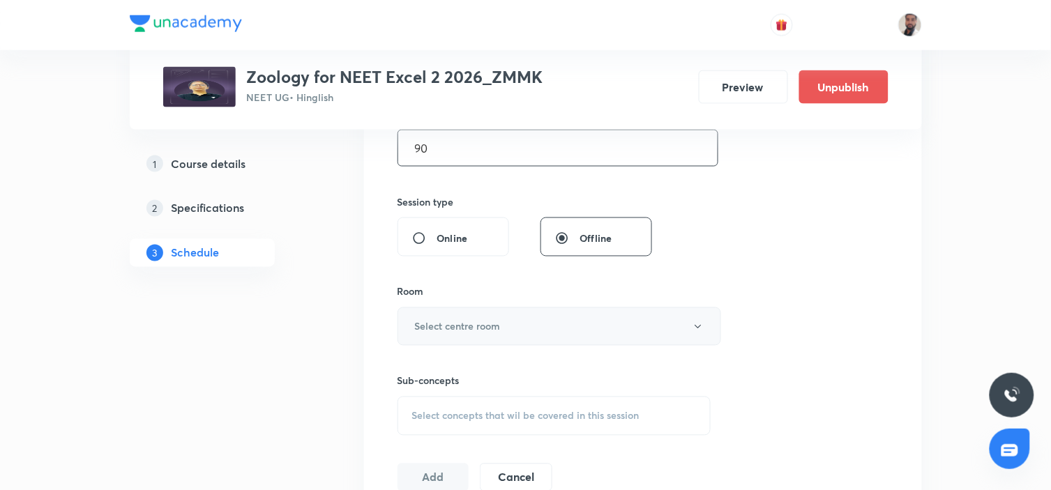
type input "90"
click at [506, 329] on button "Select centre room" at bounding box center [560, 327] width 324 height 38
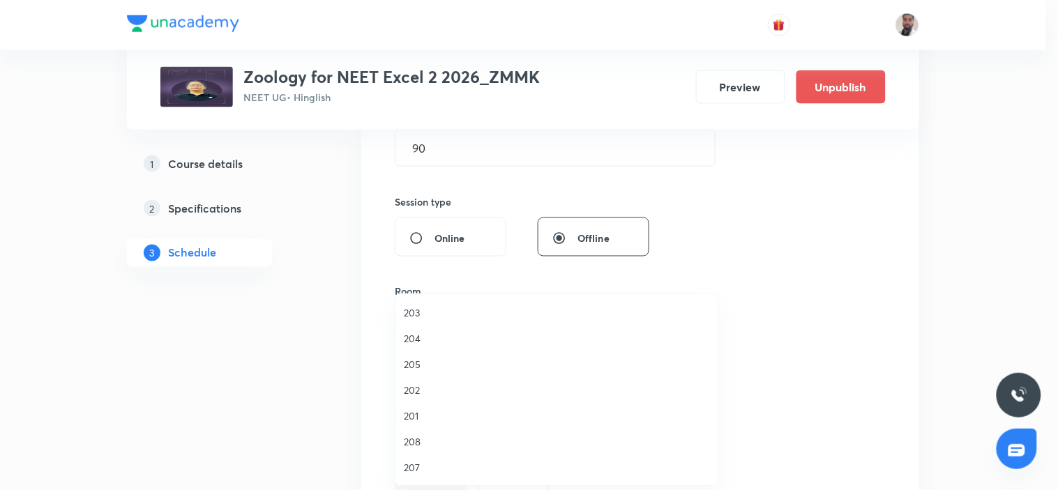
click at [419, 337] on span "204" at bounding box center [557, 338] width 306 height 15
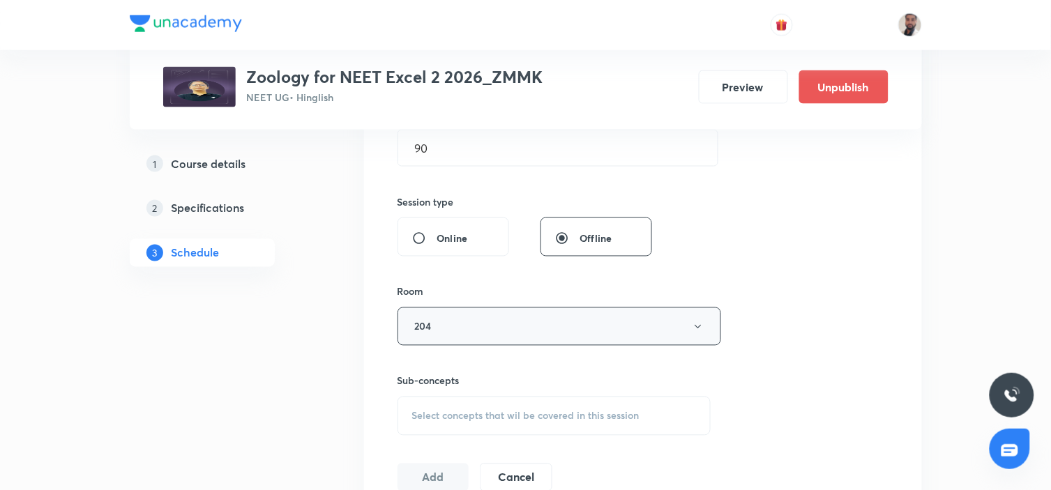
scroll to position [619, 0]
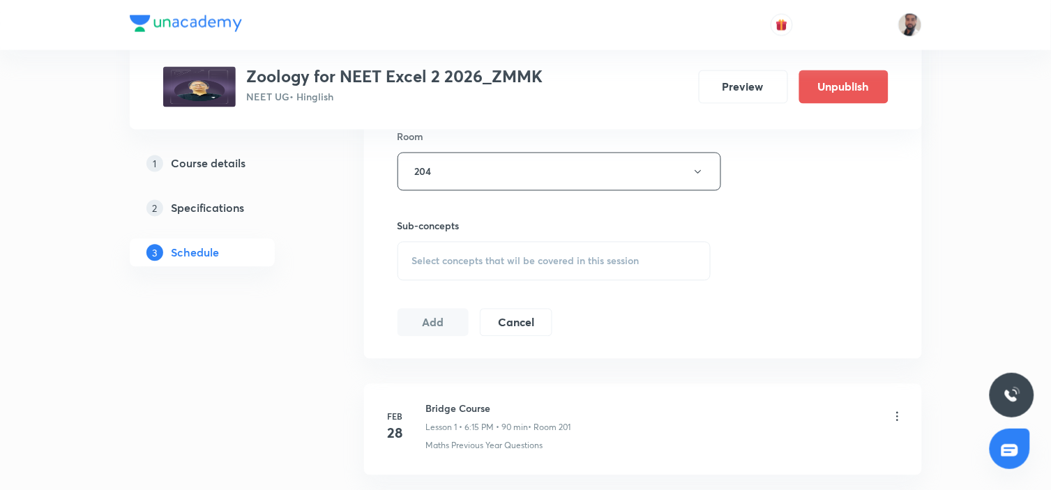
click at [557, 263] on span "Select concepts that wil be covered in this session" at bounding box center [525, 261] width 227 height 11
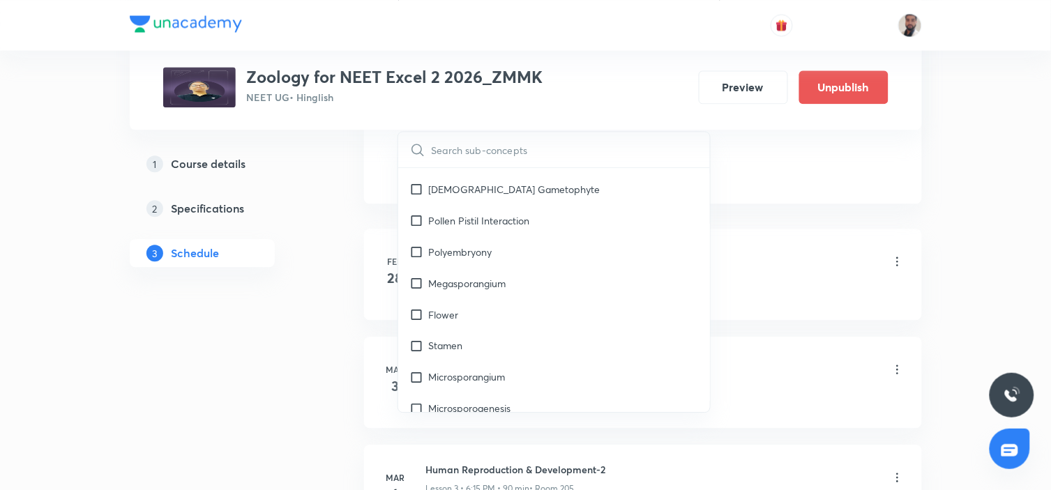
scroll to position [12441, 0]
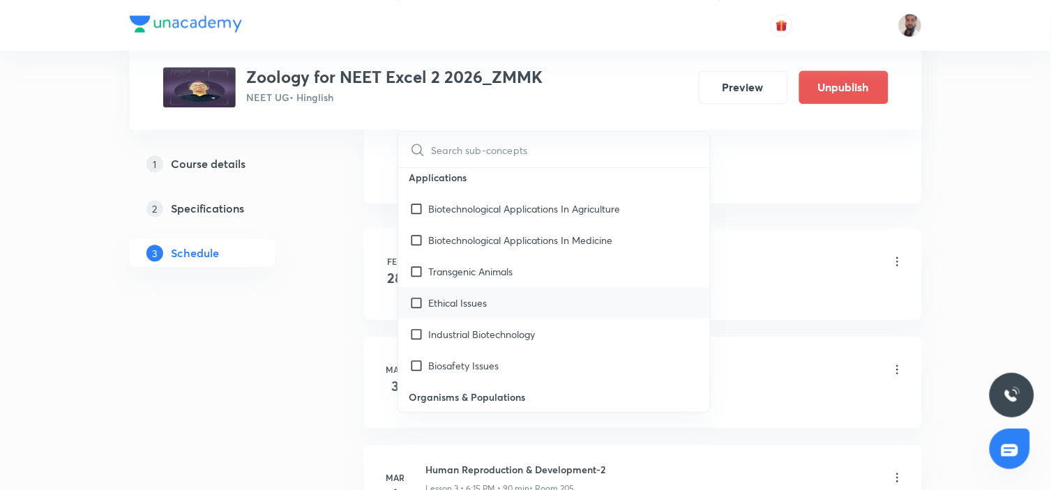
drag, startPoint x: 462, startPoint y: 293, endPoint x: 459, endPoint y: 268, distance: 25.3
click at [460, 350] on div "Biosafety Issues" at bounding box center [554, 365] width 313 height 31
checkbox input "true"
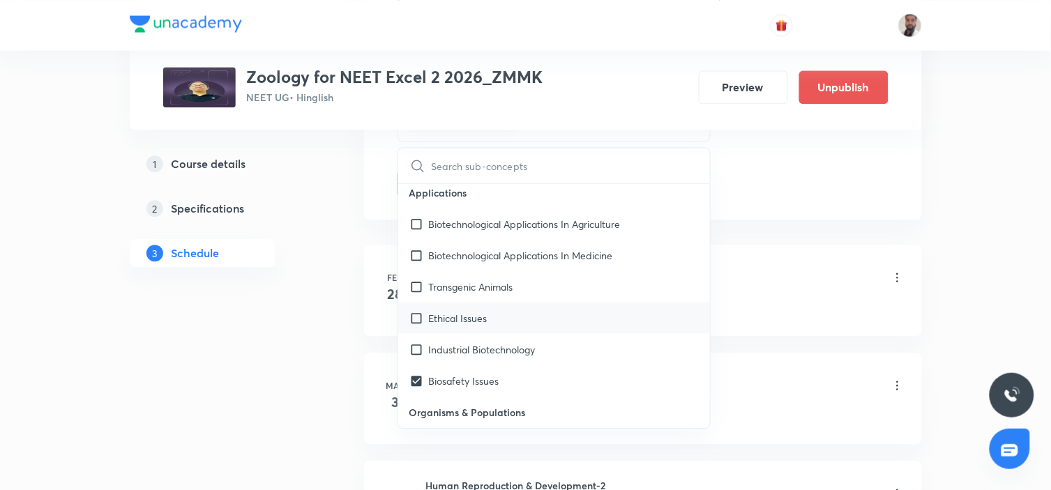
click at [459, 303] on div "Ethical Issues" at bounding box center [554, 318] width 313 height 31
checkbox input "true"
click at [434, 343] on p "Industrial Biotechnology" at bounding box center [482, 350] width 107 height 15
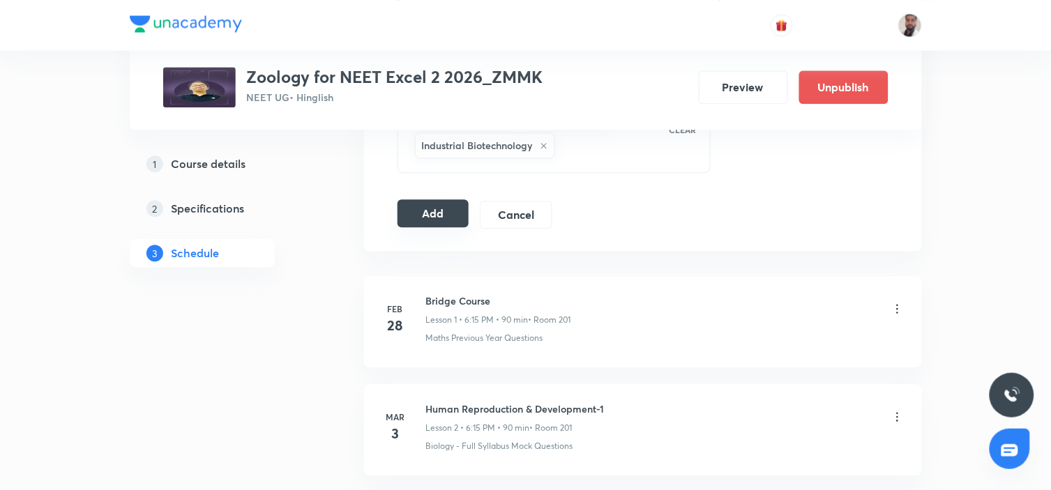
click at [433, 219] on button "Add" at bounding box center [434, 214] width 72 height 28
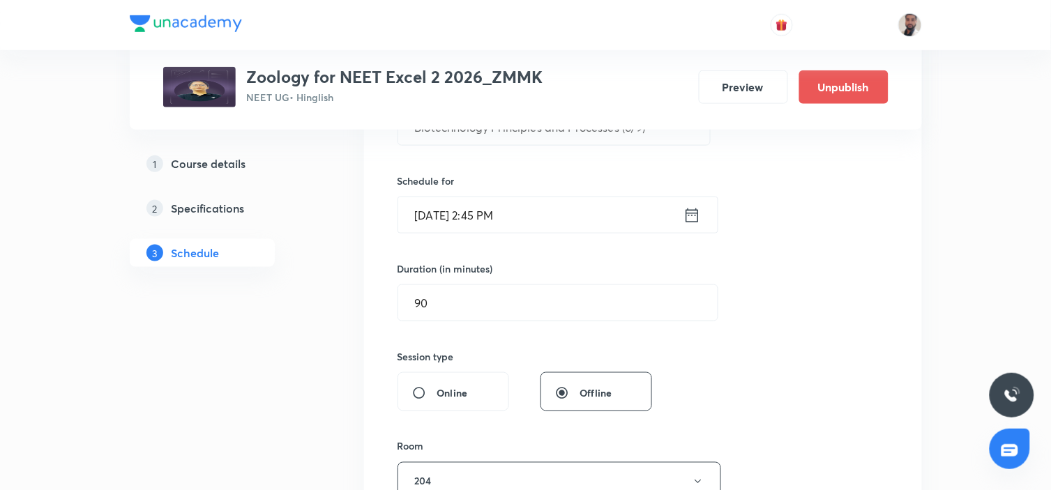
scroll to position [232, 0]
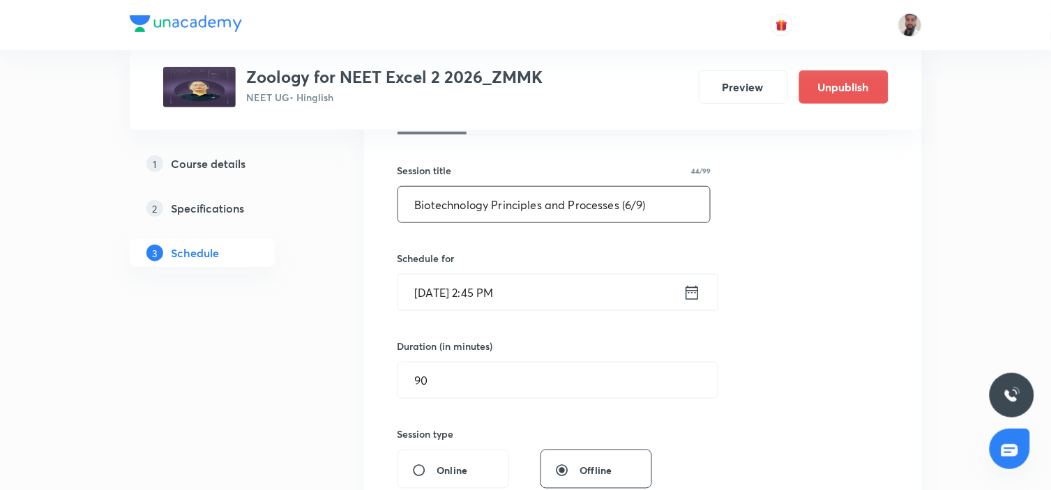
drag, startPoint x: 659, startPoint y: 202, endPoint x: 263, endPoint y: 232, distance: 397.3
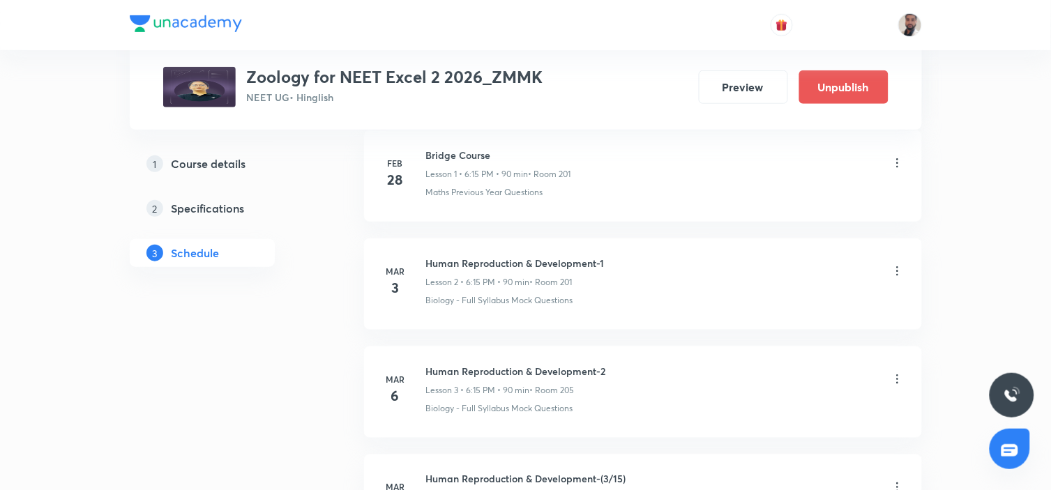
scroll to position [0, 0]
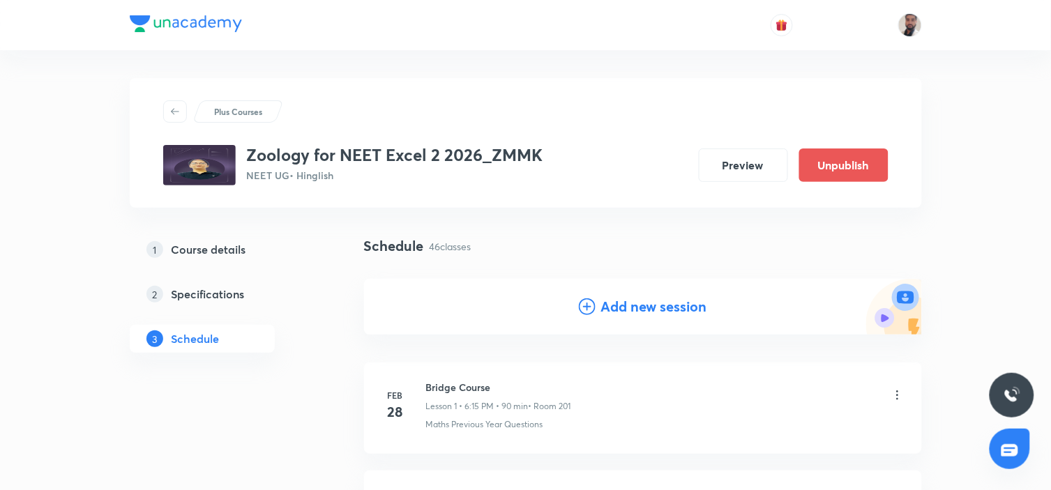
click at [583, 303] on icon at bounding box center [587, 307] width 17 height 17
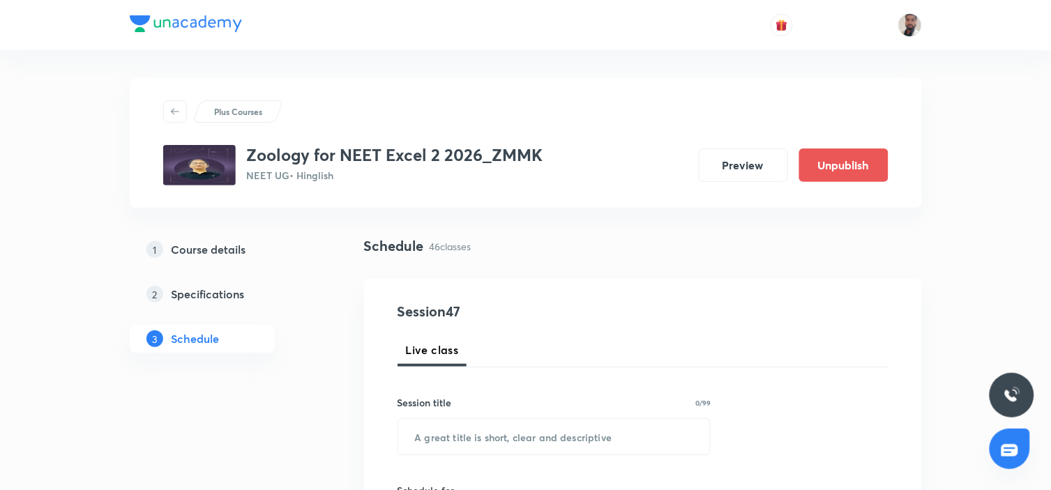
scroll to position [155, 0]
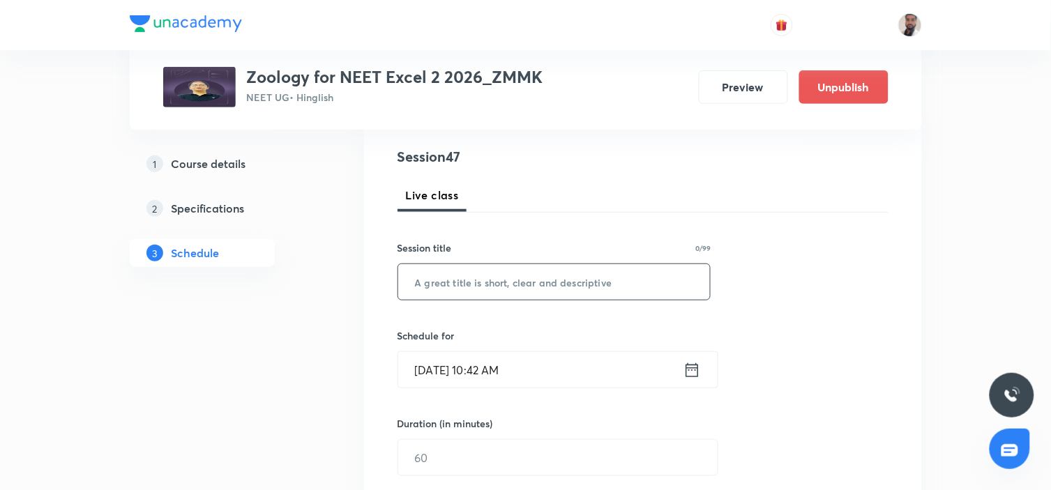
click at [548, 277] on input "text" at bounding box center [554, 282] width 313 height 36
paste input "Biotechnology Principles and Processes (6/9)"
click at [633, 280] on input "Biotechnology Principles and Processes (6/9)" at bounding box center [554, 282] width 313 height 36
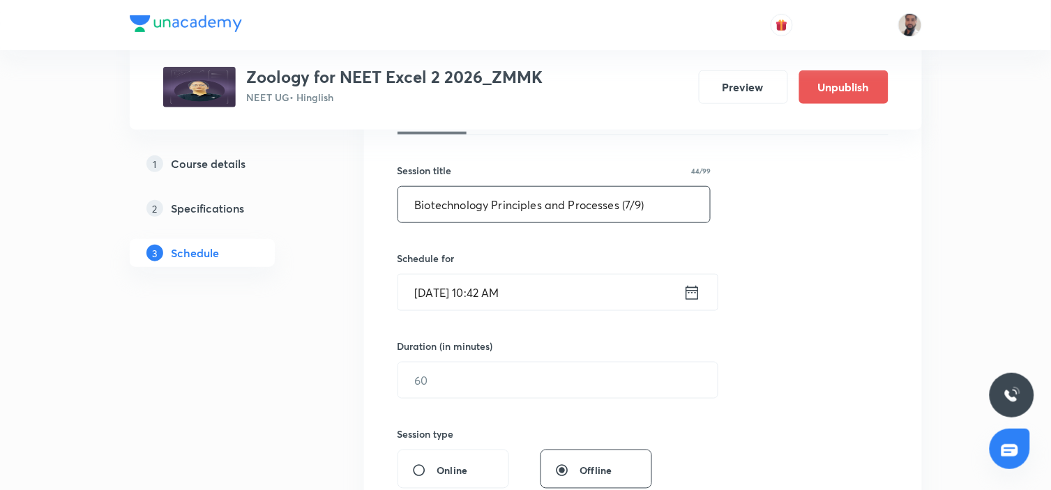
type input "Biotechnology Principles and Processes (7/9)"
click at [692, 292] on icon at bounding box center [692, 293] width 17 height 20
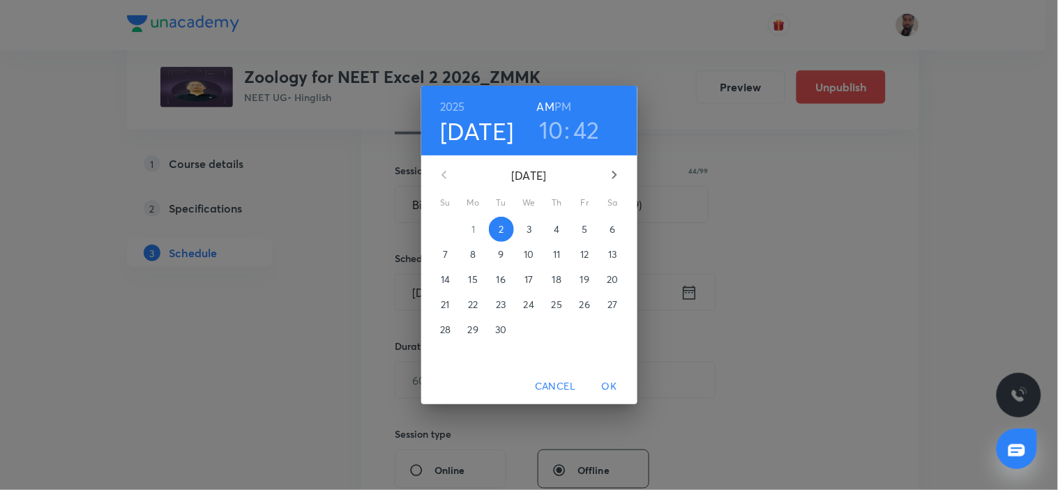
click at [612, 249] on p "13" at bounding box center [612, 255] width 8 height 14
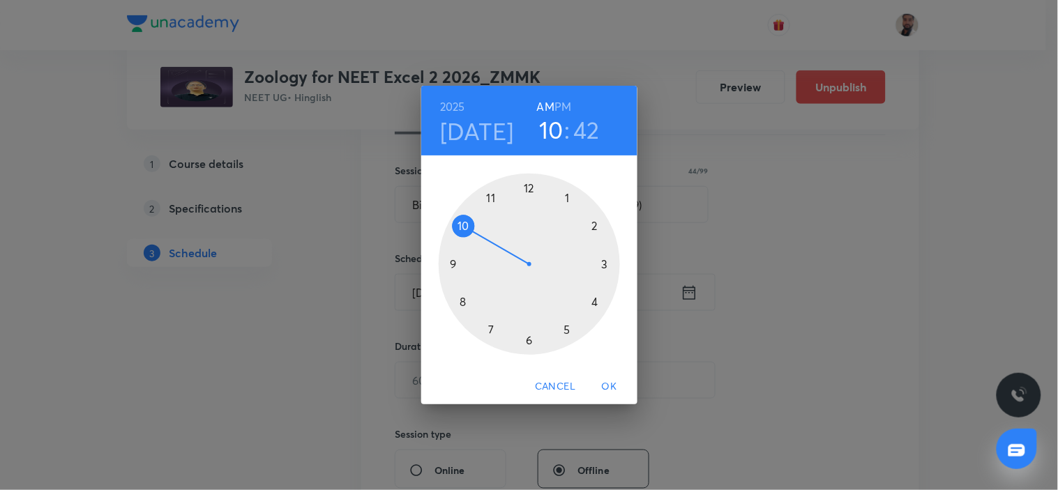
click at [591, 227] on div at bounding box center [529, 264] width 181 height 181
click at [564, 105] on h6 "PM" at bounding box center [563, 107] width 17 height 20
click at [453, 264] on div at bounding box center [529, 264] width 181 height 181
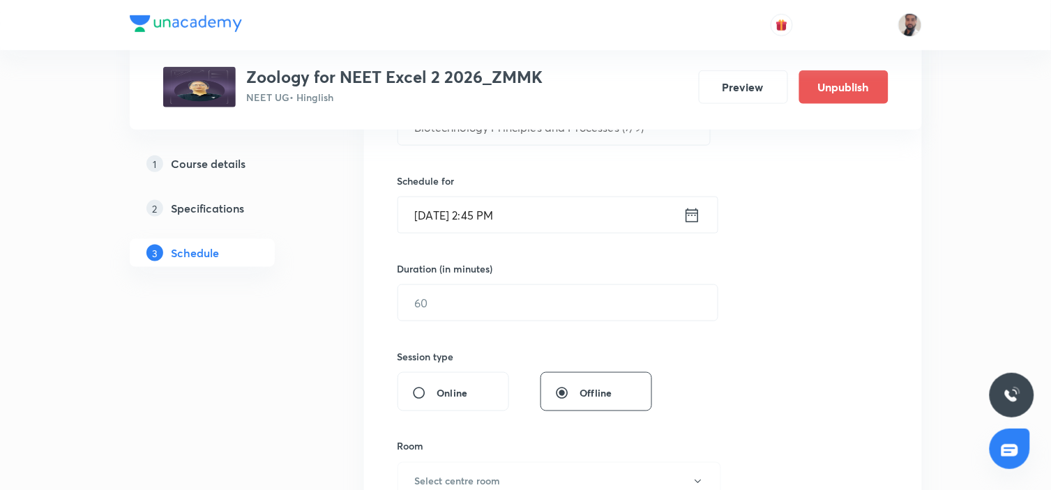
scroll to position [387, 0]
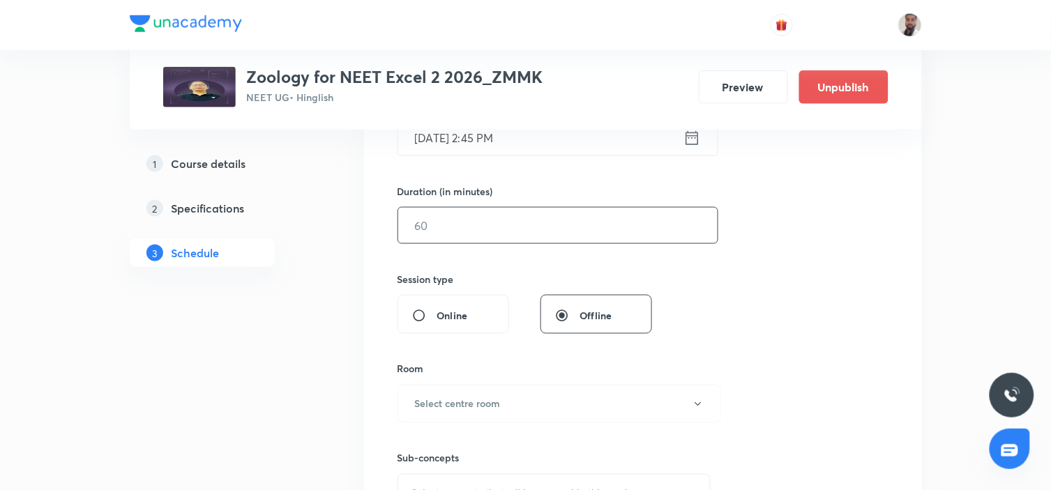
click at [441, 218] on input "text" at bounding box center [558, 226] width 320 height 36
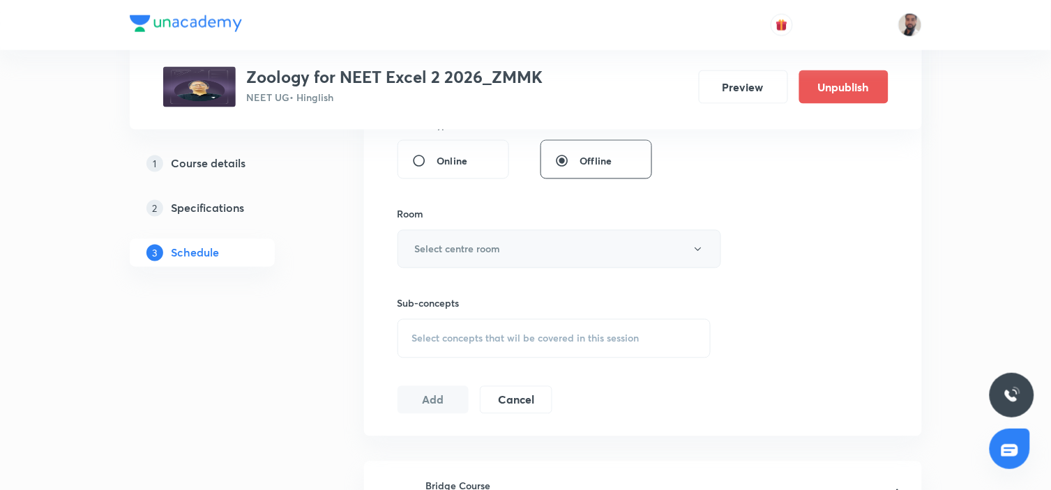
type input "90"
click at [493, 243] on h6 "Select centre room" at bounding box center [458, 249] width 86 height 15
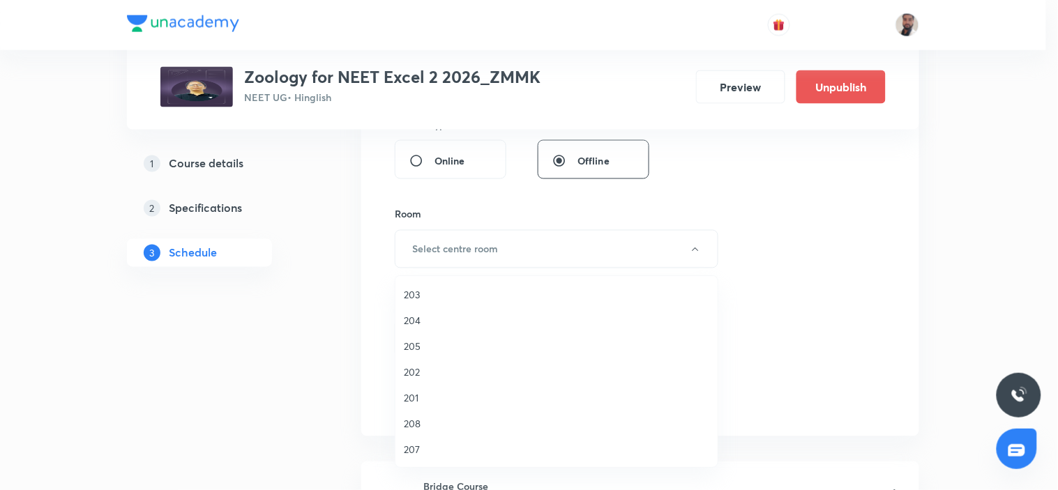
click at [416, 320] on span "204" at bounding box center [557, 320] width 306 height 15
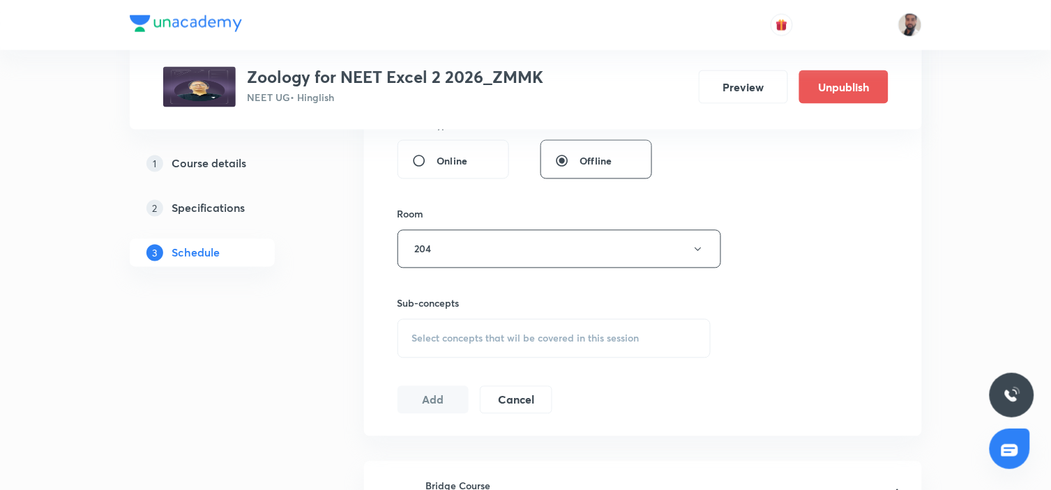
click at [448, 326] on div "Select concepts that wil be covered in this session" at bounding box center [555, 339] width 314 height 39
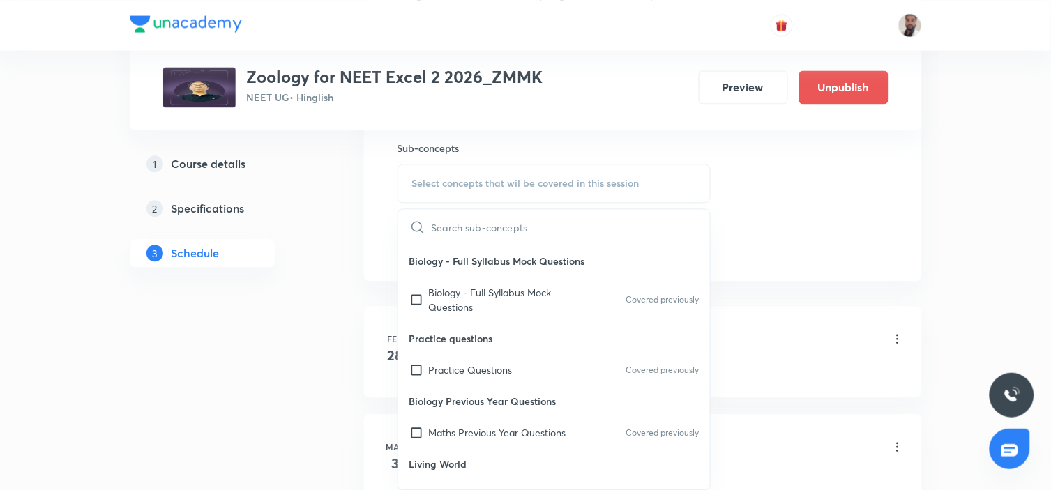
scroll to position [8632, 0]
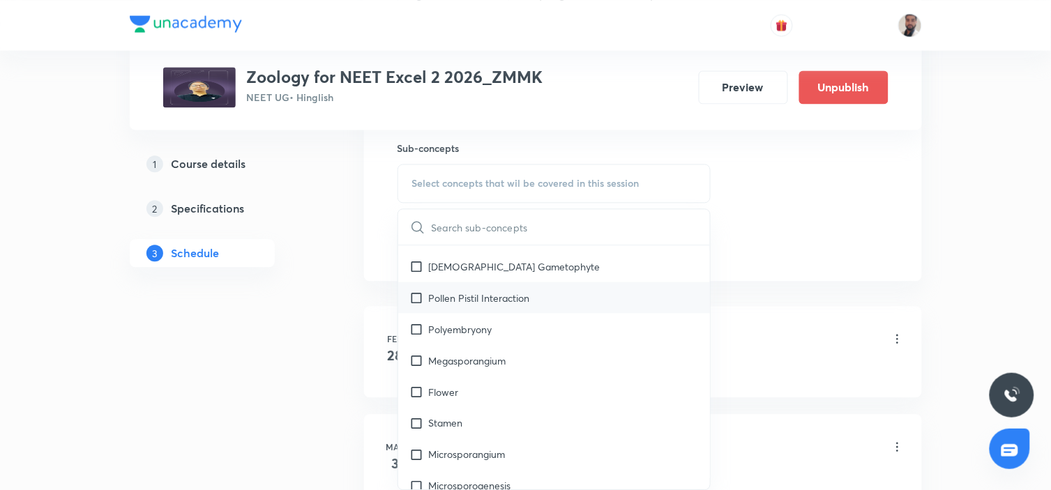
click at [479, 308] on div "Pollen Pistil Interaction" at bounding box center [554, 297] width 313 height 31
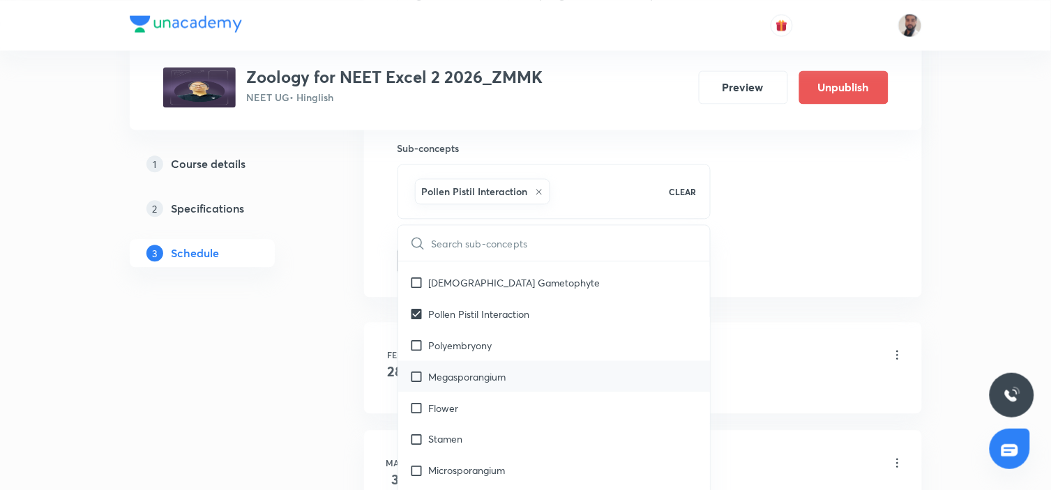
drag, startPoint x: 456, startPoint y: 340, endPoint x: 488, endPoint y: 387, distance: 57.7
click at [456, 340] on p "Polyembryony" at bounding box center [460, 345] width 63 height 15
checkbox input "true"
click at [462, 379] on p "Megasporangium" at bounding box center [467, 376] width 77 height 15
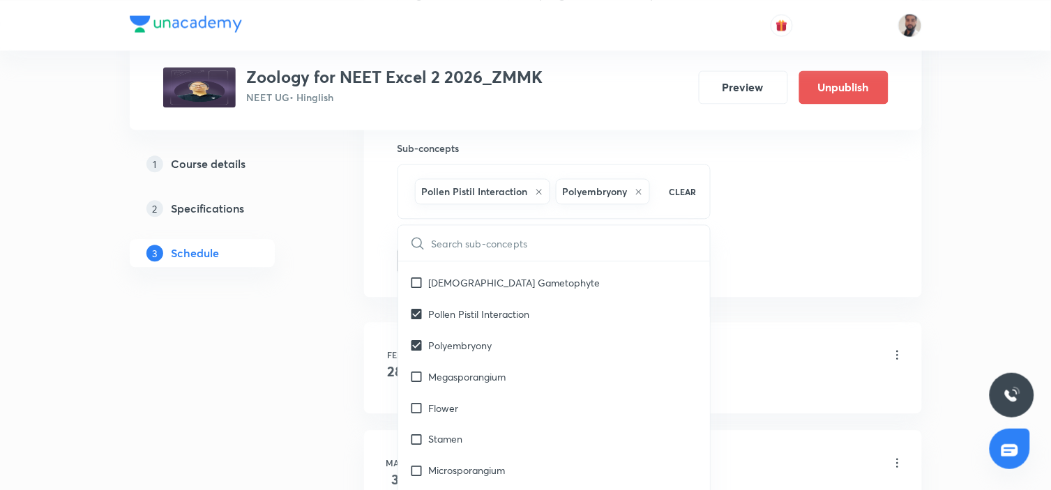
checkbox input "true"
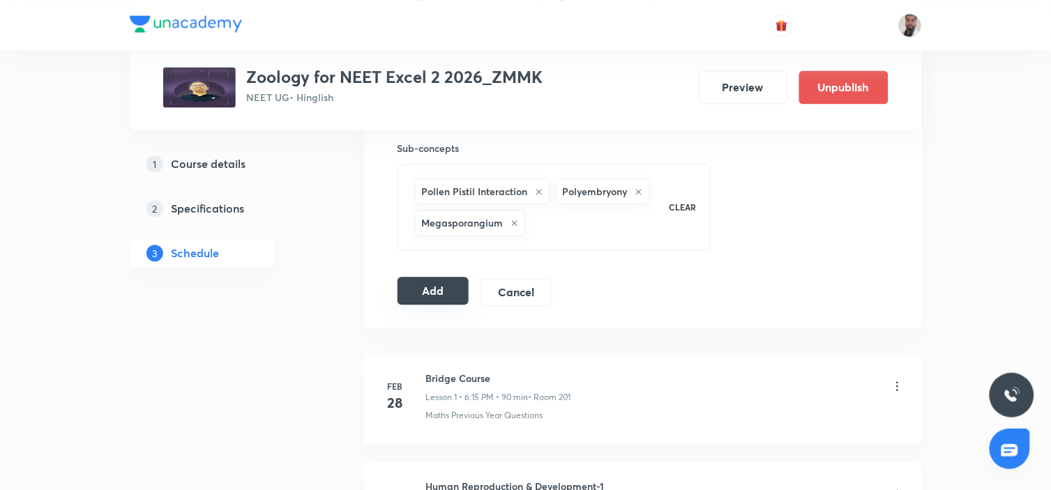
click at [437, 291] on button "Add" at bounding box center [434, 291] width 72 height 28
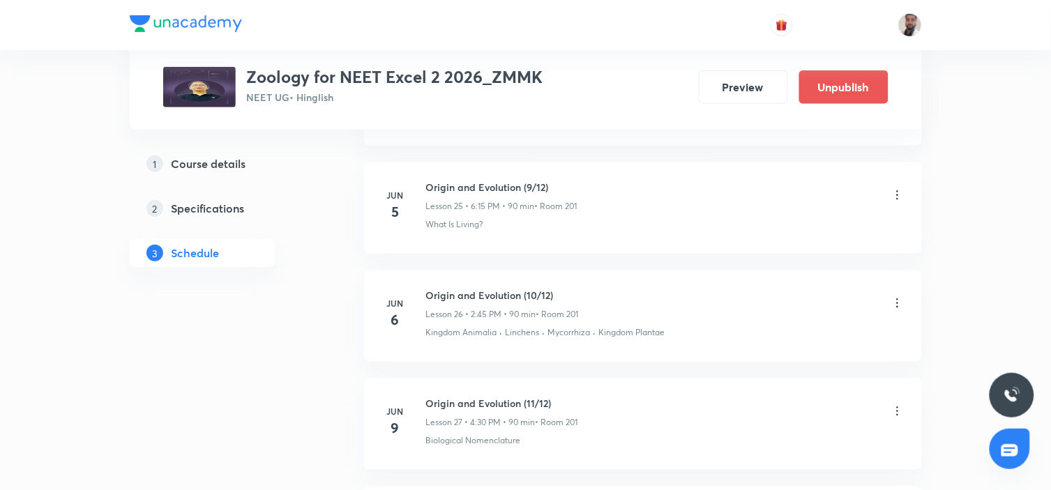
scroll to position [5305, 0]
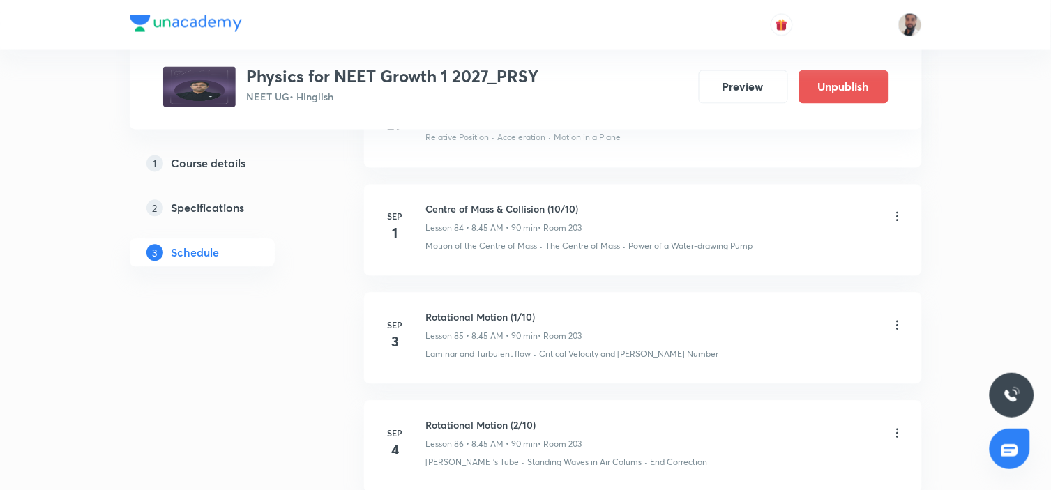
scroll to position [10367, 0]
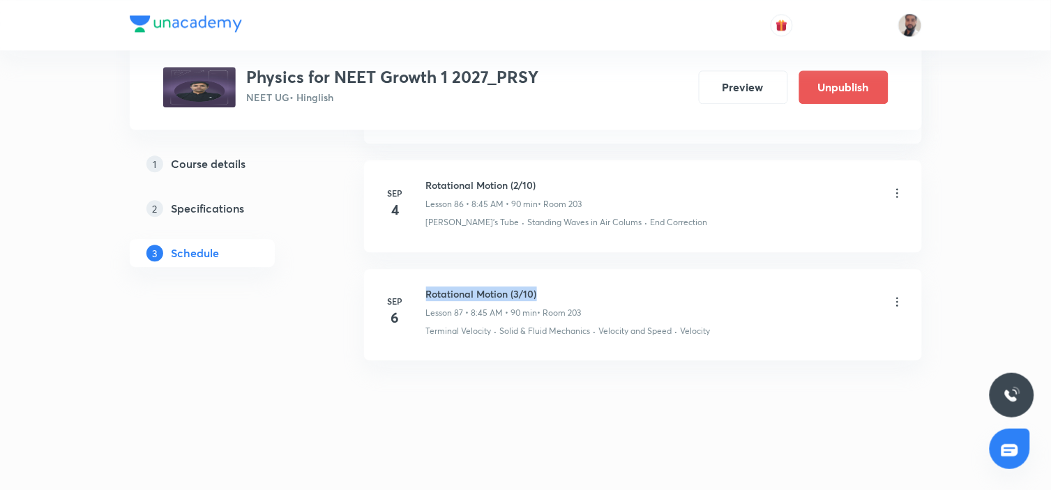
drag, startPoint x: 544, startPoint y: 287, endPoint x: 414, endPoint y: 263, distance: 132.7
copy h6 "Rotational Motion (3/10)"
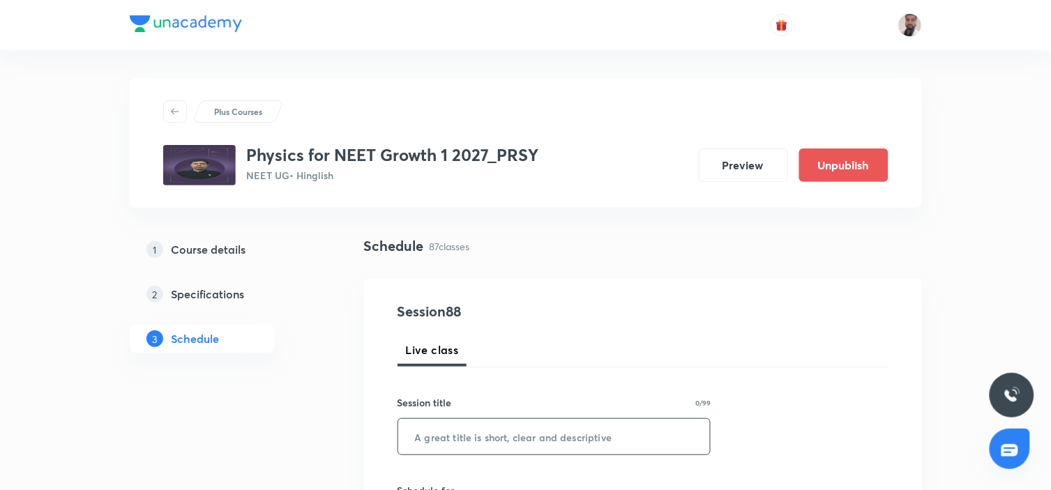
scroll to position [77, 0]
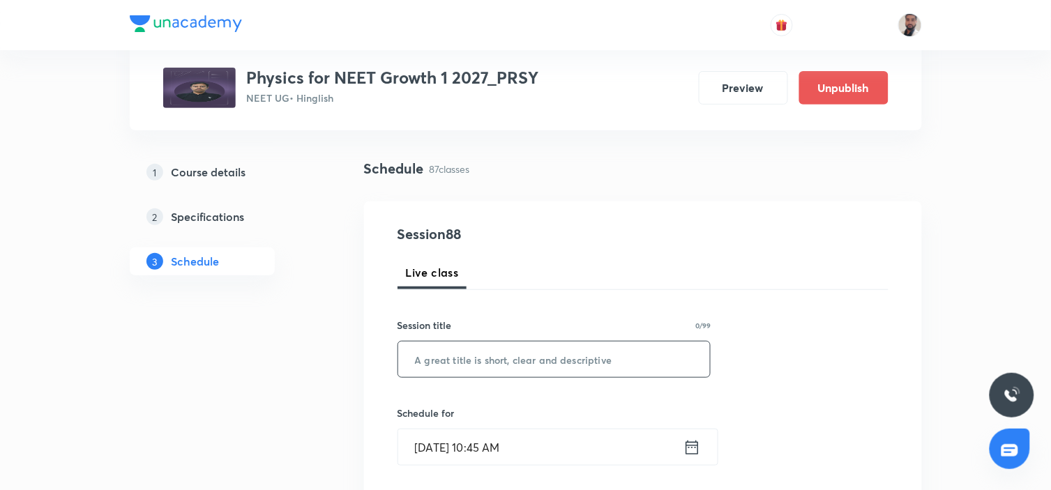
click at [564, 358] on input "text" at bounding box center [554, 360] width 313 height 36
paste input "Rotational Motion (3/10)"
click at [521, 356] on input "Rotational Motion (3/10)" at bounding box center [554, 360] width 313 height 36
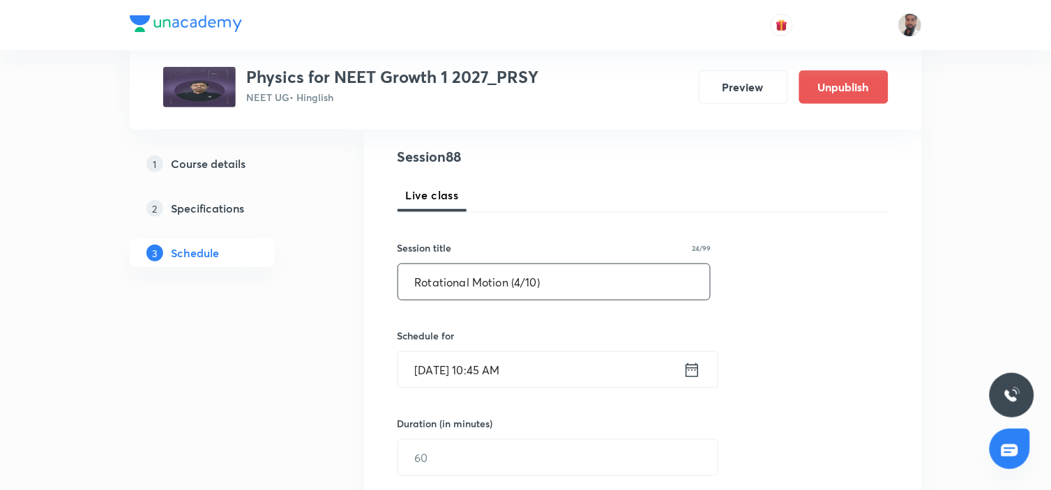
scroll to position [232, 0]
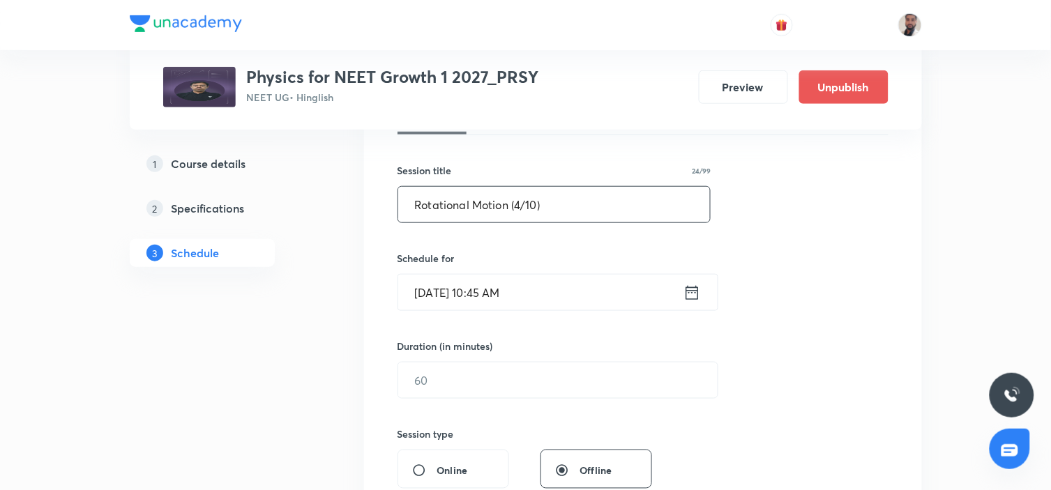
type input "Rotational Motion (4/10)"
click at [693, 295] on icon at bounding box center [692, 293] width 17 height 20
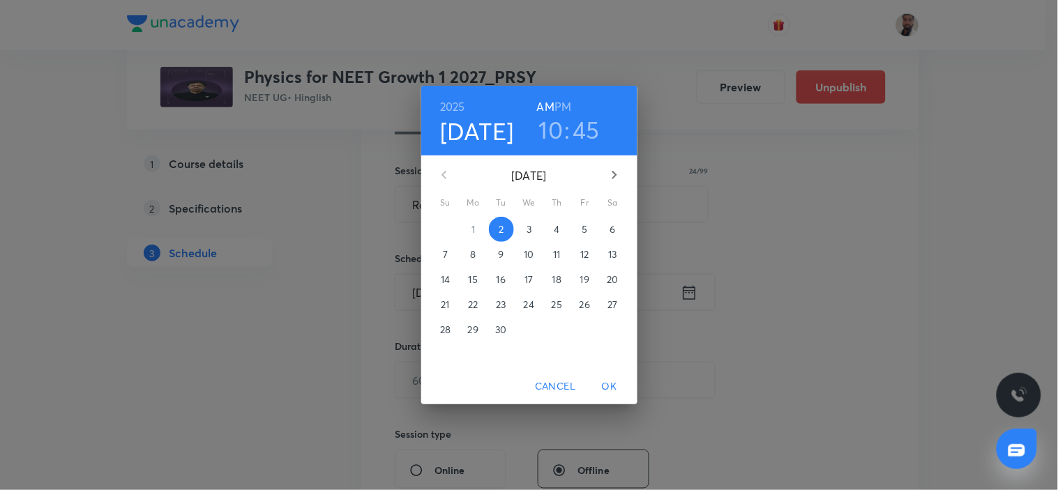
click at [478, 253] on span "8" at bounding box center [473, 255] width 25 height 14
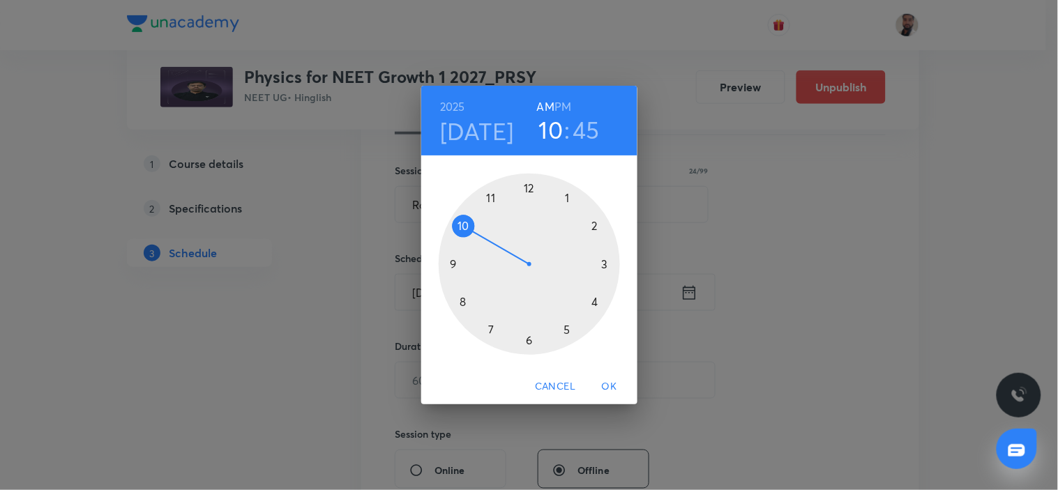
click at [462, 301] on div at bounding box center [529, 264] width 181 height 181
click at [454, 264] on div at bounding box center [529, 264] width 181 height 181
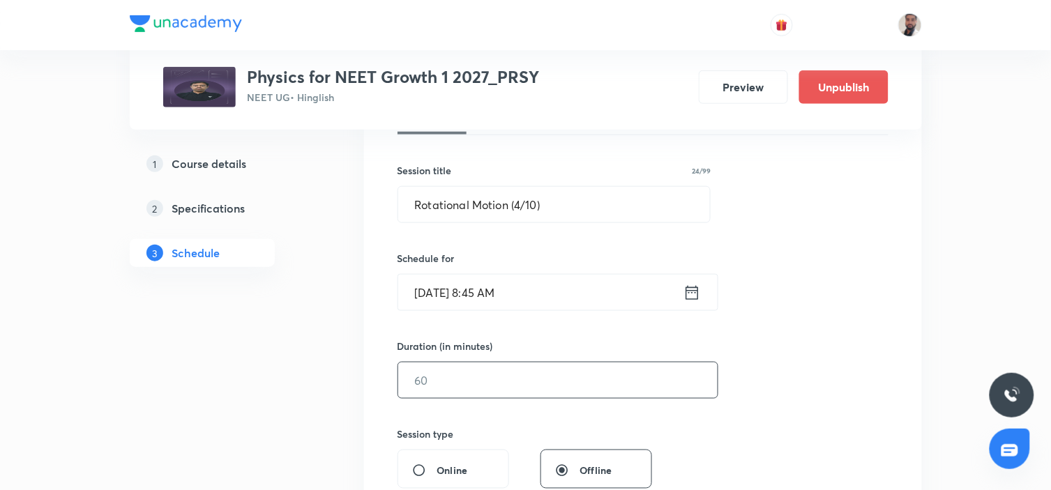
click at [470, 384] on input "text" at bounding box center [558, 381] width 320 height 36
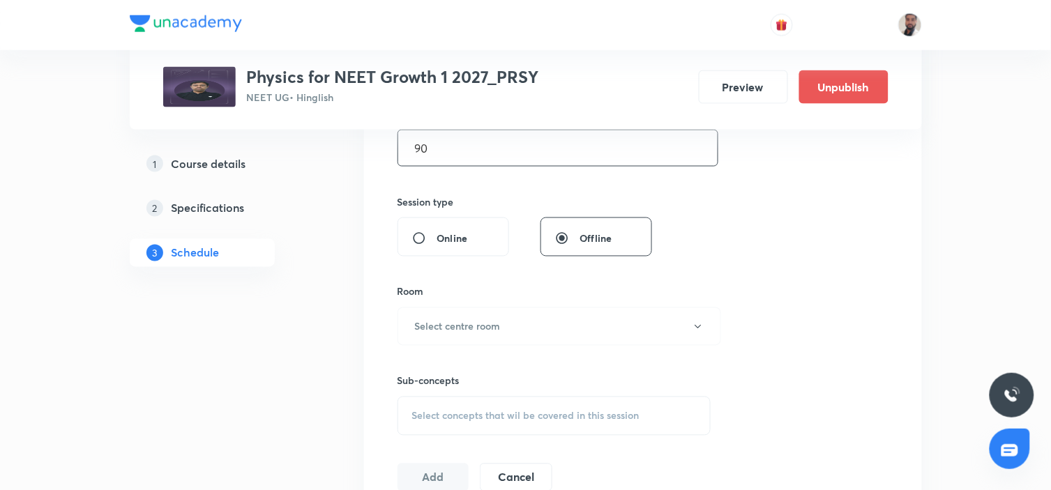
scroll to position [542, 0]
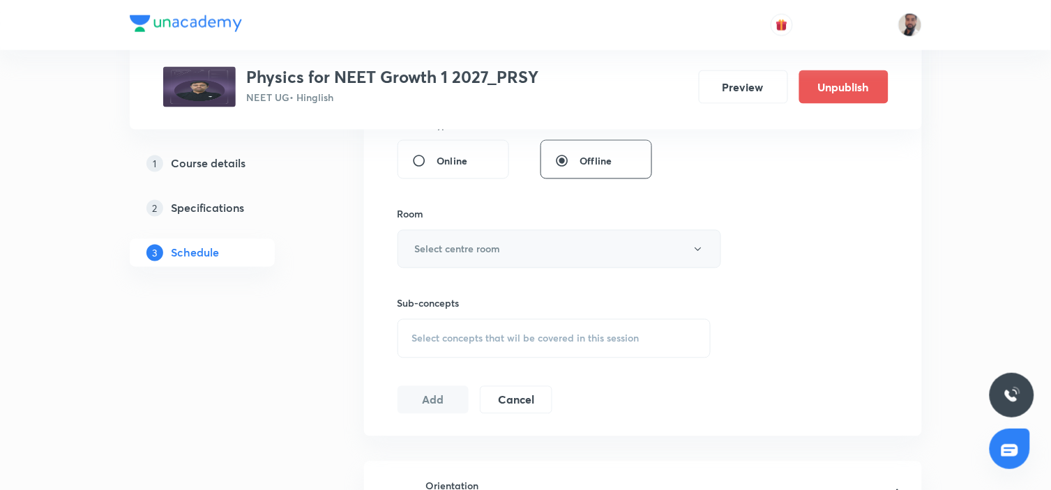
type input "90"
click at [496, 243] on h6 "Select centre room" at bounding box center [458, 249] width 86 height 15
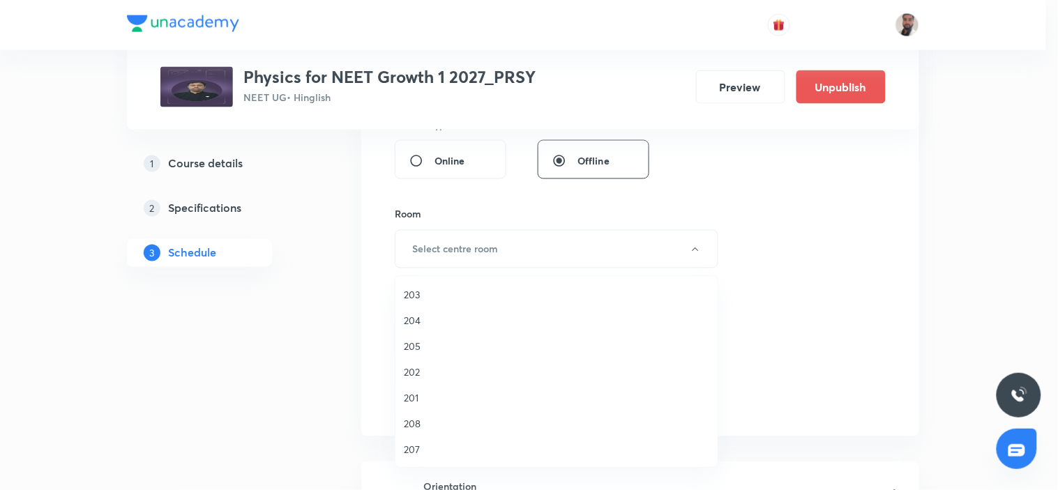
click at [416, 294] on span "203" at bounding box center [557, 294] width 306 height 15
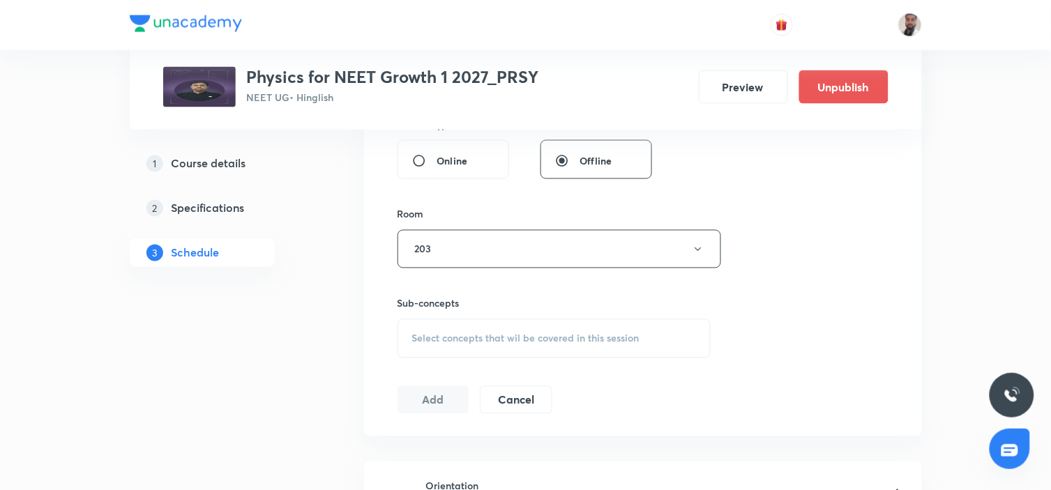
scroll to position [619, 0]
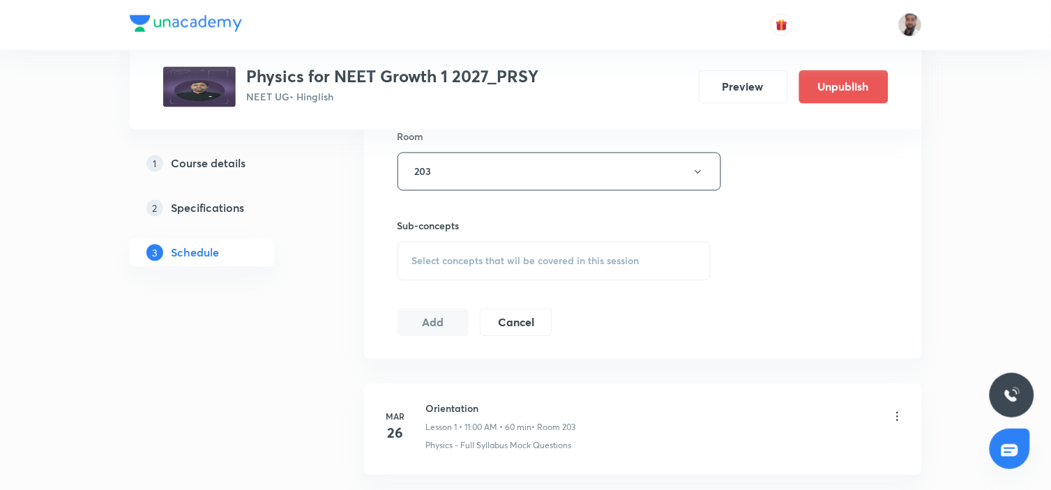
click at [546, 260] on span "Select concepts that wil be covered in this session" at bounding box center [525, 261] width 227 height 11
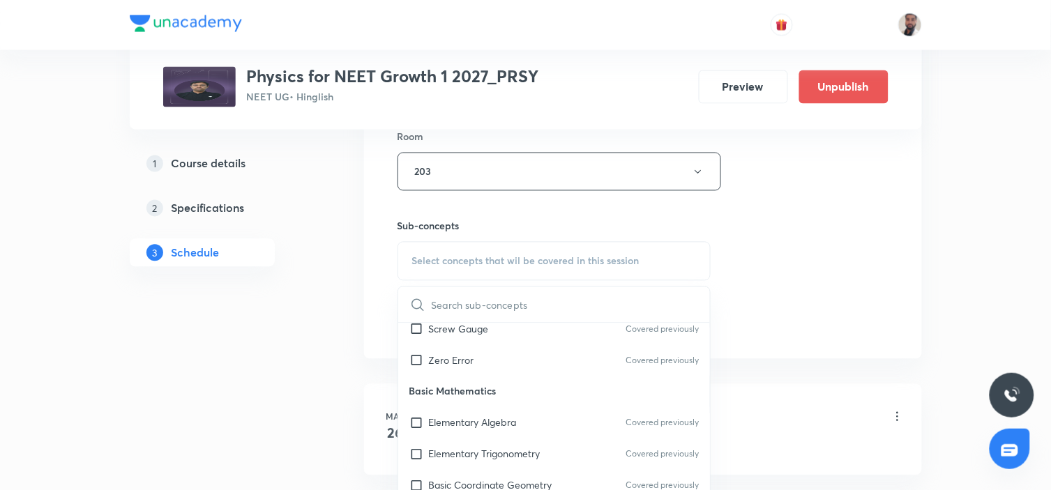
scroll to position [3852, 0]
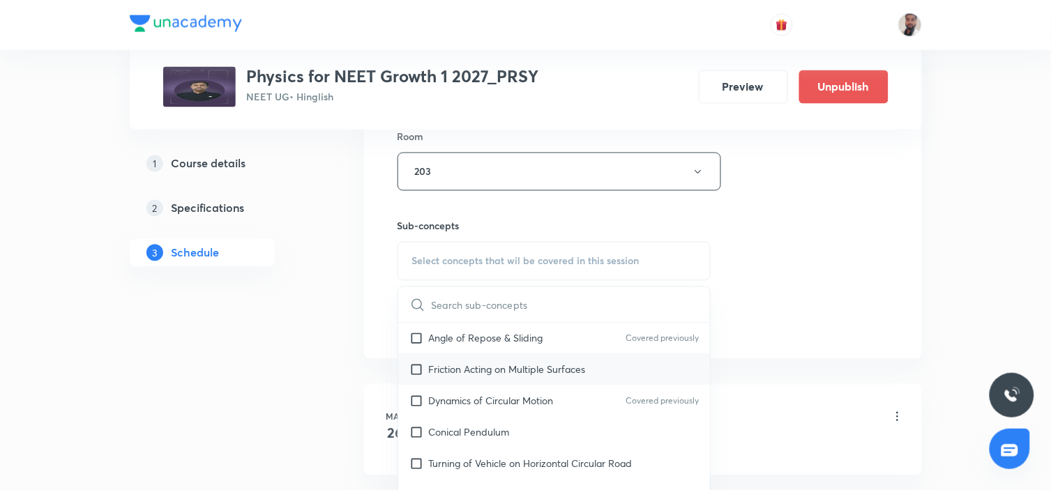
click at [486, 363] on p "Friction Acting on Multiple Surfaces" at bounding box center [507, 370] width 157 height 15
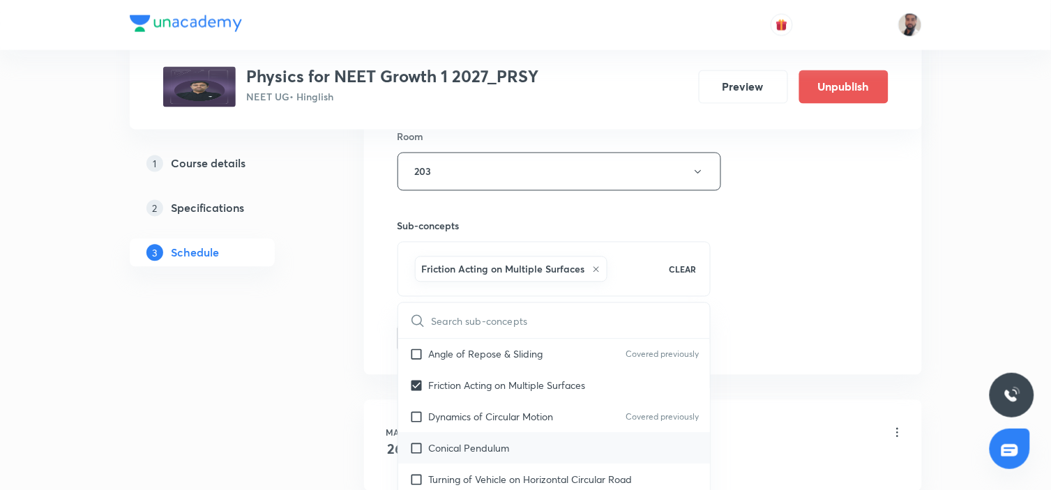
click at [503, 442] on p "Conical Pendulum" at bounding box center [469, 449] width 81 height 15
checkbox input "true"
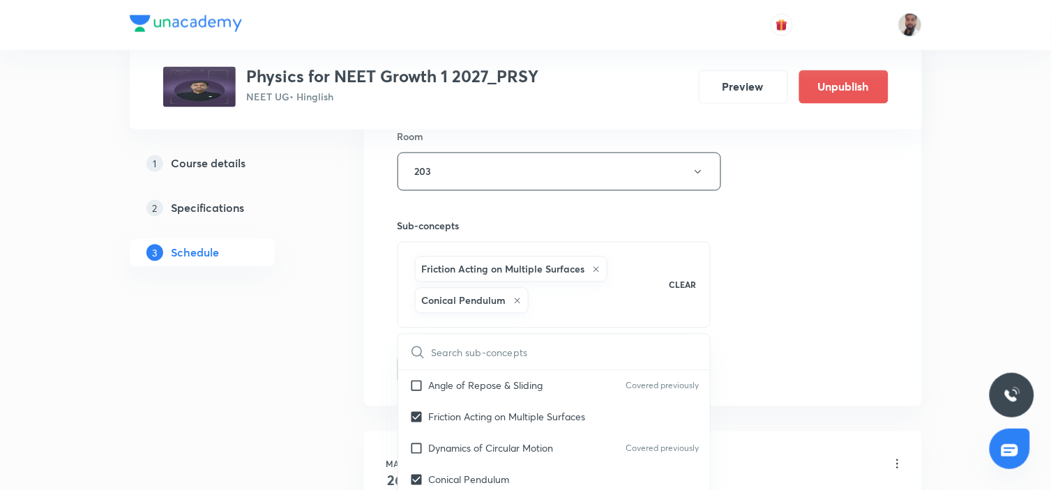
checkbox input "true"
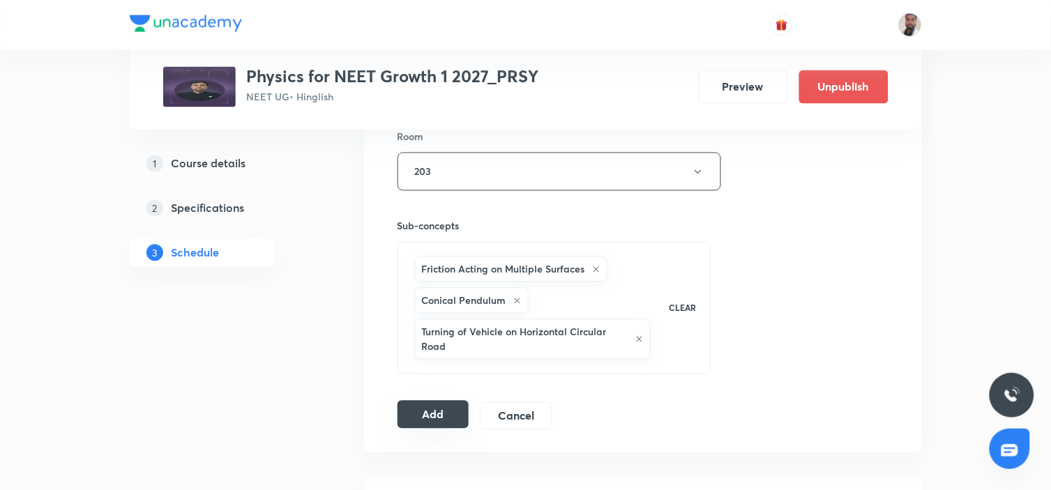
click at [437, 414] on button "Add" at bounding box center [434, 415] width 72 height 28
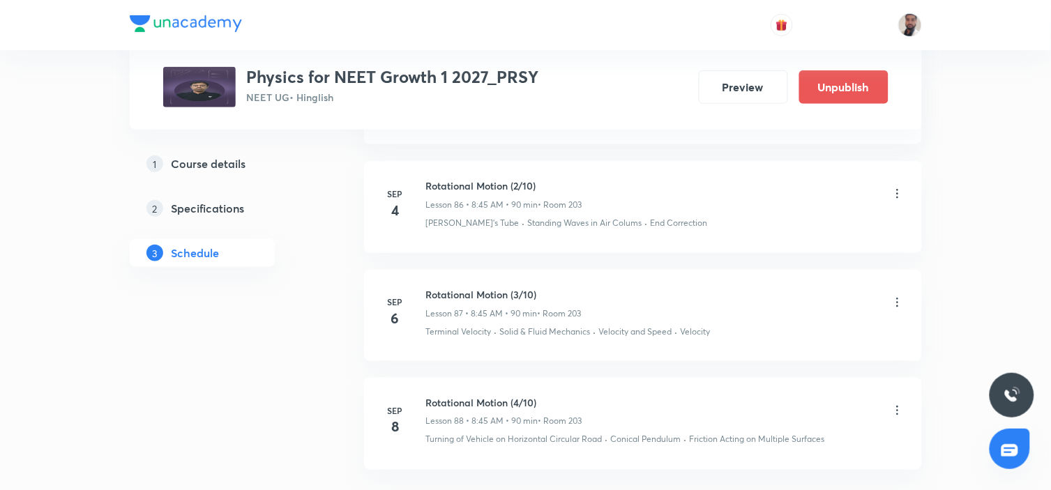
scroll to position [9834, 0]
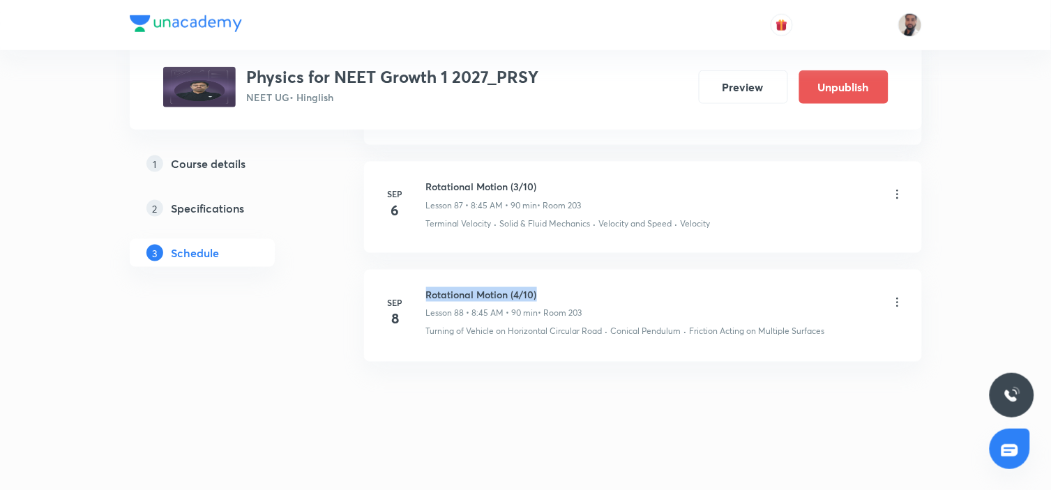
drag, startPoint x: 553, startPoint y: 284, endPoint x: 421, endPoint y: 276, distance: 132.1
click at [421, 276] on li "Sep 8 Rotational Motion (4/10) Lesson 88 • 8:45 AM • 90 min • Room 203 Turning …" at bounding box center [643, 315] width 558 height 91
drag, startPoint x: 546, startPoint y: 287, endPoint x: 426, endPoint y: 266, distance: 121.9
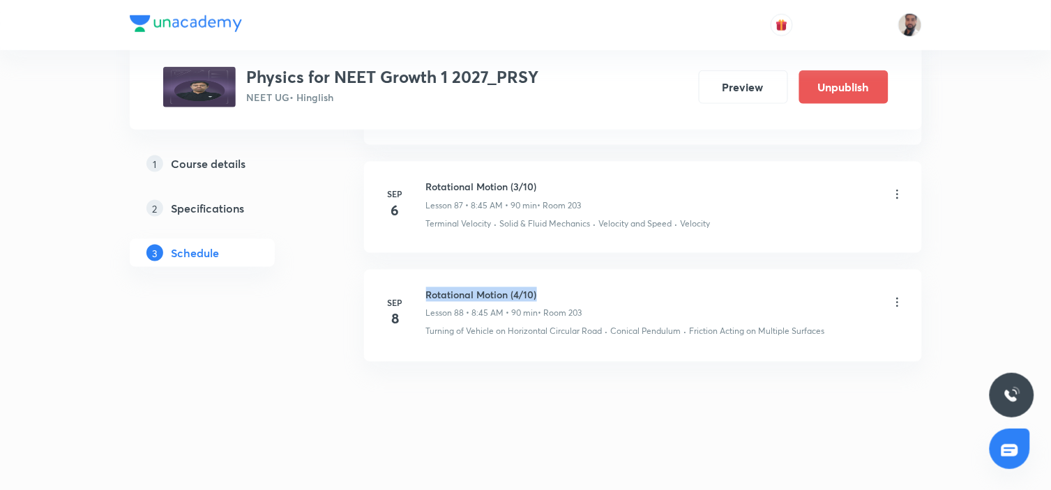
copy h6 "Rotational Motion (4/10)"
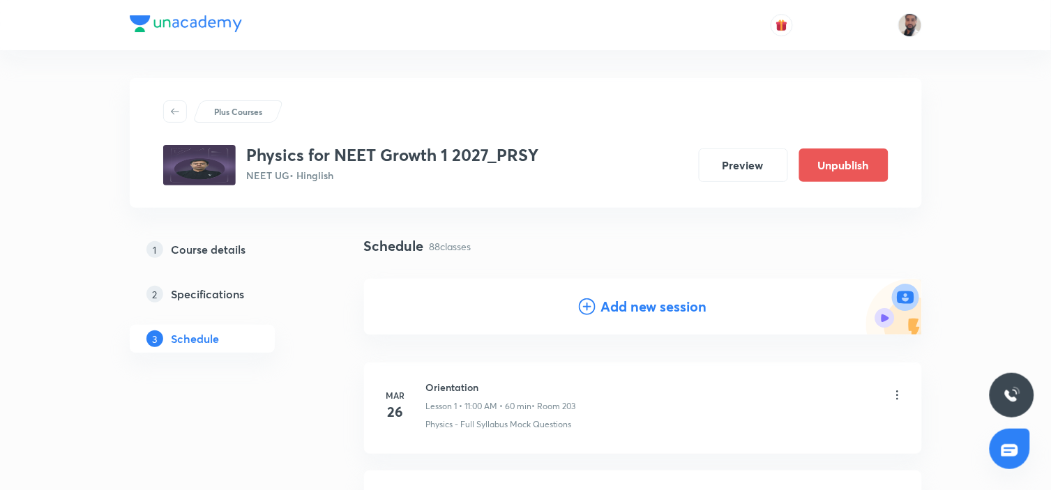
click at [586, 308] on icon at bounding box center [587, 307] width 17 height 17
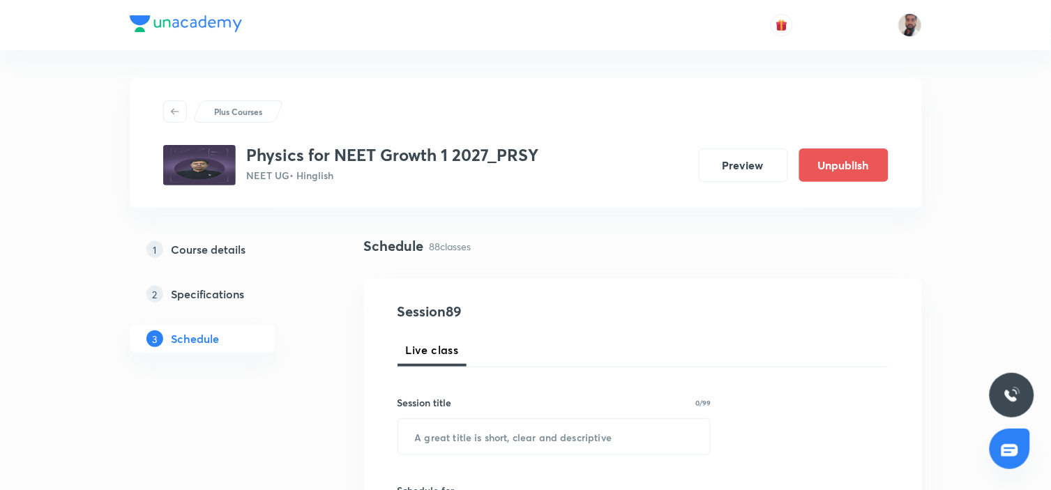
scroll to position [155, 0]
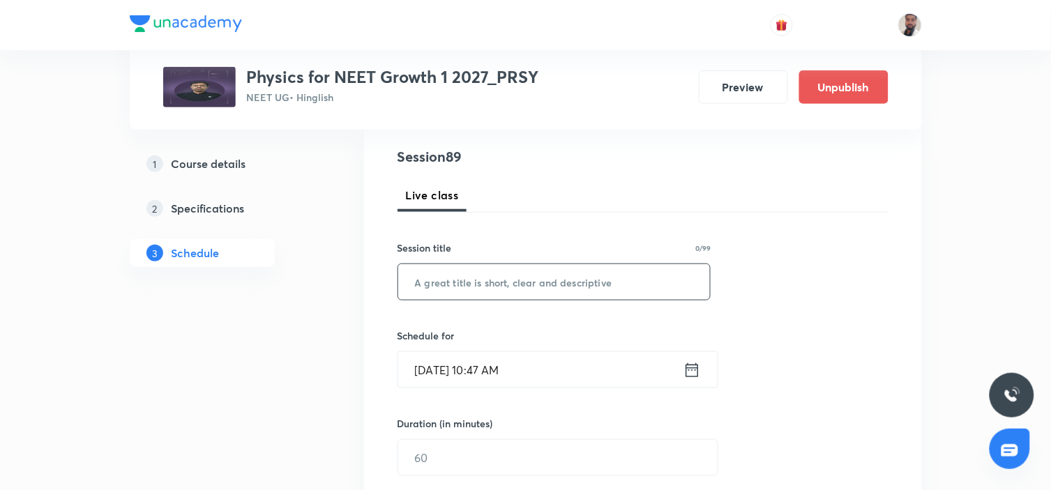
click at [526, 277] on input "text" at bounding box center [554, 282] width 313 height 36
paste input "Rotational Motion (4/10)"
click at [520, 283] on input "Rotational Motion (4/10)" at bounding box center [554, 282] width 313 height 36
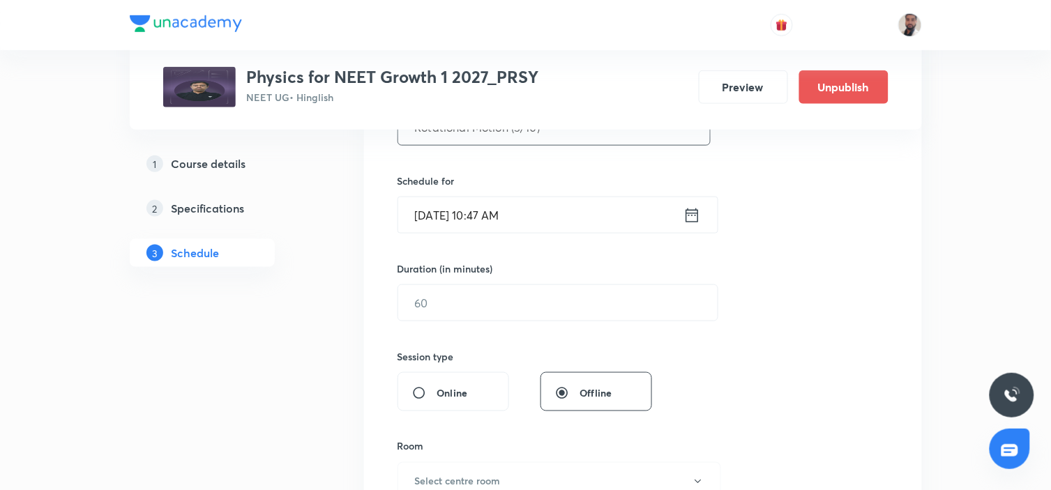
type input "Rotational Motion (5/10)"
click at [689, 215] on icon at bounding box center [692, 215] width 13 height 14
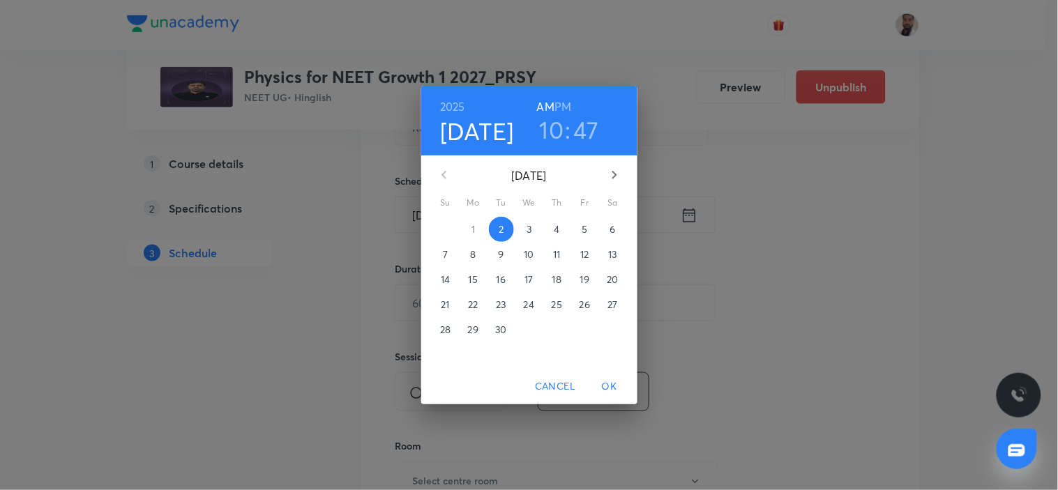
click at [529, 253] on p "10" at bounding box center [529, 255] width 10 height 14
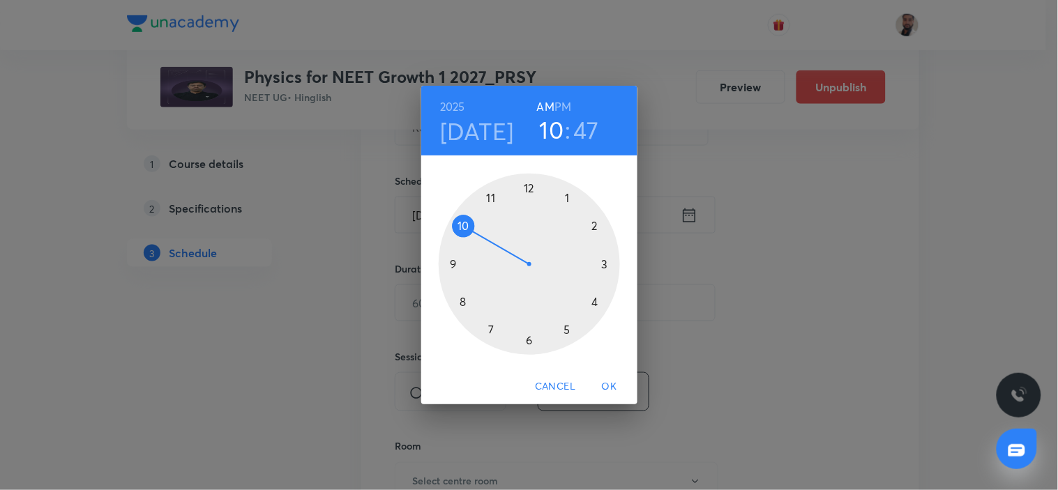
click at [466, 299] on div at bounding box center [529, 264] width 181 height 181
click at [452, 263] on div at bounding box center [529, 264] width 181 height 181
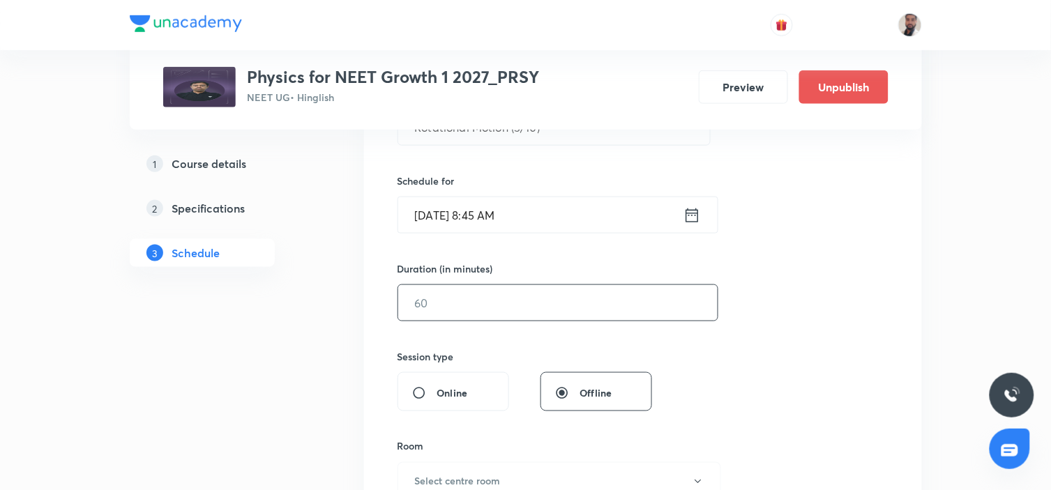
click at [442, 304] on input "text" at bounding box center [558, 303] width 320 height 36
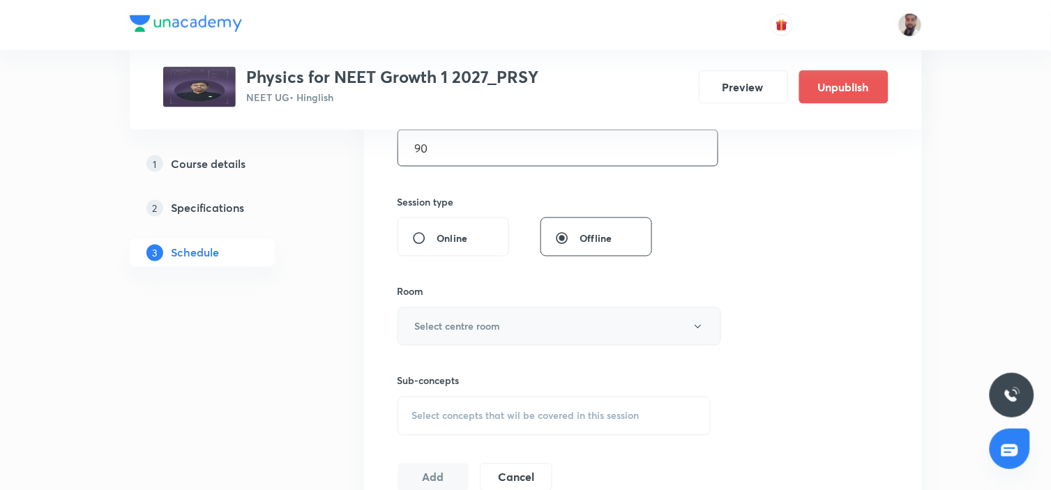
scroll to position [542, 0]
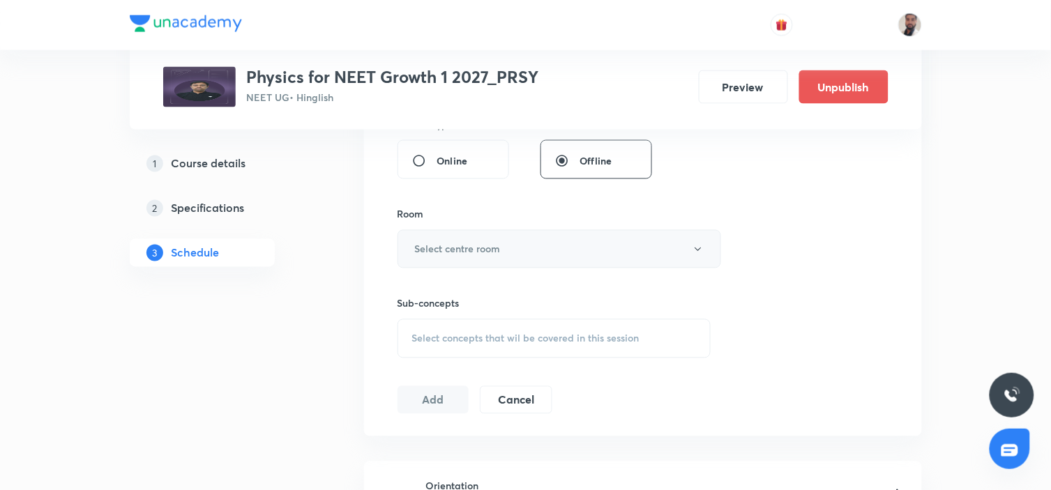
type input "90"
click at [502, 256] on button "Select centre room" at bounding box center [560, 249] width 324 height 38
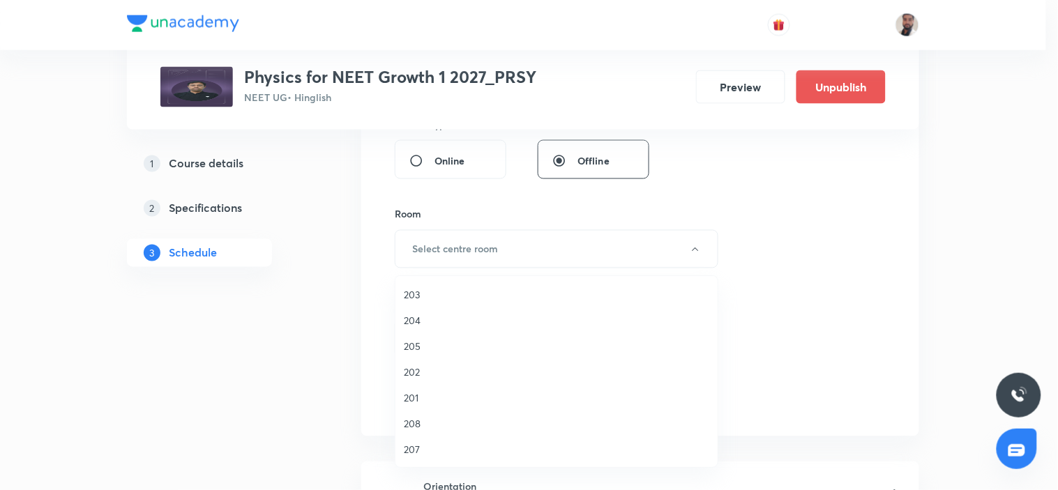
click at [421, 297] on span "203" at bounding box center [557, 294] width 306 height 15
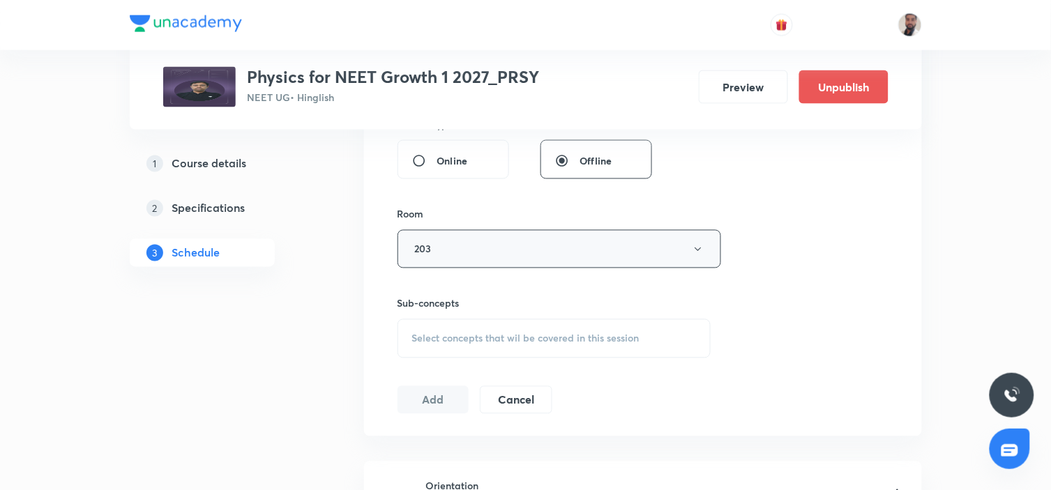
scroll to position [619, 0]
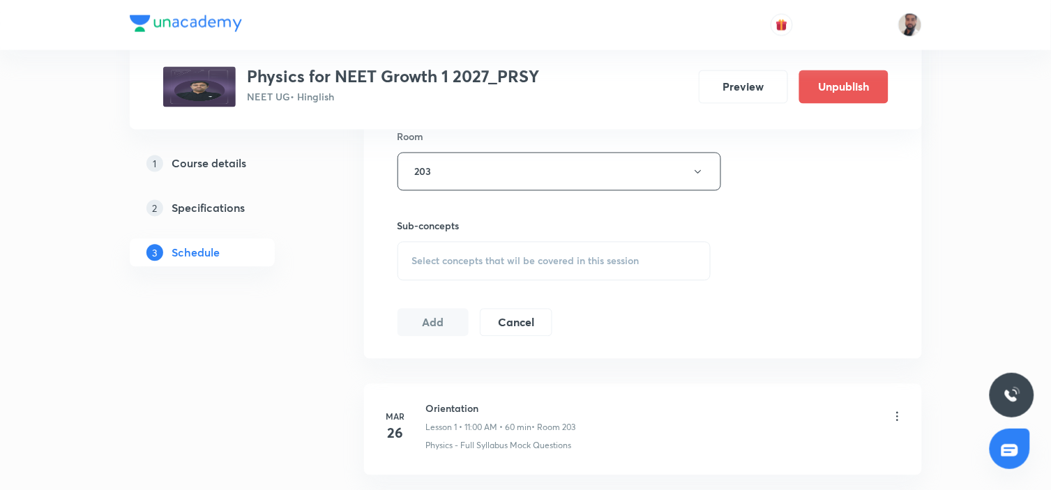
click at [539, 254] on div "Select concepts that wil be covered in this session" at bounding box center [555, 261] width 314 height 39
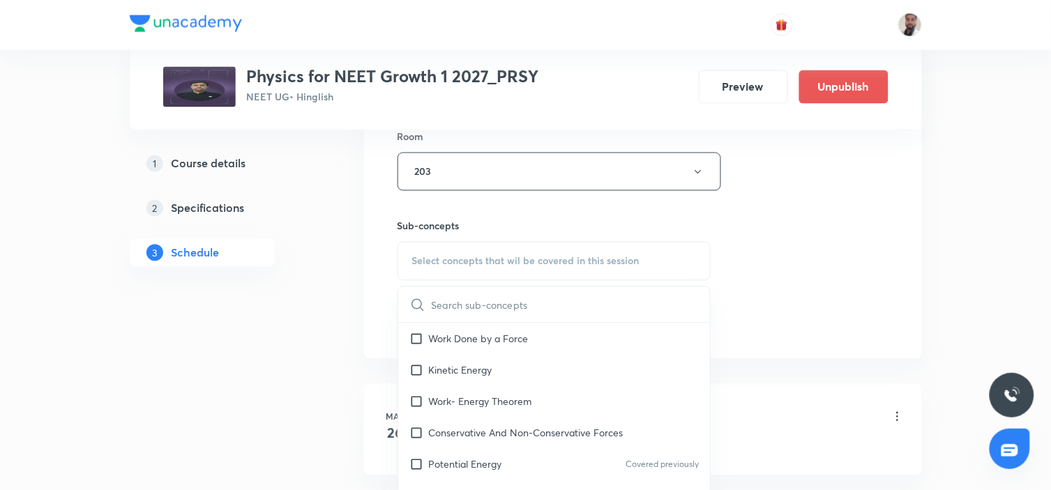
scroll to position [6947, 0]
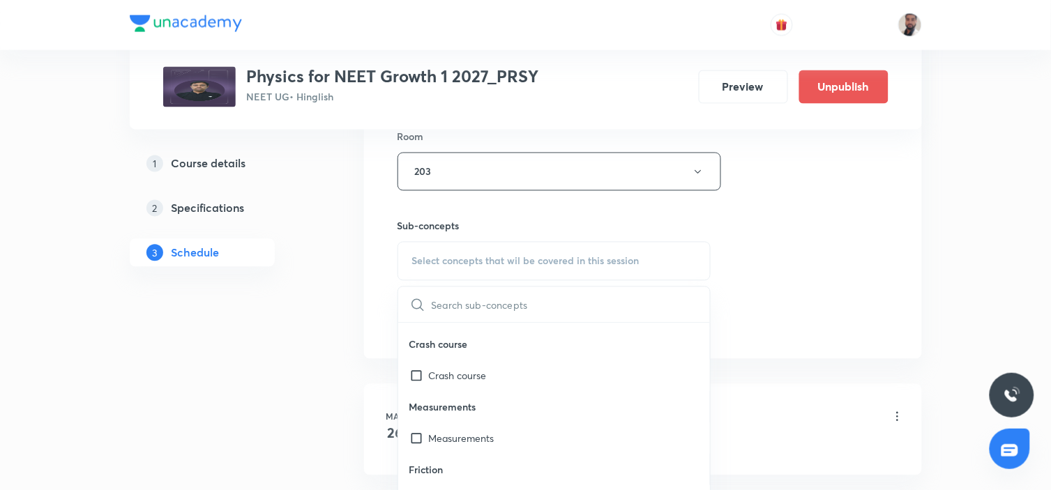
click at [524, 392] on p "Measurements" at bounding box center [554, 407] width 313 height 31
drag, startPoint x: 488, startPoint y: 392, endPoint x: 444, endPoint y: 423, distance: 53.6
click at [487, 393] on div "Measurements Measurements" at bounding box center [554, 423] width 313 height 63
click at [447, 423] on div "Measurements" at bounding box center [554, 438] width 313 height 31
checkbox input "true"
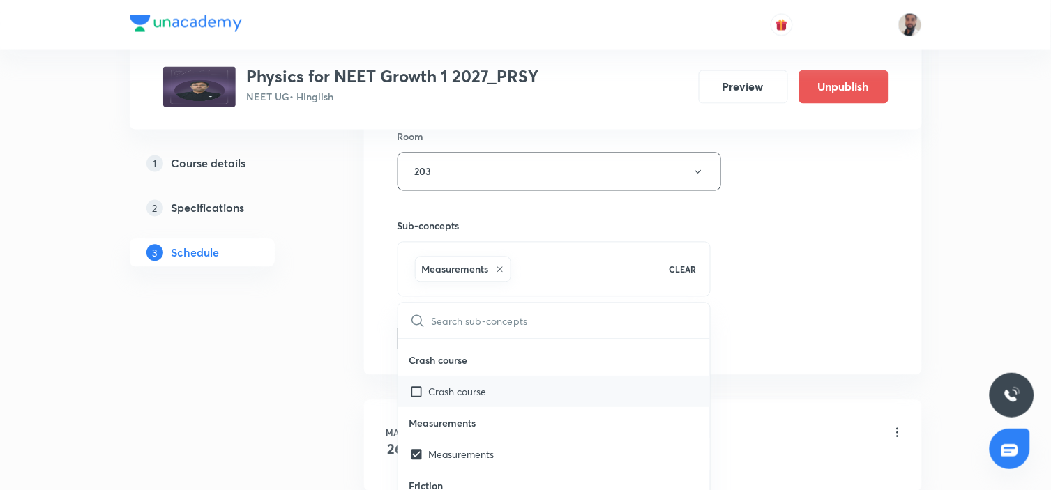
click at [440, 385] on p "Crash course" at bounding box center [458, 392] width 58 height 15
checkbox input "true"
drag, startPoint x: 293, startPoint y: 364, endPoint x: 305, endPoint y: 364, distance: 11.9
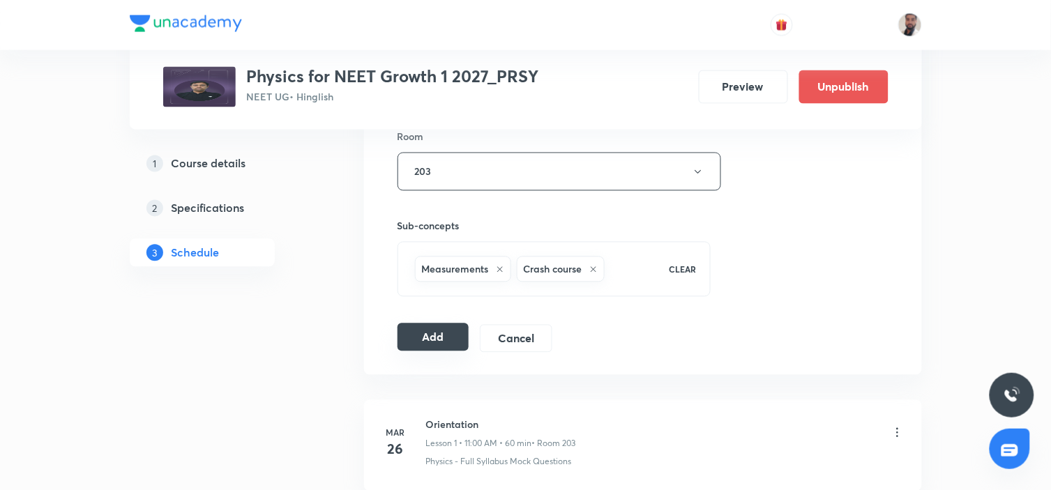
drag, startPoint x: 433, startPoint y: 340, endPoint x: 440, endPoint y: 344, distance: 7.8
click at [435, 344] on button "Add" at bounding box center [434, 338] width 72 height 28
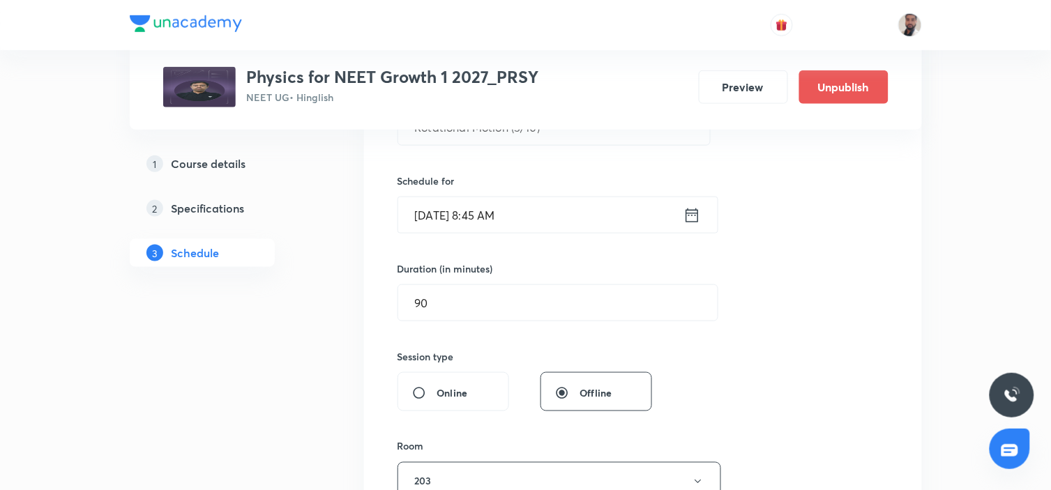
scroll to position [155, 0]
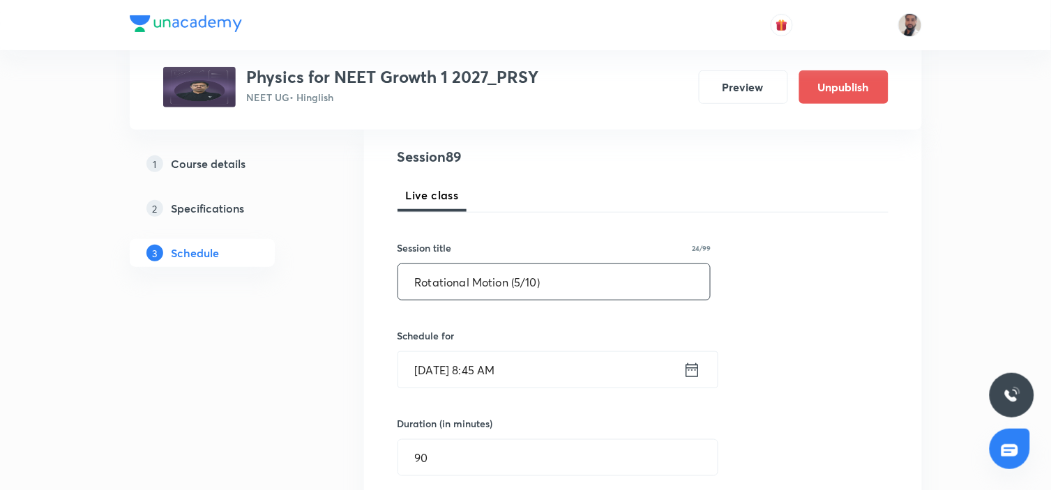
drag, startPoint x: 576, startPoint y: 281, endPoint x: 264, endPoint y: 280, distance: 311.8
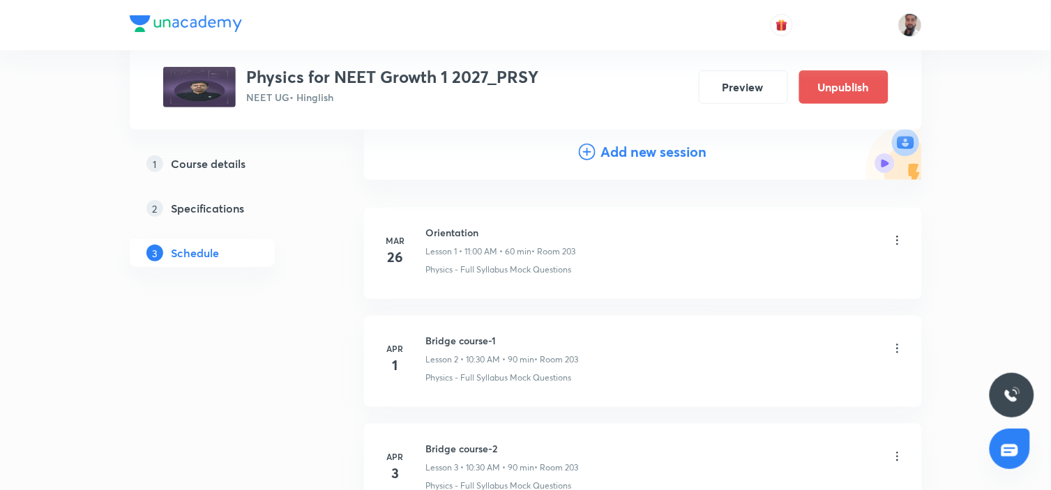
click at [584, 142] on div "Add new session" at bounding box center [643, 152] width 128 height 21
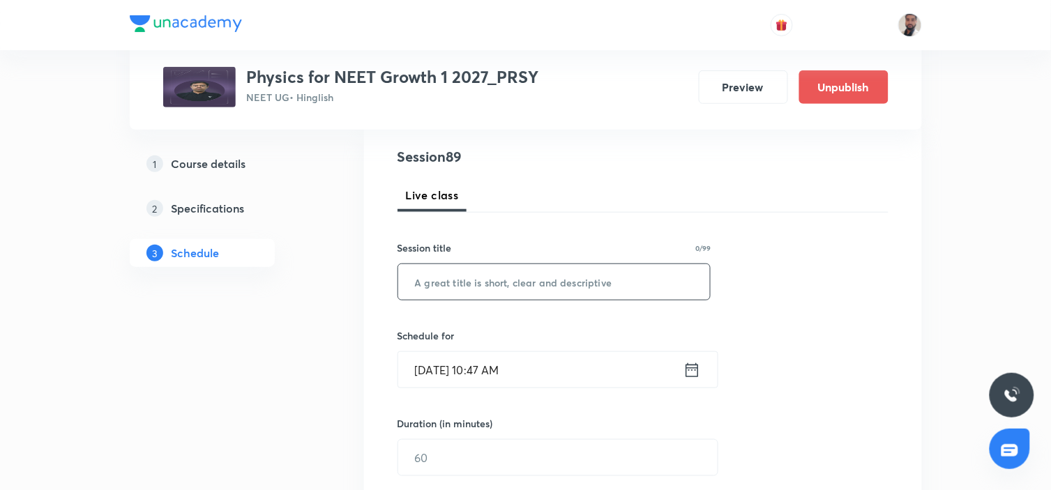
click at [519, 286] on input "text" at bounding box center [554, 282] width 313 height 36
paste input "Rotational Motion (5/10)"
click at [522, 276] on input "Rotational Motion (5/10)" at bounding box center [554, 282] width 313 height 36
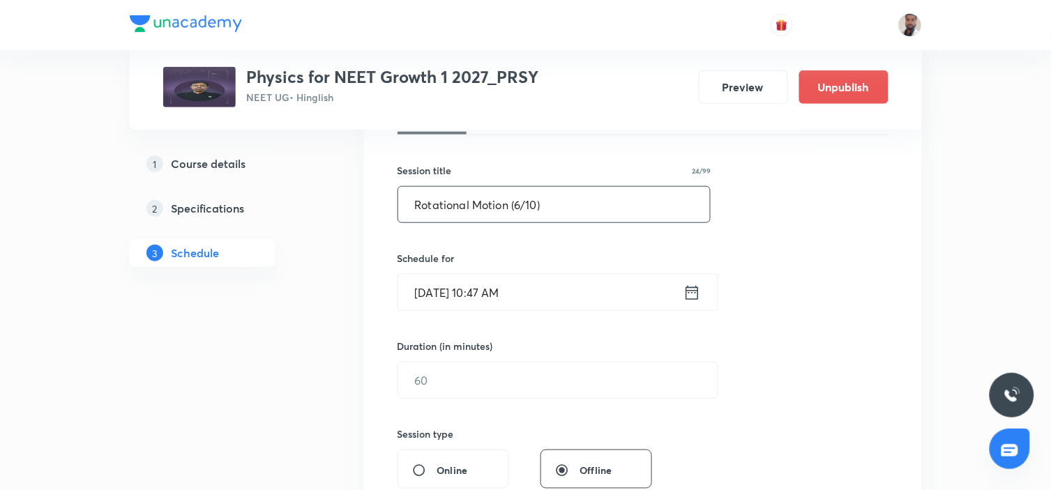
type input "Rotational Motion (6/10)"
click at [688, 292] on icon at bounding box center [692, 293] width 17 height 20
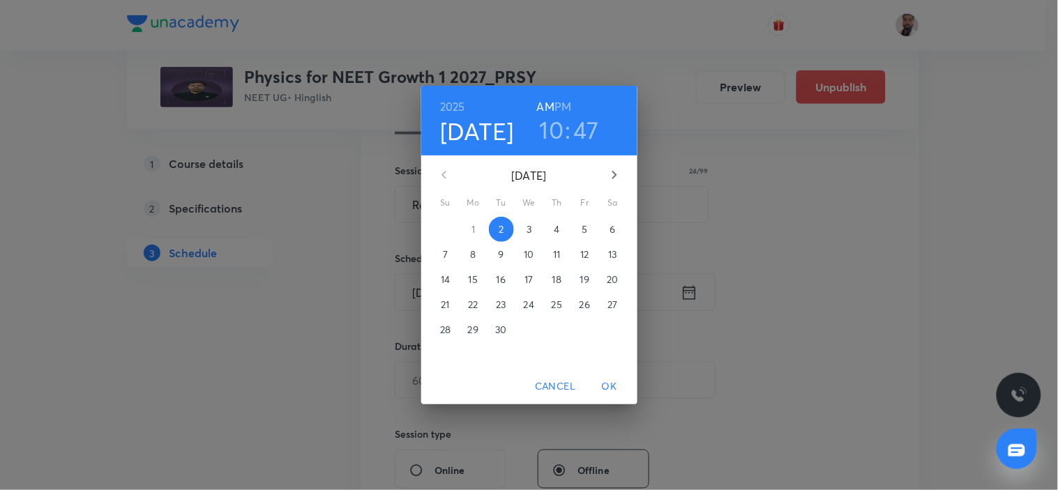
click at [560, 254] on p "11" at bounding box center [556, 255] width 7 height 14
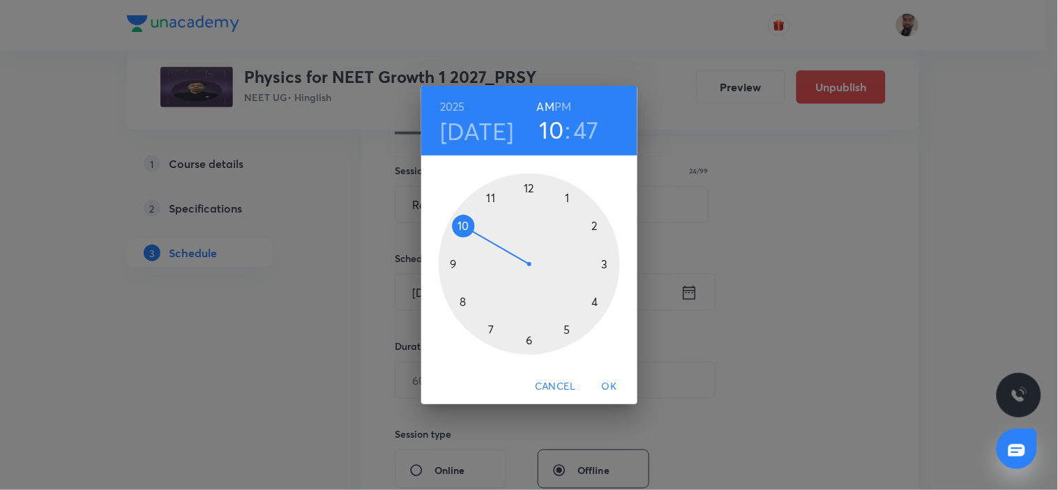
drag, startPoint x: 463, startPoint y: 302, endPoint x: 478, endPoint y: 276, distance: 29.7
click at [463, 301] on div at bounding box center [529, 264] width 181 height 181
click at [458, 264] on div at bounding box center [529, 264] width 181 height 181
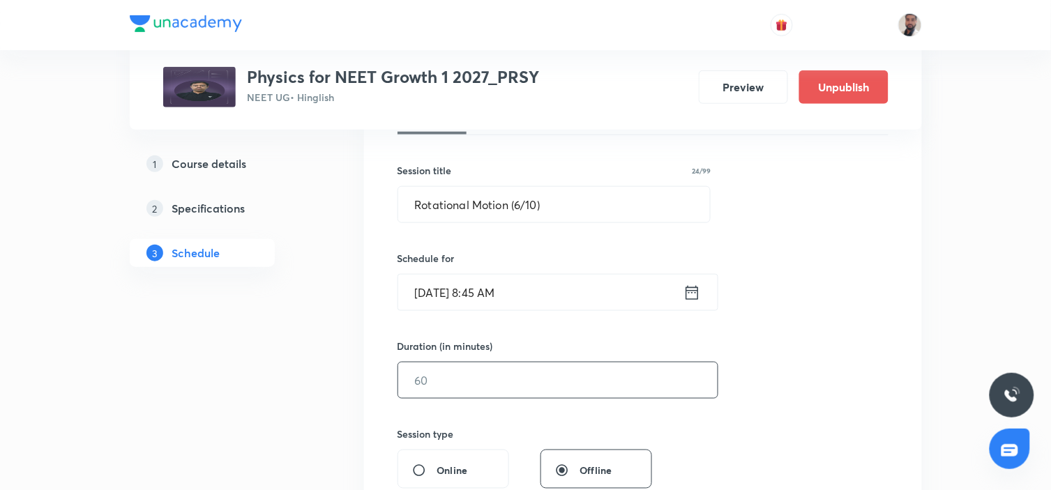
click at [449, 384] on input "text" at bounding box center [558, 381] width 320 height 36
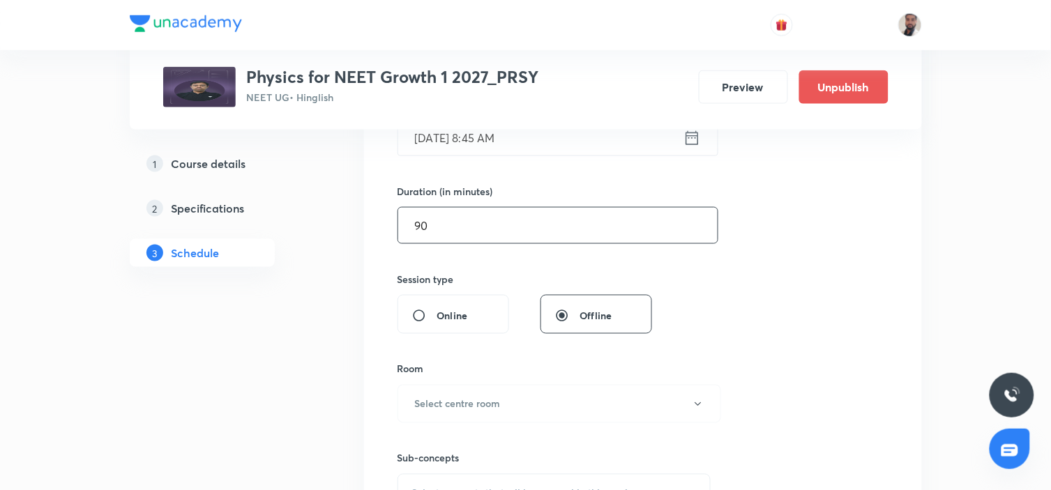
scroll to position [465, 0]
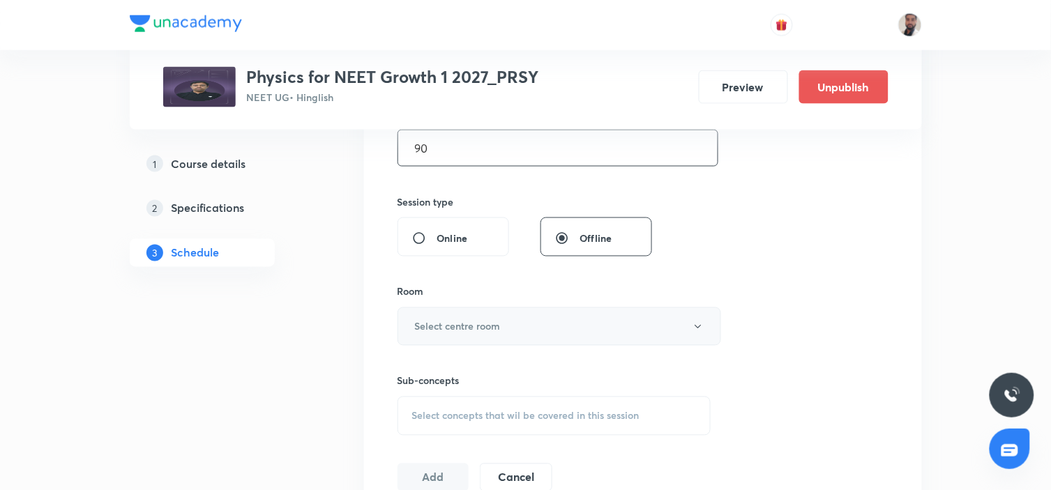
type input "90"
click at [501, 320] on button "Select centre room" at bounding box center [560, 327] width 324 height 38
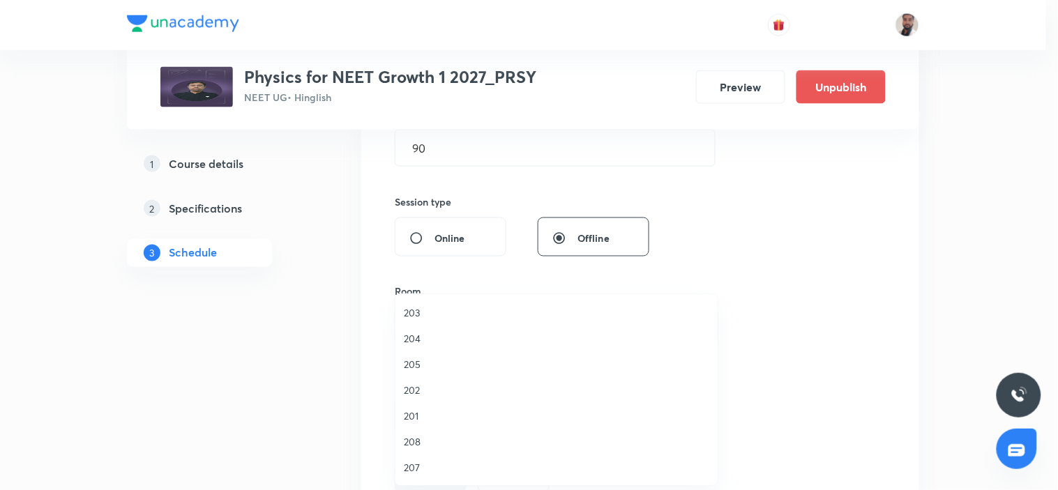
click at [421, 308] on span "203" at bounding box center [557, 313] width 306 height 15
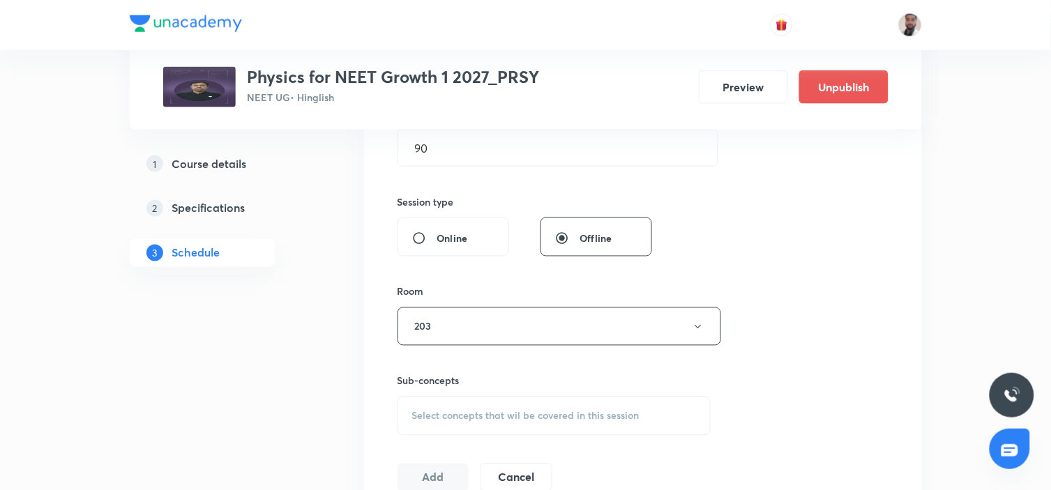
scroll to position [619, 0]
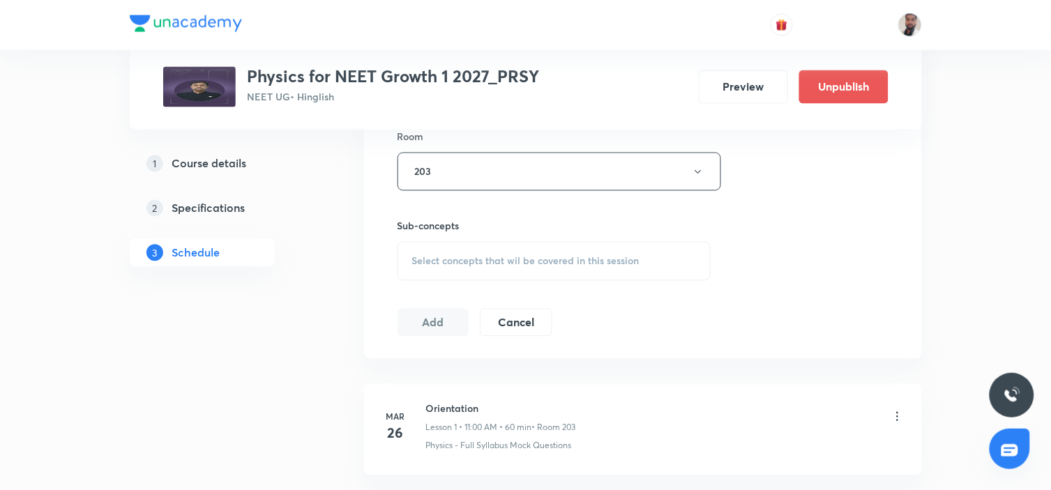
click at [457, 256] on span "Select concepts that wil be covered in this session" at bounding box center [525, 261] width 227 height 11
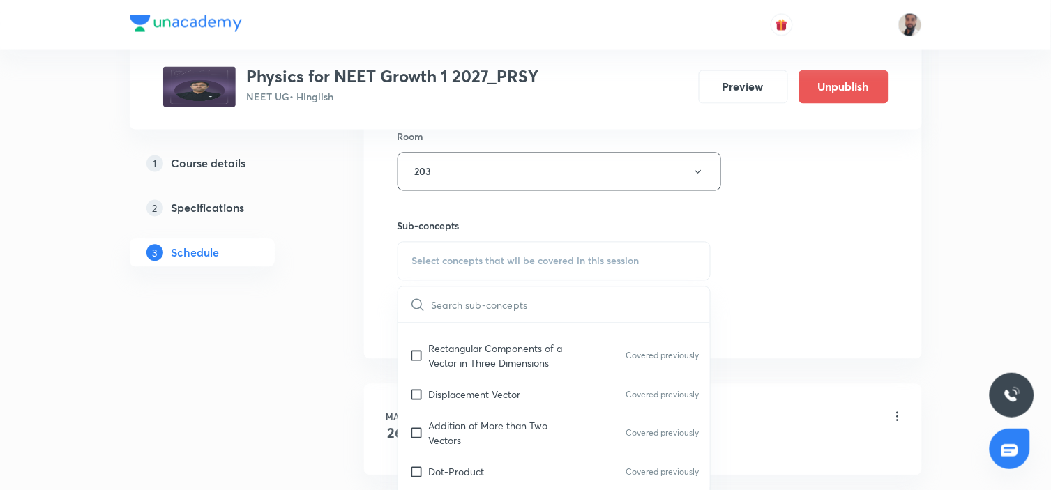
scroll to position [1550, 0]
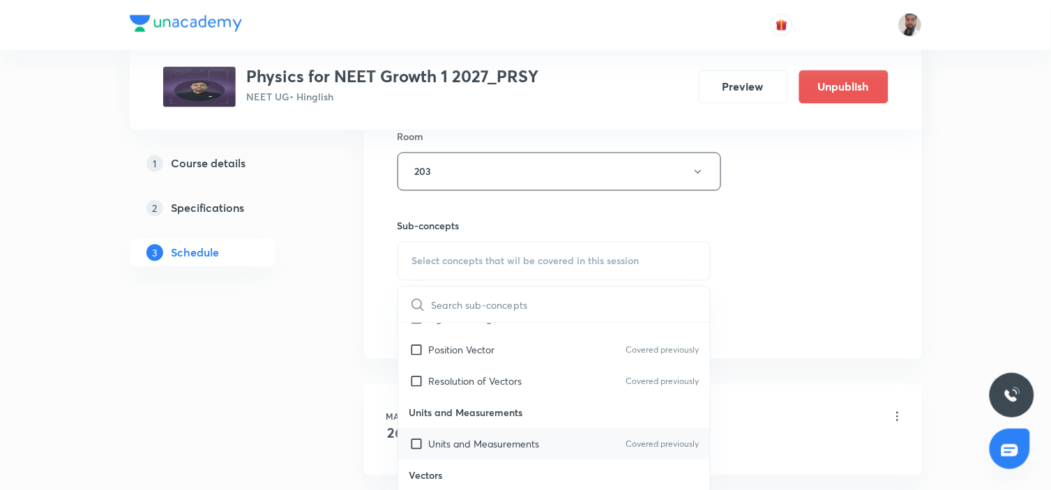
click at [476, 442] on p "Units and Measurements" at bounding box center [484, 444] width 111 height 15
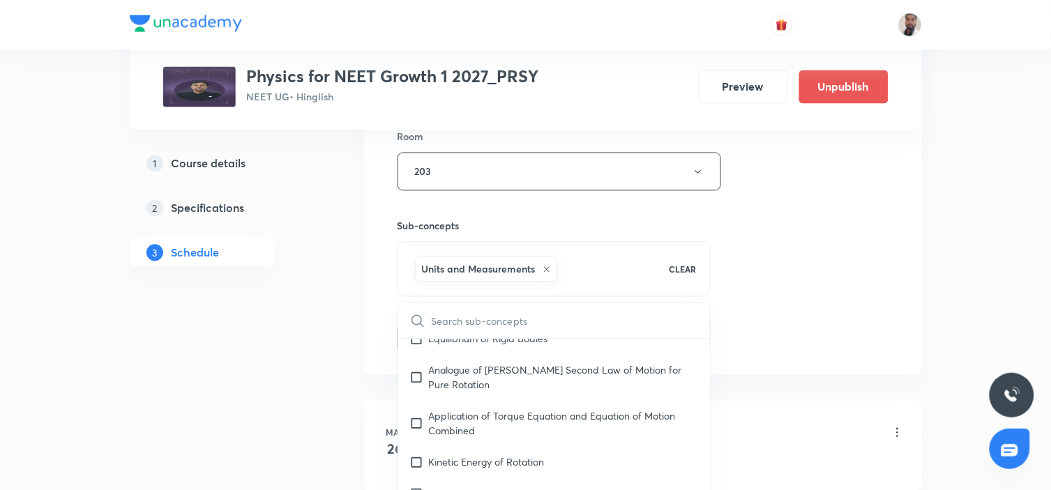
scroll to position [5107, 0]
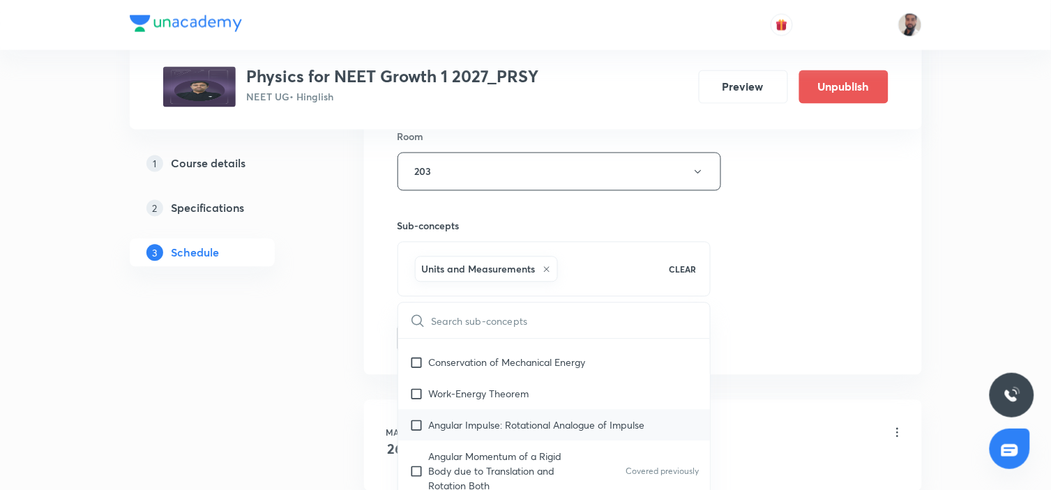
click at [456, 419] on p "Angular Impulse: Rotational Analogue of Impulse" at bounding box center [537, 426] width 216 height 15
checkbox input "true"
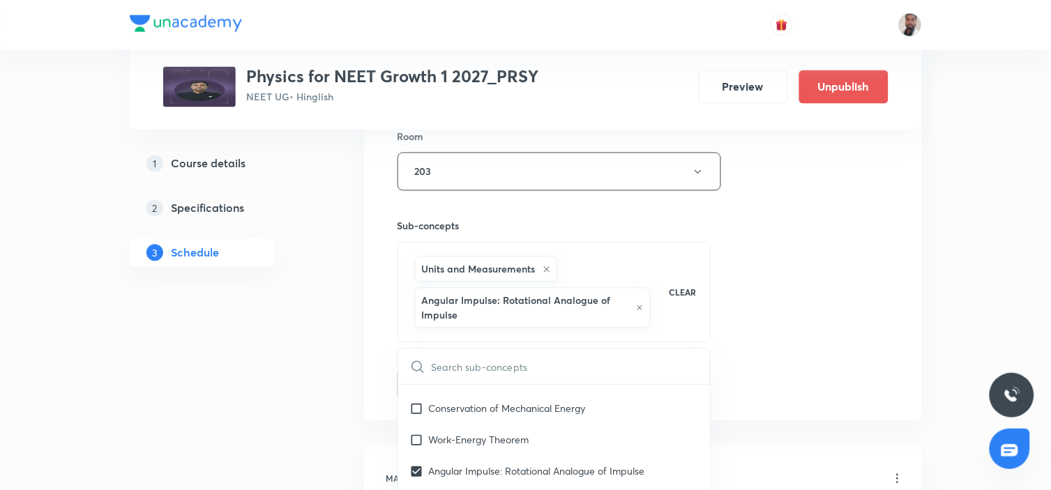
click at [427, 370] on div "​" at bounding box center [554, 368] width 313 height 36
drag, startPoint x: 421, startPoint y: 412, endPoint x: 250, endPoint y: 401, distance: 171.2
click at [417, 433] on input "checkbox" at bounding box center [420, 440] width 20 height 15
checkbox input "true"
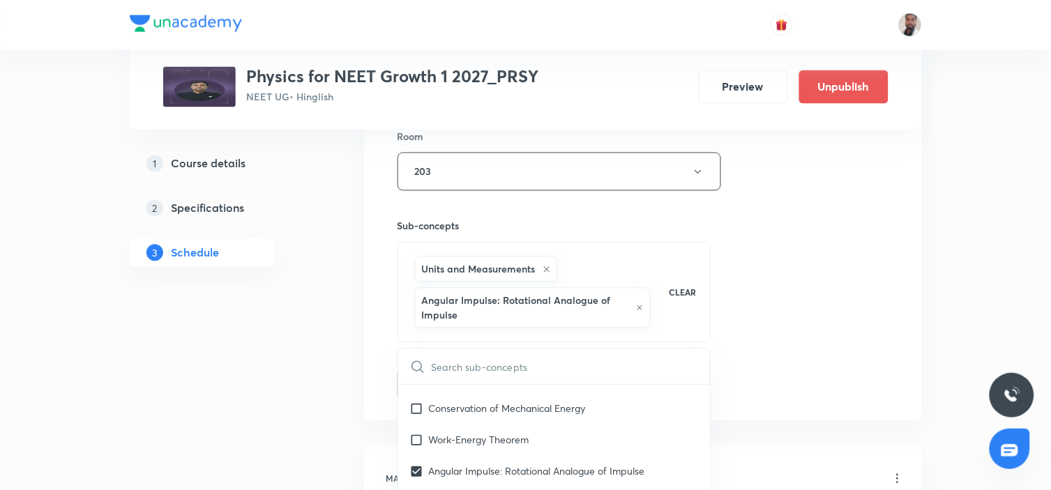
checkbox input "true"
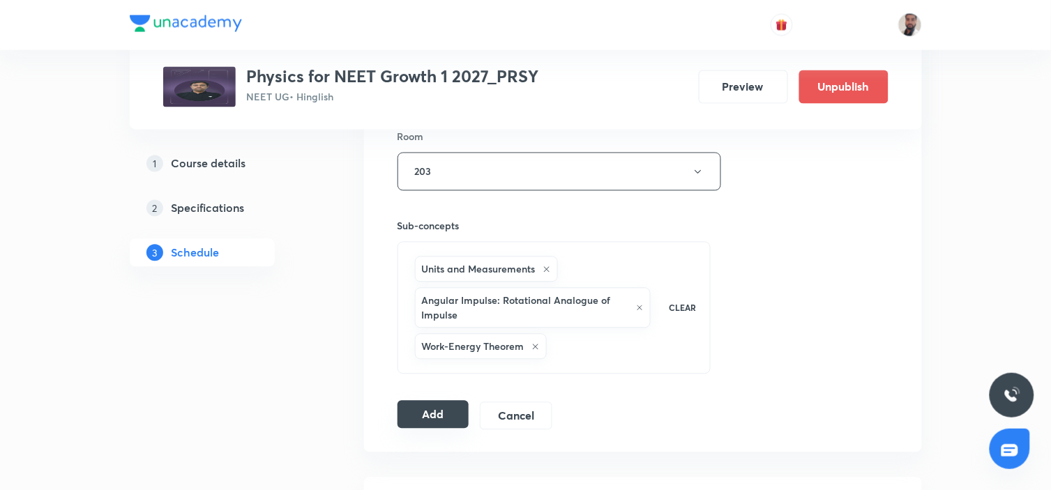
click at [423, 407] on button "Add" at bounding box center [434, 415] width 72 height 28
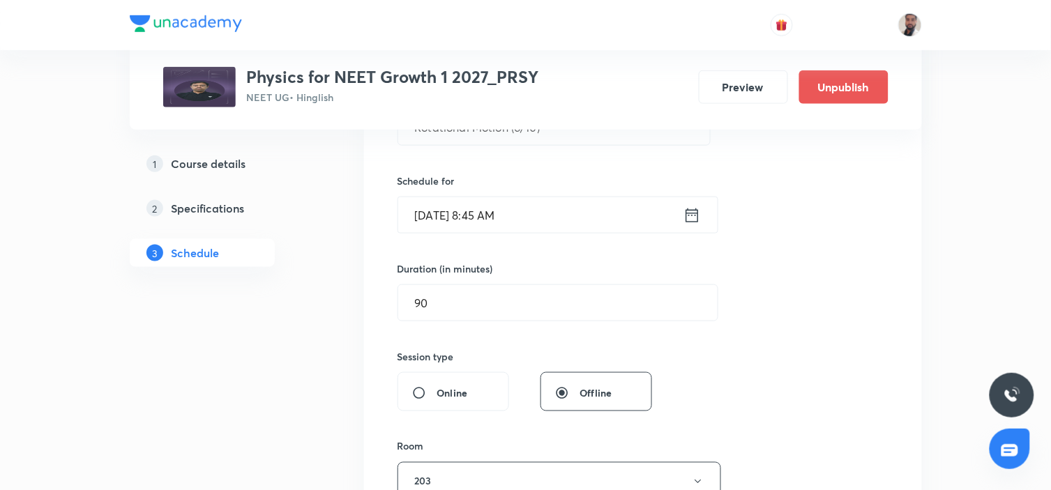
scroll to position [0, 0]
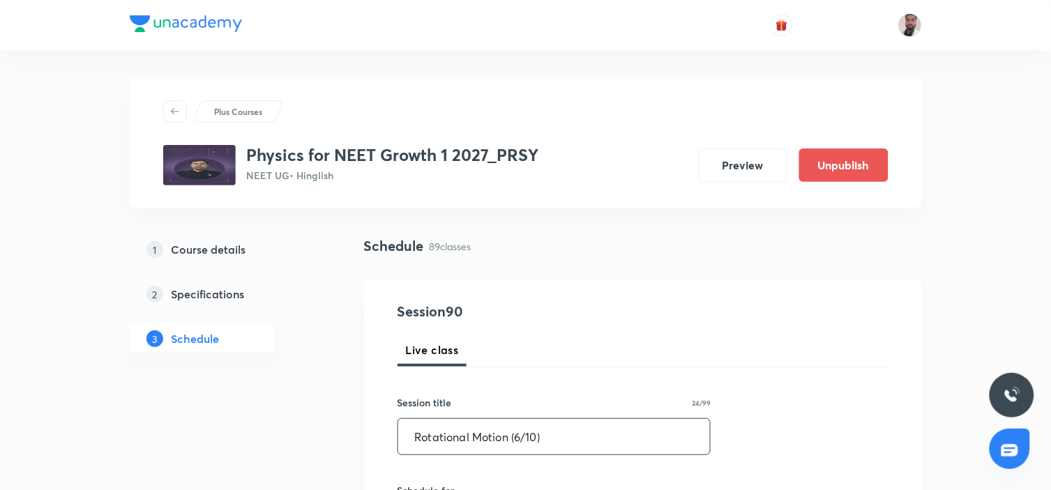
drag, startPoint x: 559, startPoint y: 430, endPoint x: 303, endPoint y: 409, distance: 256.2
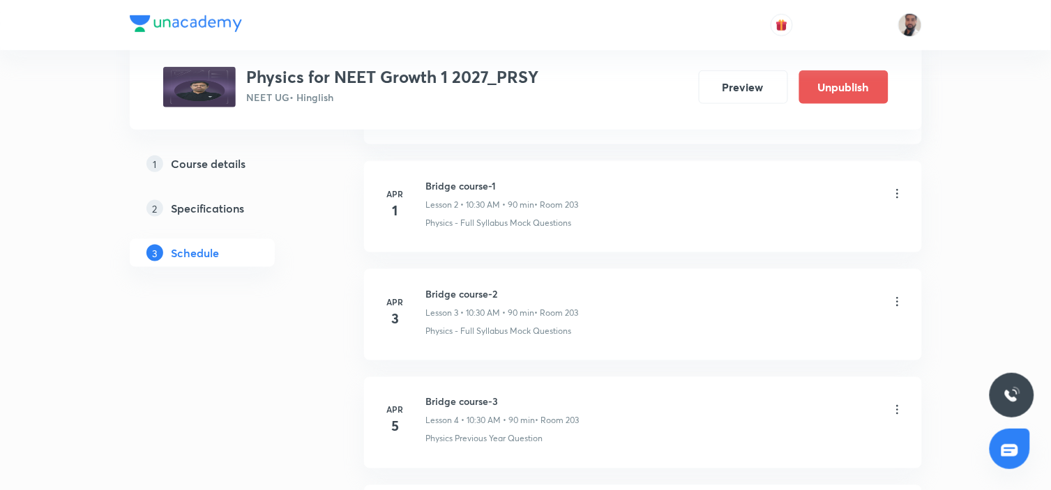
scroll to position [77, 0]
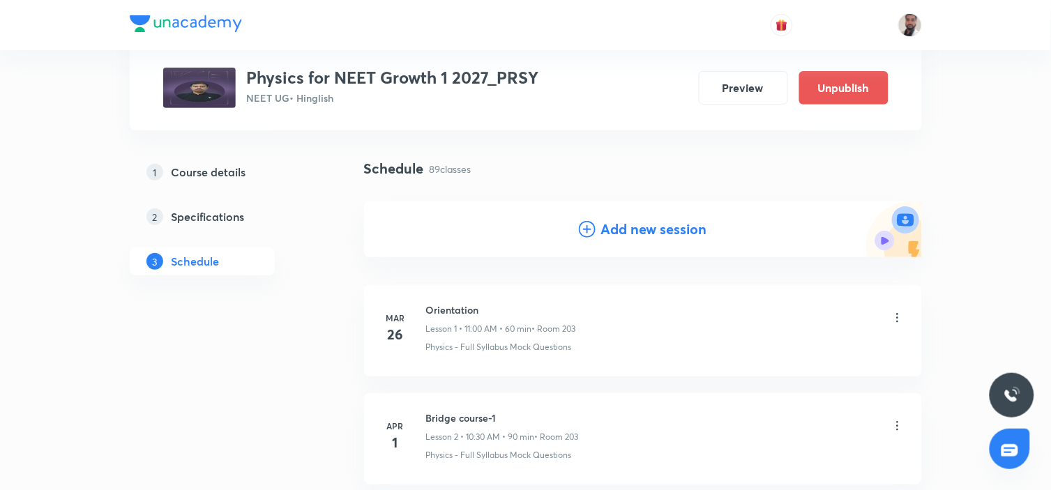
click at [587, 231] on icon at bounding box center [587, 229] width 17 height 17
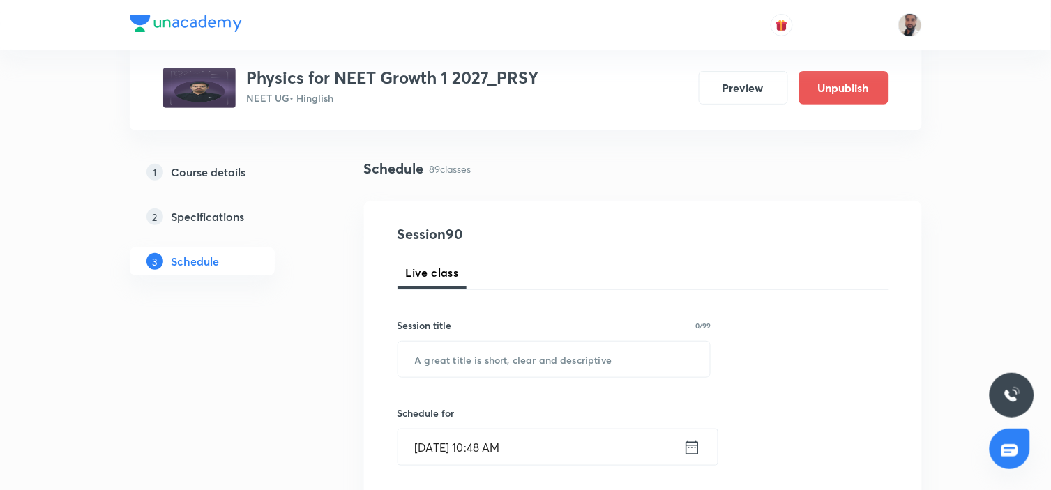
scroll to position [155, 0]
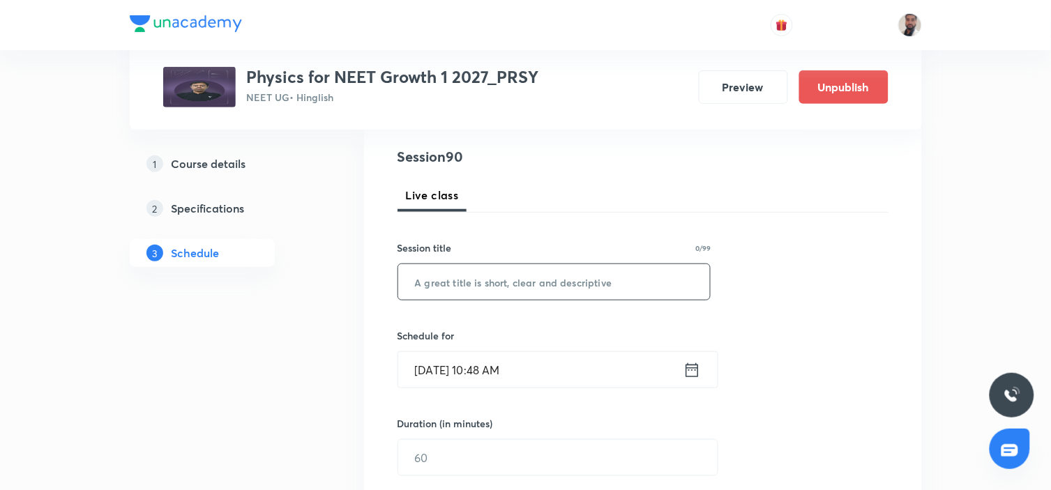
click at [564, 273] on input "text" at bounding box center [554, 282] width 313 height 36
paste input "Rotational Motion (6/10)"
click at [520, 273] on input "Rotational Motion (6/10)" at bounding box center [554, 282] width 313 height 36
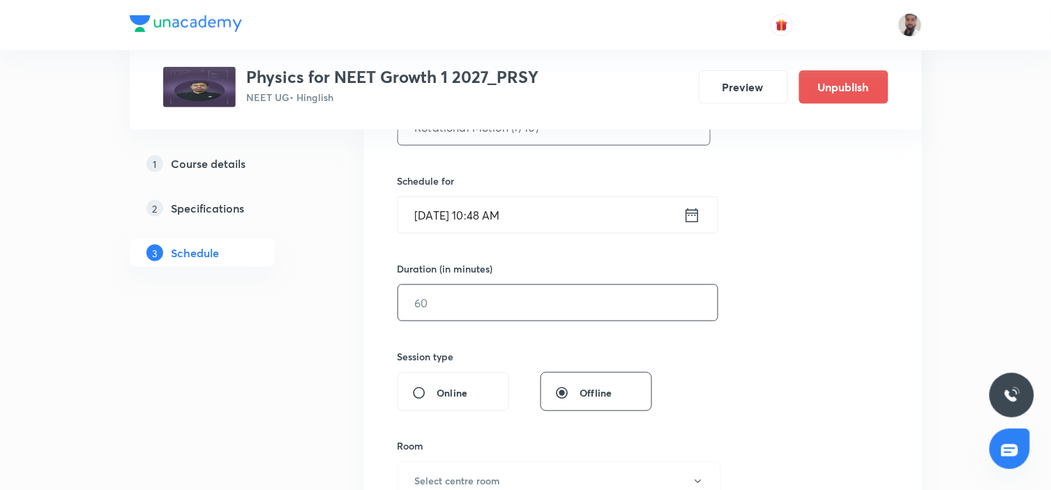
scroll to position [387, 0]
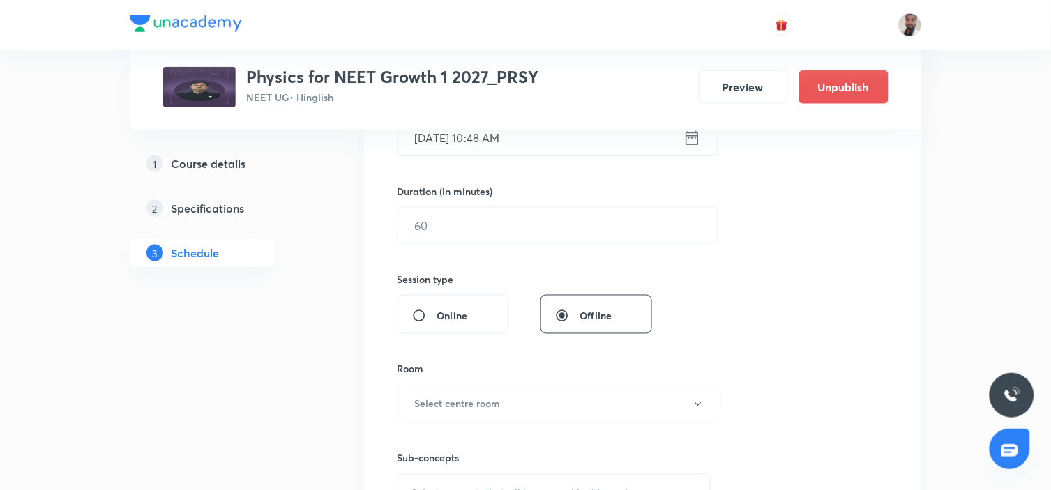
type input "Rotational Motion (7/10)"
click at [689, 141] on icon at bounding box center [692, 138] width 17 height 20
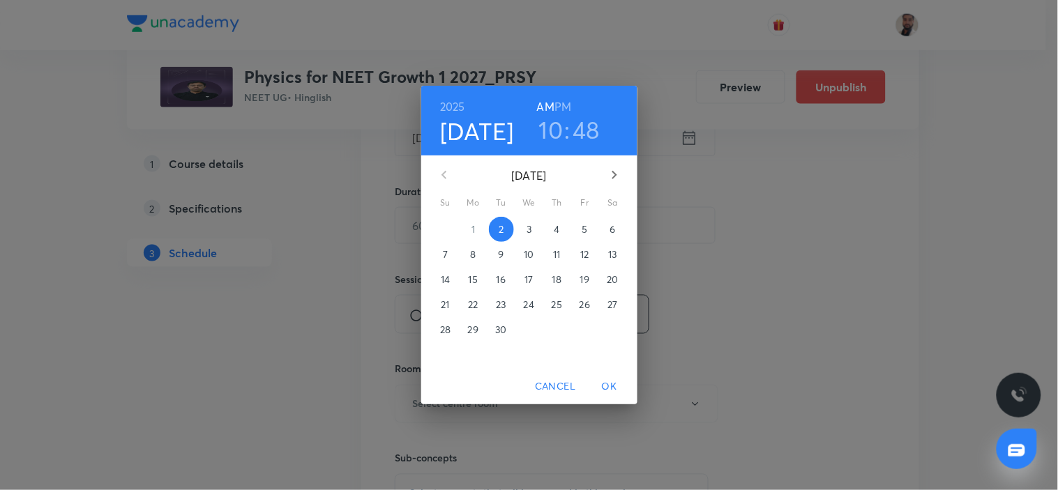
click at [608, 259] on p "13" at bounding box center [612, 255] width 8 height 14
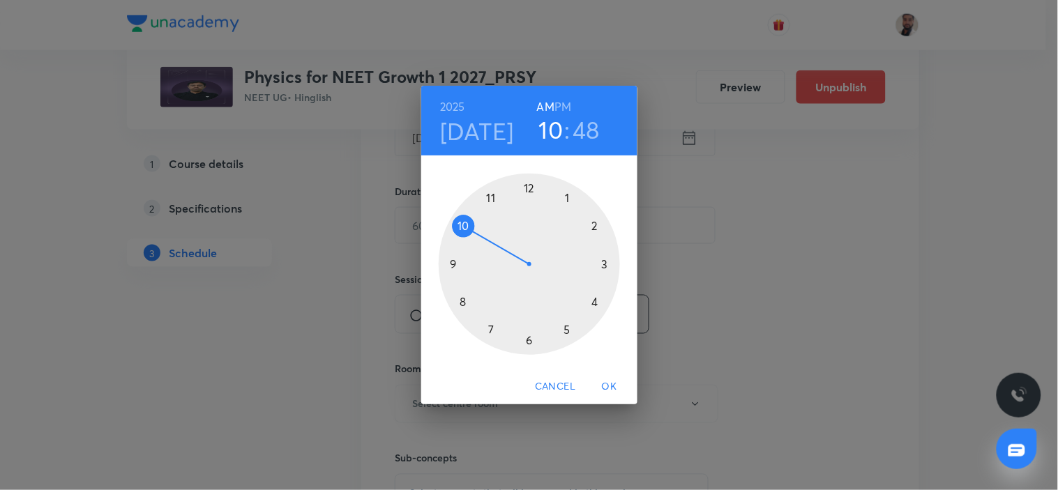
click at [528, 188] on div at bounding box center [529, 264] width 181 height 181
click at [562, 107] on h6 "PM" at bounding box center [563, 107] width 17 height 20
click at [603, 266] on div at bounding box center [529, 264] width 181 height 181
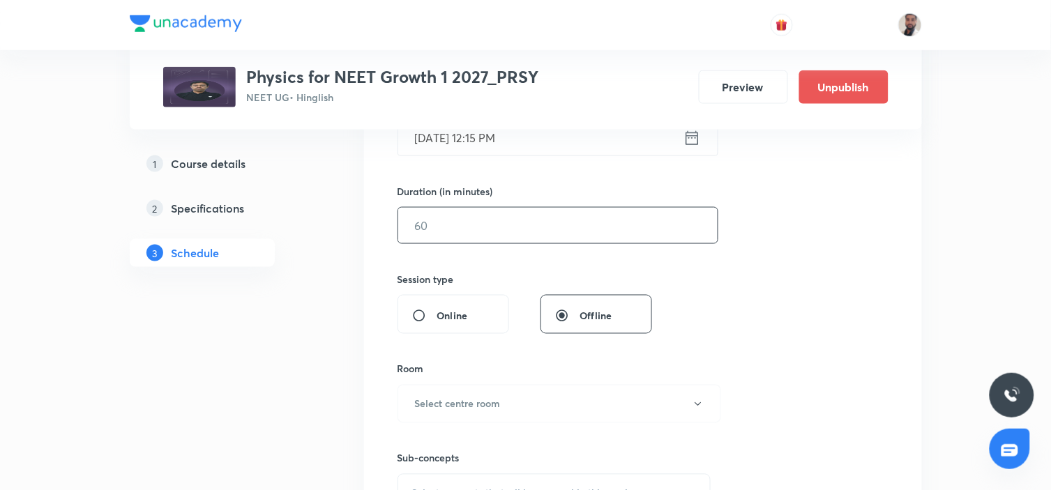
click at [462, 225] on input "text" at bounding box center [558, 226] width 320 height 36
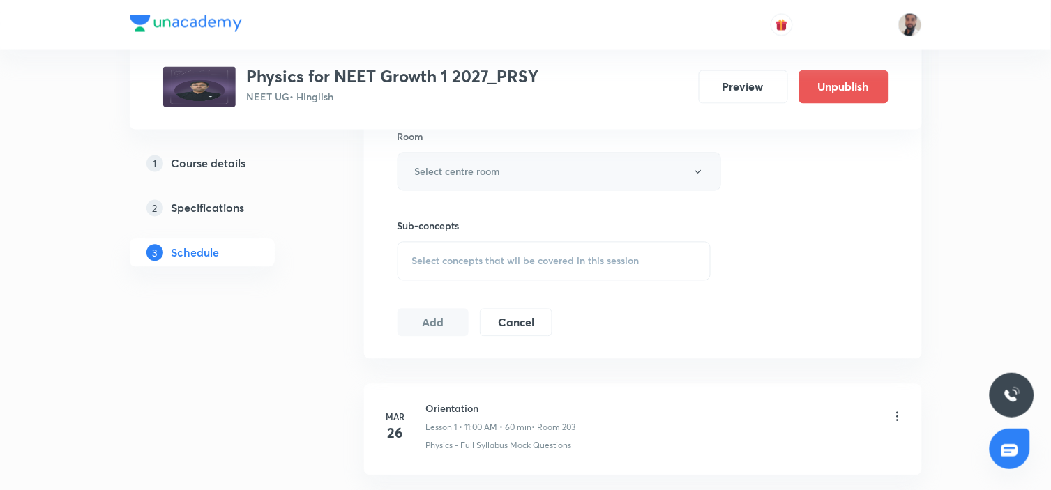
type input "90"
click at [512, 169] on button "Select centre room" at bounding box center [560, 172] width 324 height 38
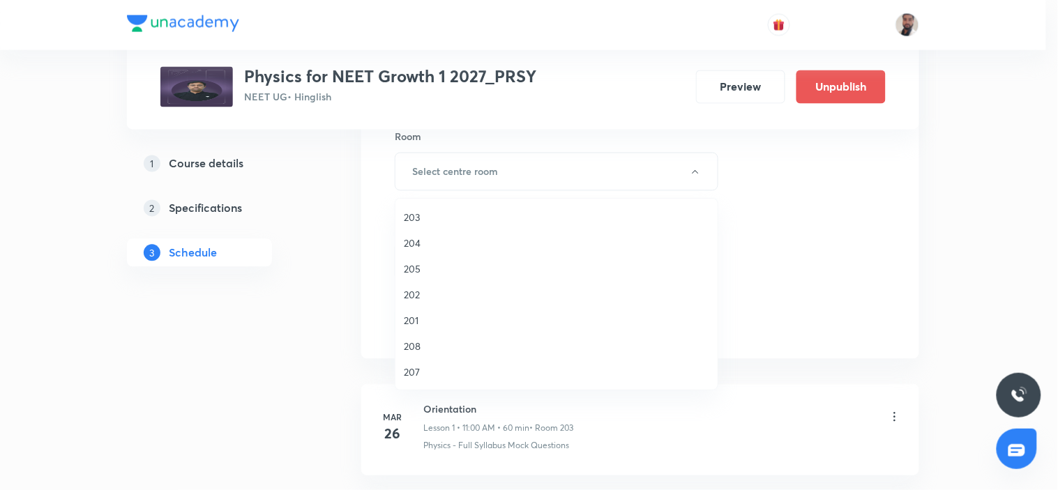
click at [416, 221] on span "203" at bounding box center [557, 217] width 306 height 15
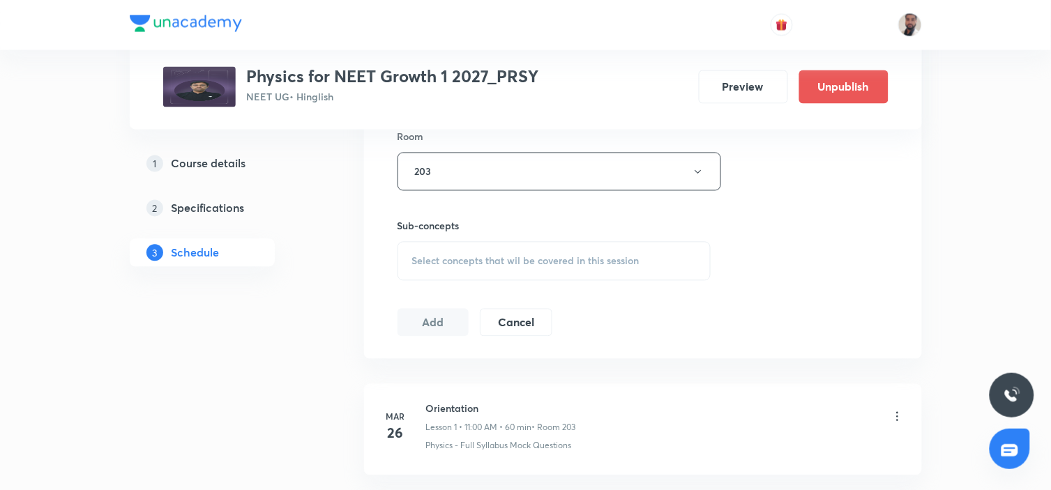
click at [523, 263] on span "Select concepts that wil be covered in this session" at bounding box center [525, 261] width 227 height 11
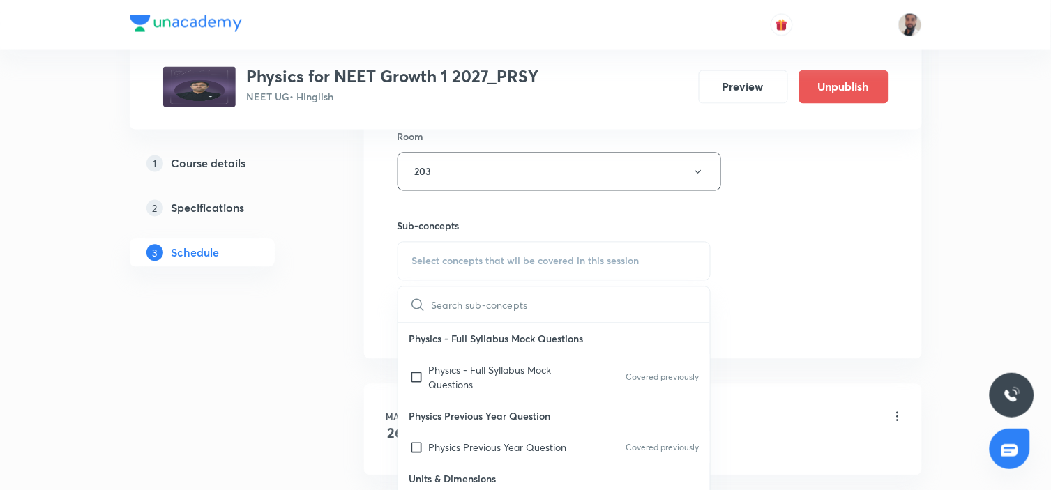
scroll to position [3072, 0]
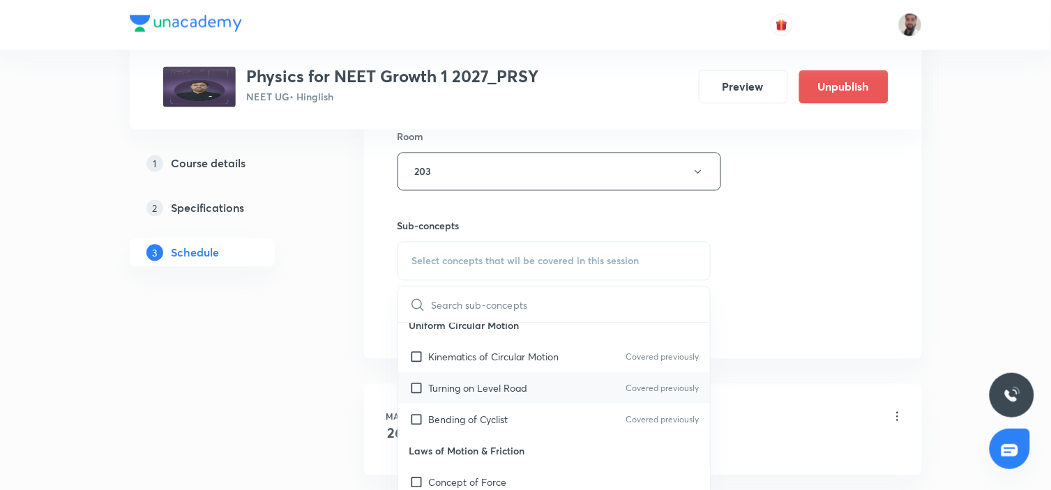
click at [544, 377] on div "Turning on Level Road Covered previously" at bounding box center [554, 388] width 313 height 31
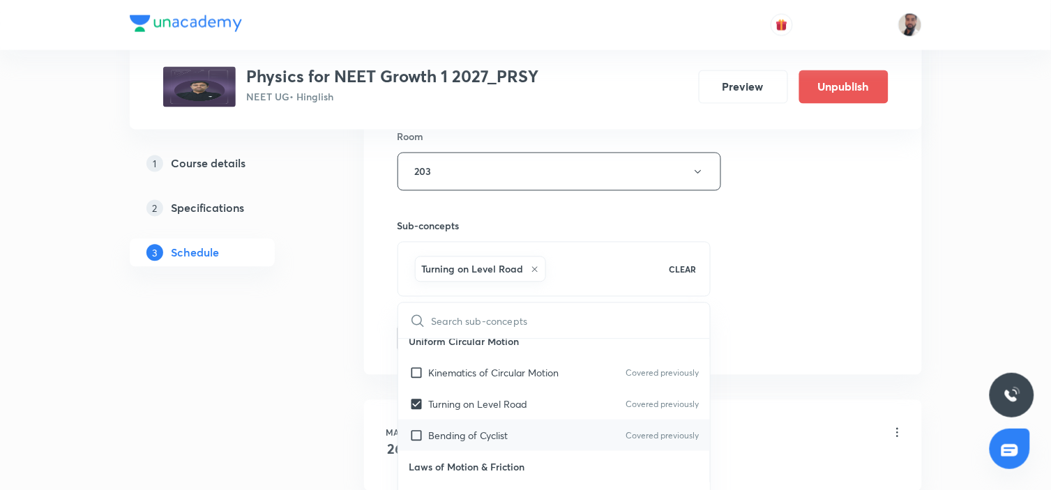
click at [465, 423] on div "Bending of Cyclist Covered previously" at bounding box center [554, 435] width 313 height 31
checkbox input "true"
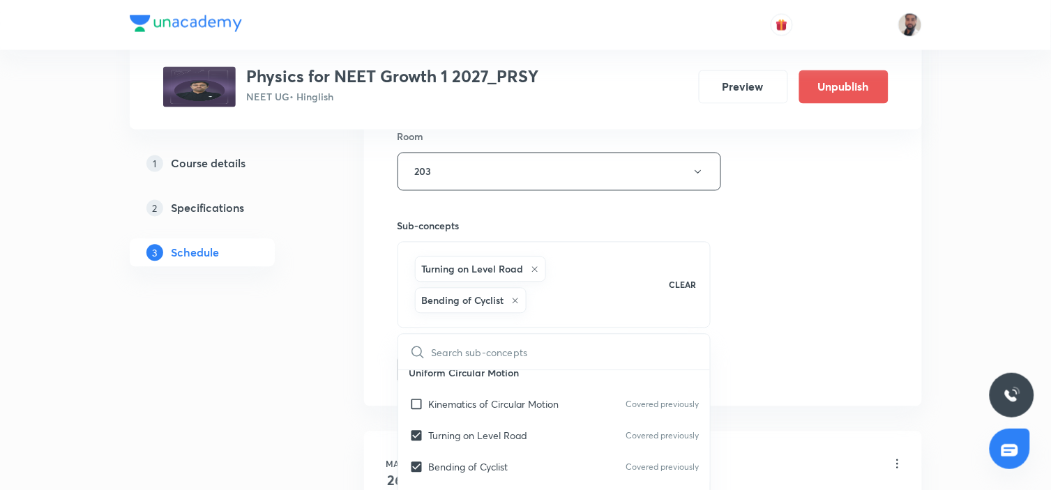
drag, startPoint x: 190, startPoint y: 420, endPoint x: 208, endPoint y: 410, distance: 20.6
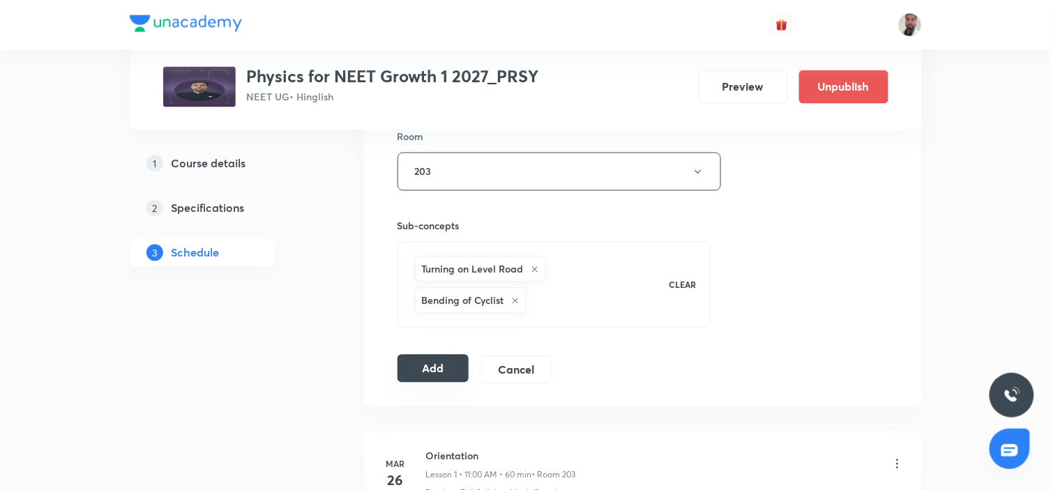
click at [444, 368] on button "Add" at bounding box center [434, 369] width 72 height 28
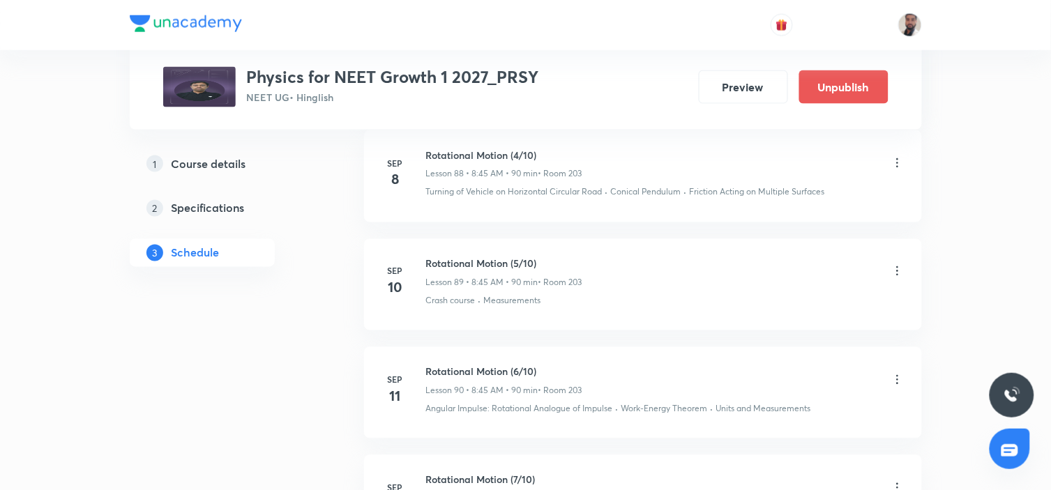
scroll to position [10051, 0]
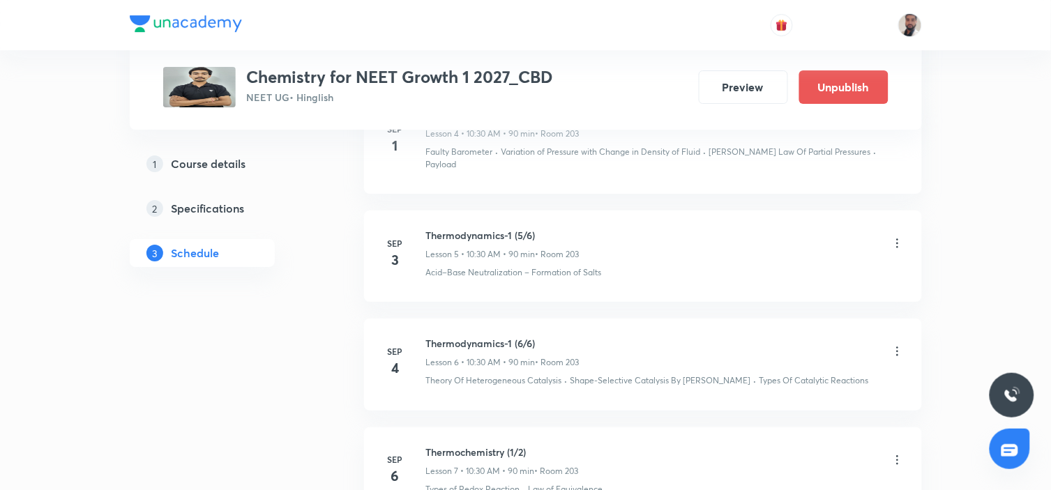
scroll to position [1386, 0]
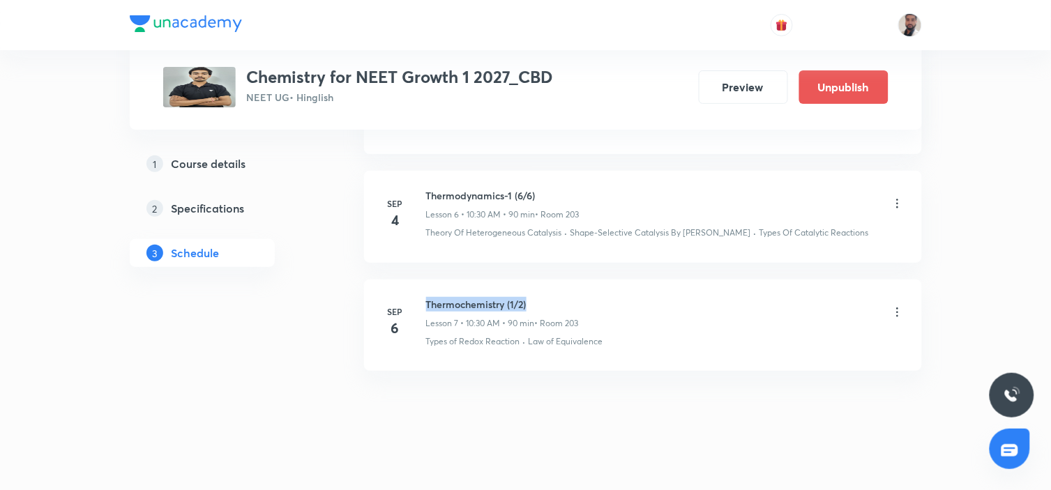
drag, startPoint x: 535, startPoint y: 290, endPoint x: 426, endPoint y: 279, distance: 109.4
click at [426, 280] on li "[DATE] Thermochemistry (1/2) Lesson 7 • 10:30 AM • 90 min • Room 203 Types of R…" at bounding box center [643, 325] width 558 height 91
copy h6 "Thermochemistry (1/2)"
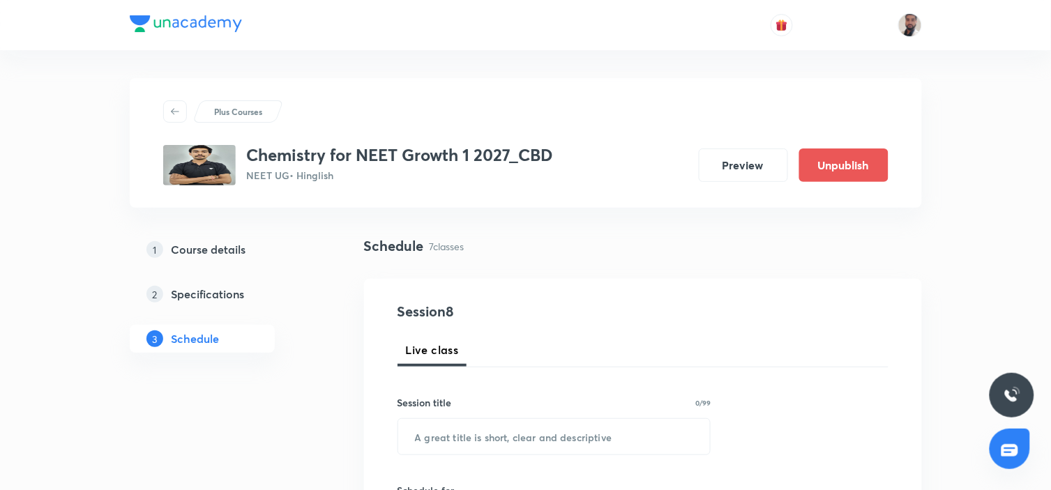
scroll to position [155, 0]
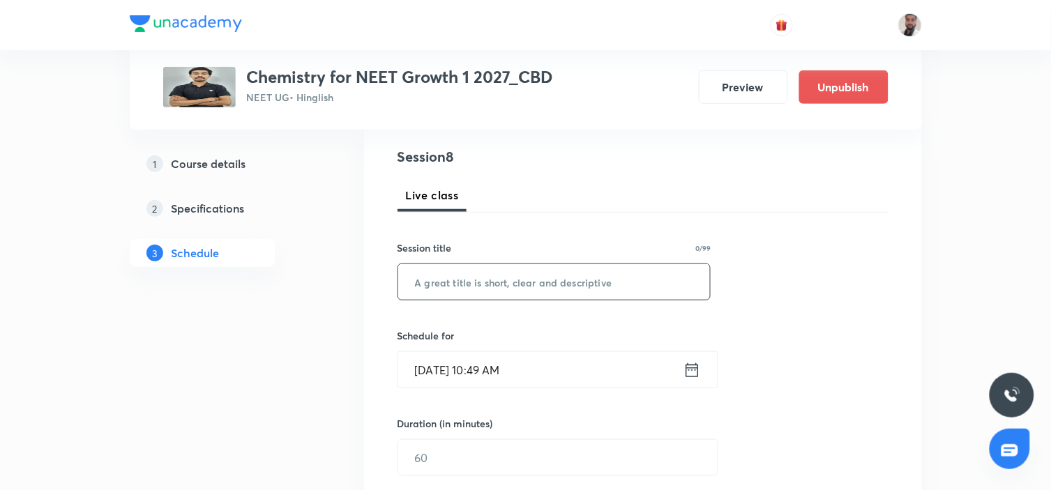
click at [500, 286] on input "text" at bounding box center [554, 282] width 313 height 36
paste input "Thermochemistry (1/2)"
drag, startPoint x: 514, startPoint y: 279, endPoint x: 531, endPoint y: 344, distance: 67.0
click at [520, 286] on input "Thermochemistry (1/2)" at bounding box center [554, 282] width 313 height 36
click at [515, 283] on input "Thermochemistry (1/2)" at bounding box center [554, 282] width 313 height 36
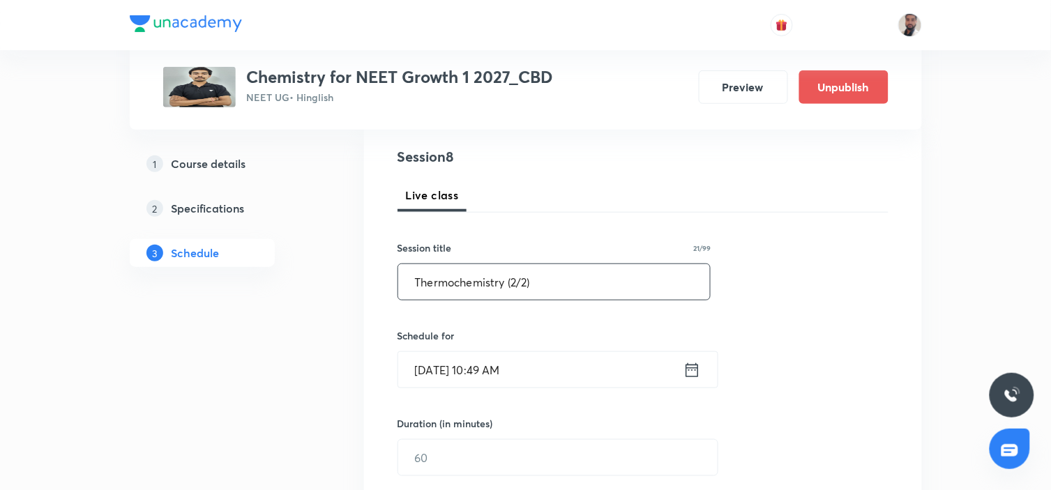
scroll to position [310, 0]
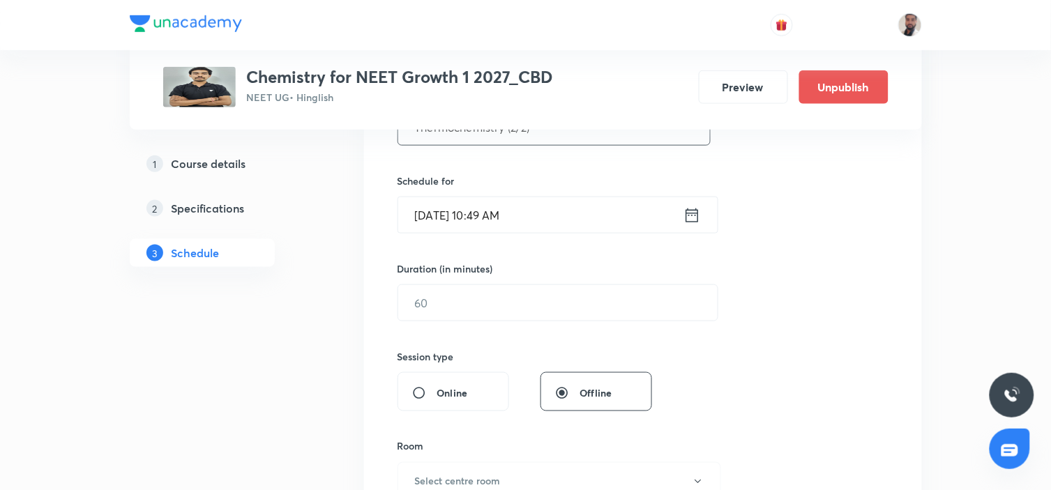
type input "Thermochemistry (2/2)"
click at [692, 210] on icon at bounding box center [692, 215] width 13 height 14
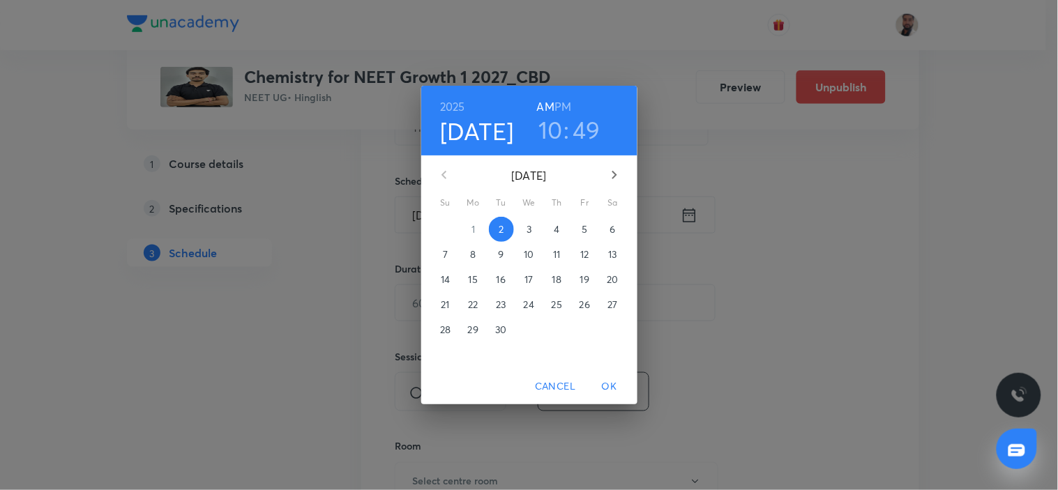
click at [476, 252] on span "8" at bounding box center [473, 255] width 25 height 14
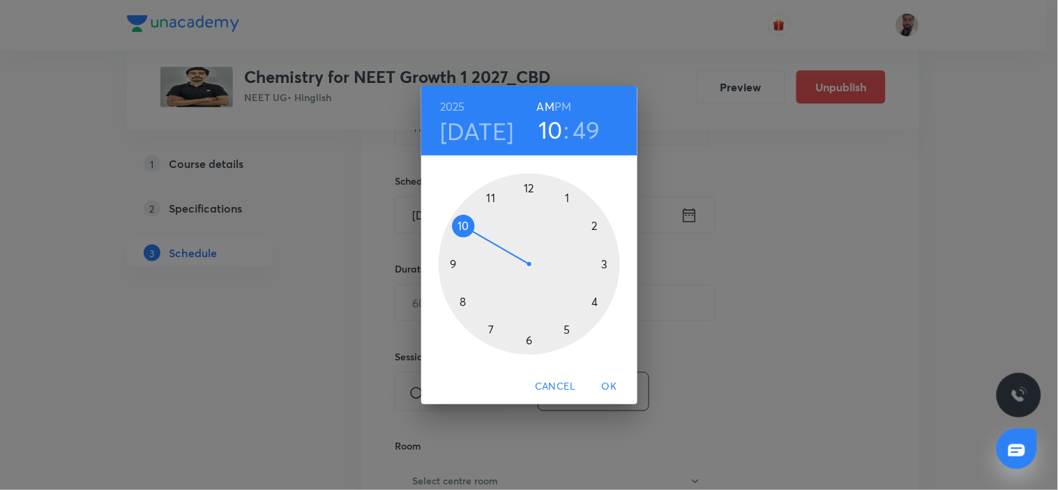
click at [465, 227] on div at bounding box center [529, 264] width 181 height 181
click at [529, 343] on div at bounding box center [529, 264] width 181 height 181
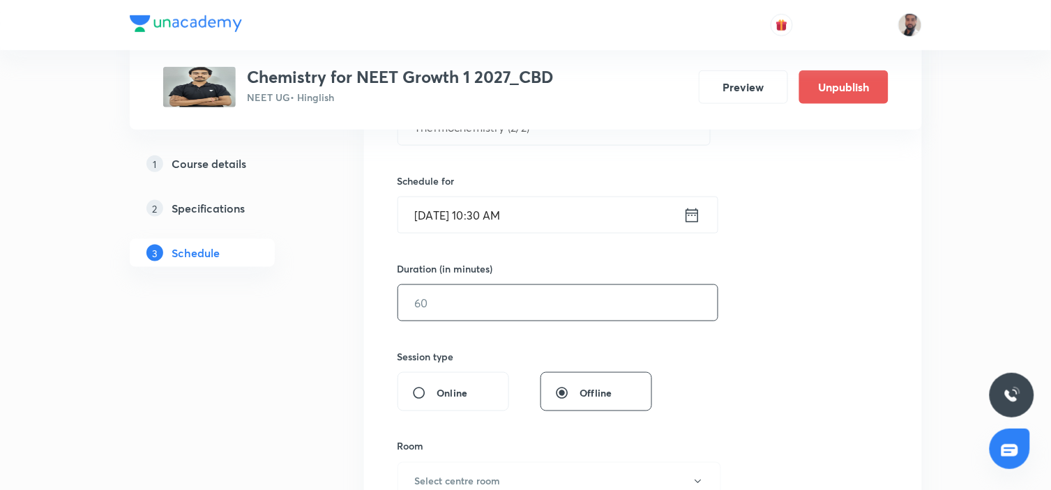
click at [476, 308] on input "text" at bounding box center [558, 303] width 320 height 36
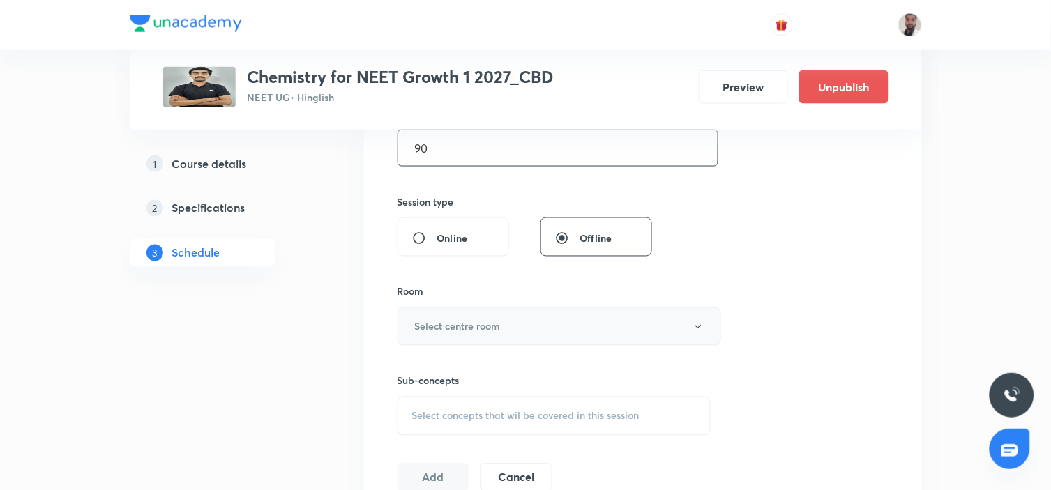
type input "90"
click at [478, 328] on h6 "Select centre room" at bounding box center [458, 327] width 86 height 15
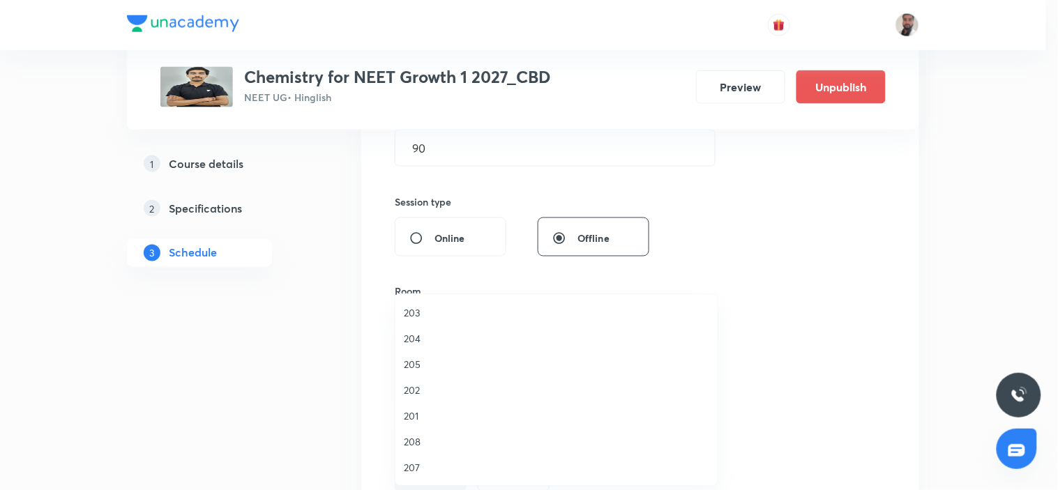
click at [428, 314] on span "203" at bounding box center [557, 313] width 306 height 15
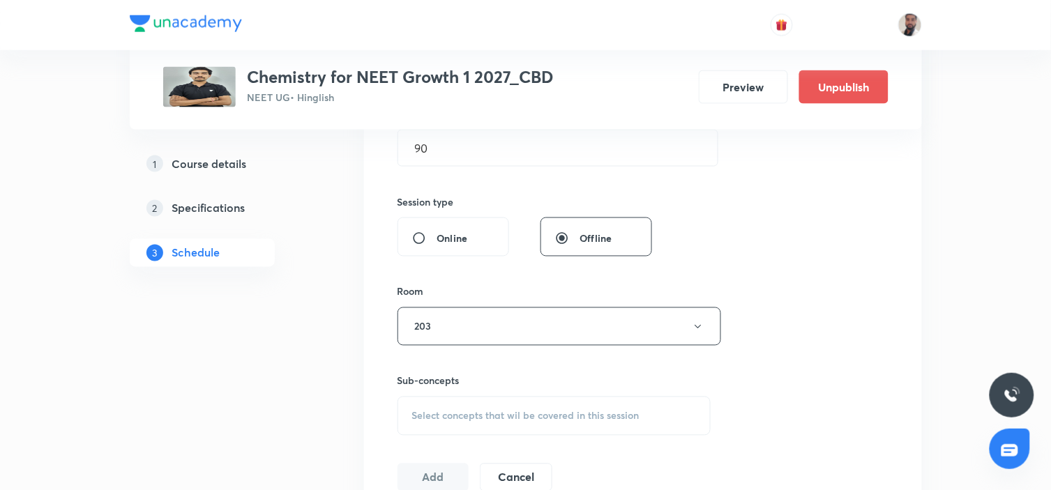
scroll to position [619, 0]
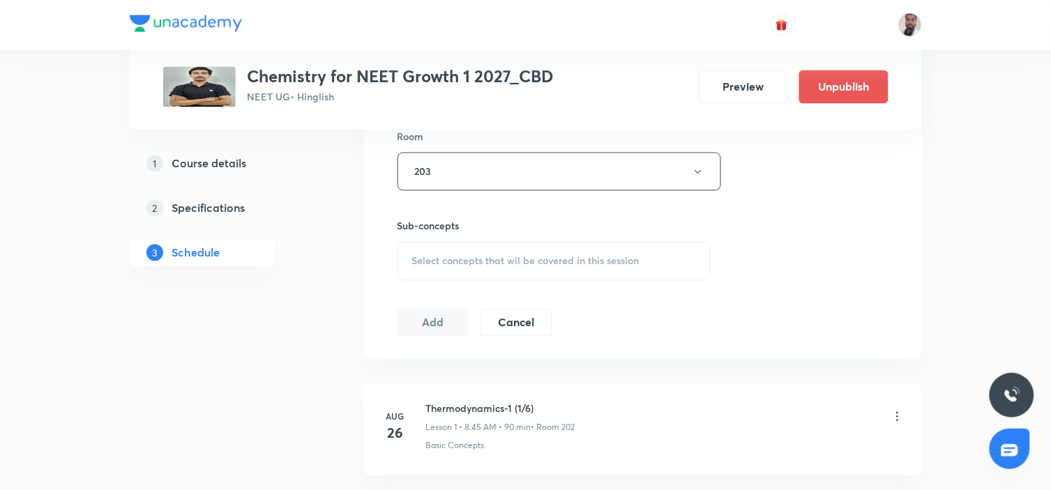
click at [524, 267] on div "Select concepts that wil be covered in this session" at bounding box center [555, 261] width 314 height 39
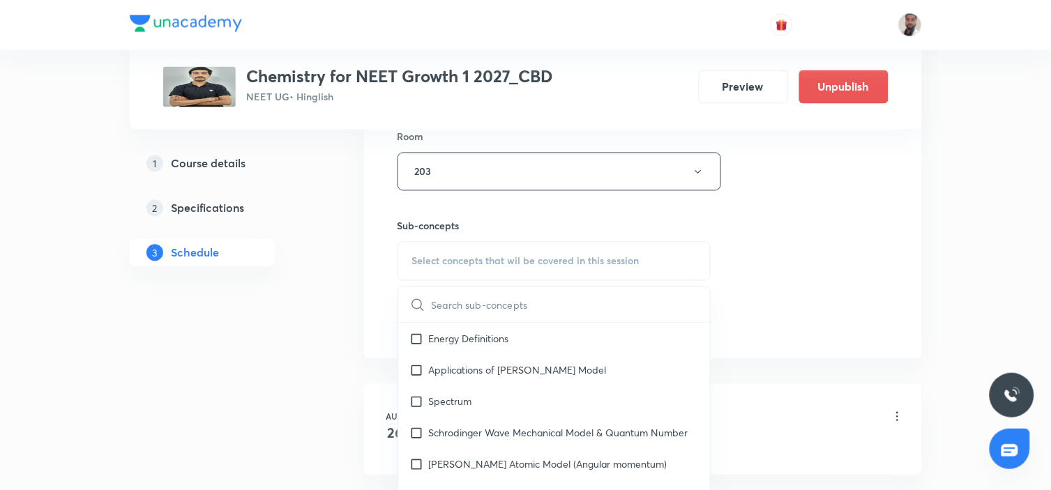
scroll to position [13071, 0]
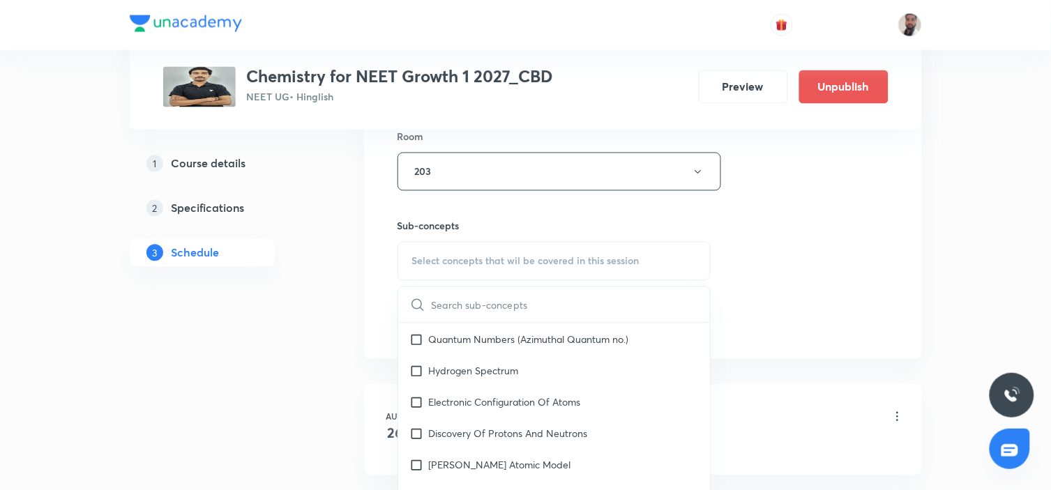
drag, startPoint x: 532, startPoint y: 388, endPoint x: 472, endPoint y: 366, distance: 63.4
click at [532, 347] on p "Quantum Numbers (Azimuthal Quantum no.)" at bounding box center [529, 340] width 200 height 15
checkbox input "true"
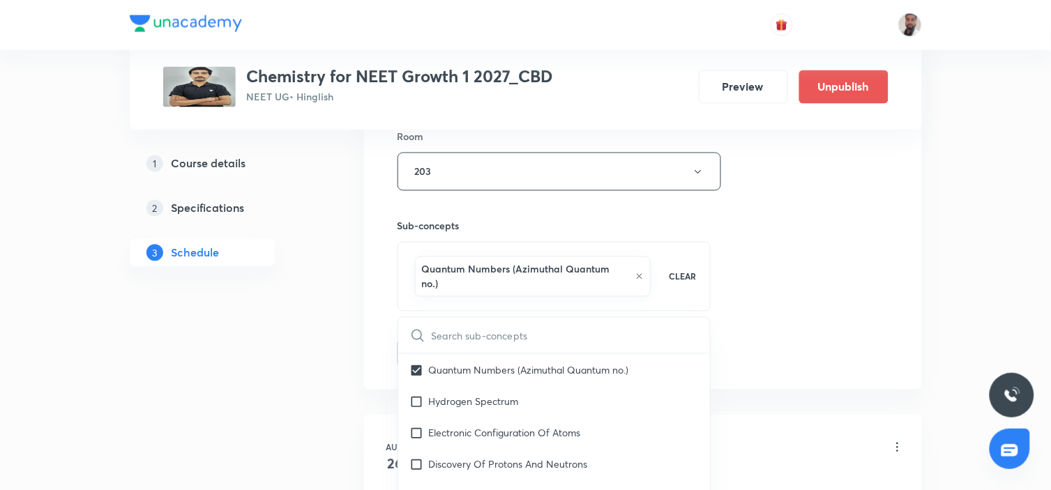
click at [472, 347] on p "[PERSON_NAME] Uncertainty Principle" at bounding box center [516, 339] width 174 height 15
checkbox input "true"
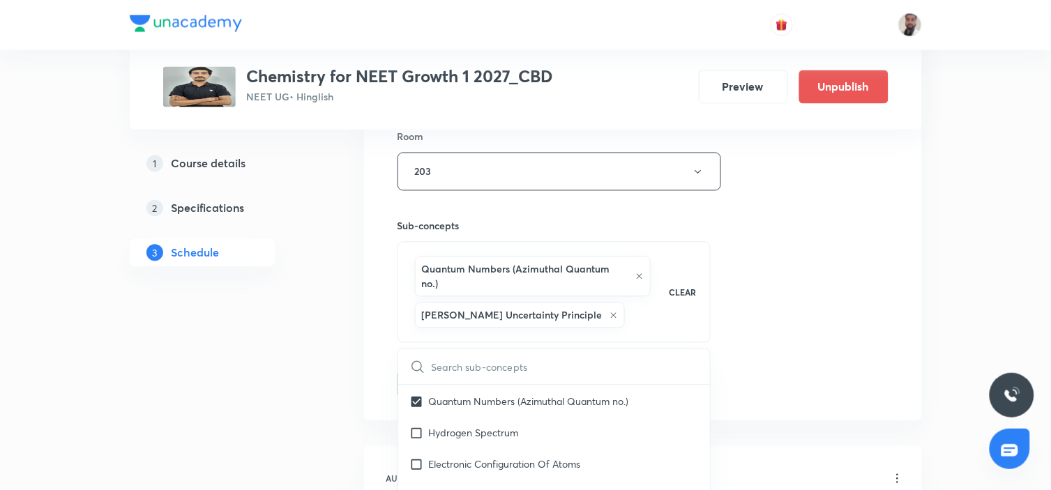
click at [267, 392] on div "1 Course details 2 Specifications 3 Schedule" at bounding box center [225, 461] width 190 height 1690
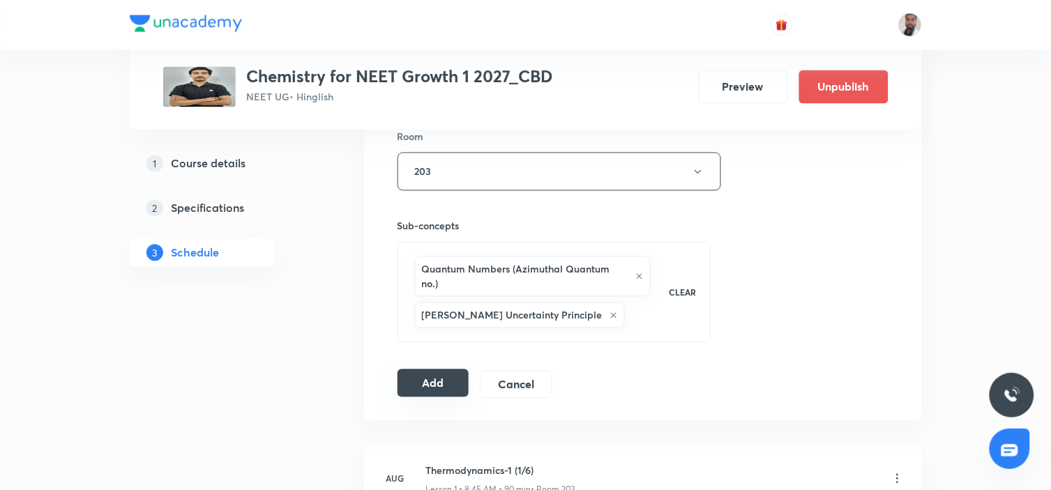
click at [438, 370] on button "Add" at bounding box center [434, 384] width 72 height 28
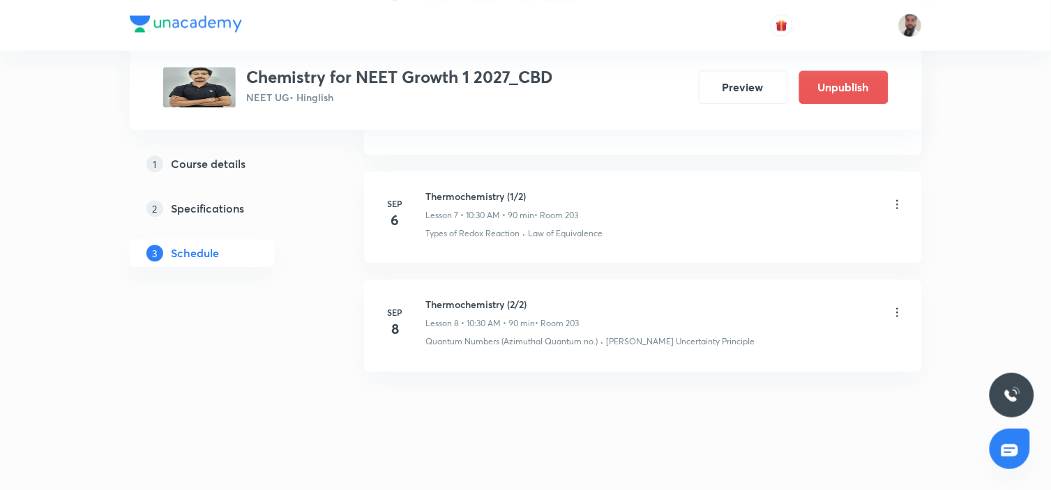
scroll to position [0, 0]
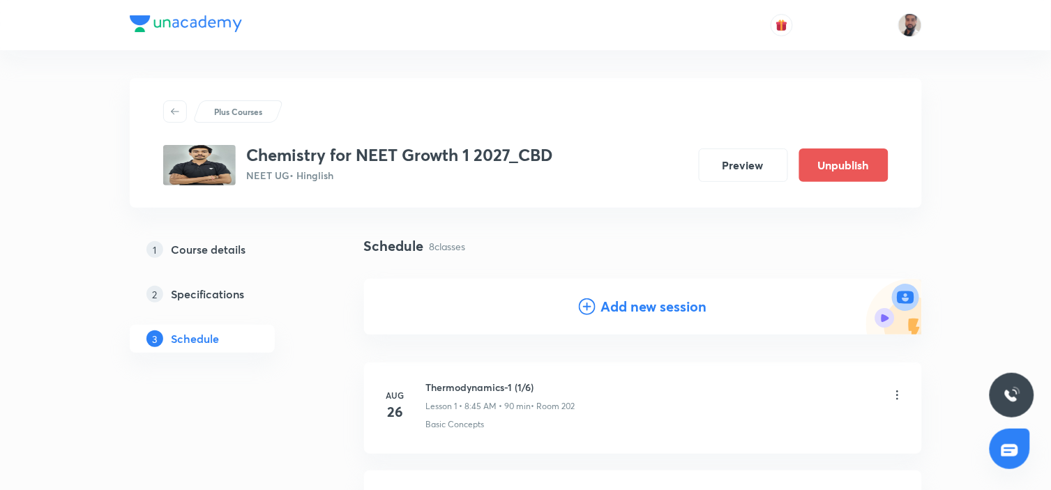
click at [583, 301] on icon at bounding box center [587, 307] width 17 height 17
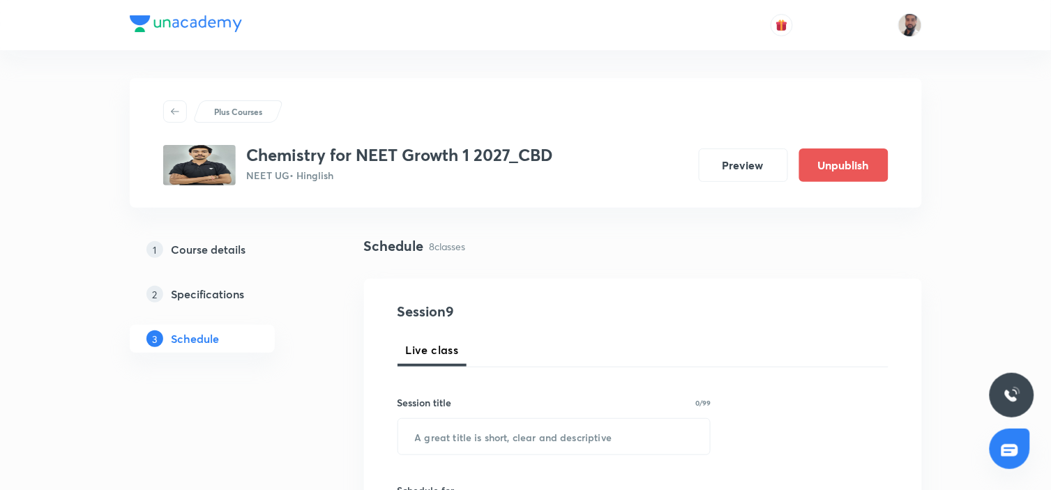
scroll to position [77, 0]
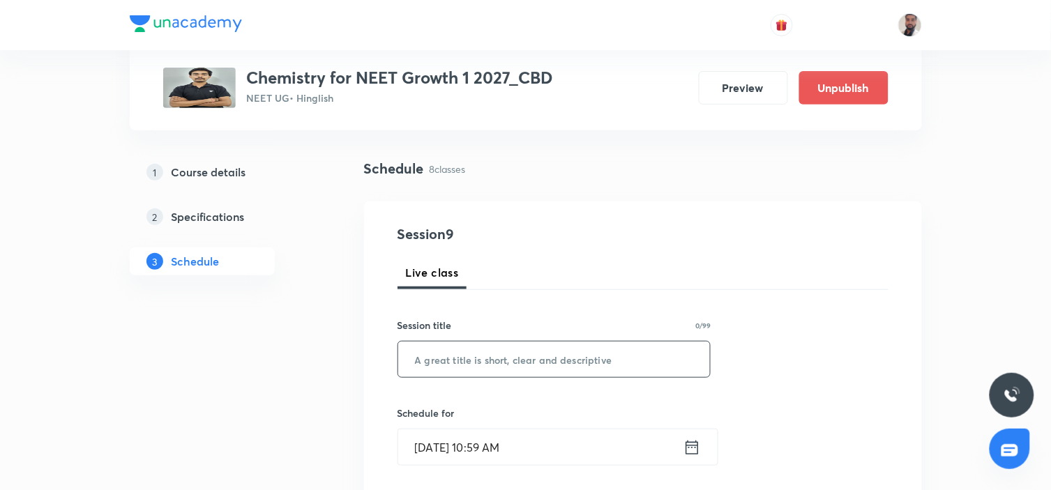
click at [483, 344] on input "text" at bounding box center [554, 360] width 313 height 36
paste input "Thermodynamics-2"
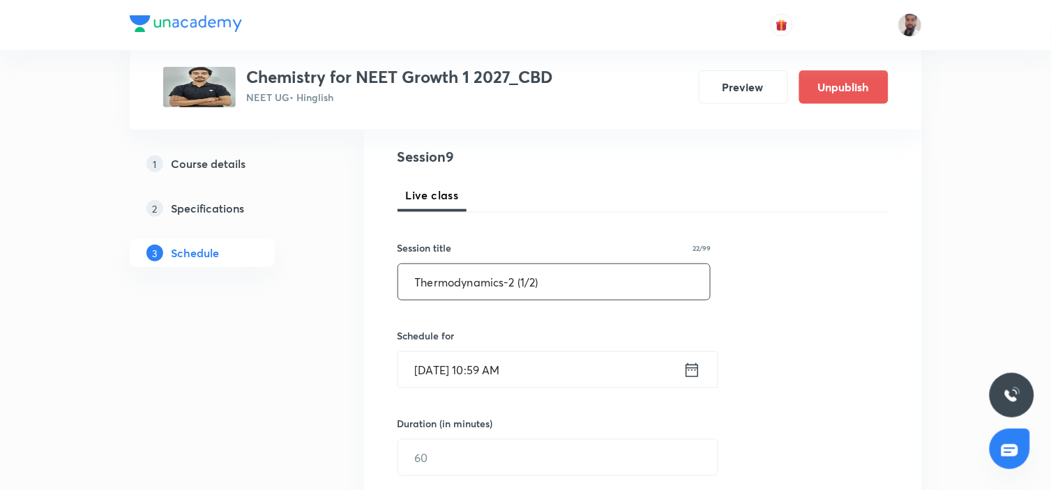
scroll to position [232, 0]
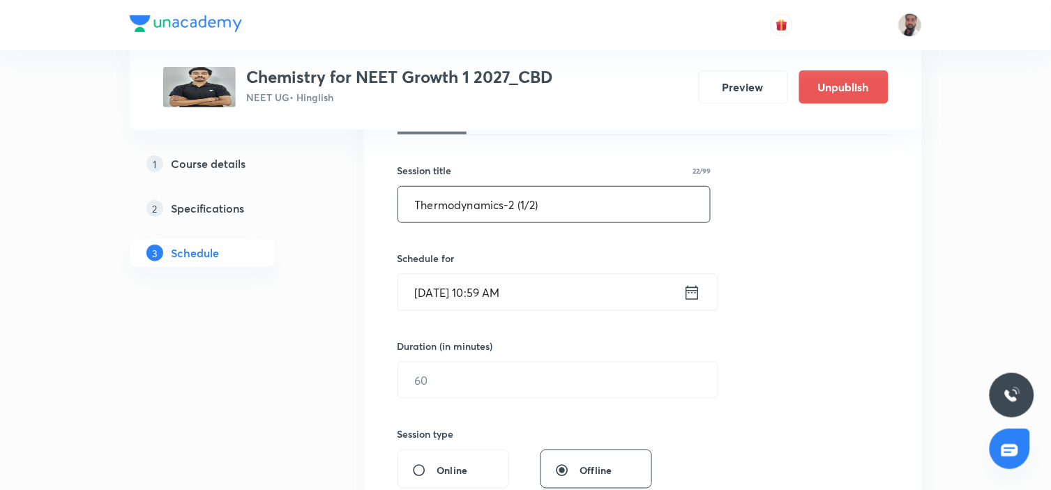
type input "Thermodynamics-2 (1/2)"
click at [693, 290] on icon at bounding box center [692, 293] width 17 height 20
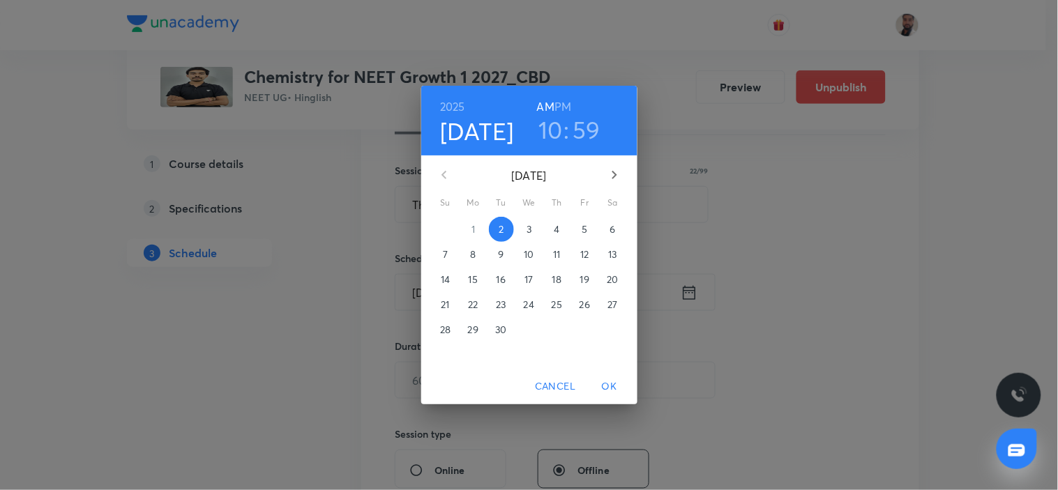
click at [525, 253] on p "10" at bounding box center [529, 255] width 10 height 14
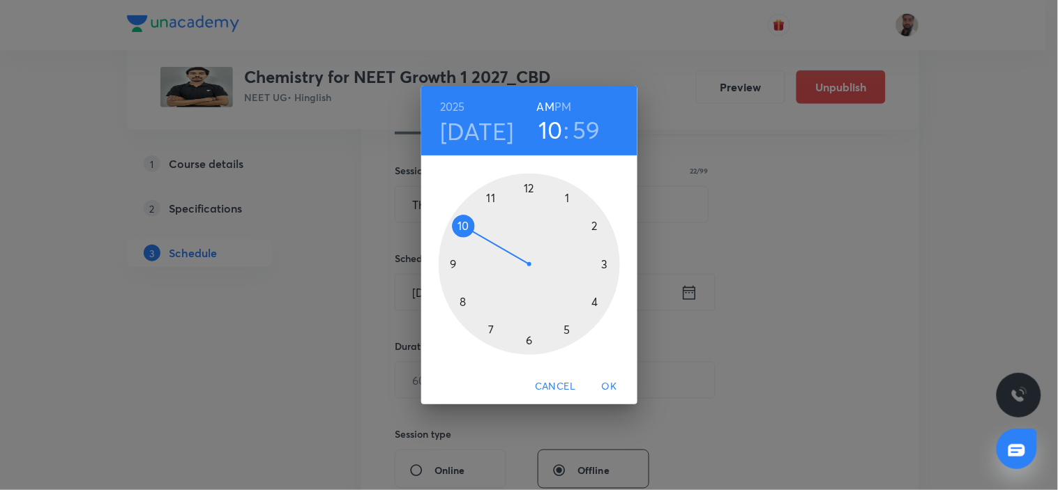
drag, startPoint x: 465, startPoint y: 224, endPoint x: 548, endPoint y: 319, distance: 126.5
click at [470, 225] on div at bounding box center [529, 264] width 181 height 181
click at [529, 343] on div at bounding box center [529, 264] width 181 height 181
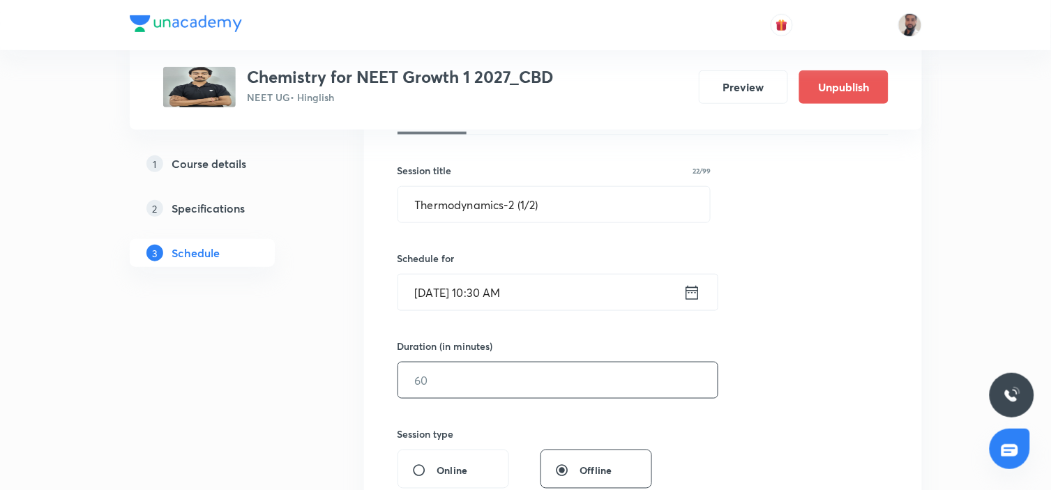
click at [437, 382] on input "text" at bounding box center [558, 381] width 320 height 36
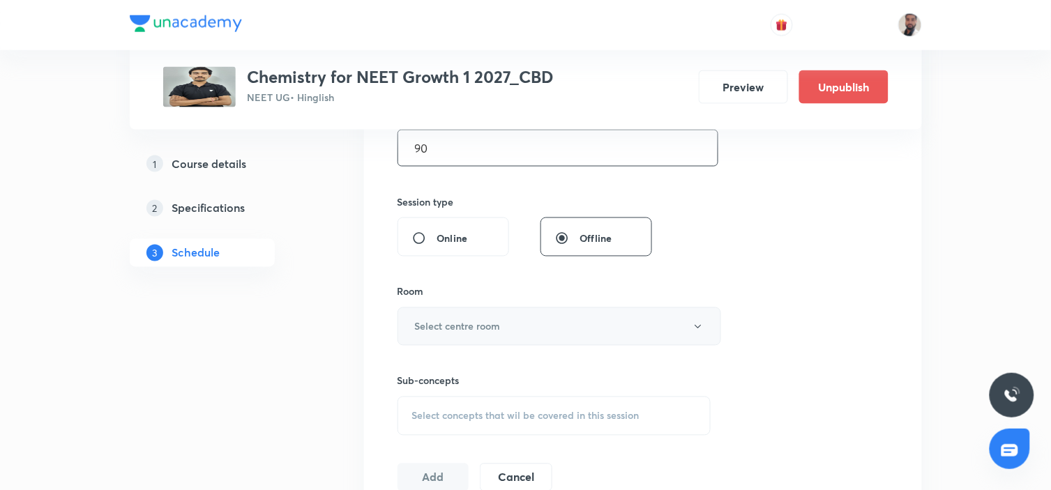
type input "90"
click at [513, 329] on button "Select centre room" at bounding box center [560, 327] width 324 height 38
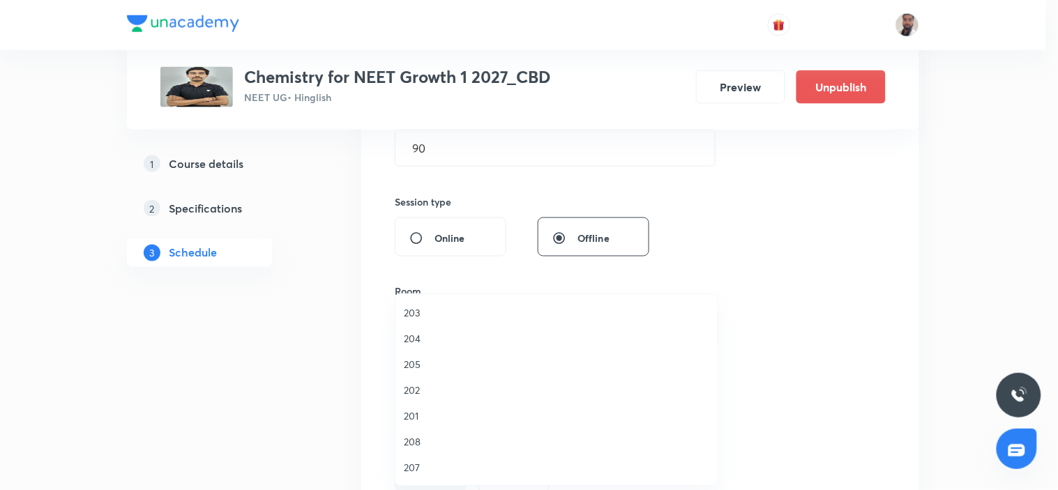
click at [419, 312] on span "203" at bounding box center [557, 313] width 306 height 15
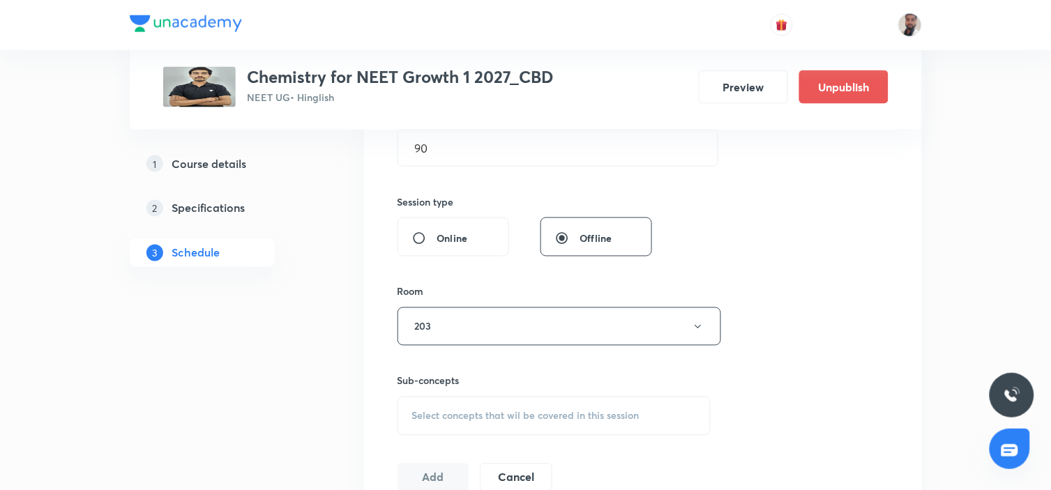
scroll to position [619, 0]
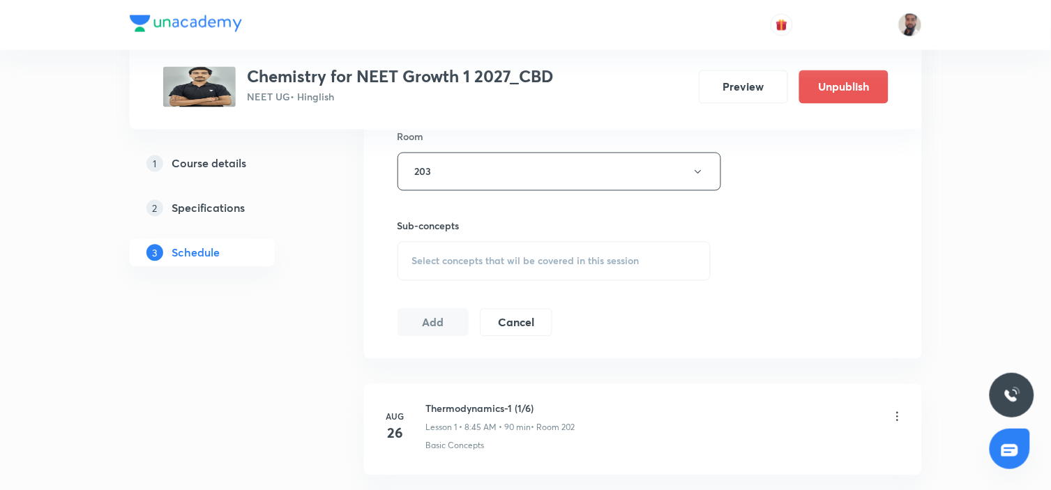
click at [547, 247] on div "Select concepts that wil be covered in this session" at bounding box center [555, 261] width 314 height 39
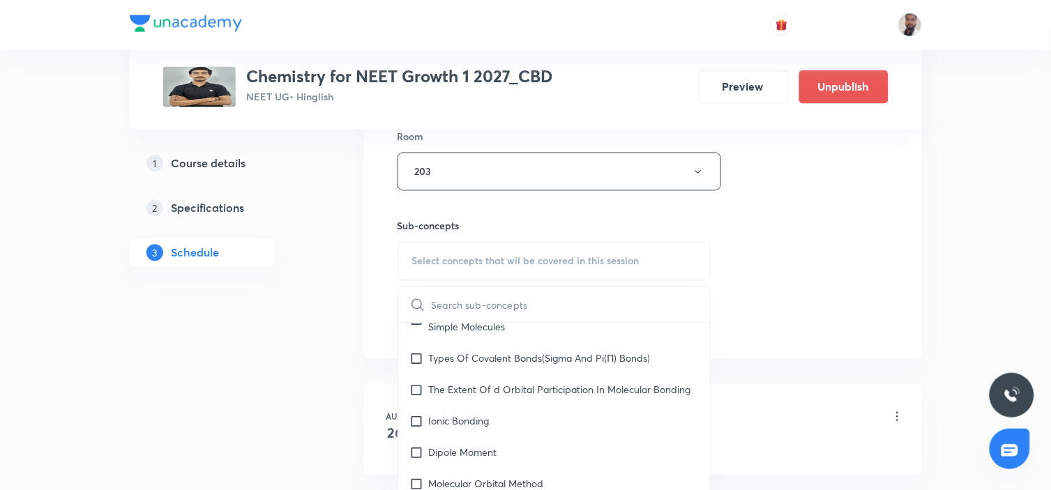
scroll to position [8190, 0]
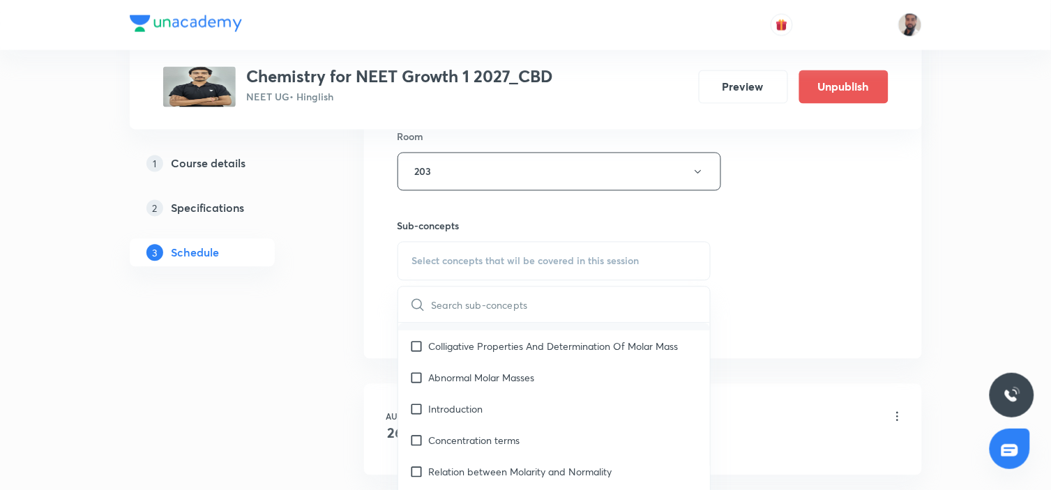
click at [532, 331] on div "Non-Ideal Solutions" at bounding box center [554, 315] width 313 height 31
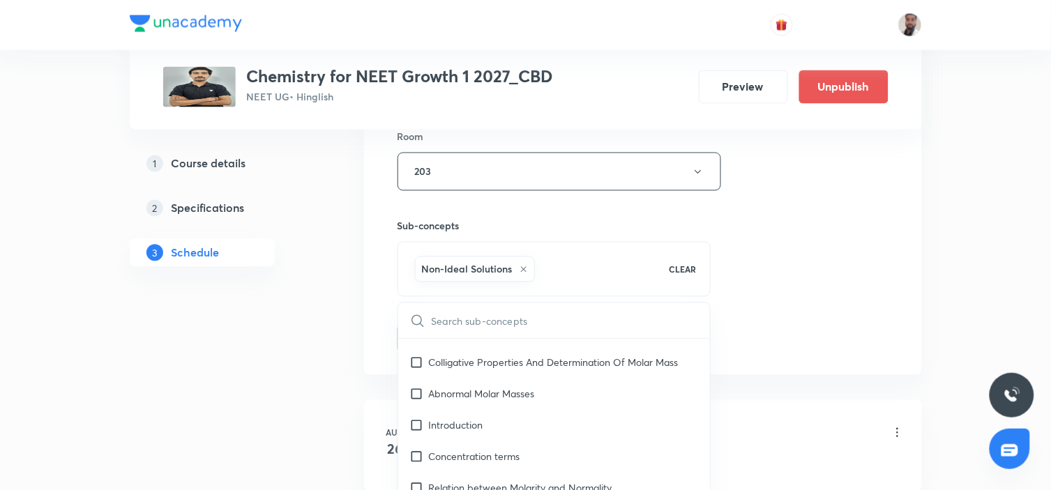
checkbox input "true"
drag, startPoint x: 490, startPoint y: 361, endPoint x: 322, endPoint y: 359, distance: 167.4
click at [479, 308] on p "Ideal Solutions" at bounding box center [461, 300] width 65 height 15
checkbox input "true"
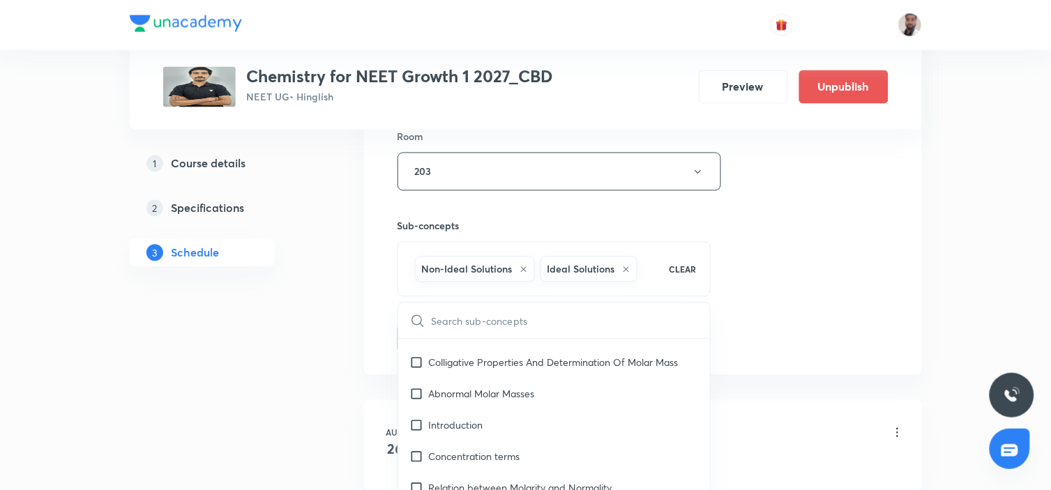
click at [322, 359] on div "Plus Courses Chemistry for NEET Growth 1 2027_CBD NEET UG • Hinglish Preview Un…" at bounding box center [526, 414] width 793 height 1910
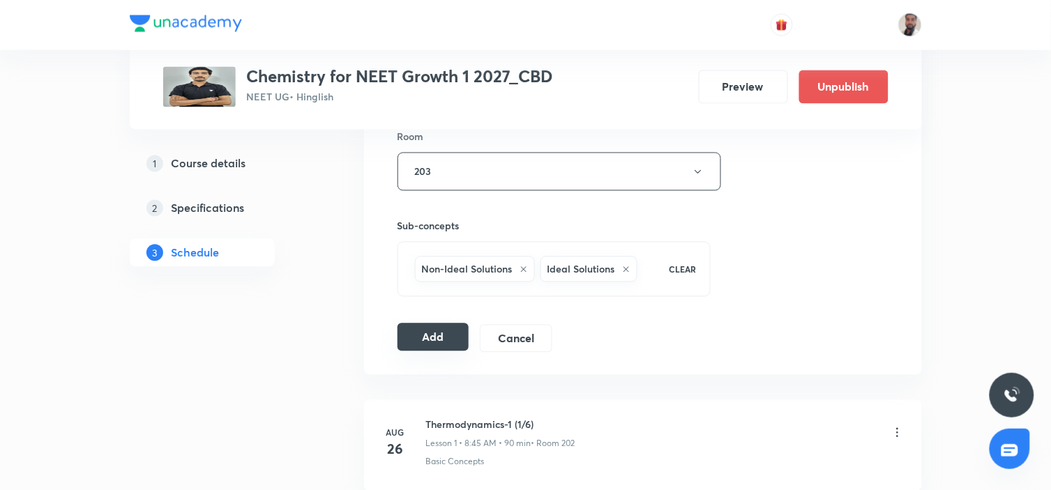
click at [427, 331] on button "Add" at bounding box center [434, 338] width 72 height 28
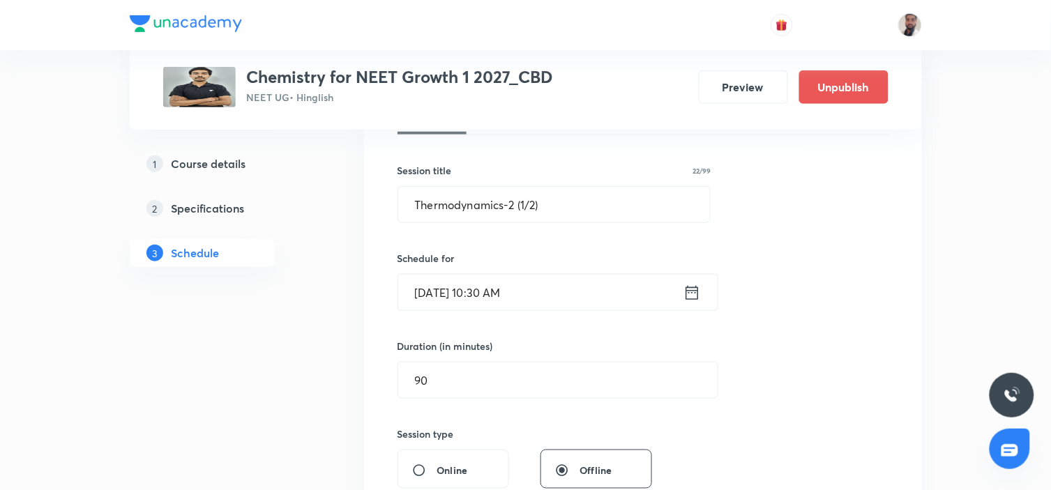
scroll to position [155, 0]
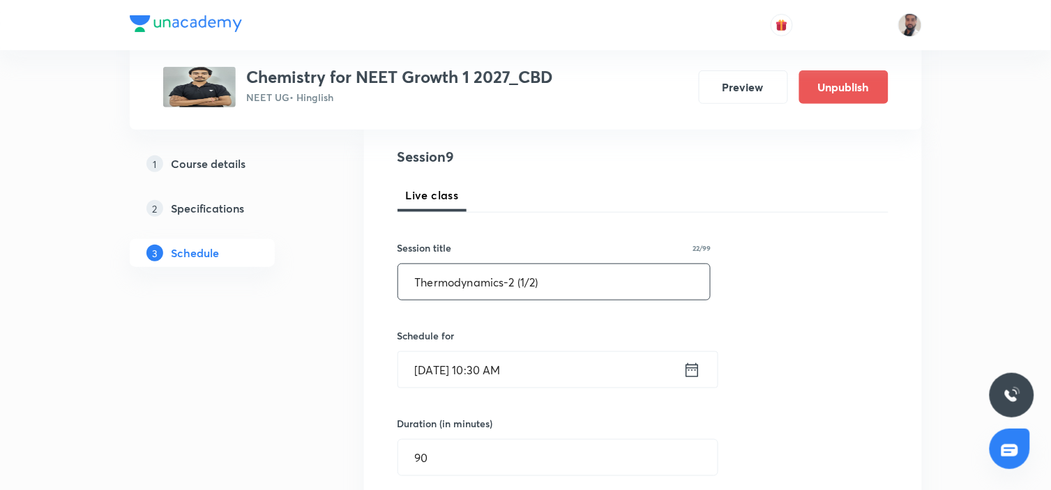
drag, startPoint x: 572, startPoint y: 276, endPoint x: 314, endPoint y: 283, distance: 258.2
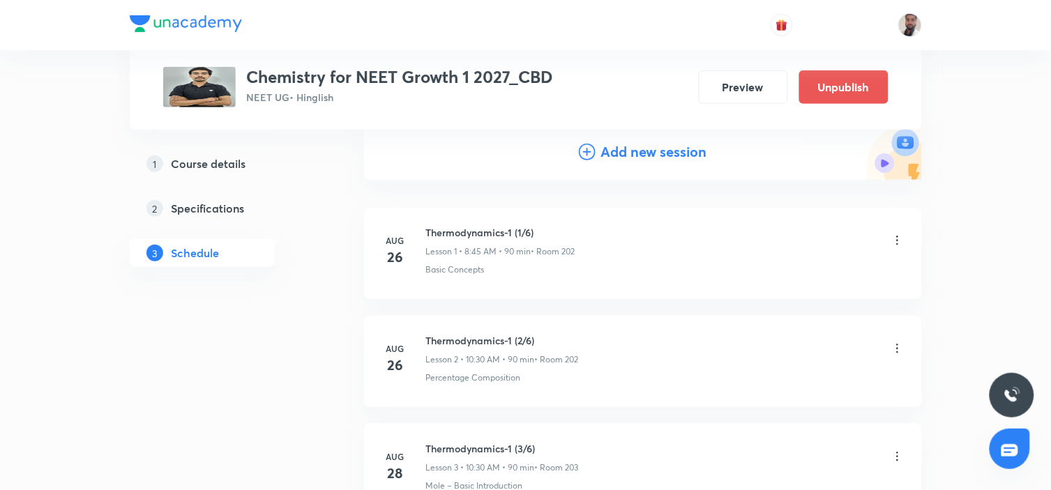
click at [591, 144] on icon at bounding box center [587, 152] width 17 height 17
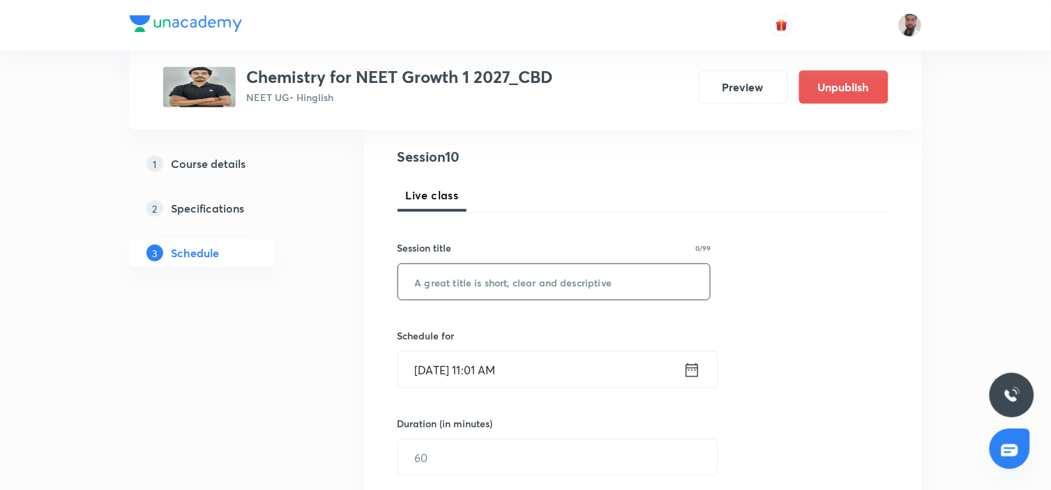
click at [527, 287] on input "text" at bounding box center [554, 282] width 313 height 36
paste input "Thermodynamics-2 (1/2)"
click at [525, 284] on input "Thermodynamics-2 (1/2)" at bounding box center [554, 282] width 313 height 36
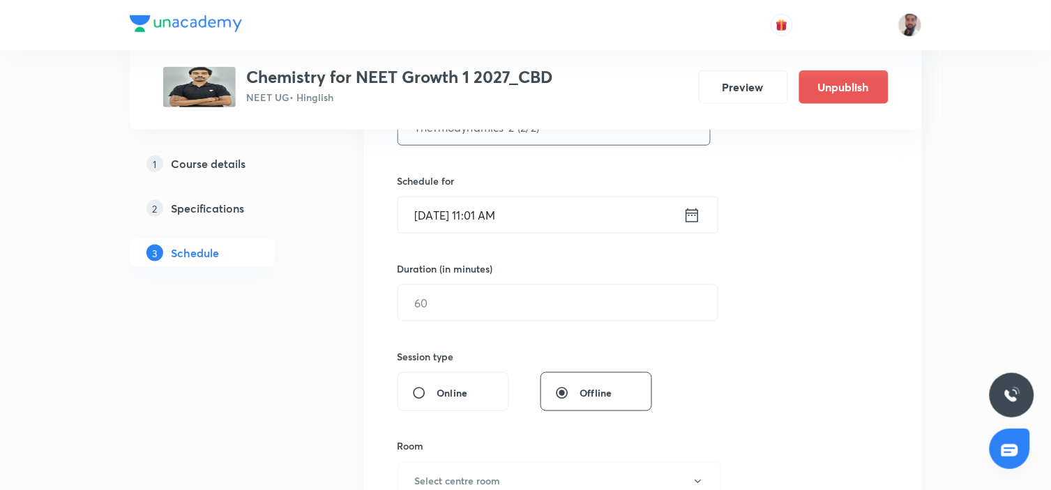
type input "Thermodynamics-2 (2/2)"
click at [693, 213] on icon at bounding box center [692, 216] width 17 height 20
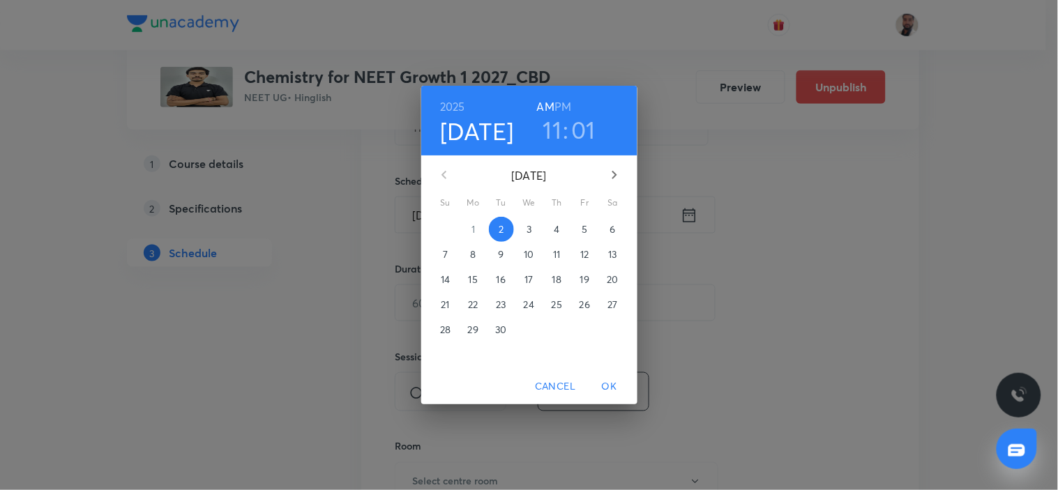
click at [563, 253] on span "11" at bounding box center [557, 255] width 25 height 14
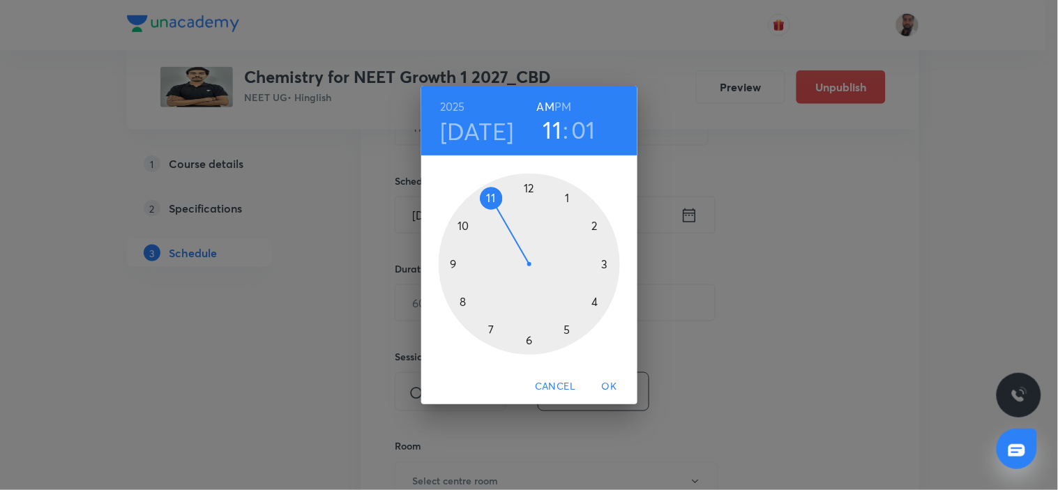
click at [466, 225] on div at bounding box center [529, 264] width 181 height 181
click at [527, 342] on div at bounding box center [529, 264] width 181 height 181
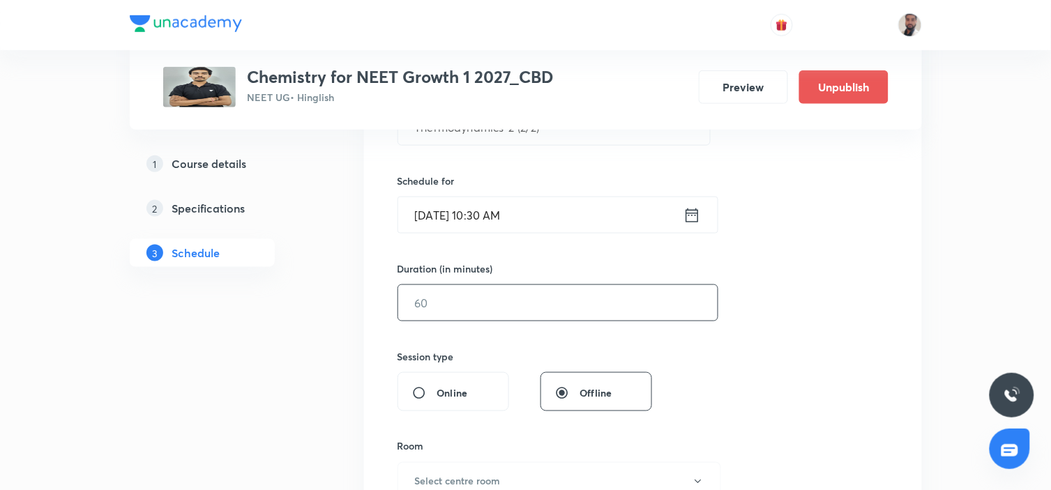
click at [444, 303] on input "text" at bounding box center [558, 303] width 320 height 36
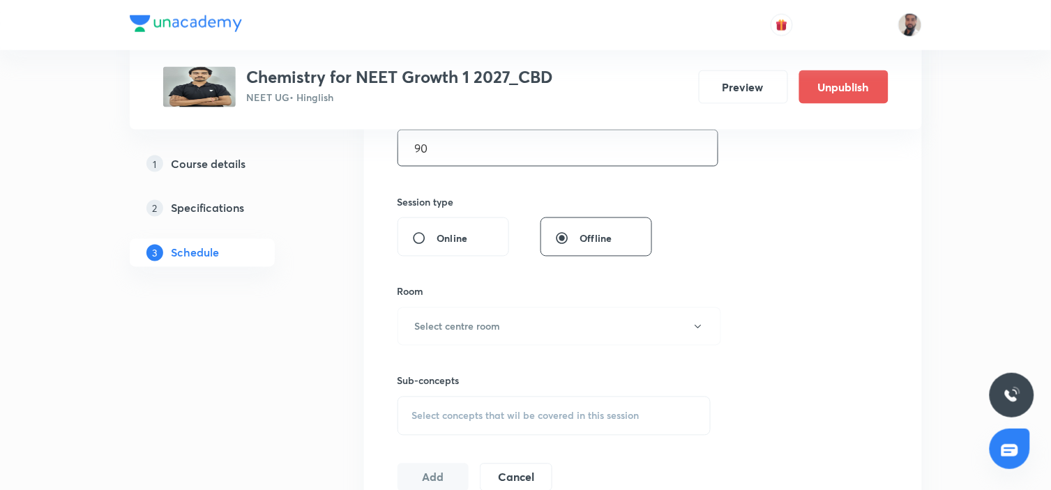
scroll to position [542, 0]
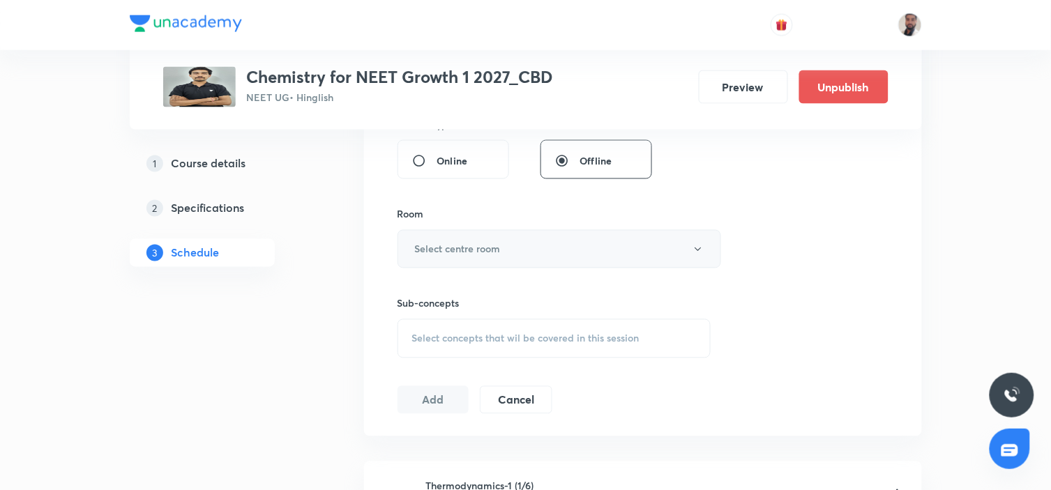
type input "90"
click at [503, 255] on button "Select centre room" at bounding box center [560, 249] width 324 height 38
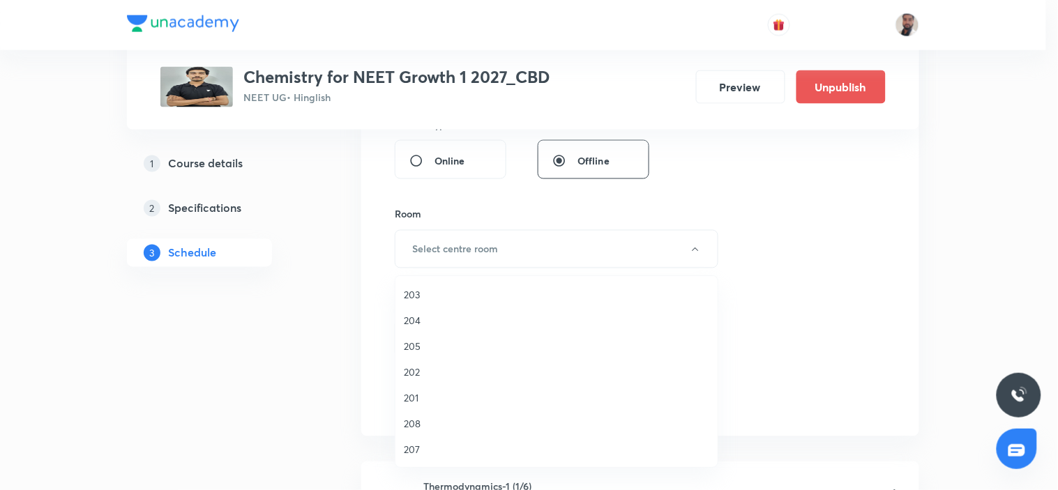
click at [428, 295] on span "203" at bounding box center [557, 294] width 306 height 15
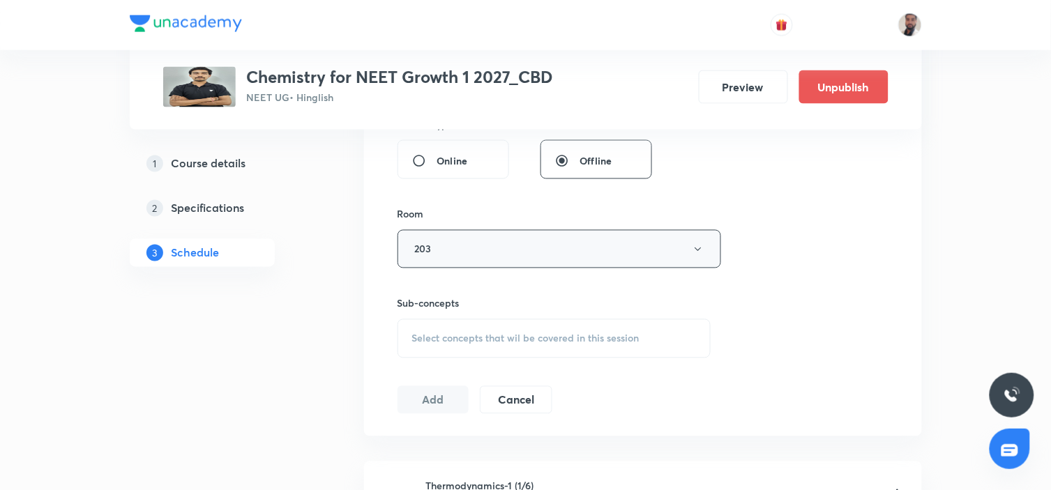
scroll to position [619, 0]
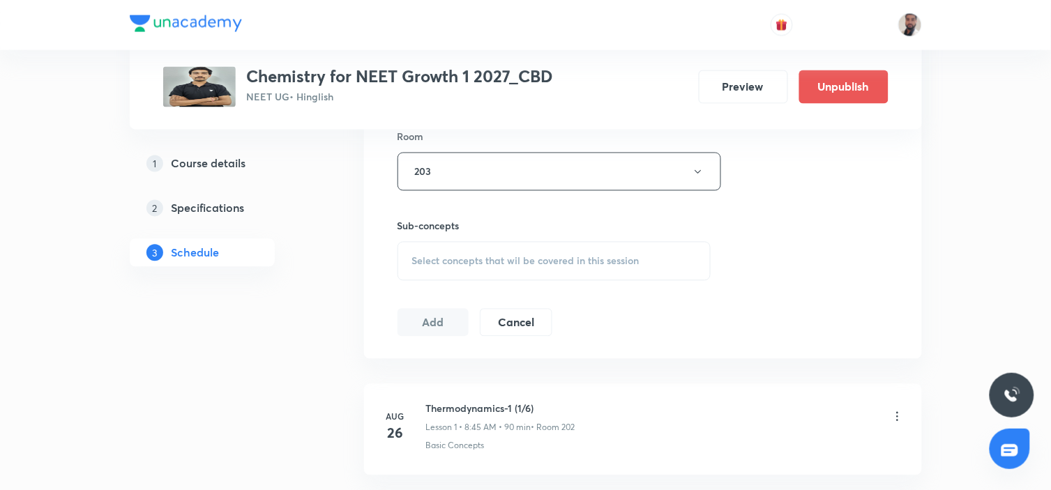
click at [524, 260] on span "Select concepts that wil be covered in this session" at bounding box center [525, 261] width 227 height 11
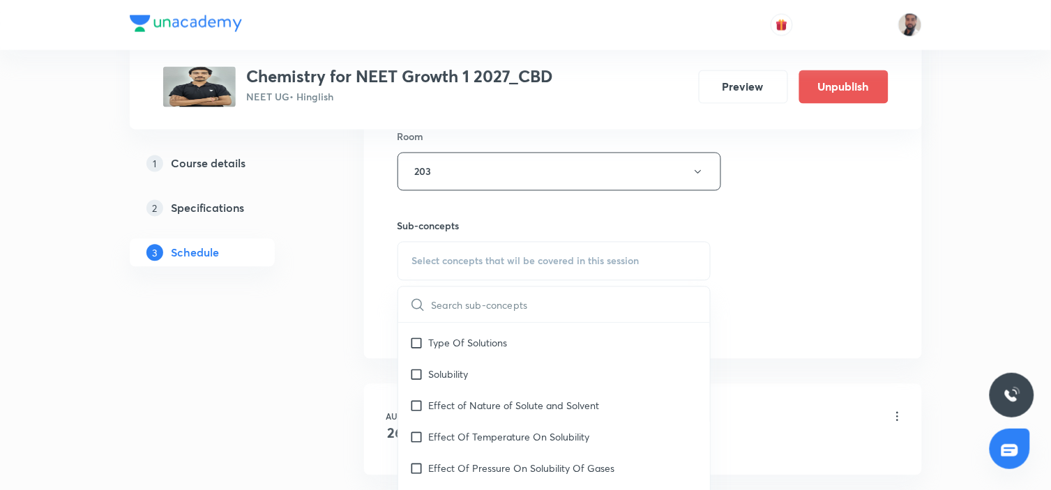
scroll to position [10402, 0]
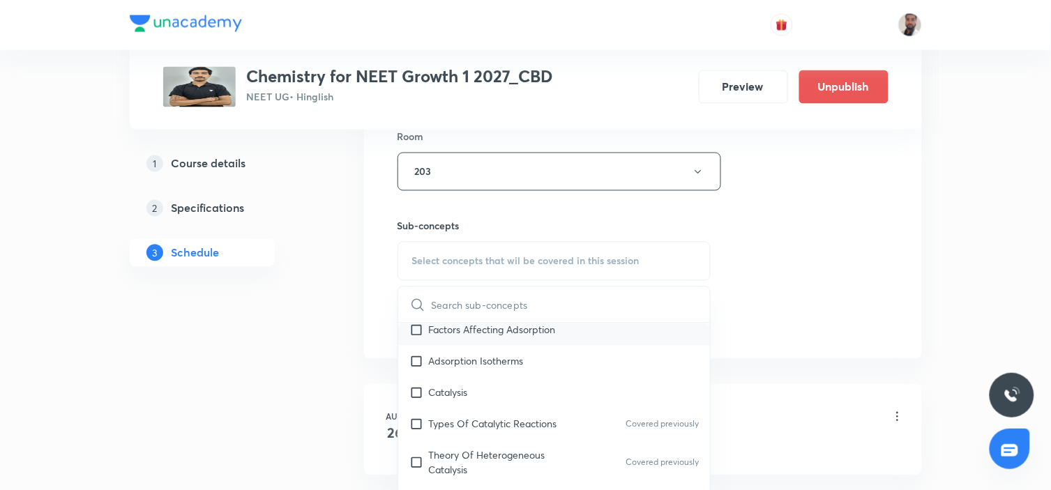
click at [551, 346] on div "Factors Affecting Adsorption" at bounding box center [554, 330] width 313 height 31
checkbox input "true"
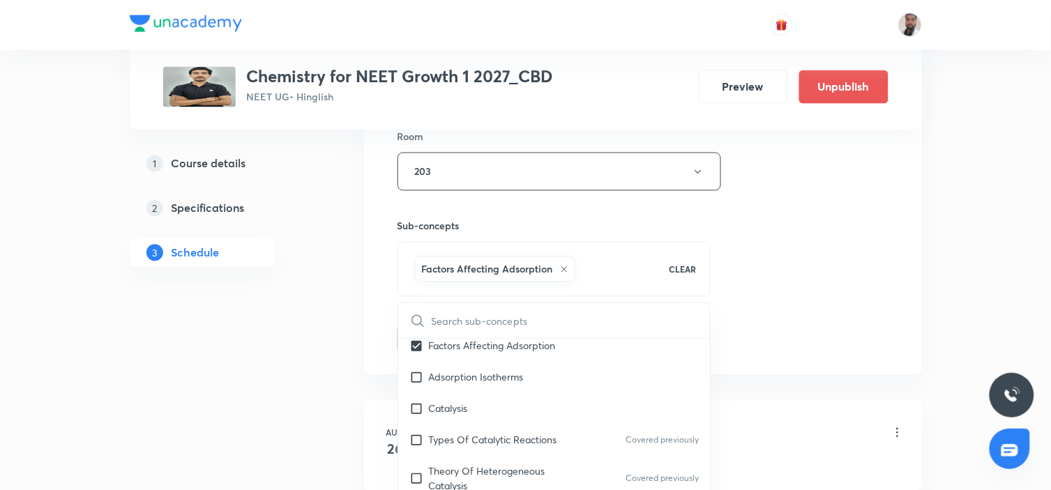
drag, startPoint x: 255, startPoint y: 370, endPoint x: 321, endPoint y: 352, distance: 68.9
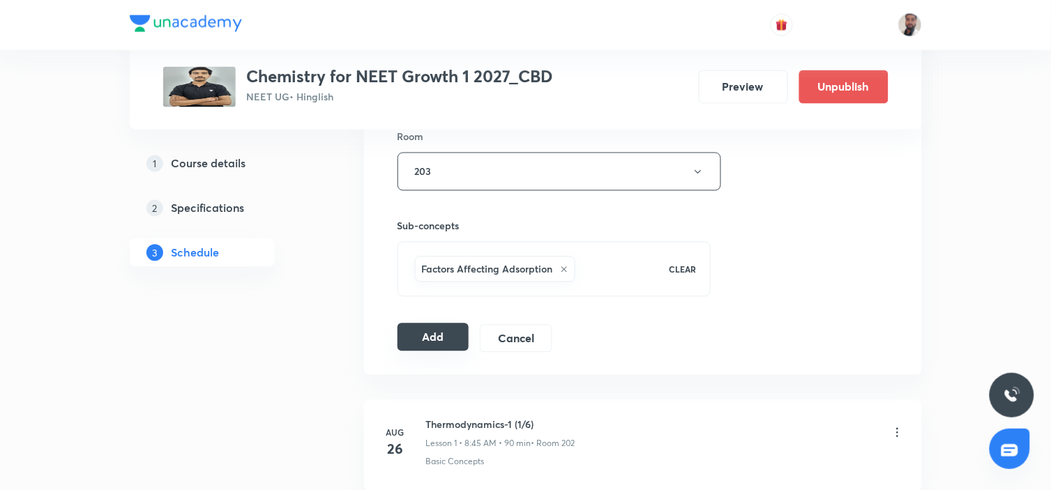
click at [428, 340] on button "Add" at bounding box center [434, 338] width 72 height 28
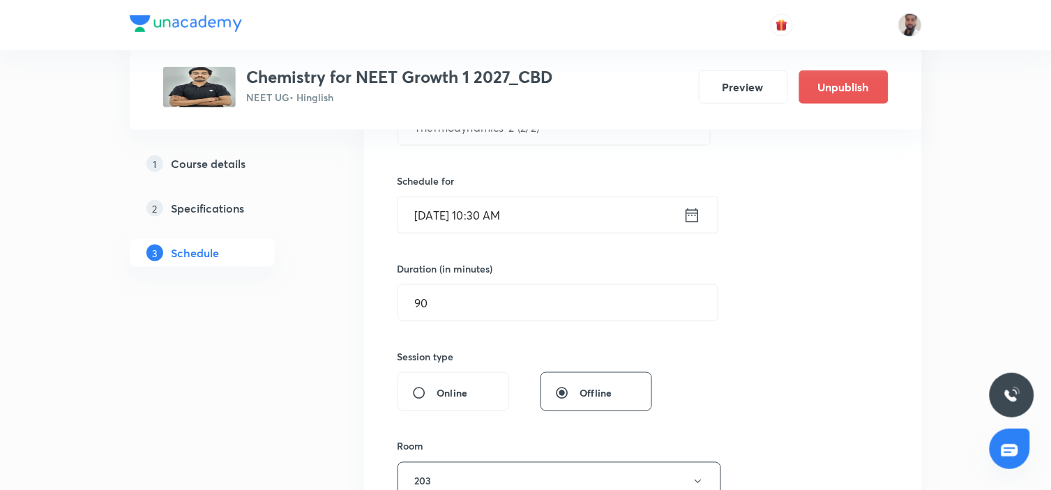
scroll to position [155, 0]
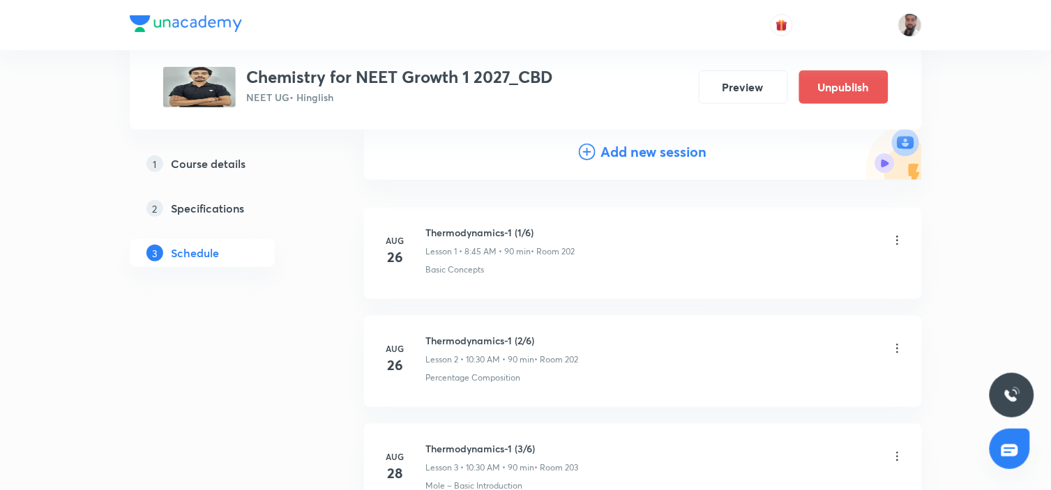
click at [585, 147] on icon at bounding box center [587, 152] width 17 height 17
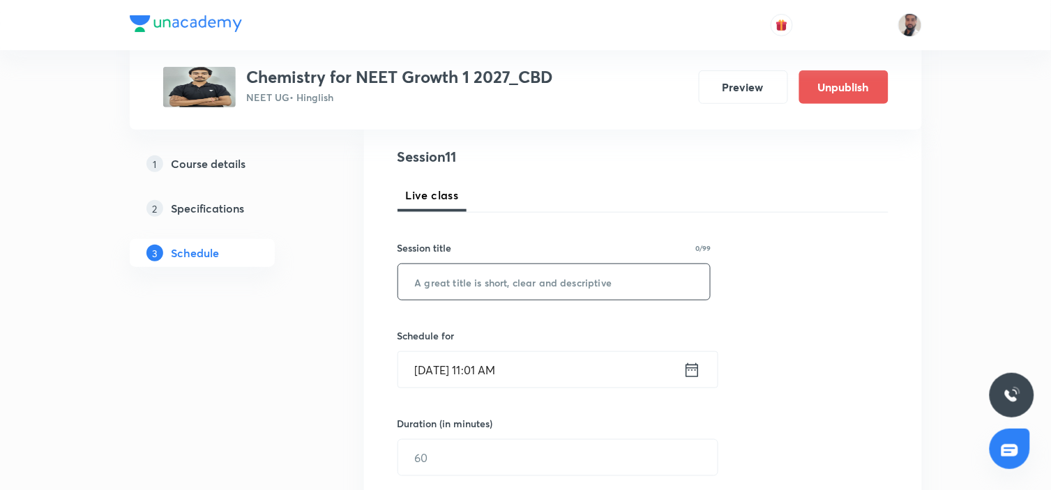
click at [549, 280] on input "text" at bounding box center [554, 282] width 313 height 36
paste input "Chemical Equilibrium"
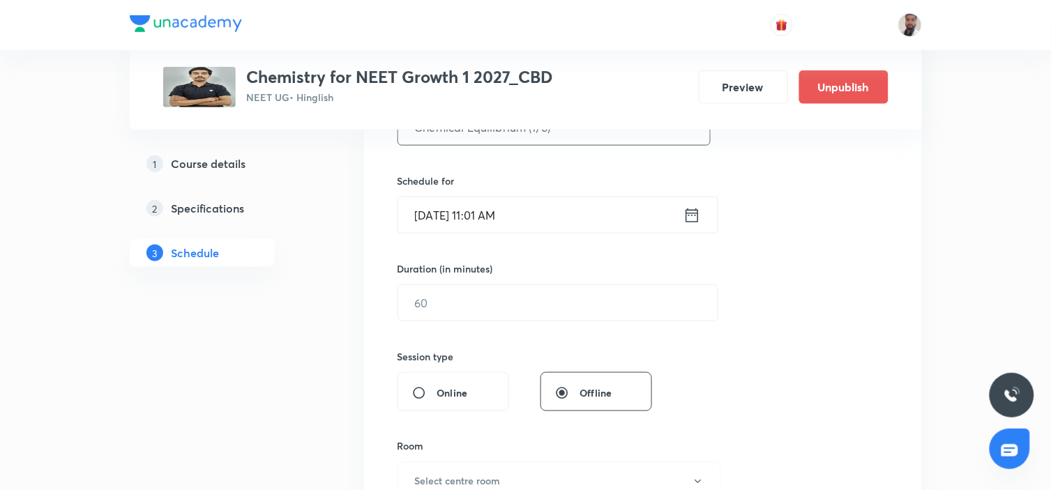
type input "Chemical Equilibrium (1/6)"
click at [687, 215] on icon at bounding box center [692, 216] width 17 height 20
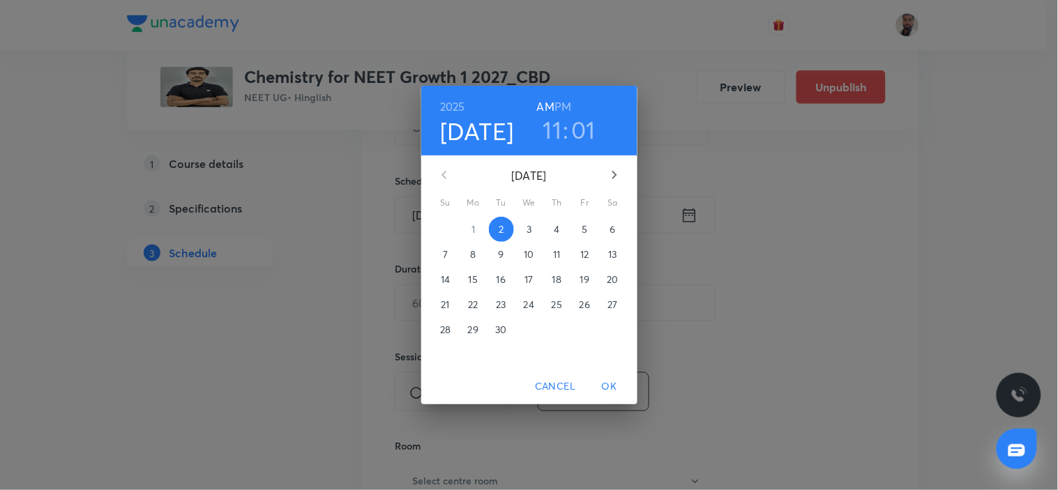
click at [614, 256] on p "13" at bounding box center [612, 255] width 8 height 14
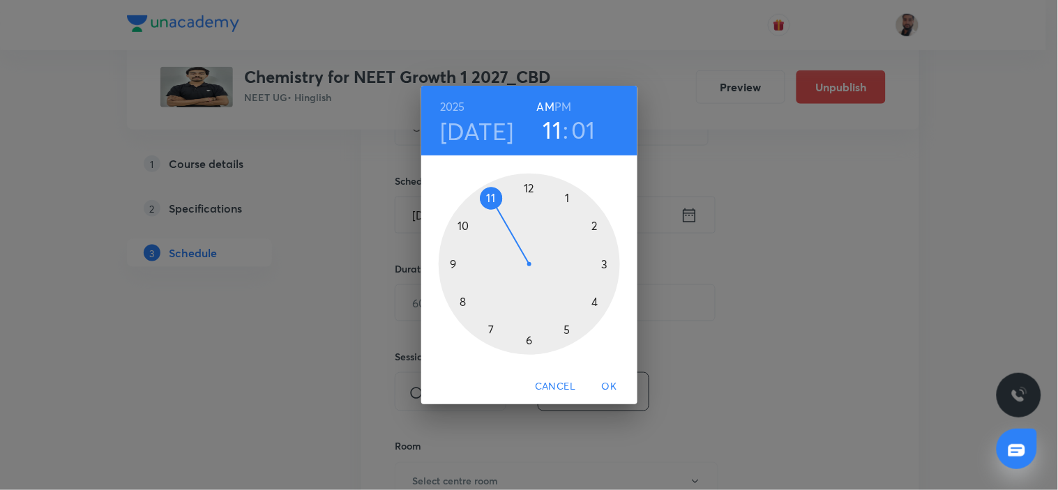
click at [464, 225] on div at bounding box center [529, 264] width 181 height 181
click at [530, 340] on div at bounding box center [529, 264] width 181 height 181
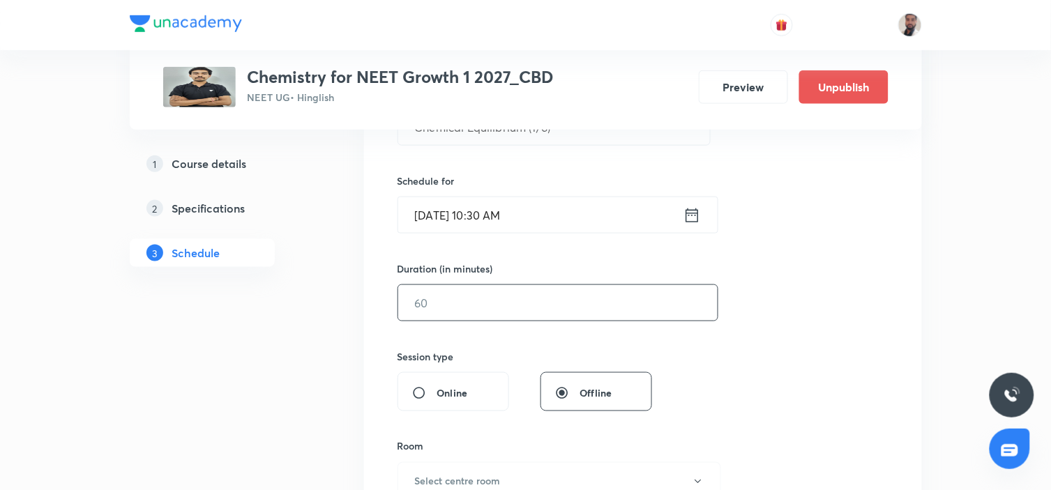
click at [434, 312] on input "text" at bounding box center [558, 303] width 320 height 36
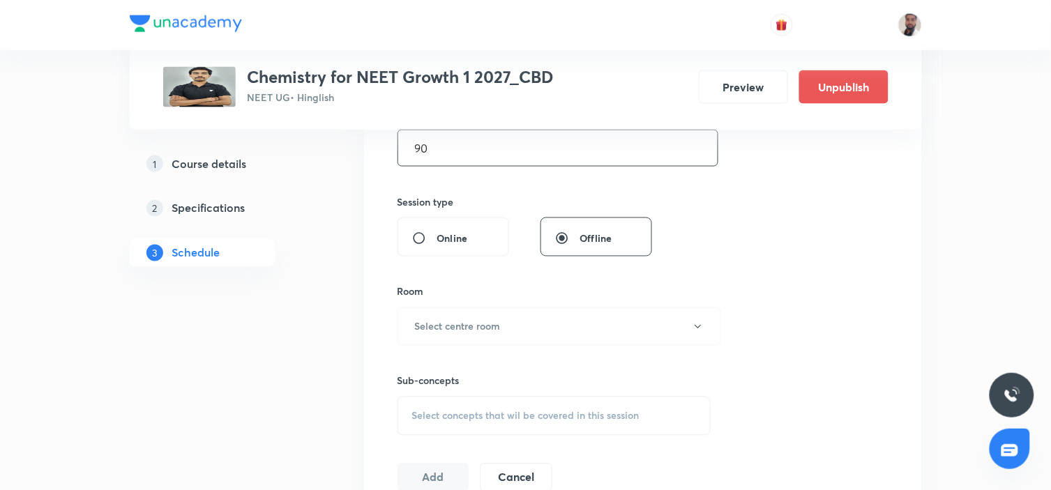
scroll to position [542, 0]
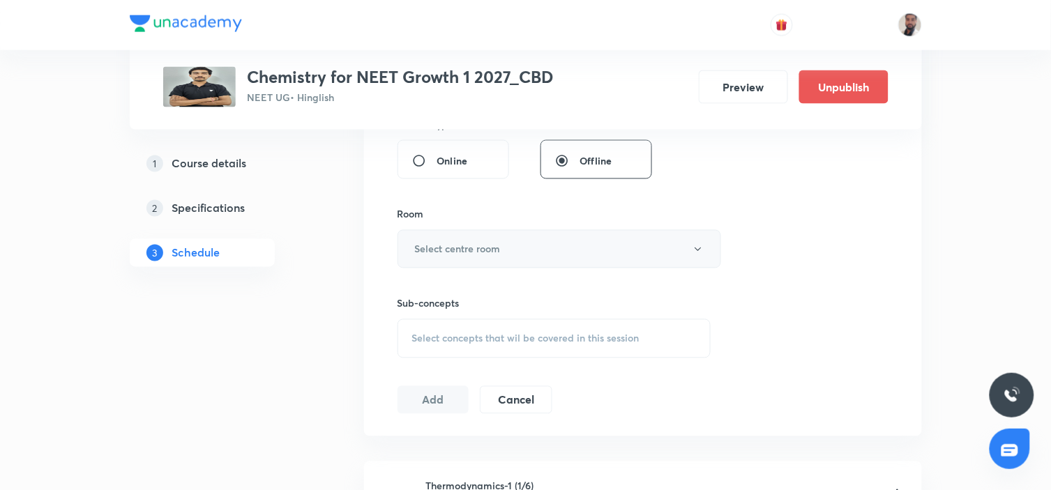
type input "90"
click at [506, 248] on button "Select centre room" at bounding box center [560, 249] width 324 height 38
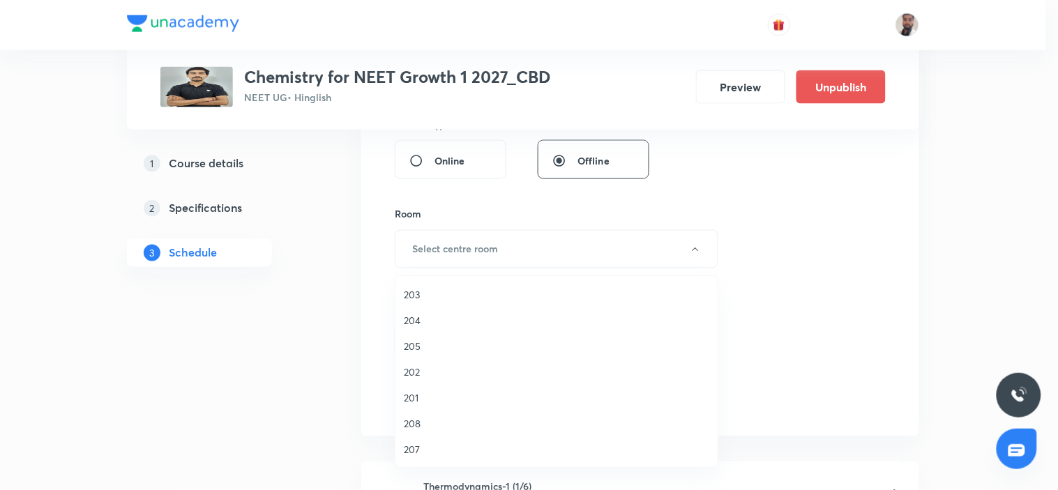
click at [428, 289] on span "203" at bounding box center [557, 294] width 306 height 15
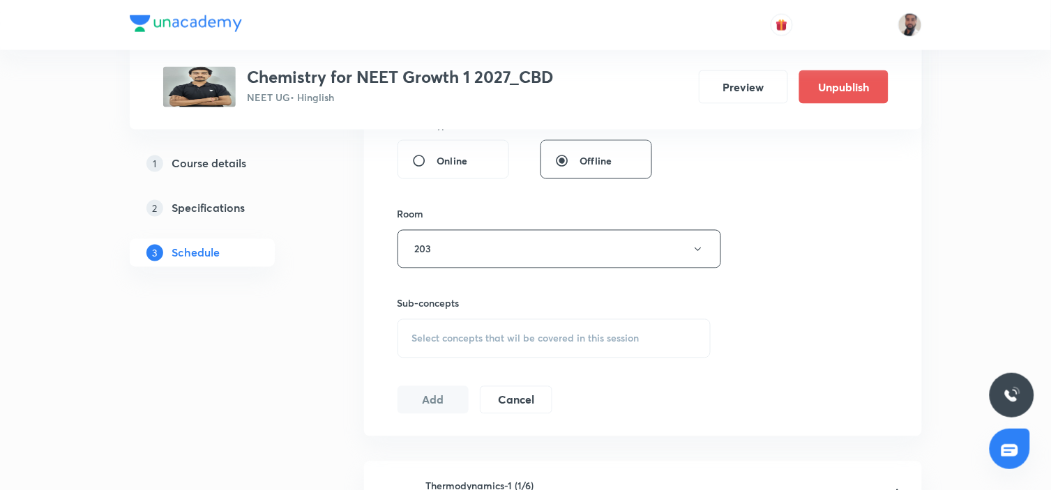
scroll to position [619, 0]
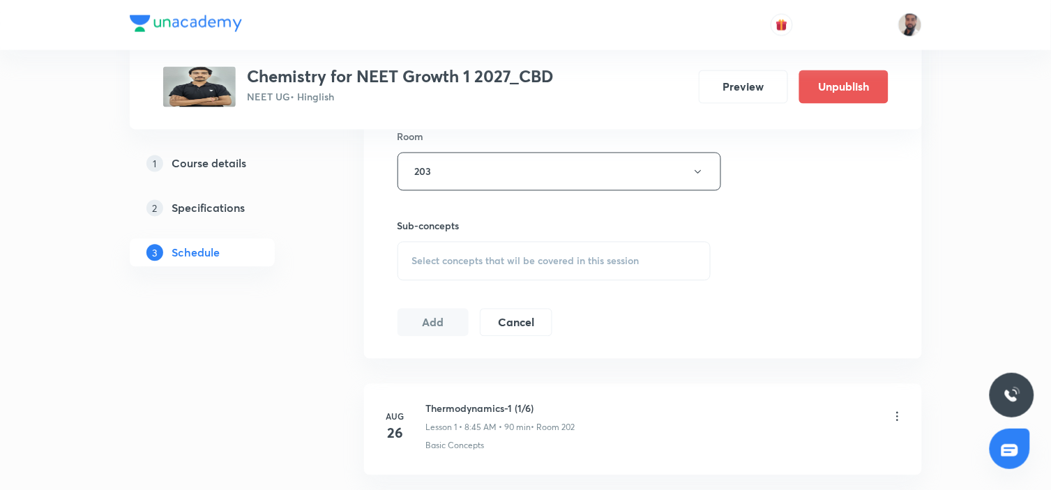
click at [566, 256] on span "Select concepts that wil be covered in this session" at bounding box center [525, 261] width 227 height 11
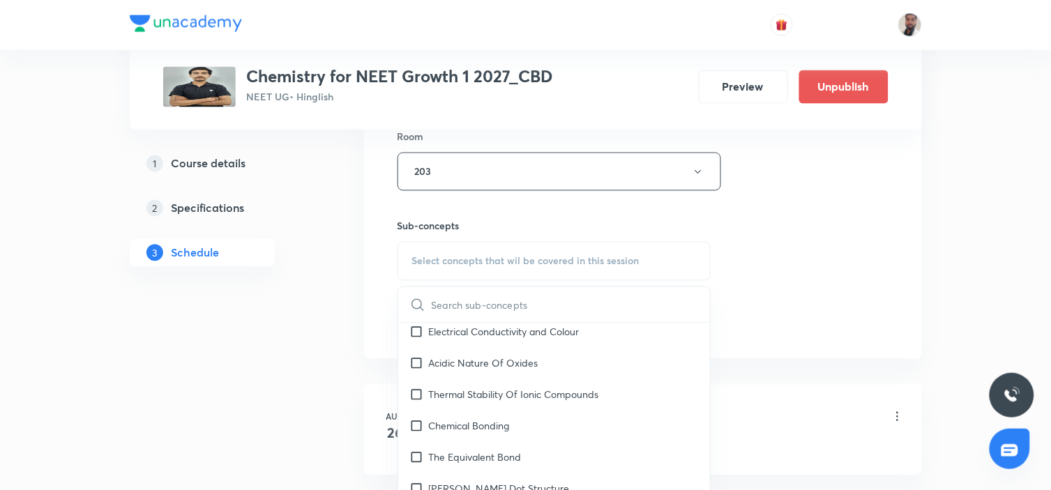
scroll to position [7723, 0]
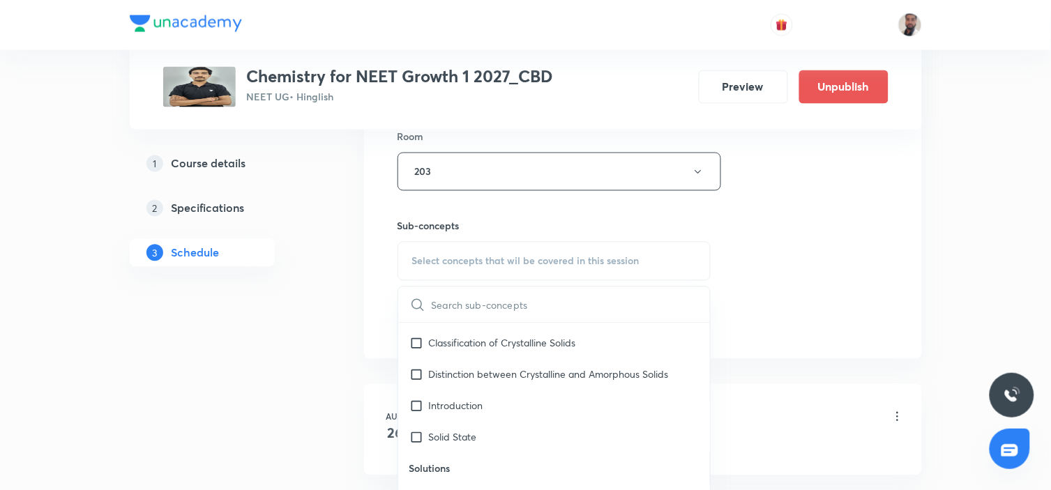
click at [554, 351] on p "Classification of Crystalline Solids" at bounding box center [502, 343] width 147 height 15
checkbox input "true"
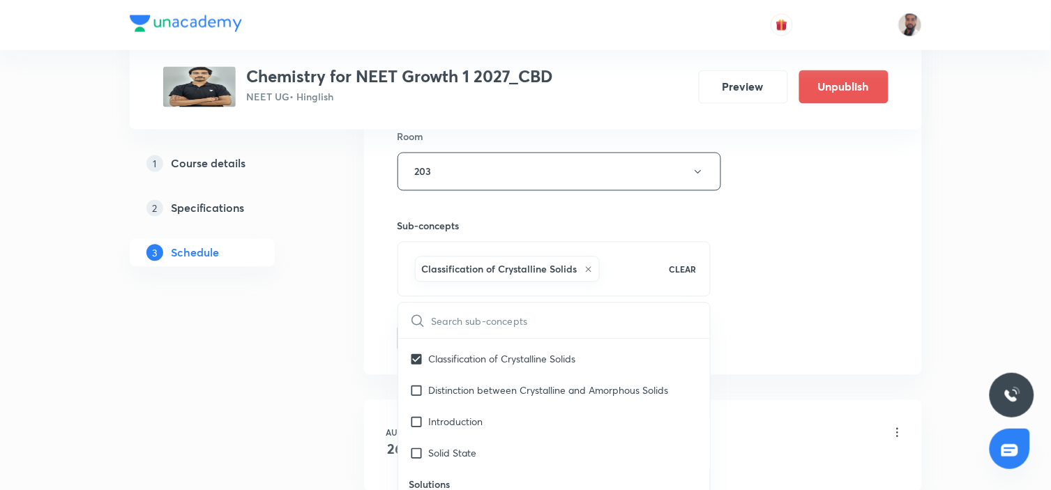
click at [469, 336] on p "Space lattice/3D Lattice" at bounding box center [482, 328] width 107 height 15
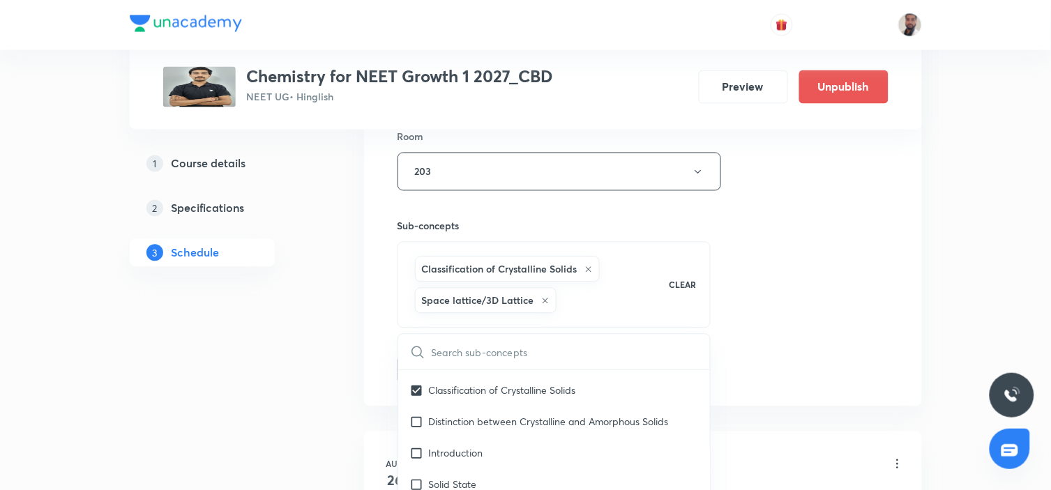
drag, startPoint x: 260, startPoint y: 363, endPoint x: 396, endPoint y: 359, distance: 136.1
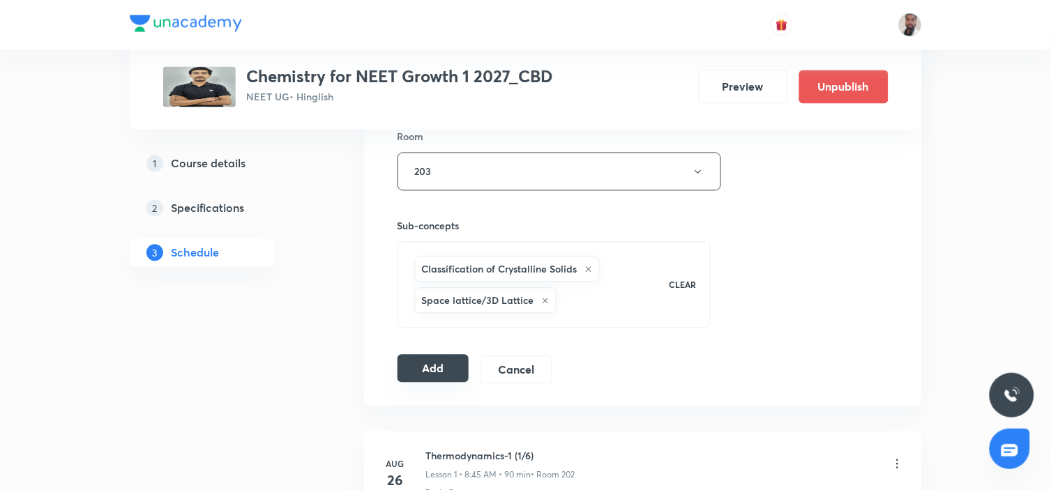
click at [407, 359] on button "Add" at bounding box center [434, 369] width 72 height 28
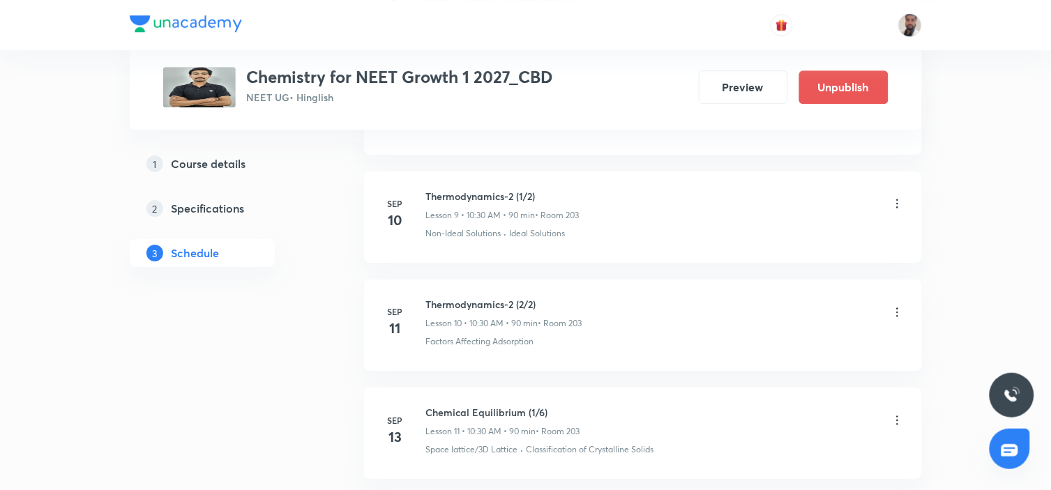
scroll to position [993, 0]
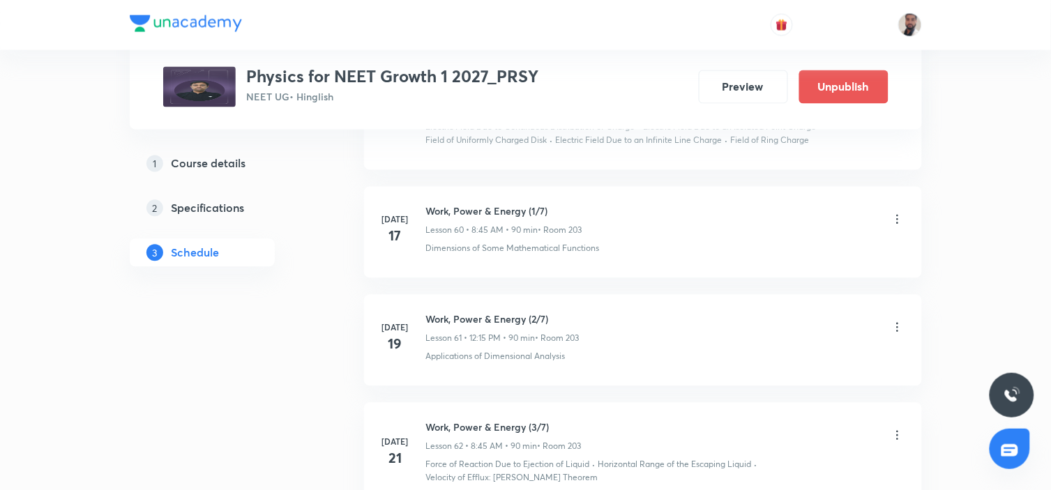
scroll to position [10801, 0]
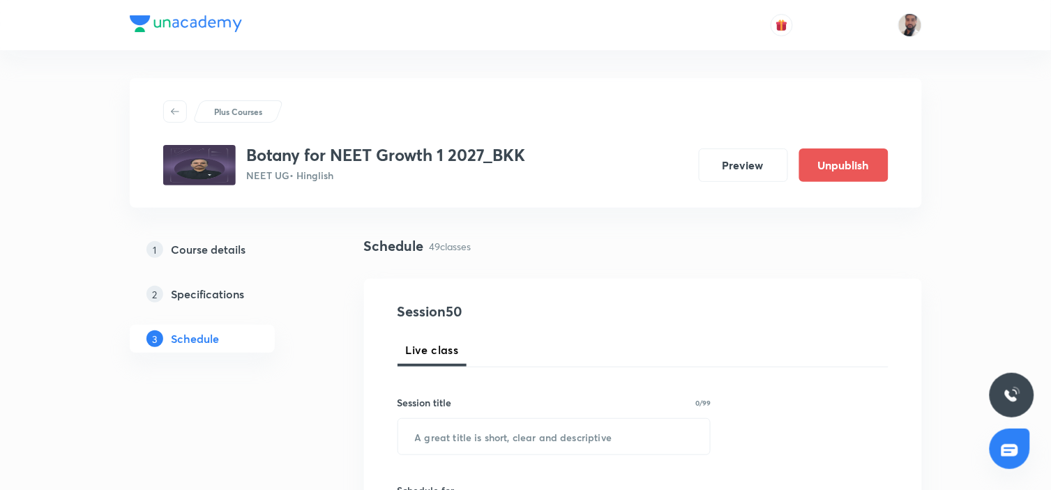
scroll to position [77, 0]
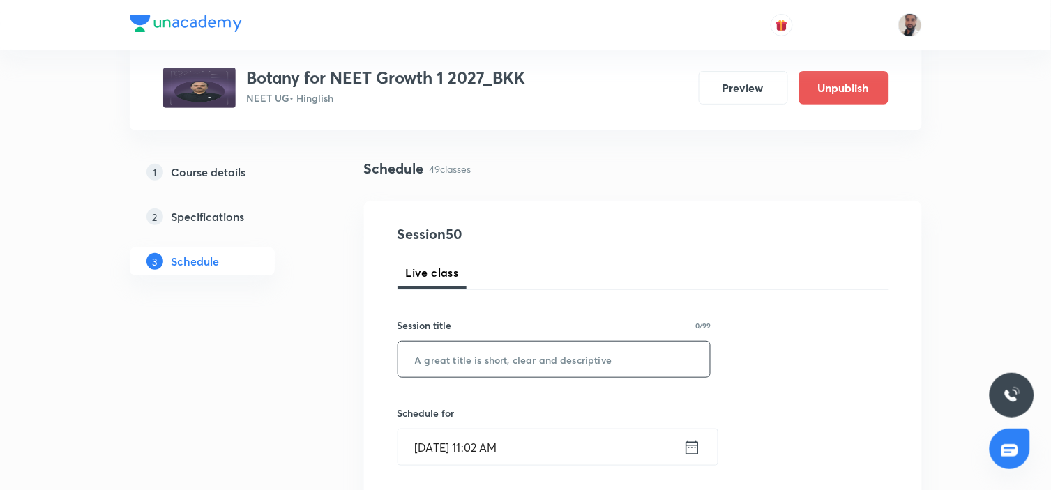
click at [541, 359] on input "text" at bounding box center [554, 360] width 313 height 36
paste input "Anatomy of Flowering Plants"
type input "Anatomy of Flowering Plants (1/4)"
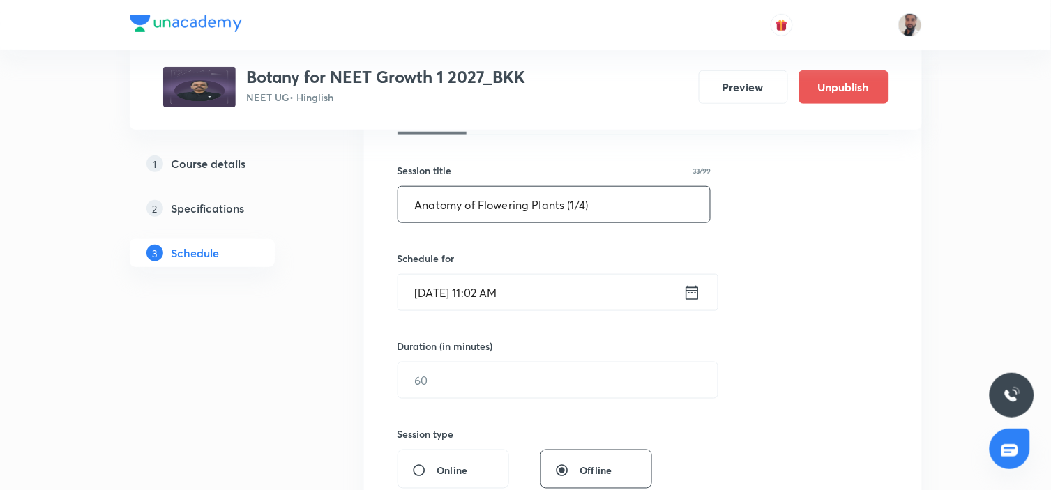
scroll to position [310, 0]
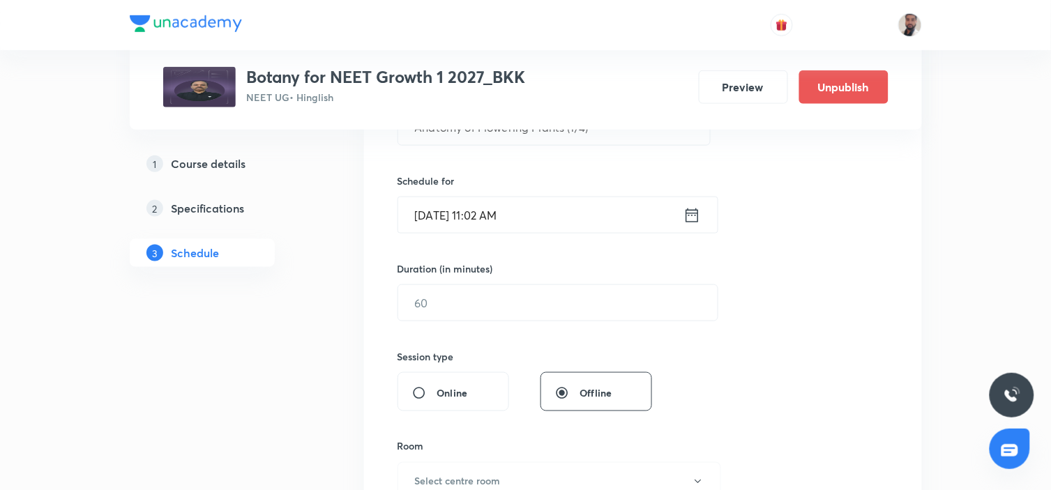
click at [694, 214] on icon at bounding box center [692, 216] width 17 height 20
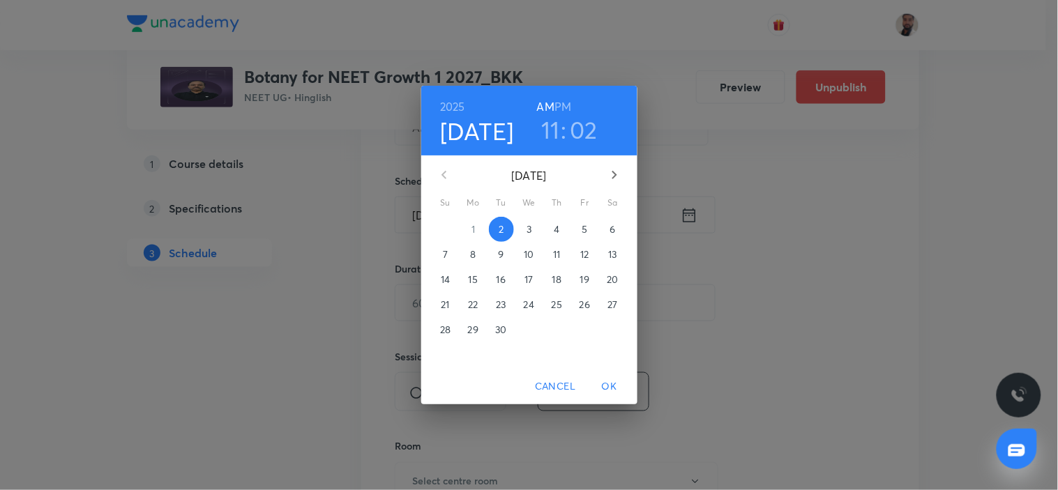
click at [532, 253] on p "10" at bounding box center [529, 255] width 10 height 14
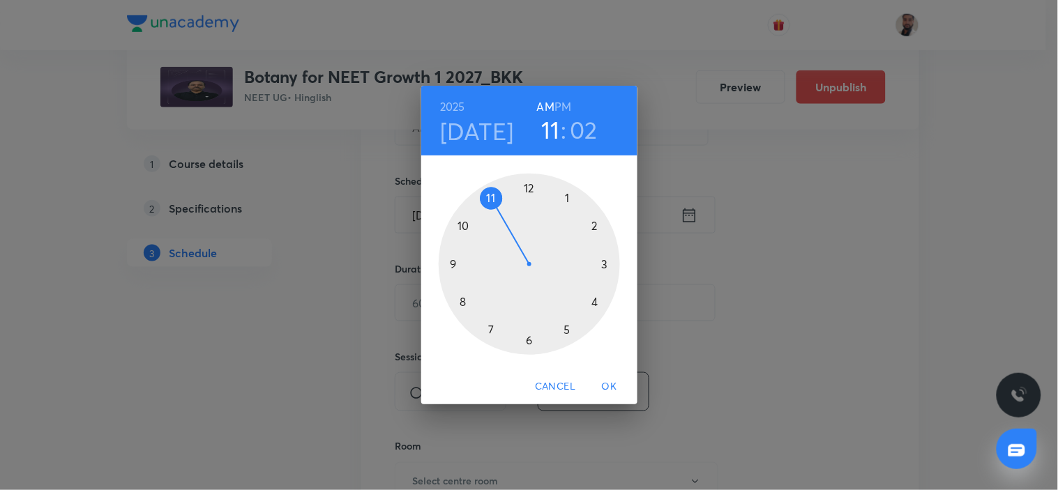
click at [532, 190] on div at bounding box center [529, 264] width 181 height 181
click at [566, 103] on h6 "PM" at bounding box center [563, 107] width 17 height 20
click at [604, 266] on div at bounding box center [529, 264] width 181 height 181
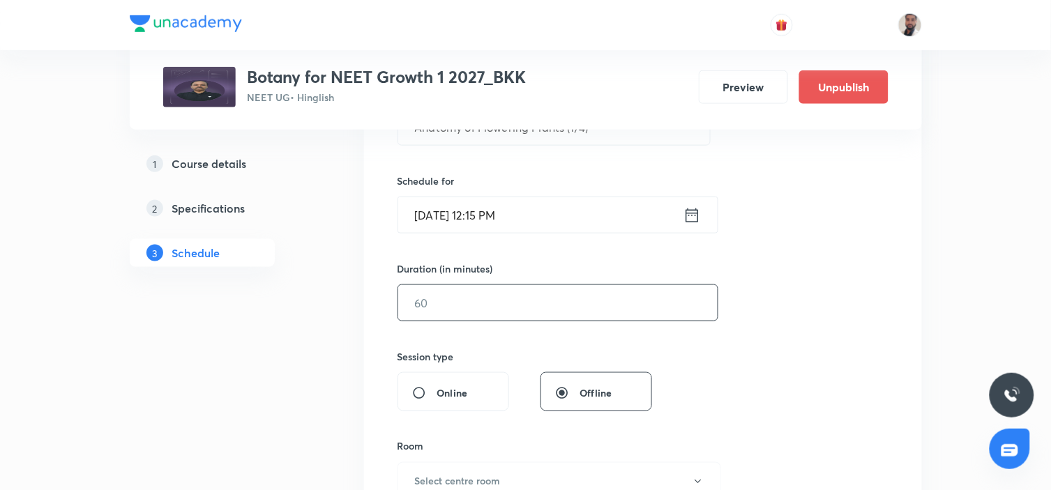
click at [460, 303] on input "text" at bounding box center [558, 303] width 320 height 36
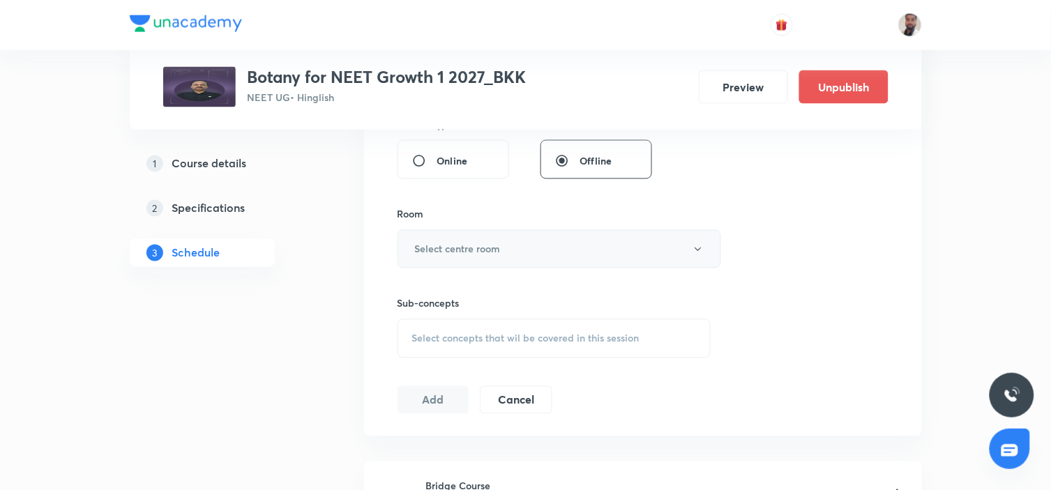
type input "90"
click at [515, 244] on button "Select centre room" at bounding box center [560, 249] width 324 height 38
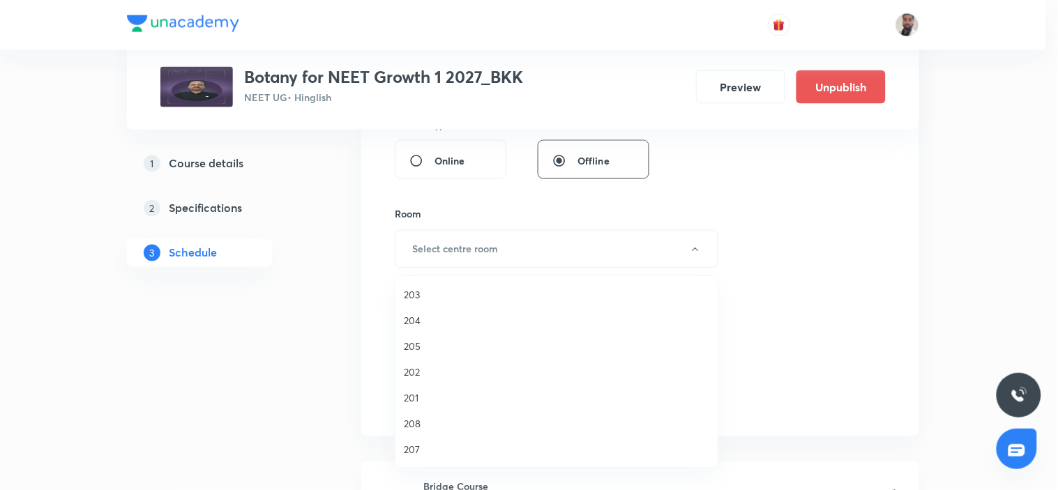
click at [428, 294] on span "203" at bounding box center [557, 294] width 306 height 15
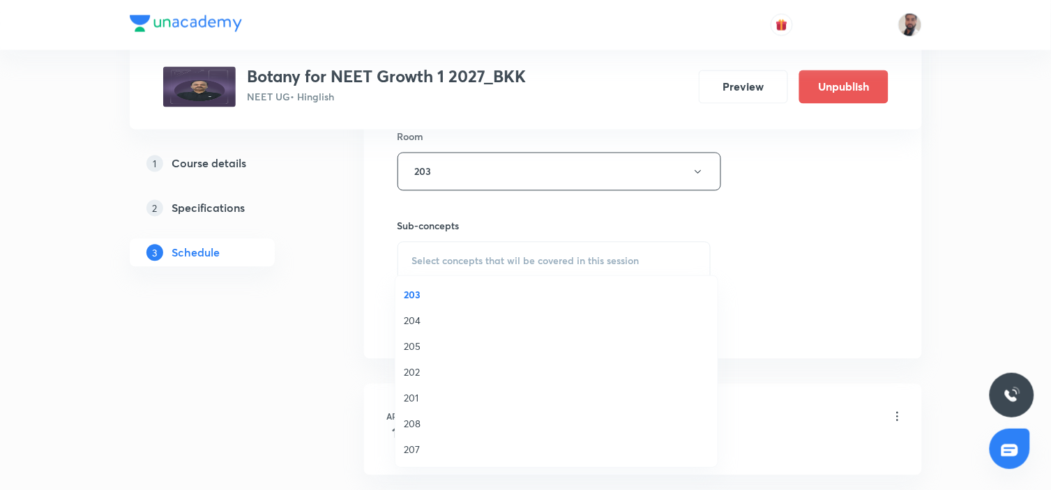
scroll to position [698, 0]
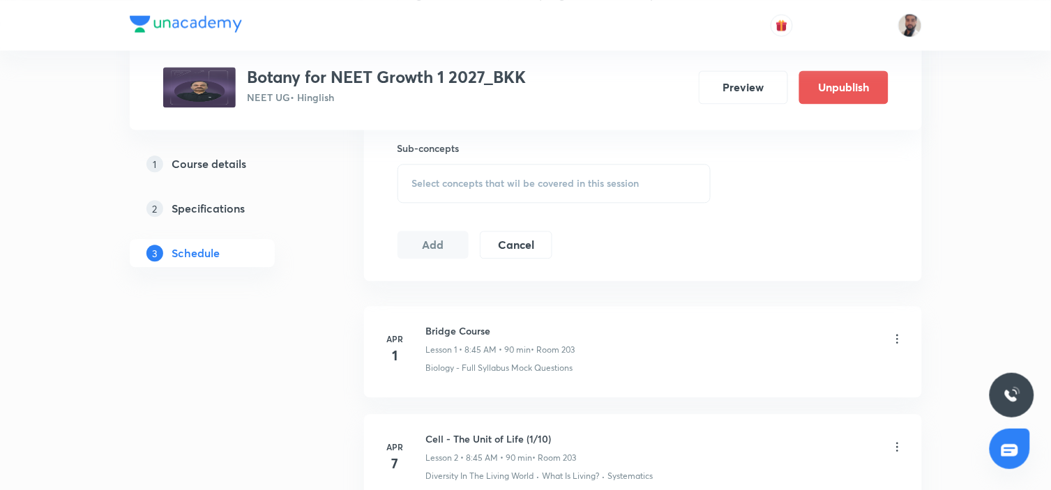
click at [589, 182] on span "Select concepts that wil be covered in this session" at bounding box center [525, 183] width 227 height 11
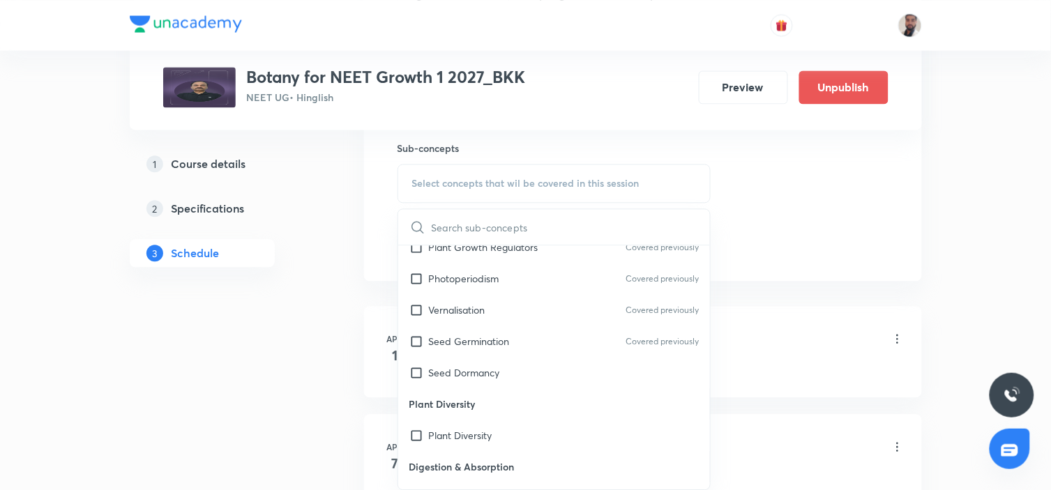
scroll to position [12680, 0]
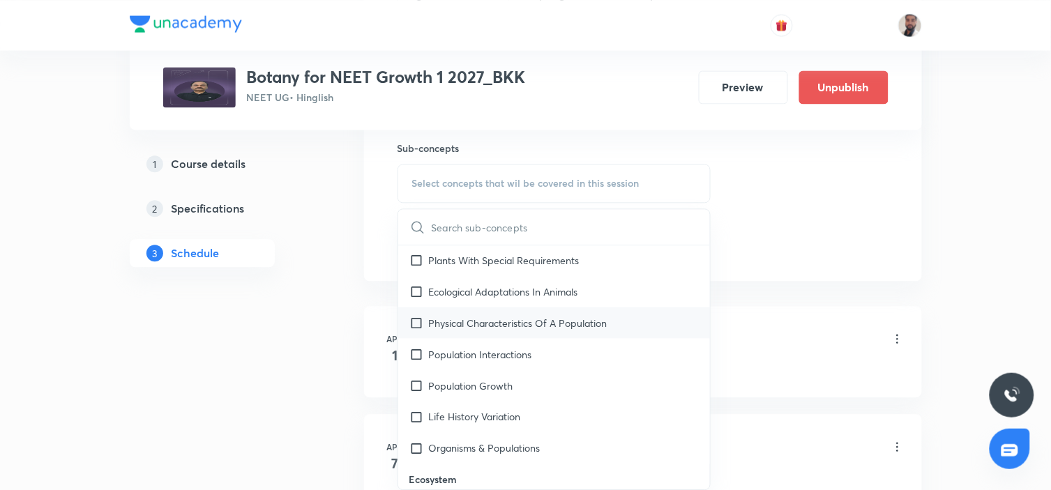
click at [495, 307] on div "Physical Characteristics Of A Population" at bounding box center [554, 322] width 313 height 31
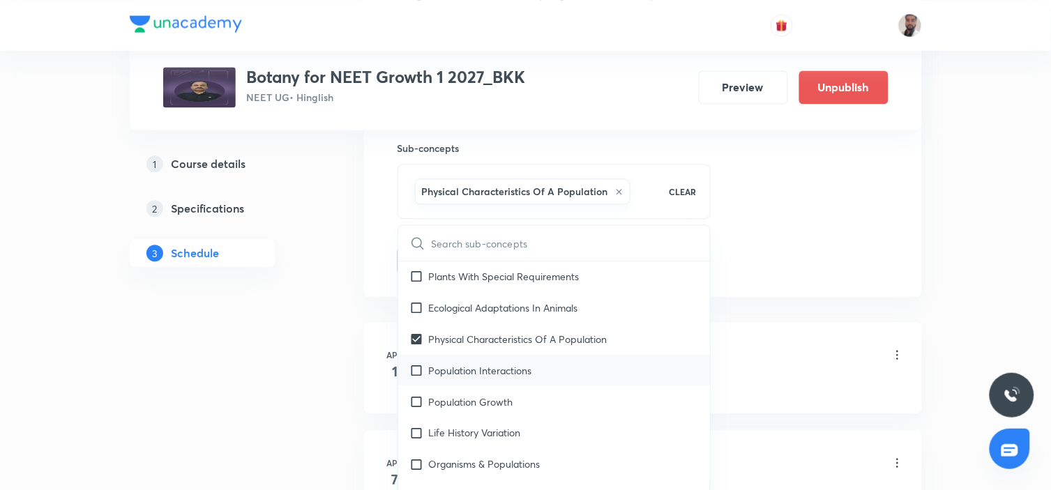
click at [484, 363] on p "Population Interactions" at bounding box center [480, 370] width 103 height 15
checkbox input "true"
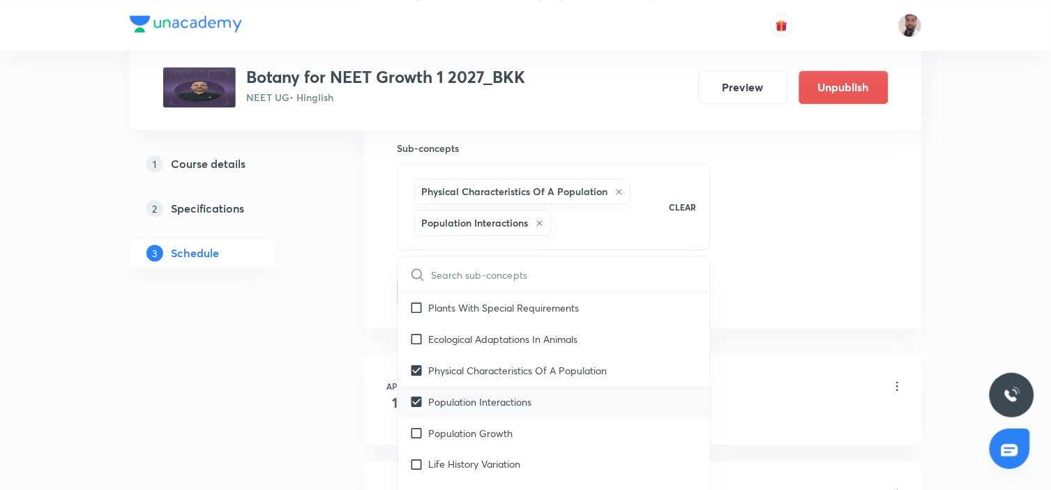
click at [472, 386] on div "Population Interactions" at bounding box center [554, 401] width 313 height 31
checkbox input "true"
checkbox input "false"
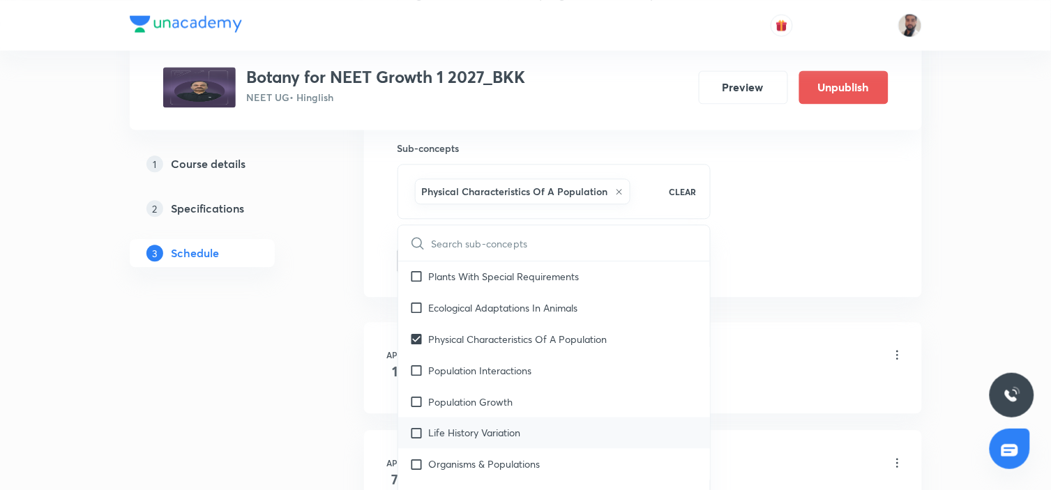
click at [463, 417] on div "Life History Variation" at bounding box center [554, 432] width 313 height 31
checkbox input "true"
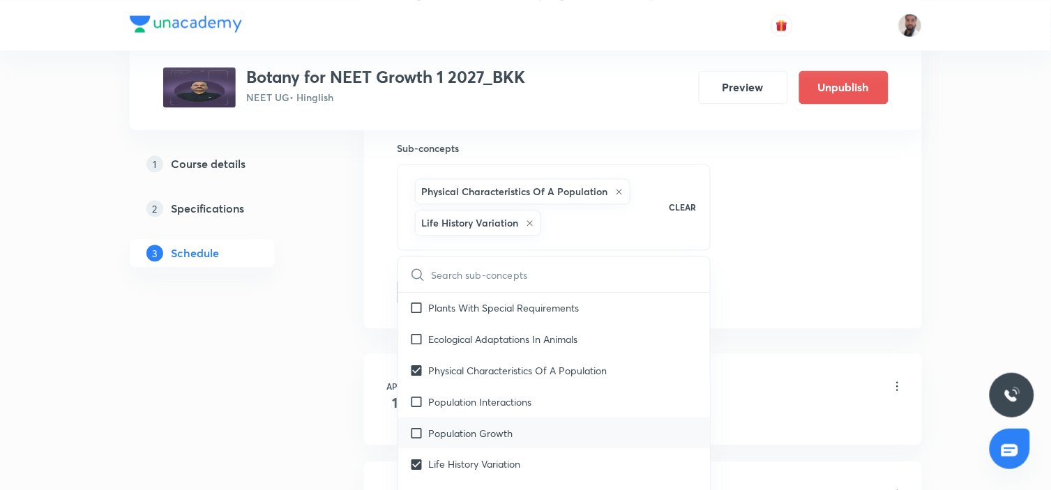
click at [455, 417] on div "Population Growth" at bounding box center [554, 432] width 313 height 31
checkbox input "true"
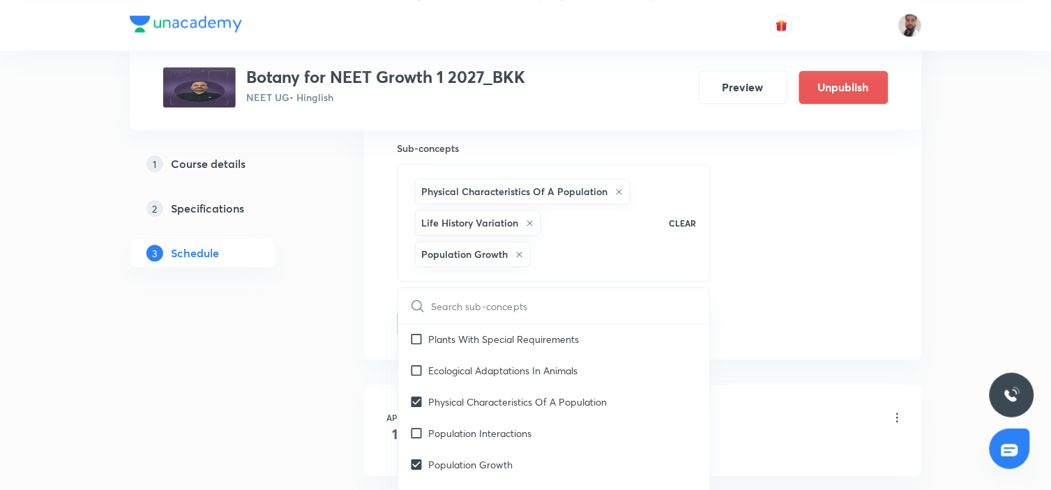
click at [443, 417] on div "Population Interactions" at bounding box center [554, 432] width 313 height 31
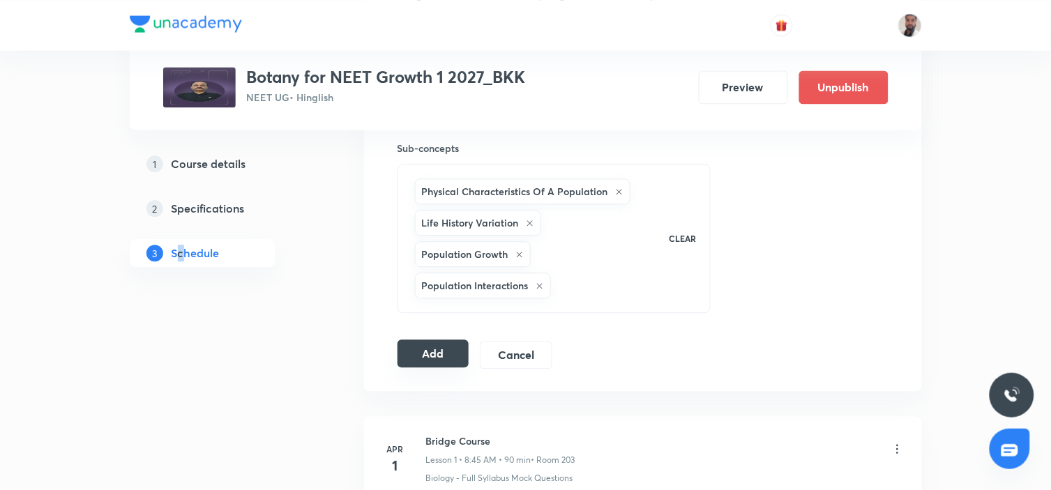
click at [437, 356] on button "Add" at bounding box center [434, 354] width 72 height 28
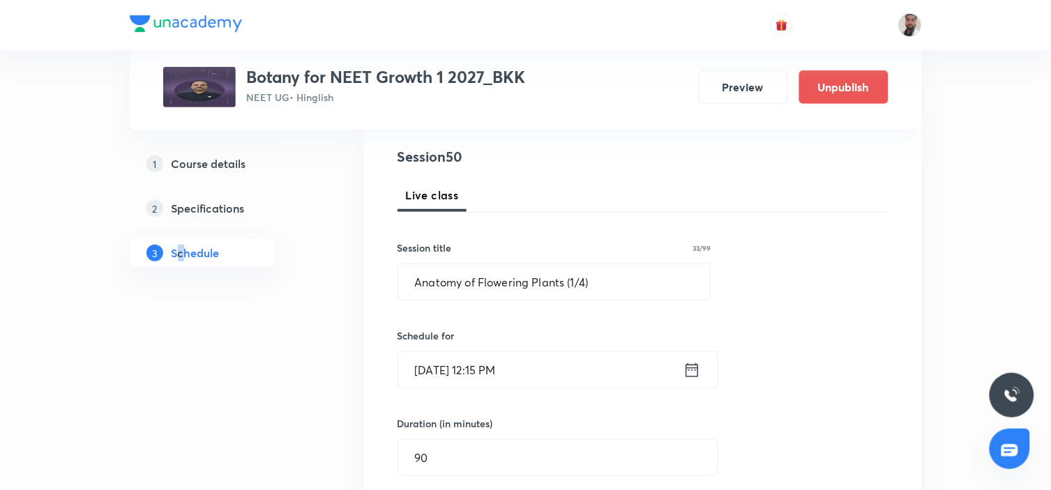
scroll to position [77, 0]
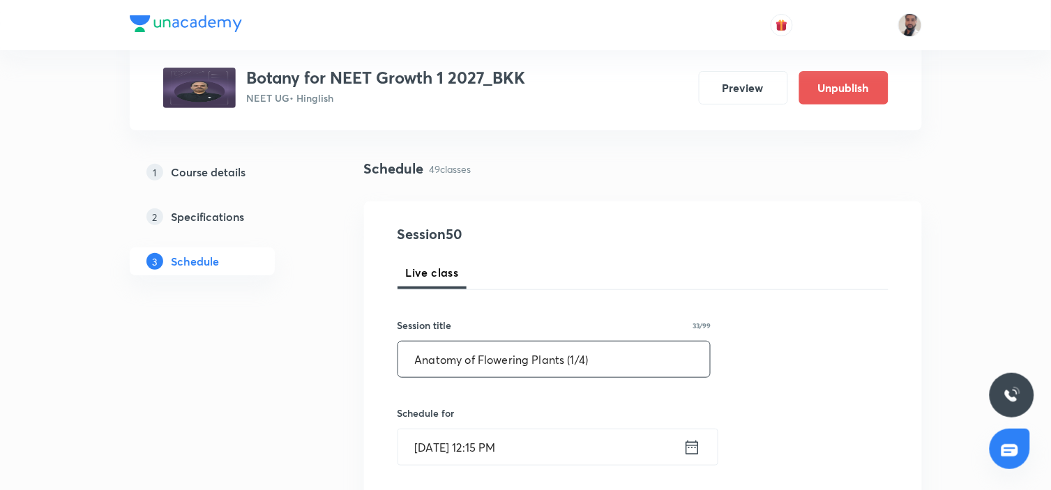
drag, startPoint x: 622, startPoint y: 346, endPoint x: 344, endPoint y: 345, distance: 278.4
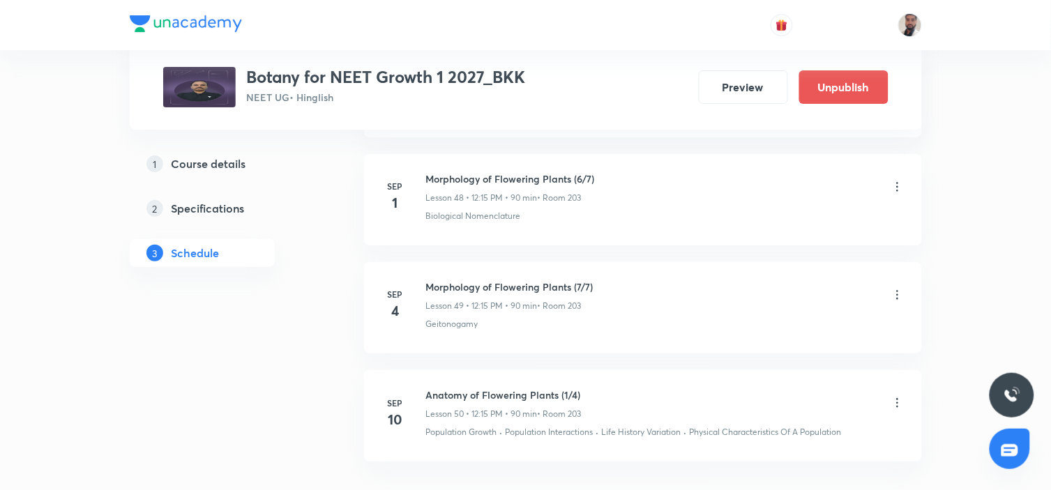
scroll to position [5496, 0]
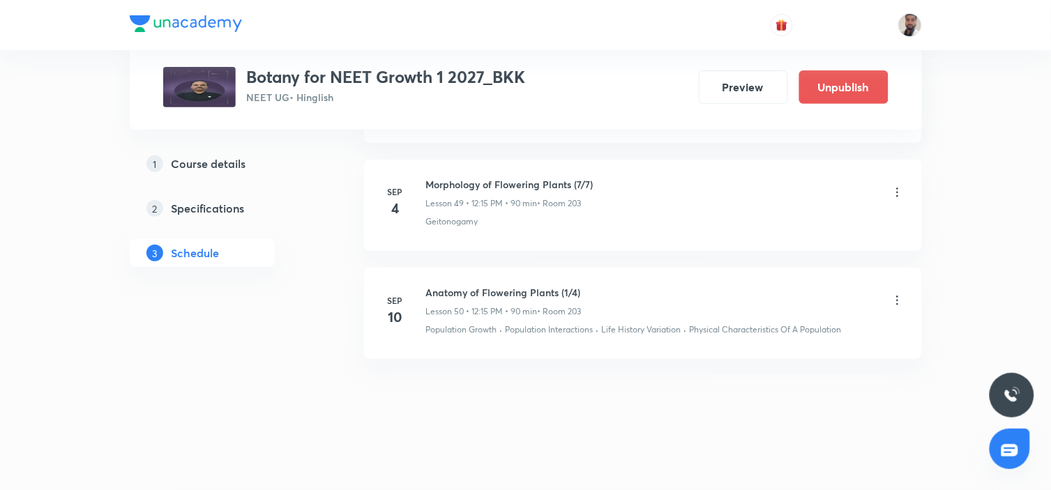
click at [894, 296] on icon at bounding box center [898, 301] width 14 height 14
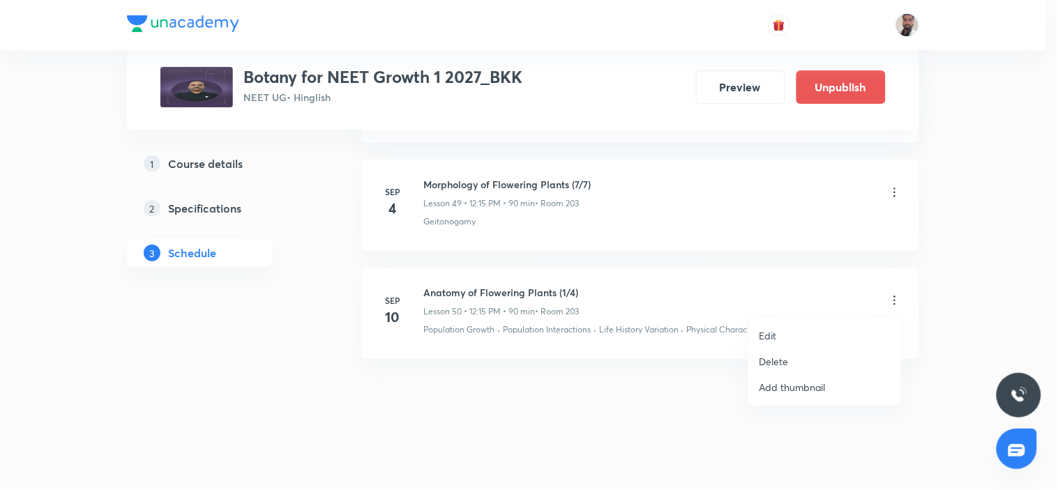
click at [779, 340] on li "Edit" at bounding box center [825, 336] width 153 height 26
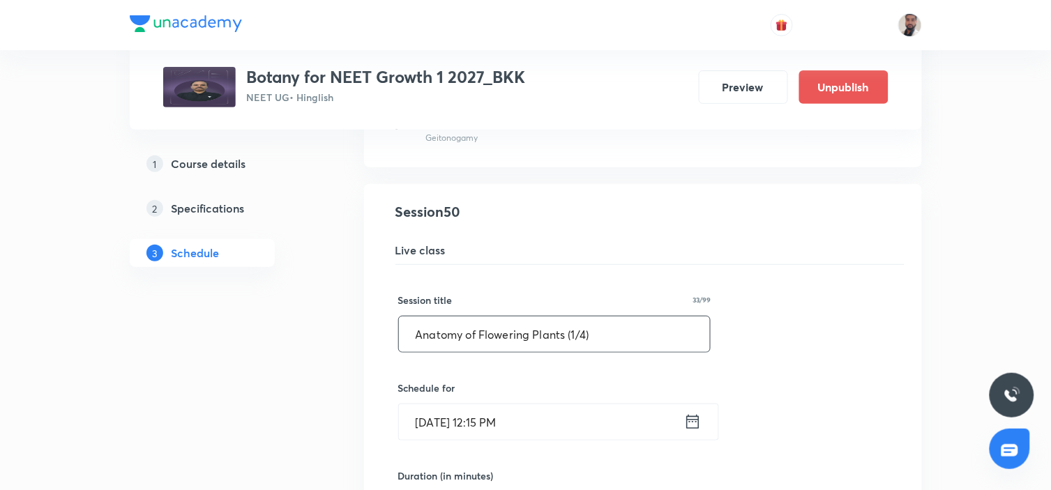
scroll to position [5574, 0]
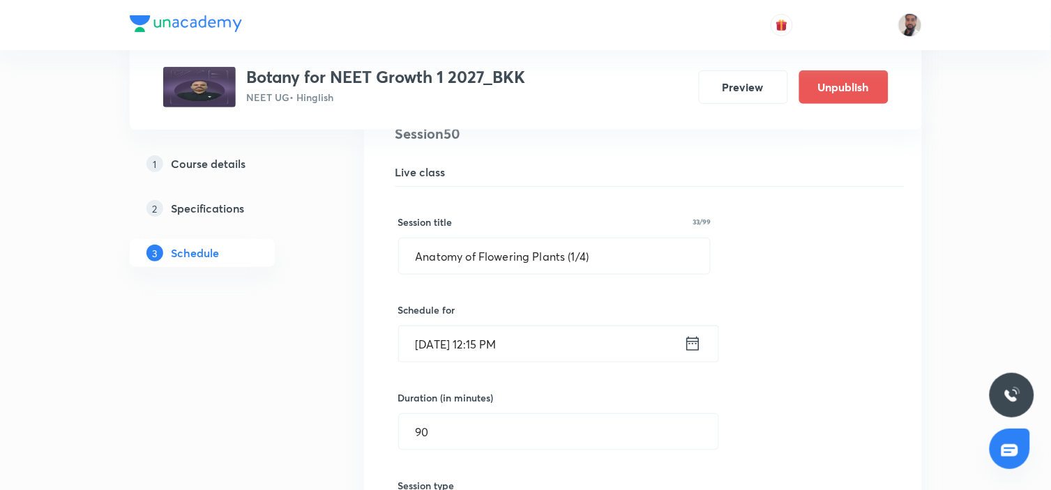
click at [696, 344] on icon at bounding box center [692, 344] width 17 height 20
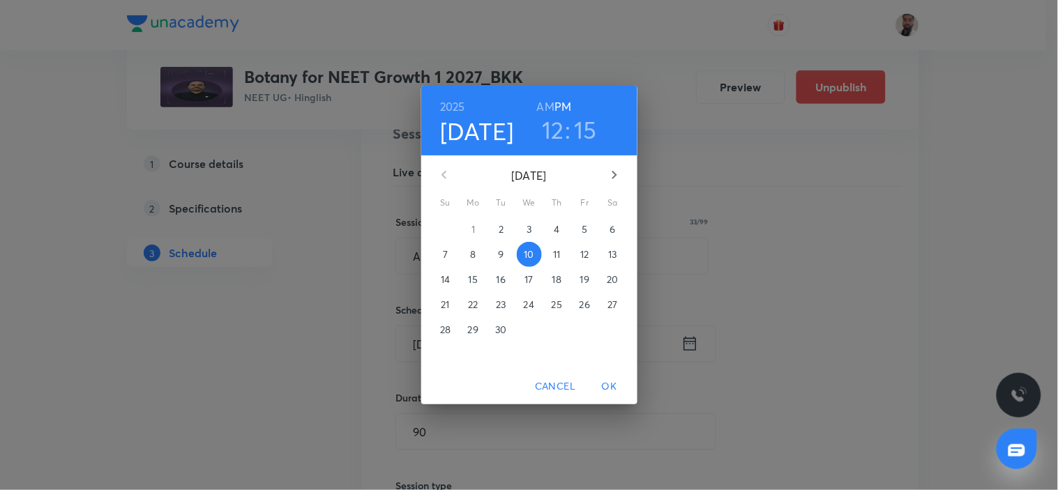
click at [474, 251] on p "8" at bounding box center [473, 255] width 6 height 14
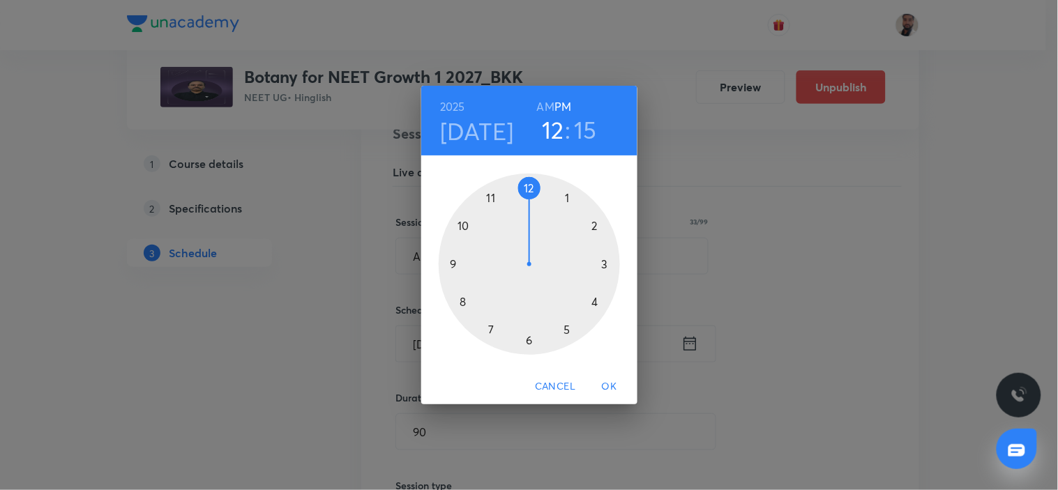
click at [530, 186] on div at bounding box center [529, 264] width 181 height 181
click at [608, 264] on div at bounding box center [529, 264] width 181 height 181
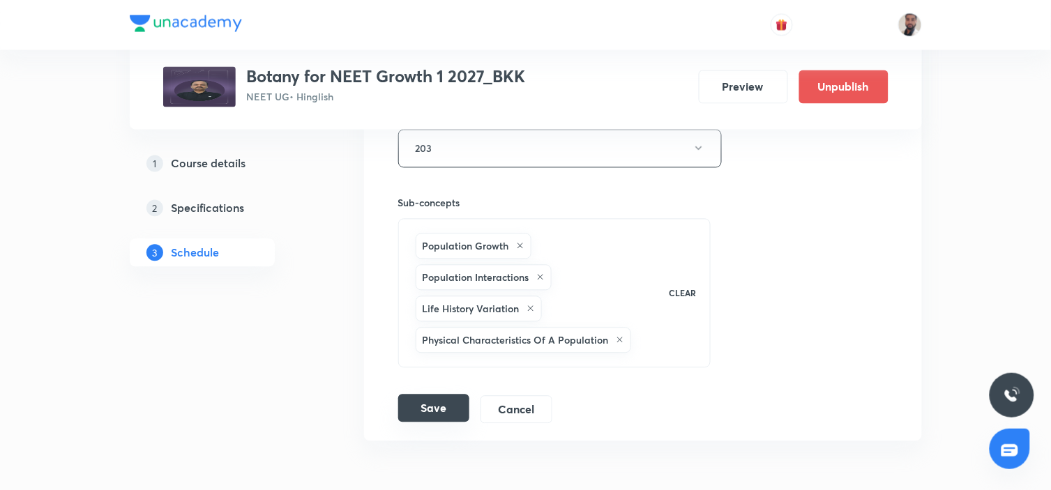
click at [442, 410] on button "Save" at bounding box center [433, 409] width 71 height 28
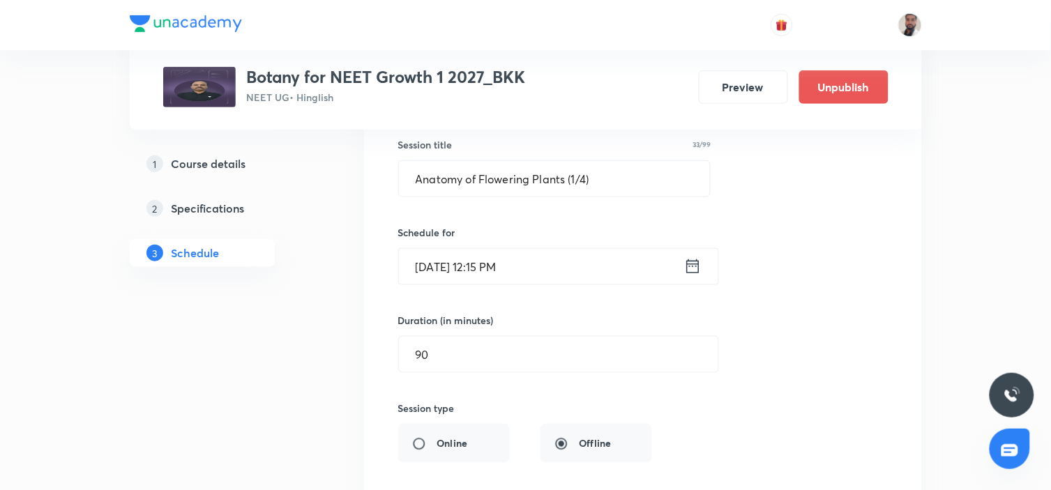
scroll to position [5496, 0]
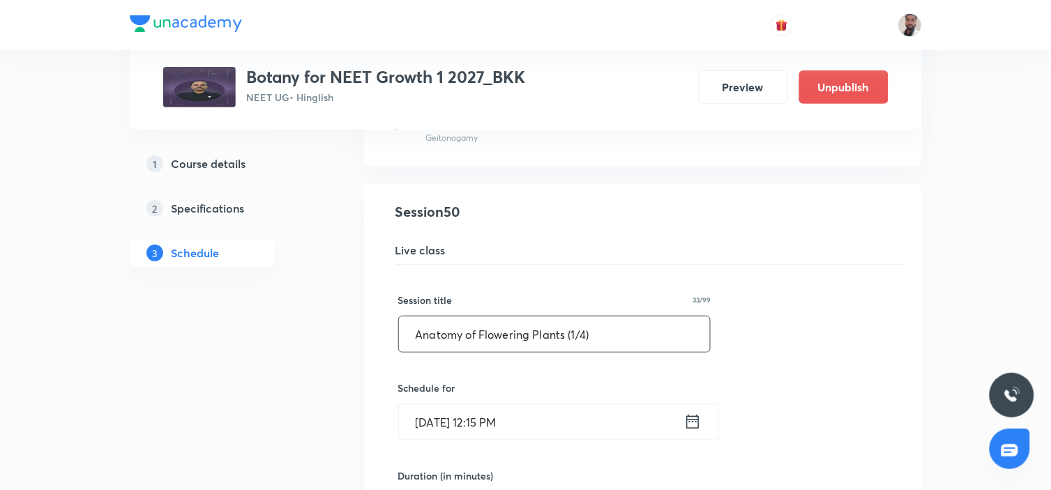
drag, startPoint x: 616, startPoint y: 340, endPoint x: 244, endPoint y: 339, distance: 371.8
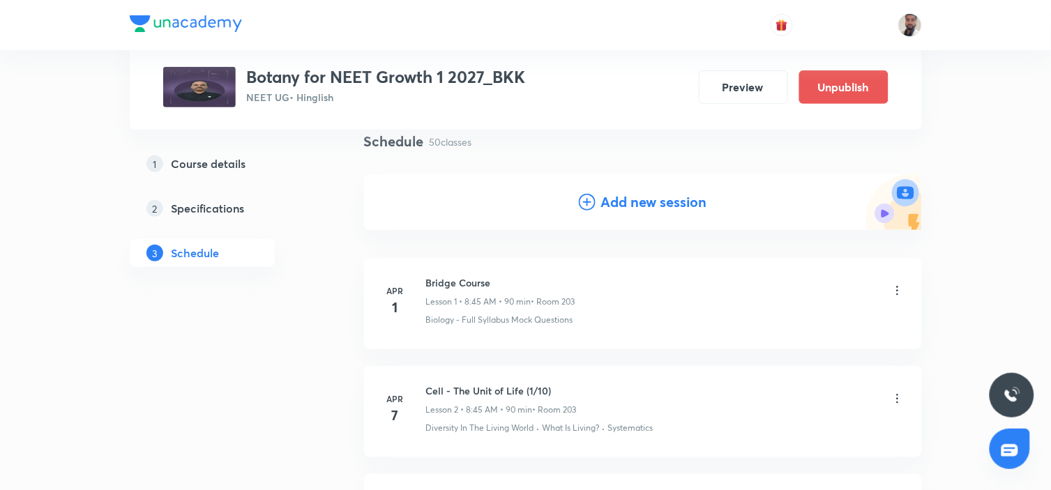
scroll to position [0, 0]
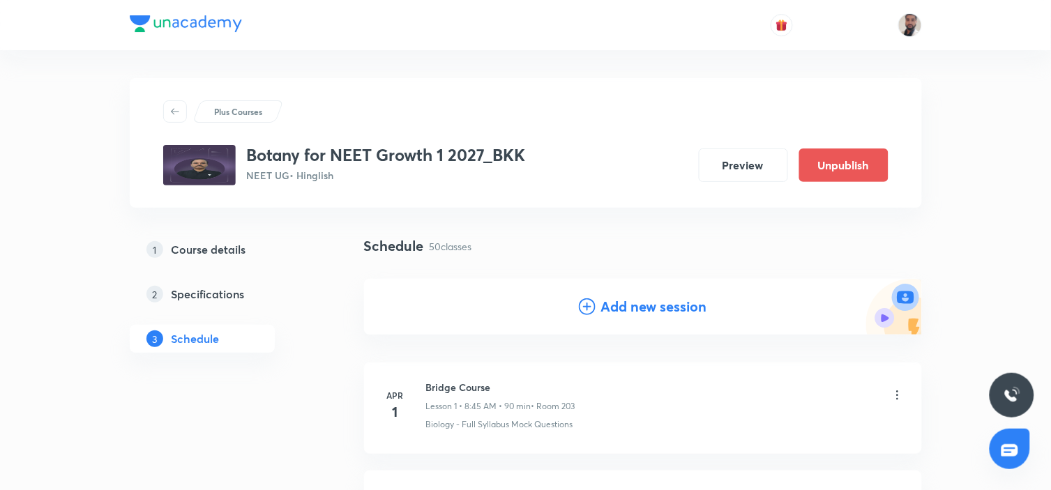
click at [589, 308] on icon at bounding box center [587, 307] width 17 height 17
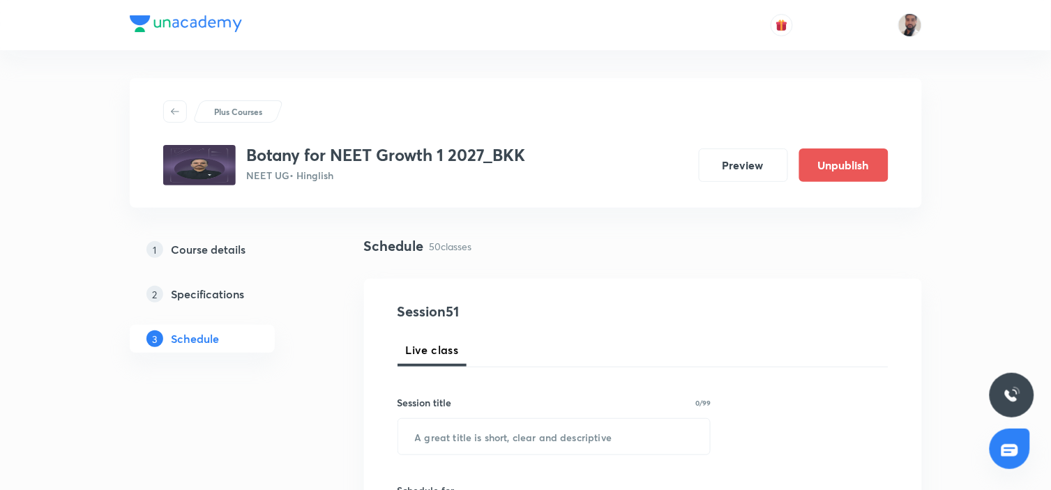
scroll to position [155, 0]
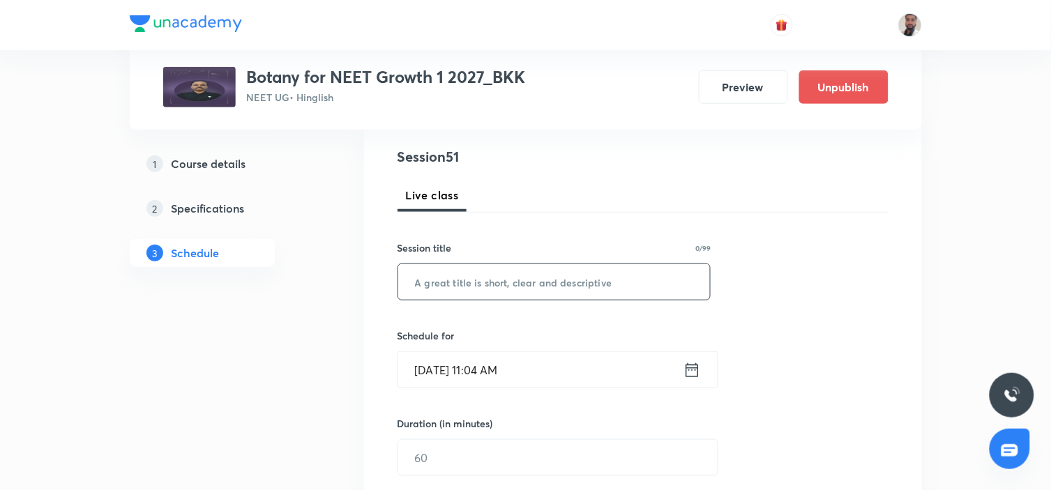
click at [542, 280] on input "text" at bounding box center [554, 282] width 313 height 36
paste input "Anatomy of Flowering Plants (1/4)"
click at [575, 289] on input "Anatomy of Flowering Plants (1/4)" at bounding box center [554, 282] width 313 height 36
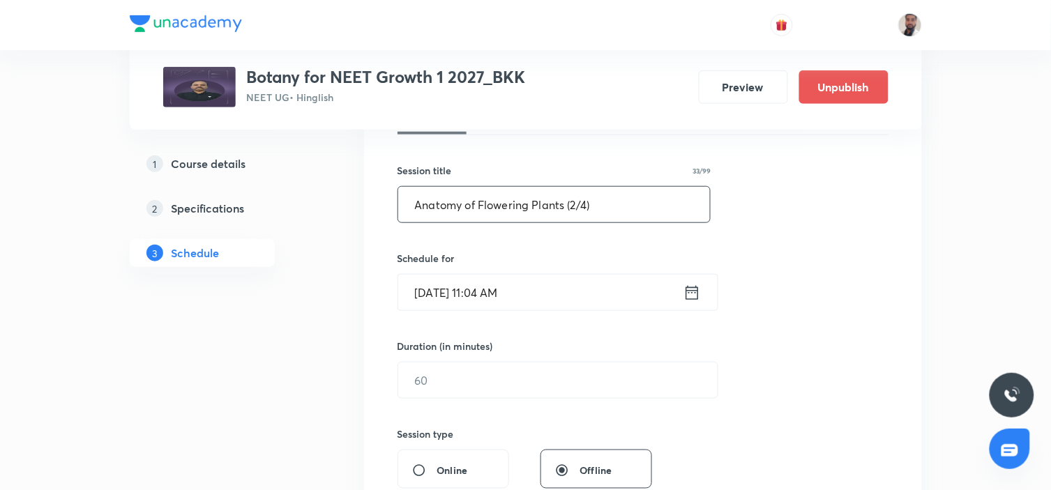
scroll to position [310, 0]
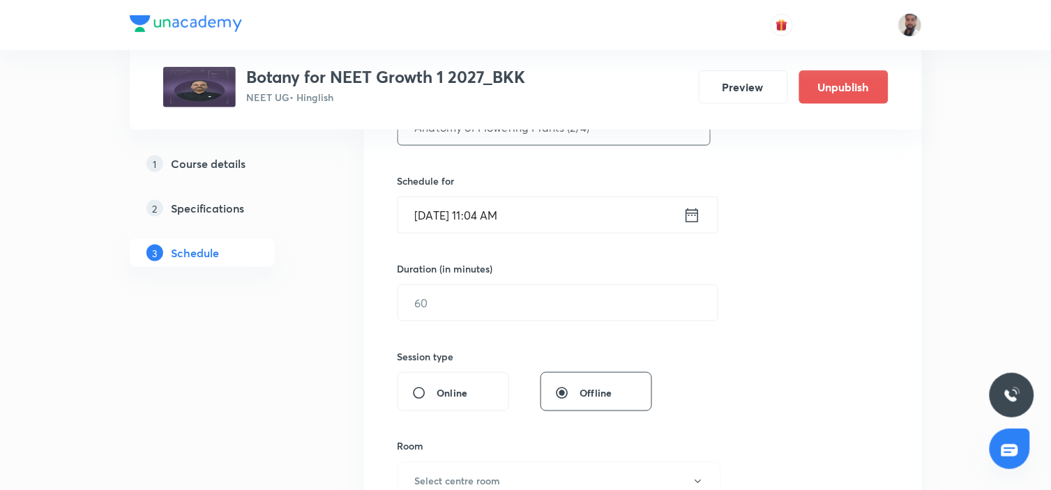
type input "Anatomy of Flowering Plants (2/4)"
click at [692, 215] on icon at bounding box center [692, 215] width 13 height 14
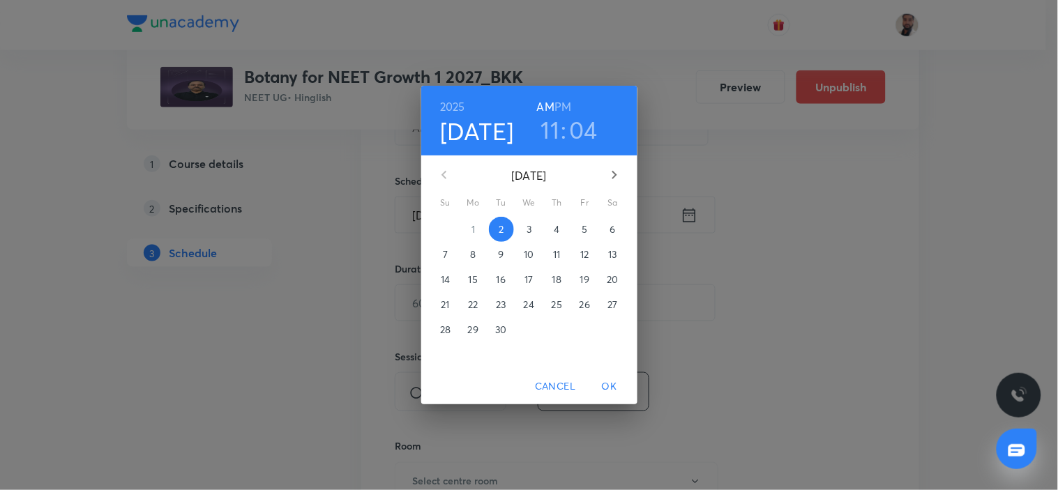
click at [556, 251] on p "11" at bounding box center [556, 255] width 7 height 14
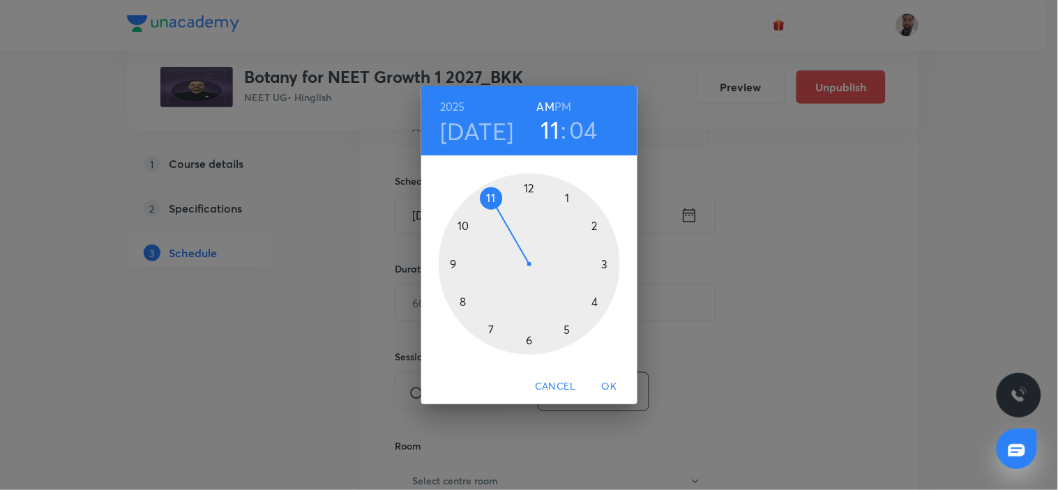
click at [527, 187] on div at bounding box center [529, 264] width 181 height 181
click at [564, 105] on h6 "PM" at bounding box center [563, 107] width 17 height 20
click at [602, 267] on div at bounding box center [529, 264] width 181 height 181
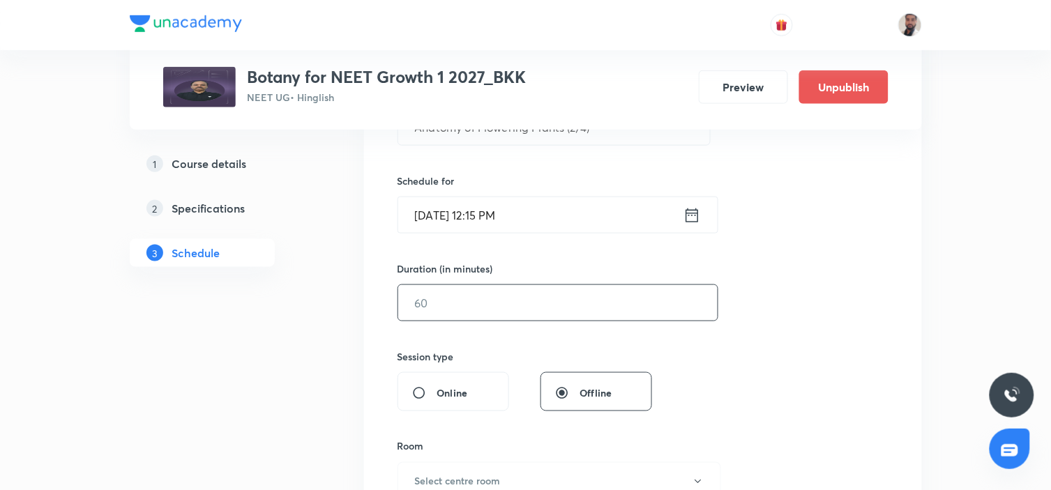
click at [534, 308] on input "text" at bounding box center [558, 303] width 320 height 36
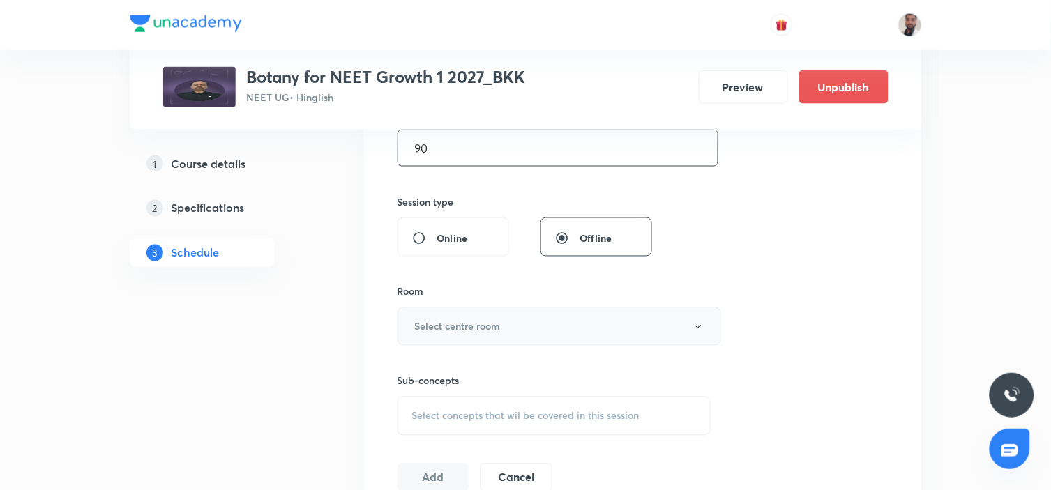
scroll to position [542, 0]
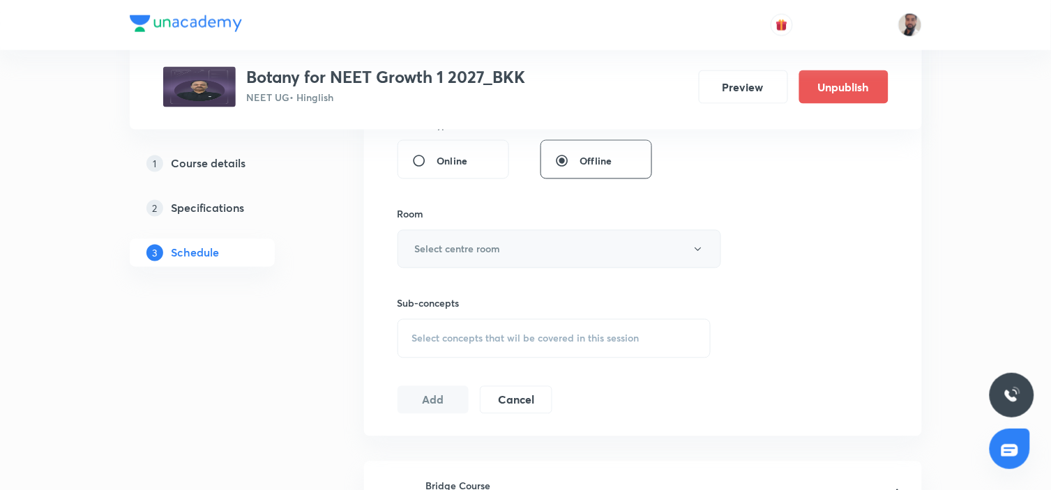
type input "90"
click at [547, 259] on button "Select centre room" at bounding box center [560, 249] width 324 height 38
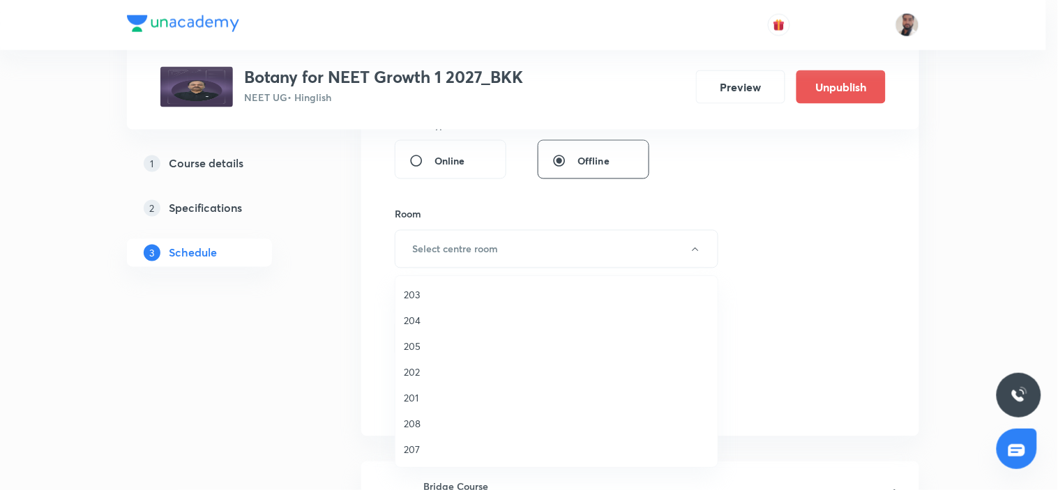
click at [428, 293] on span "203" at bounding box center [557, 294] width 306 height 15
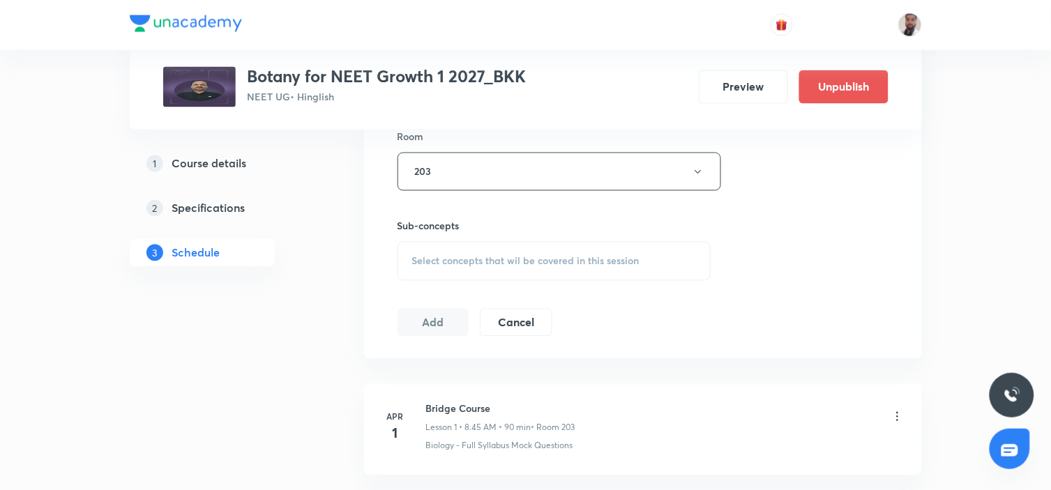
scroll to position [698, 0]
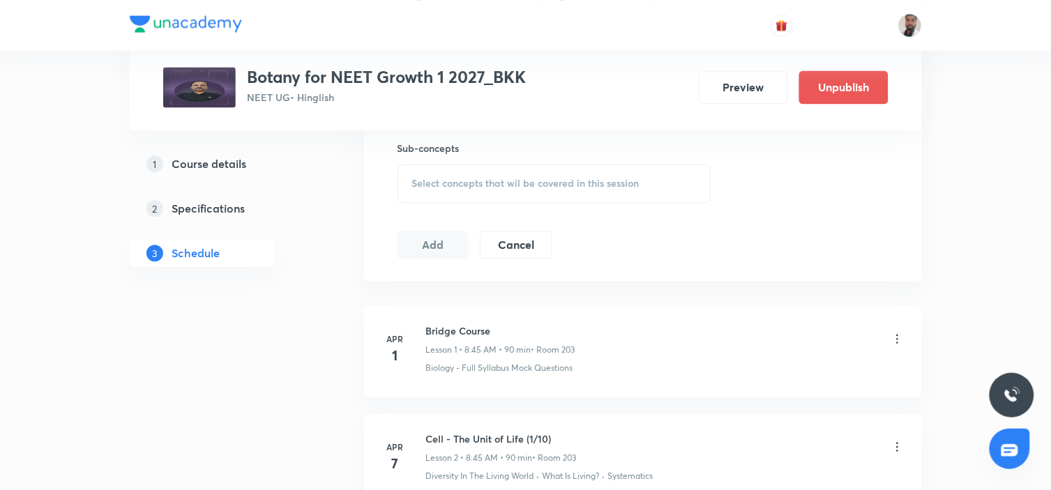
click at [617, 194] on div "Select concepts that wil be covered in this session" at bounding box center [555, 183] width 314 height 39
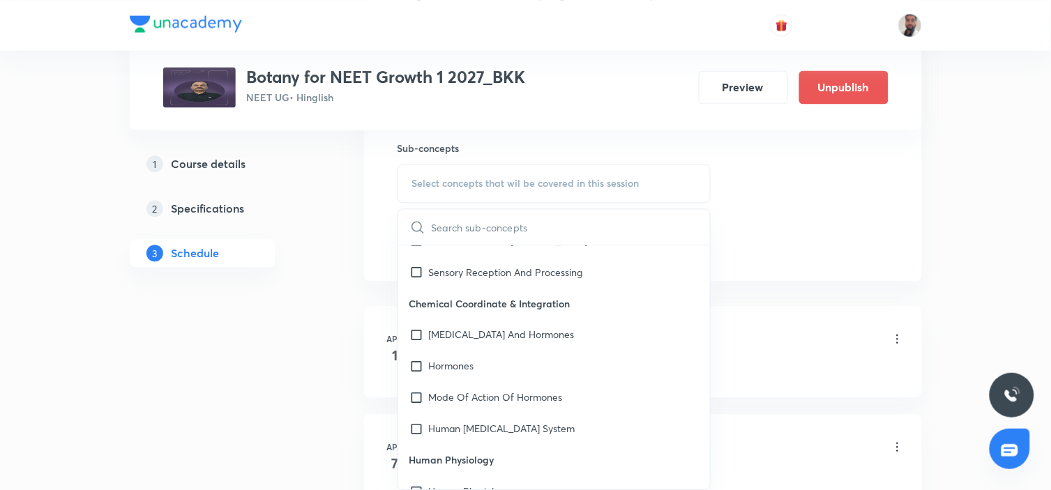
scroll to position [16485, 0]
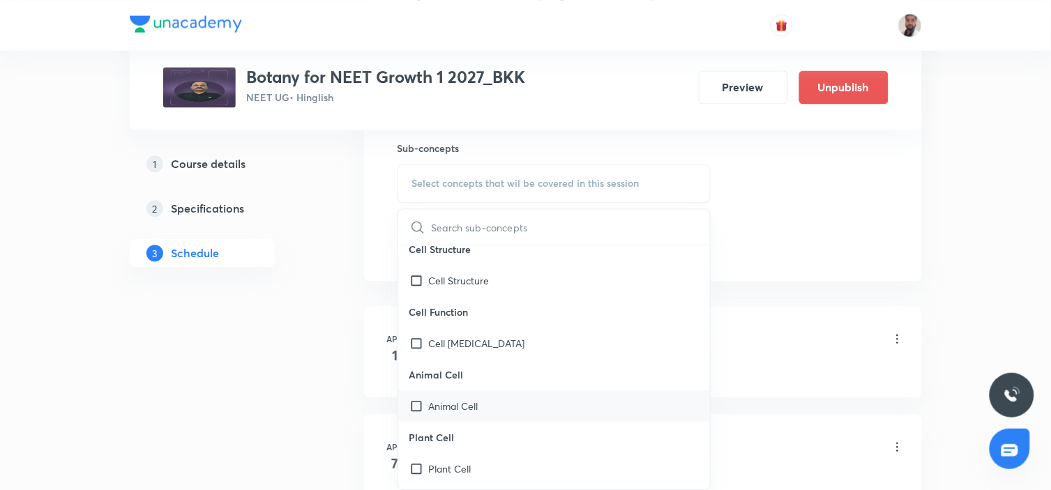
drag, startPoint x: 435, startPoint y: 318, endPoint x: 513, endPoint y: 384, distance: 102.0
click at [436, 336] on p "Cell [MEDICAL_DATA]" at bounding box center [477, 343] width 96 height 15
checkbox input "true"
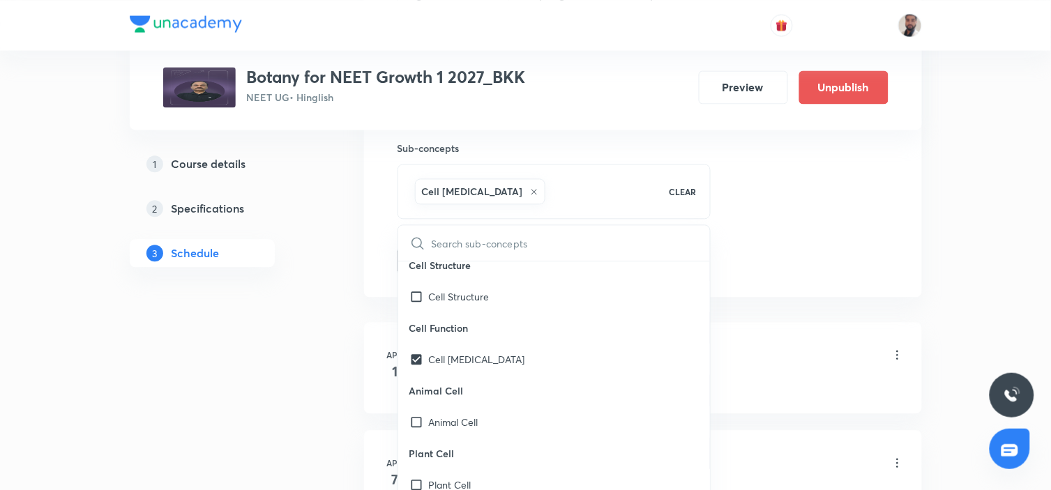
scroll to position [16407, 0]
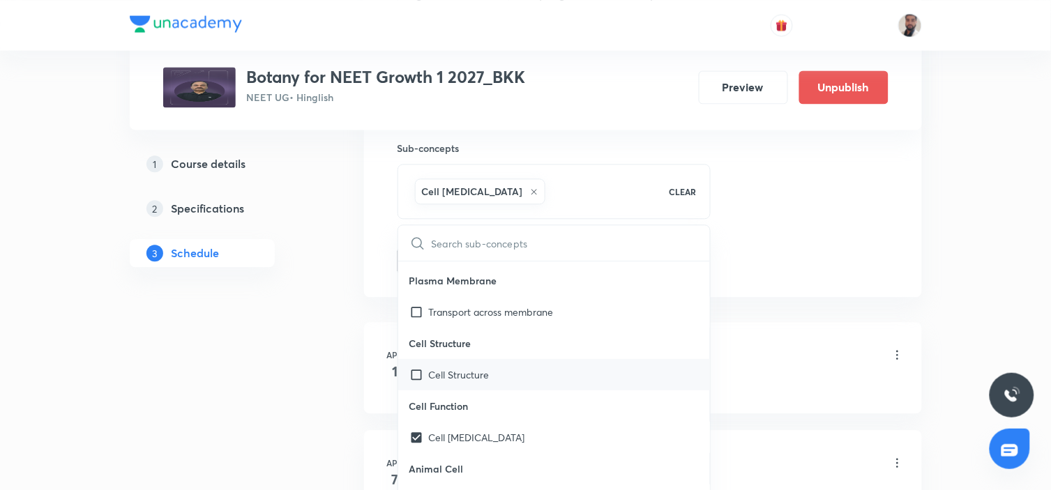
click at [464, 368] on p "Cell Structure" at bounding box center [459, 375] width 61 height 15
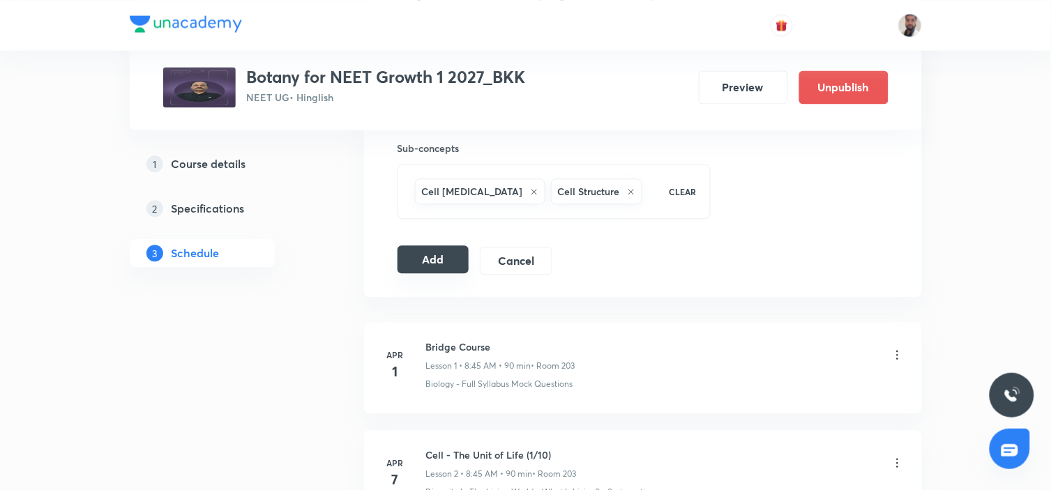
click at [426, 266] on button "Add" at bounding box center [434, 260] width 72 height 28
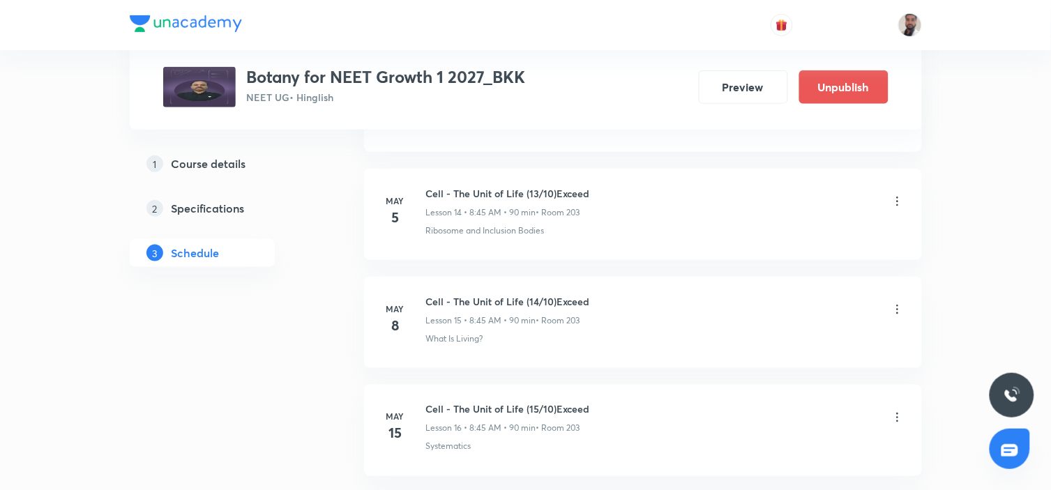
scroll to position [5605, 0]
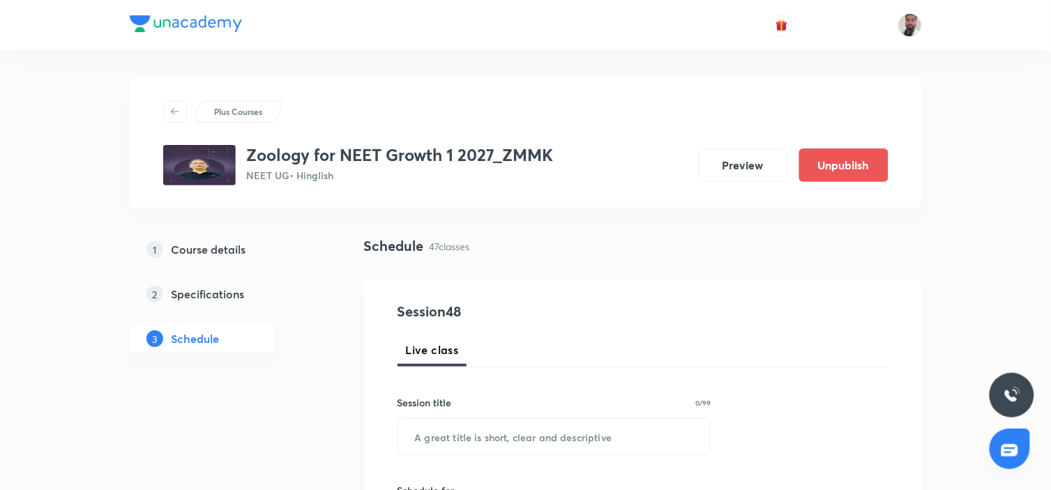
scroll to position [77, 0]
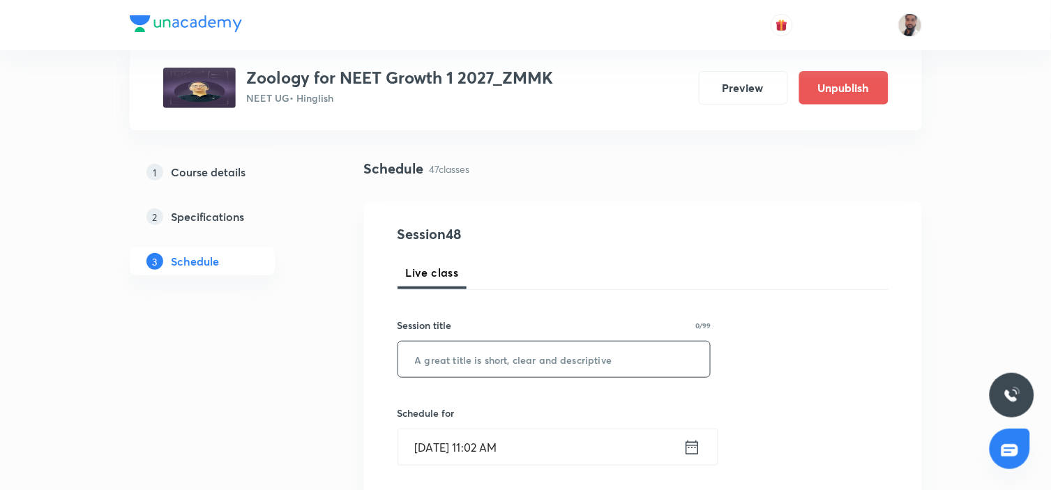
click at [572, 370] on input "text" at bounding box center [554, 360] width 313 height 36
paste input "Excretory Products and their Elimination"
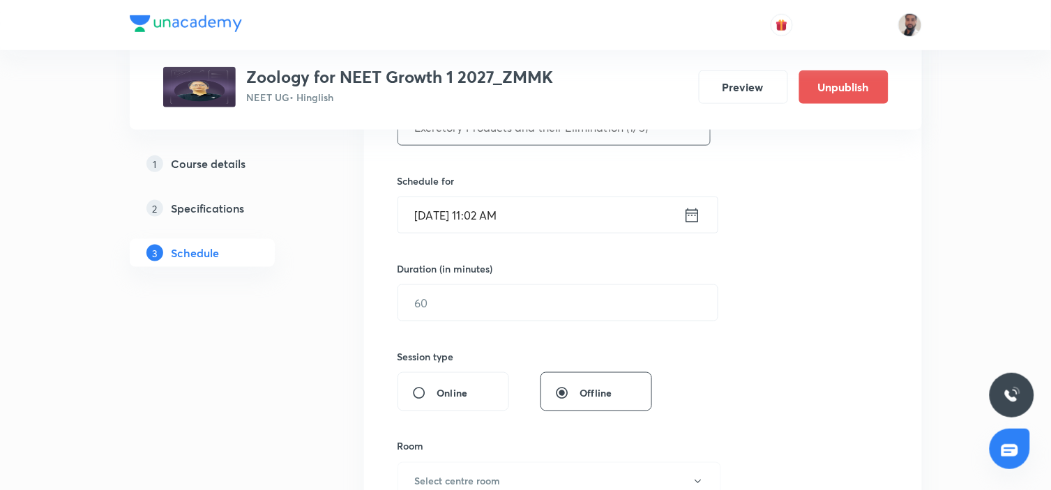
type input "Excretory Products and their Elimination (1/5)"
click at [691, 212] on icon at bounding box center [692, 216] width 17 height 20
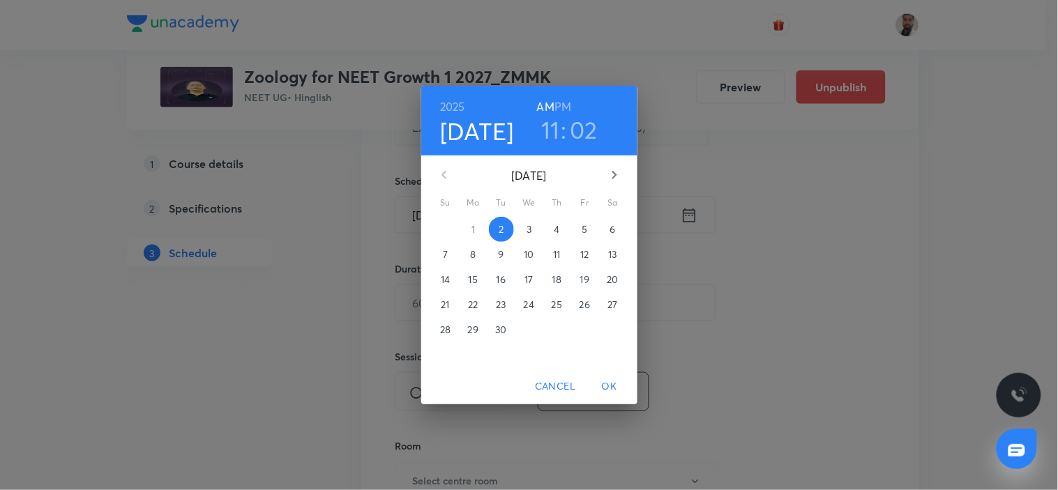
click at [529, 255] on p "10" at bounding box center [529, 255] width 10 height 14
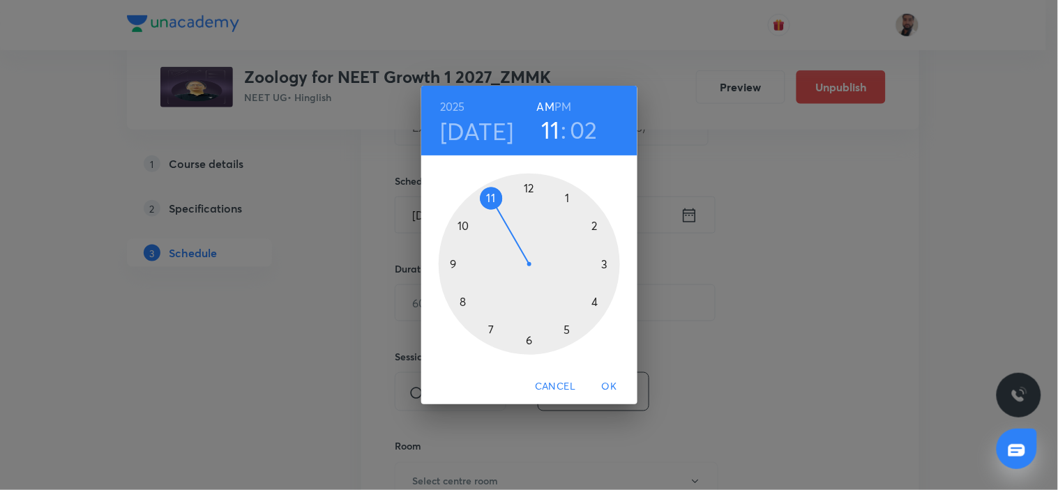
click at [529, 186] on div at bounding box center [529, 264] width 181 height 181
click at [564, 103] on h6 "PM" at bounding box center [563, 107] width 17 height 20
click at [608, 263] on div at bounding box center [529, 264] width 181 height 181
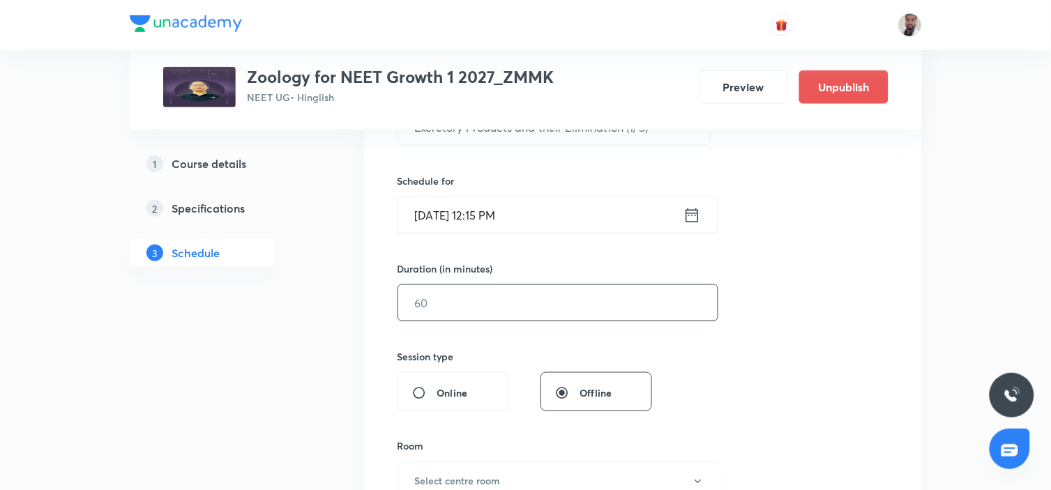
click at [504, 305] on input "text" at bounding box center [558, 303] width 320 height 36
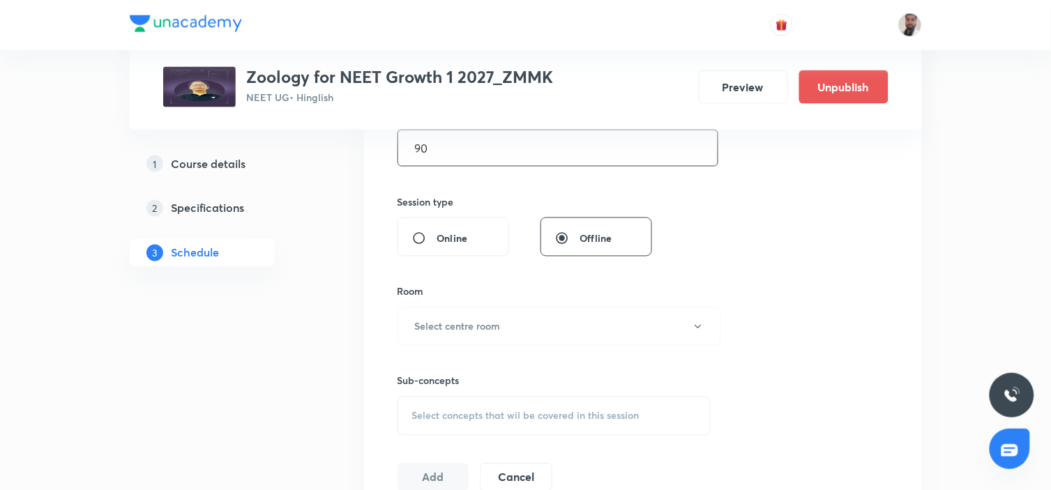
scroll to position [542, 0]
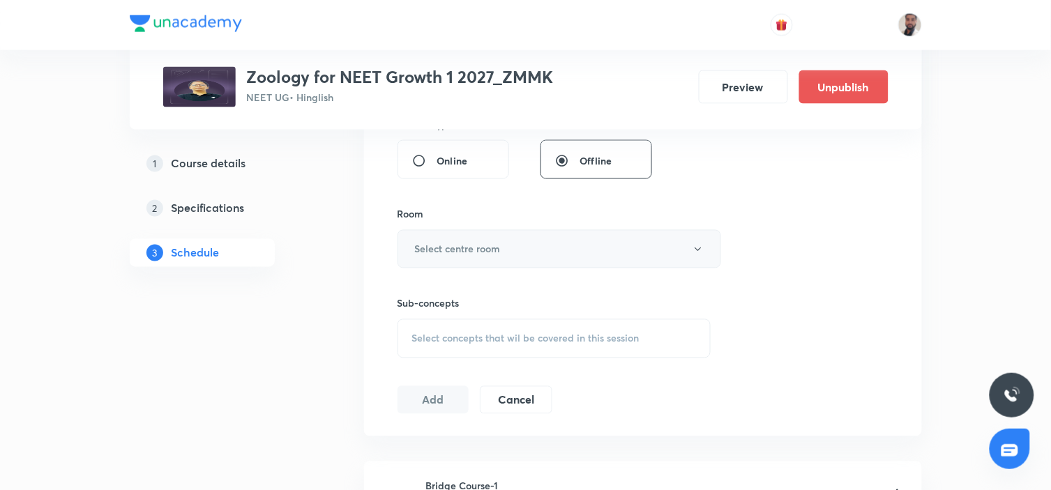
type input "90"
click at [527, 260] on button "Select centre room" at bounding box center [560, 249] width 324 height 38
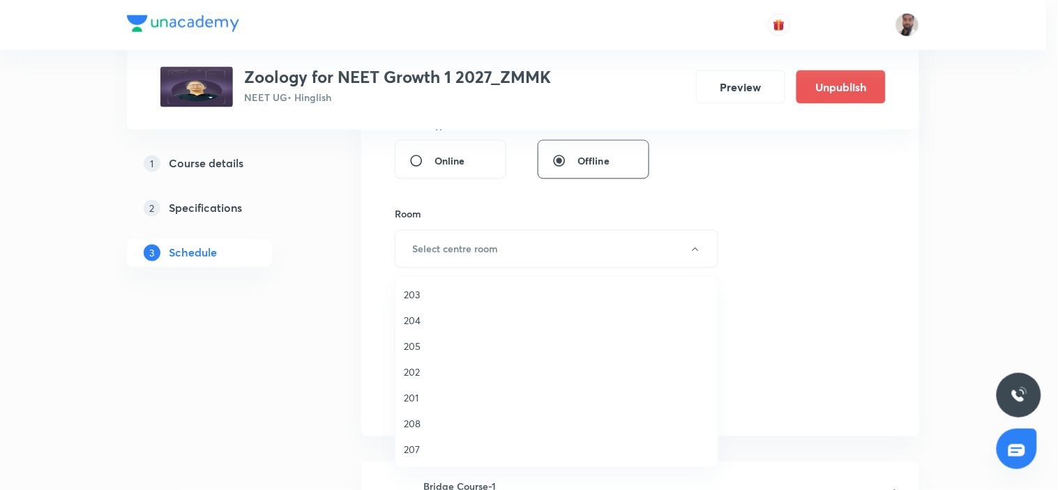
click at [431, 296] on span "203" at bounding box center [557, 294] width 306 height 15
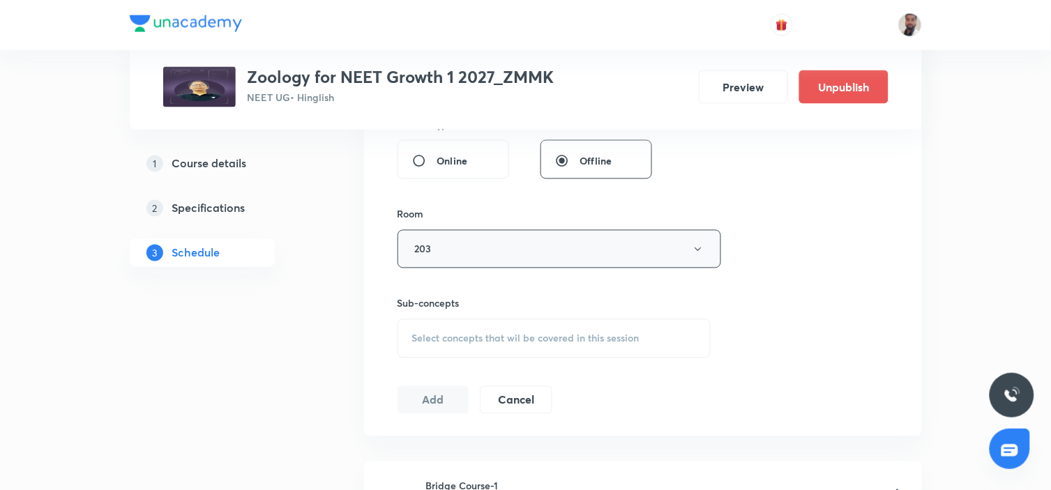
scroll to position [619, 0]
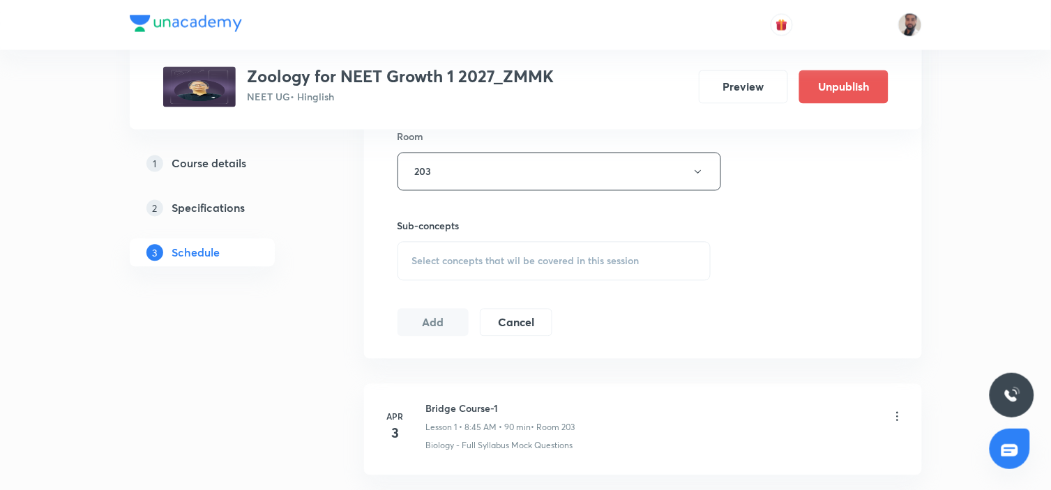
click at [571, 250] on div "Select concepts that wil be covered in this session" at bounding box center [555, 261] width 314 height 39
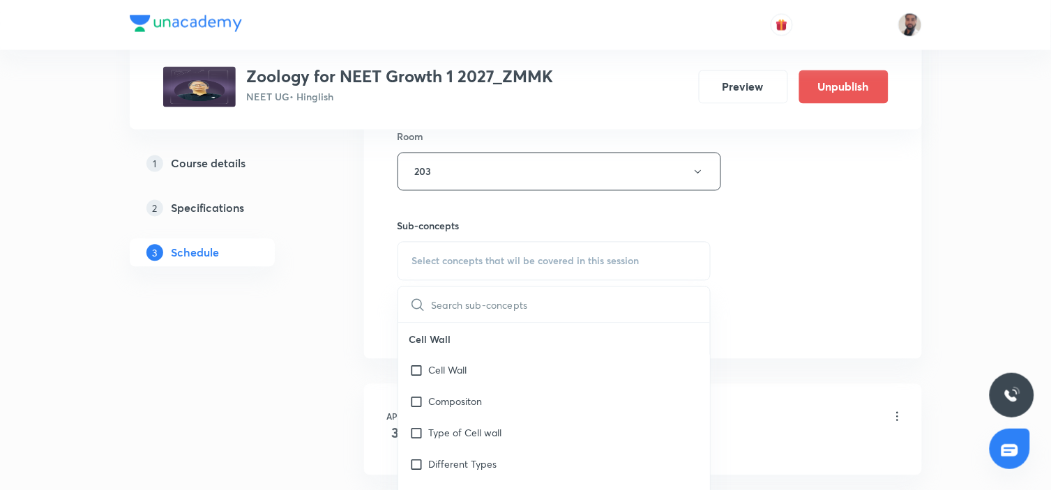
scroll to position [23038, 0]
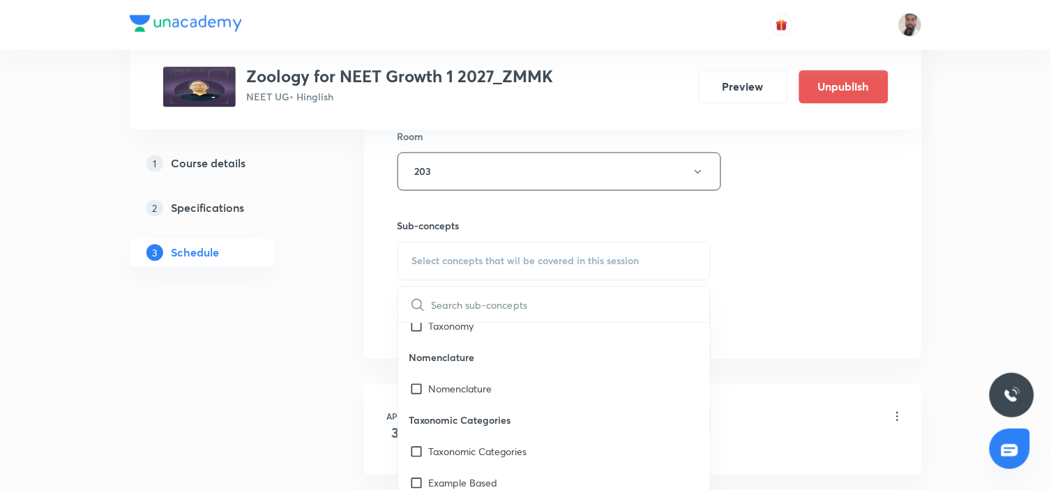
click at [534, 410] on p "Taxonomic Categories" at bounding box center [554, 420] width 313 height 31
click at [493, 445] on p "Taxonomic Categories" at bounding box center [478, 452] width 98 height 15
checkbox input "true"
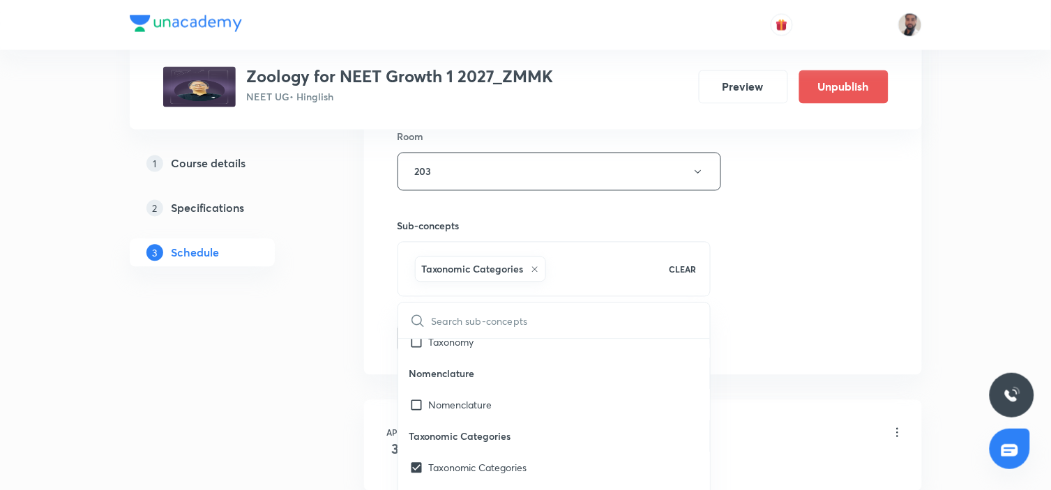
drag, startPoint x: 299, startPoint y: 446, endPoint x: 312, endPoint y: 441, distance: 14.4
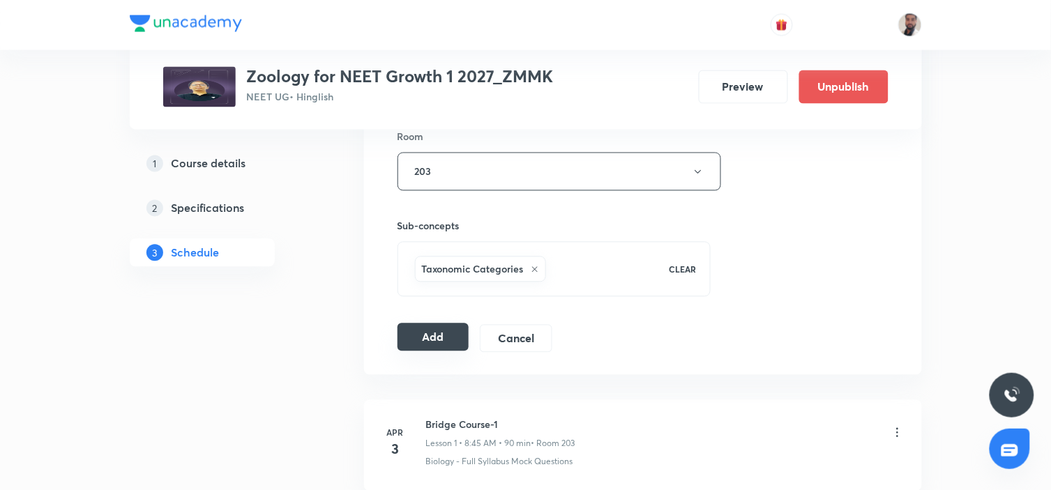
click at [442, 336] on button "Add" at bounding box center [434, 338] width 72 height 28
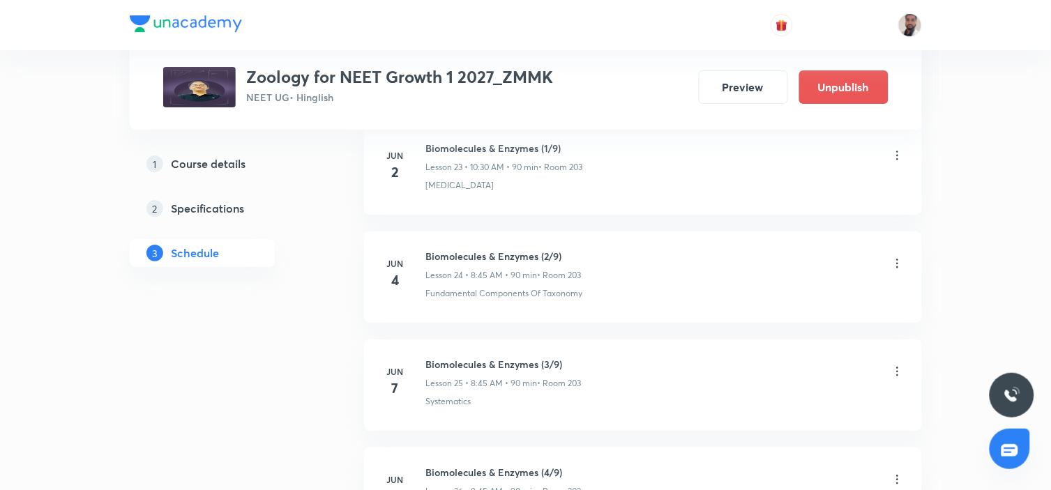
scroll to position [5188, 0]
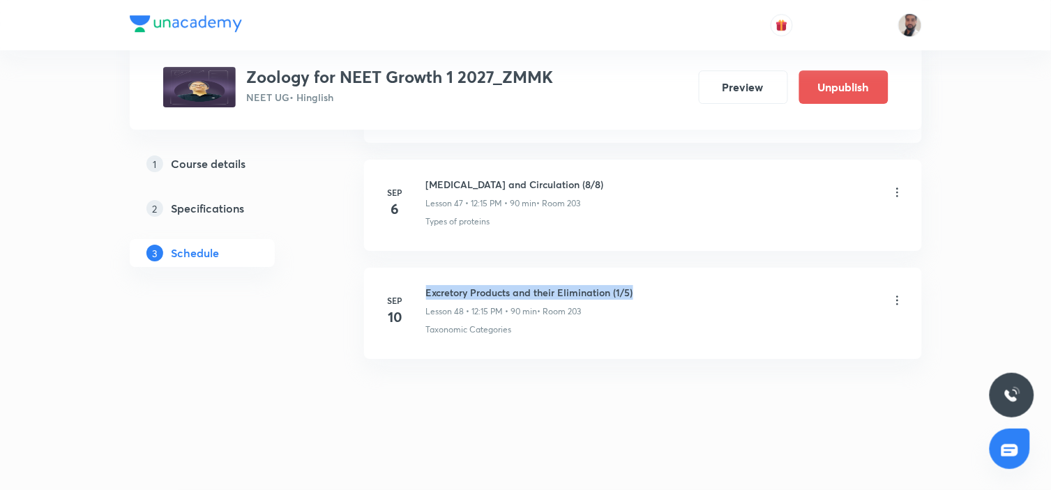
drag, startPoint x: 645, startPoint y: 290, endPoint x: 422, endPoint y: 268, distance: 223.7
click at [422, 268] on li "[DATE] Excretory Products and their Elimination (1/5) Lesson 48 • 12:15 PM • 90…" at bounding box center [643, 313] width 558 height 91
copy h6 "Excretory Products and their Elimination (1/5)"
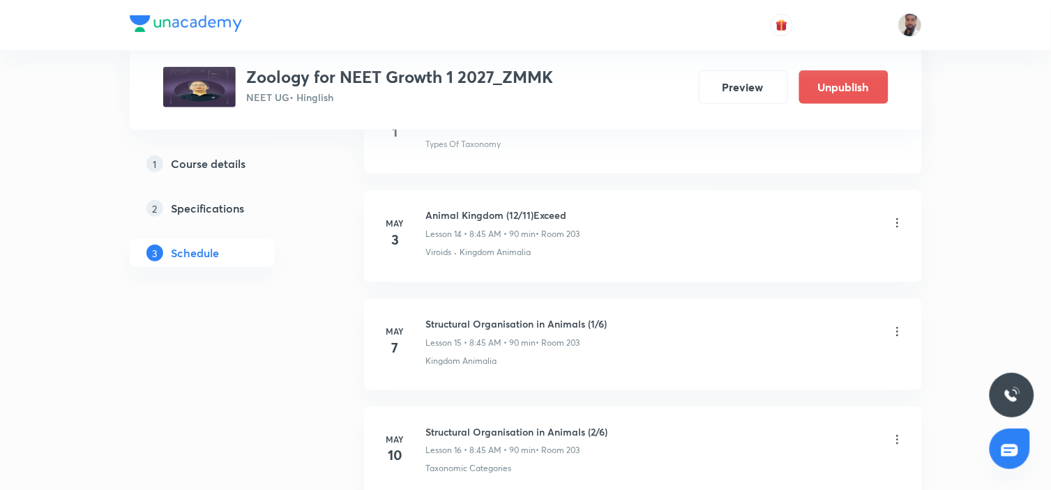
scroll to position [0, 0]
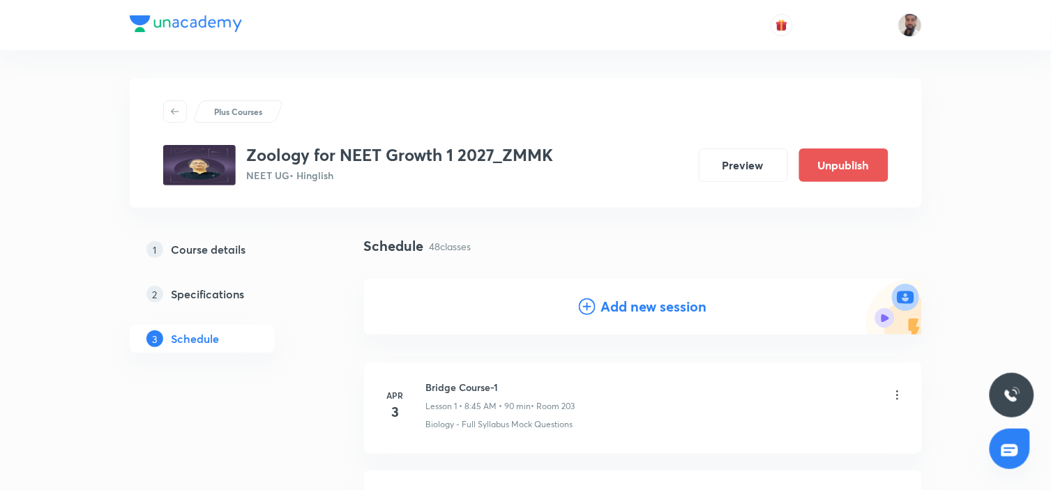
click at [589, 301] on icon at bounding box center [587, 307] width 17 height 17
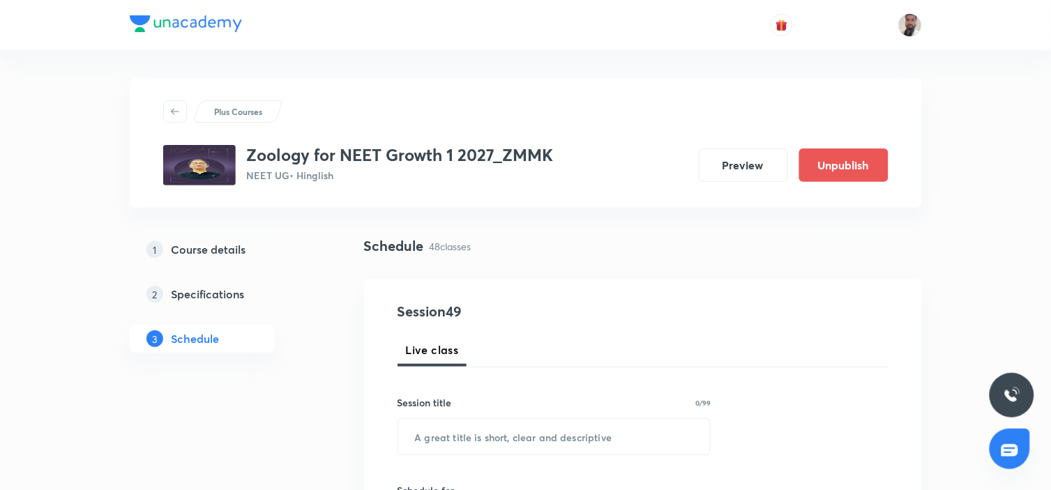
scroll to position [155, 0]
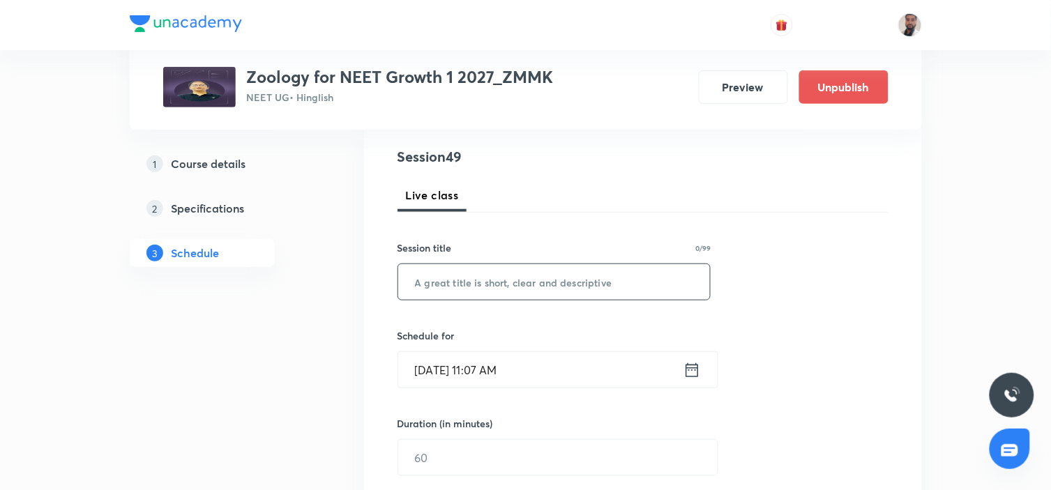
click at [528, 285] on input "text" at bounding box center [554, 282] width 313 height 36
paste input "Excretory Products and their Elimination (1/5)"
click at [636, 286] on input "Excretory Products and their Elimination (1/5)" at bounding box center [554, 282] width 313 height 36
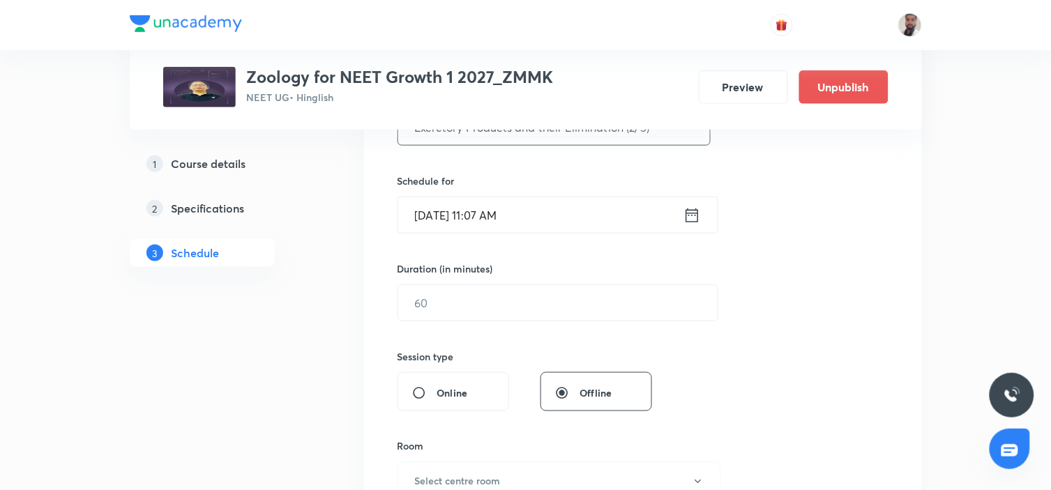
type input "Excretory Products and their Elimination (2/5)"
click at [693, 210] on icon at bounding box center [692, 215] width 13 height 14
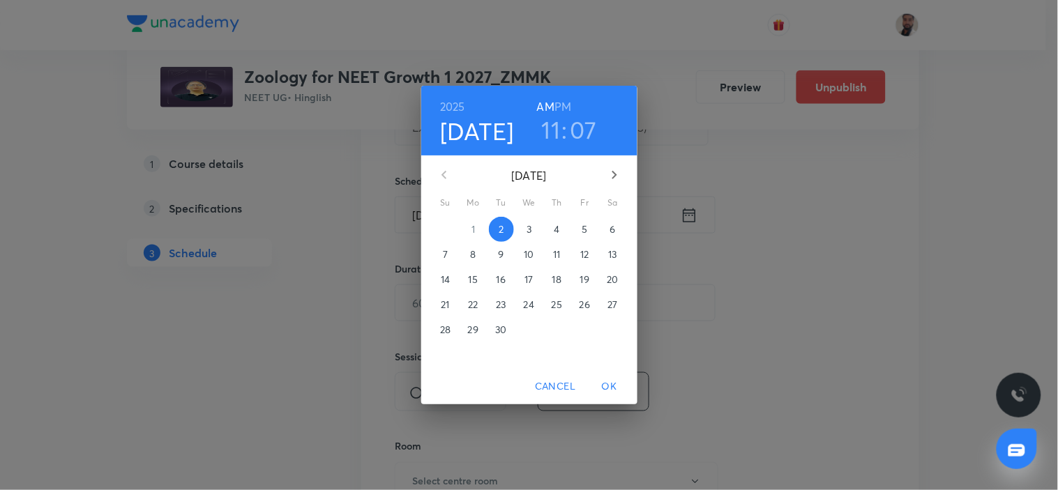
click at [612, 254] on p "13" at bounding box center [612, 255] width 8 height 14
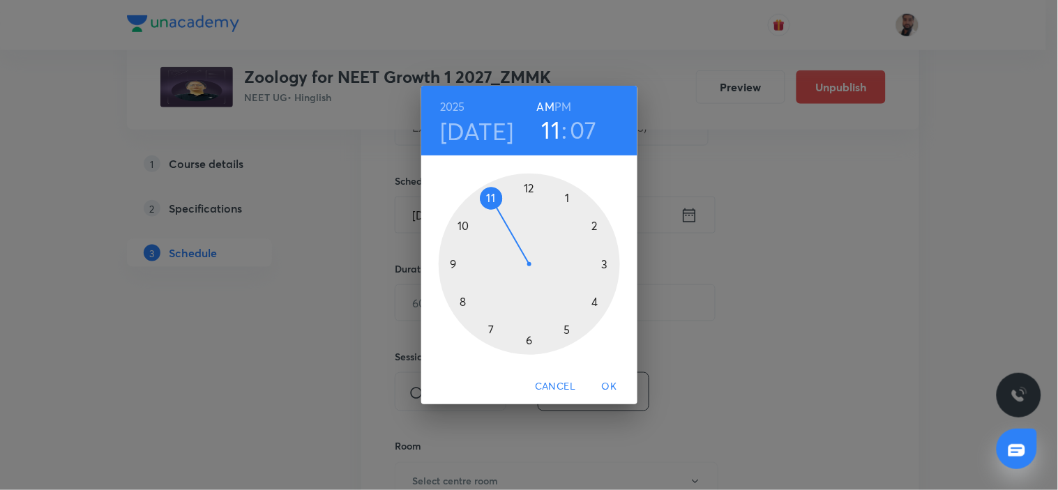
click at [468, 298] on div at bounding box center [529, 264] width 181 height 181
click at [458, 264] on div at bounding box center [529, 264] width 181 height 181
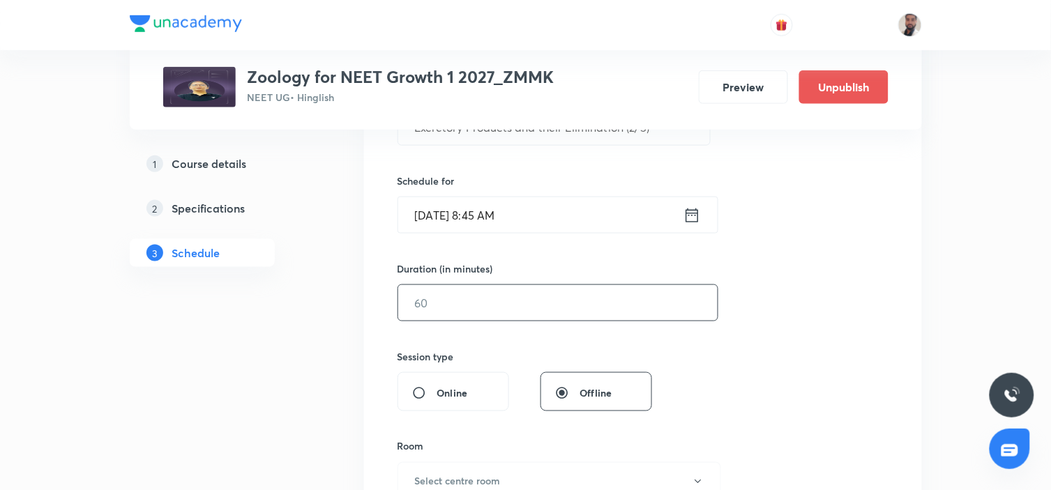
click at [494, 305] on input "text" at bounding box center [558, 303] width 320 height 36
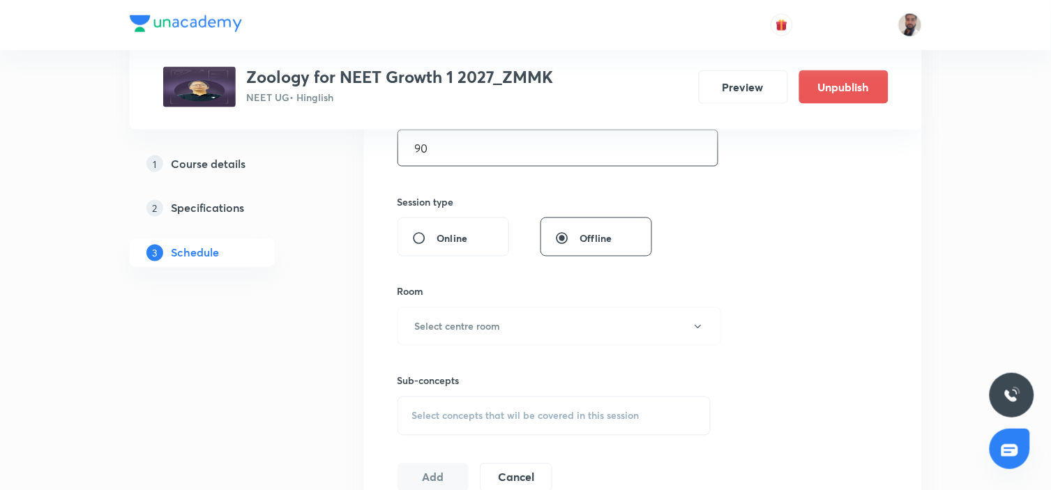
scroll to position [542, 0]
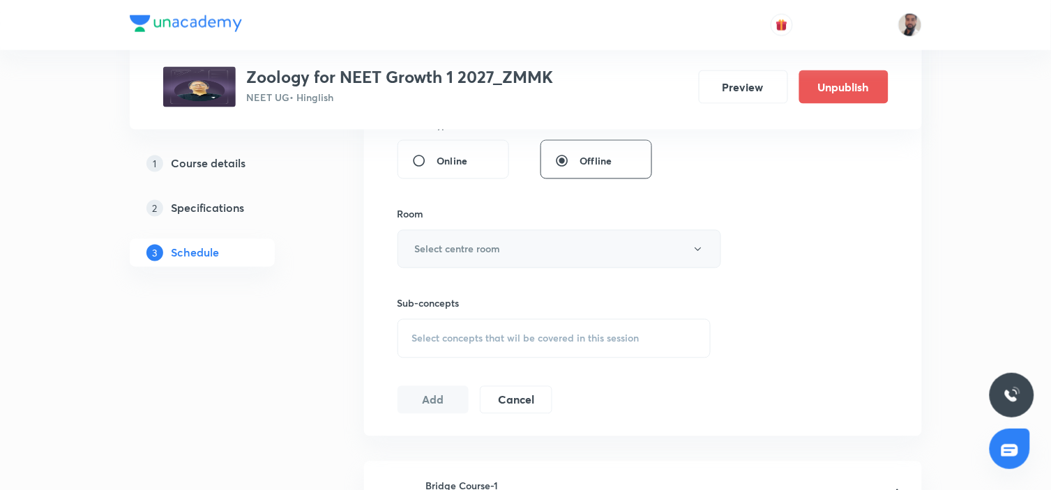
type input "90"
click at [495, 246] on h6 "Select centre room" at bounding box center [458, 249] width 86 height 15
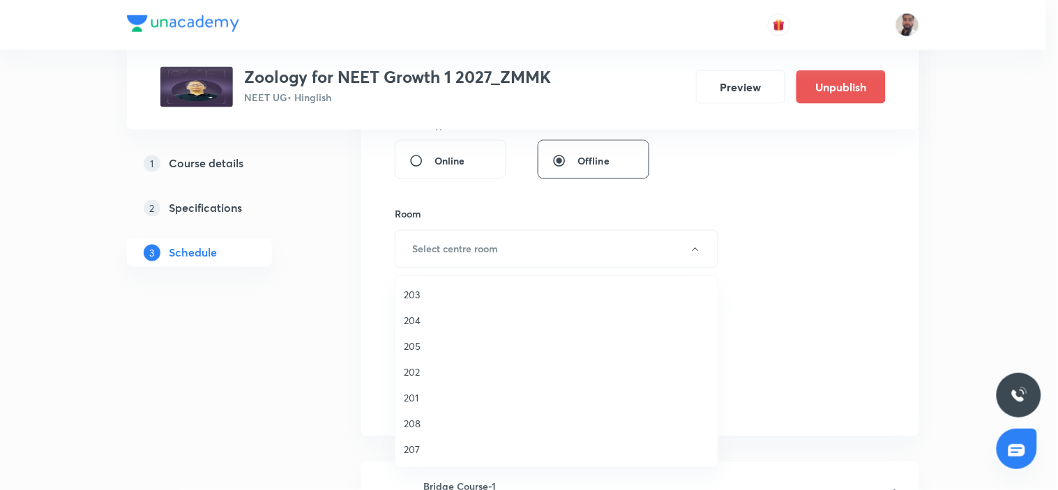
click at [419, 291] on span "203" at bounding box center [557, 294] width 306 height 15
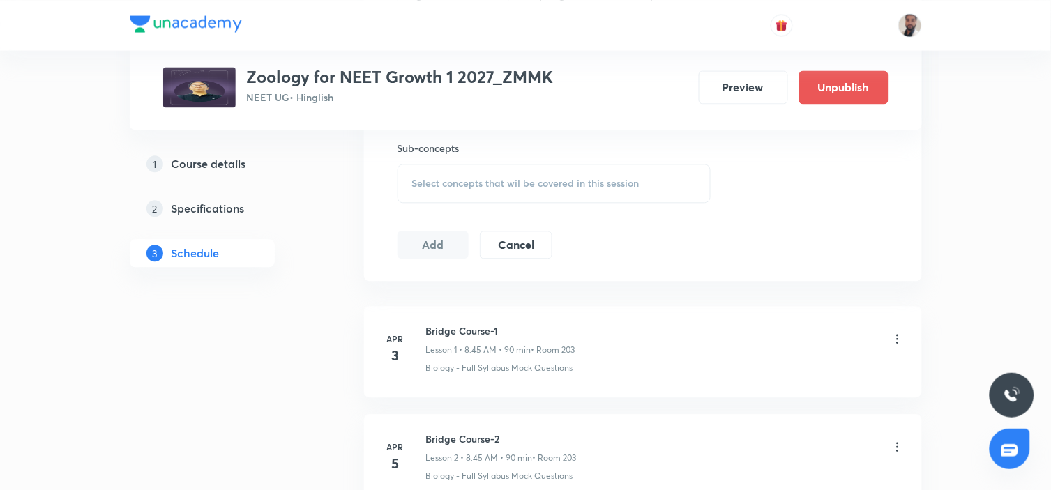
scroll to position [619, 0]
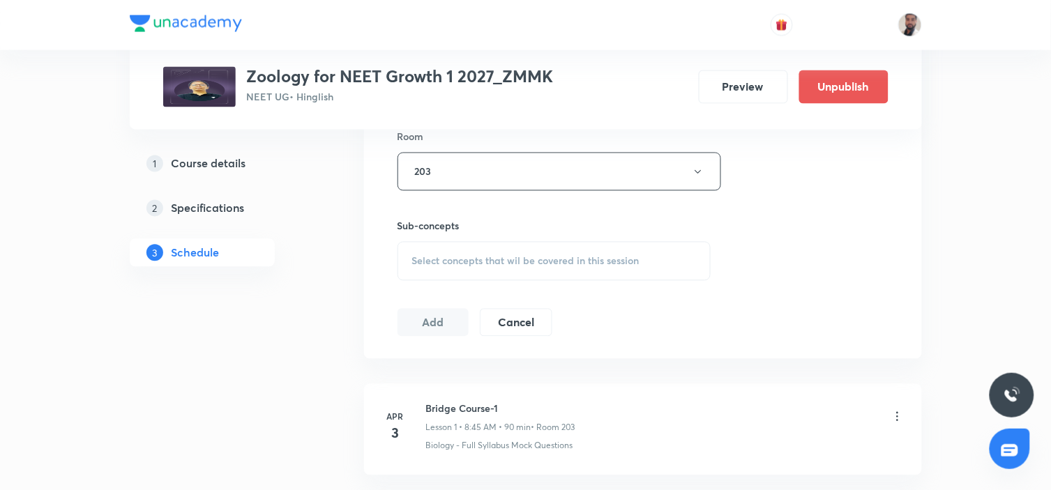
click at [540, 247] on div "Select concepts that wil be covered in this session" at bounding box center [555, 261] width 314 height 39
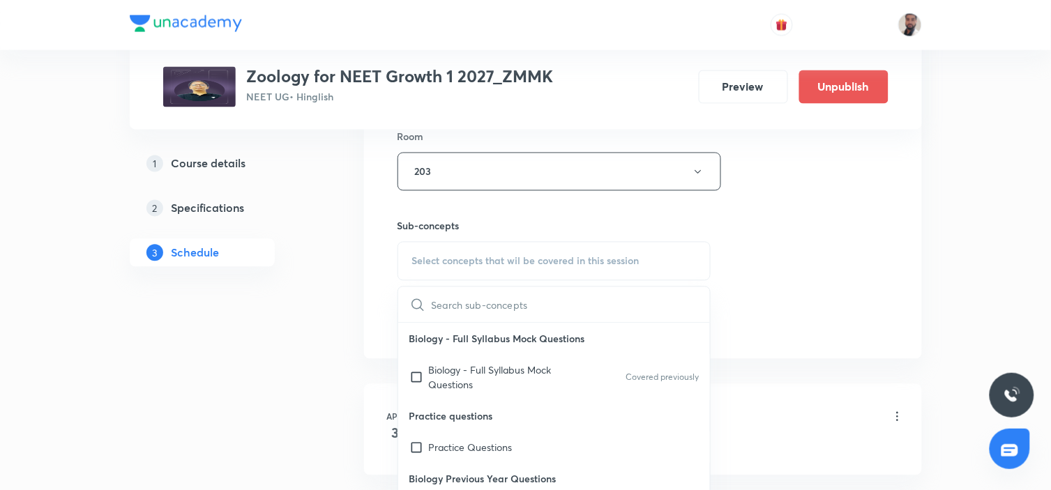
scroll to position [11645, 0]
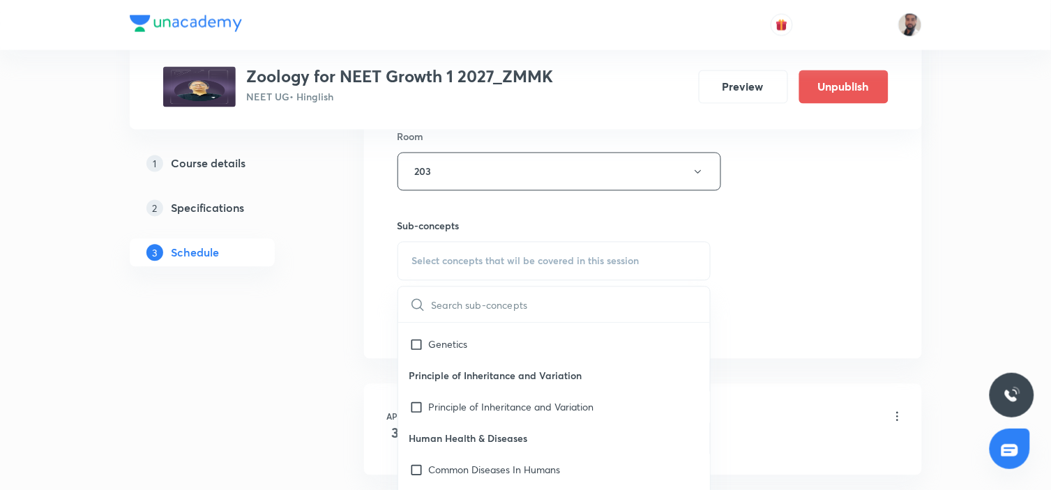
click at [542, 380] on p "Principle of Inheritance and Variation" at bounding box center [554, 376] width 313 height 31
click at [456, 350] on div "Genetics" at bounding box center [554, 344] width 313 height 31
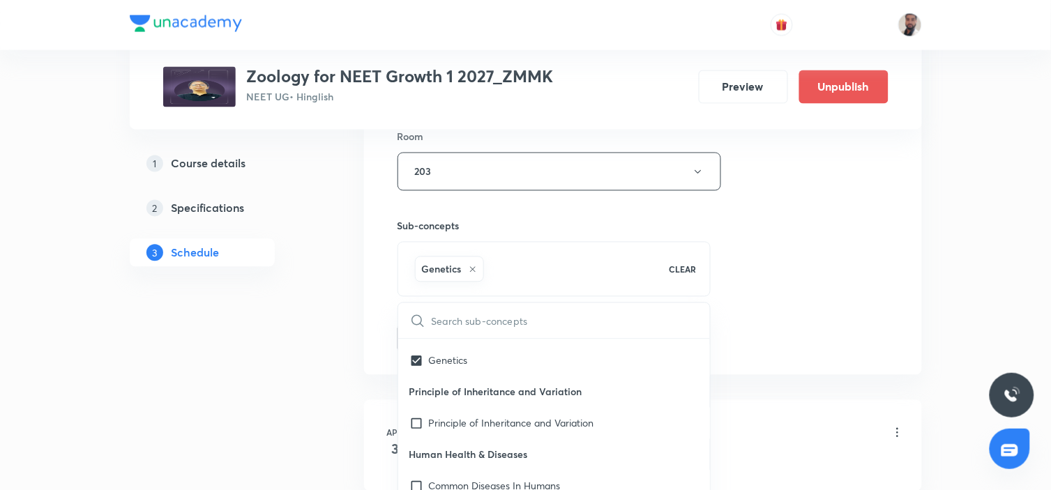
drag, startPoint x: 262, startPoint y: 365, endPoint x: 289, endPoint y: 358, distance: 27.4
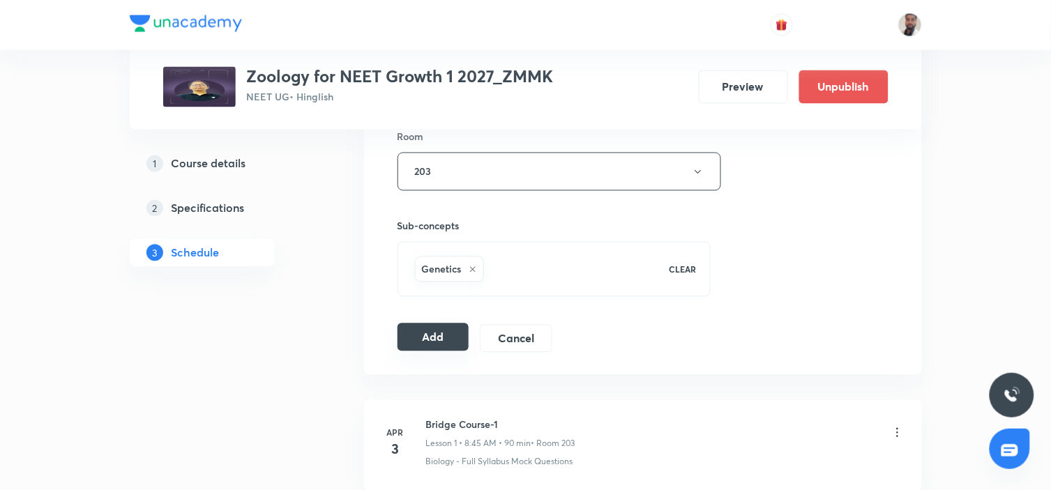
click at [446, 333] on button "Add" at bounding box center [434, 338] width 72 height 28
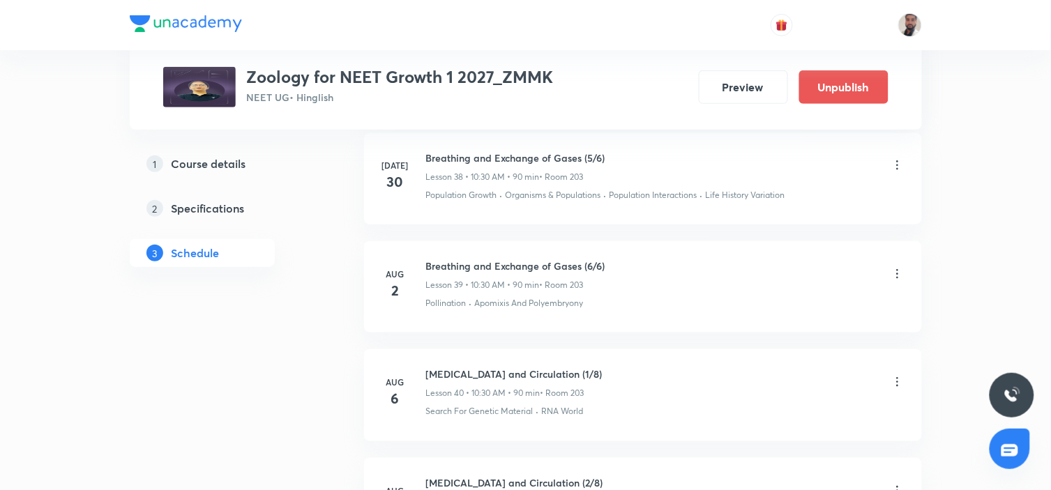
scroll to position [5296, 0]
